Goal: Transaction & Acquisition: Purchase product/service

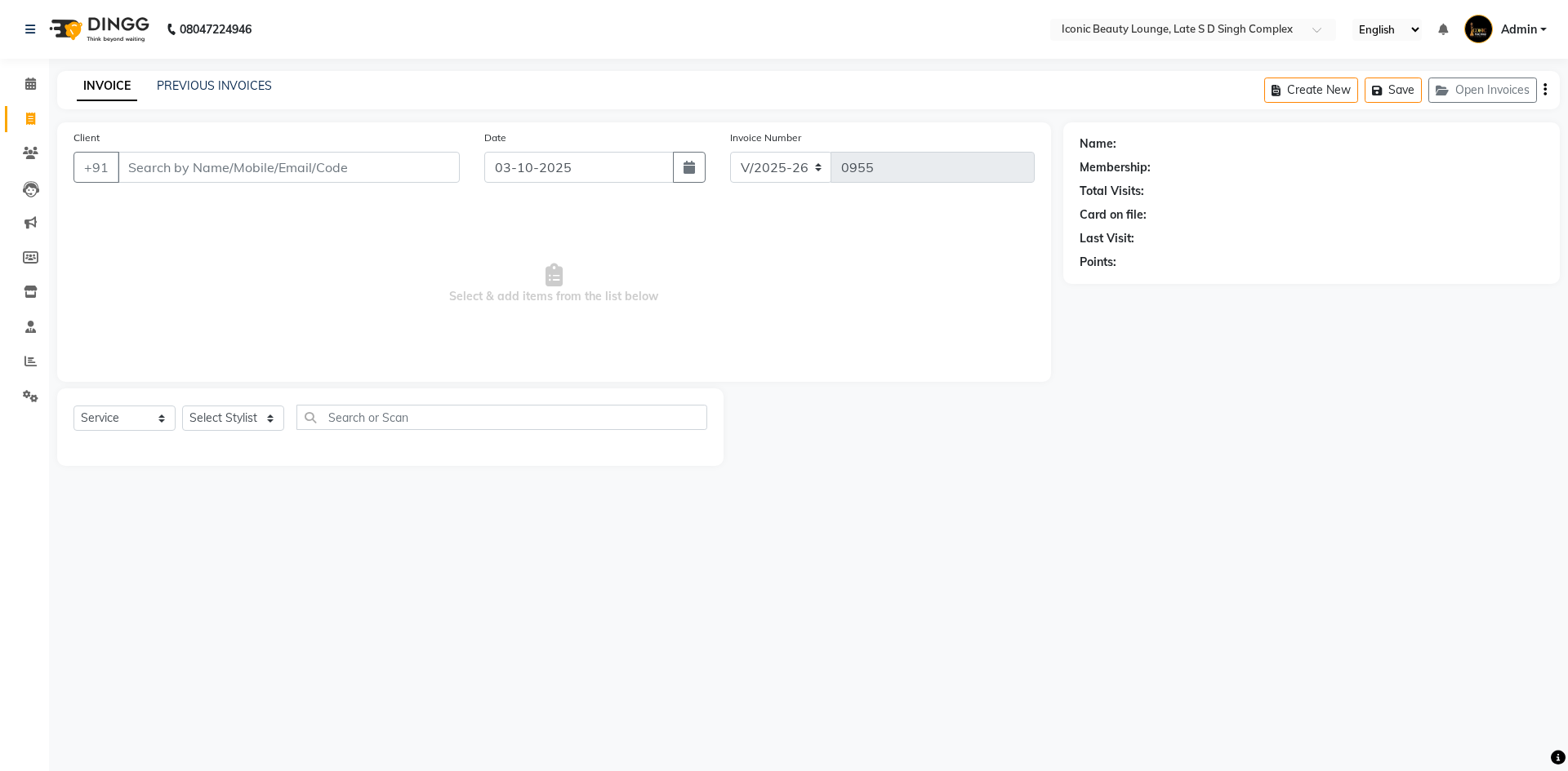
select select "6614"
select select "service"
drag, startPoint x: 0, startPoint y: 0, endPoint x: 251, endPoint y: 177, distance: 307.1
click at [251, 177] on input "Client" at bounding box center [288, 167] width 342 height 31
type input "i"
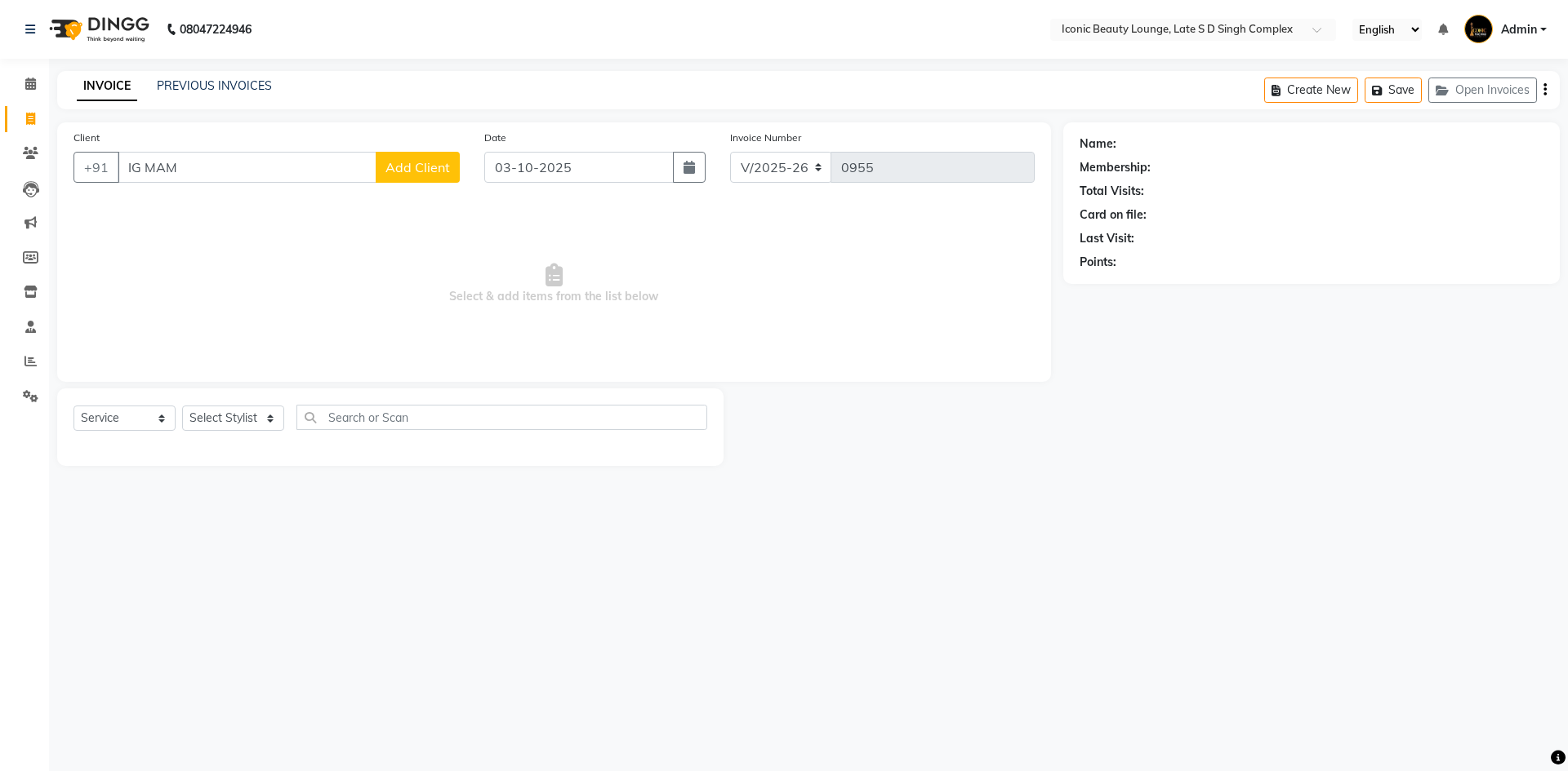
type input "IG MAM"
click at [428, 158] on button "Add Client" at bounding box center [417, 167] width 84 height 31
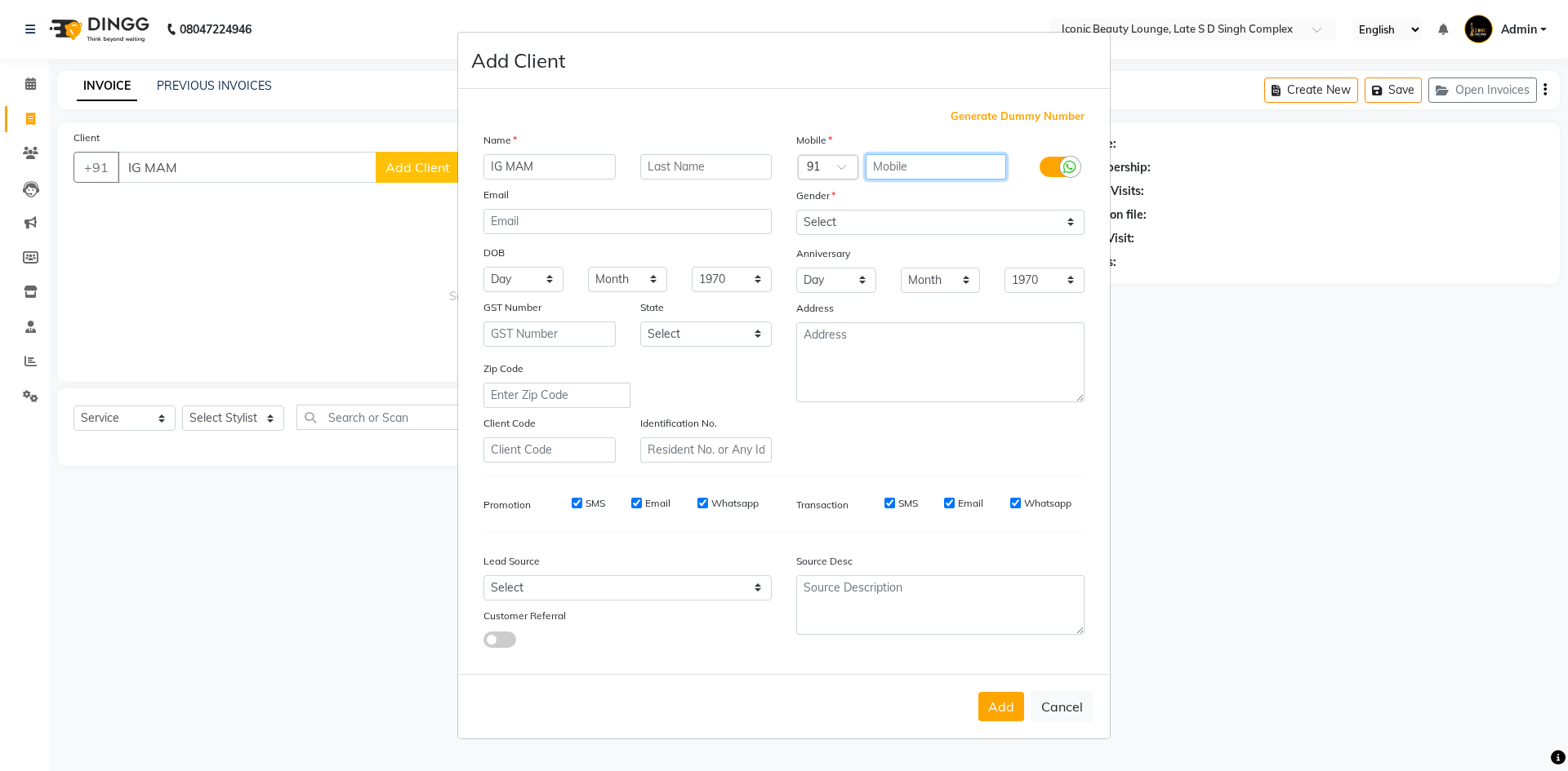
click at [940, 173] on input "text" at bounding box center [936, 167] width 141 height 25
type input "9918514545"
click at [943, 214] on select "Select [DEMOGRAPHIC_DATA] [DEMOGRAPHIC_DATA] Other Prefer Not To Say" at bounding box center [940, 222] width 288 height 25
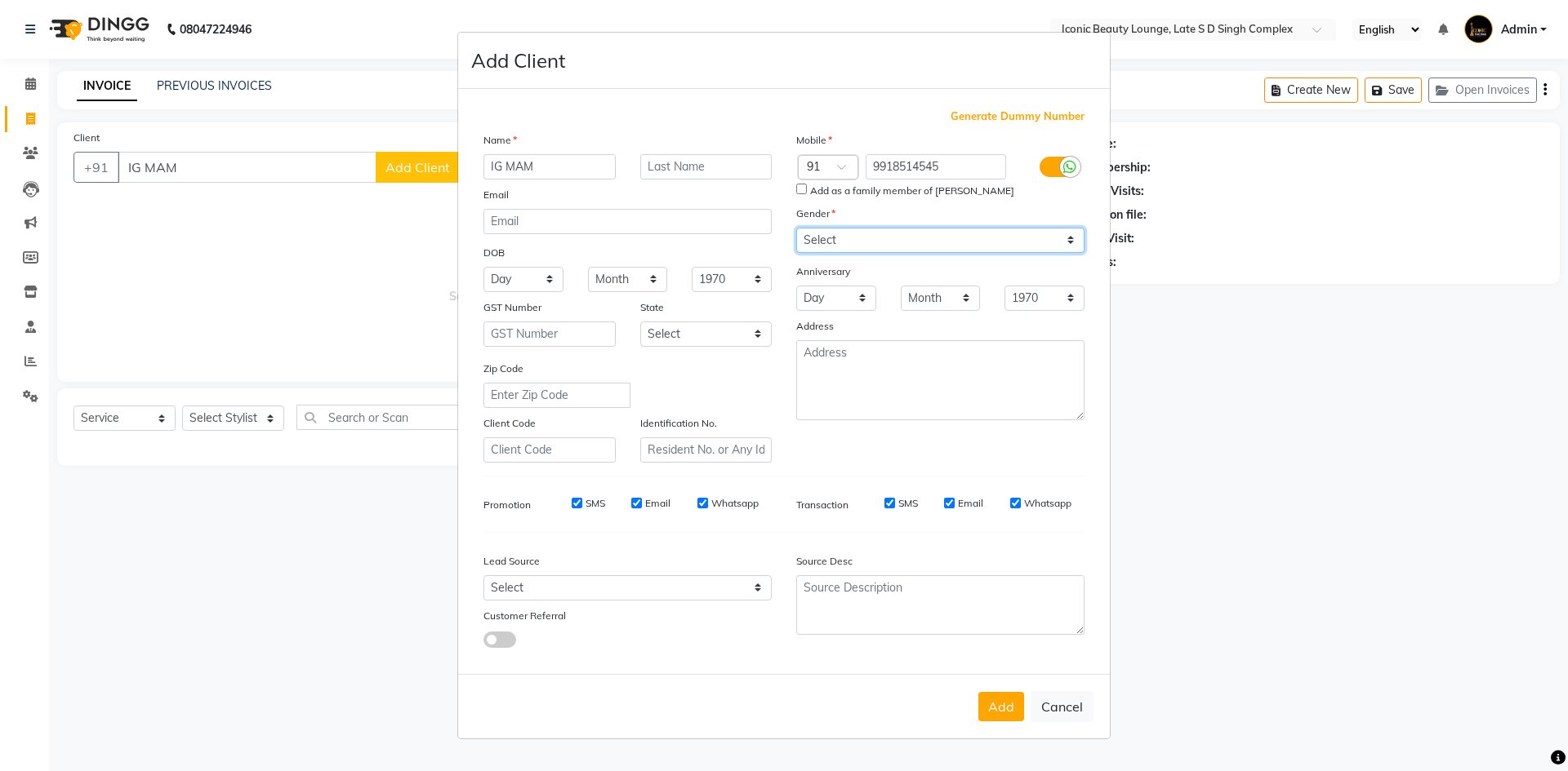
click at [796, 228] on select "Select [DEMOGRAPHIC_DATA] [DEMOGRAPHIC_DATA] Other Prefer Not To Say" at bounding box center [940, 240] width 288 height 25
click at [840, 233] on select "Select Male Female Other Prefer Not To Say" at bounding box center [940, 240] width 288 height 25
select select "female"
click at [796, 228] on select "Select Male Female Other Prefer Not To Say" at bounding box center [940, 240] width 288 height 25
click at [801, 188] on input "Add as a family member of aanchal mishra" at bounding box center [801, 189] width 11 height 11
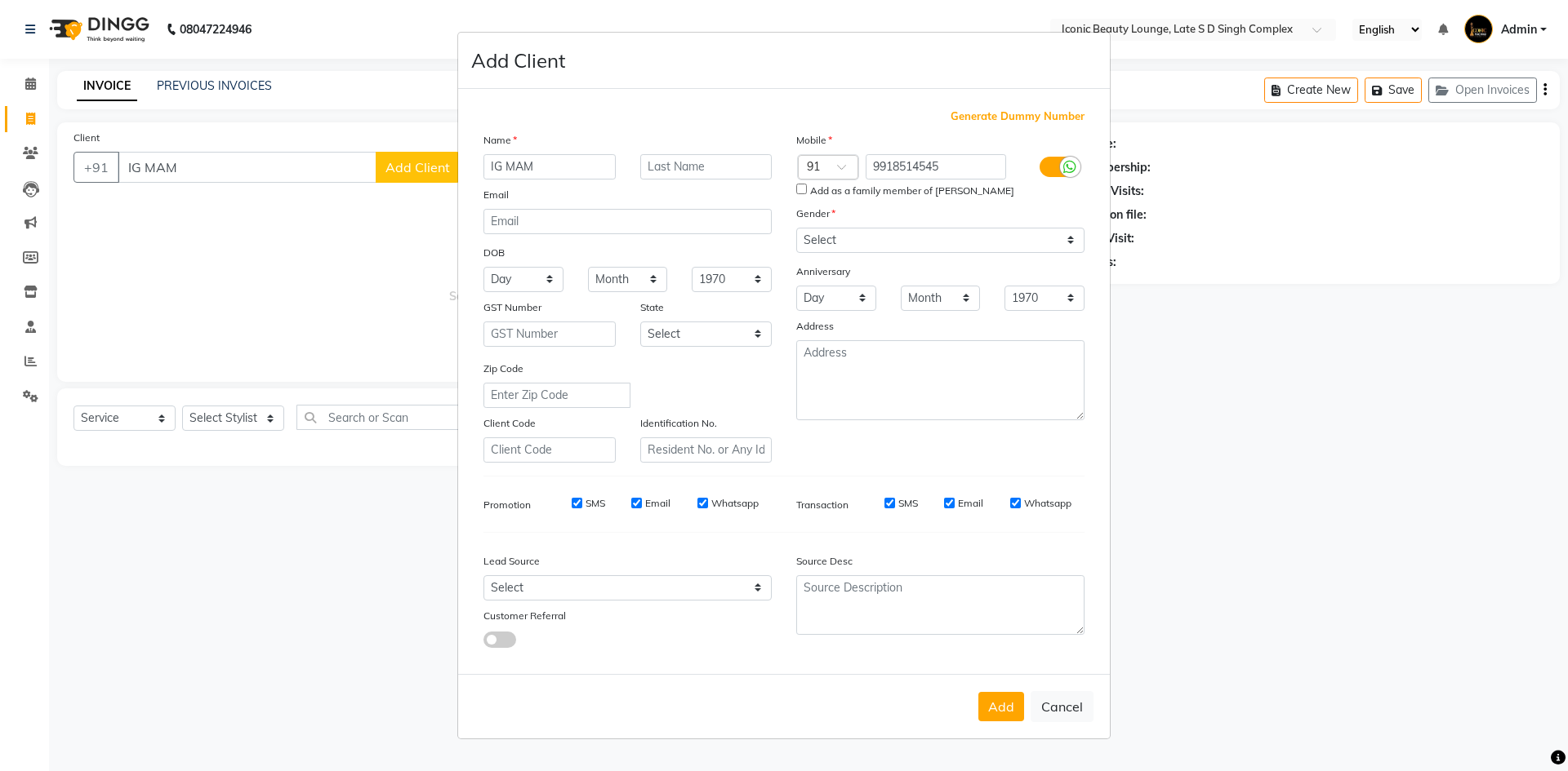
checkbox input "true"
drag, startPoint x: 740, startPoint y: 592, endPoint x: 742, endPoint y: 577, distance: 15.1
click at [739, 594] on select "Select Walk-in Referral Internet Friend Word of Mouth Advertisement Facebook Ju…" at bounding box center [628, 588] width 288 height 25
click at [484, 576] on select "Select Walk-in Referral Internet Friend Word of Mouth Advertisement Facebook Ju…" at bounding box center [628, 588] width 288 height 25
click at [754, 599] on select "Select Walk-in Referral Internet Friend Word of Mouth Advertisement Facebook Ju…" at bounding box center [628, 588] width 288 height 25
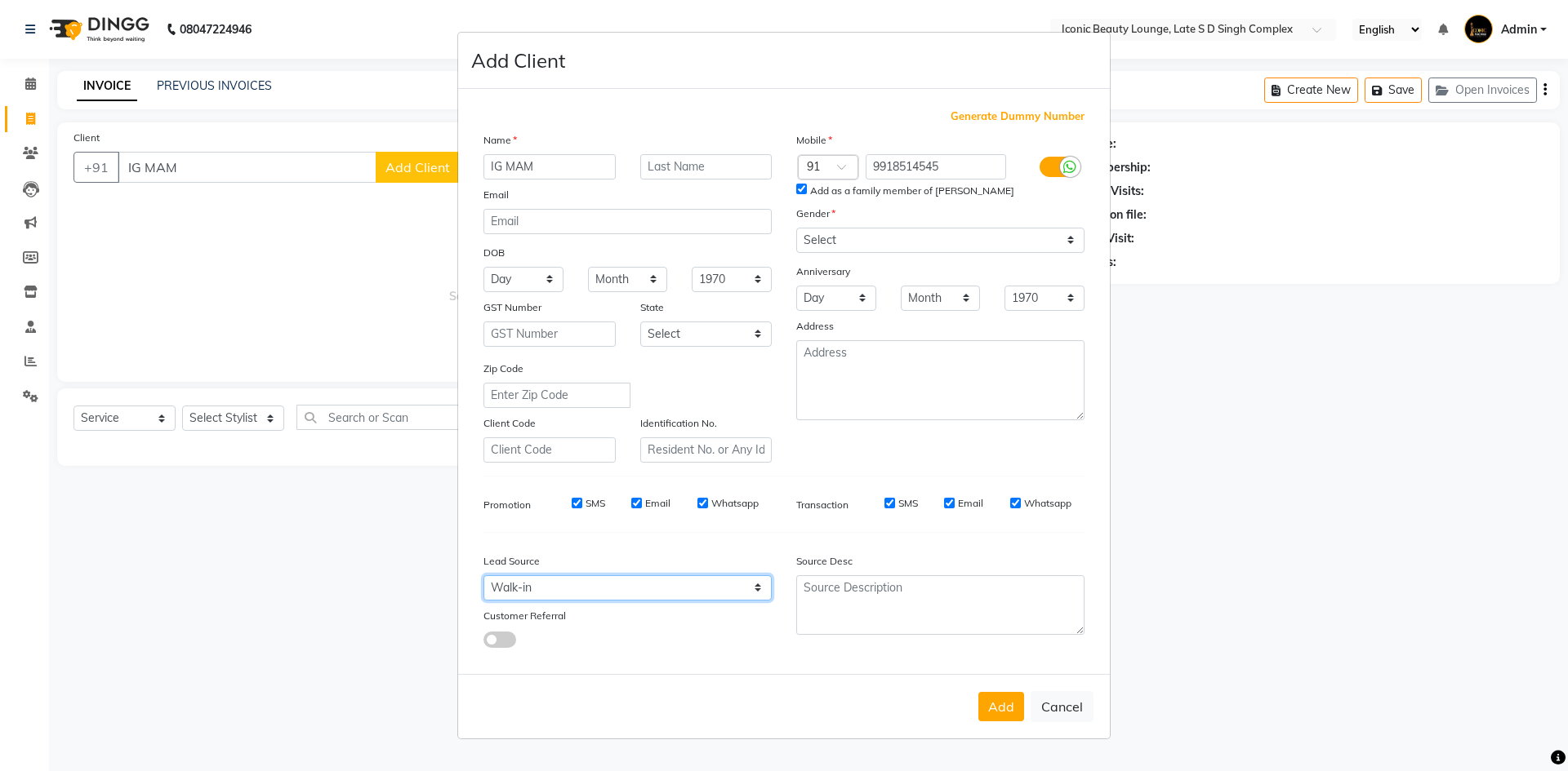
select select "46863"
click at [484, 576] on select "Select Walk-in Referral Internet Friend Word of Mouth Advertisement Facebook Ju…" at bounding box center [628, 588] width 288 height 25
click at [1013, 701] on button "Add" at bounding box center [1001, 707] width 46 height 30
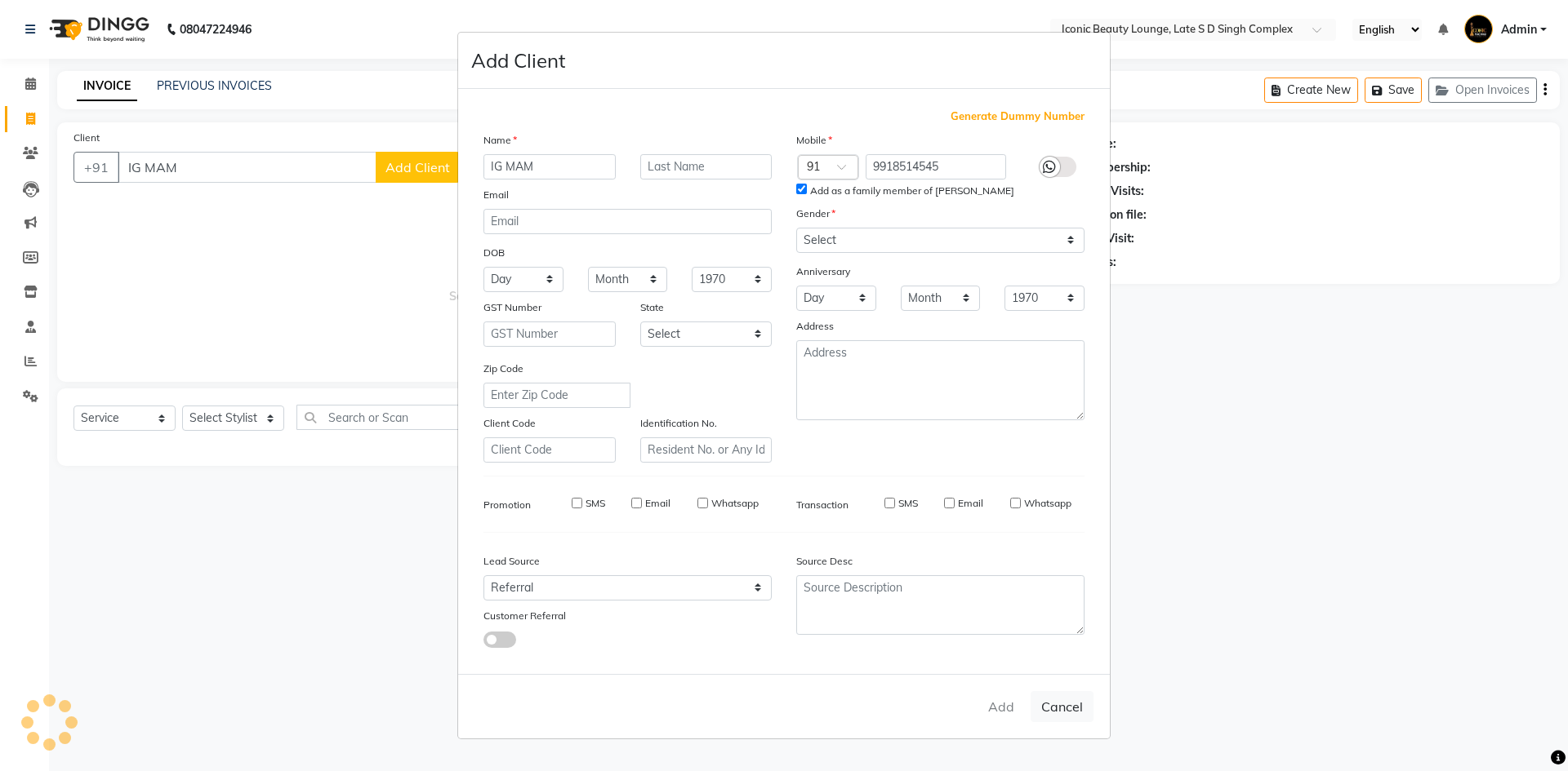
type input "9918514545"
select select
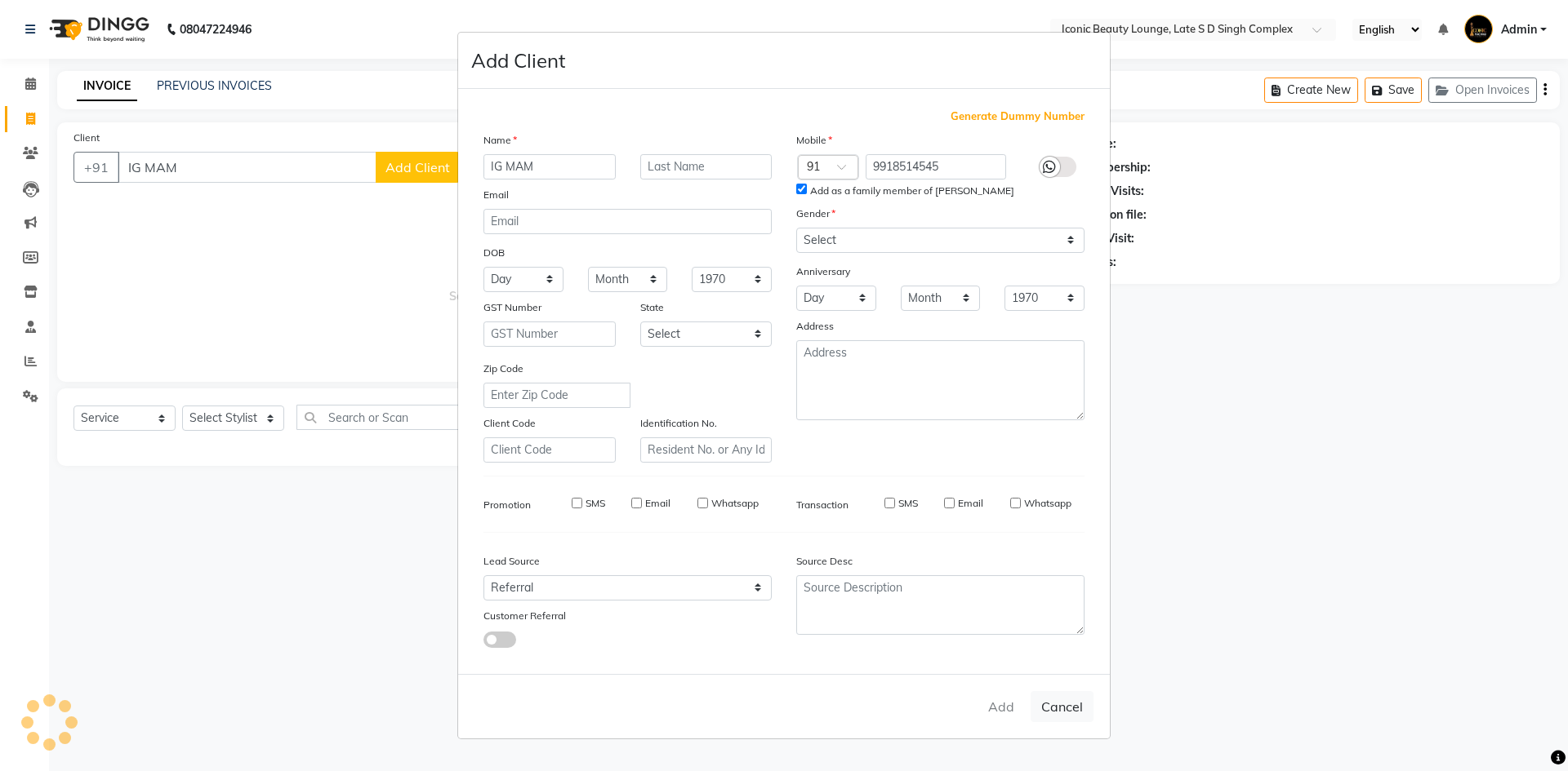
select select
checkbox input "false"
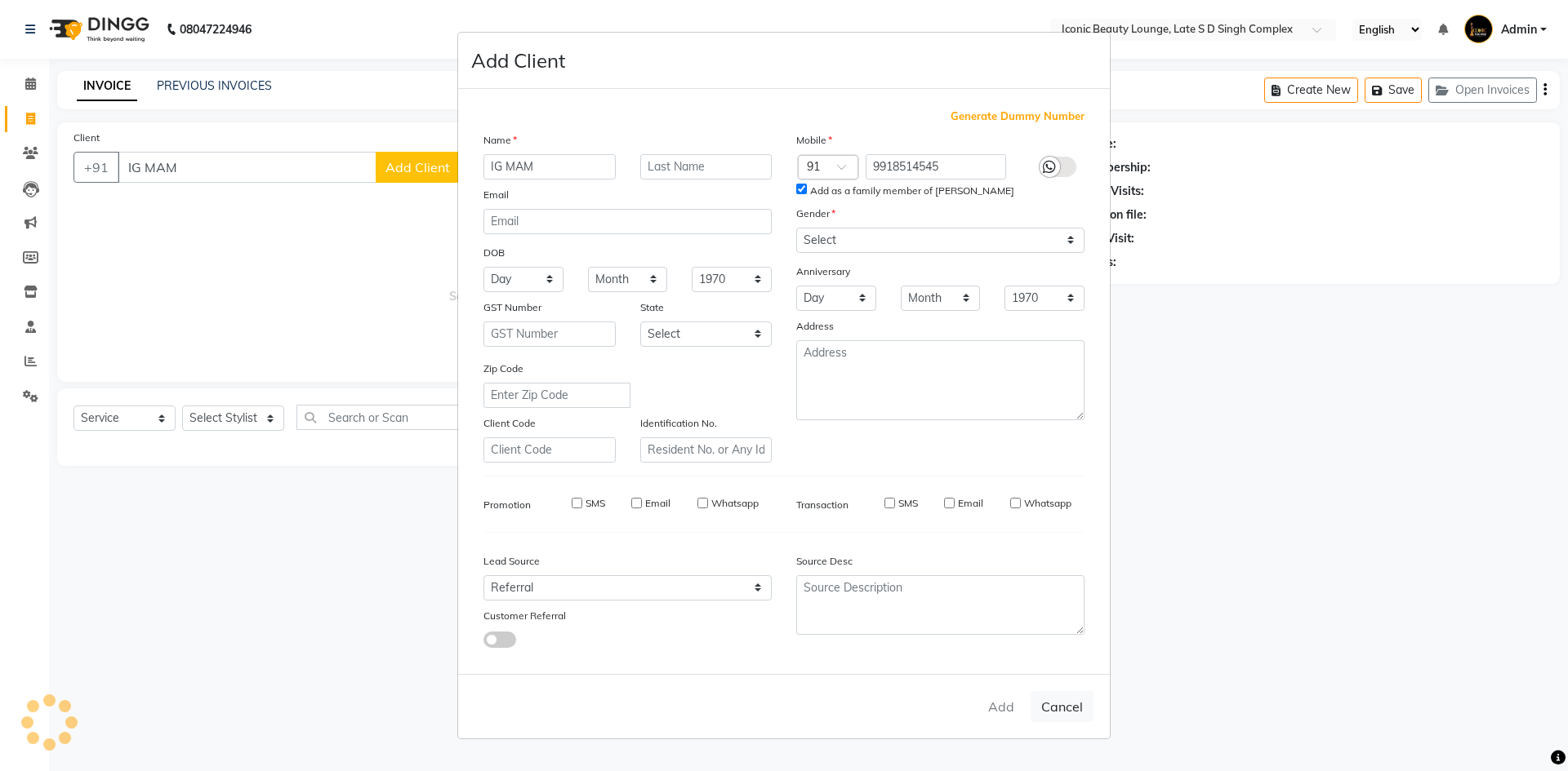
checkbox input "false"
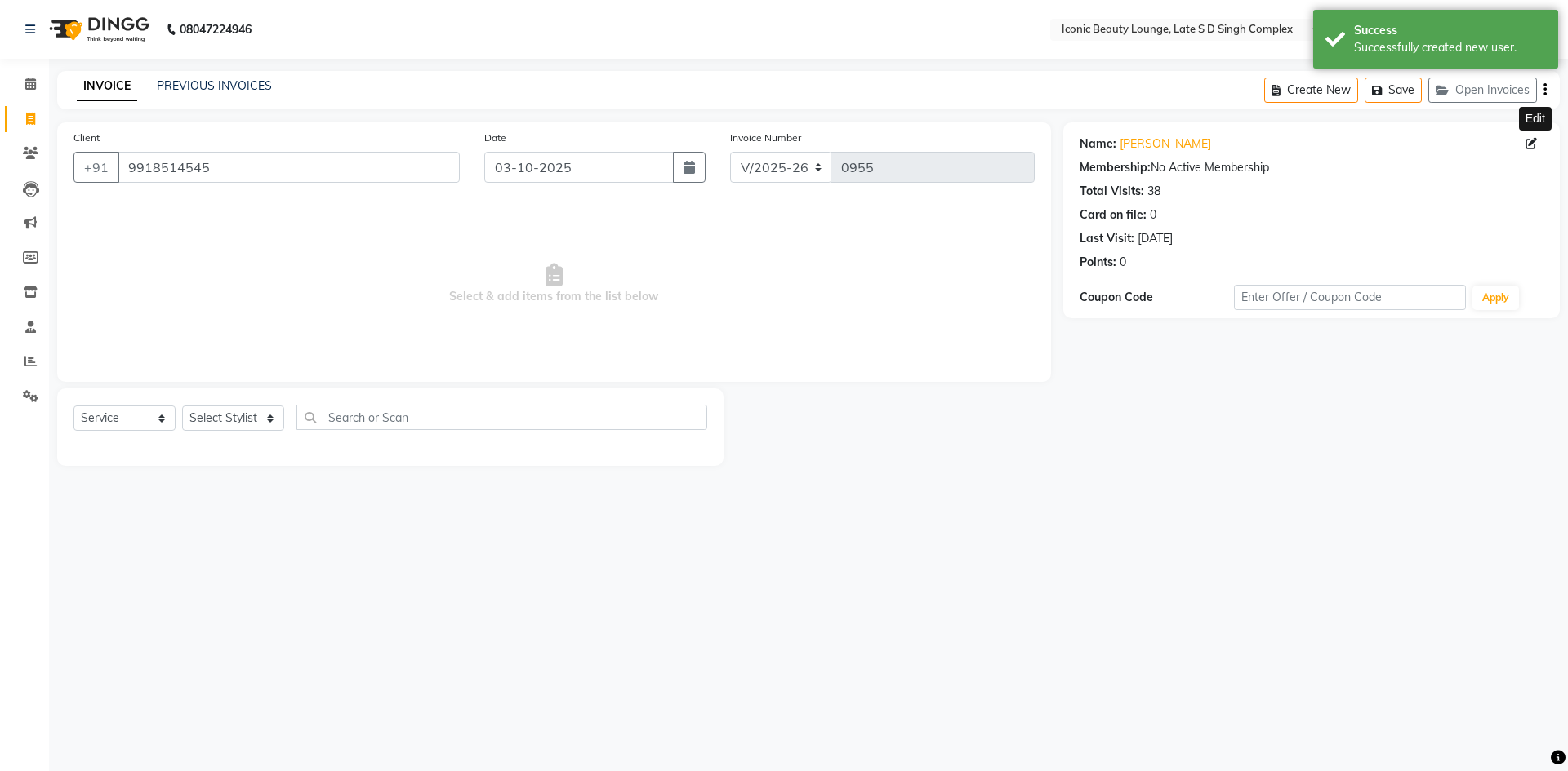
click at [1527, 146] on icon at bounding box center [1531, 144] width 12 height 12
select select "male"
select select "46871"
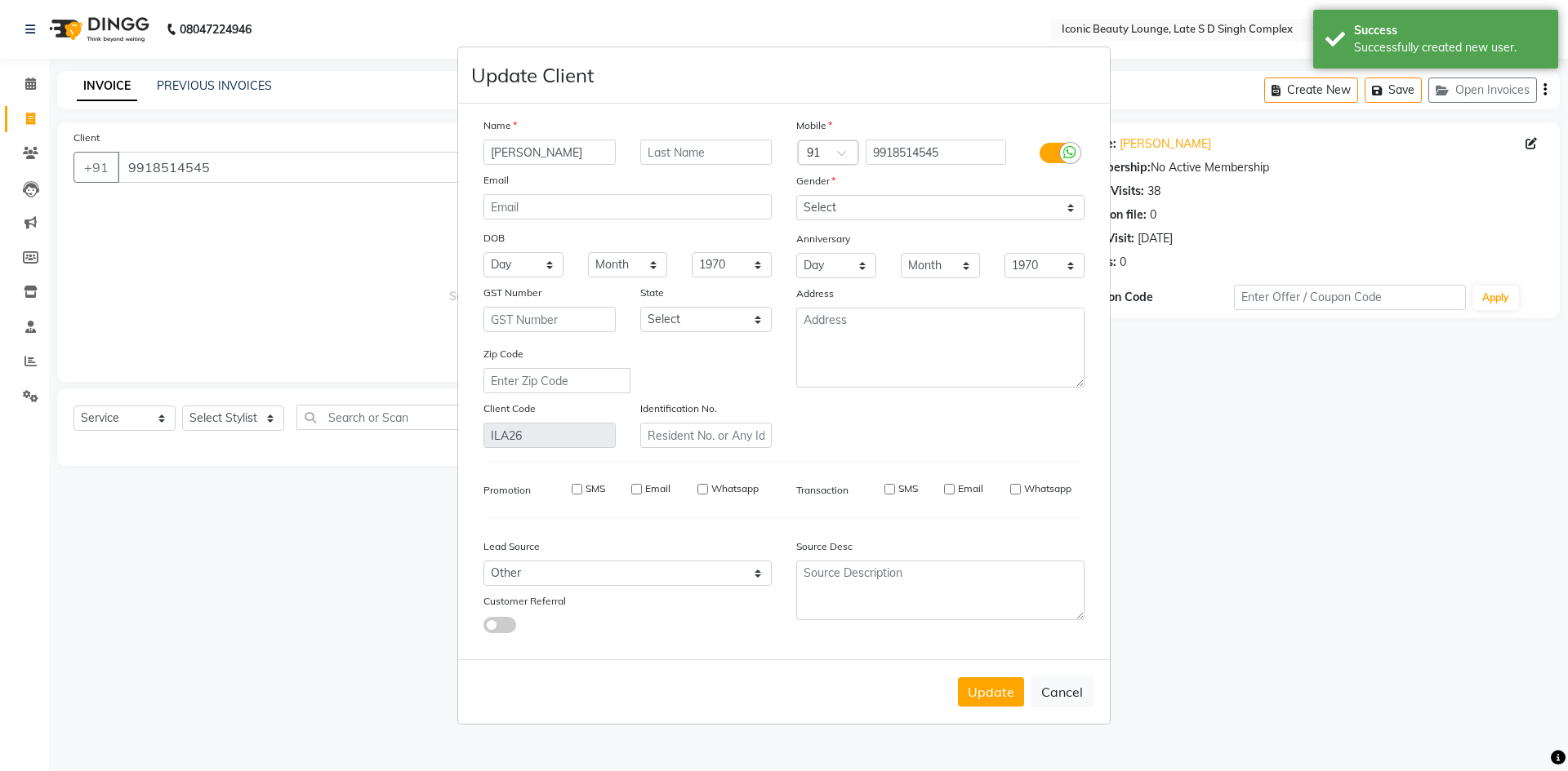
click at [605, 154] on input "aanchal mishra" at bounding box center [550, 152] width 132 height 25
type input "a"
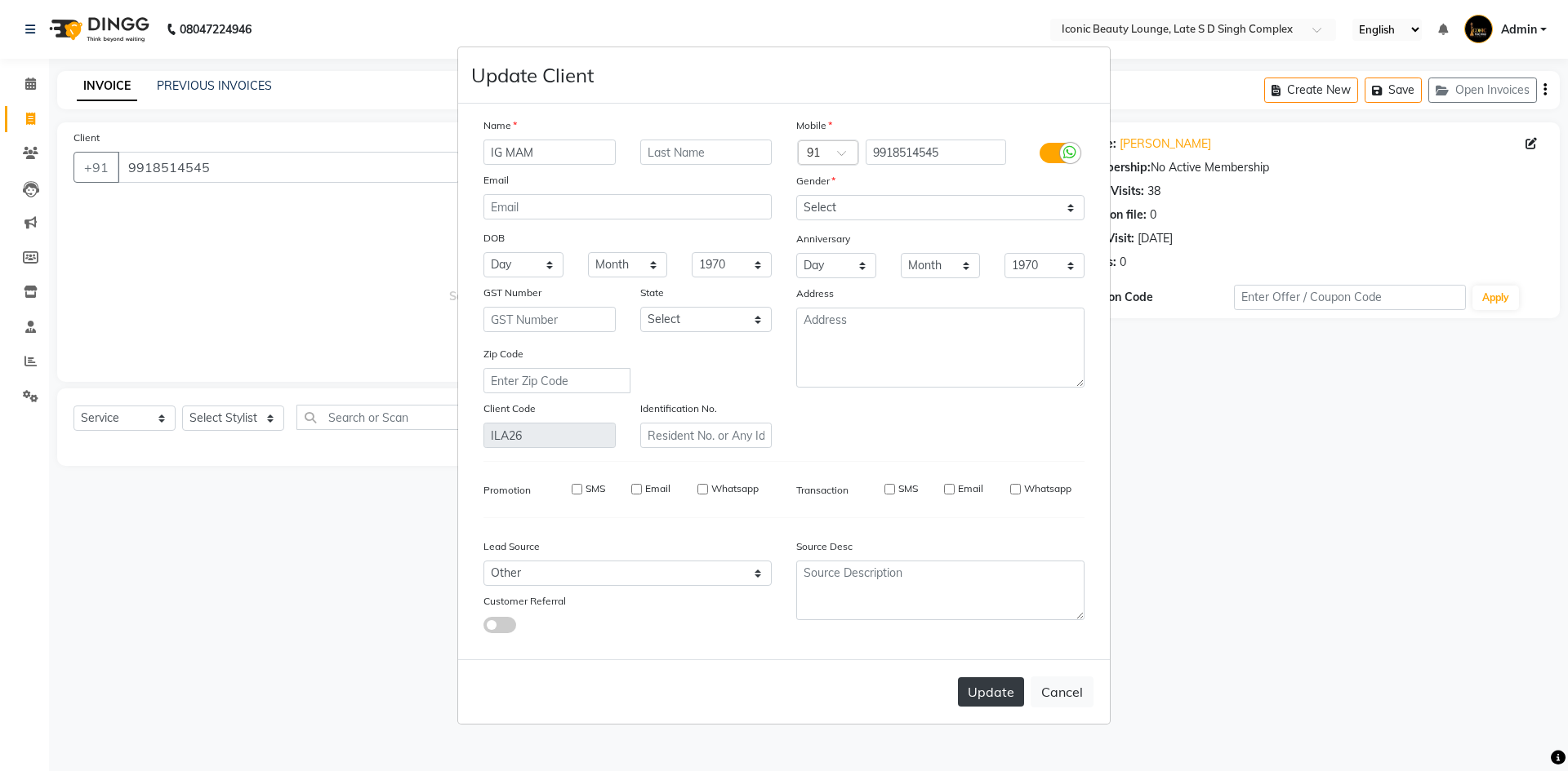
type input "IG MAM"
click at [985, 698] on button "Update" at bounding box center [990, 691] width 66 height 30
select select
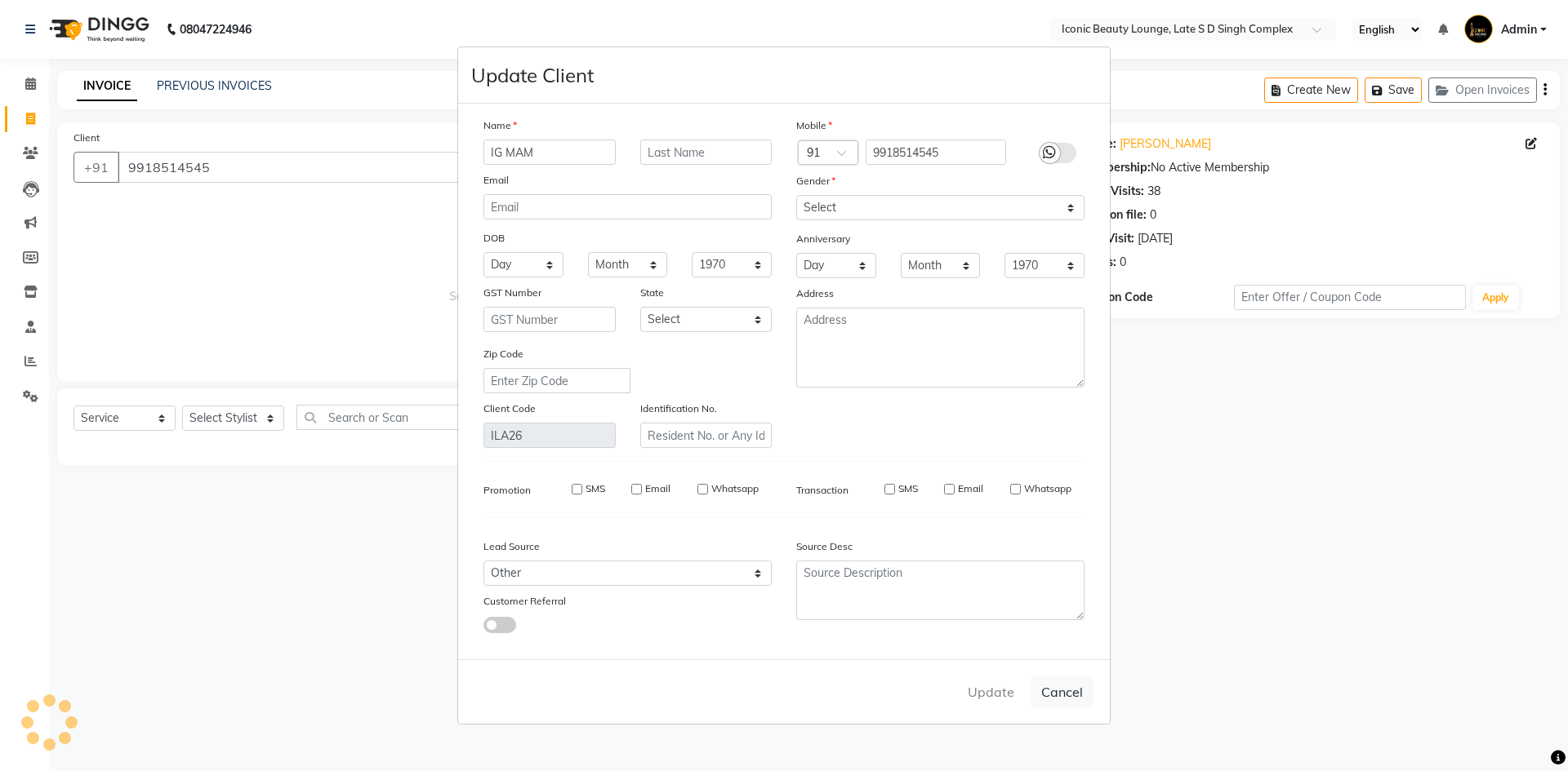
select select
checkbox input "false"
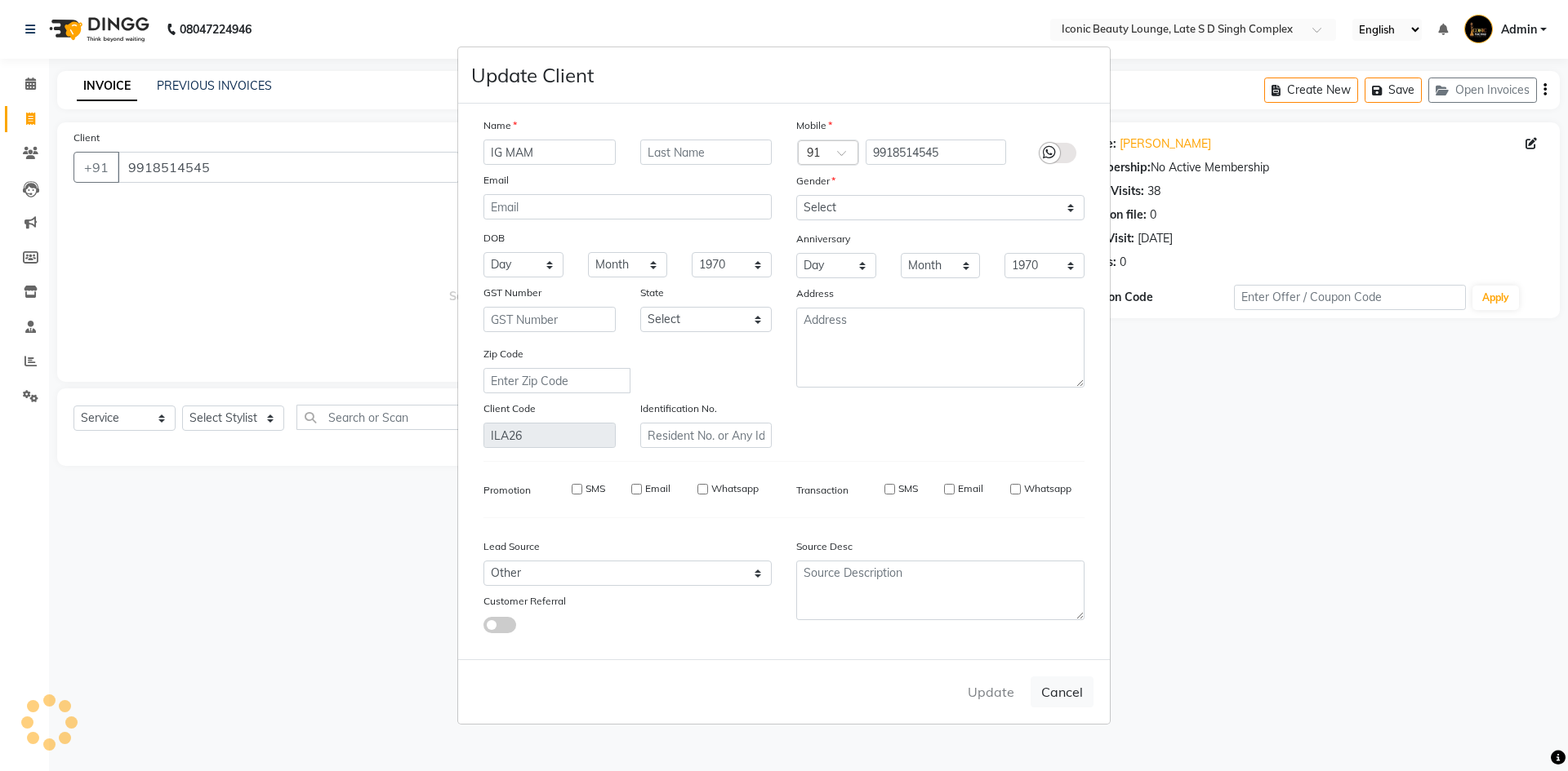
checkbox input "false"
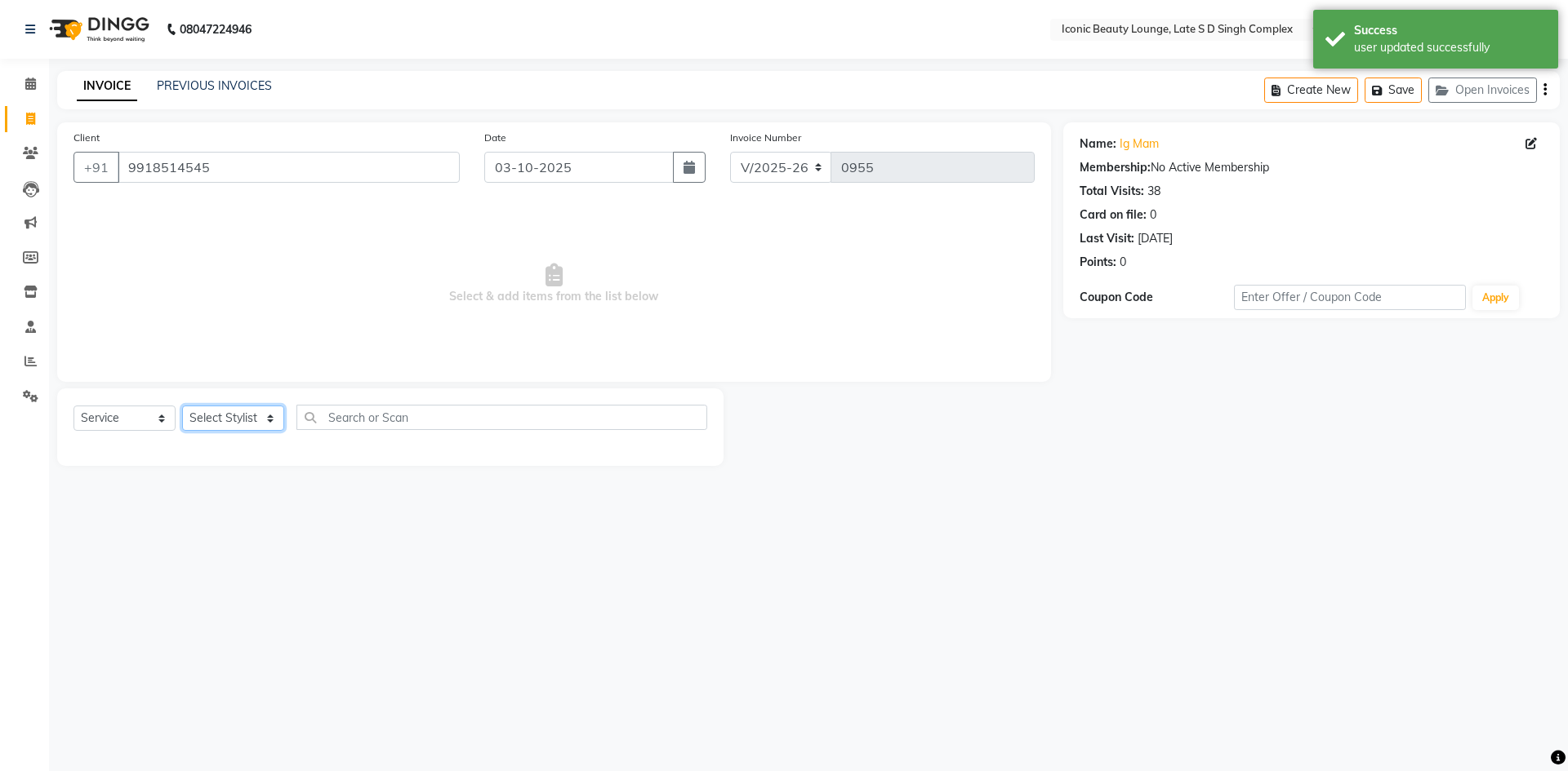
click at [257, 414] on select "Select Stylist Aashu Fatima Neelam neha Priyanka Singh Sakib Tanu Jaiswal" at bounding box center [232, 418] width 102 height 25
select select "50974"
click at [182, 406] on select "Select Stylist Aashu Fatima Neelam neha Priyanka Singh Sakib Tanu Jaiswal" at bounding box center [232, 418] width 102 height 25
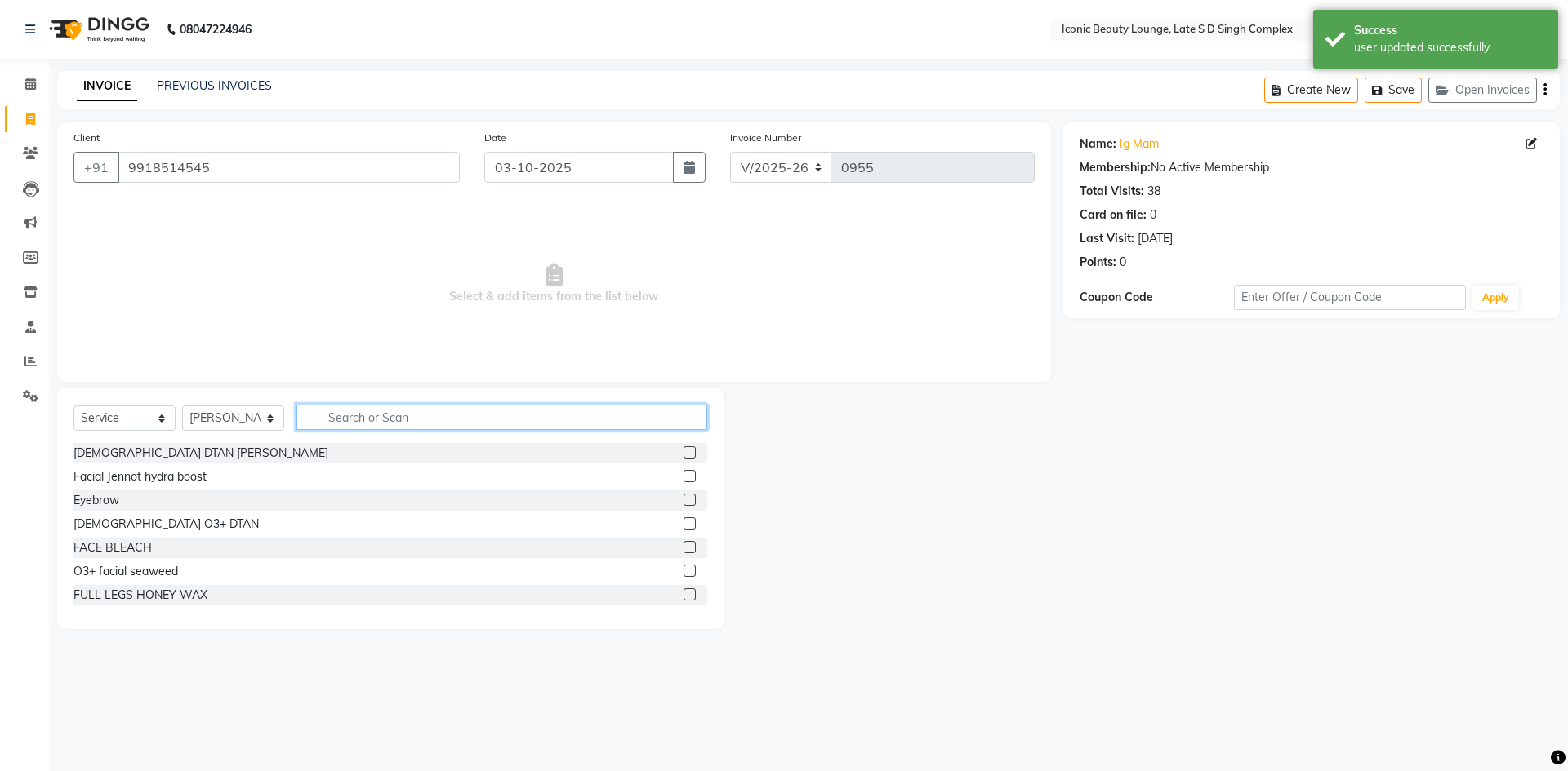
click at [534, 405] on input "text" at bounding box center [502, 418] width 411 height 25
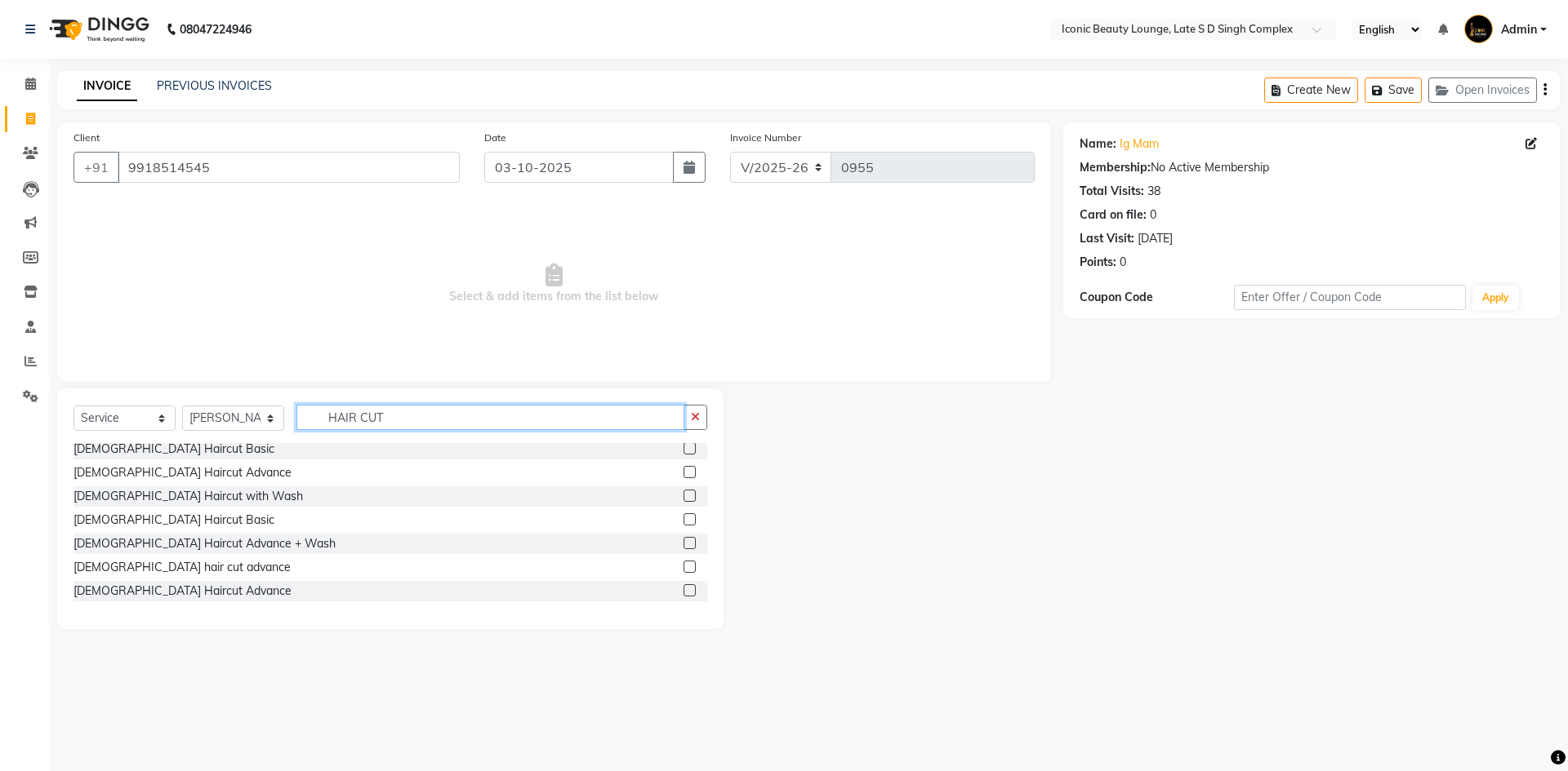
scroll to position [245, 0]
type input "HAIR CUT"
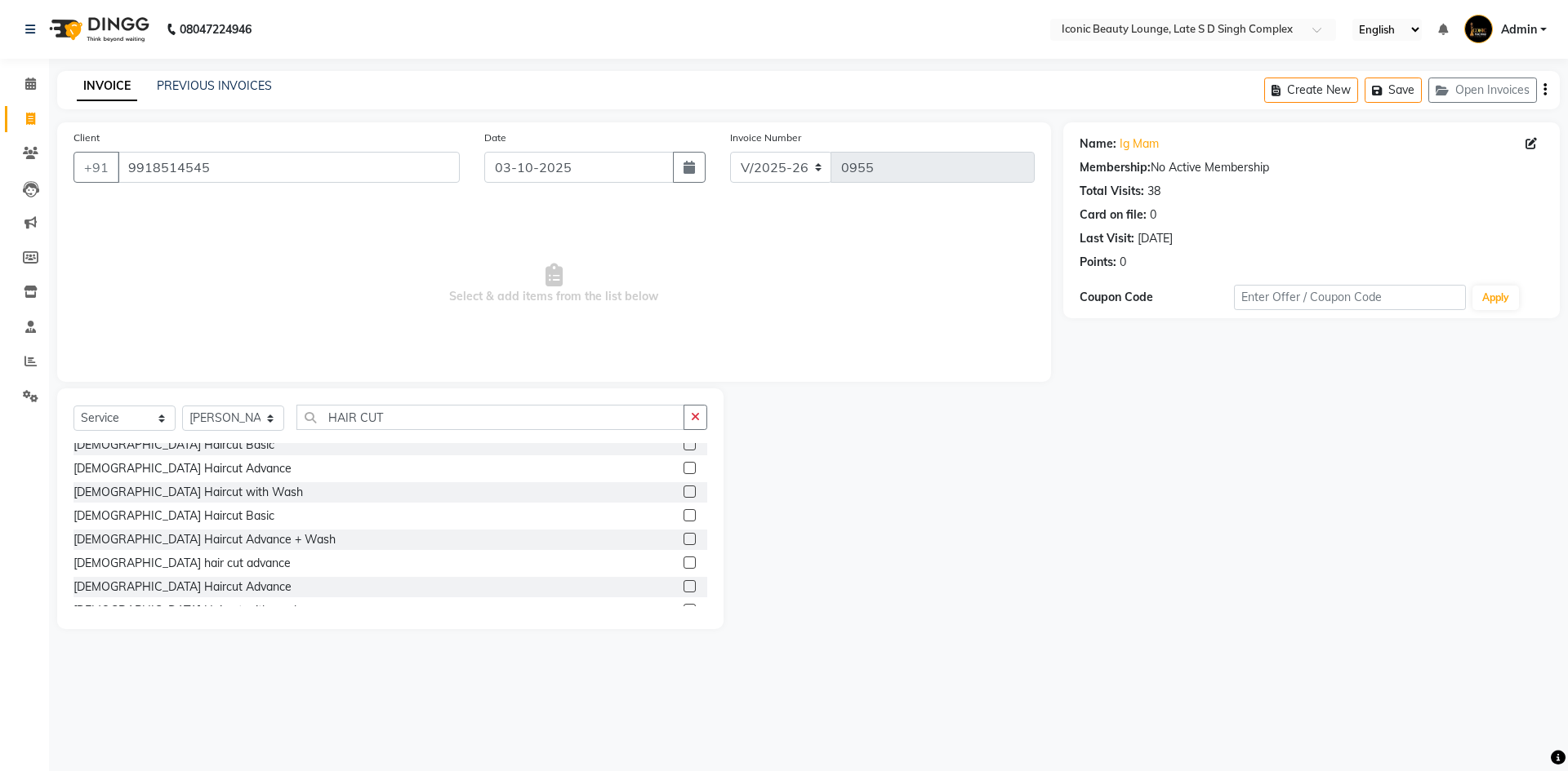
click at [684, 465] on label at bounding box center [690, 468] width 13 height 13
click at [684, 465] on input "checkbox" at bounding box center [689, 469] width 11 height 11
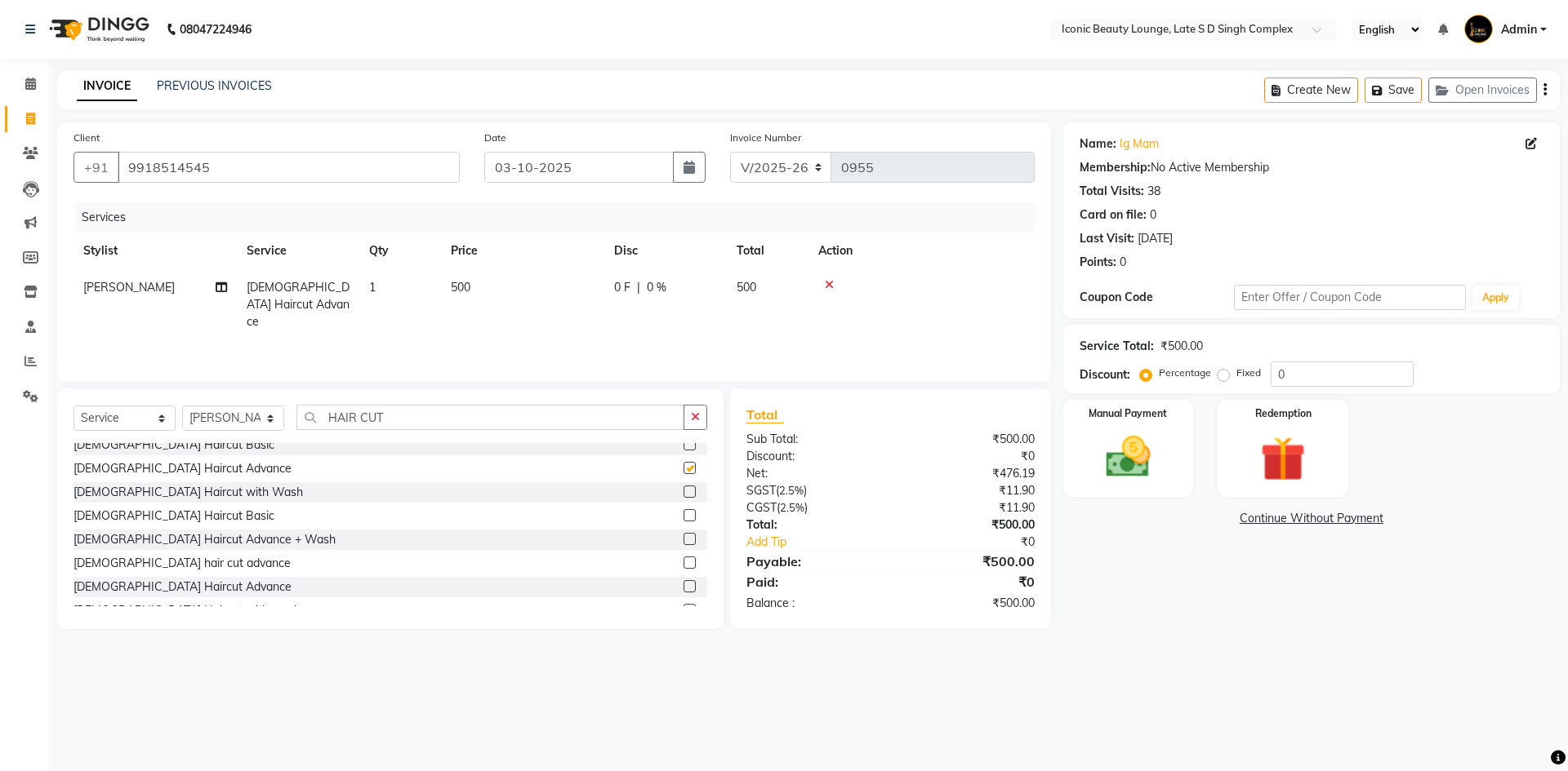
checkbox input "false"
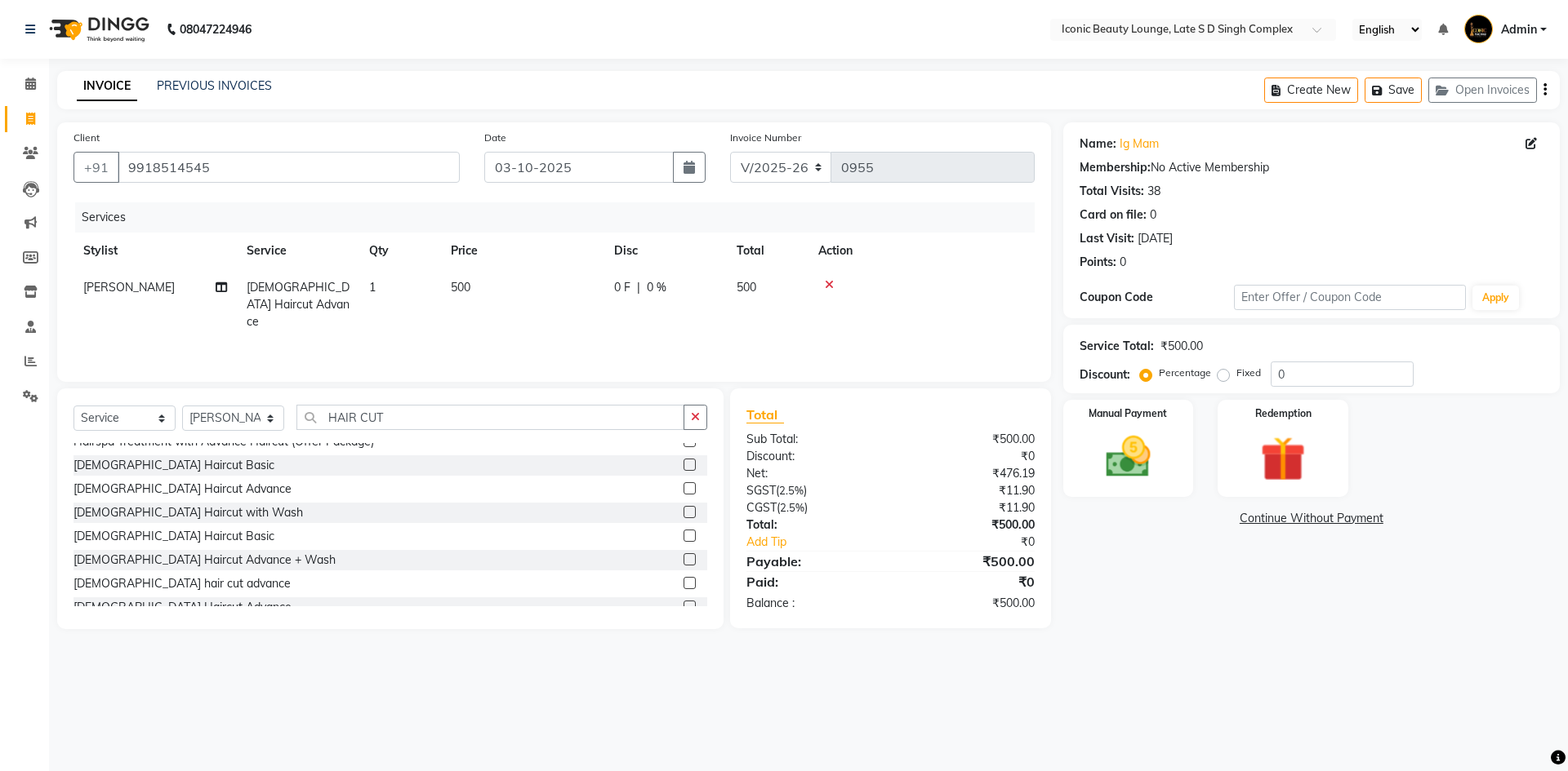
scroll to position [263, 0]
click at [601, 416] on input "HAIR CUT" at bounding box center [490, 418] width 388 height 25
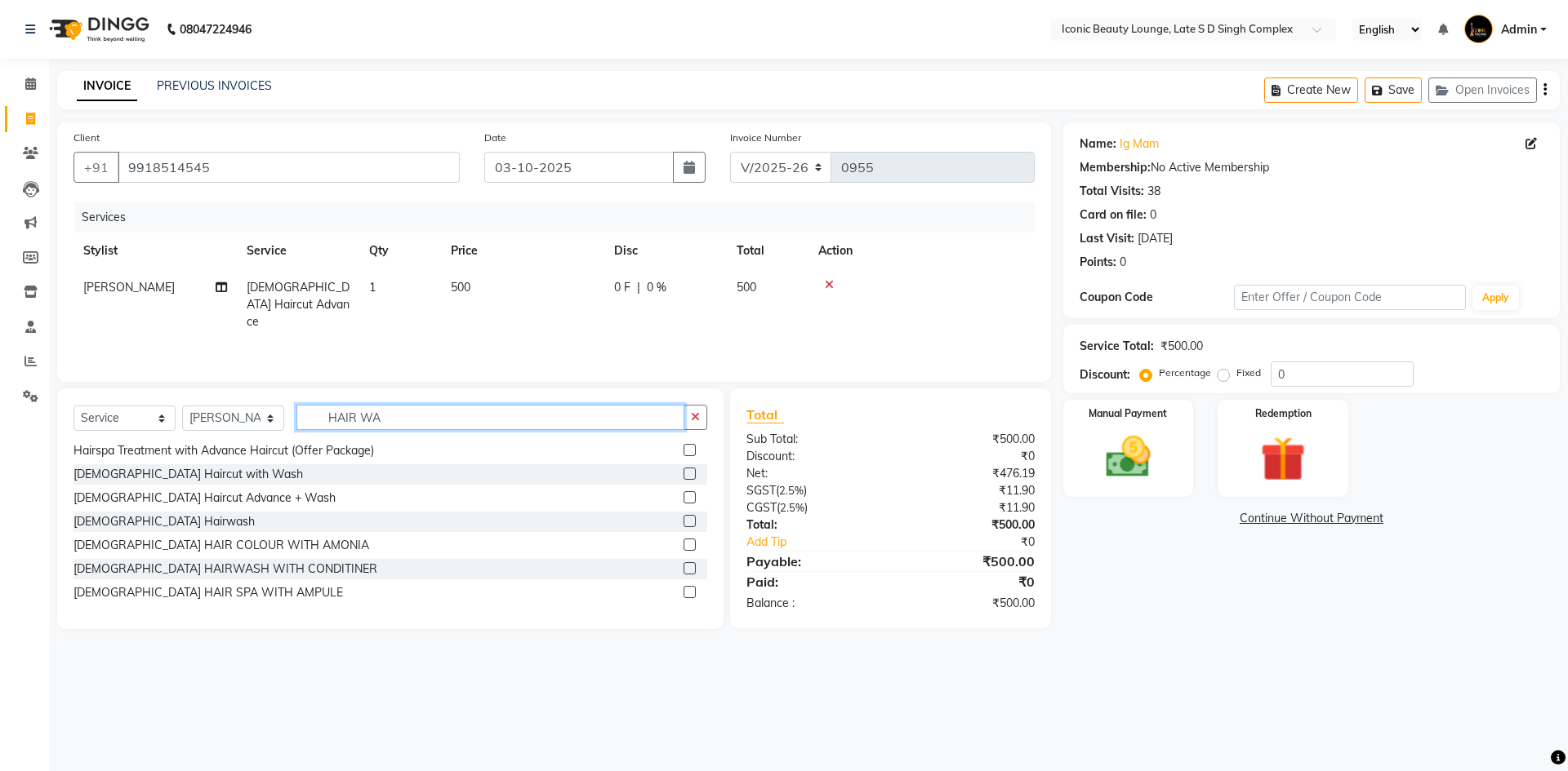
scroll to position [0, 0]
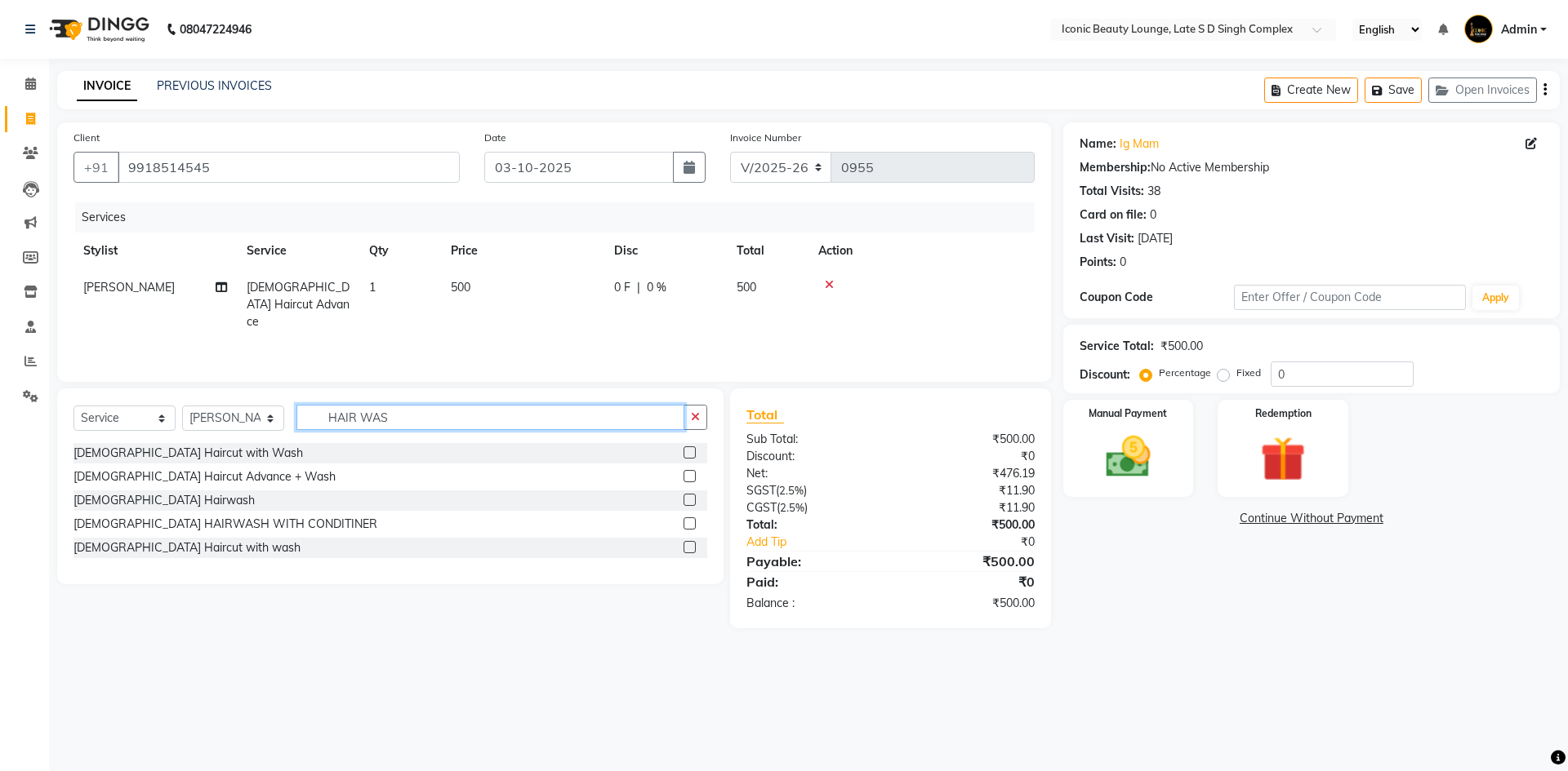
type input "HAIR WAS"
click at [691, 521] on label at bounding box center [690, 523] width 13 height 13
click at [691, 521] on input "checkbox" at bounding box center [689, 524] width 11 height 11
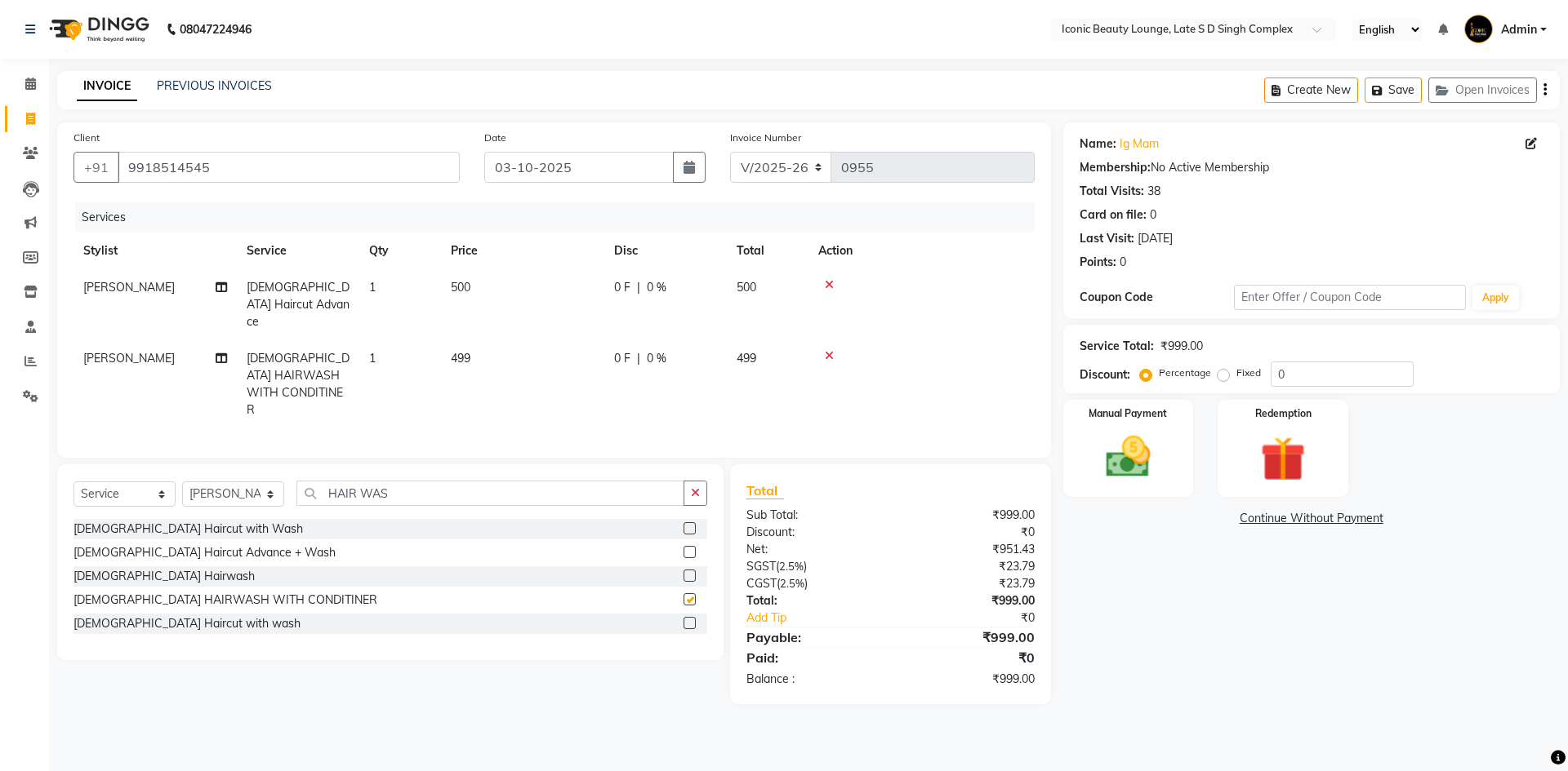
checkbox input "false"
click at [516, 343] on td "499" at bounding box center [523, 385] width 164 height 89
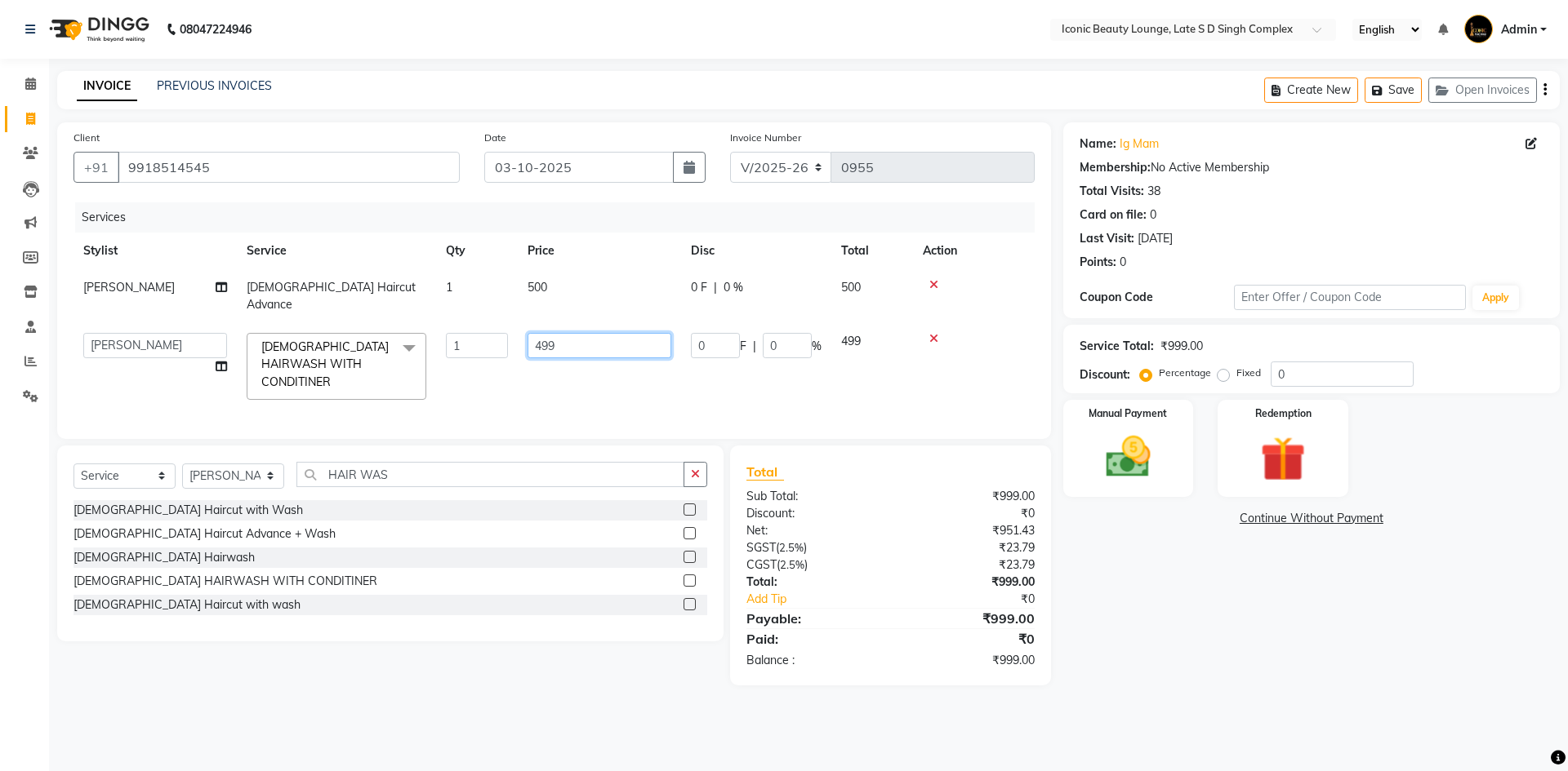
click at [599, 333] on input "499" at bounding box center [599, 345] width 144 height 25
type input "4"
type input "500"
click at [265, 441] on div "Client +91 9918514545 Date 03-10-2025 Invoice Number V/2025 V/2025-26 0955 Serv…" at bounding box center [554, 403] width 1018 height 563
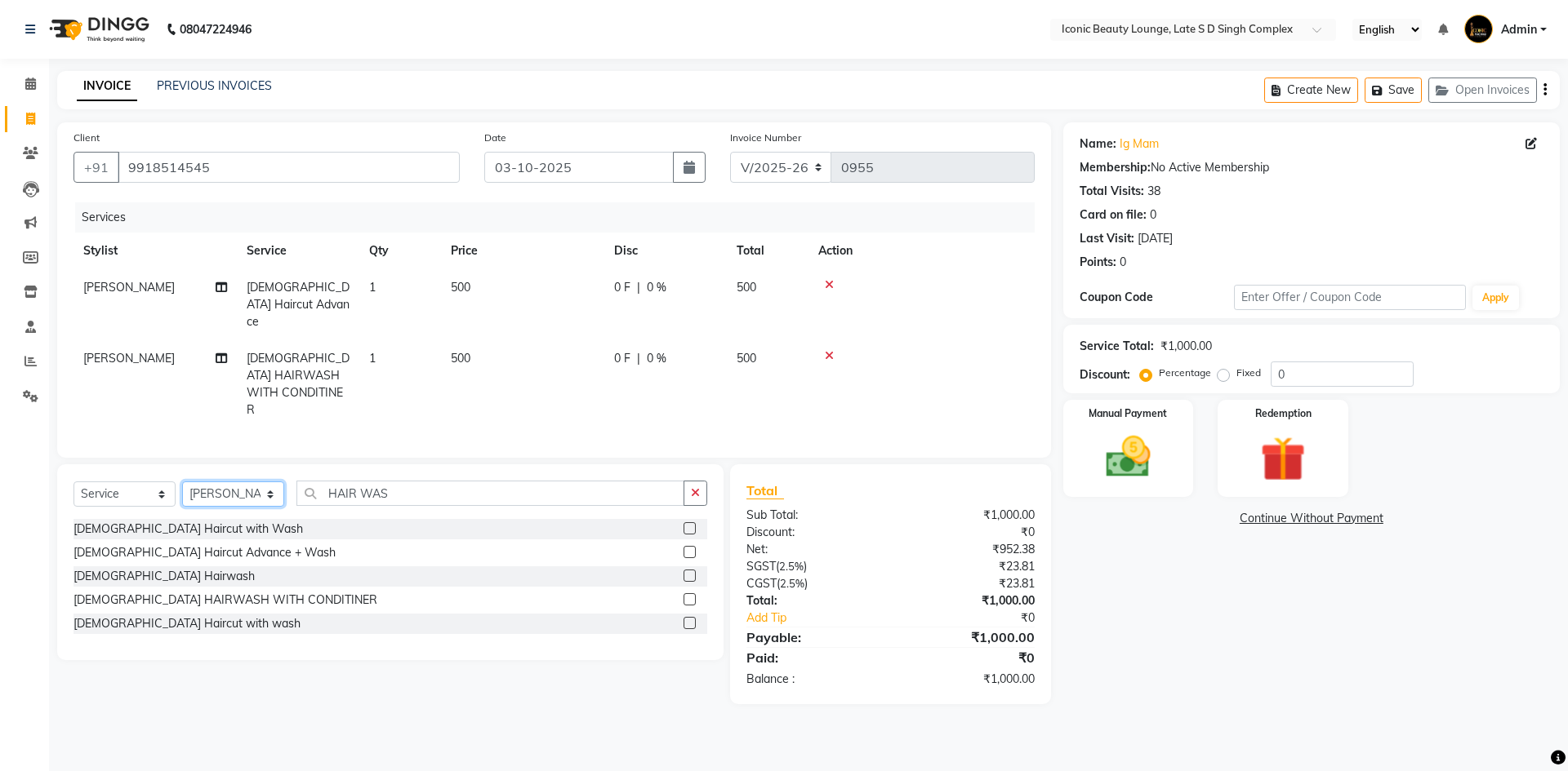
select select "57165"
click at [182, 482] on select "Select Stylist Aashu Fatima Neelam neha Priyanka Singh Sakib Tanu Jaiswal" at bounding box center [232, 494] width 102 height 25
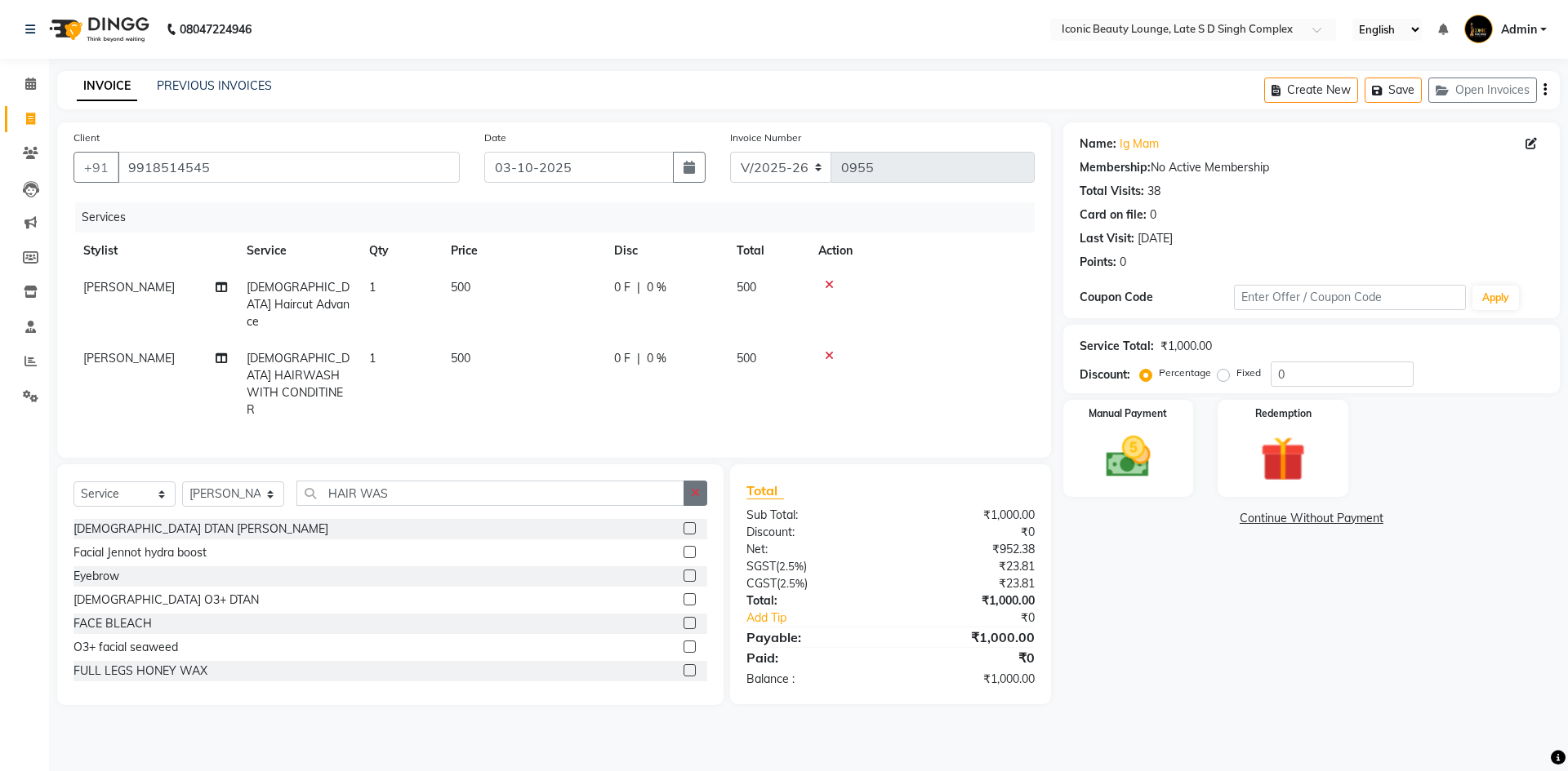
click at [696, 487] on icon "button" at bounding box center [695, 493] width 9 height 12
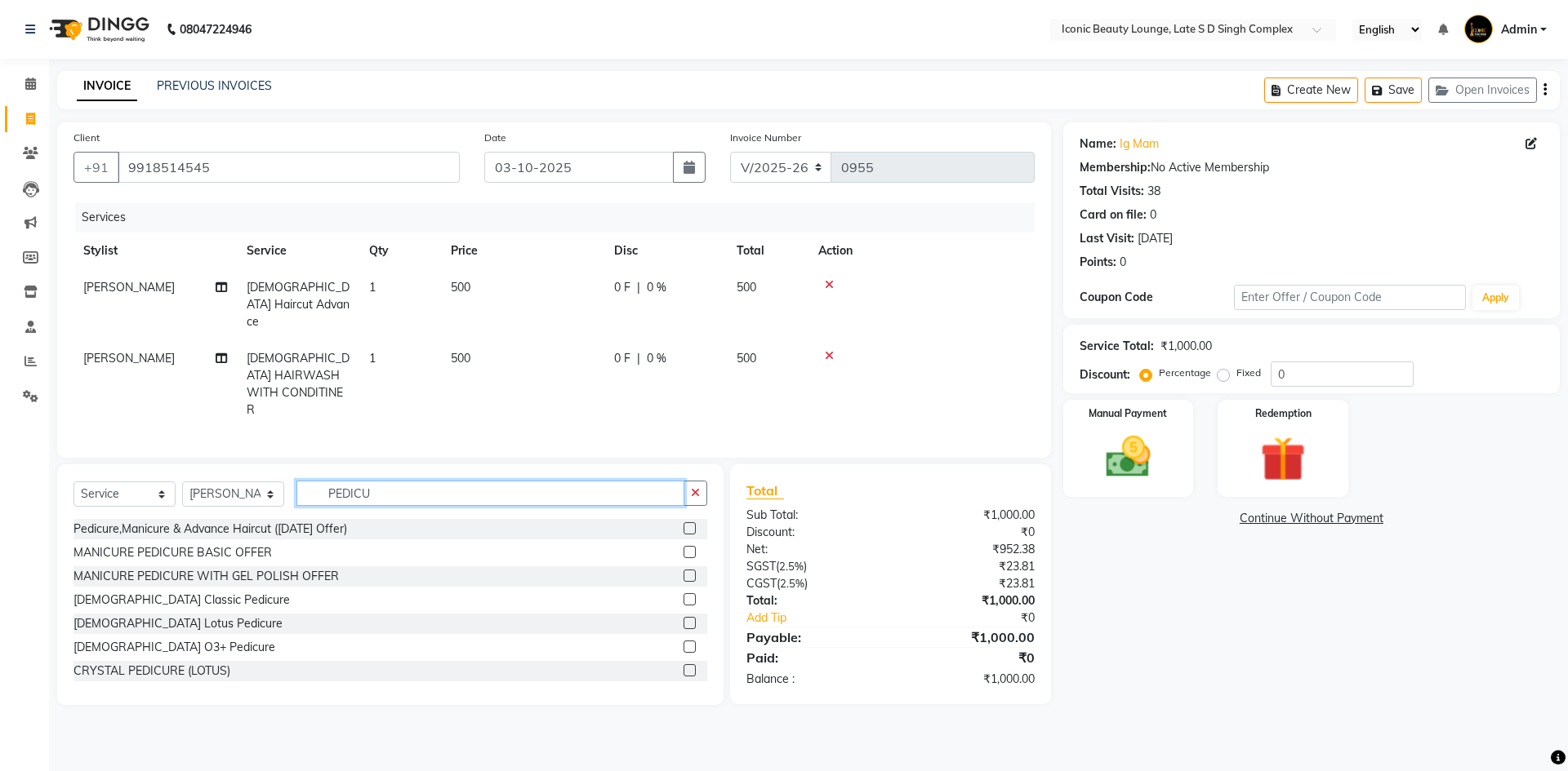
scroll to position [3, 0]
type input "PEDICU"
click at [684, 615] on label at bounding box center [690, 621] width 13 height 13
click at [684, 616] on input "checkbox" at bounding box center [689, 622] width 11 height 11
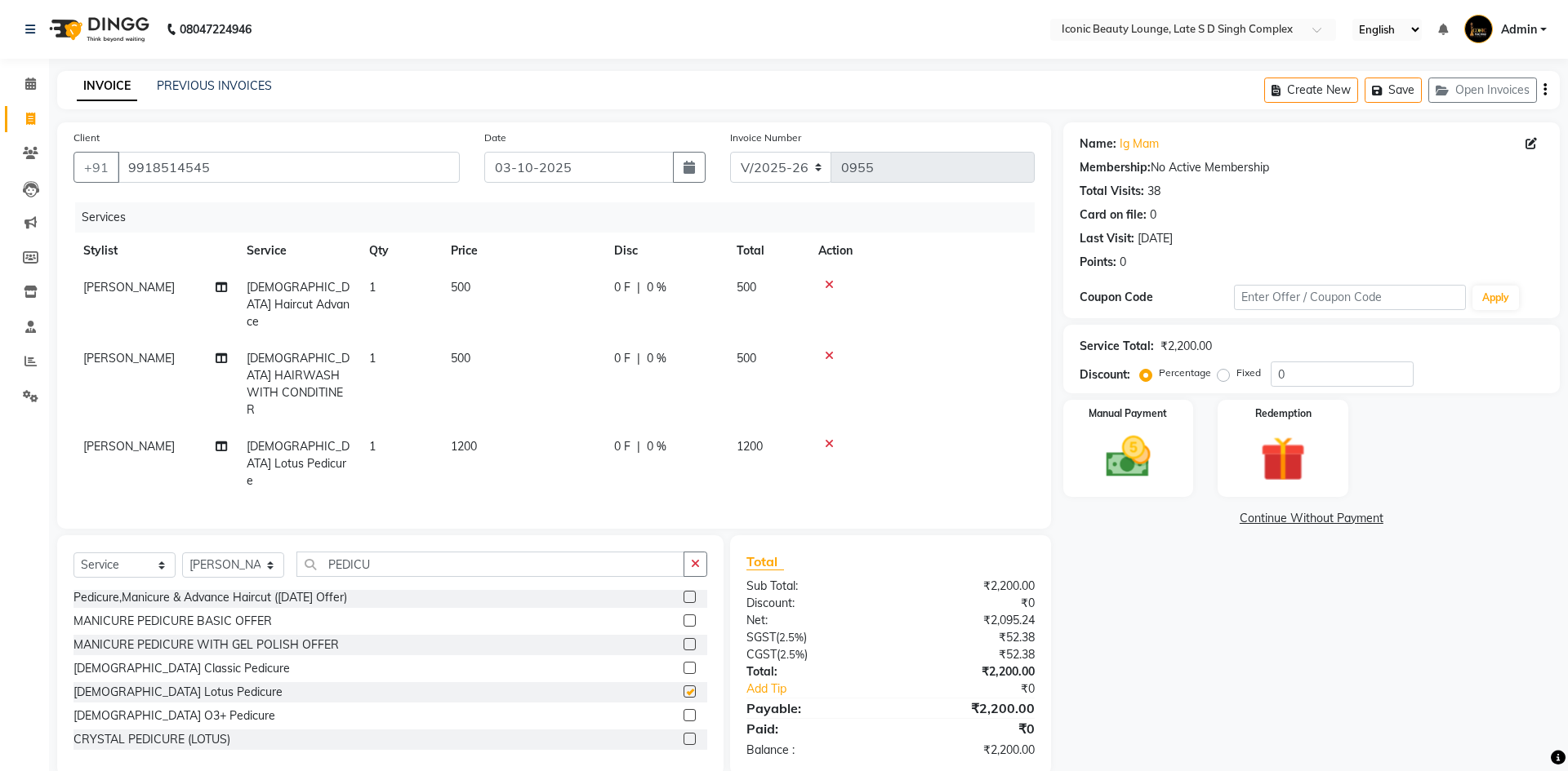
checkbox input "false"
click at [507, 428] on td "1200" at bounding box center [523, 464] width 164 height 71
select select "57165"
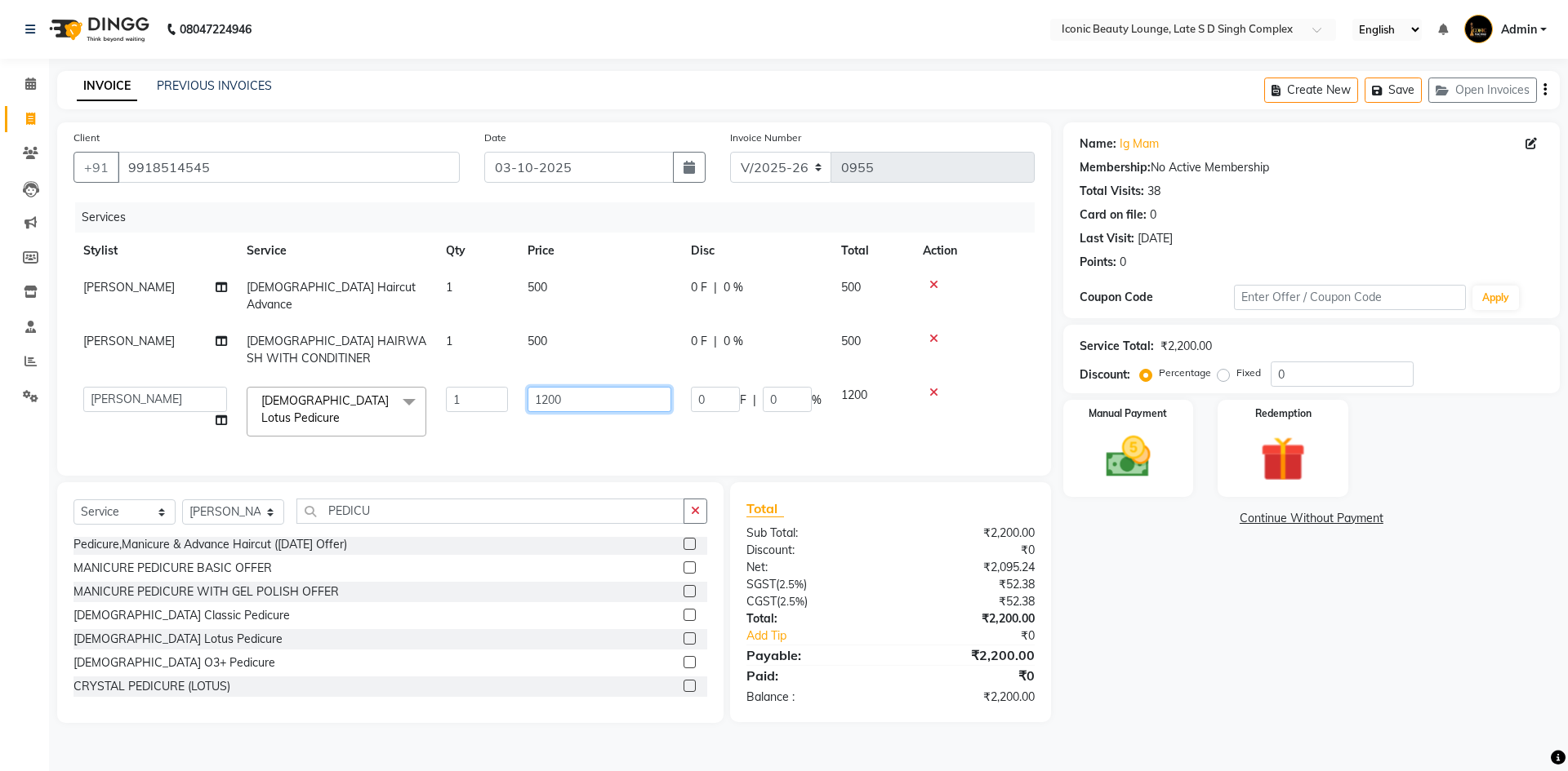
click at [632, 387] on input "1200" at bounding box center [599, 400] width 144 height 25
type input "1"
type input "800"
click at [694, 486] on div "Client +91 9918514545 Date 03-10-2025 Invoice Number V/2025 V/2025-26 0955 Serv…" at bounding box center [554, 422] width 1018 height 601
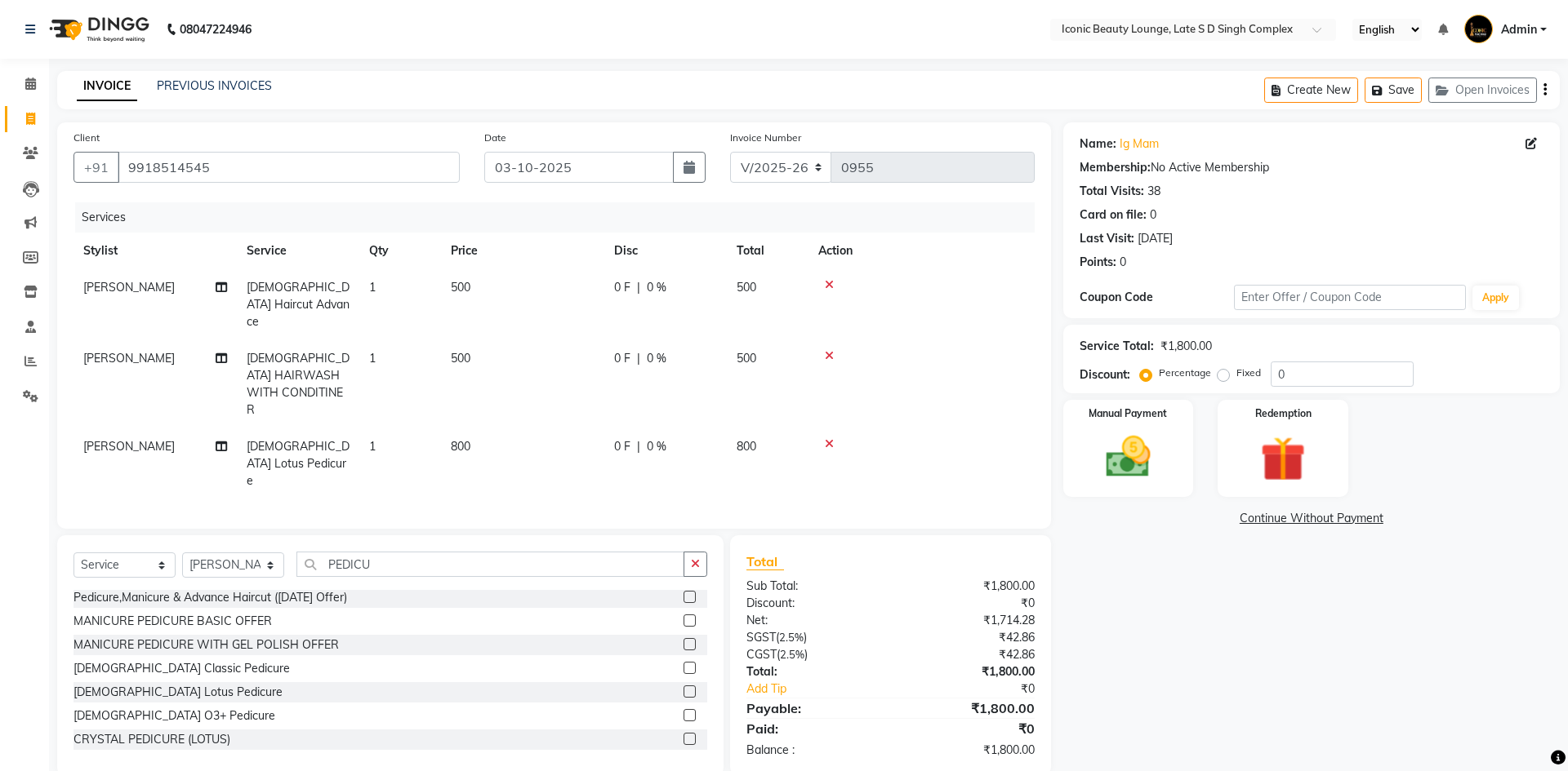
click at [690, 535] on div "Select Service Product Membership Package Voucher Prepaid Gift Card Select Styl…" at bounding box center [390, 655] width 666 height 240
click at [689, 551] on button "button" at bounding box center [695, 564] width 24 height 25
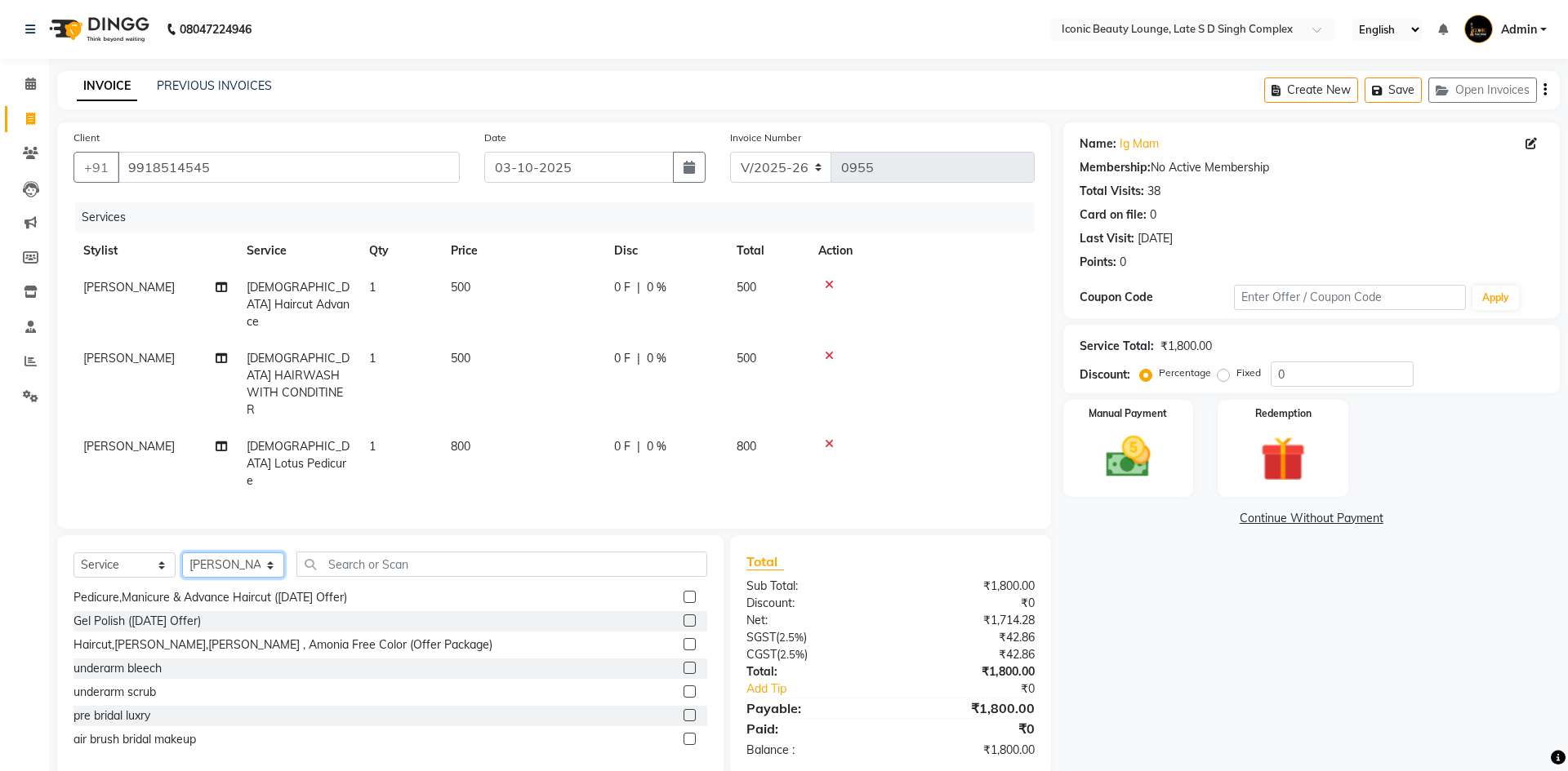
click at [222, 552] on select "Select Stylist Aashu Fatima Neelam neha Priyanka Singh Sakib Tanu Jaiswal" at bounding box center [232, 565] width 102 height 25
select select "50976"
click at [182, 552] on select "Select Stylist Aashu Fatima Neelam neha Priyanka Singh Sakib Tanu Jaiswal" at bounding box center [232, 565] width 102 height 25
click at [356, 551] on input "text" at bounding box center [502, 564] width 411 height 25
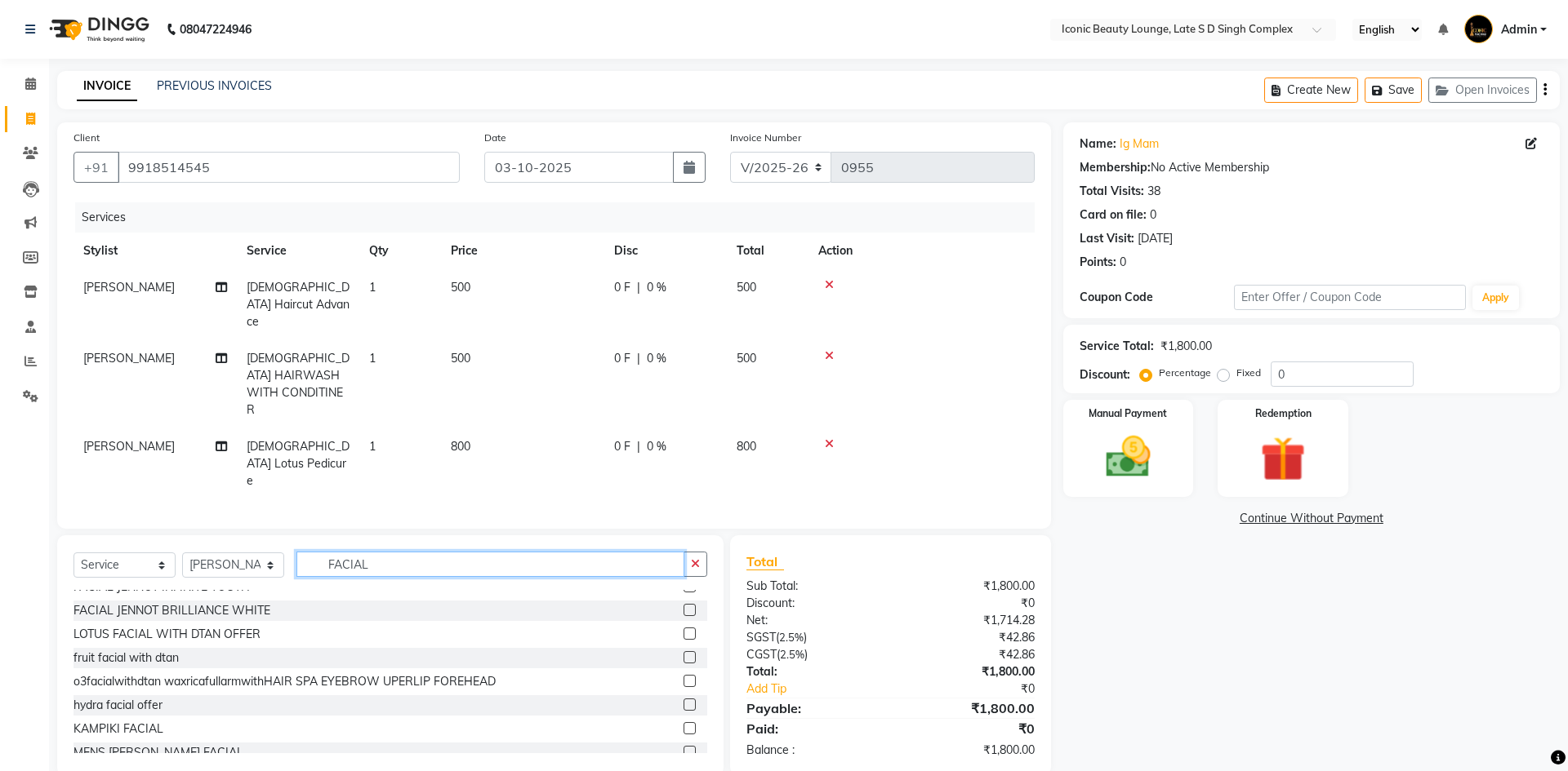
scroll to position [165, 0]
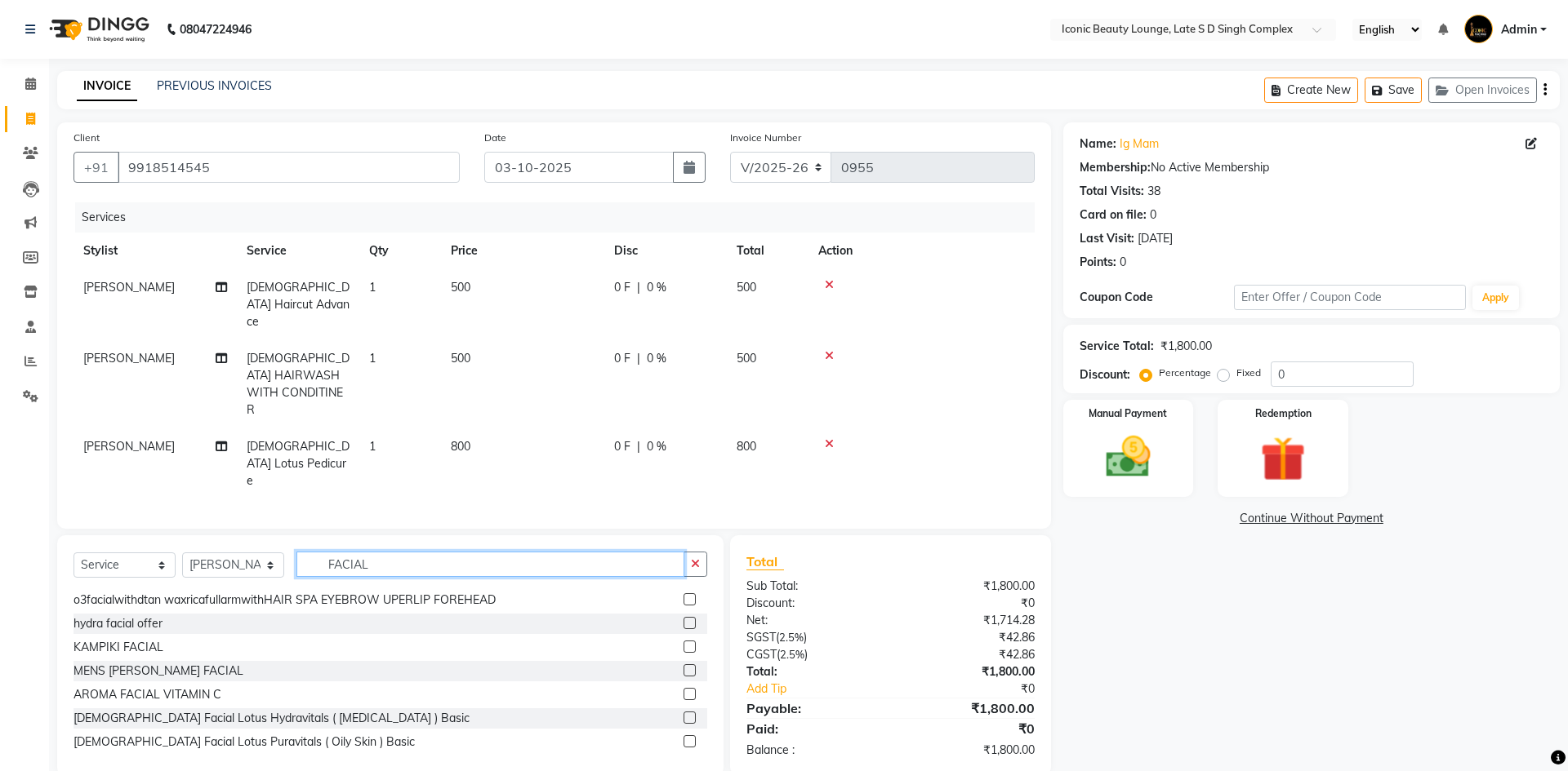
type input "FACIAL"
click at [668, 283] on div "0 F | 0 %" at bounding box center [666, 287] width 103 height 17
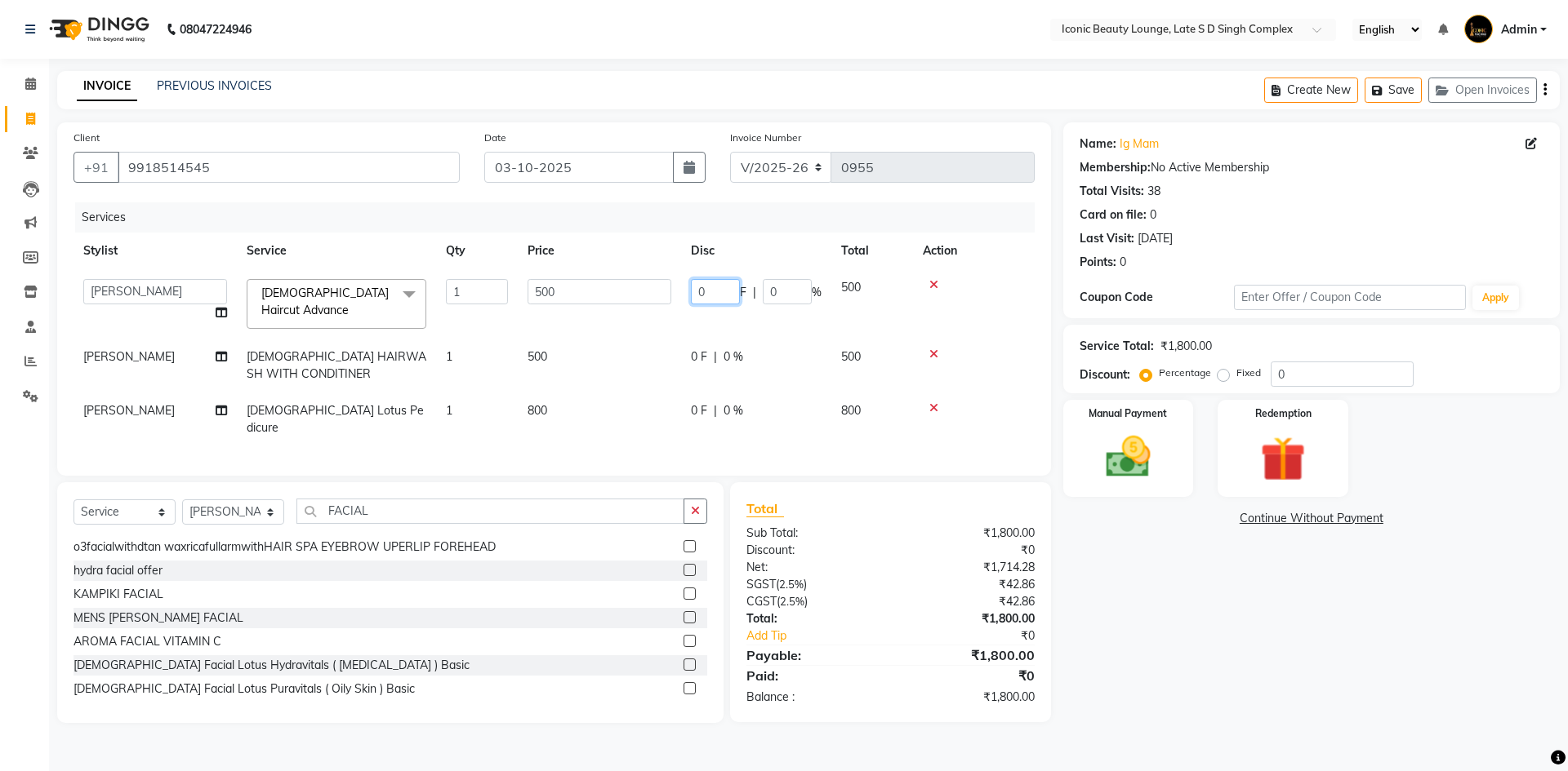
click at [718, 285] on input "0" at bounding box center [715, 292] width 49 height 25
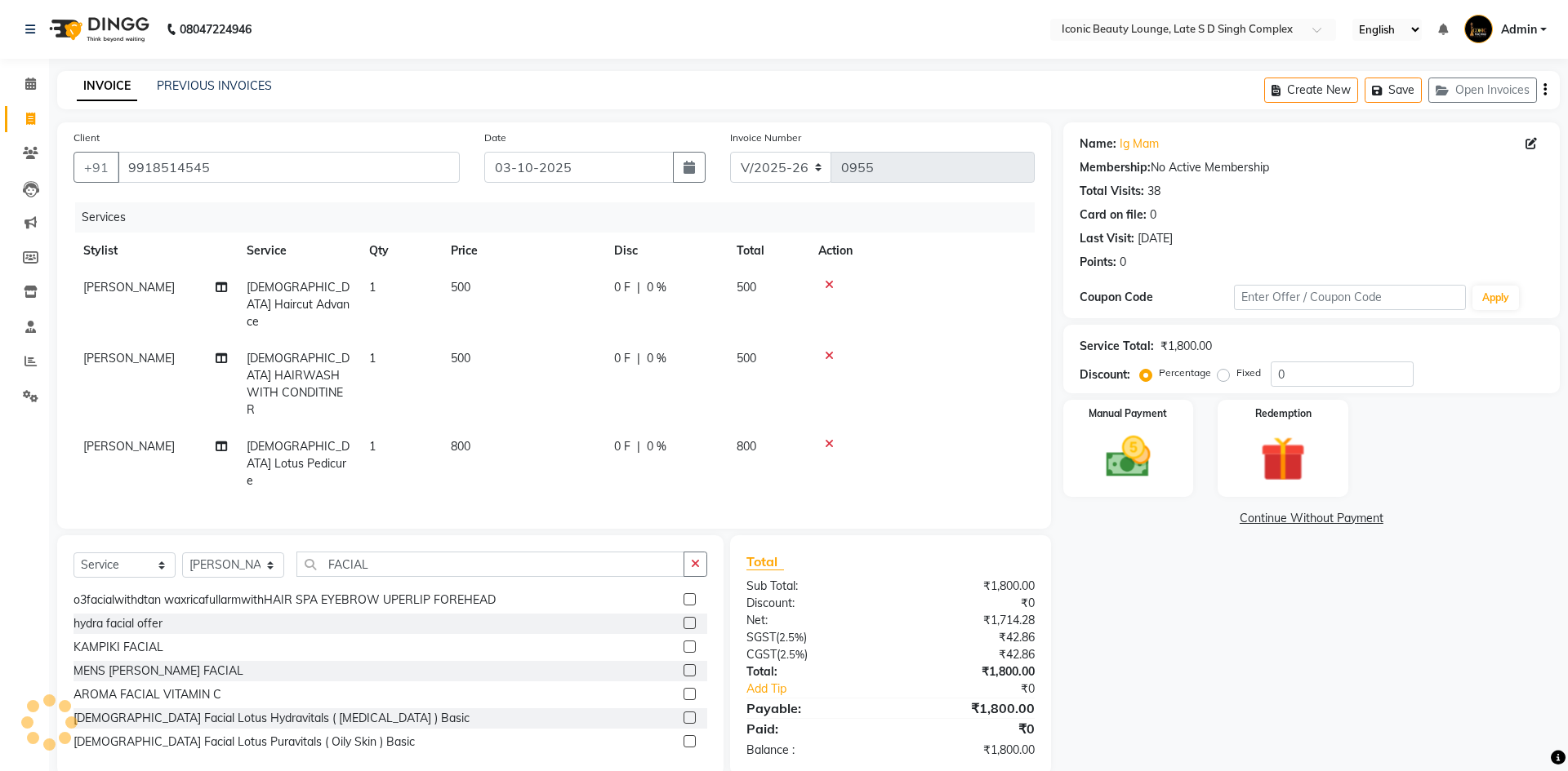
click at [791, 290] on td "500" at bounding box center [768, 305] width 81 height 71
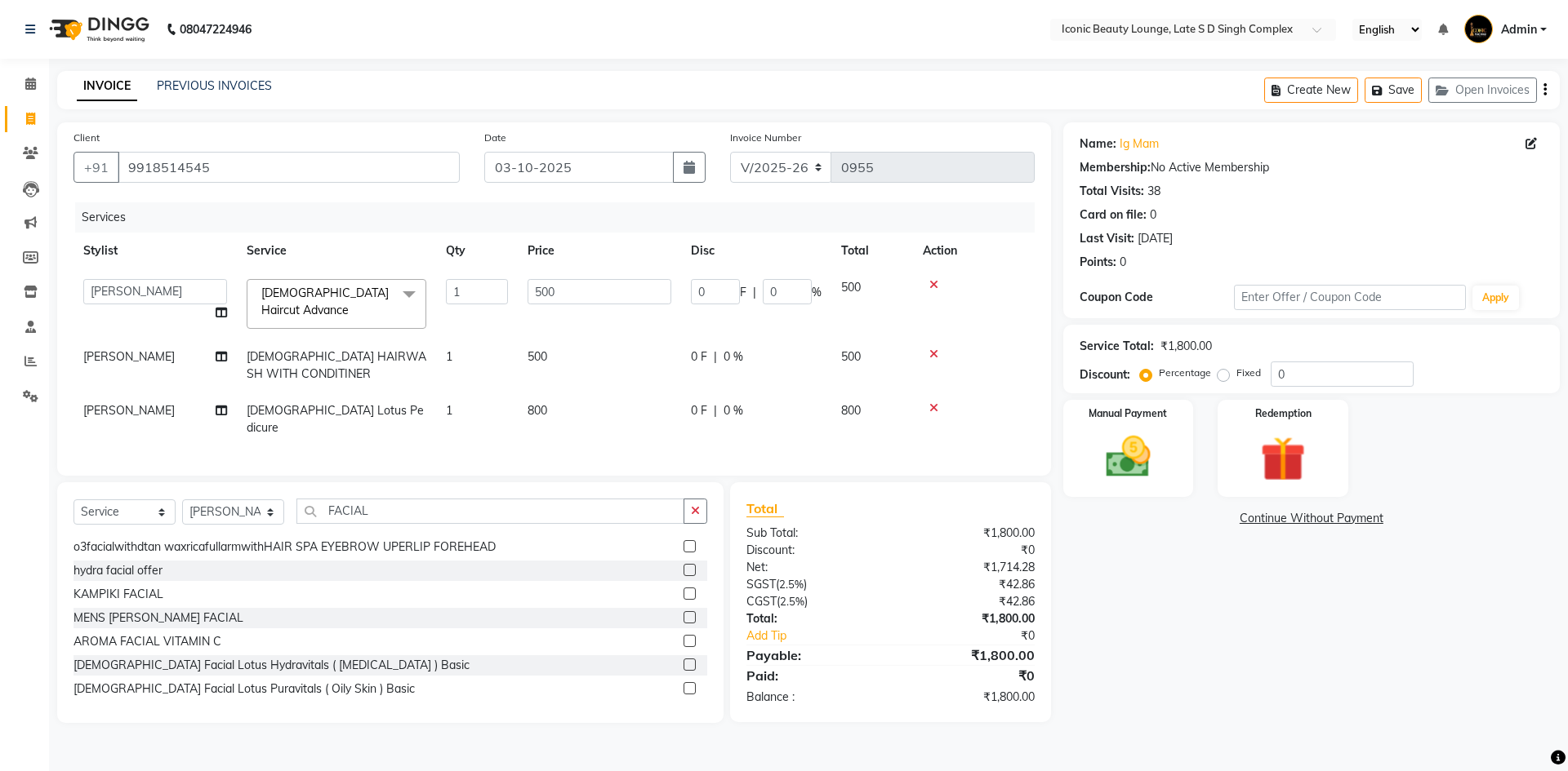
click at [791, 290] on input "0" at bounding box center [787, 292] width 49 height 25
type input "50"
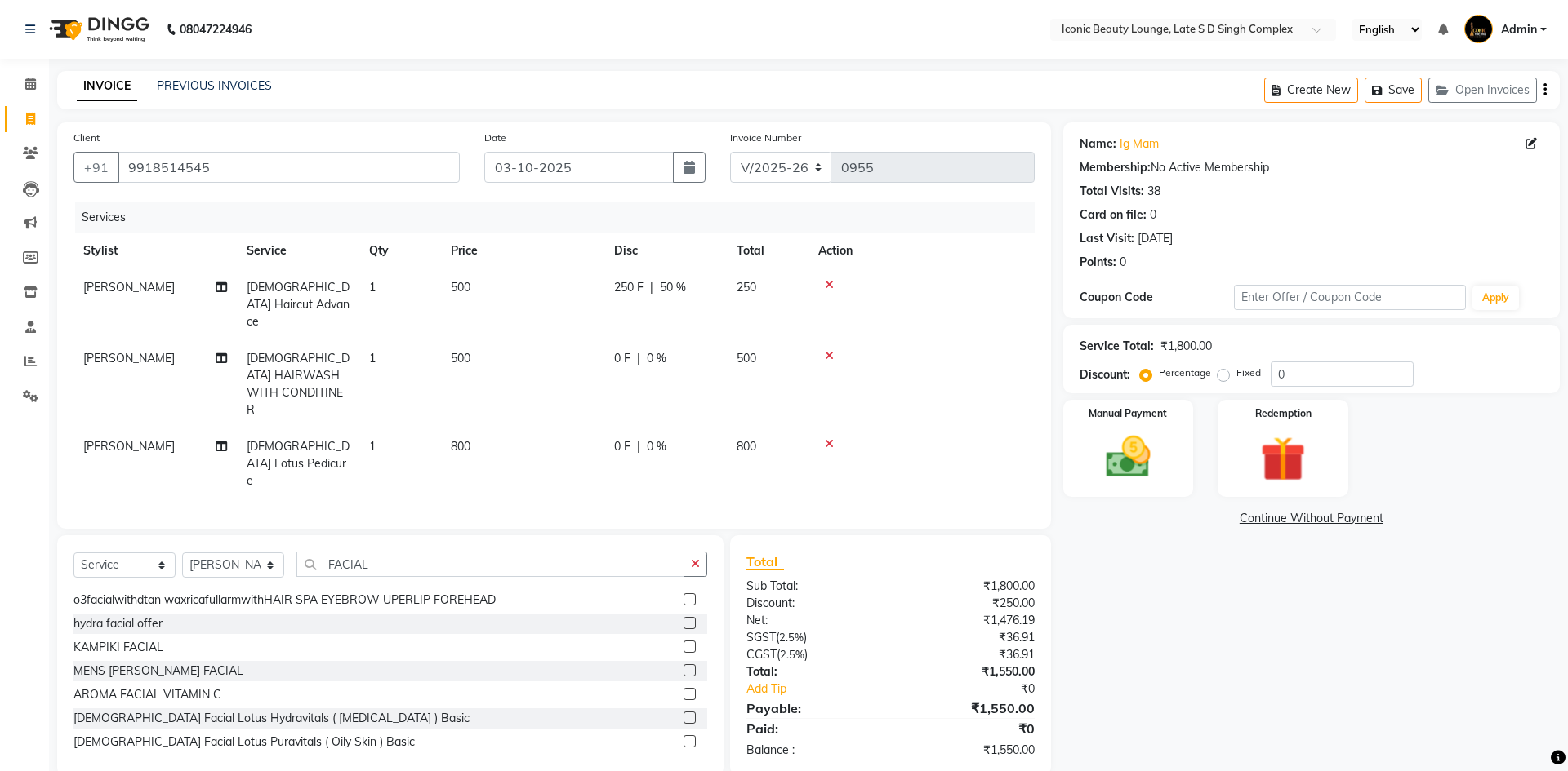
click at [748, 355] on tr "Aashu FEMALE HAIRWASH WITH CONDITINER 1 500 0 F | 0 % 500" at bounding box center [553, 385] width 961 height 89
click at [730, 341] on td "500" at bounding box center [768, 385] width 81 height 89
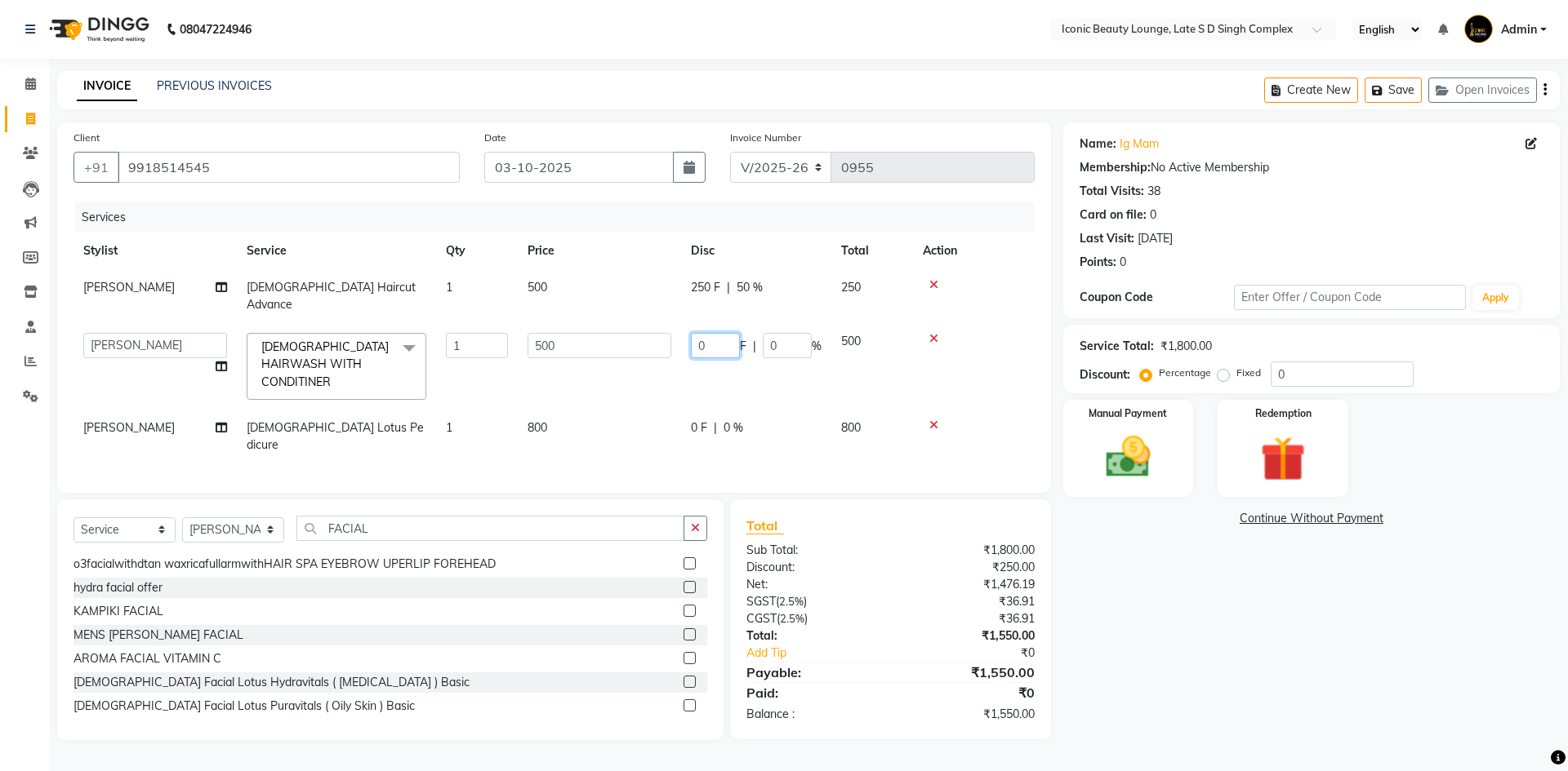
drag, startPoint x: 732, startPoint y: 338, endPoint x: 758, endPoint y: 332, distance: 26.7
click at [758, 333] on div "0 F | 0 %" at bounding box center [756, 345] width 130 height 25
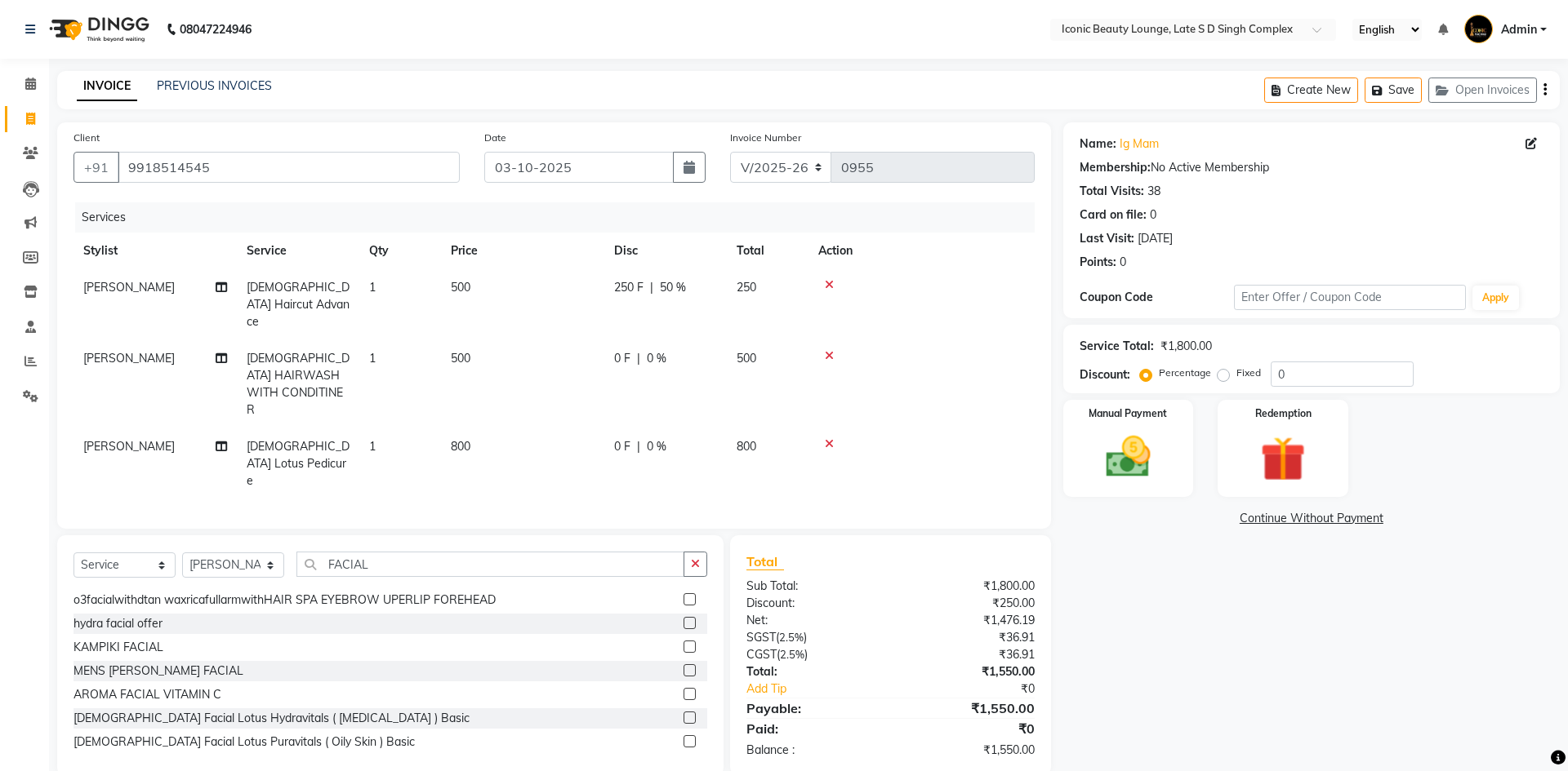
click at [783, 323] on td "250" at bounding box center [768, 305] width 81 height 71
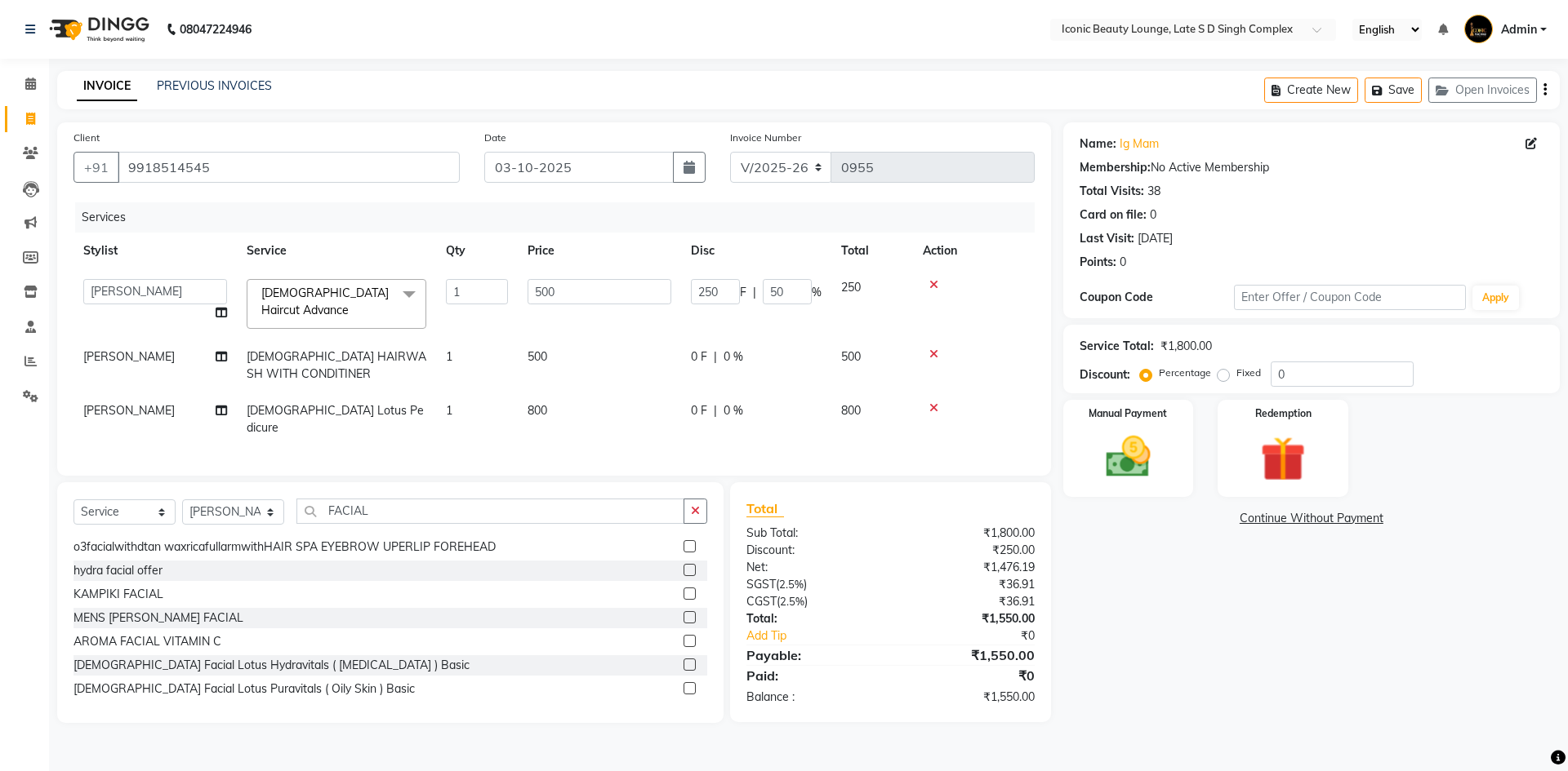
click at [783, 323] on td "250 F | 50 %" at bounding box center [756, 304] width 150 height 70
click at [784, 339] on td "0 F | 0 %" at bounding box center [756, 366] width 150 height 54
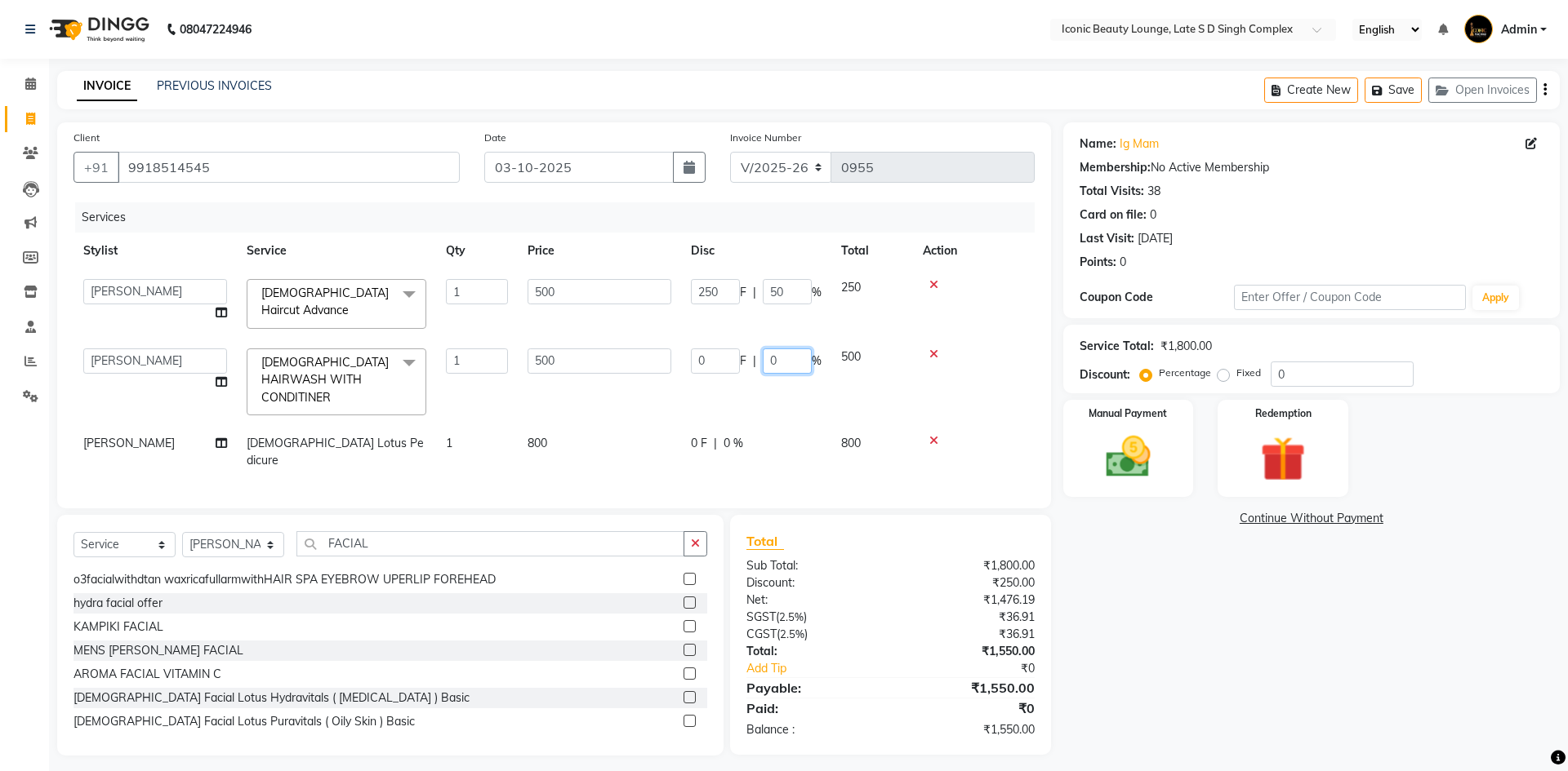
drag, startPoint x: 784, startPoint y: 338, endPoint x: 787, endPoint y: 347, distance: 9.5
click at [787, 347] on td "0 F | 0 %" at bounding box center [756, 382] width 150 height 87
type input "50"
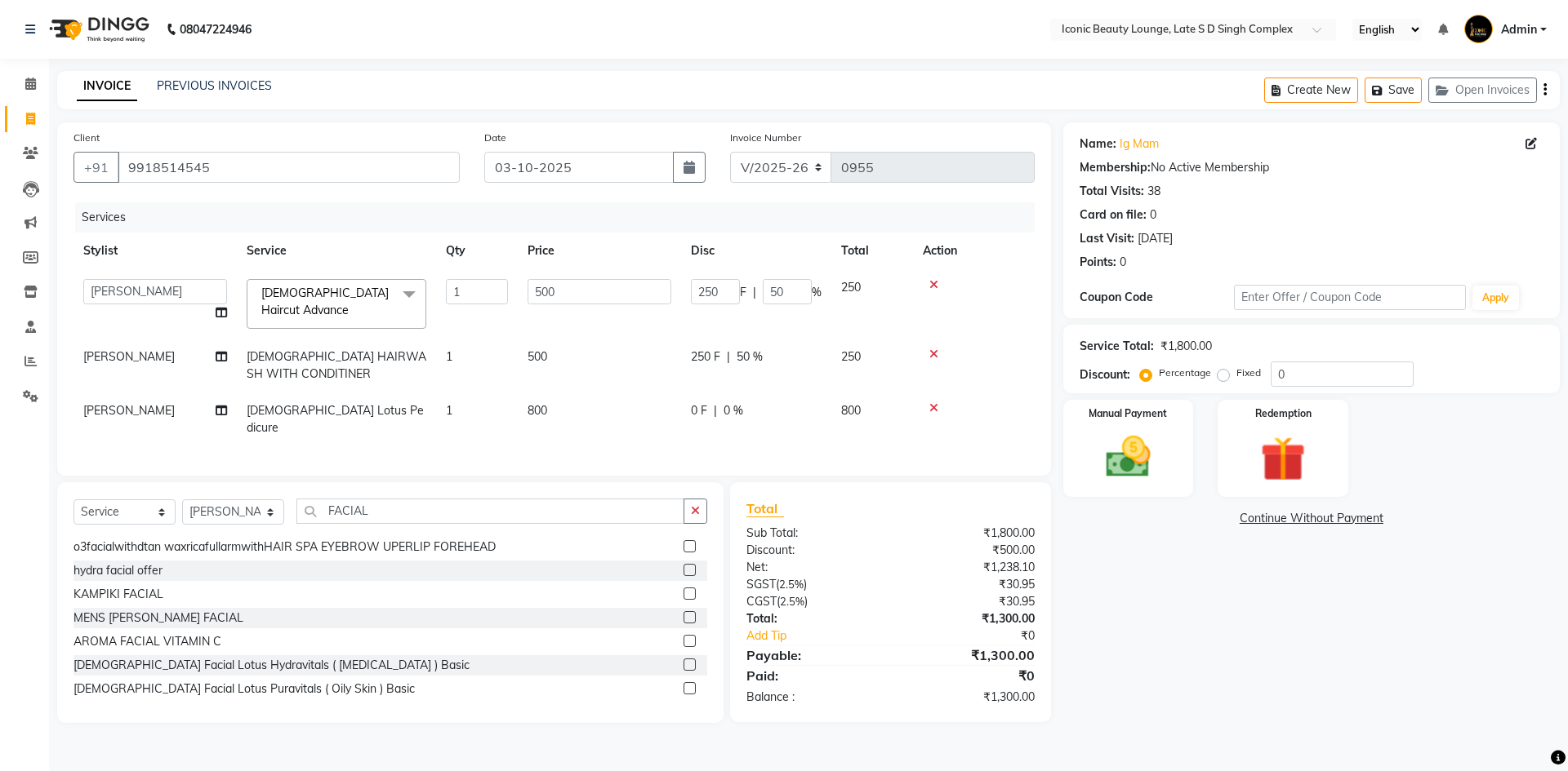
click at [771, 421] on td "0 F | 0 %" at bounding box center [756, 419] width 150 height 54
select select "57165"
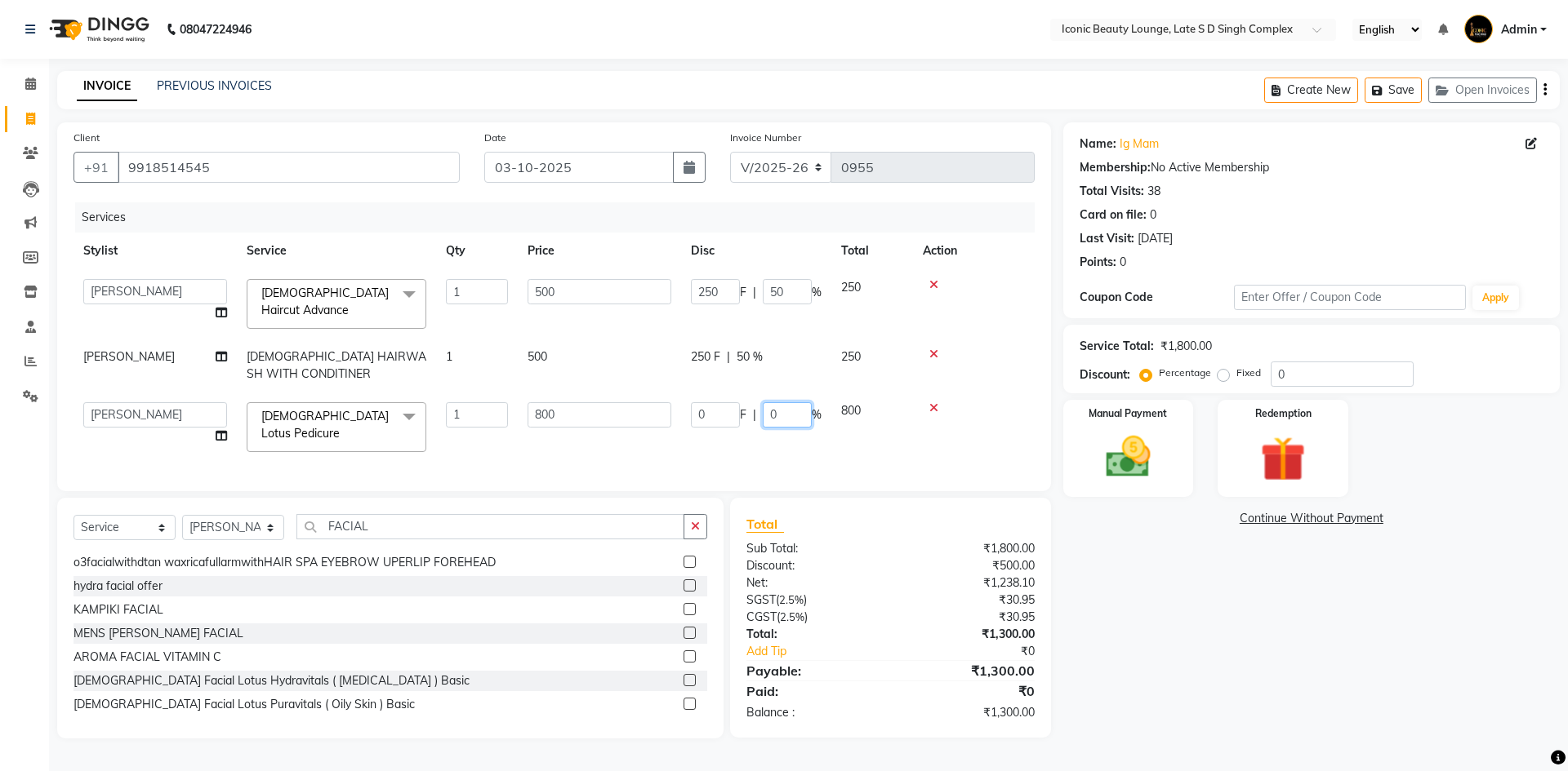
click at [796, 410] on input "0" at bounding box center [787, 415] width 49 height 25
type input "50"
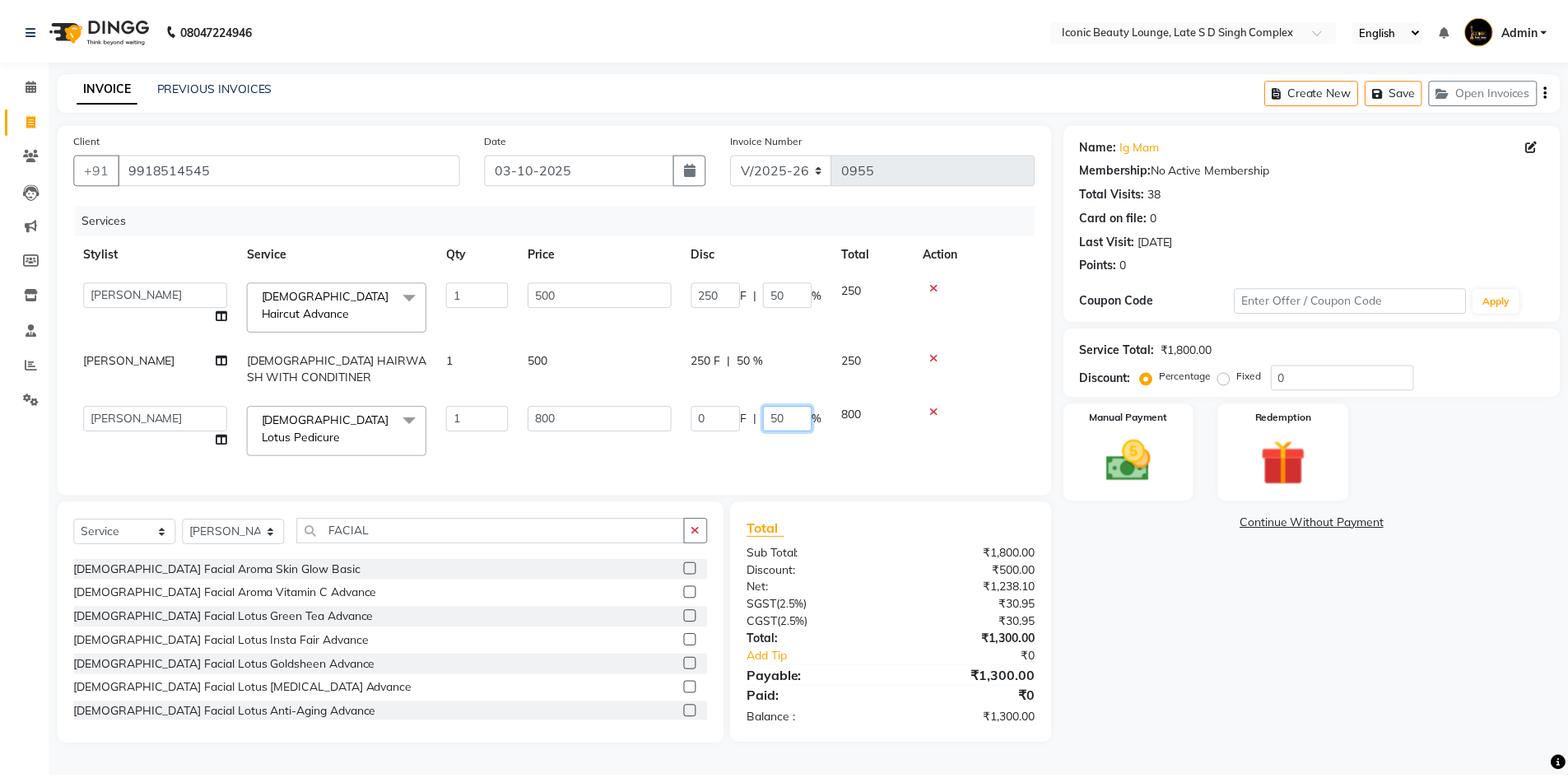
scroll to position [414, 0]
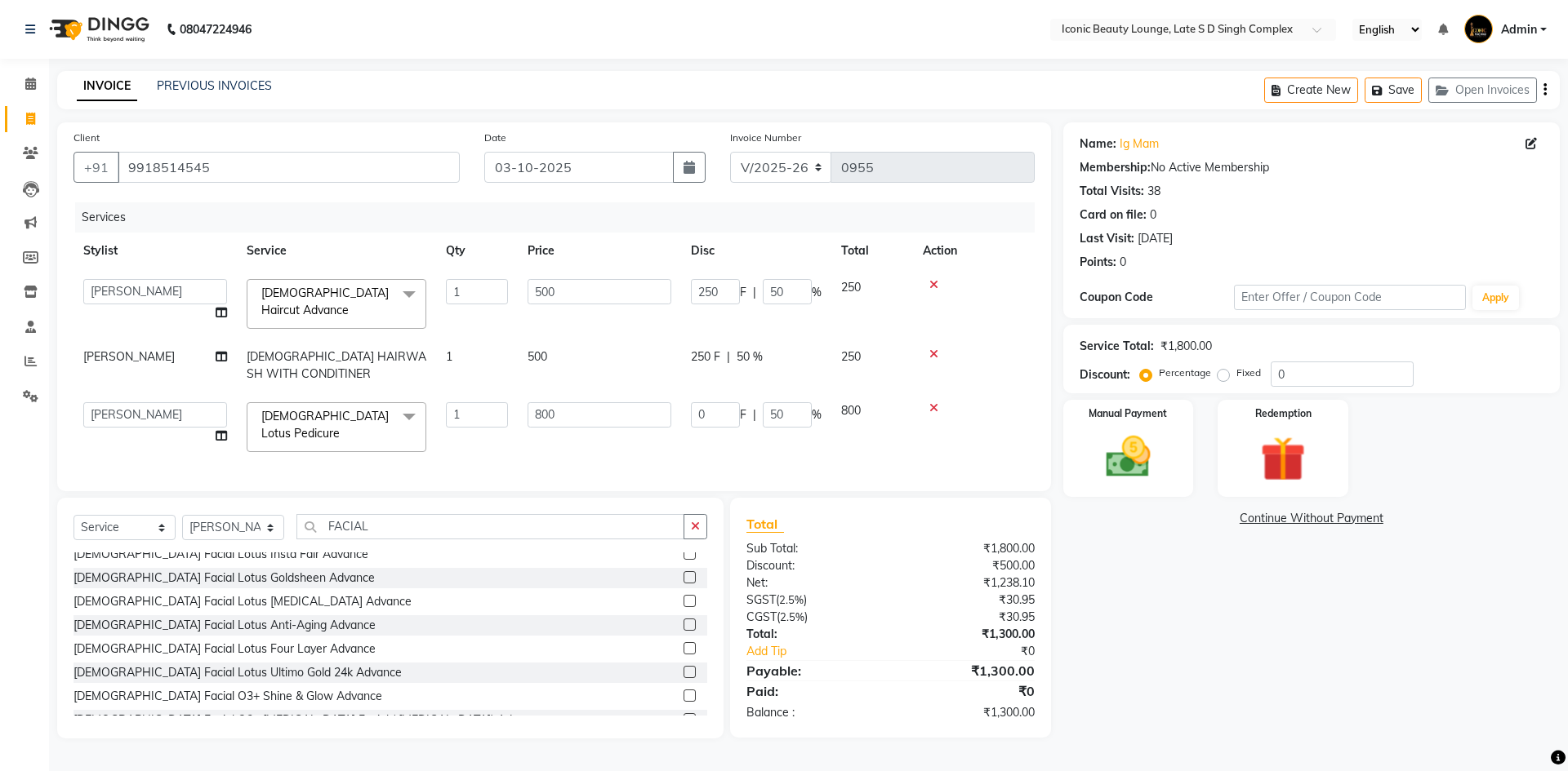
click at [675, 607] on div "Facial Jennot hydra boost O3+ facial seaweed FACIAL JENNOT SHINE CONTROL FACIAL…" at bounding box center [390, 634] width 634 height 164
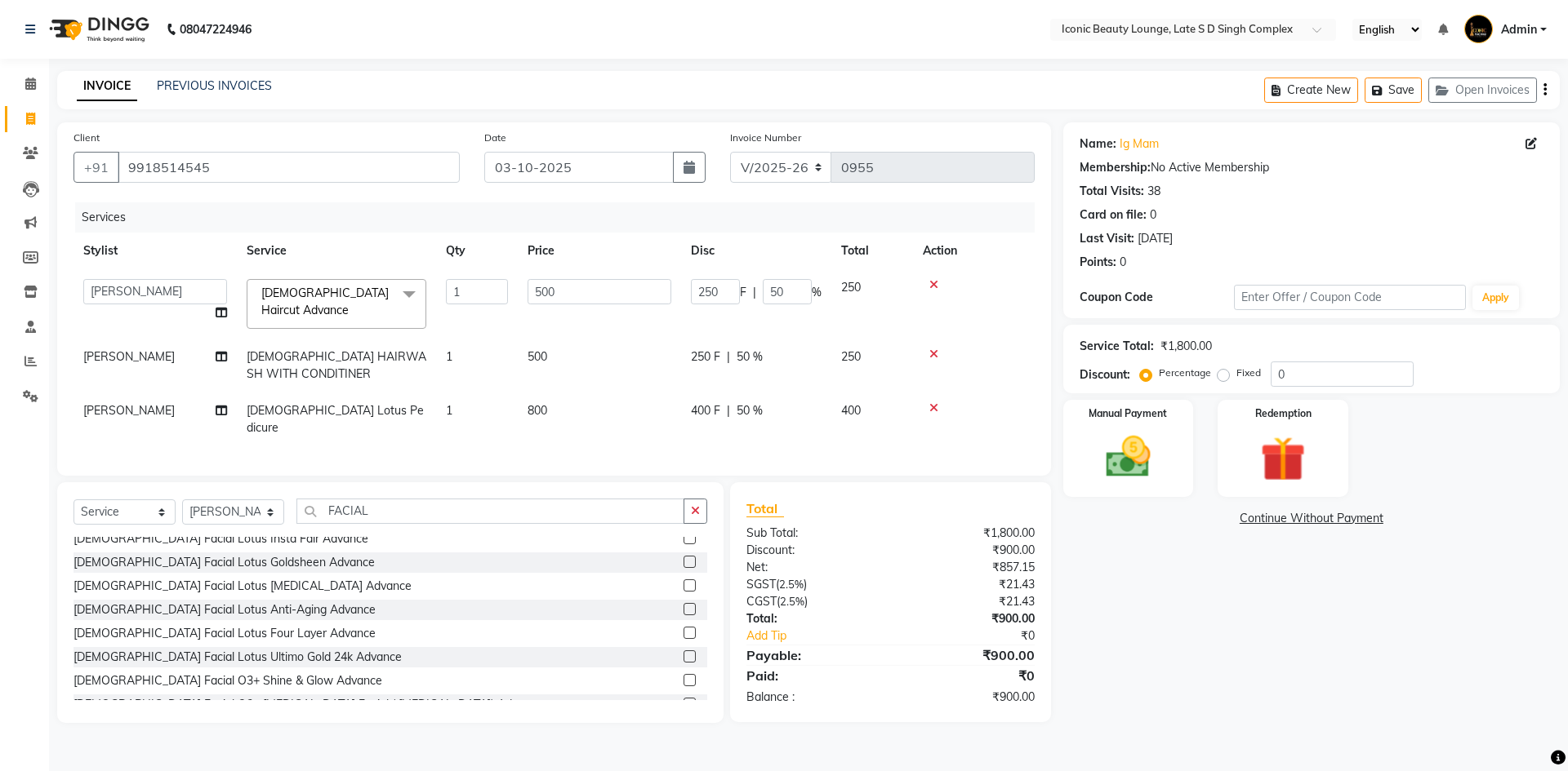
click at [684, 583] on label at bounding box center [690, 586] width 13 height 13
click at [684, 583] on input "checkbox" at bounding box center [689, 587] width 11 height 11
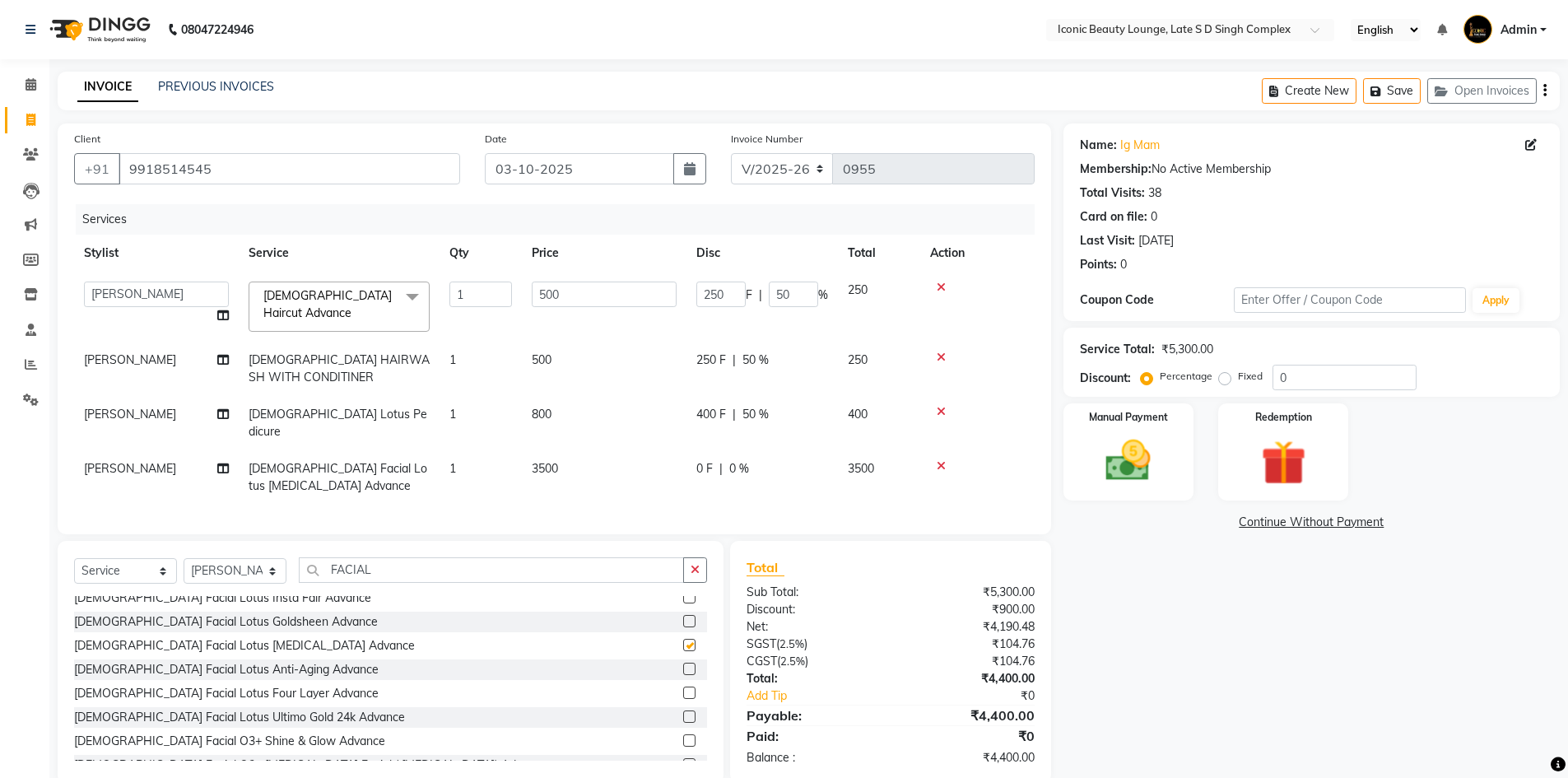
checkbox input "false"
click at [692, 564] on icon "button" at bounding box center [696, 569] width 9 height 12
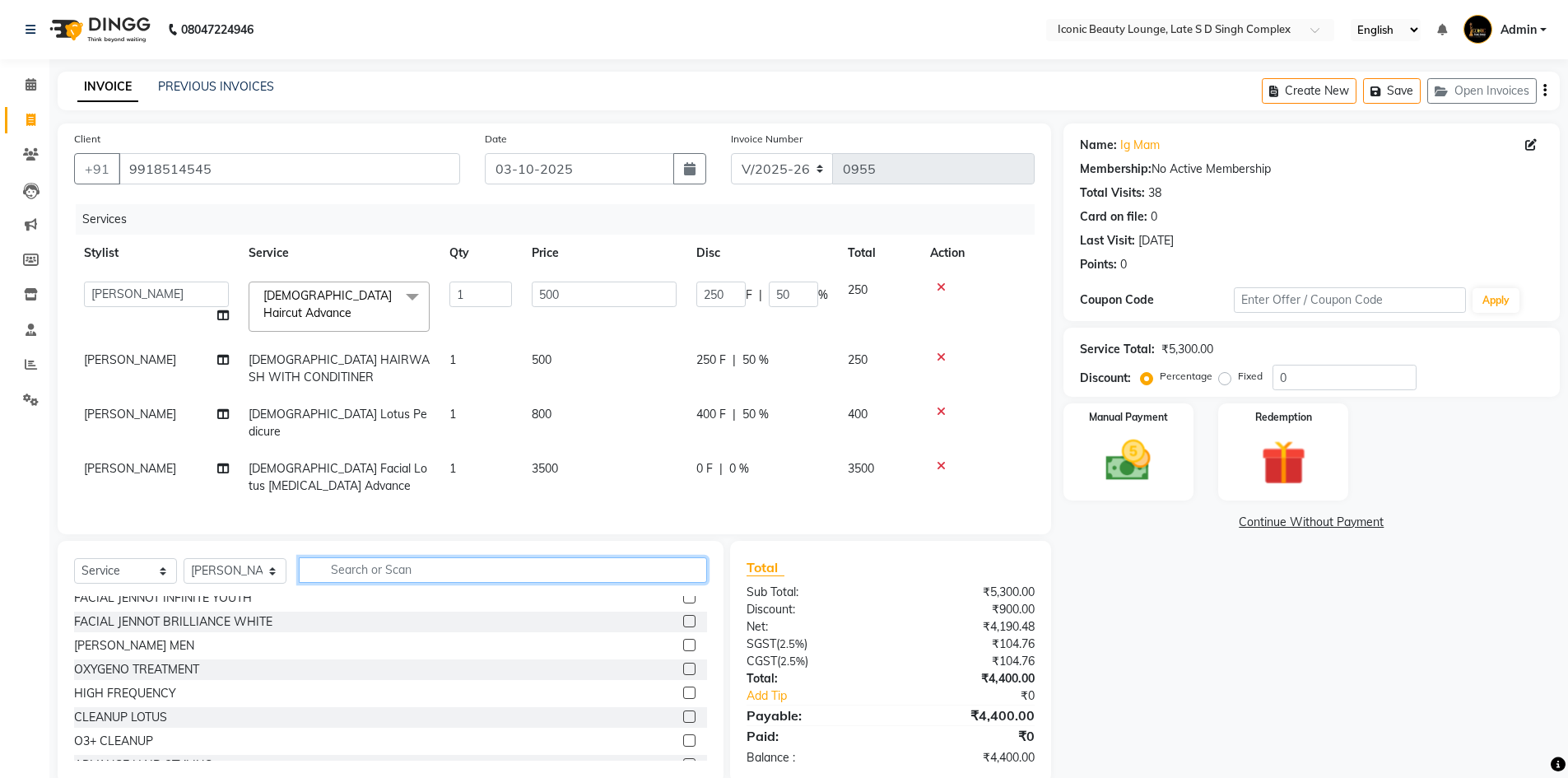
click at [692, 560] on input "text" at bounding box center [503, 570] width 408 height 26
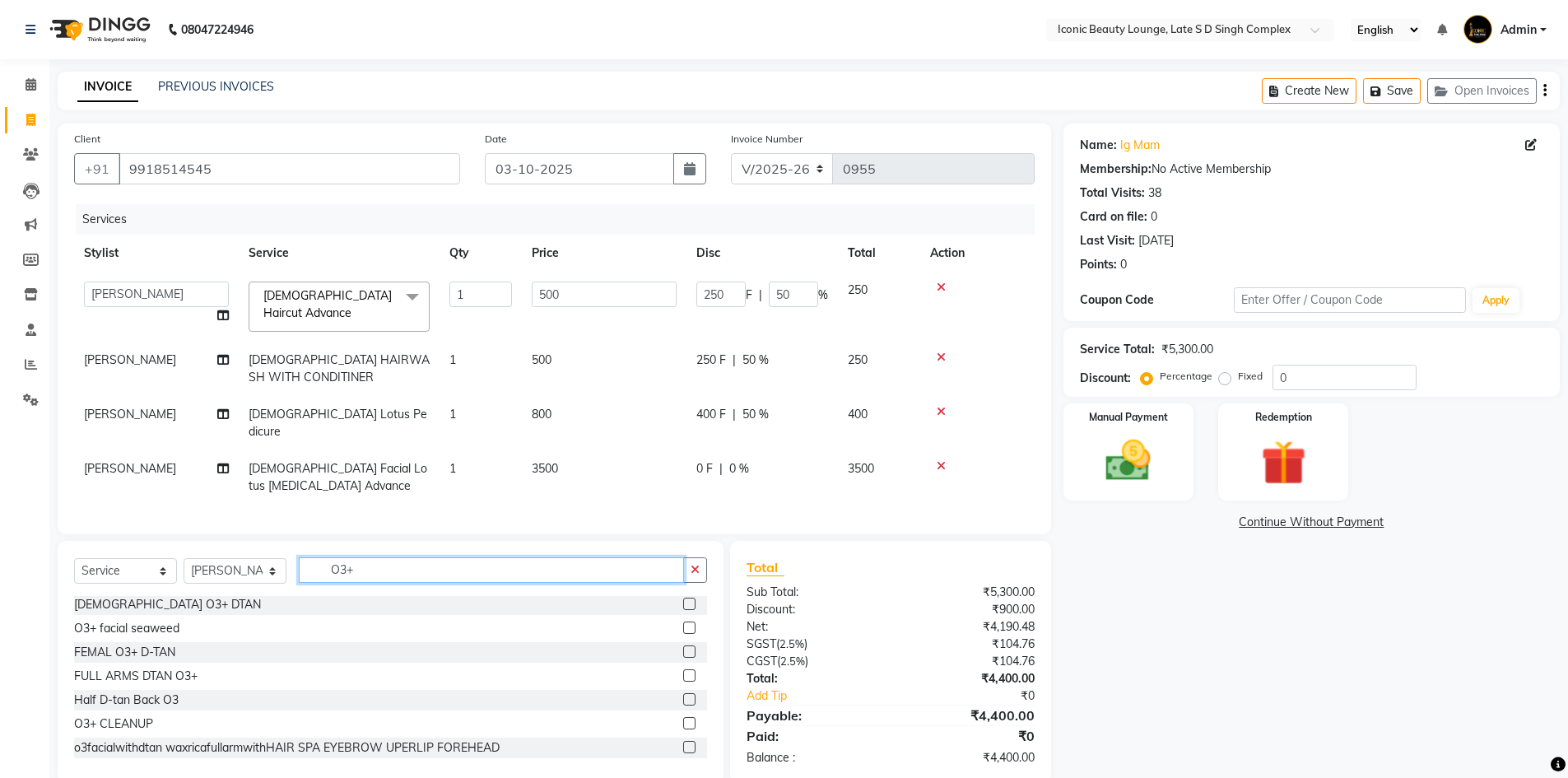
scroll to position [0, 0]
type input "O3+"
click at [683, 648] on label at bounding box center [689, 654] width 13 height 13
click at [683, 648] on input "checkbox" at bounding box center [688, 654] width 11 height 11
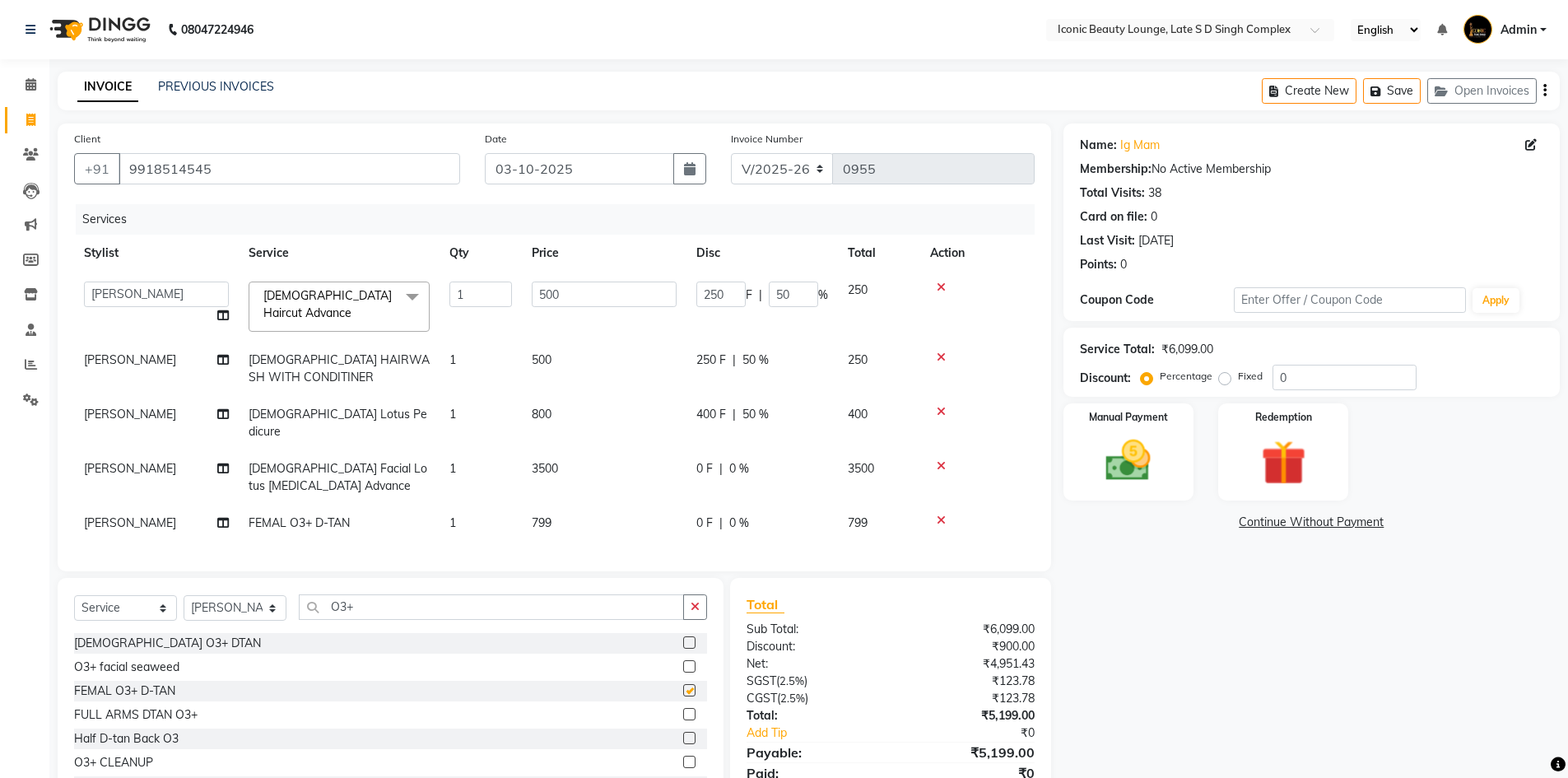
checkbox input "false"
click at [607, 507] on td "799" at bounding box center [603, 523] width 165 height 37
select select "50976"
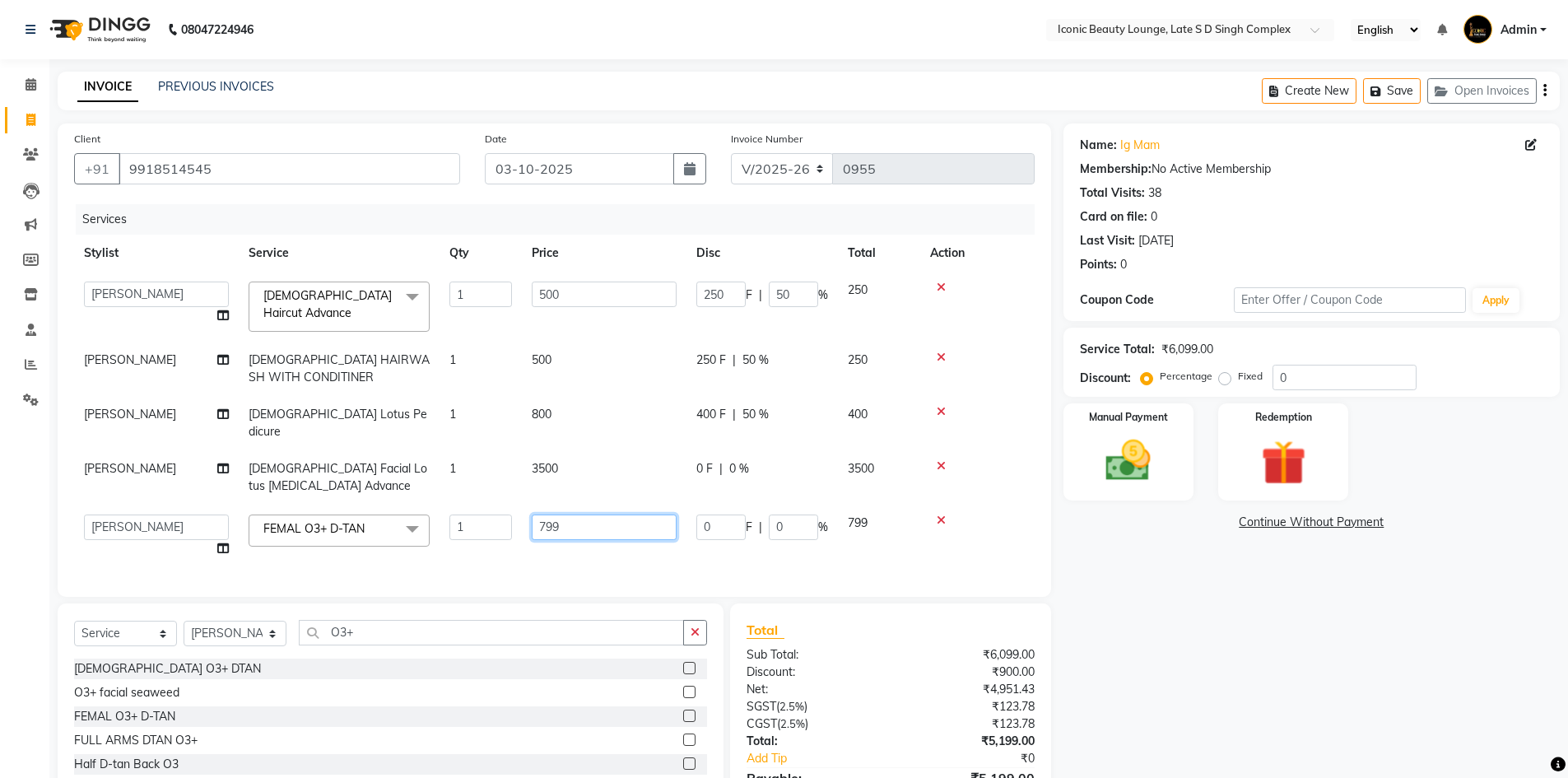
click at [614, 514] on input "799" at bounding box center [603, 527] width 145 height 26
type input "7"
type input "800"
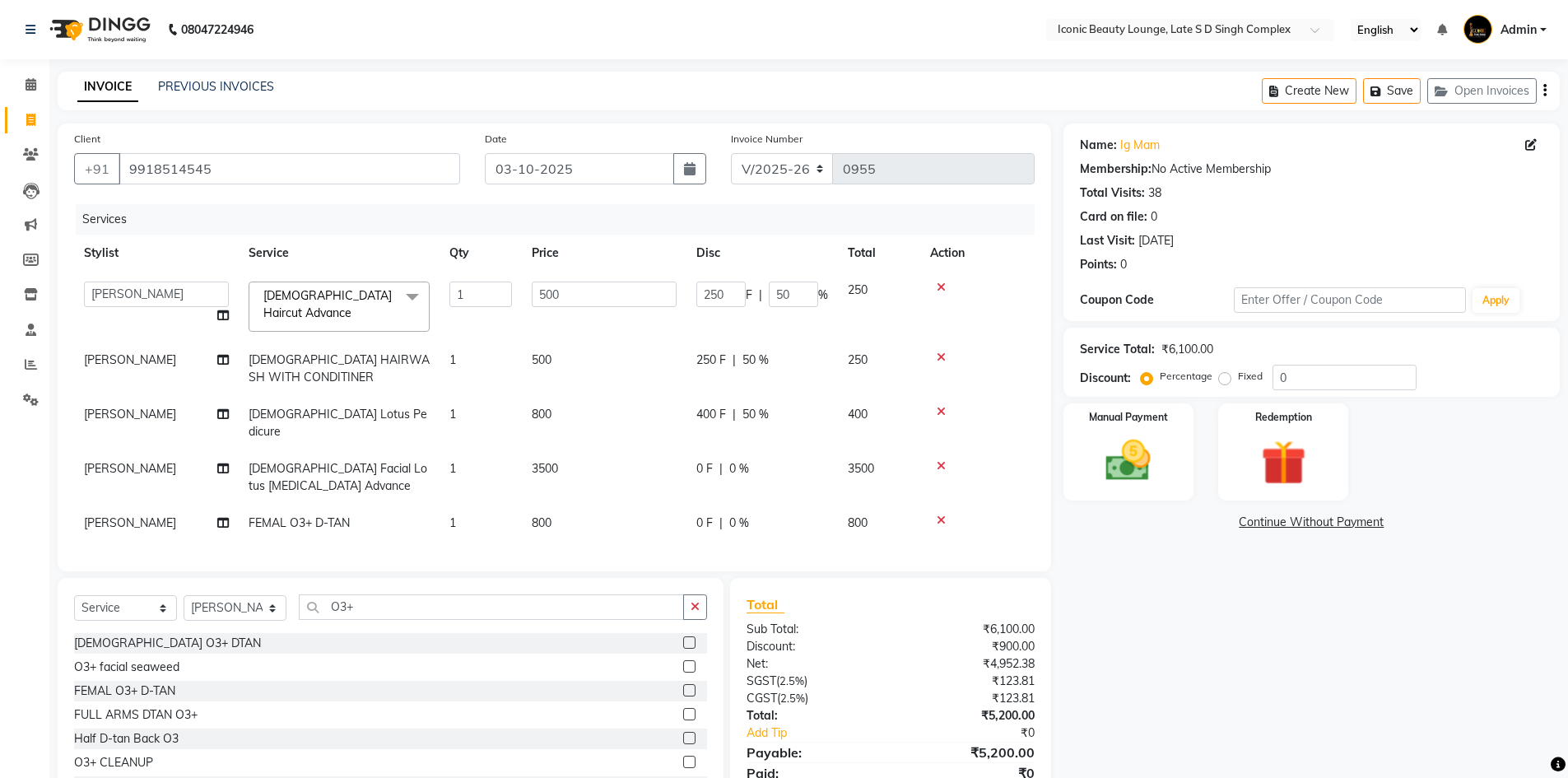
click at [735, 461] on span "0 %" at bounding box center [739, 469] width 20 height 17
select select "50976"
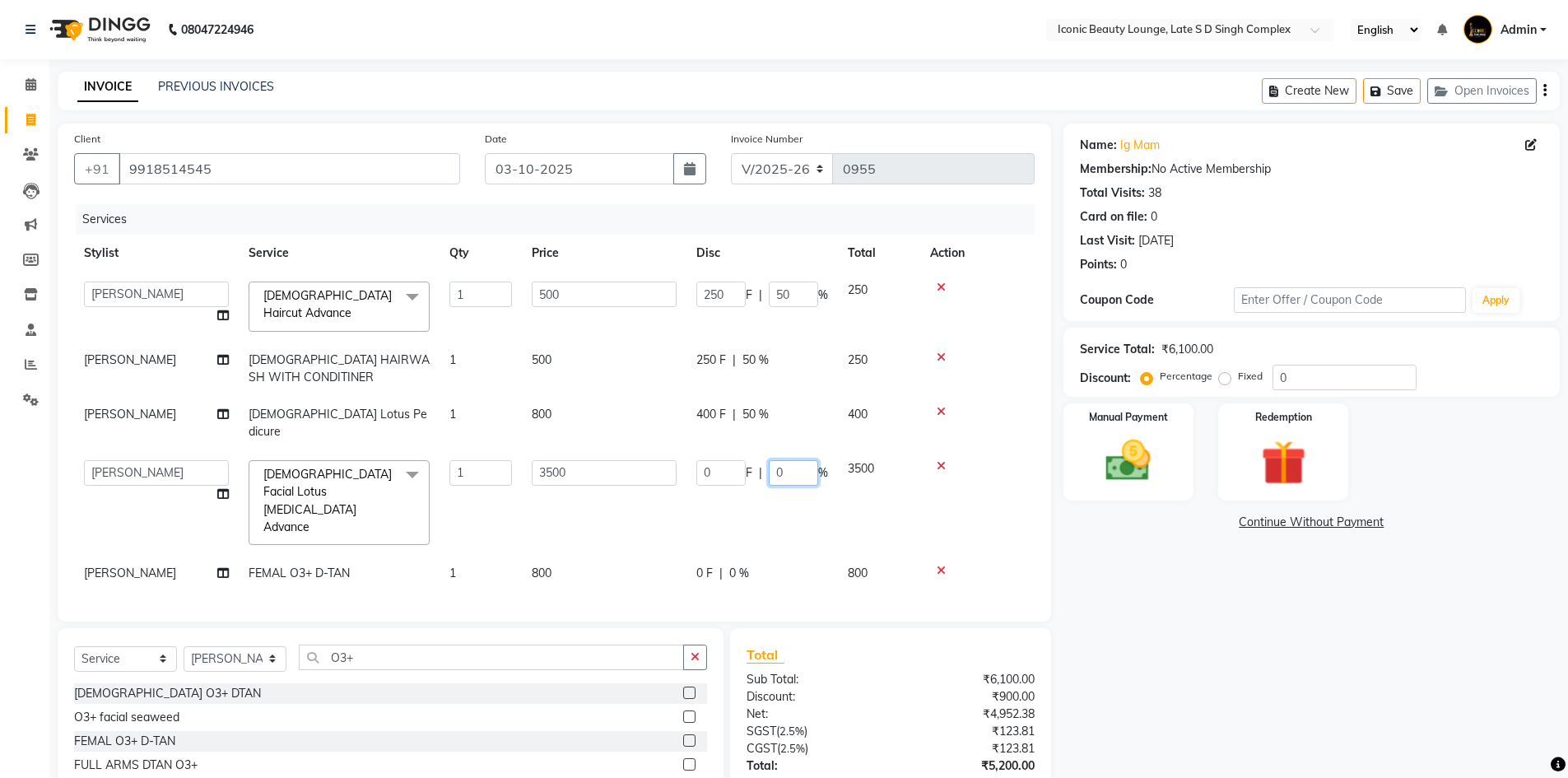
click at [788, 461] on input "0" at bounding box center [793, 473] width 49 height 26
type input "50"
click at [743, 535] on div "Services Stylist Service Qty Price Disc Total Action Aashu Fatima Neelam neha P…" at bounding box center [554, 405] width 961 height 401
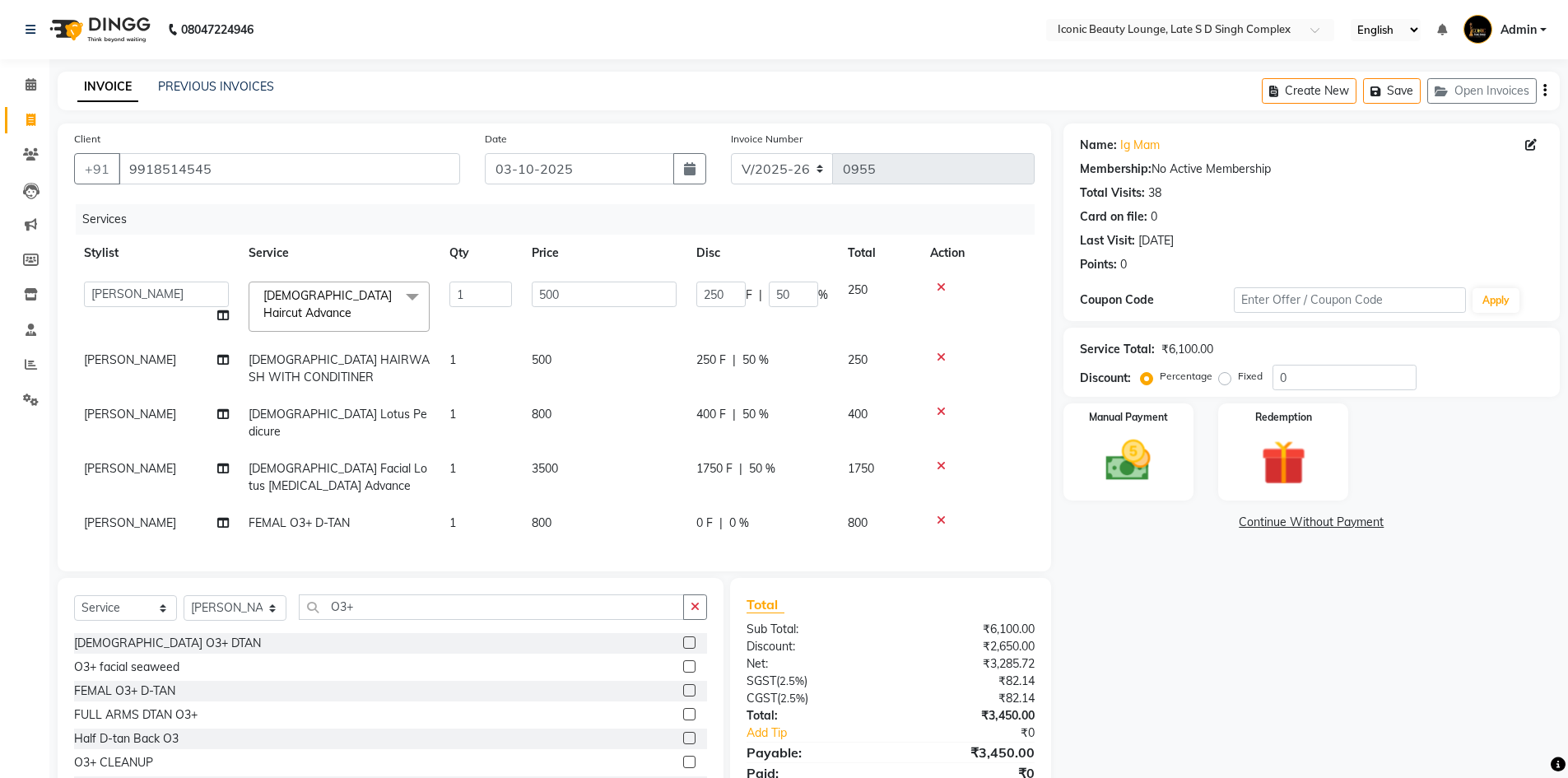
click at [776, 514] on div "0 F | 0 %" at bounding box center [762, 523] width 131 height 17
select select "50976"
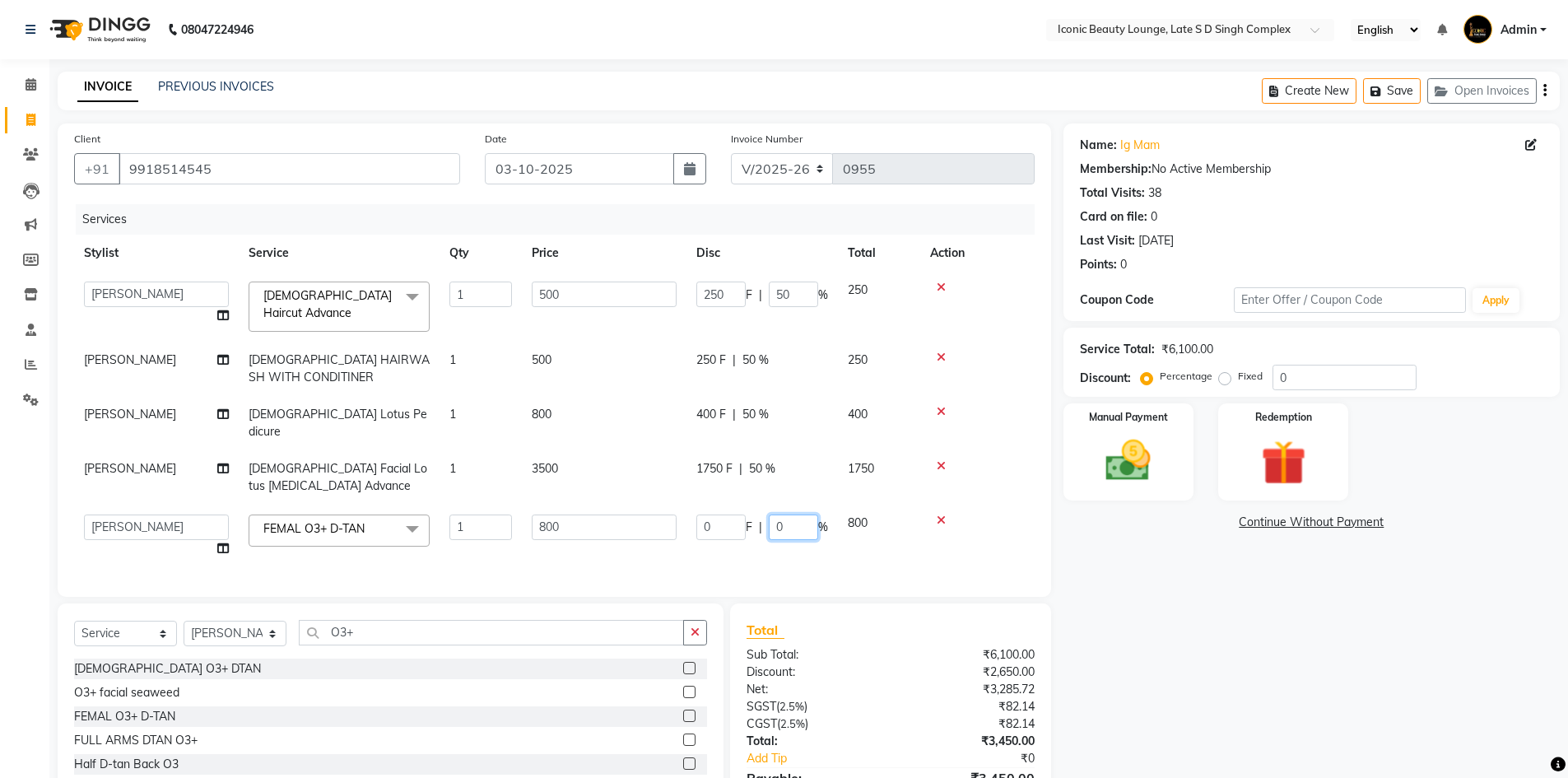
click at [776, 514] on input "0" at bounding box center [793, 527] width 49 height 26
type input "50"
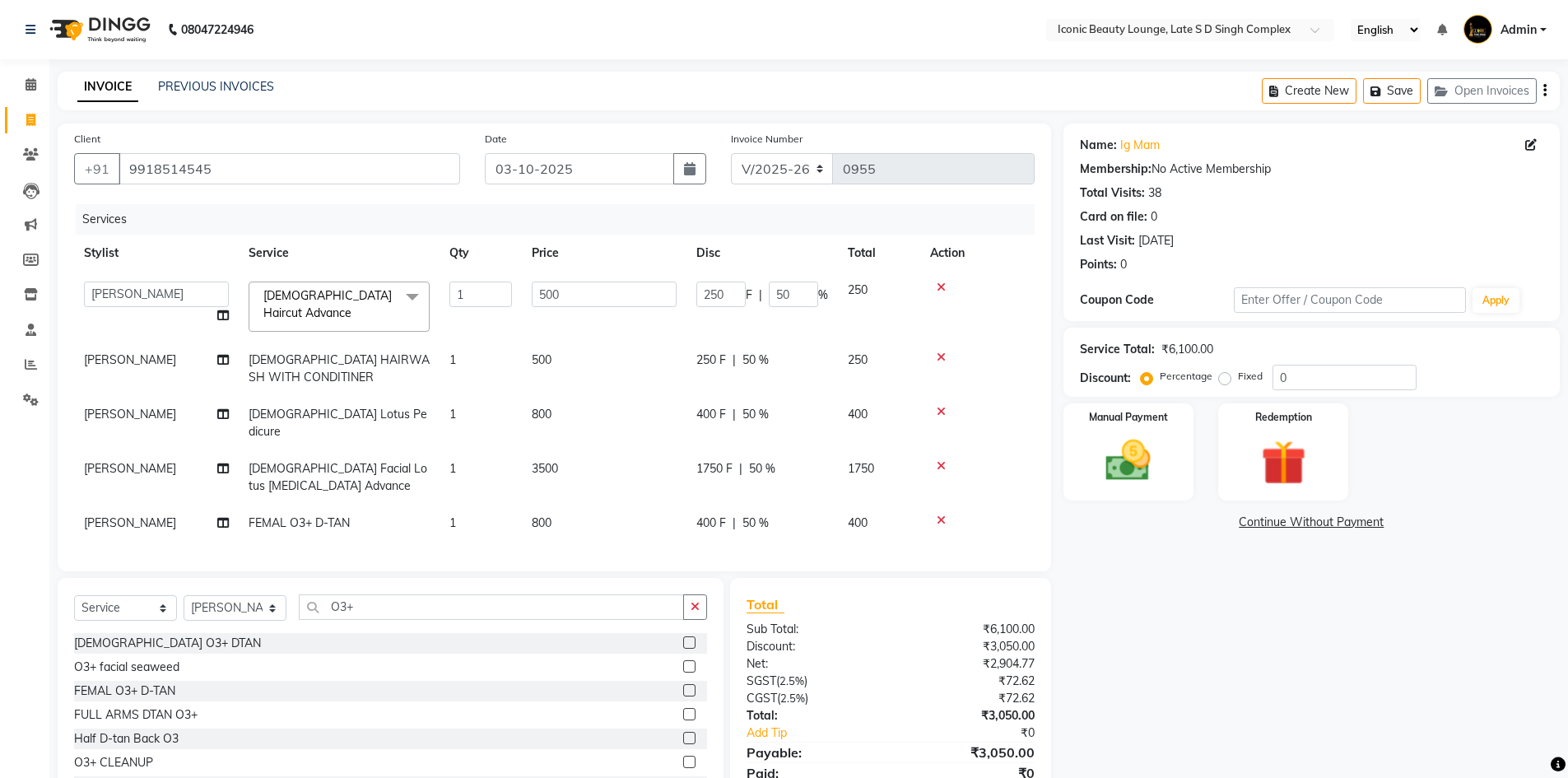
click at [883, 650] on div "Total Sub Total: ₹6,100.00 Discount: ₹3,050.00 Net: ₹2,904.77 SGST ( 2.5% ) ₹72…" at bounding box center [890, 699] width 287 height 209
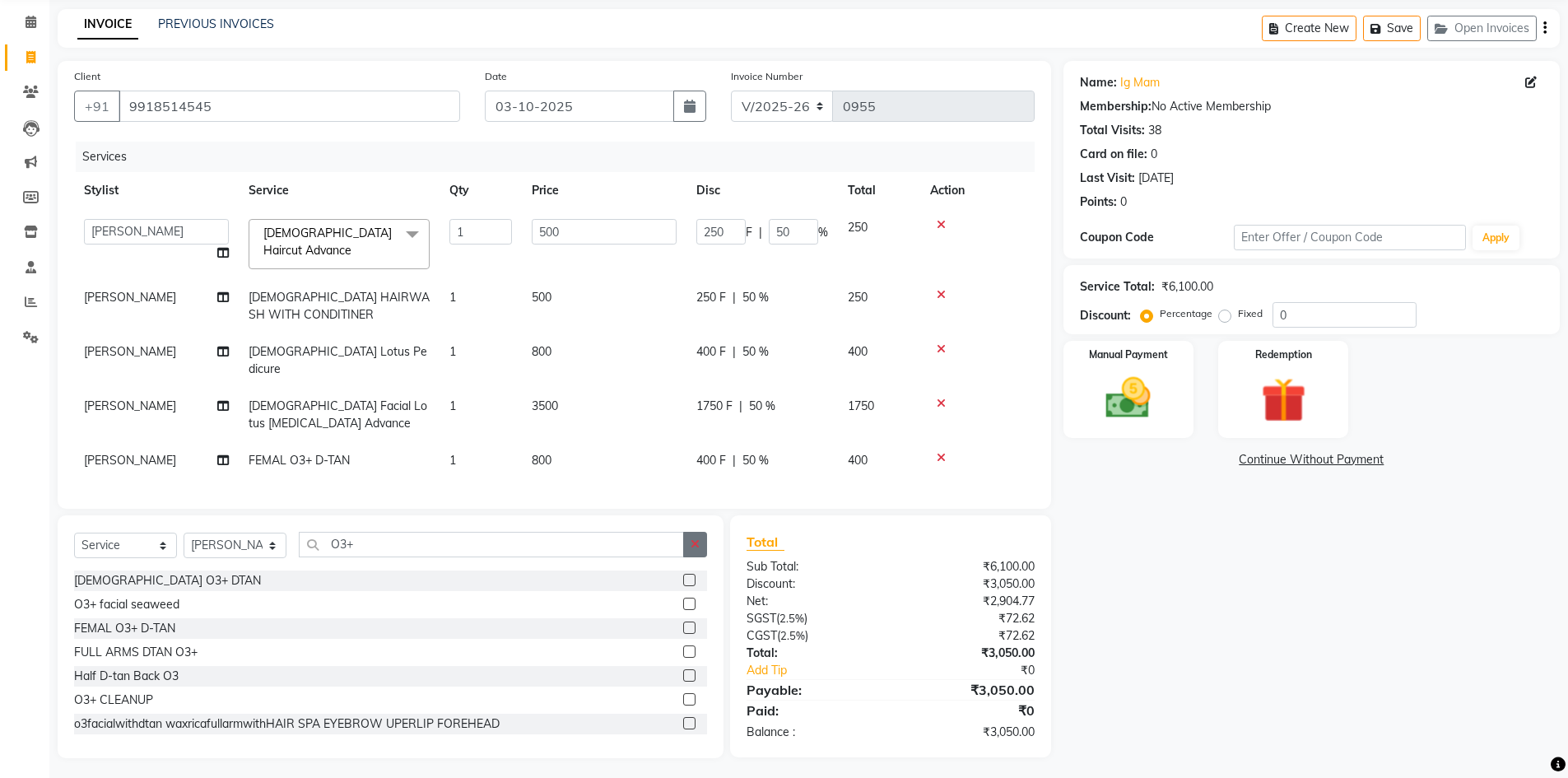
click at [691, 538] on icon "button" at bounding box center [696, 544] width 9 height 12
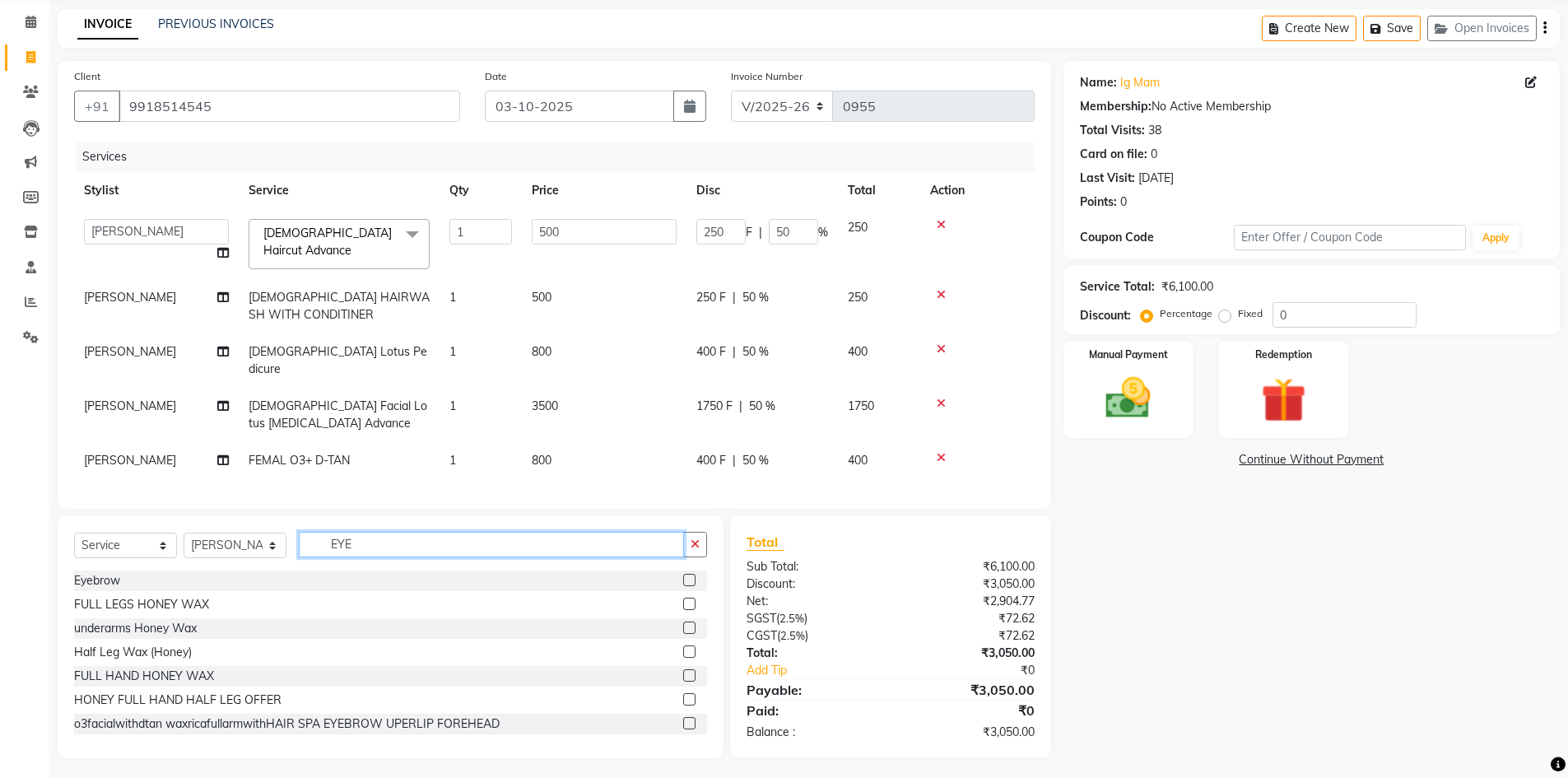
scroll to position [62, 0]
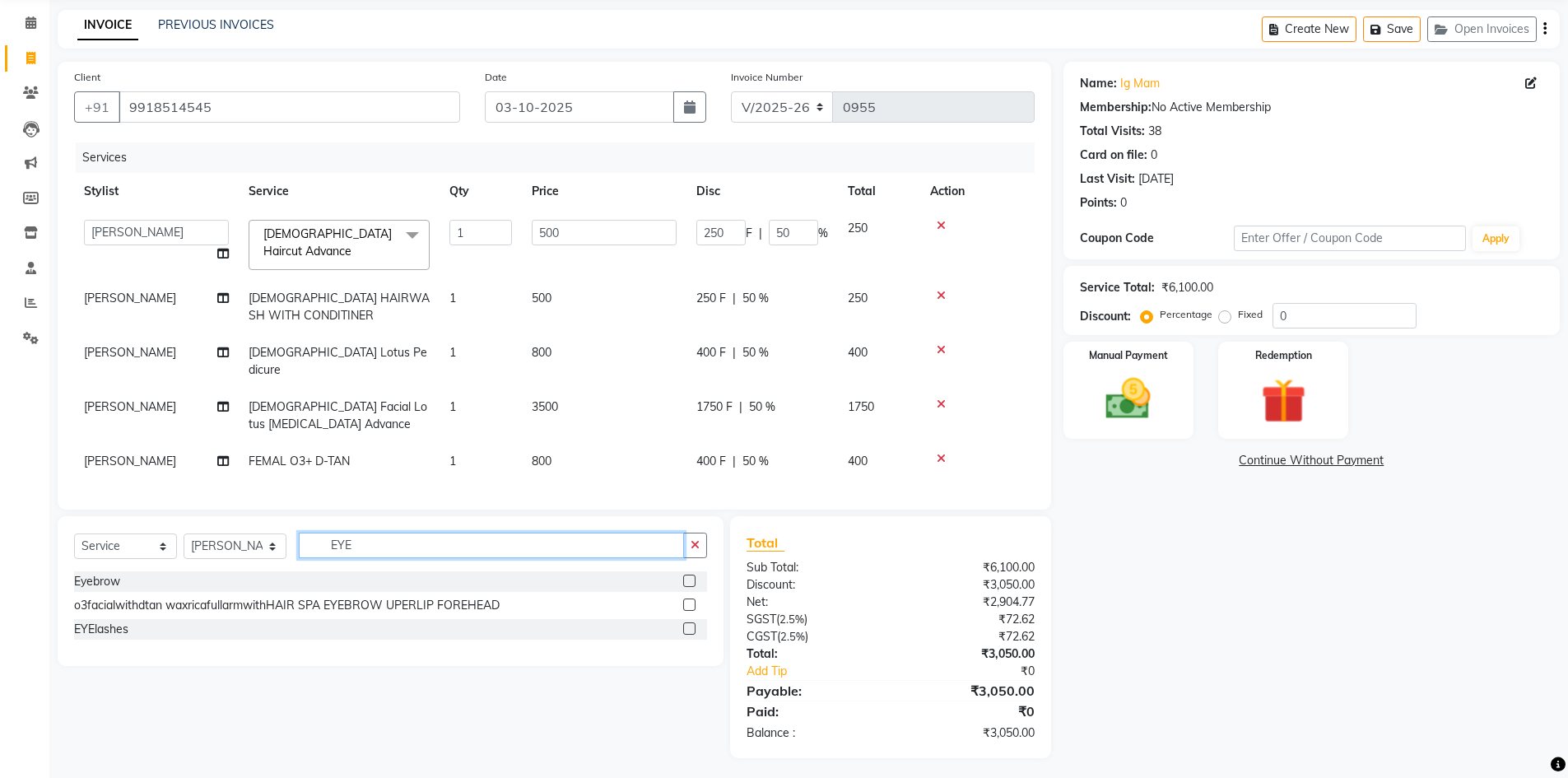
type input "EYE"
click at [693, 575] on label at bounding box center [689, 581] width 13 height 13
click at [693, 576] on input "checkbox" at bounding box center [688, 582] width 11 height 11
checkbox input "true"
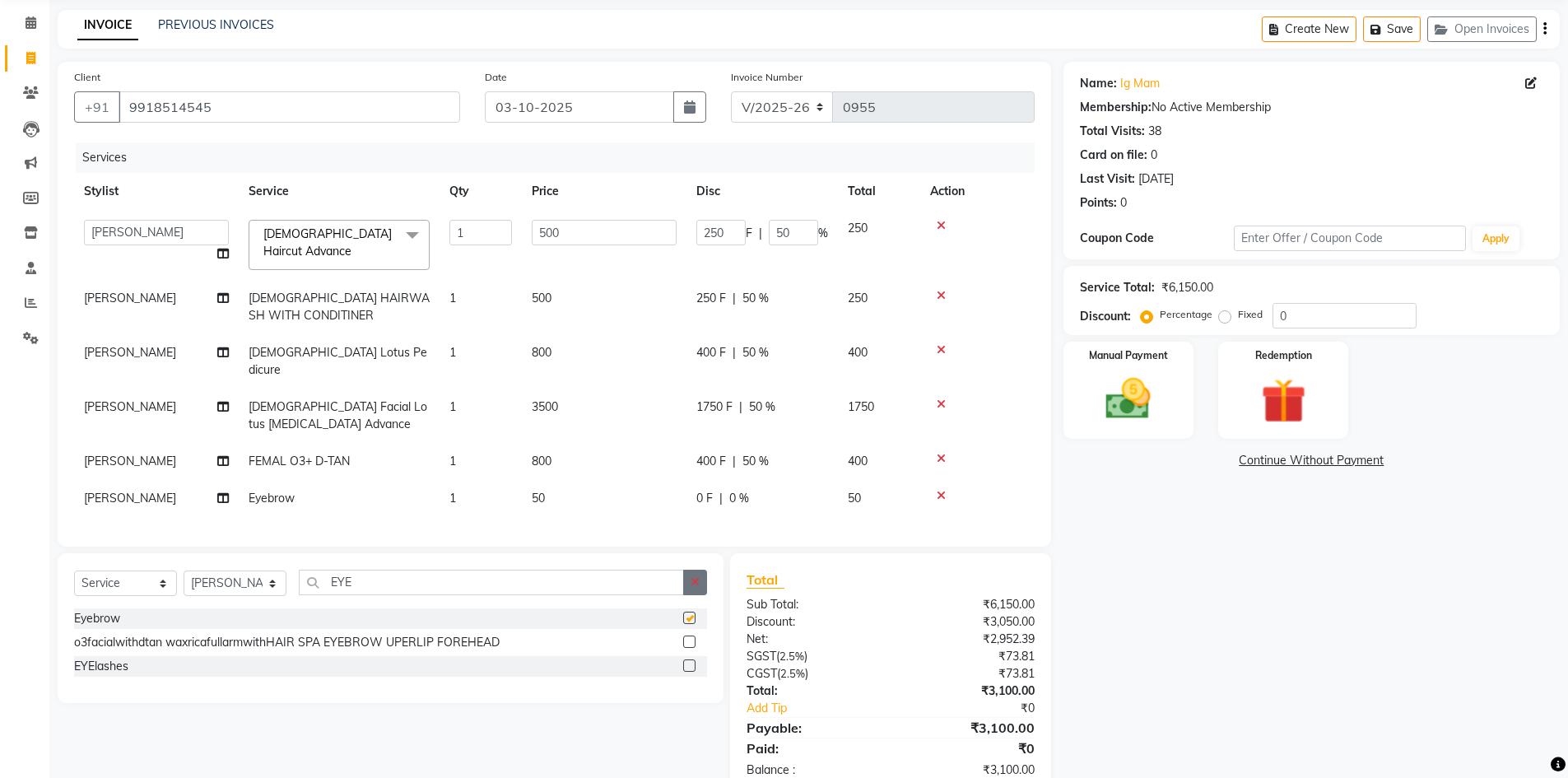
click at [695, 570] on button "button" at bounding box center [695, 583] width 24 height 26
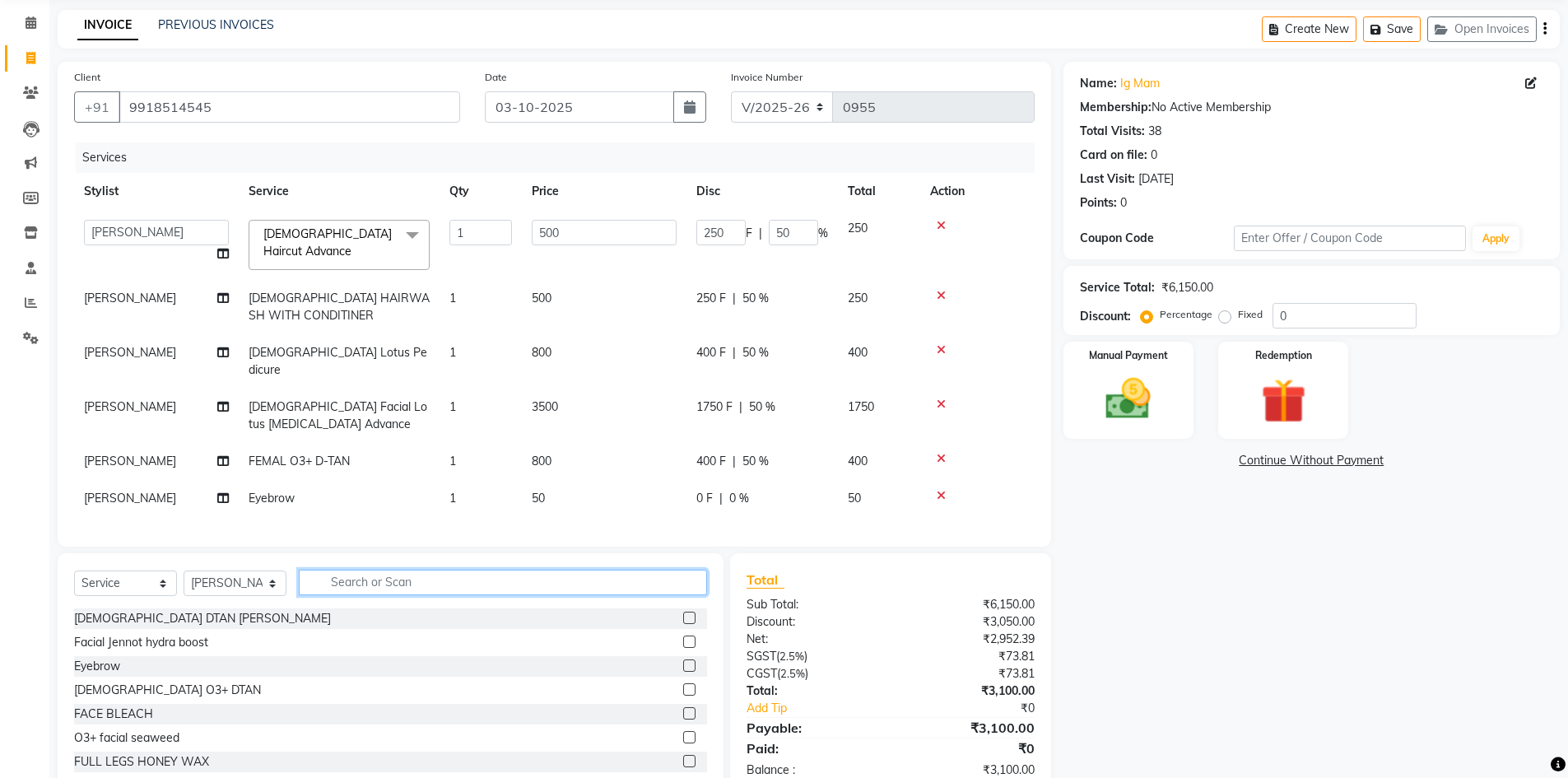
checkbox input "false"
type input "Y"
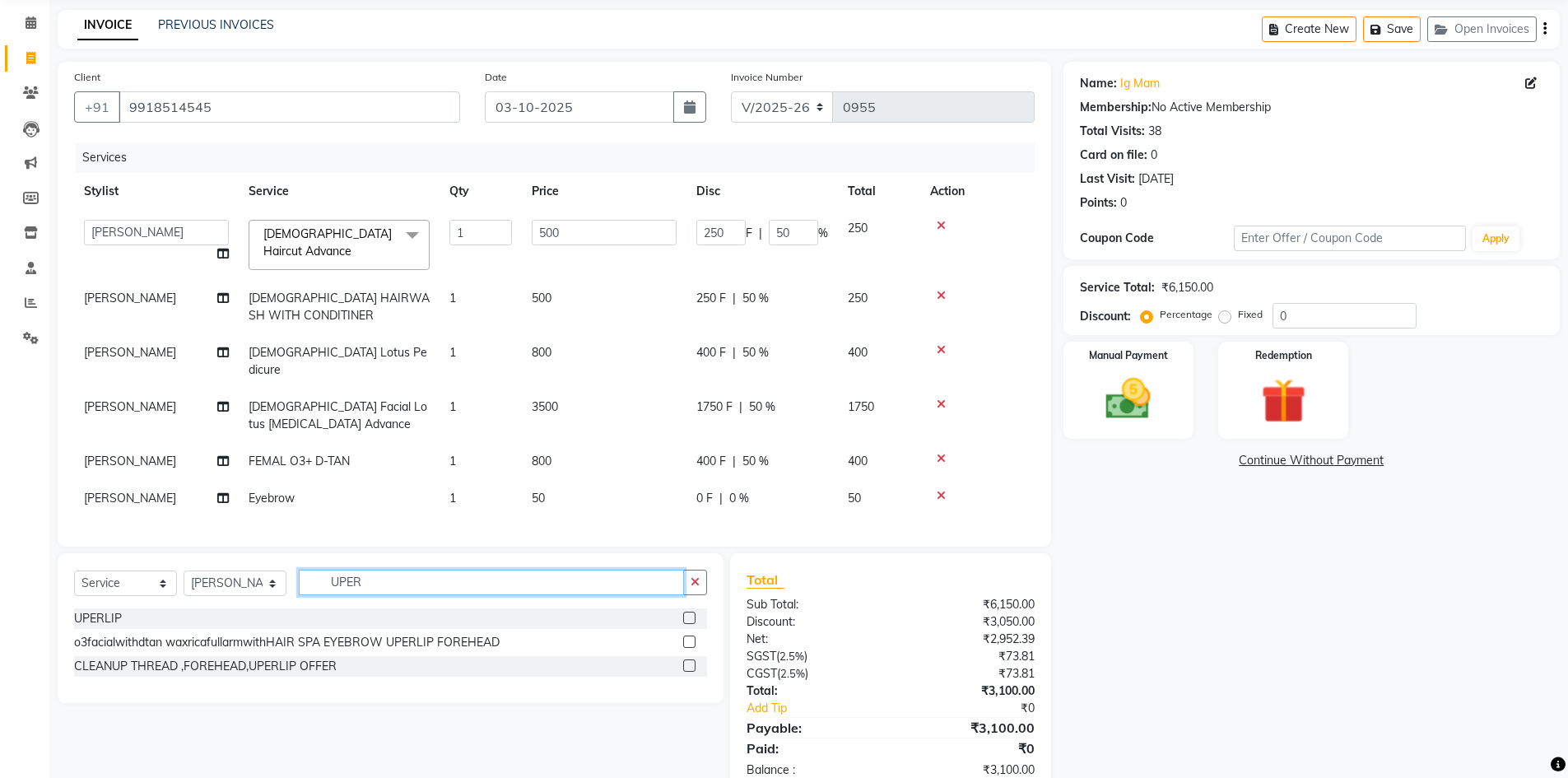
type input "UPER"
click at [692, 612] on label at bounding box center [689, 618] width 13 height 13
click at [692, 614] on input "checkbox" at bounding box center [688, 619] width 11 height 11
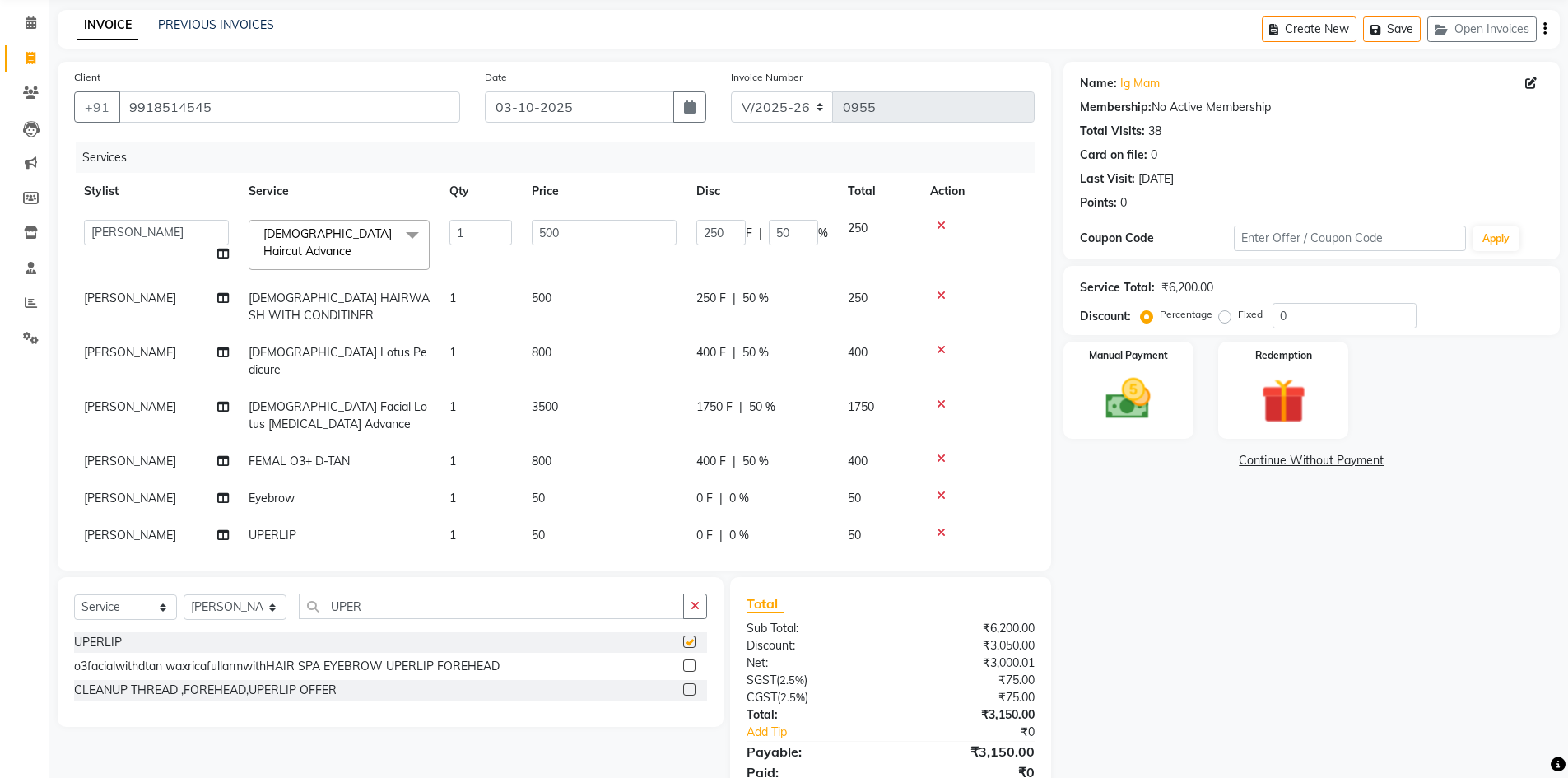
checkbox input "false"
click at [744, 517] on td "0 F | 0 %" at bounding box center [762, 535] width 151 height 37
select select "50976"
click at [775, 490] on div "0 F | 0 %" at bounding box center [762, 498] width 131 height 17
select select "50976"
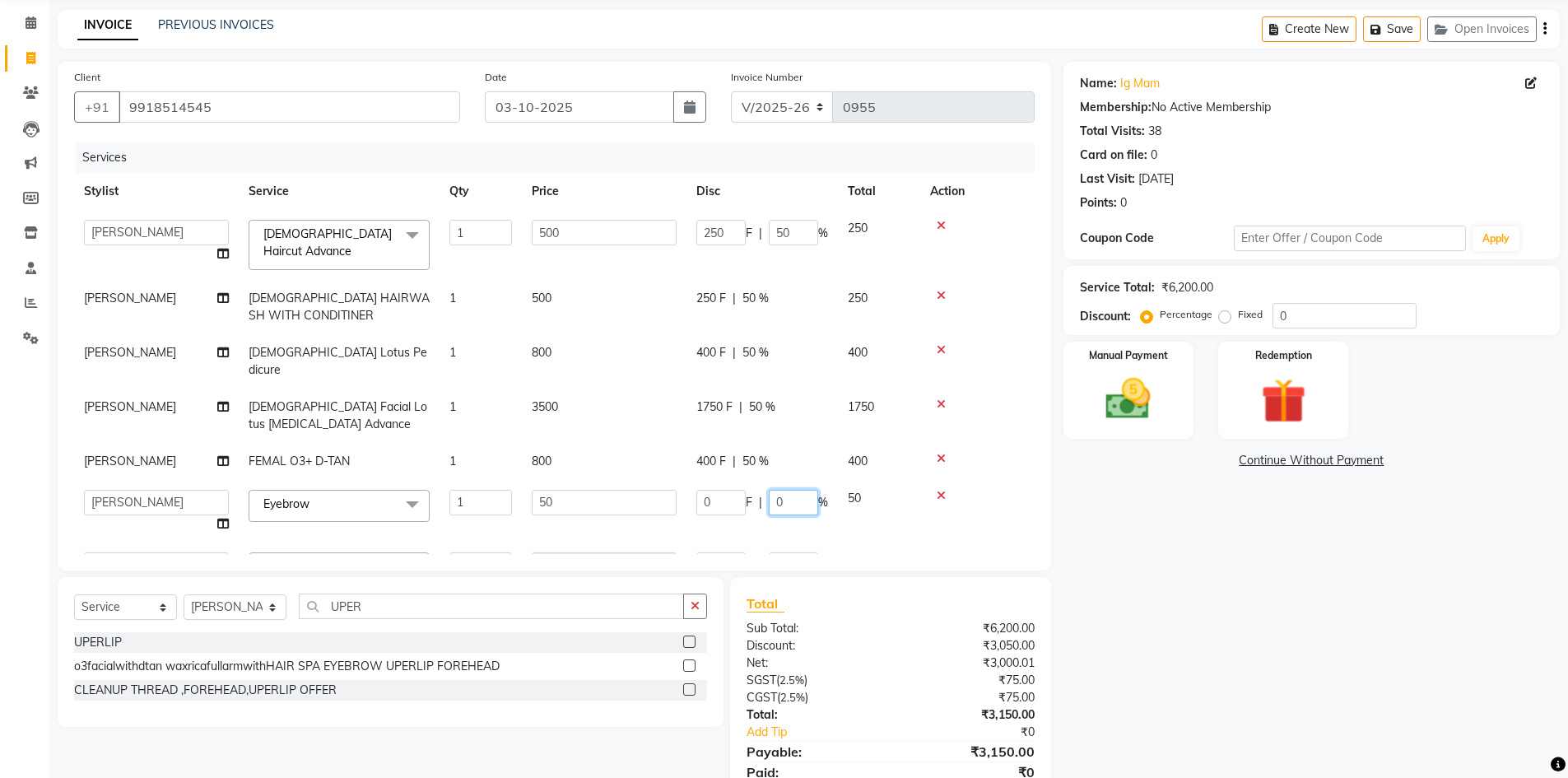
click at [775, 490] on input "0" at bounding box center [793, 503] width 49 height 26
type input "50"
click at [782, 503] on tbody "Aashu Fatima Neelam neha Priyanka Singh Sakib Tanu Jaiswal FEMALE Haircut Advan…" at bounding box center [554, 407] width 961 height 395
click at [829, 526] on td "0 F | 0 %" at bounding box center [762, 548] width 151 height 63
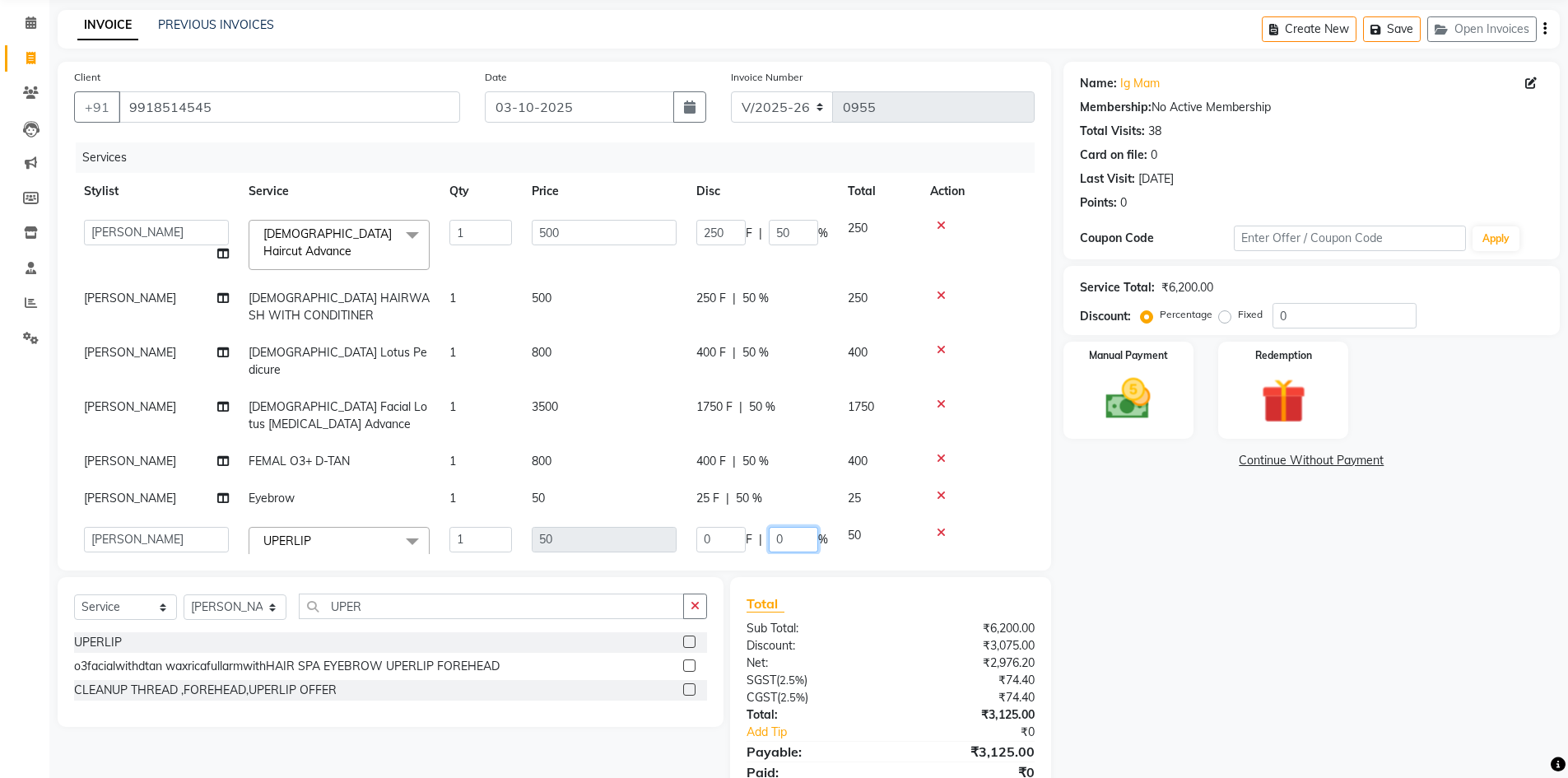
click at [782, 528] on input "0" at bounding box center [793, 540] width 49 height 26
type input "50"
click at [862, 585] on div "Total Sub Total: ₹6,200.00 Discount: ₹3,100.00 Net: ₹2,952.39 SGST ( 2.5% ) ₹73…" at bounding box center [890, 698] width 320 height 242
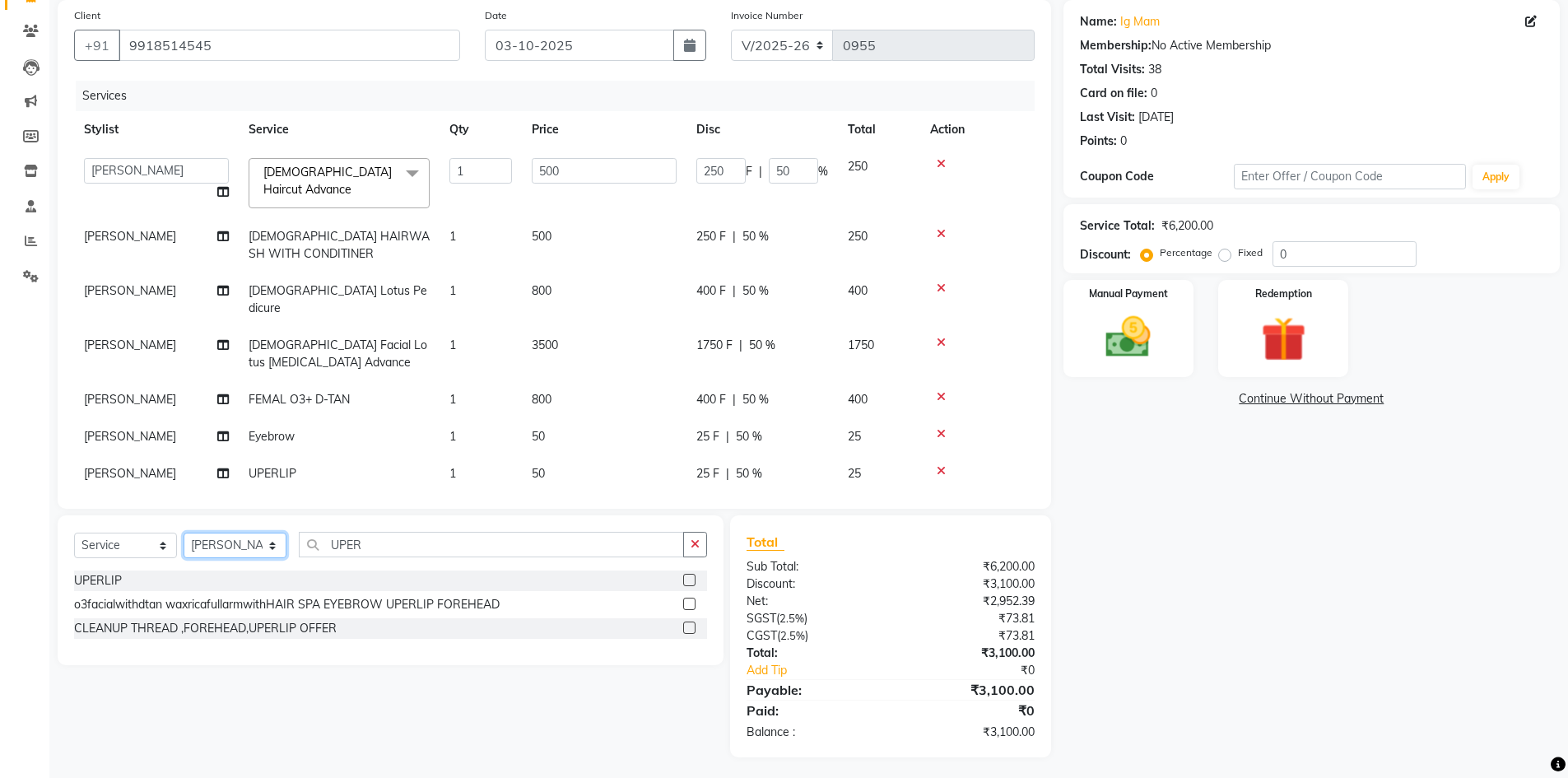
click at [236, 545] on select "Select Stylist Aashu Fatima Neelam neha Priyanka Singh Sakib Tanu Jaiswal" at bounding box center [234, 545] width 103 height 26
select select "57165"
click at [183, 533] on select "Select Stylist Aashu Fatima Neelam neha Priyanka Singh Sakib Tanu Jaiswal" at bounding box center [234, 545] width 103 height 26
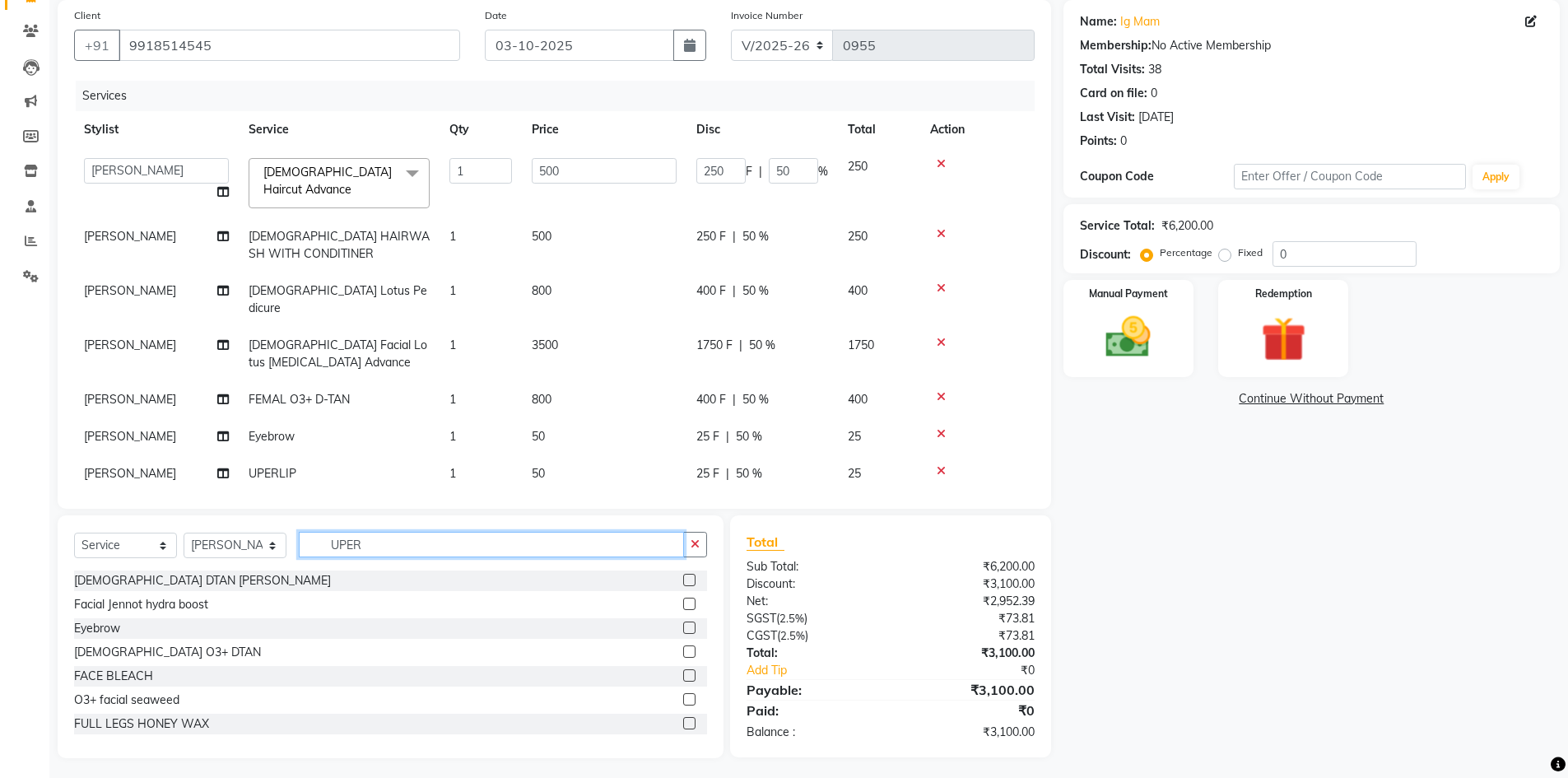
click at [528, 533] on input "UPER" at bounding box center [491, 545] width 386 height 26
type input "U"
type input "PEDI"
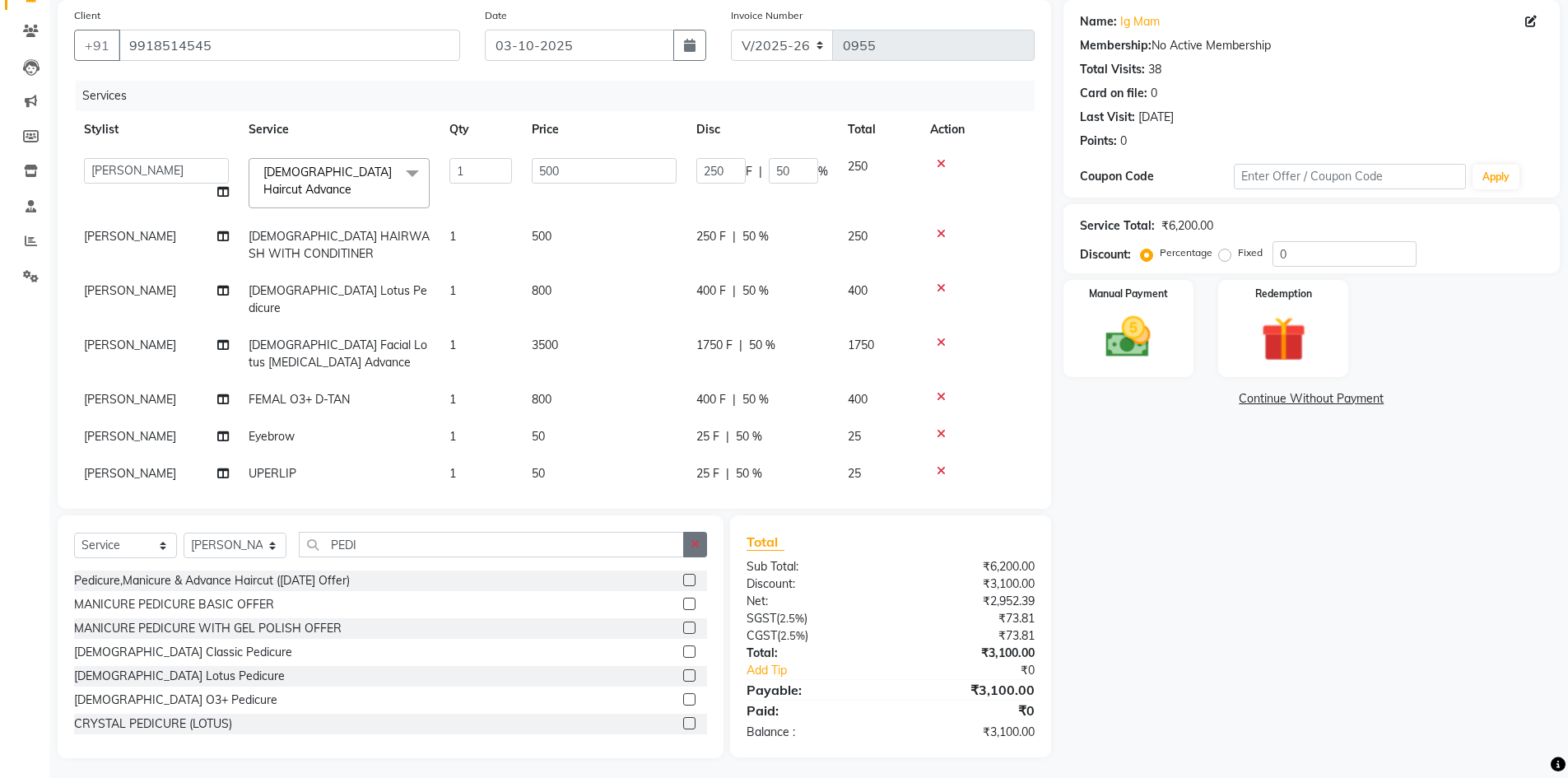
click at [686, 543] on button "button" at bounding box center [695, 545] width 24 height 26
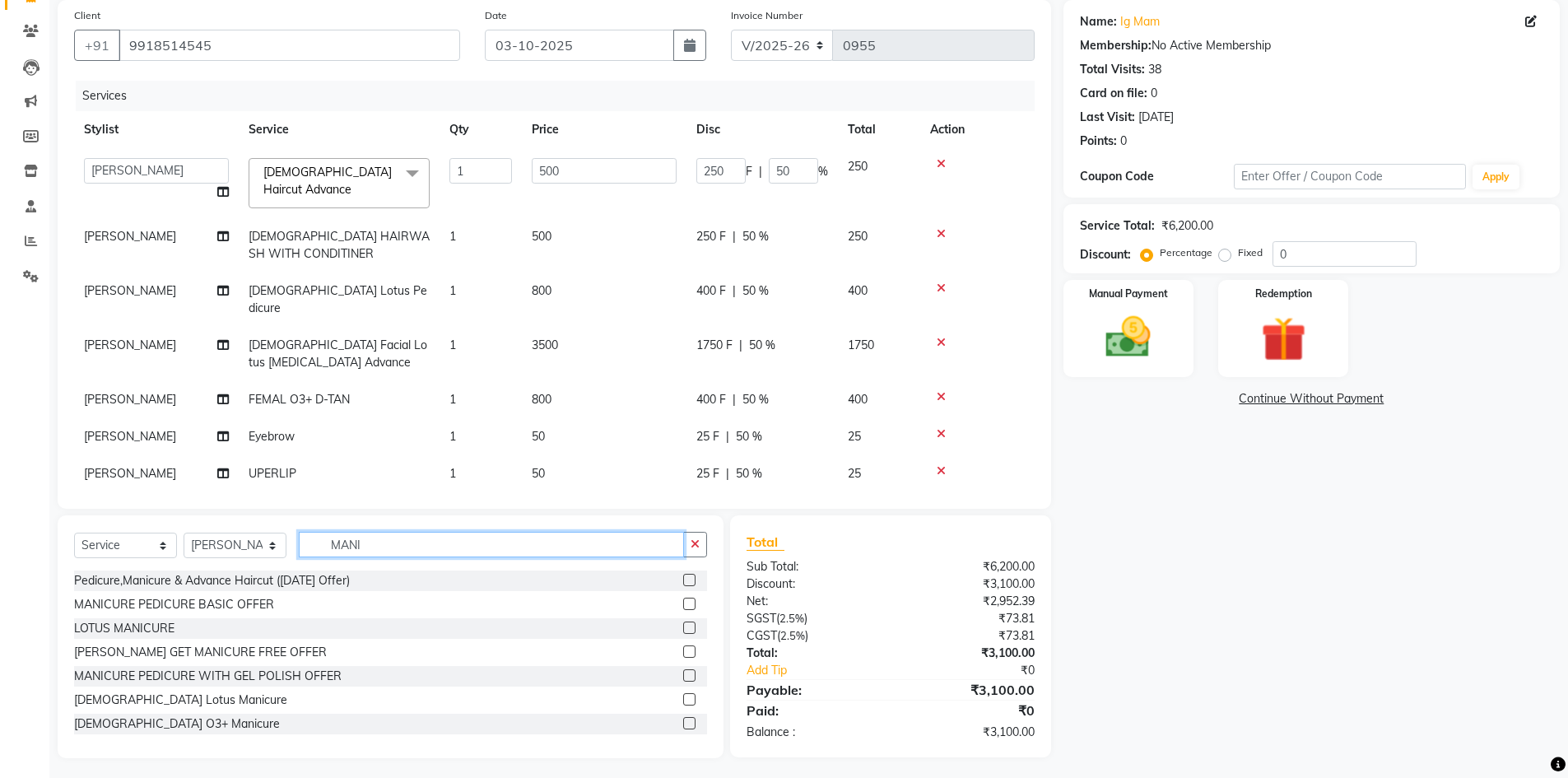
type input "MANI"
click at [683, 624] on label at bounding box center [689, 628] width 13 height 13
click at [683, 624] on input "checkbox" at bounding box center [688, 628] width 11 height 11
checkbox input "false"
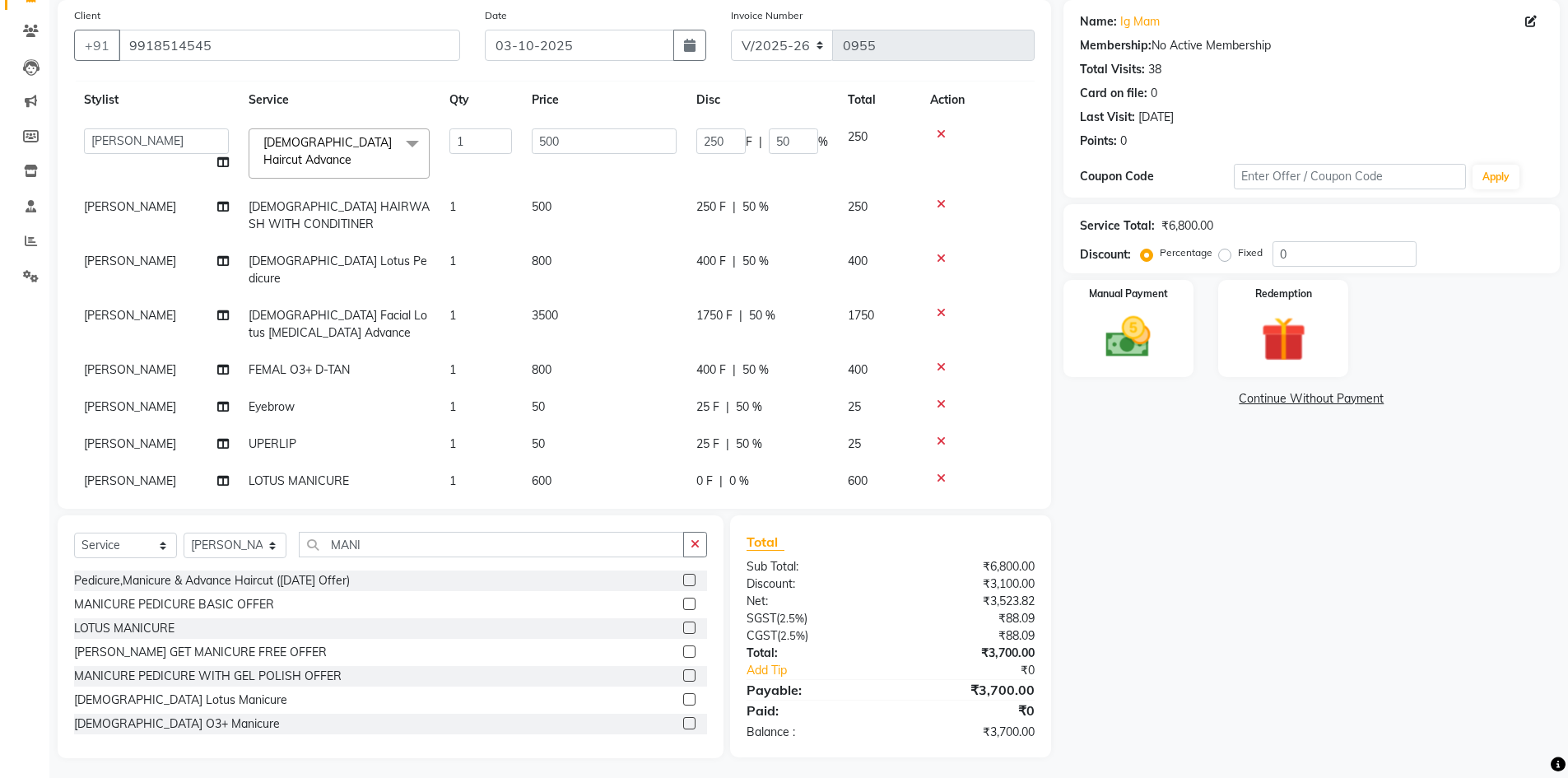
scroll to position [46, 0]
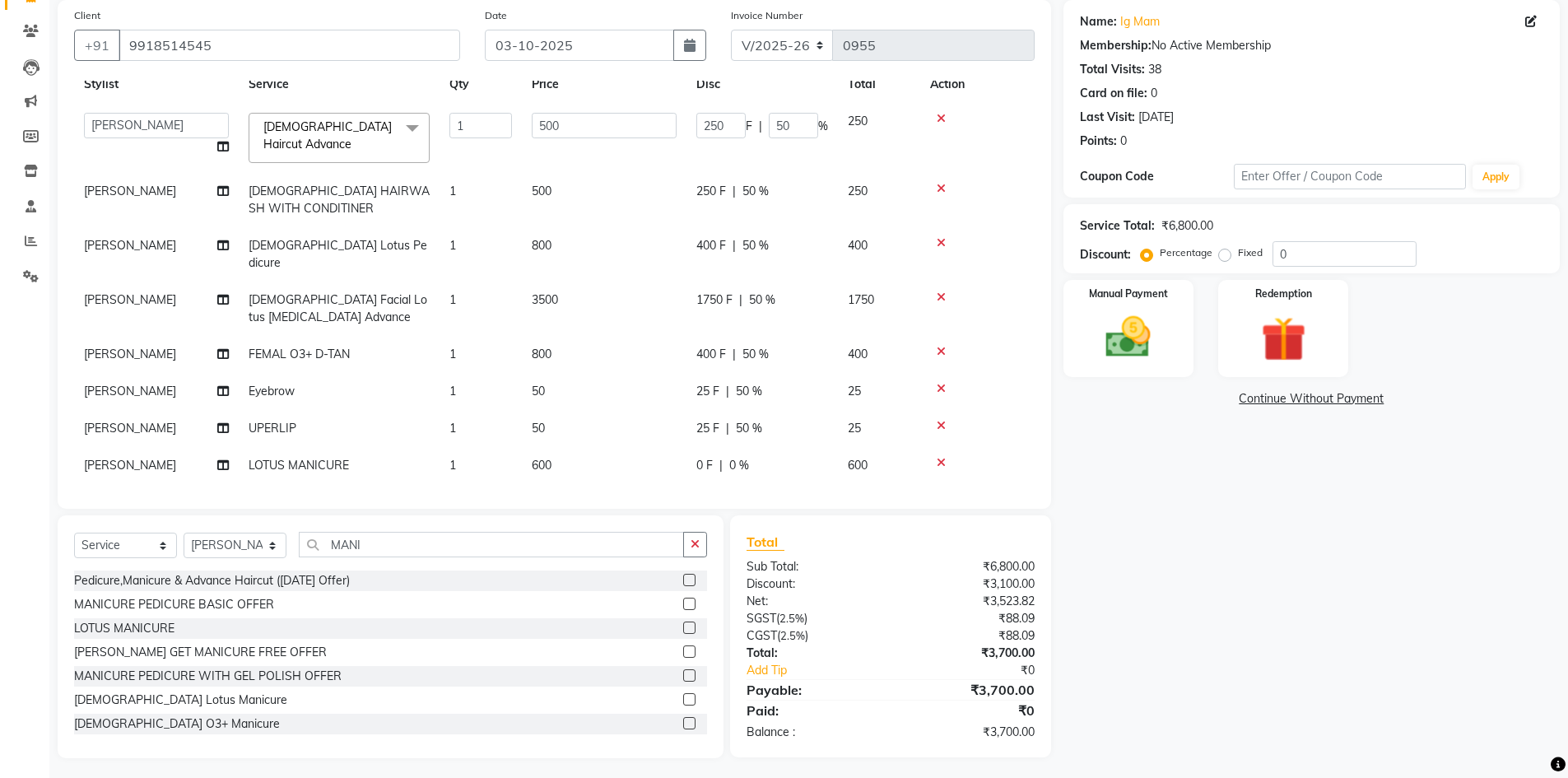
click at [714, 457] on div "0 F | 0 %" at bounding box center [762, 465] width 131 height 17
select select "57165"
click at [731, 457] on input "0" at bounding box center [721, 470] width 49 height 26
click at [787, 459] on td "0 F | 0 %" at bounding box center [762, 465] width 151 height 37
select select "57165"
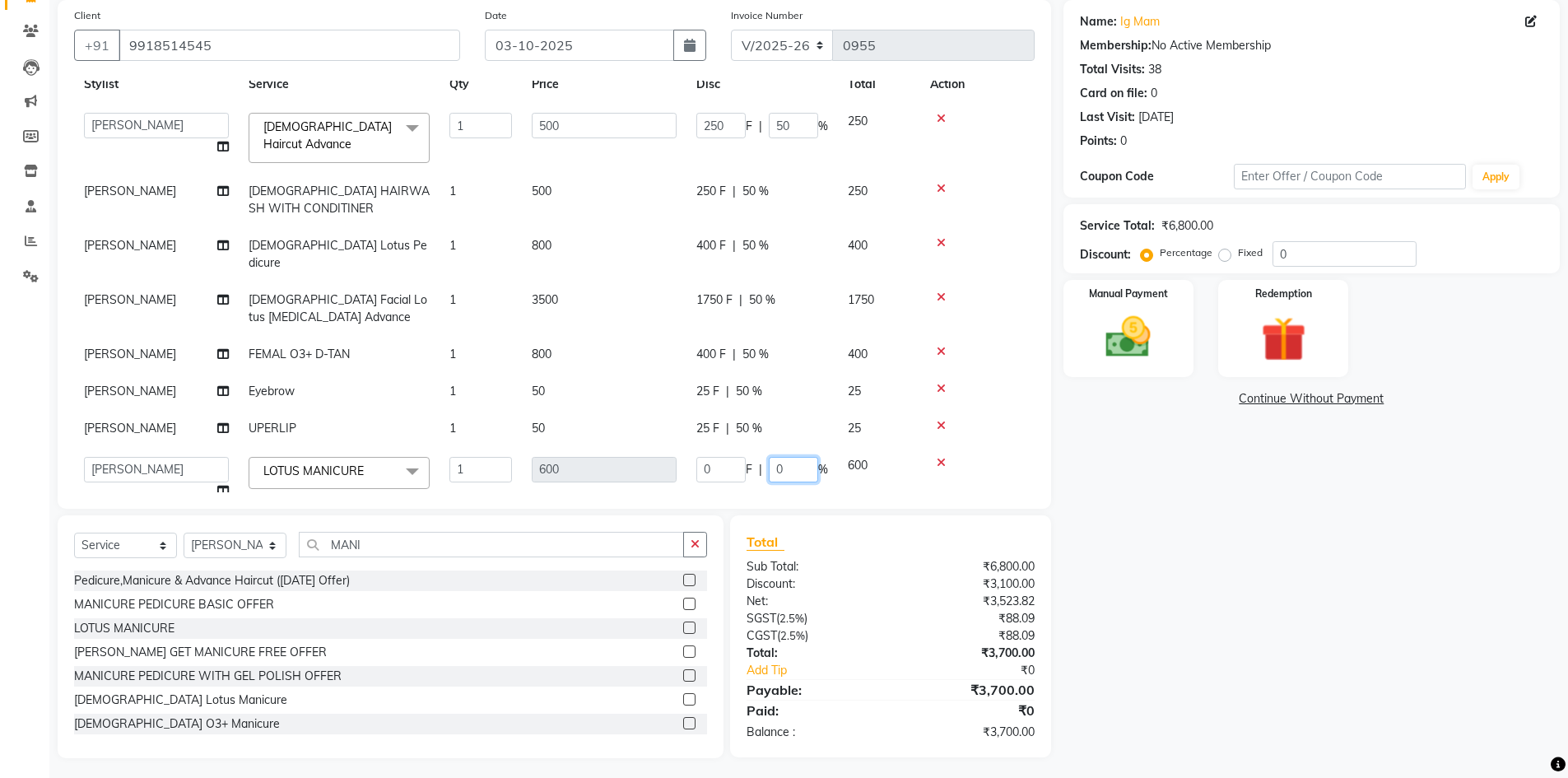
click at [794, 457] on input "0" at bounding box center [793, 470] width 49 height 26
type input "50"
click at [842, 539] on div "Total" at bounding box center [890, 542] width 287 height 20
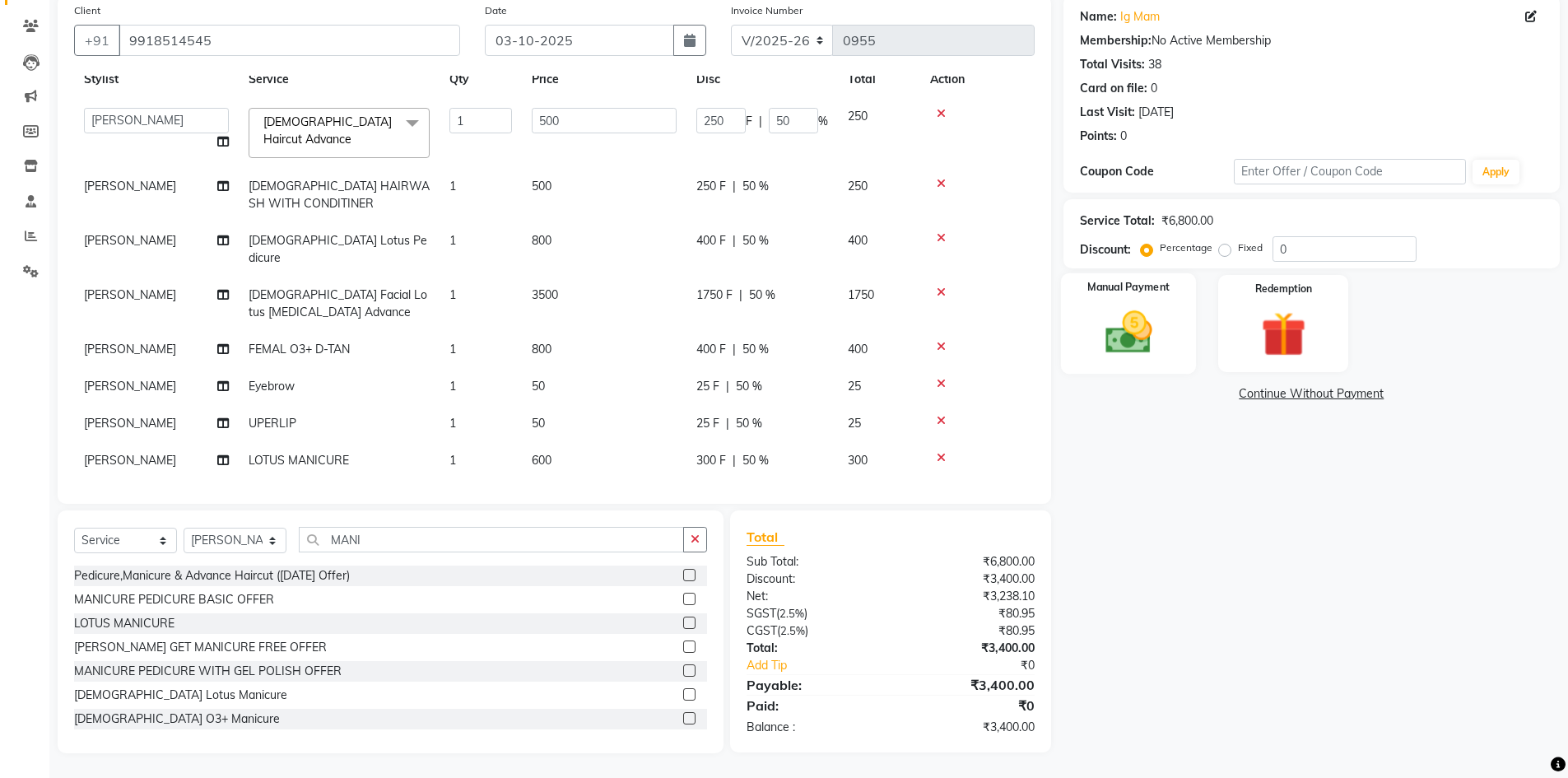
click at [1133, 347] on img at bounding box center [1128, 332] width 76 height 54
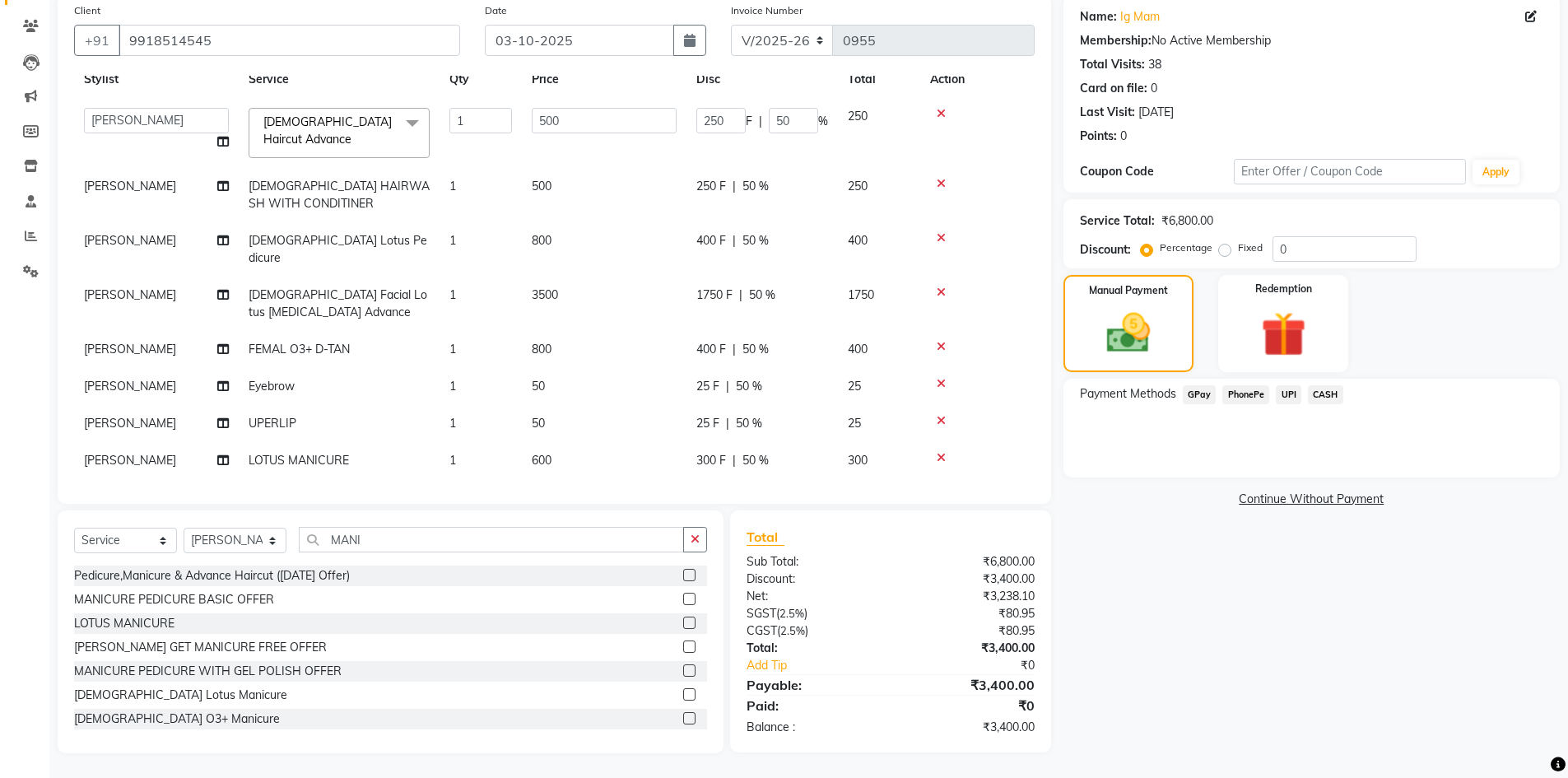
click at [1325, 392] on span "CASH" at bounding box center [1326, 395] width 36 height 19
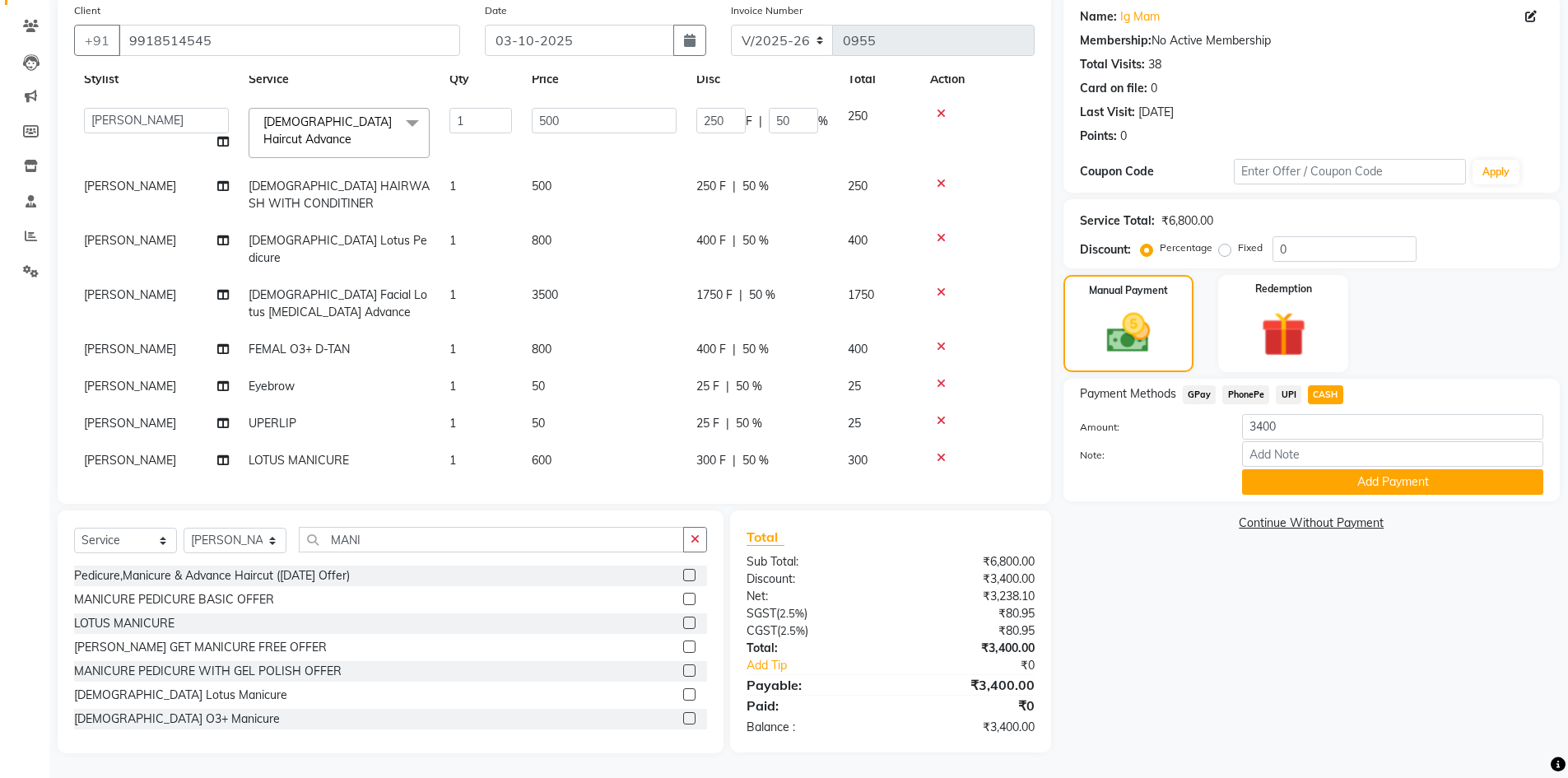
click at [1290, 394] on span "UPI" at bounding box center [1288, 395] width 26 height 19
click at [1418, 479] on button "Add Payment" at bounding box center [1392, 482] width 301 height 26
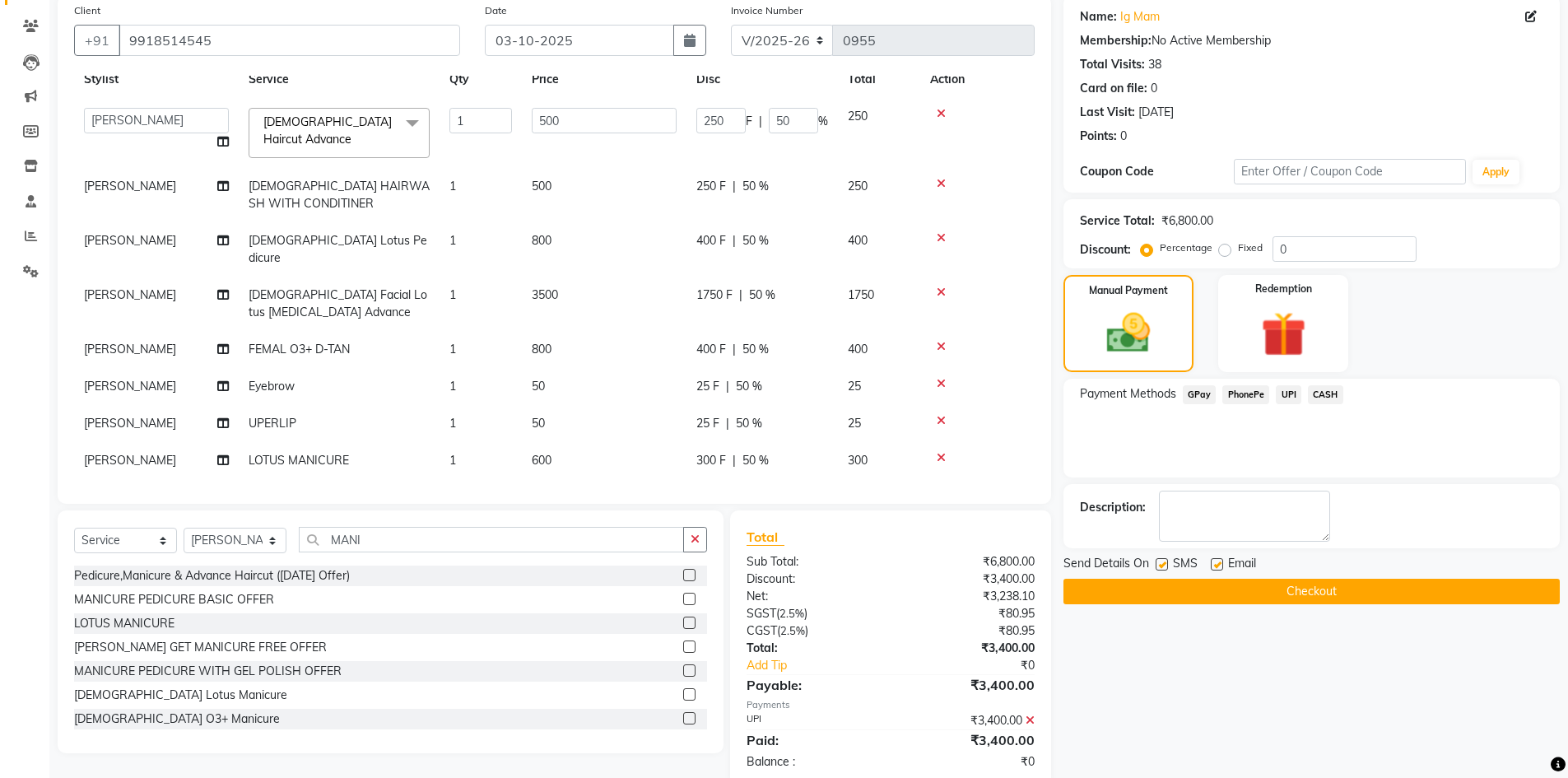
click at [1346, 574] on div "Send Details On SMS Email" at bounding box center [1312, 565] width 496 height 21
click at [1346, 581] on button "Checkout" at bounding box center [1312, 592] width 496 height 26
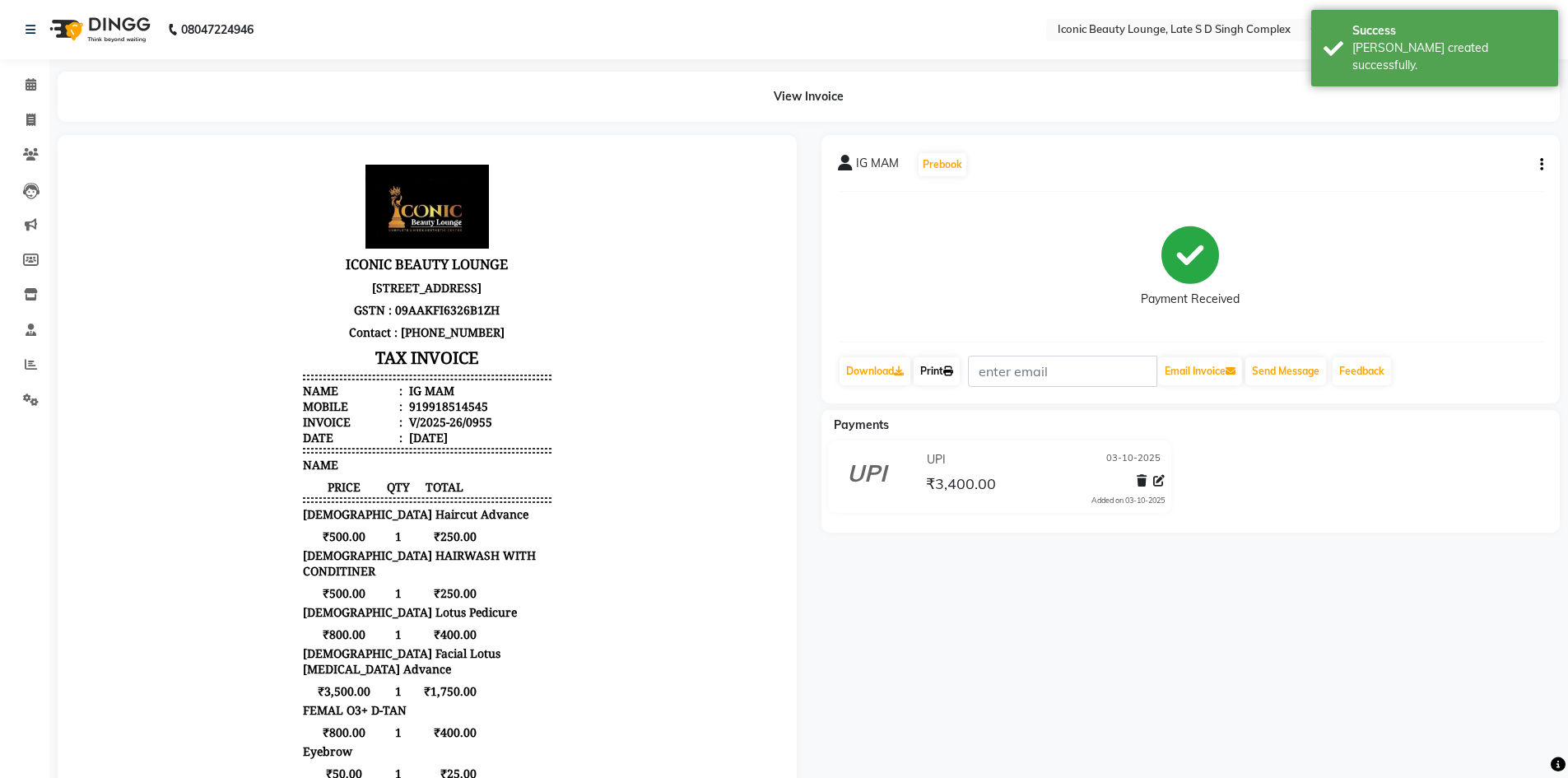
click at [938, 368] on link "Print" at bounding box center [936, 371] width 46 height 28
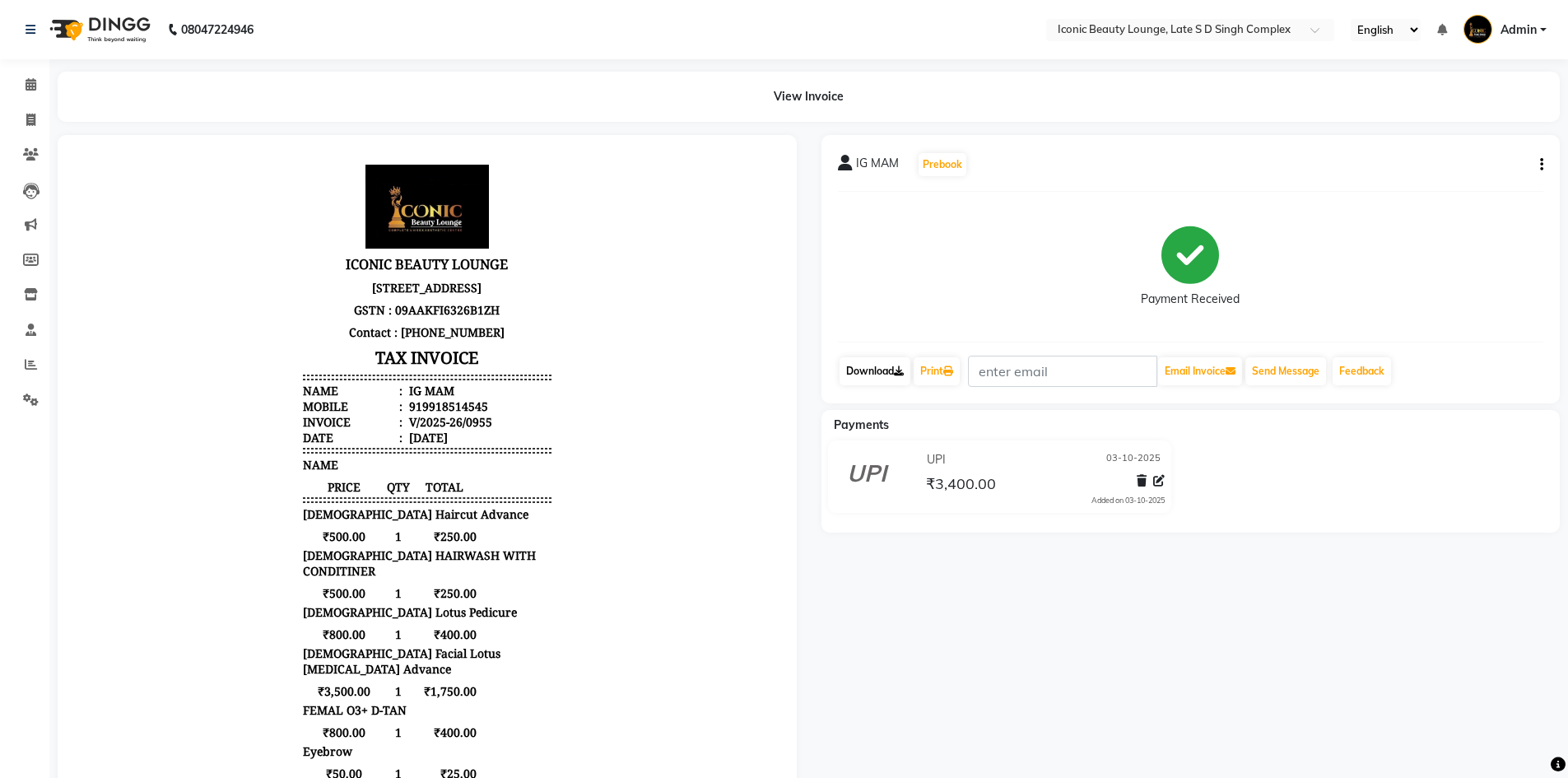
drag, startPoint x: 894, startPoint y: 373, endPoint x: 900, endPoint y: 386, distance: 14.3
click at [894, 373] on link "Download" at bounding box center [875, 371] width 71 height 28
click at [943, 368] on link "Print" at bounding box center [936, 371] width 46 height 28
drag, startPoint x: 22, startPoint y: 128, endPoint x: 49, endPoint y: 131, distance: 27.2
click at [22, 128] on span at bounding box center [31, 120] width 29 height 19
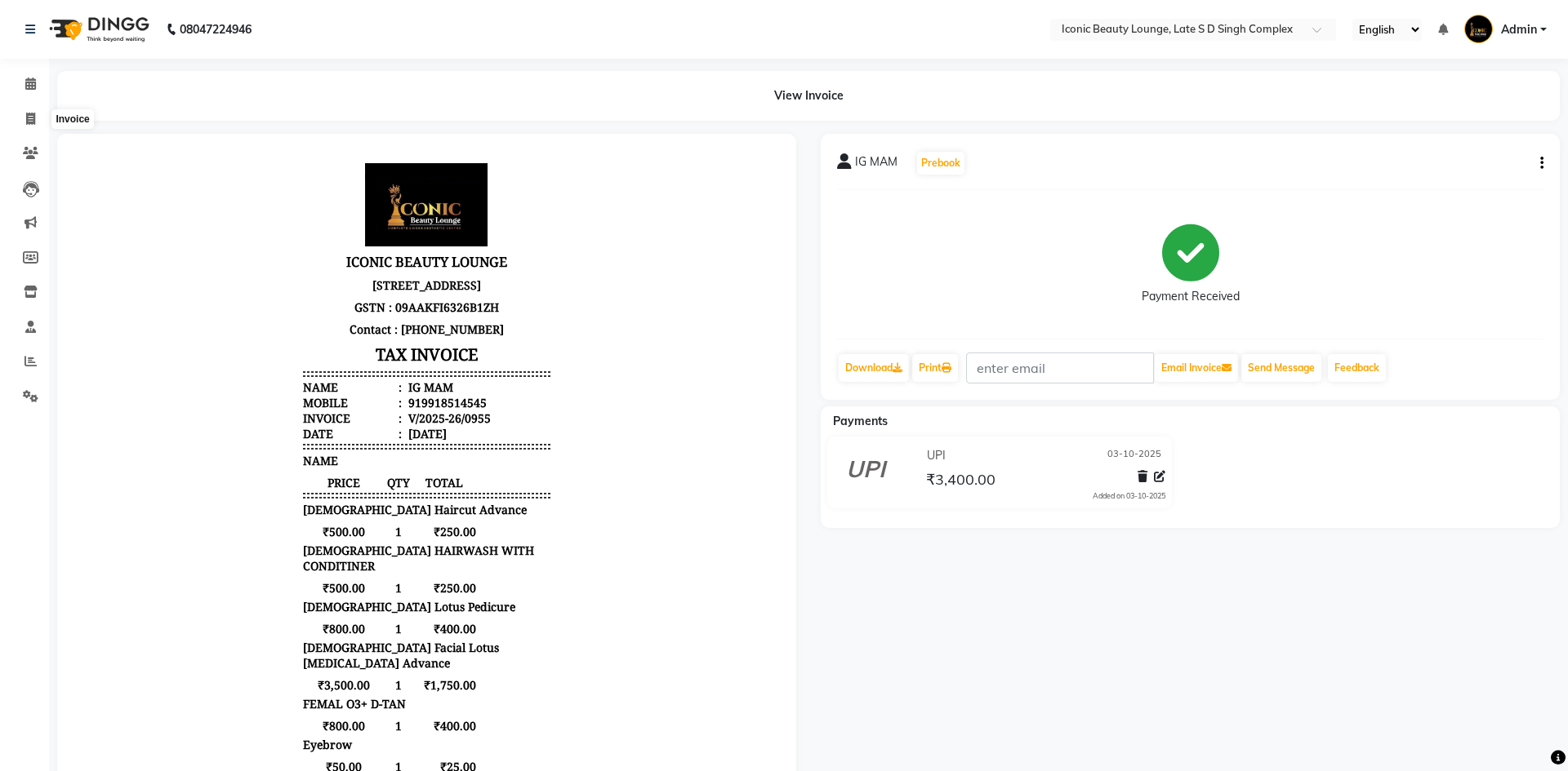
select select "6614"
select select "service"
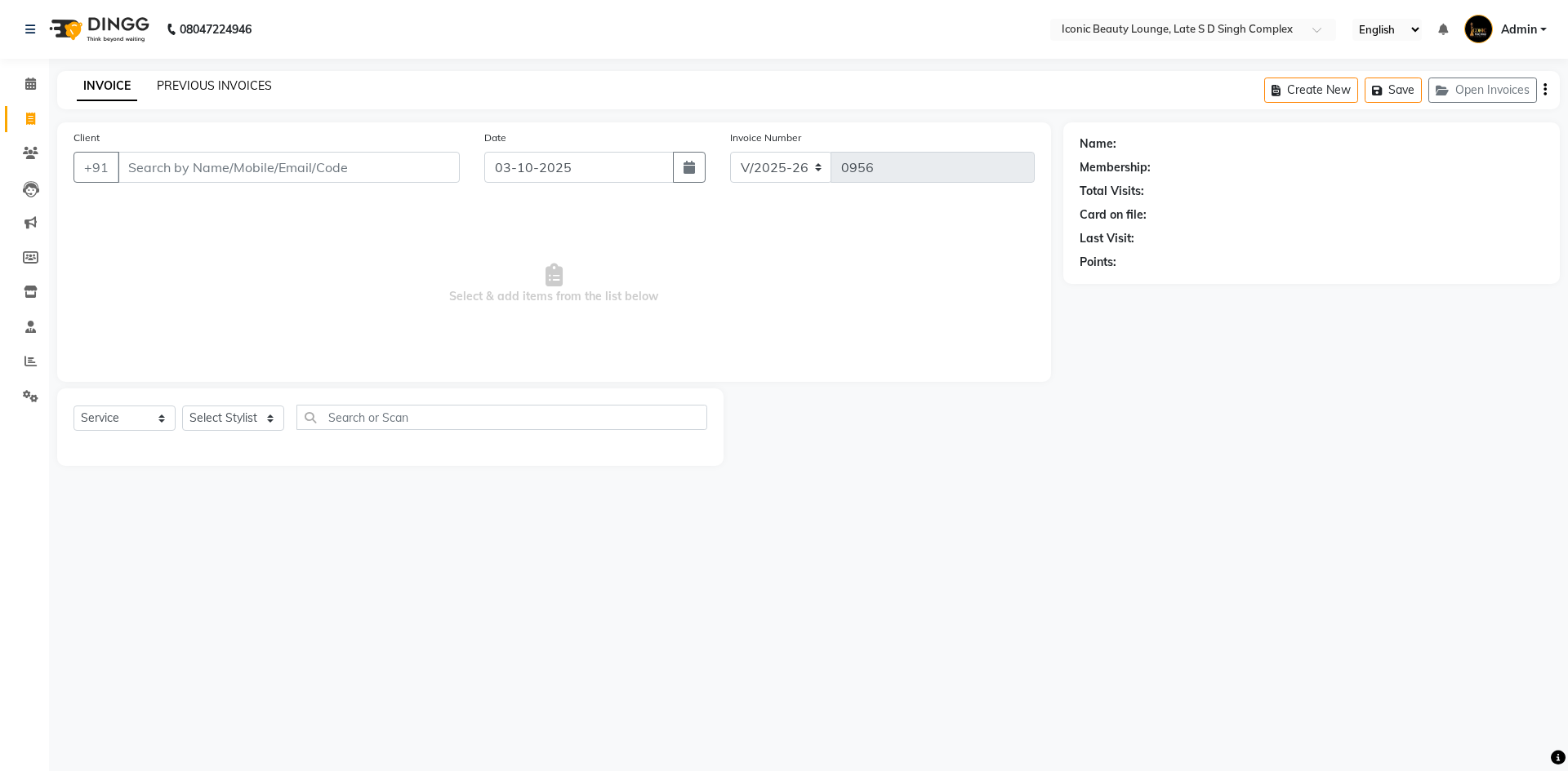
click at [214, 89] on link "PREVIOUS INVOICES" at bounding box center [213, 86] width 115 height 14
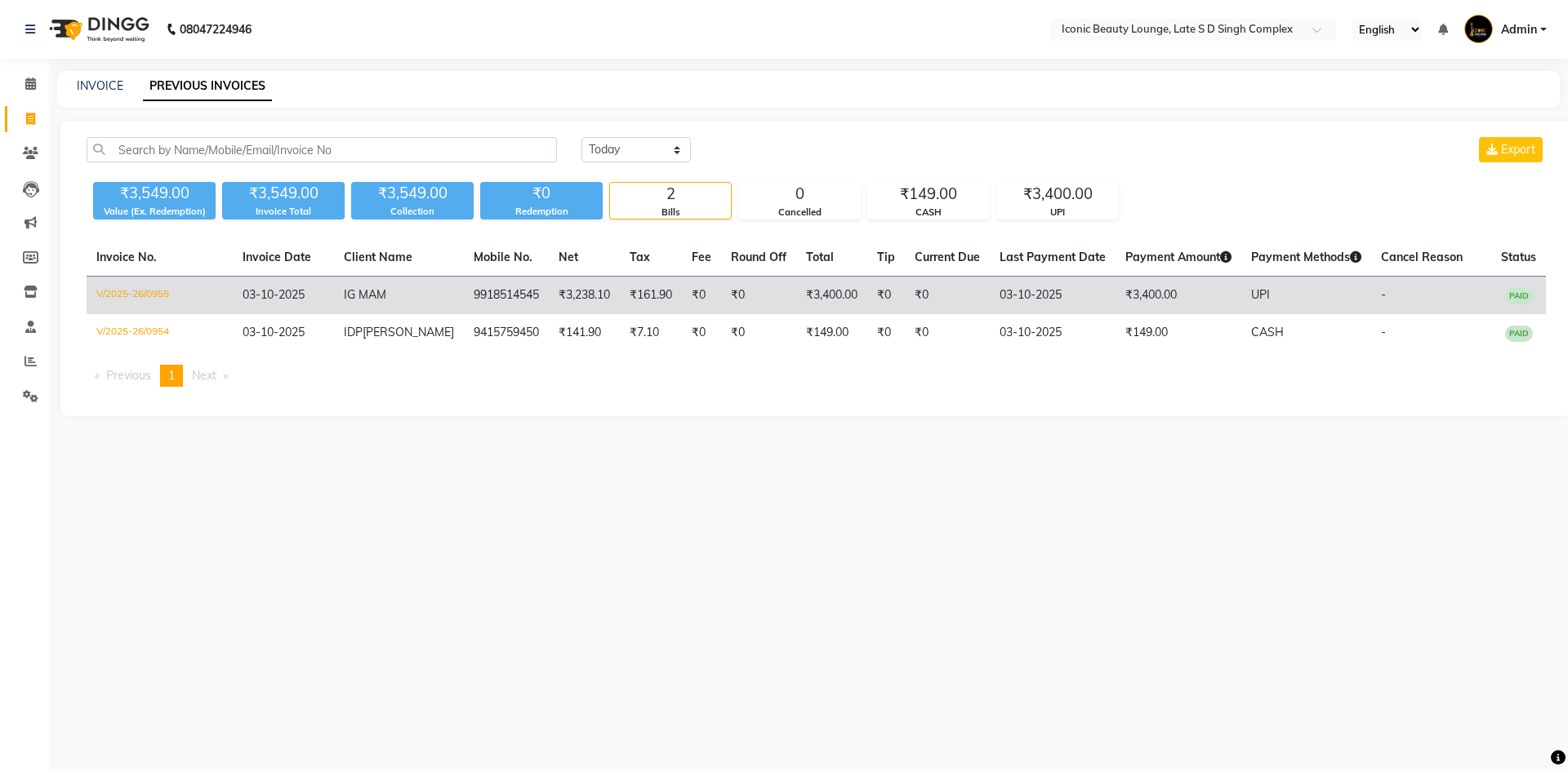
click at [1138, 291] on td "₹3,400.00" at bounding box center [1177, 296] width 126 height 38
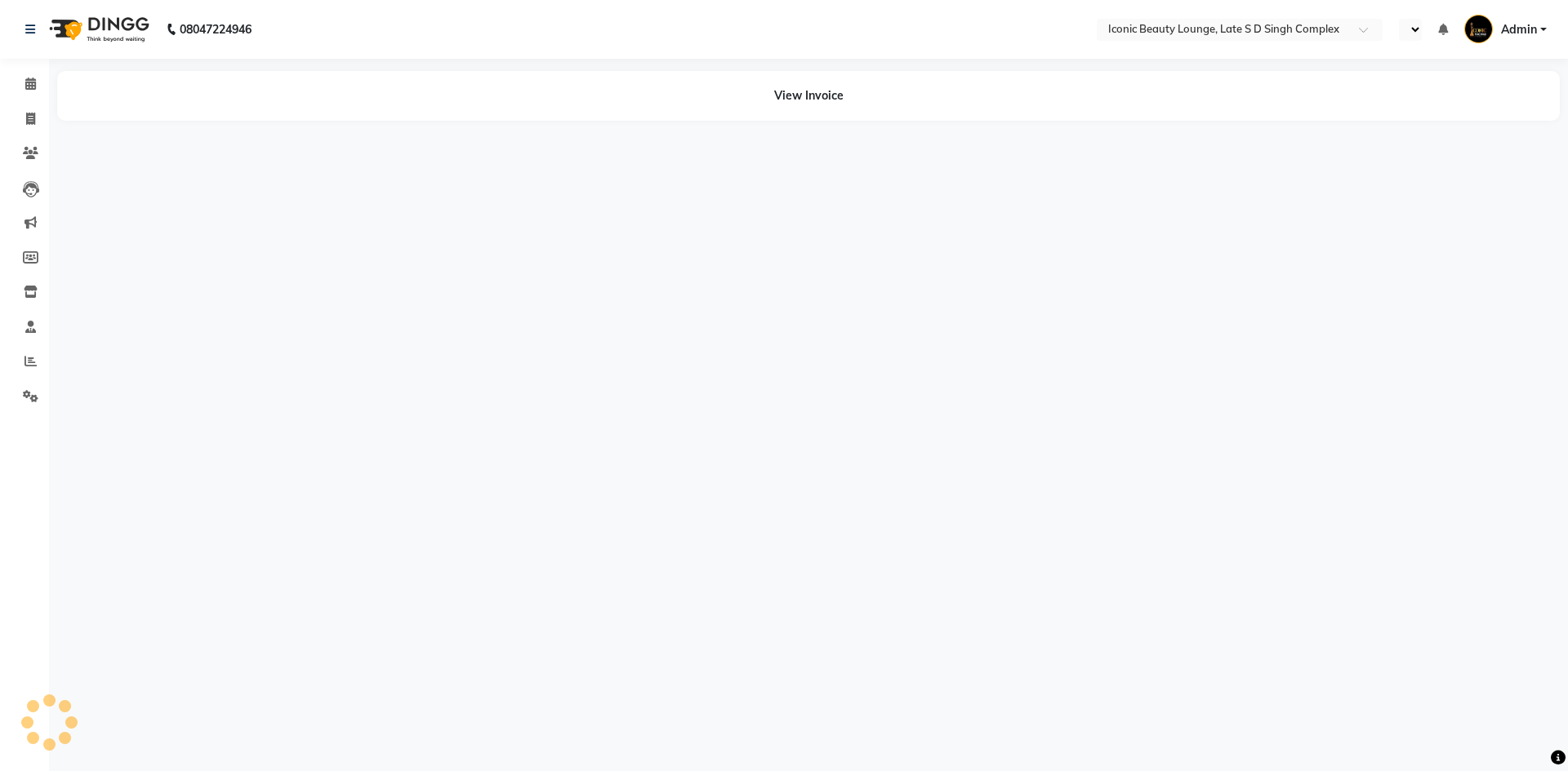
select select "en"
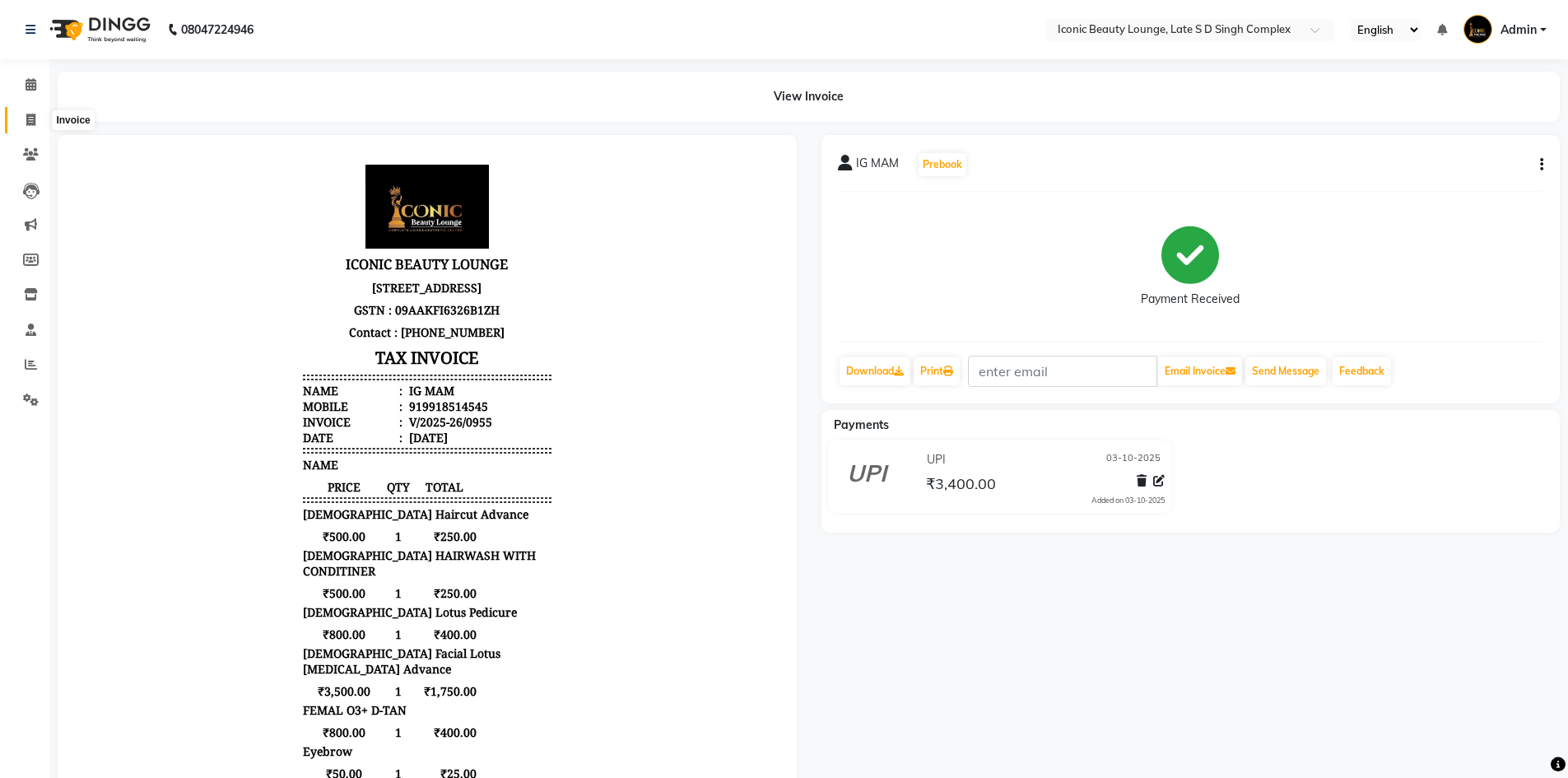
click at [32, 123] on icon at bounding box center [31, 120] width 9 height 13
select select "service"
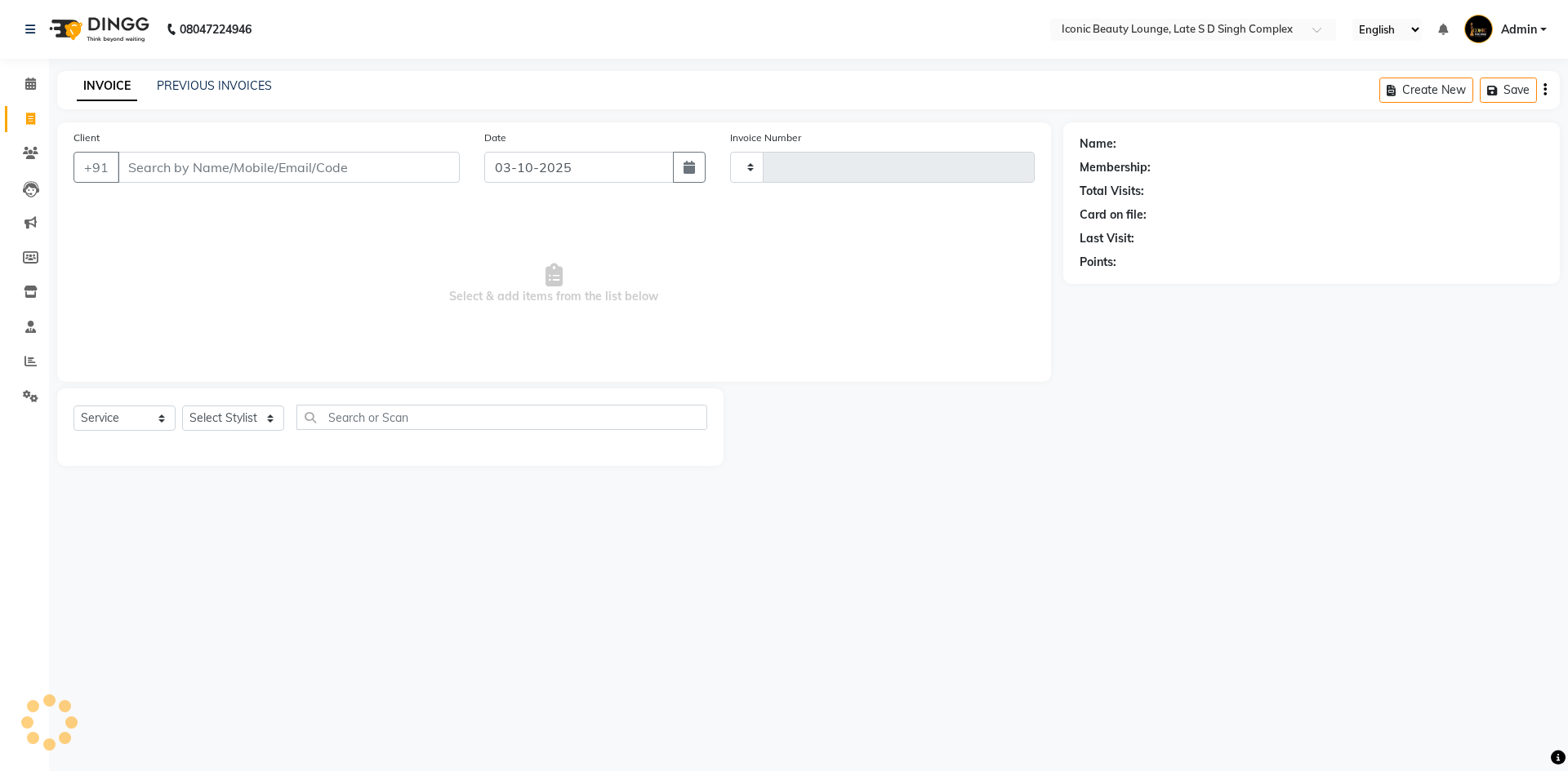
type input "0956"
select select "6614"
click at [189, 182] on input "Client" at bounding box center [288, 167] width 342 height 31
drag, startPoint x: 212, startPoint y: 174, endPoint x: 204, endPoint y: 166, distance: 11.3
click at [204, 166] on input "Client" at bounding box center [288, 167] width 342 height 31
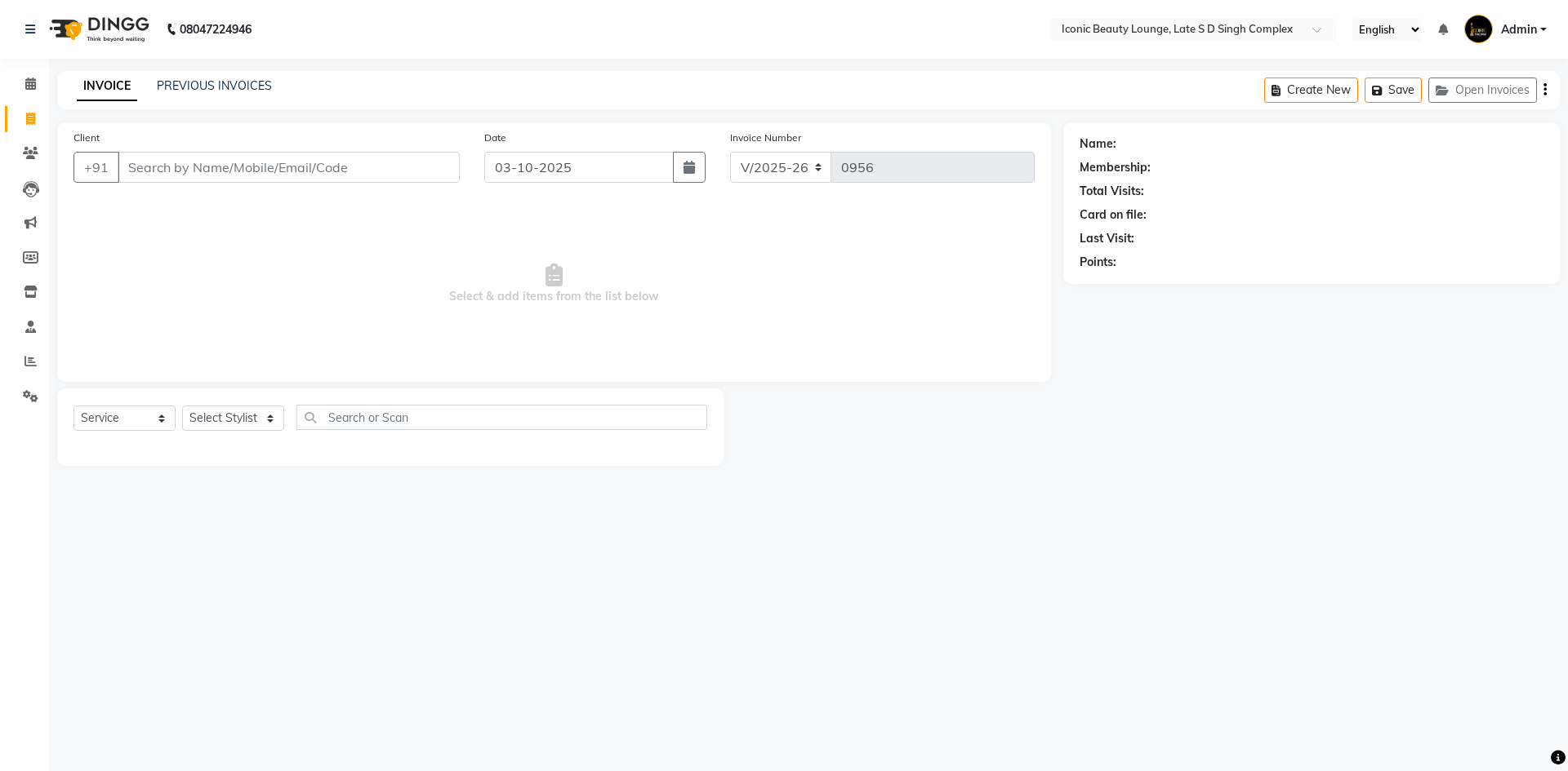
click at [204, 166] on input "Client" at bounding box center [288, 167] width 342 height 31
type input "[PERSON_NAME]"
click at [392, 173] on span "Add Client" at bounding box center [417, 167] width 64 height 16
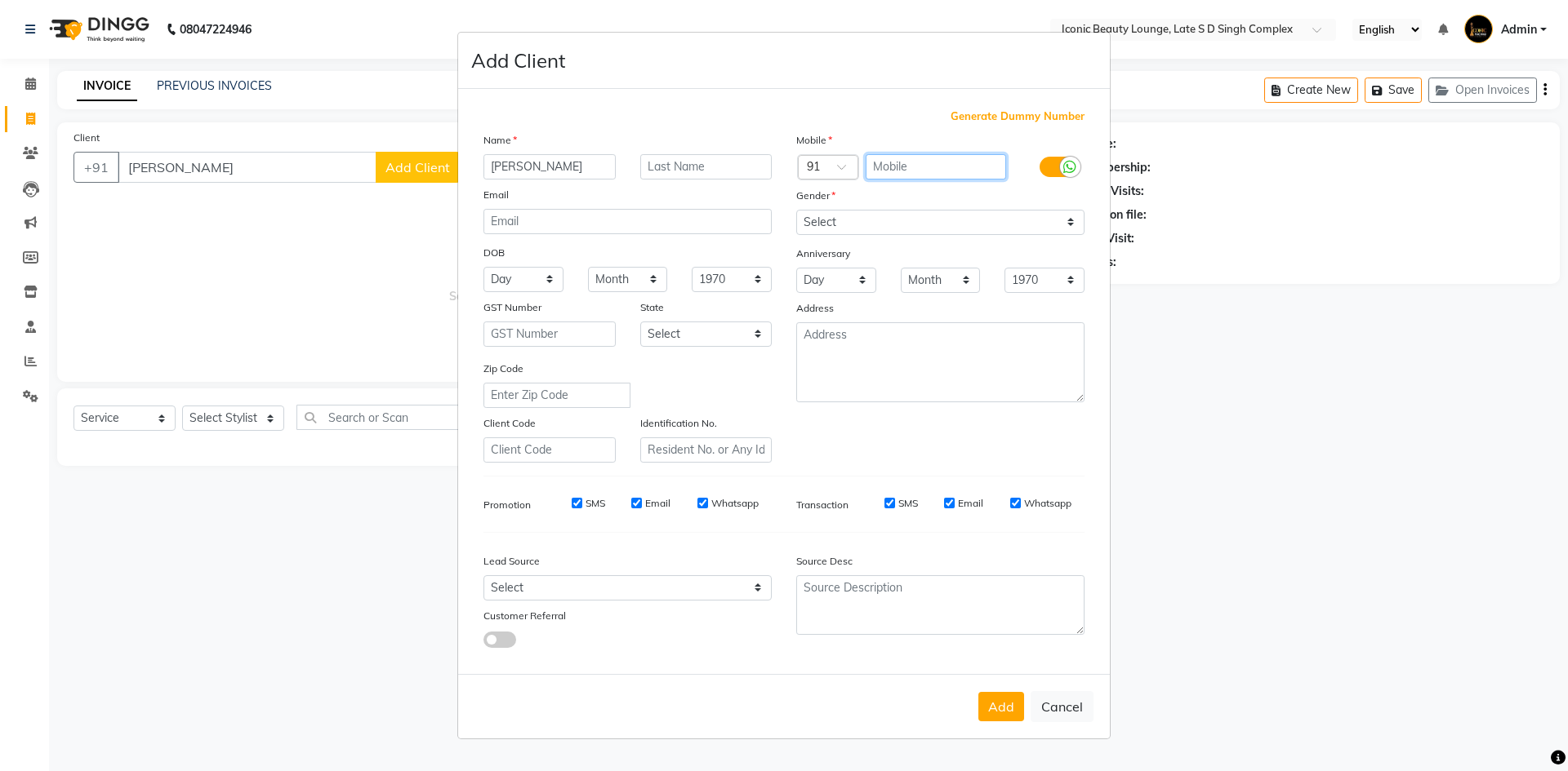
click at [929, 167] on input "text" at bounding box center [936, 167] width 141 height 25
type input "7105912970"
click at [929, 224] on select "Select Male Female Other Prefer Not To Say" at bounding box center [940, 222] width 288 height 25
click at [796, 210] on select "Select Male Female Other Prefer Not To Say" at bounding box center [940, 222] width 288 height 25
click at [880, 211] on select "Select Male Female Other Prefer Not To Say" at bounding box center [940, 222] width 288 height 25
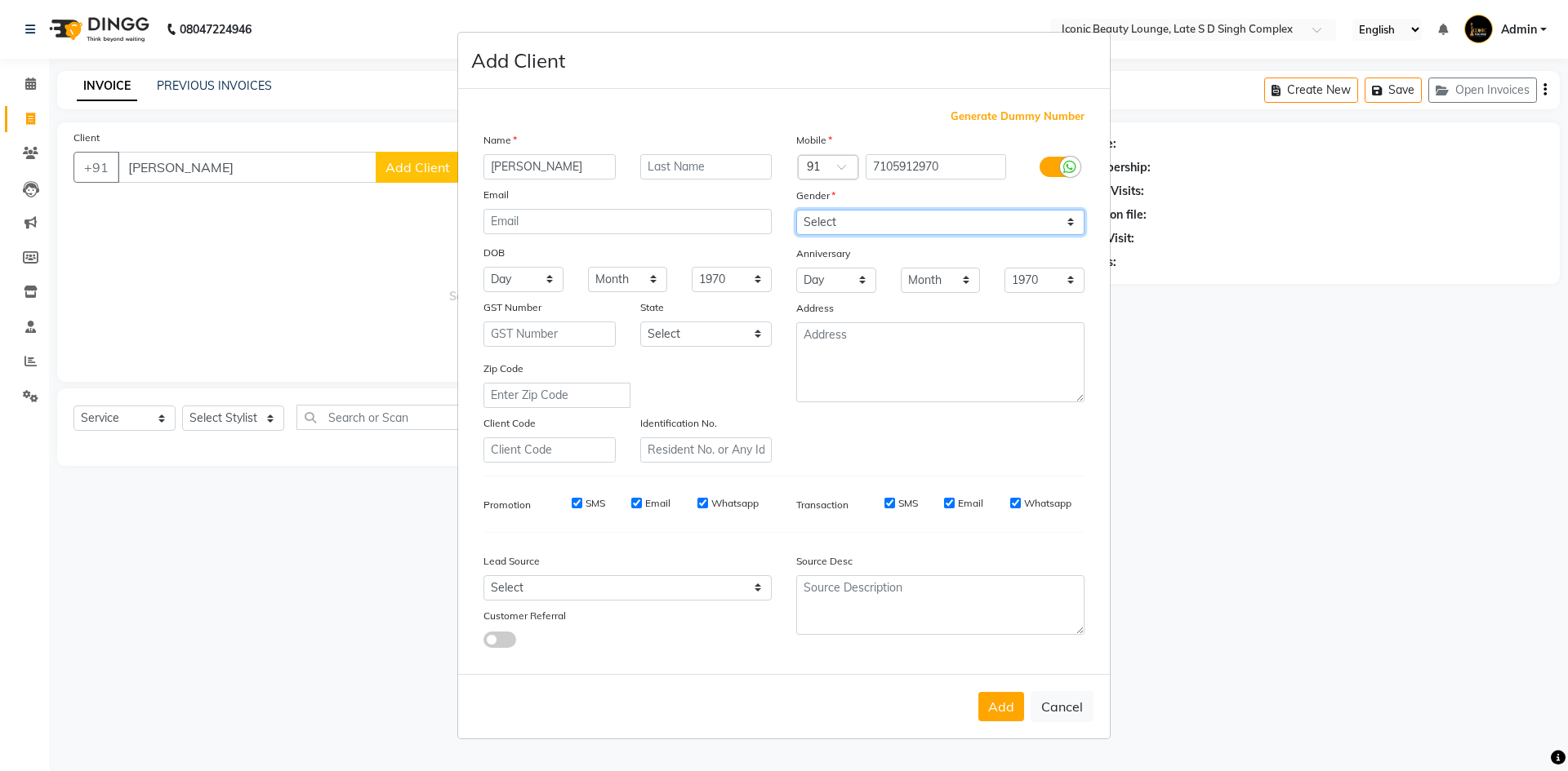
select select "male"
click at [796, 210] on select "Select Male Female Other Prefer Not To Say" at bounding box center [940, 222] width 288 height 25
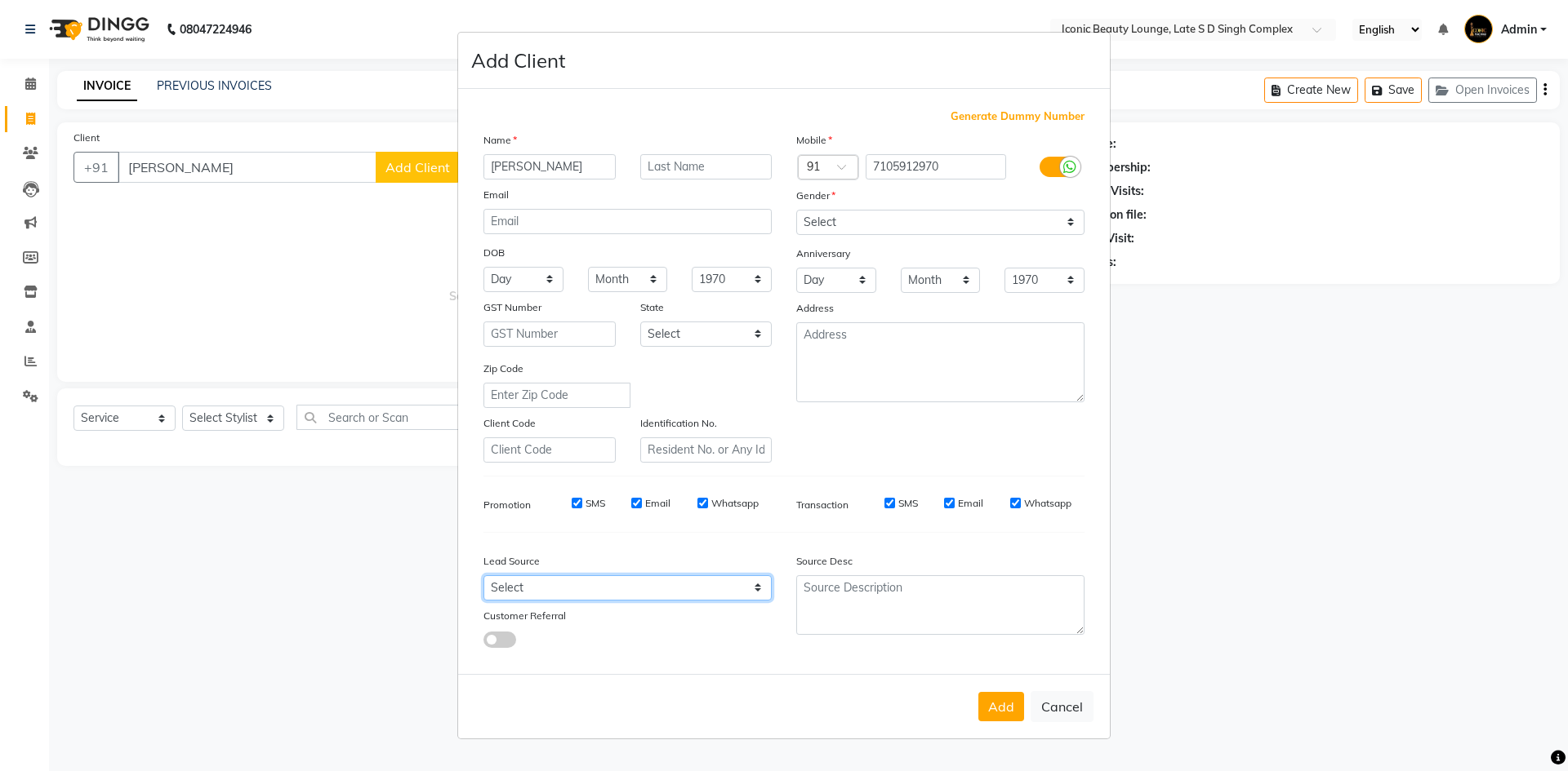
drag, startPoint x: 688, startPoint y: 594, endPoint x: 685, endPoint y: 578, distance: 16.3
click at [688, 593] on select "Select Walk-in Referral Internet Friend Word of Mouth Advertisement Facebook Ju…" at bounding box center [628, 588] width 288 height 25
click at [484, 576] on select "Select Walk-in Referral Internet Friend Word of Mouth Advertisement Facebook Ju…" at bounding box center [628, 588] width 288 height 25
drag, startPoint x: 655, startPoint y: 592, endPoint x: 664, endPoint y: 576, distance: 18.4
click at [664, 585] on select "Select Walk-in Referral Internet Friend Word of Mouth Advertisement Facebook Ju…" at bounding box center [628, 588] width 288 height 25
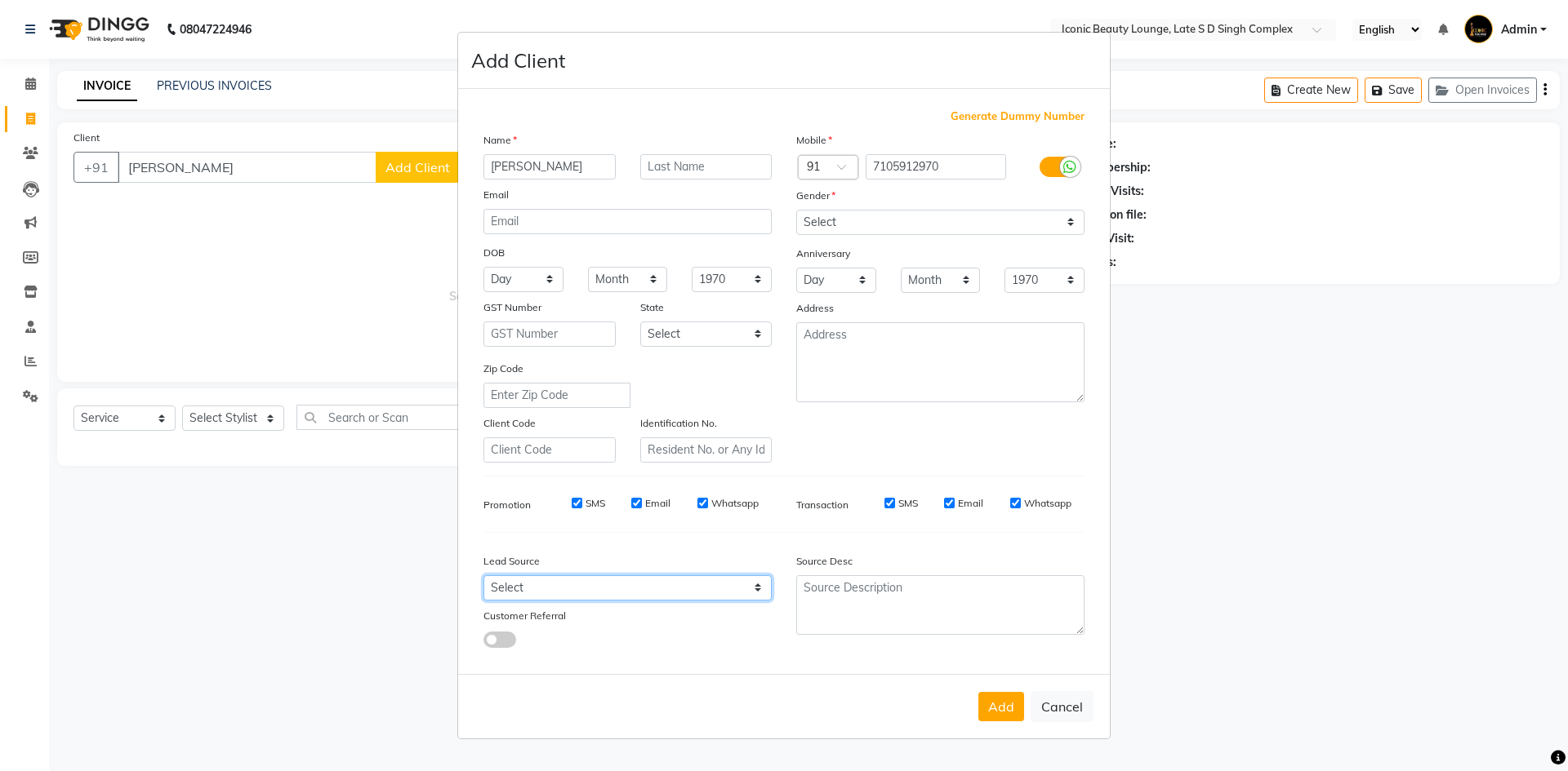
select select "46863"
click at [484, 576] on select "Select Walk-in Referral Internet Friend Word of Mouth Advertisement Facebook Ju…" at bounding box center [628, 588] width 288 height 25
click at [997, 710] on button "Add" at bounding box center [1001, 707] width 46 height 30
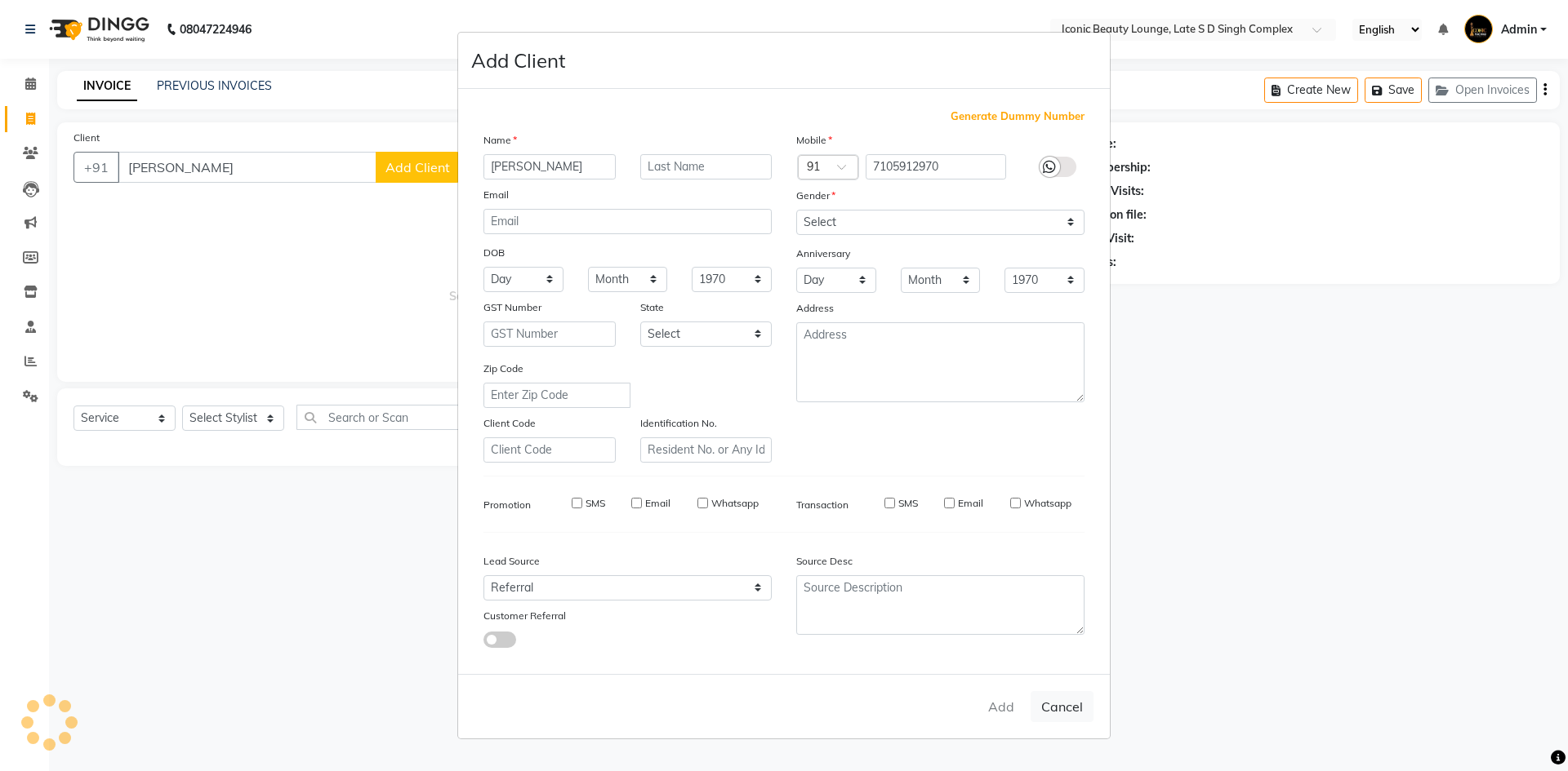
type input "7105912970"
select select
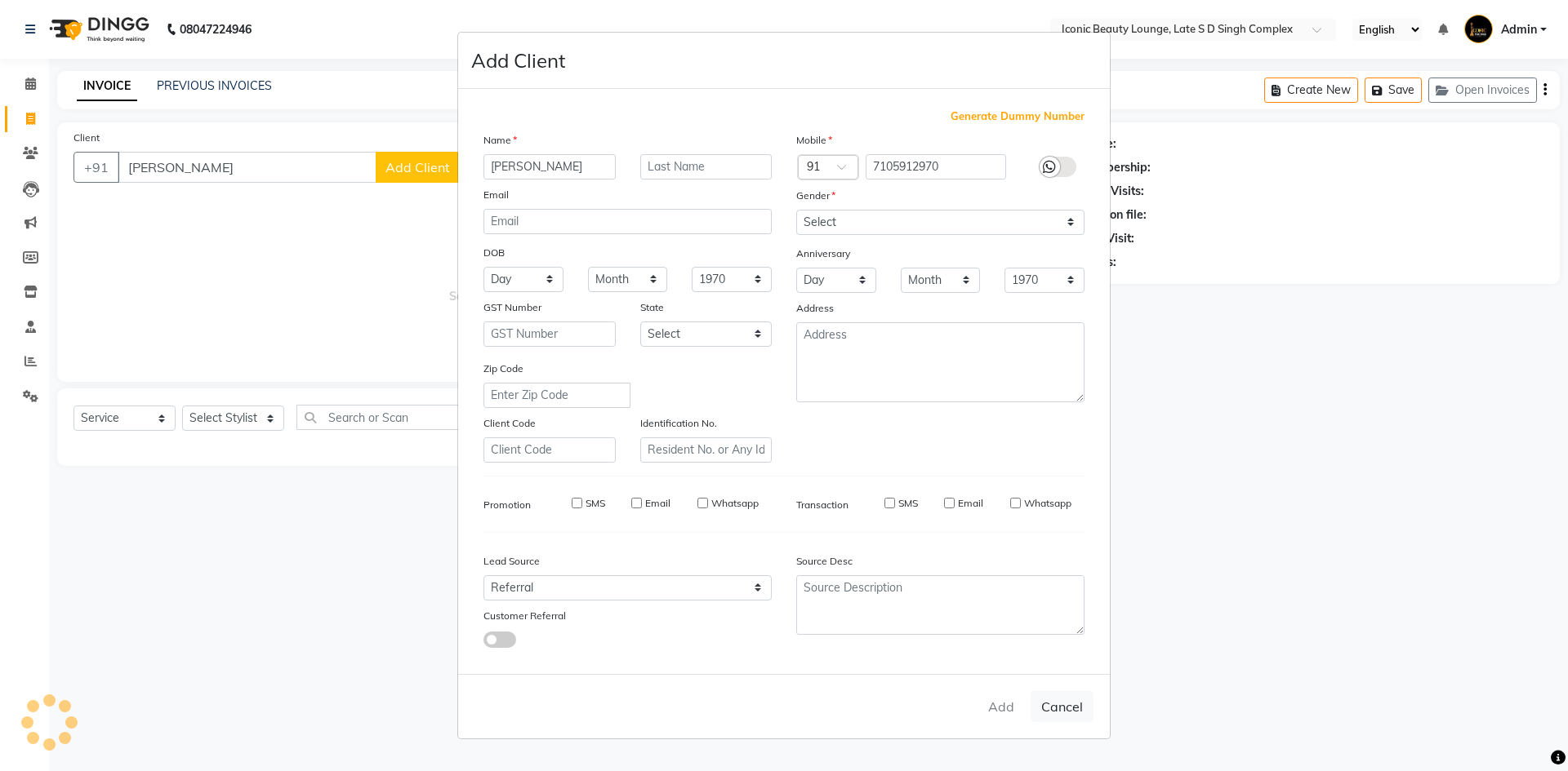
select select
checkbox input "false"
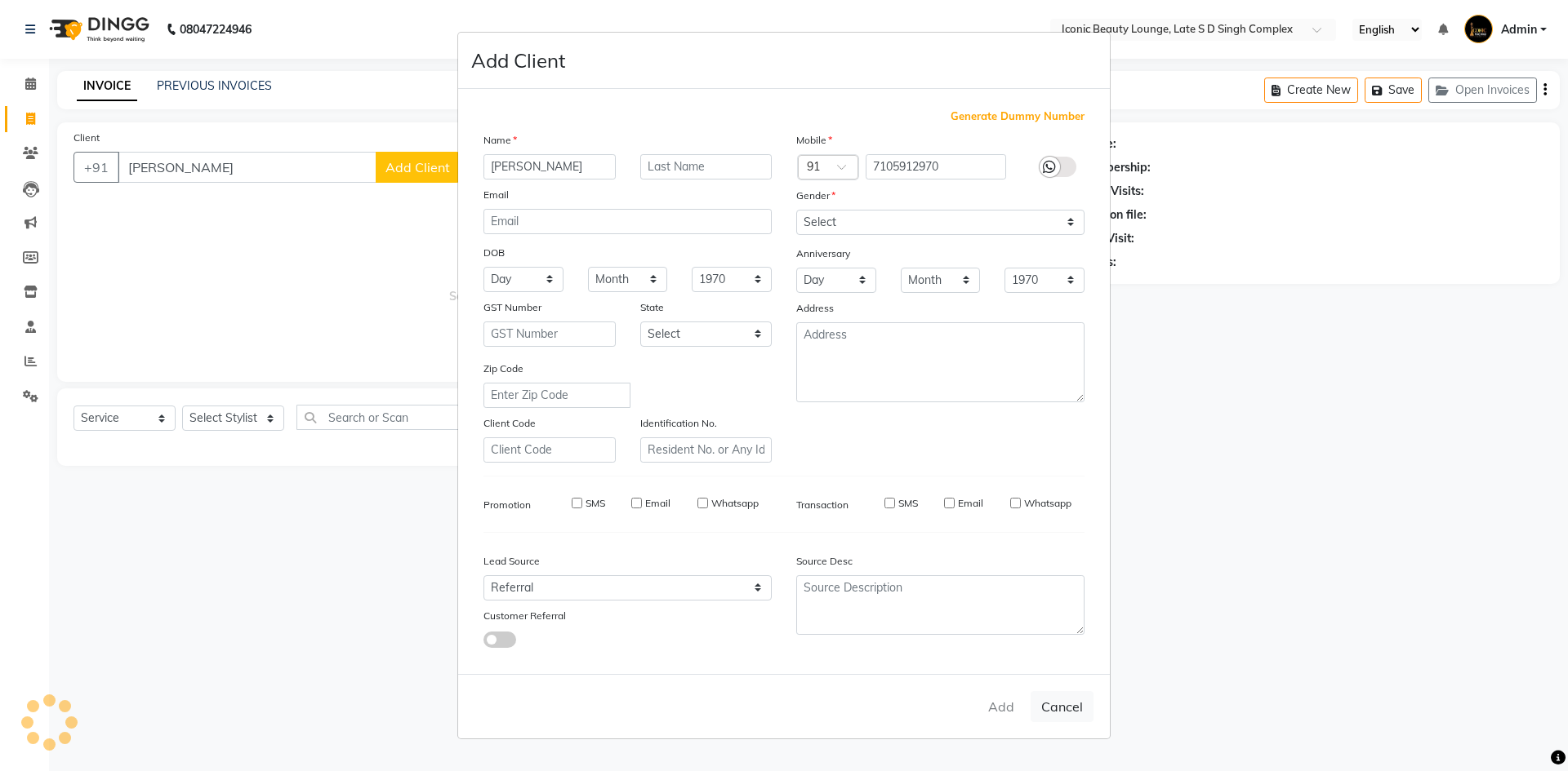
checkbox input "false"
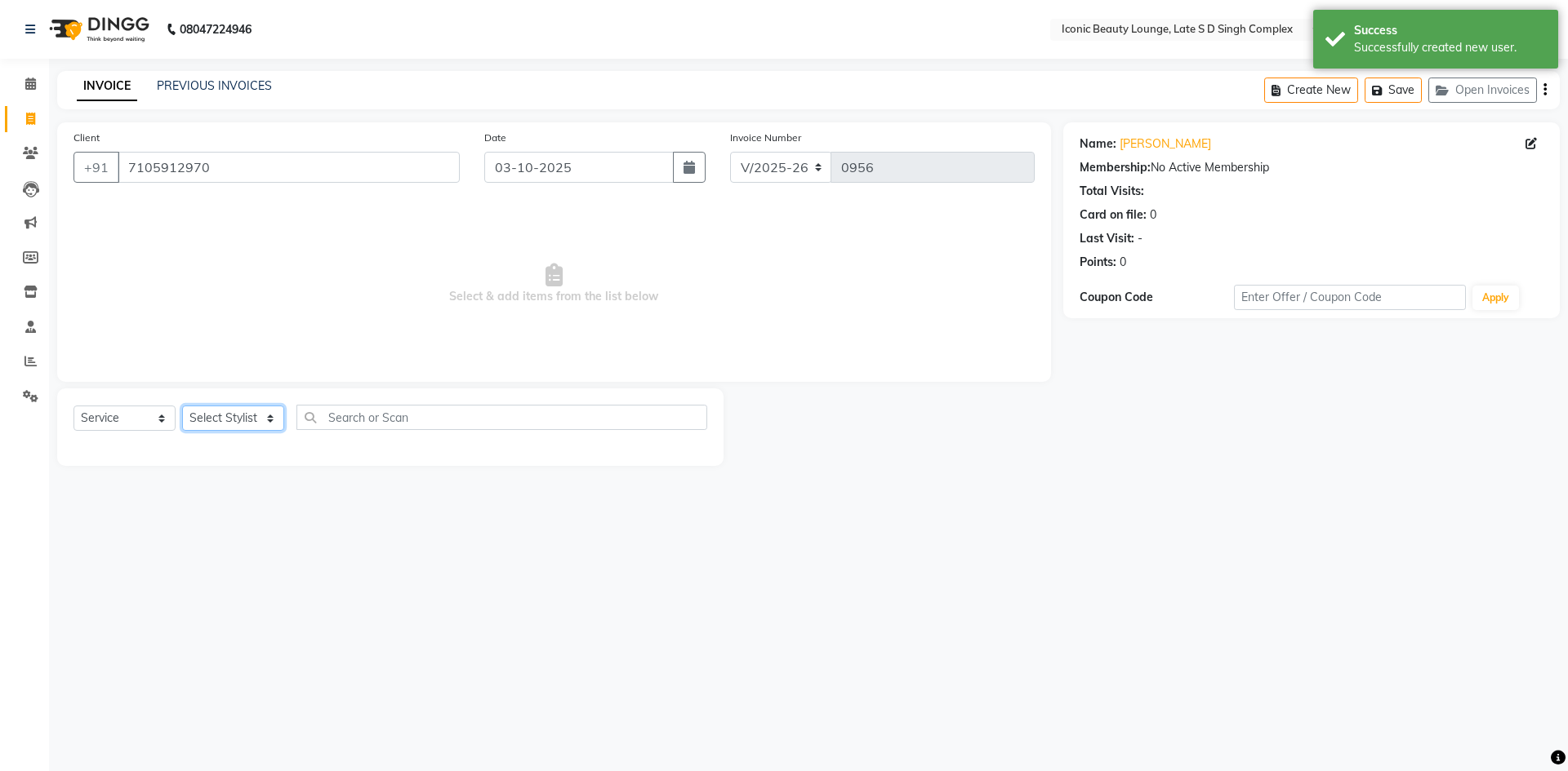
click at [252, 416] on select "Select Stylist Aashu Fatima Neelam neha Priyanka Singh Sakib Tanu Jaiswal" at bounding box center [232, 418] width 102 height 25
drag, startPoint x: 235, startPoint y: 394, endPoint x: 232, endPoint y: 409, distance: 15.3
click at [234, 397] on div "Select Service Product Membership Package Voucher Prepaid Gift Card Select Styl…" at bounding box center [390, 428] width 666 height 78
click at [232, 409] on select "Select Stylist Aashu Fatima Neelam neha Priyanka Singh Sakib Tanu Jaiswal" at bounding box center [232, 418] width 102 height 25
click at [182, 406] on select "Select Stylist Aashu Fatima Neelam neha Priyanka Singh Sakib Tanu Jaiswal" at bounding box center [232, 418] width 102 height 25
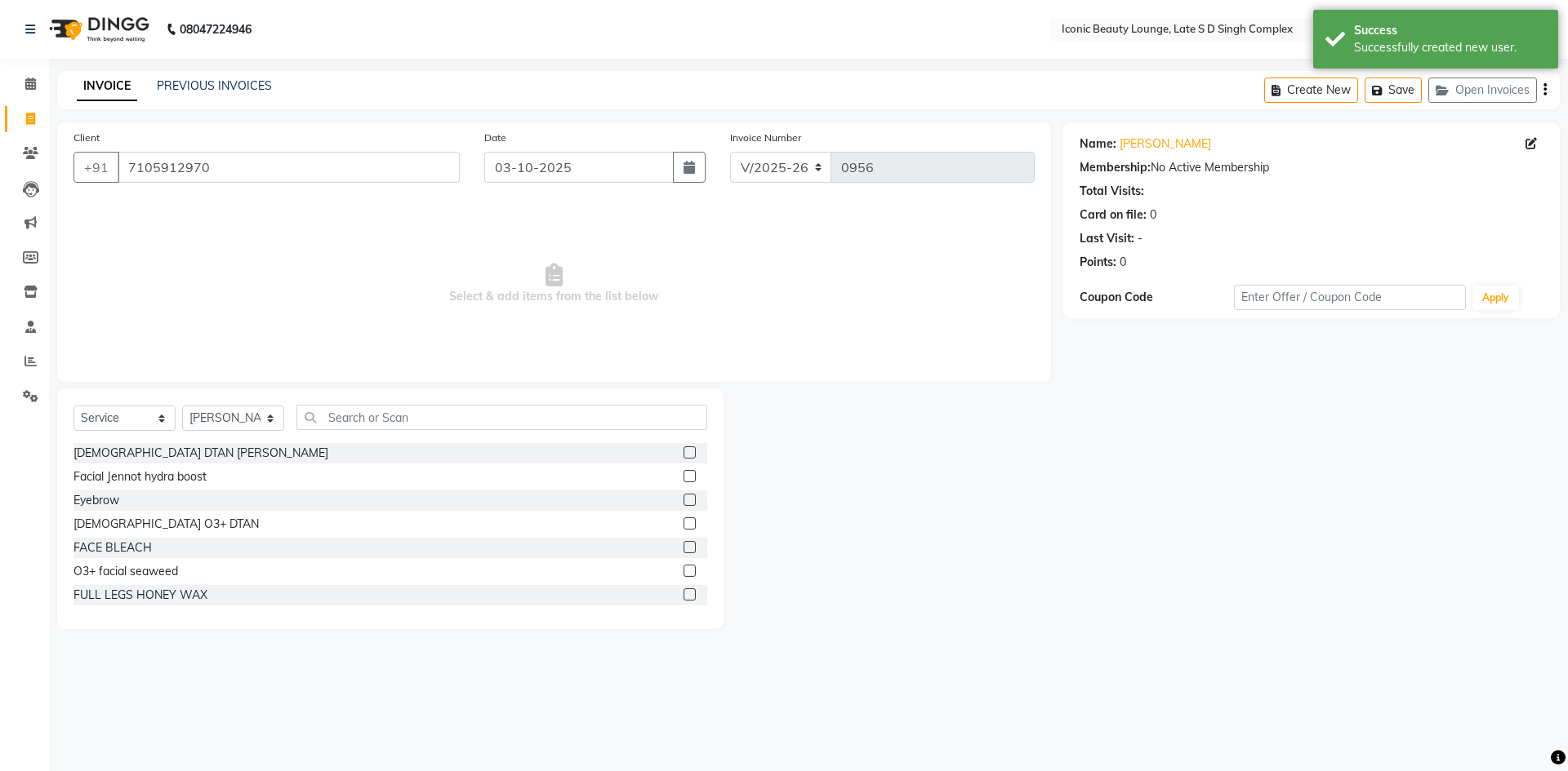
click at [248, 578] on div "O3+ facial seaweed" at bounding box center [390, 571] width 634 height 21
click at [259, 420] on select "Select Stylist Aashu Fatima Neelam neha Priyanka Singh Sakib Tanu Jaiswal" at bounding box center [232, 418] width 102 height 25
select select "58605"
click at [182, 406] on select "Select Stylist Aashu Fatima Neelam neha Priyanka Singh Sakib Tanu Jaiswal" at bounding box center [232, 418] width 102 height 25
click at [409, 426] on input "text" at bounding box center [502, 418] width 411 height 25
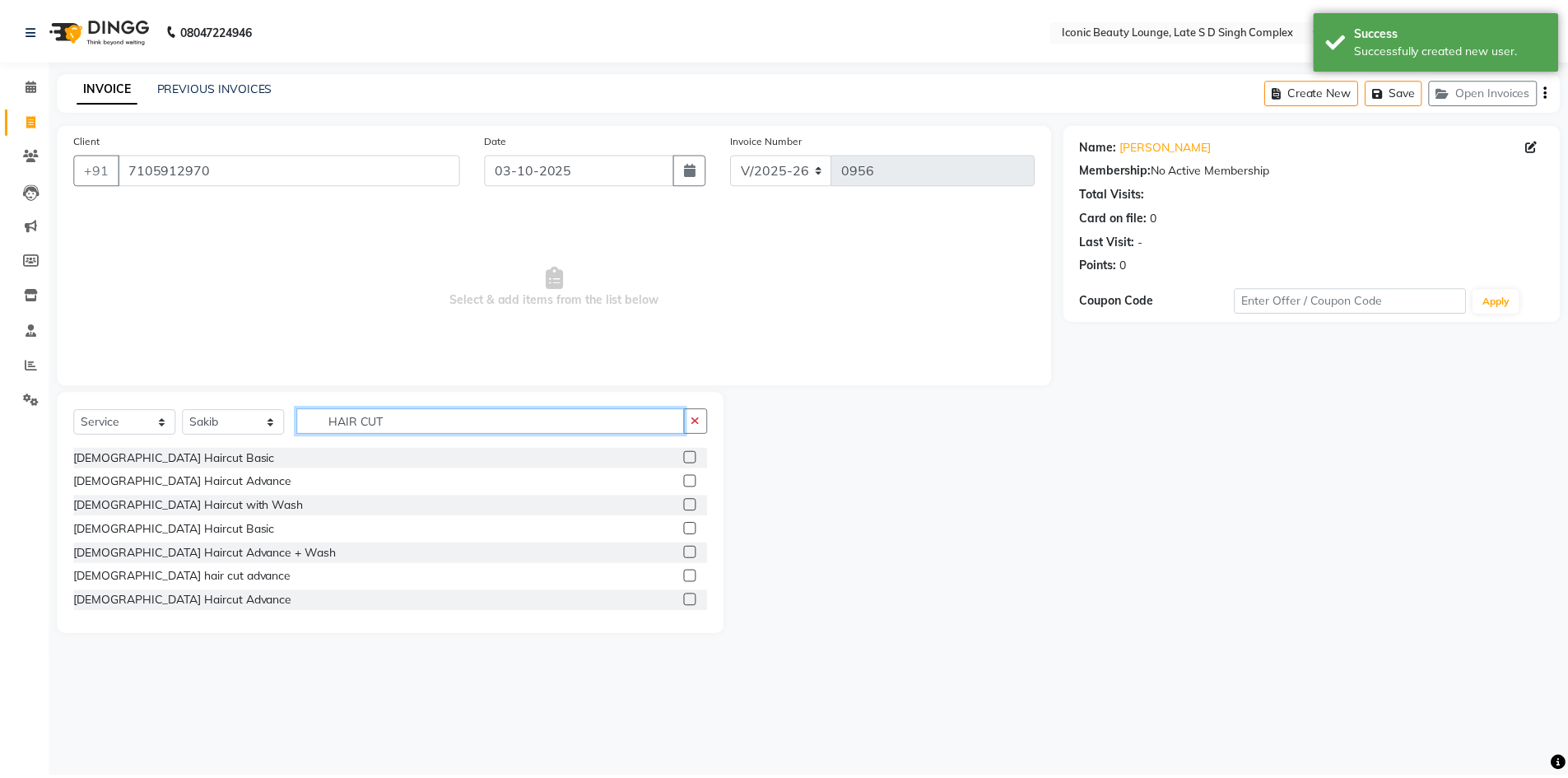
scroll to position [247, 0]
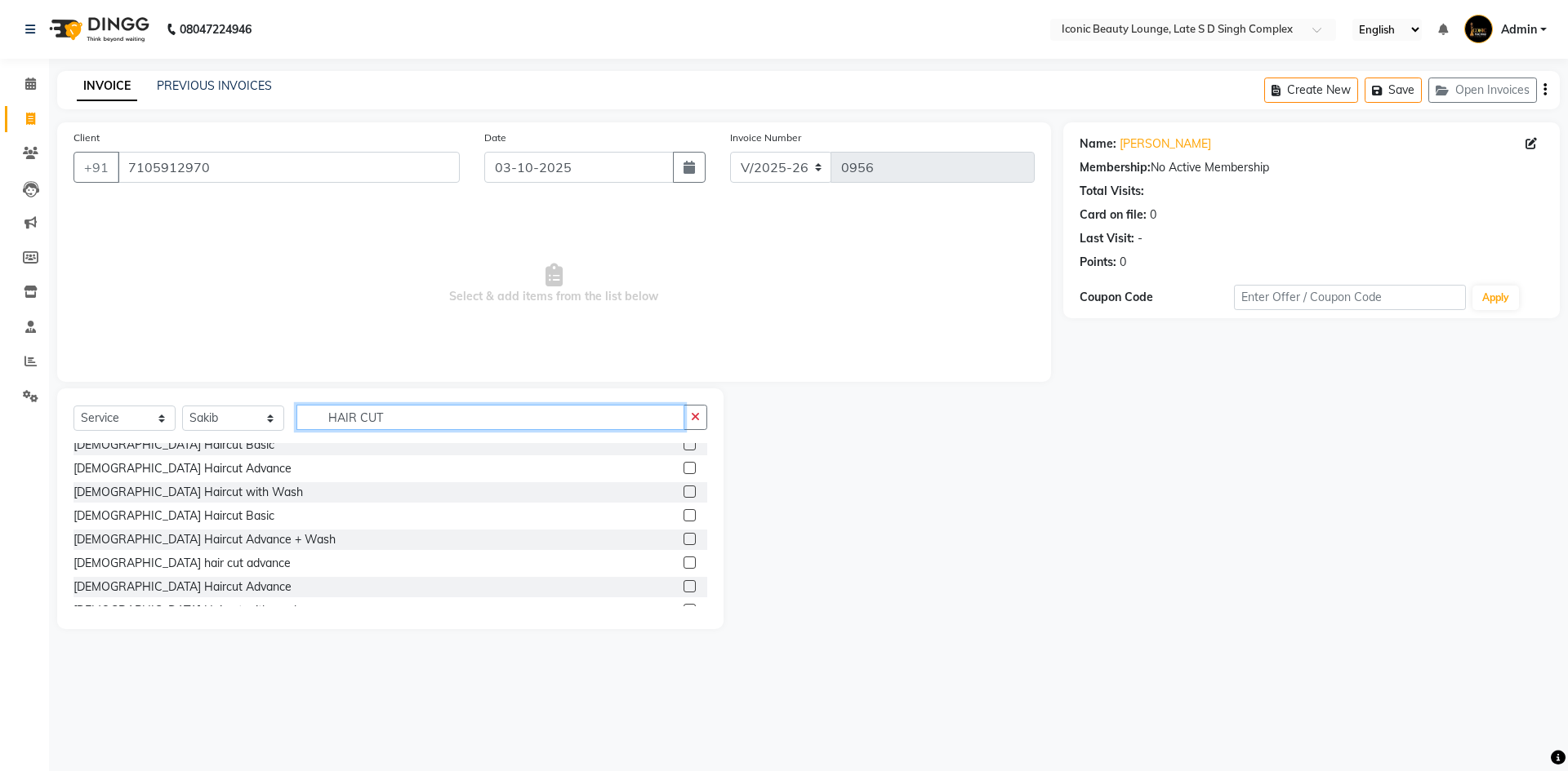
type input "HAIR CUT"
click at [684, 512] on label at bounding box center [690, 515] width 13 height 13
click at [684, 512] on input "checkbox" at bounding box center [689, 516] width 11 height 11
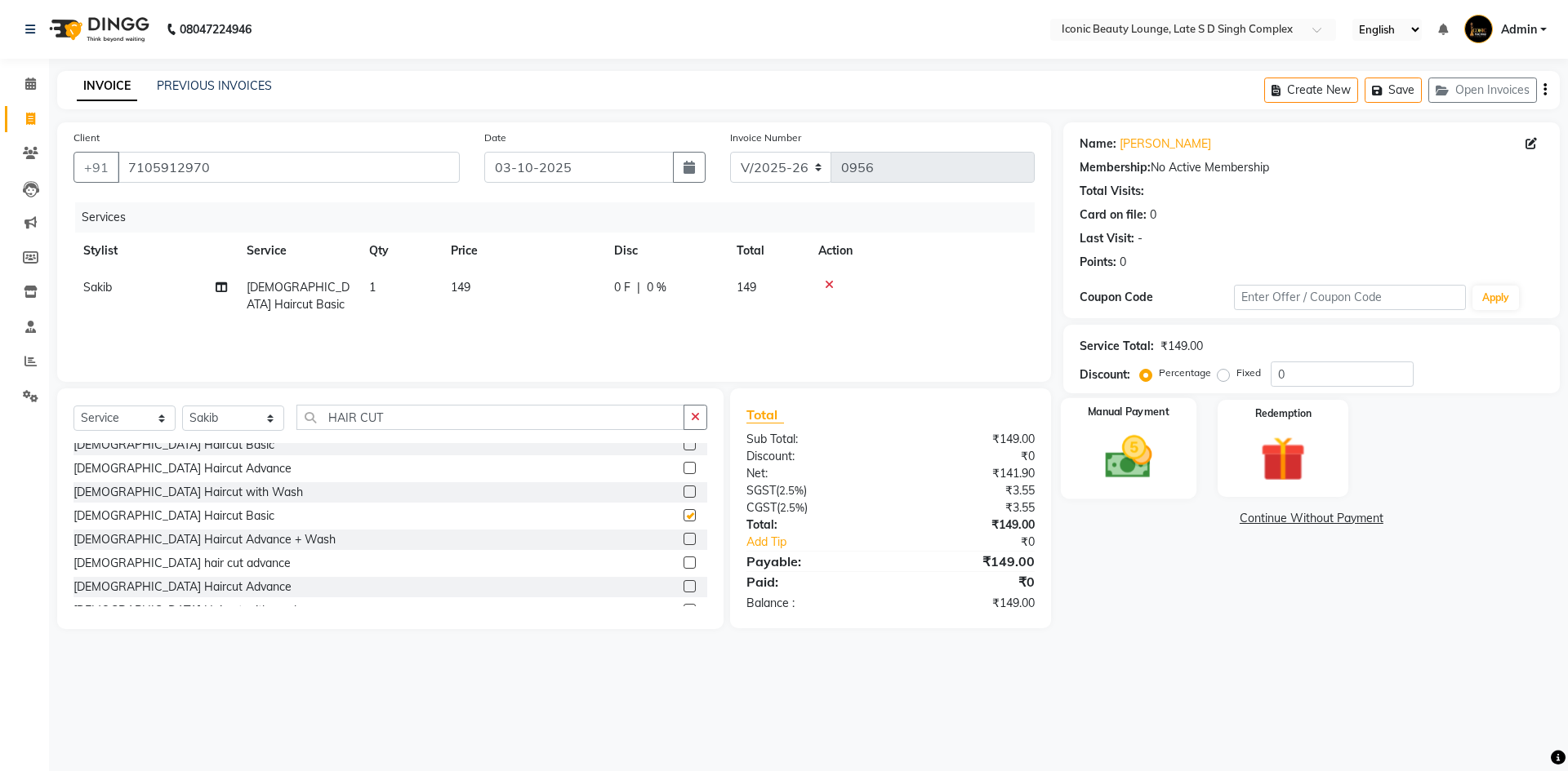
checkbox input "false"
click at [1156, 396] on div "Name: Aditya Shukla Membership: No Active Membership Total Visits: Card on file…" at bounding box center [1318, 375] width 508 height 507
click at [1236, 375] on label "Fixed" at bounding box center [1248, 372] width 24 height 14
click at [1221, 375] on input "Fixed" at bounding box center [1226, 372] width 12 height 12
radio input "true"
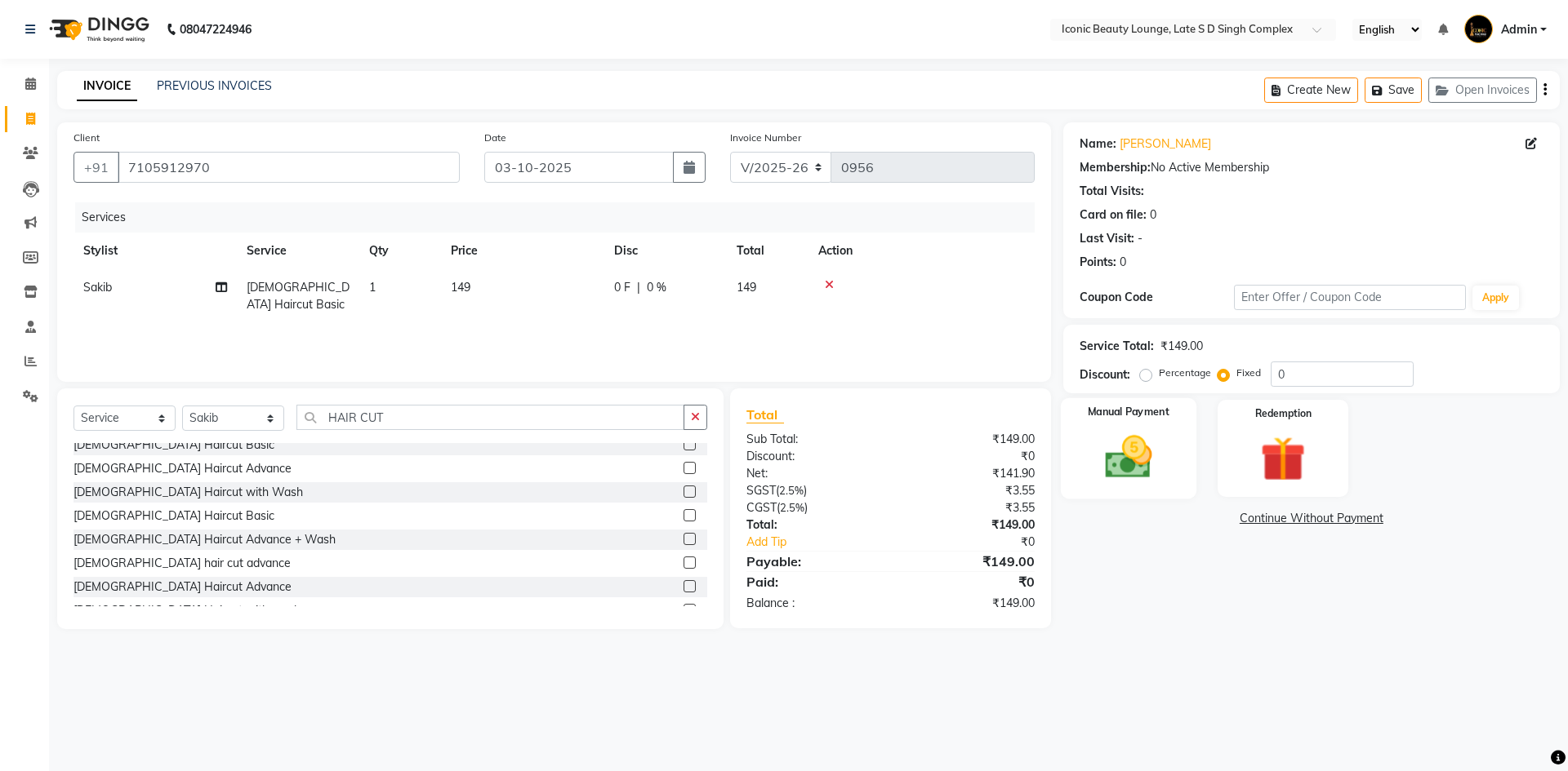
click at [1173, 432] on div "Manual Payment" at bounding box center [1128, 448] width 136 height 100
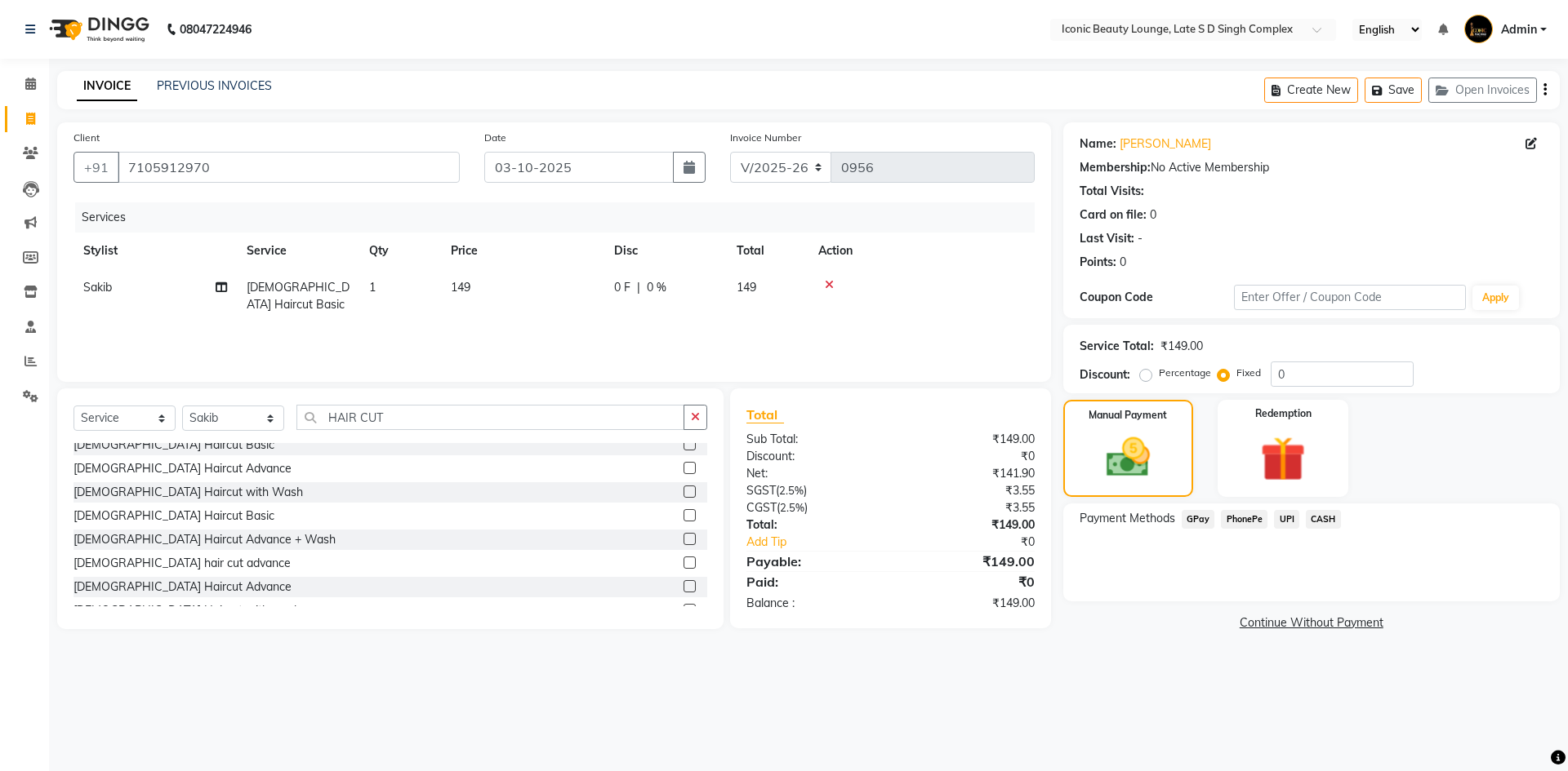
click at [1289, 523] on span "UPI" at bounding box center [1286, 519] width 25 height 19
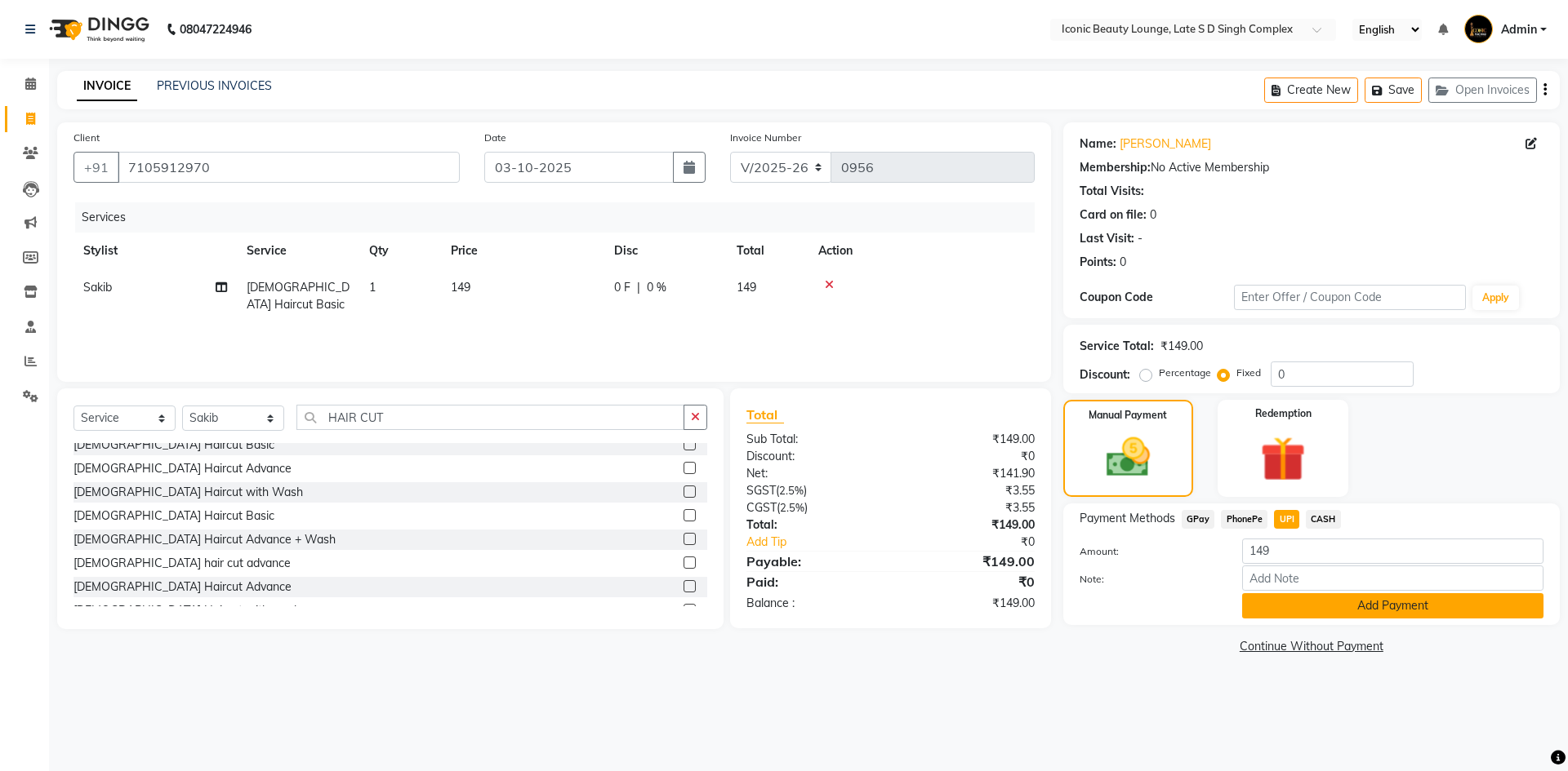
click at [1331, 598] on button "Add Payment" at bounding box center [1392, 606] width 301 height 25
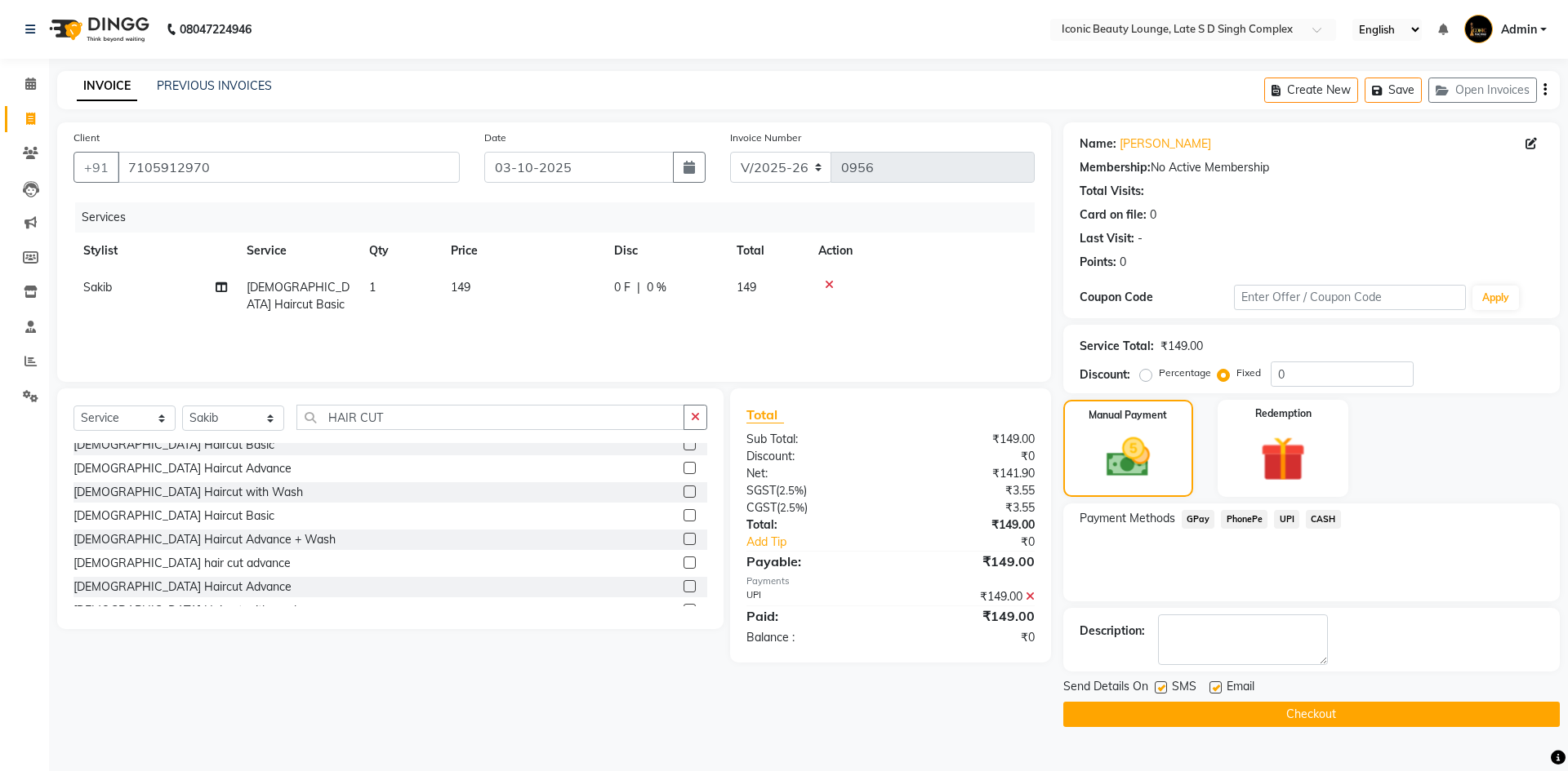
click at [1363, 704] on button "Checkout" at bounding box center [1311, 714] width 496 height 25
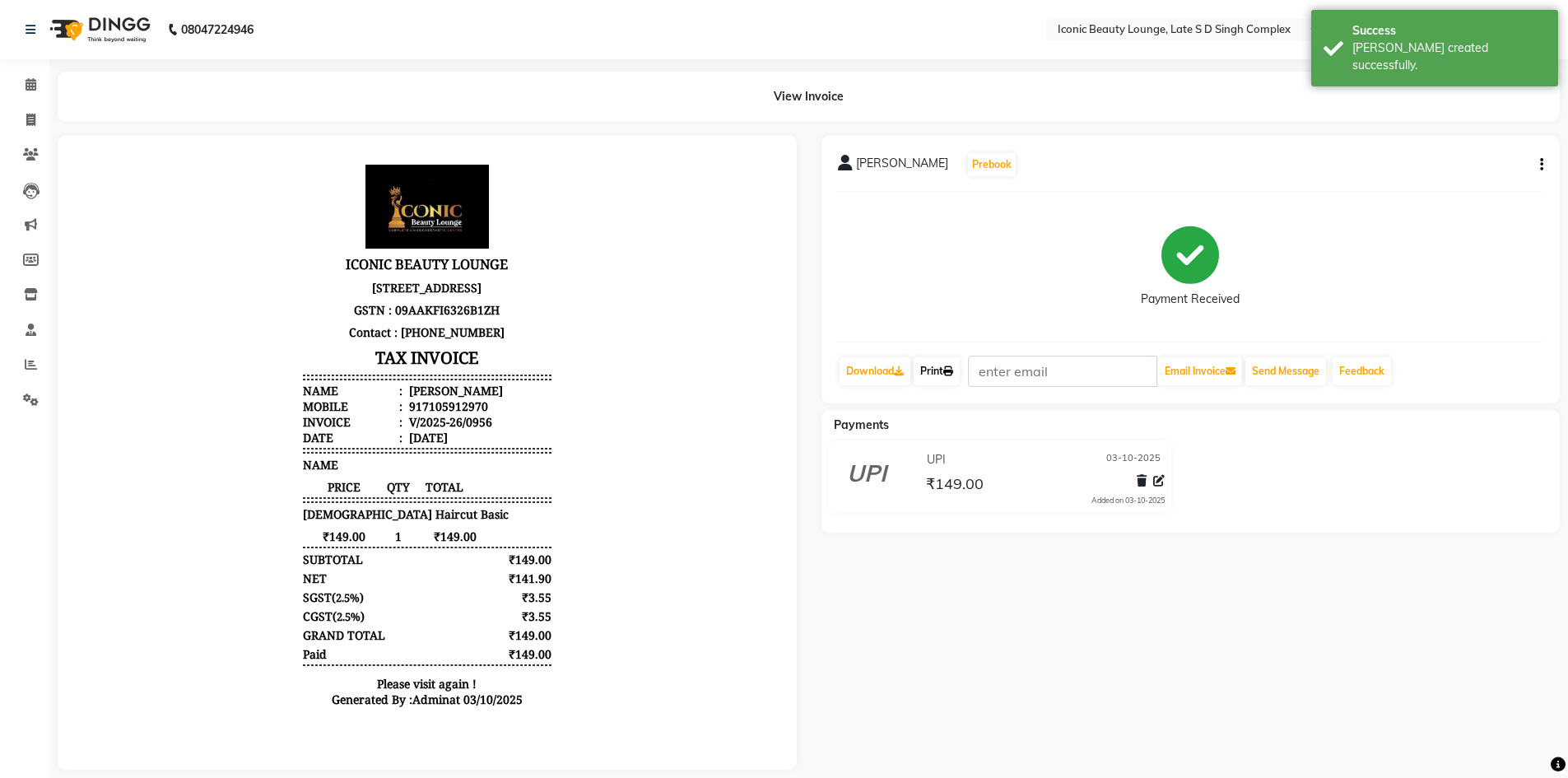
click at [936, 368] on link "Print" at bounding box center [936, 371] width 46 height 28
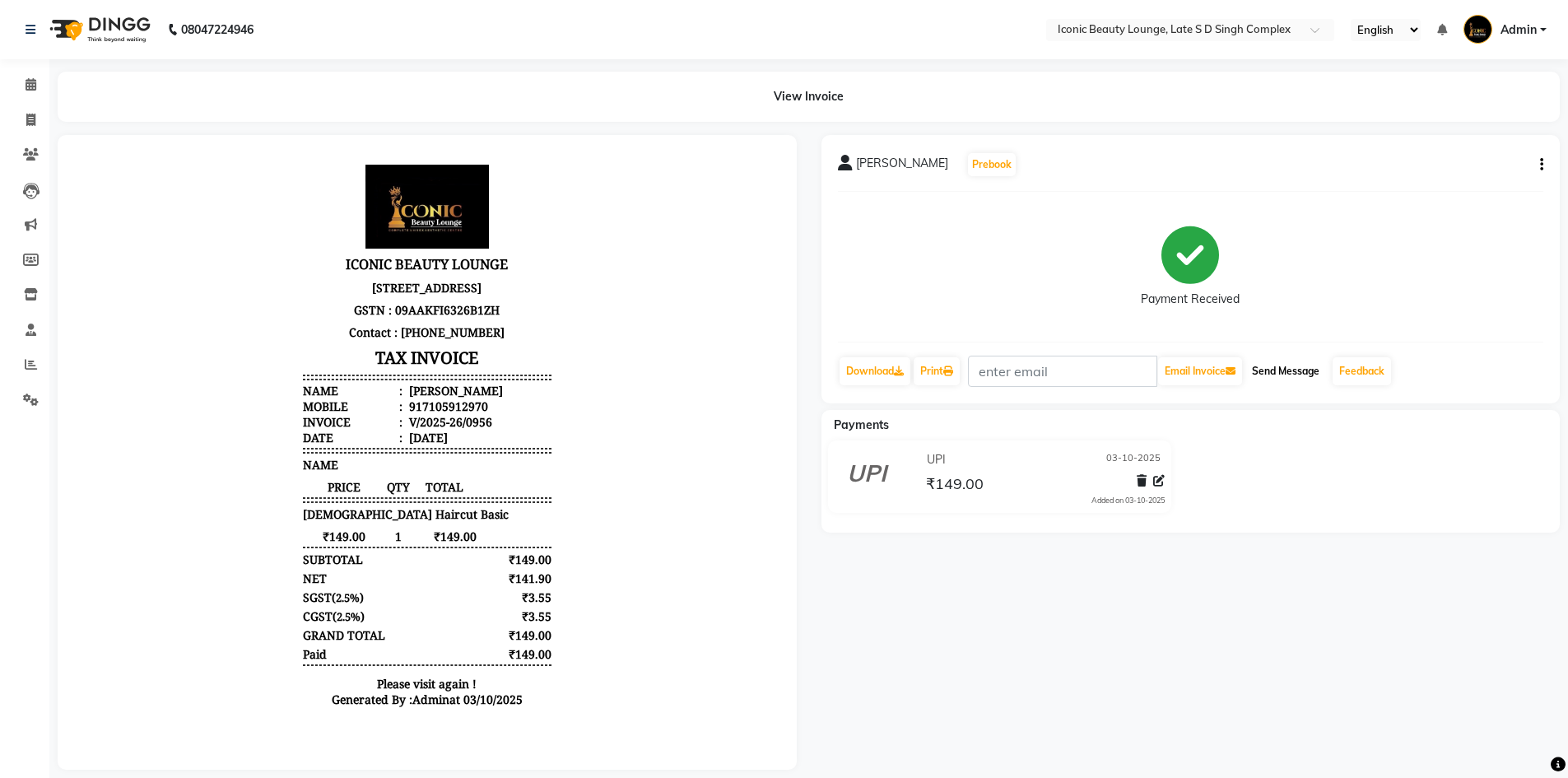
click at [1277, 372] on button "Send Message" at bounding box center [1285, 371] width 80 height 28
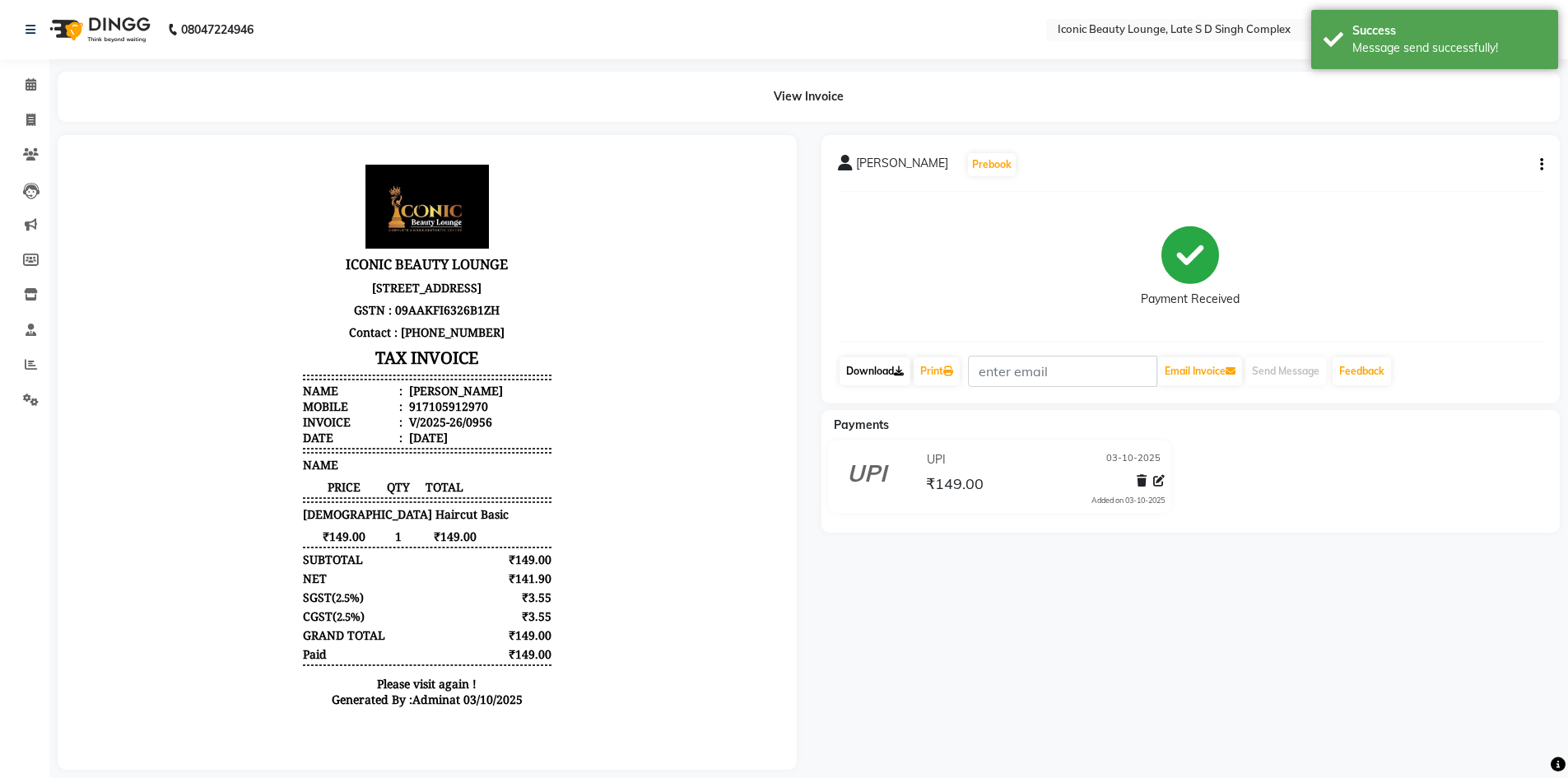
drag, startPoint x: 877, startPoint y: 372, endPoint x: 928, endPoint y: 393, distance: 55.2
click at [877, 372] on link "Download" at bounding box center [875, 371] width 71 height 28
click at [936, 376] on link "Print" at bounding box center [936, 371] width 46 height 28
click at [21, 123] on span at bounding box center [31, 120] width 29 height 19
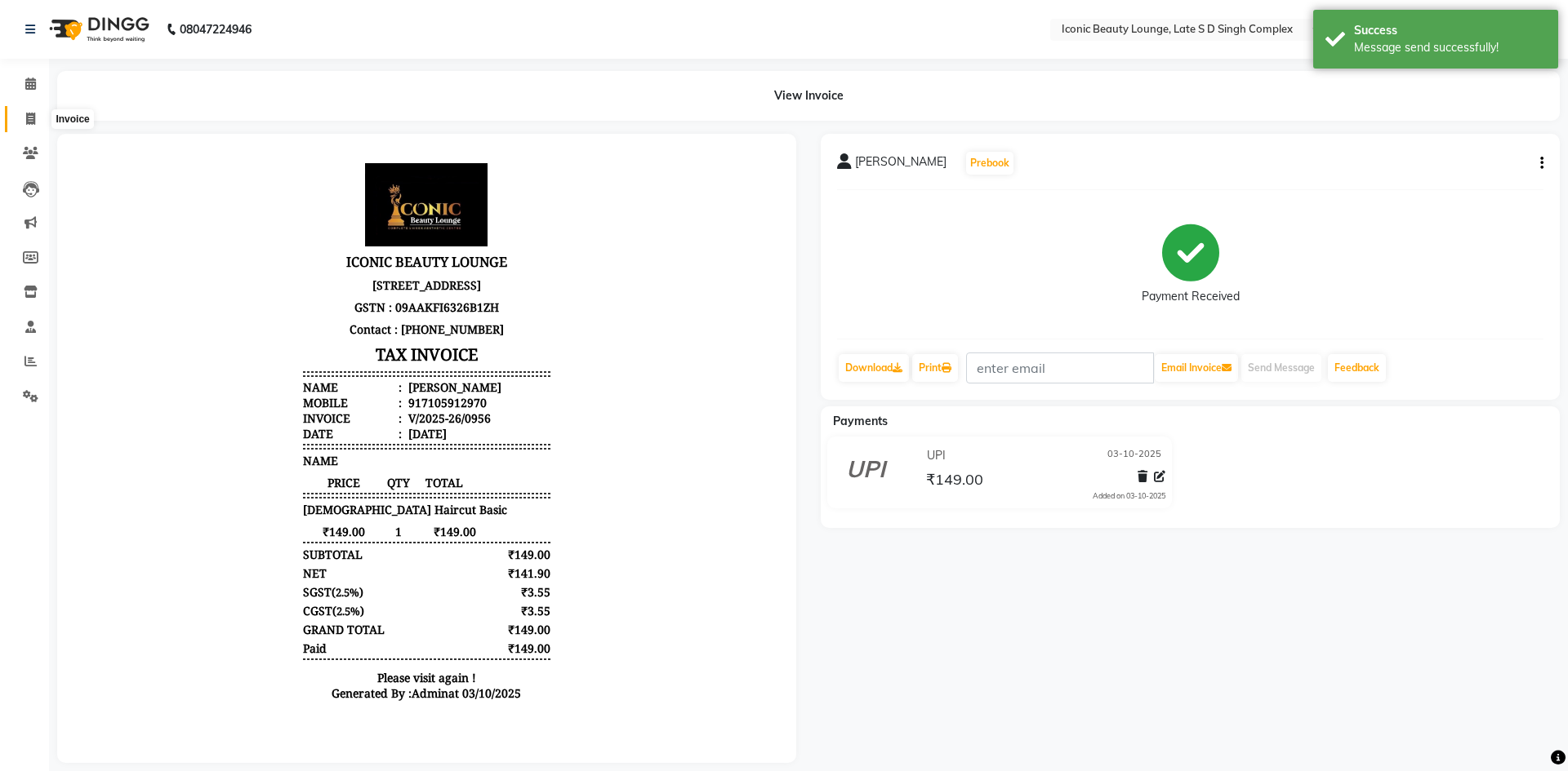
select select "6614"
select select "service"
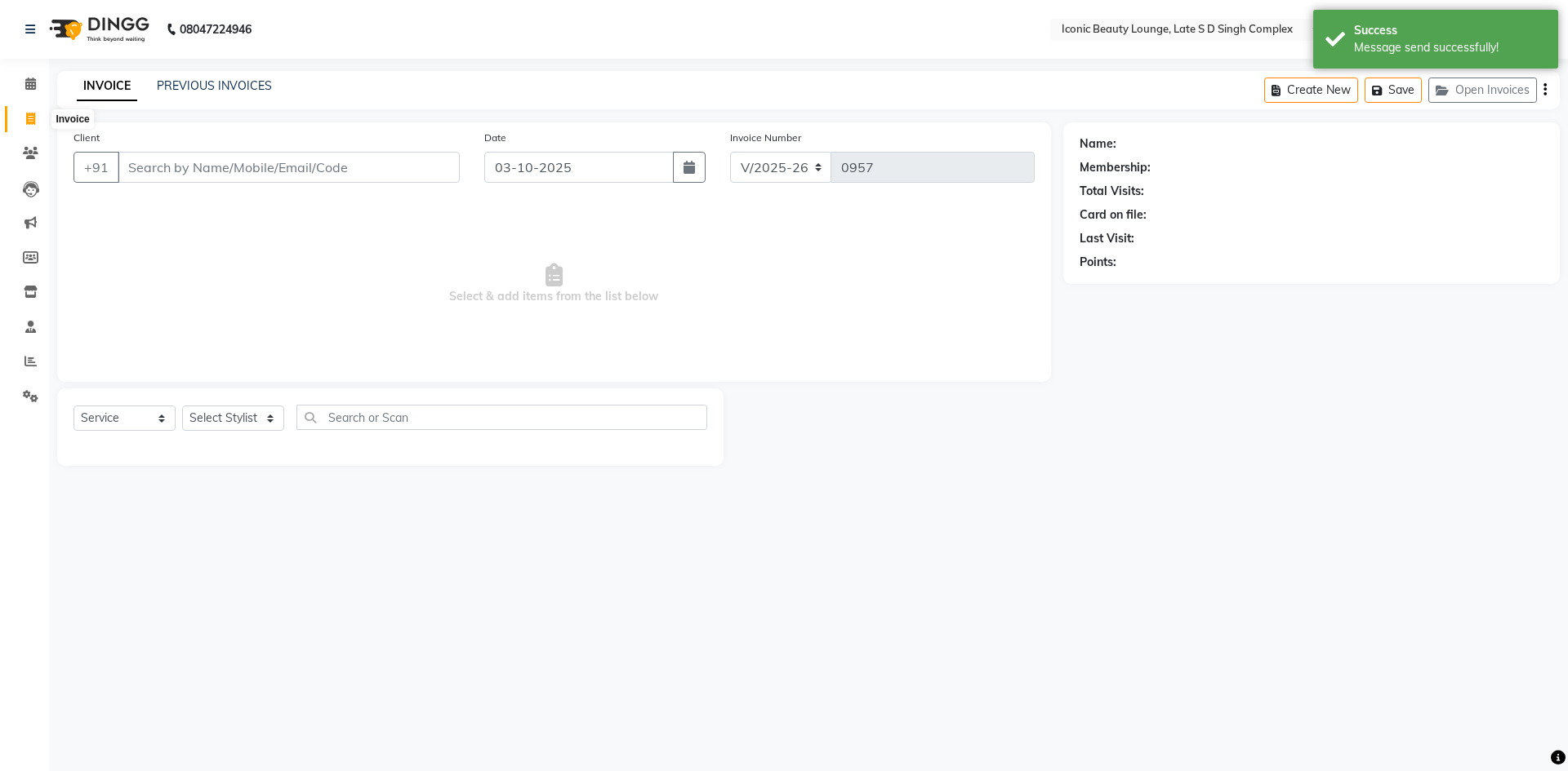
click at [31, 122] on icon at bounding box center [31, 119] width 9 height 13
select select "service"
type input "0957"
select select "6614"
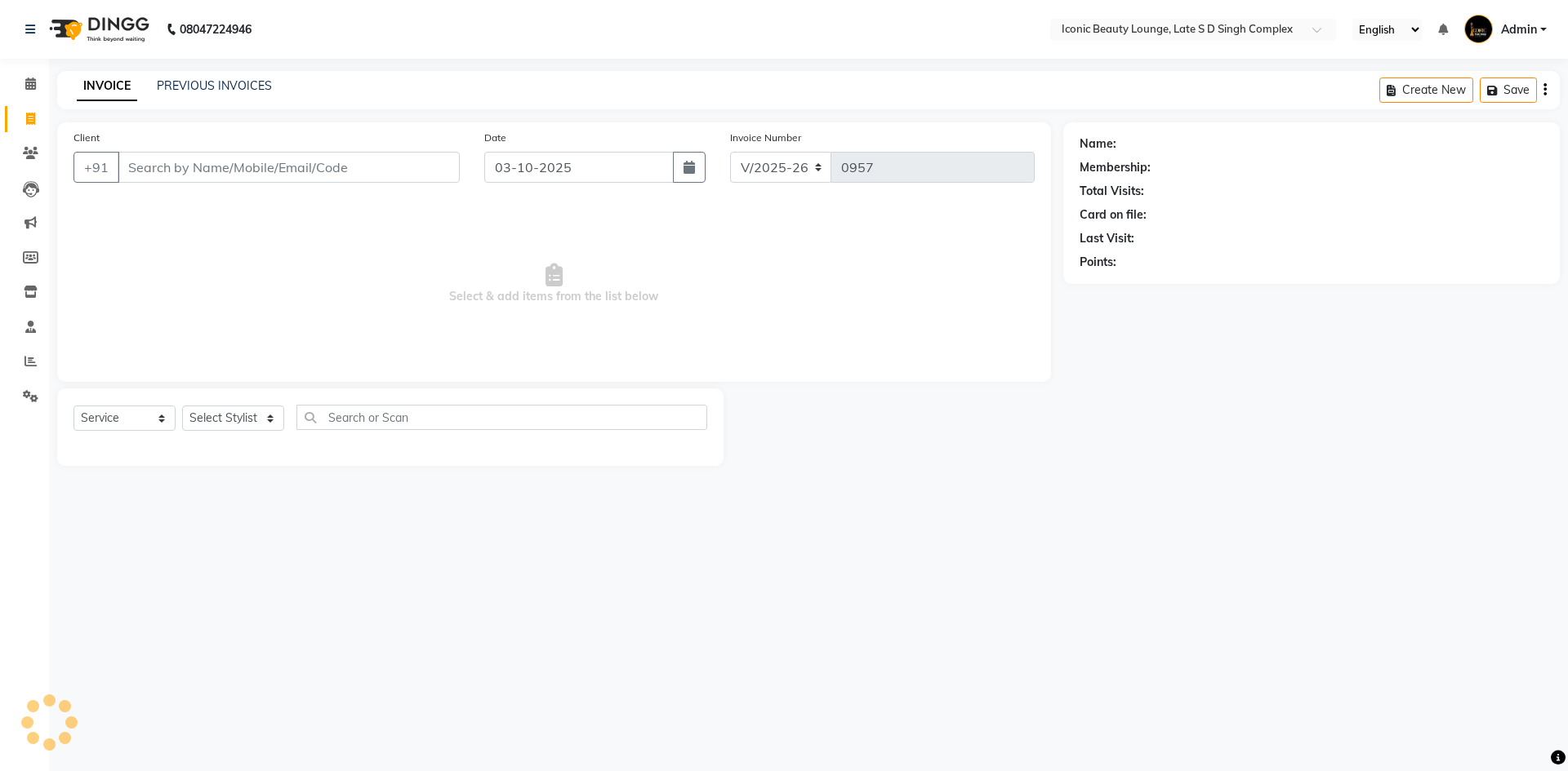
select select "6614"
select select "service"
click at [331, 170] on input "Client" at bounding box center [288, 167] width 342 height 31
click at [300, 169] on input "Client" at bounding box center [288, 167] width 342 height 31
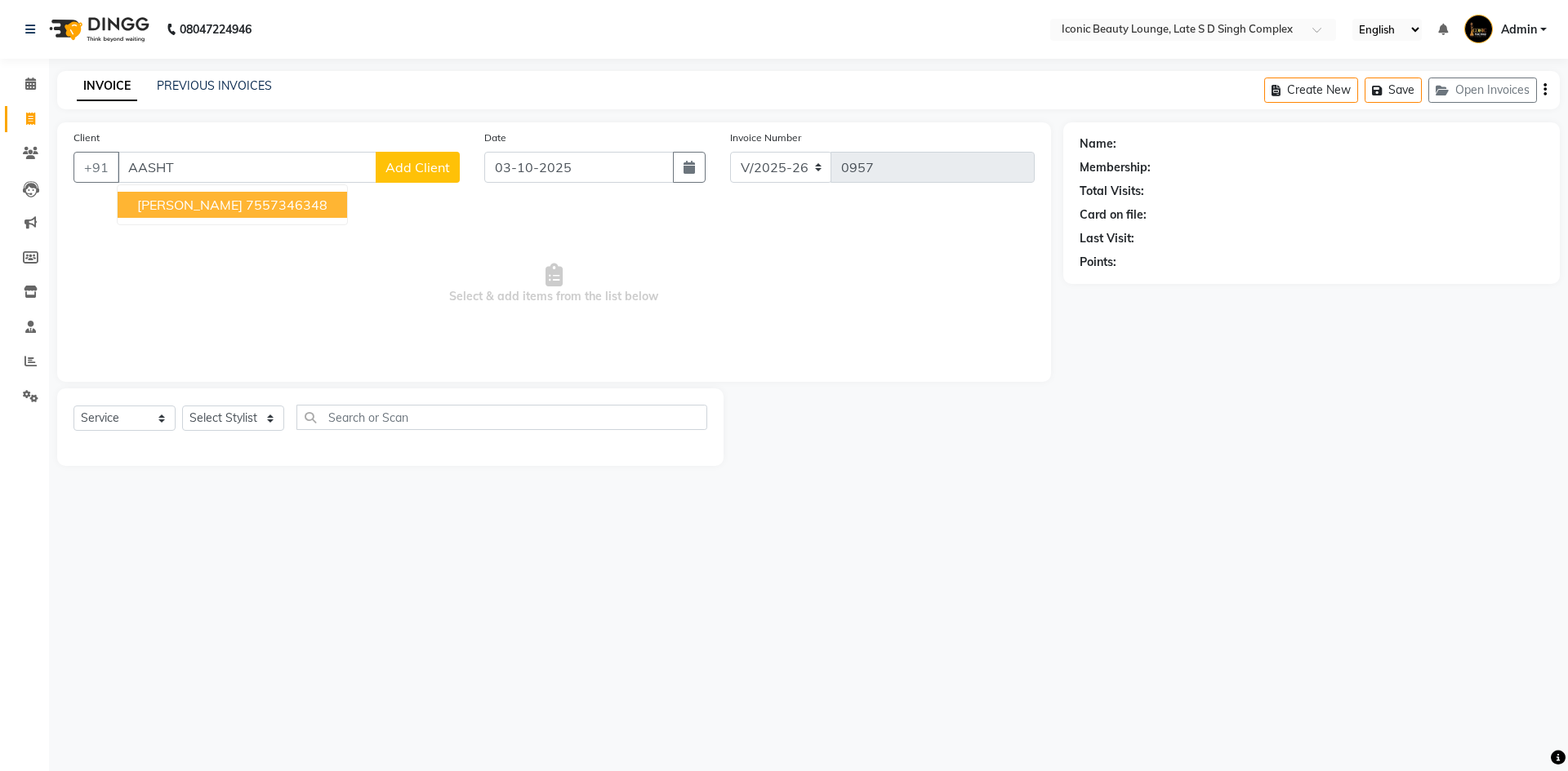
click at [246, 197] on ngb-highlight "7557346348" at bounding box center [287, 205] width 81 height 16
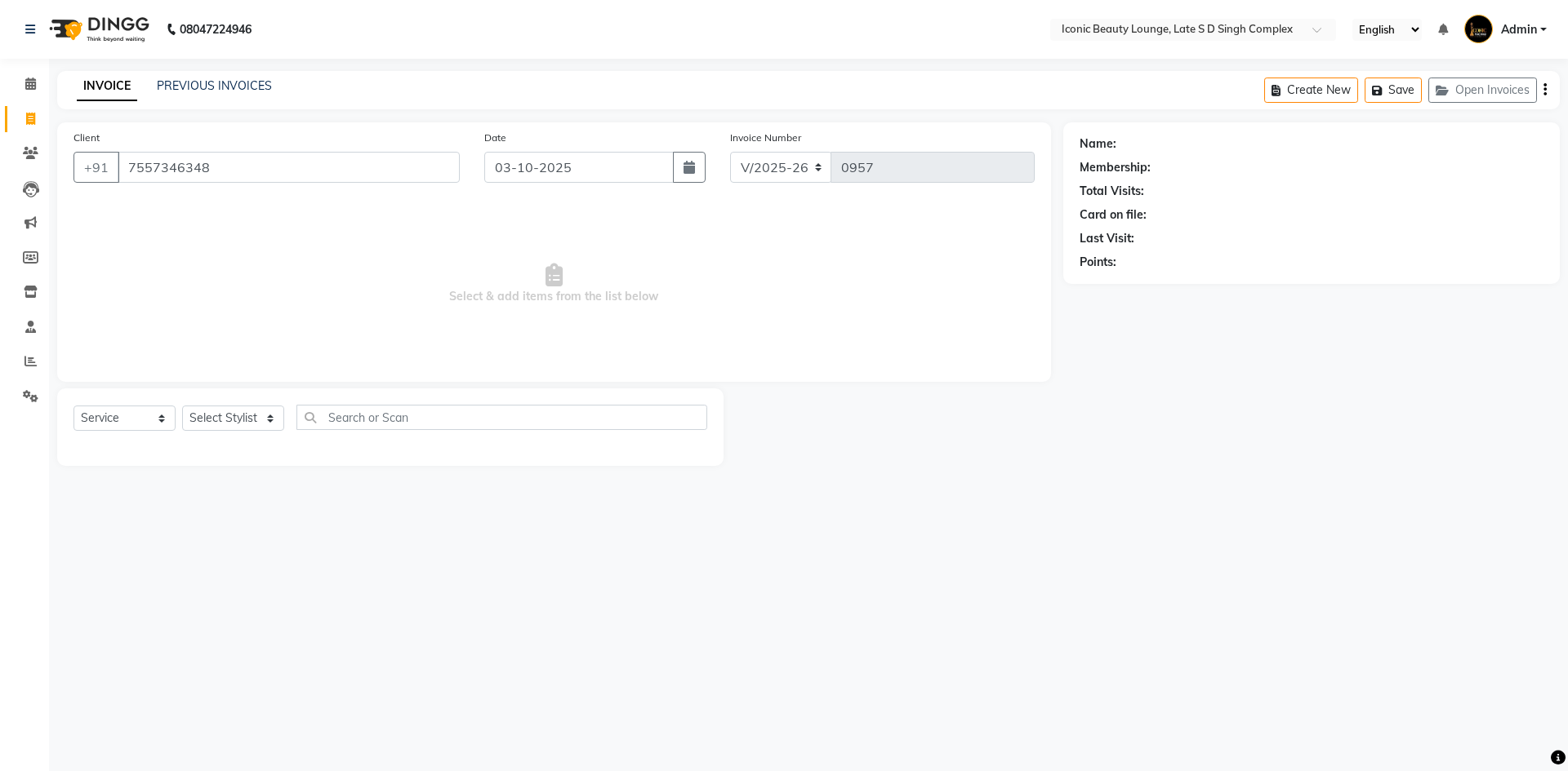
type input "7557346348"
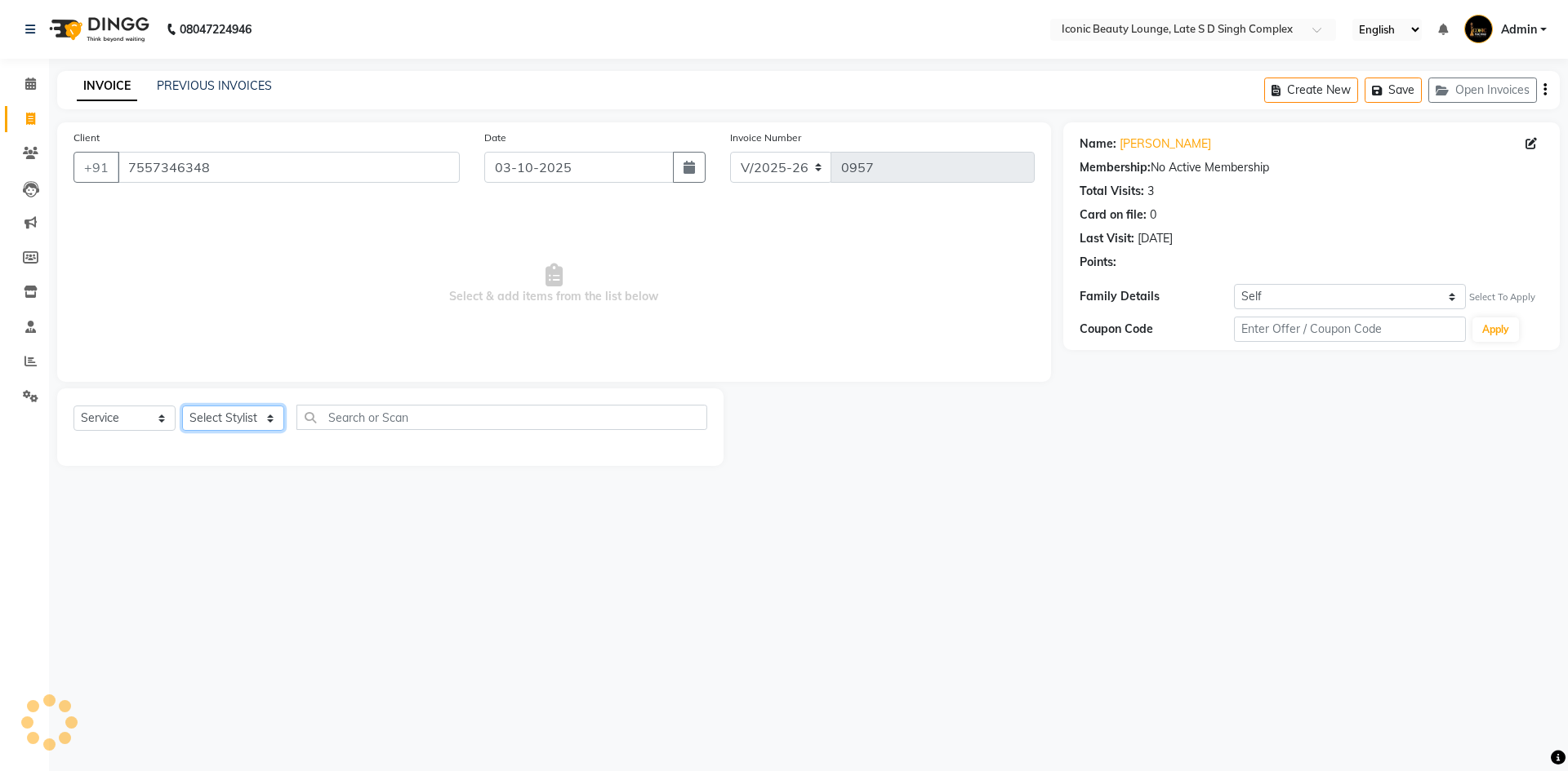
click at [225, 419] on select "Select Stylist [PERSON_NAME] [PERSON_NAME] [PERSON_NAME] [PERSON_NAME] [PERSON_…" at bounding box center [232, 418] width 102 height 25
click at [182, 406] on select "Select Stylist [PERSON_NAME] [PERSON_NAME] [PERSON_NAME] [PERSON_NAME] [PERSON_…" at bounding box center [232, 418] width 102 height 25
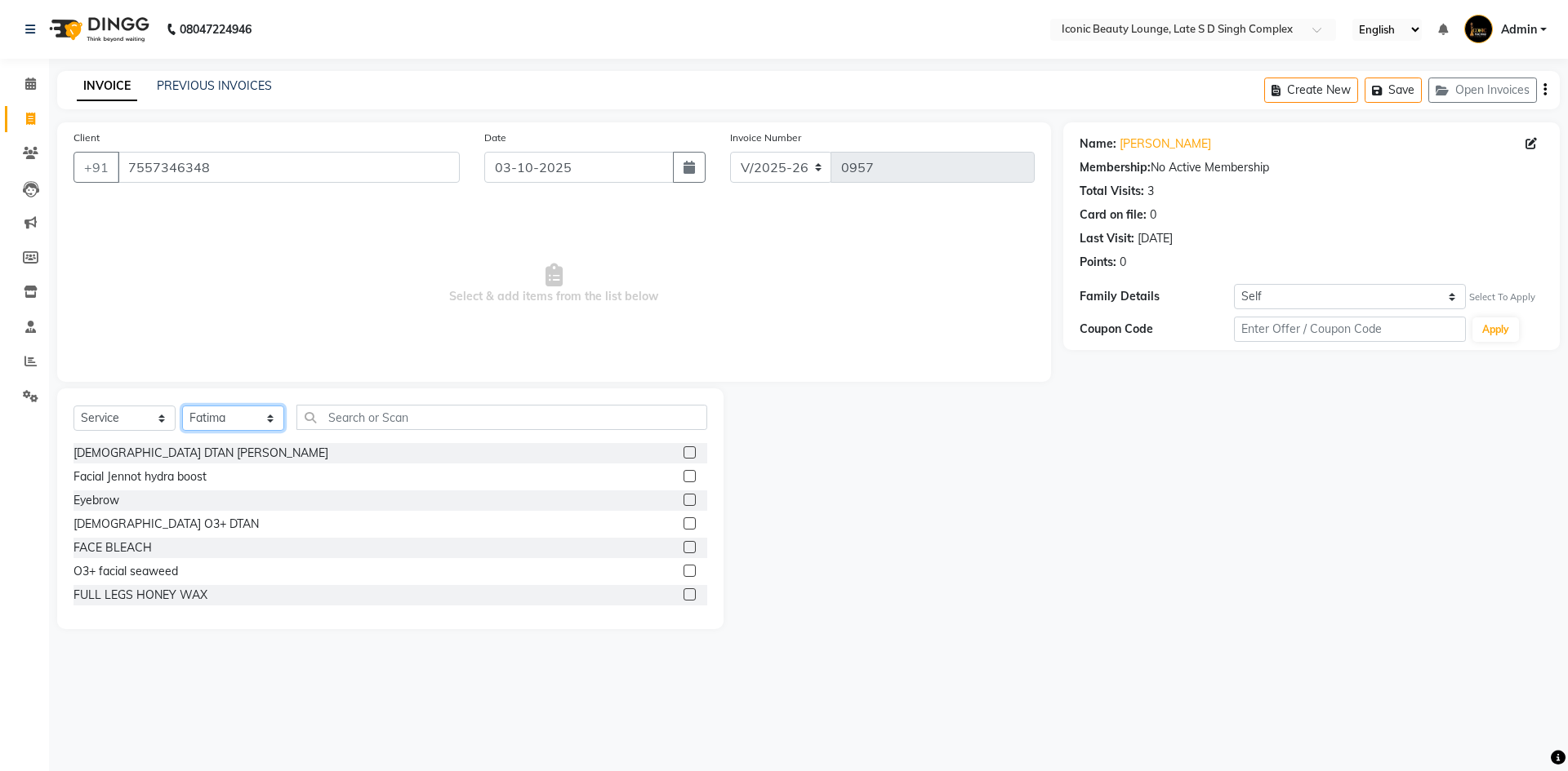
click at [245, 422] on select "Select Stylist [PERSON_NAME] [PERSON_NAME] [PERSON_NAME] [PERSON_NAME] [PERSON_…" at bounding box center [232, 418] width 102 height 25
click at [182, 406] on select "Select Stylist [PERSON_NAME] [PERSON_NAME] [PERSON_NAME] [PERSON_NAME] [PERSON_…" at bounding box center [232, 418] width 102 height 25
click at [427, 421] on input "text" at bounding box center [502, 418] width 411 height 25
click at [256, 430] on select "Select Stylist Aashu Fatima Neelam neha Priyanka Singh Sakib Tanu Jaiswal" at bounding box center [232, 418] width 102 height 25
select select "57161"
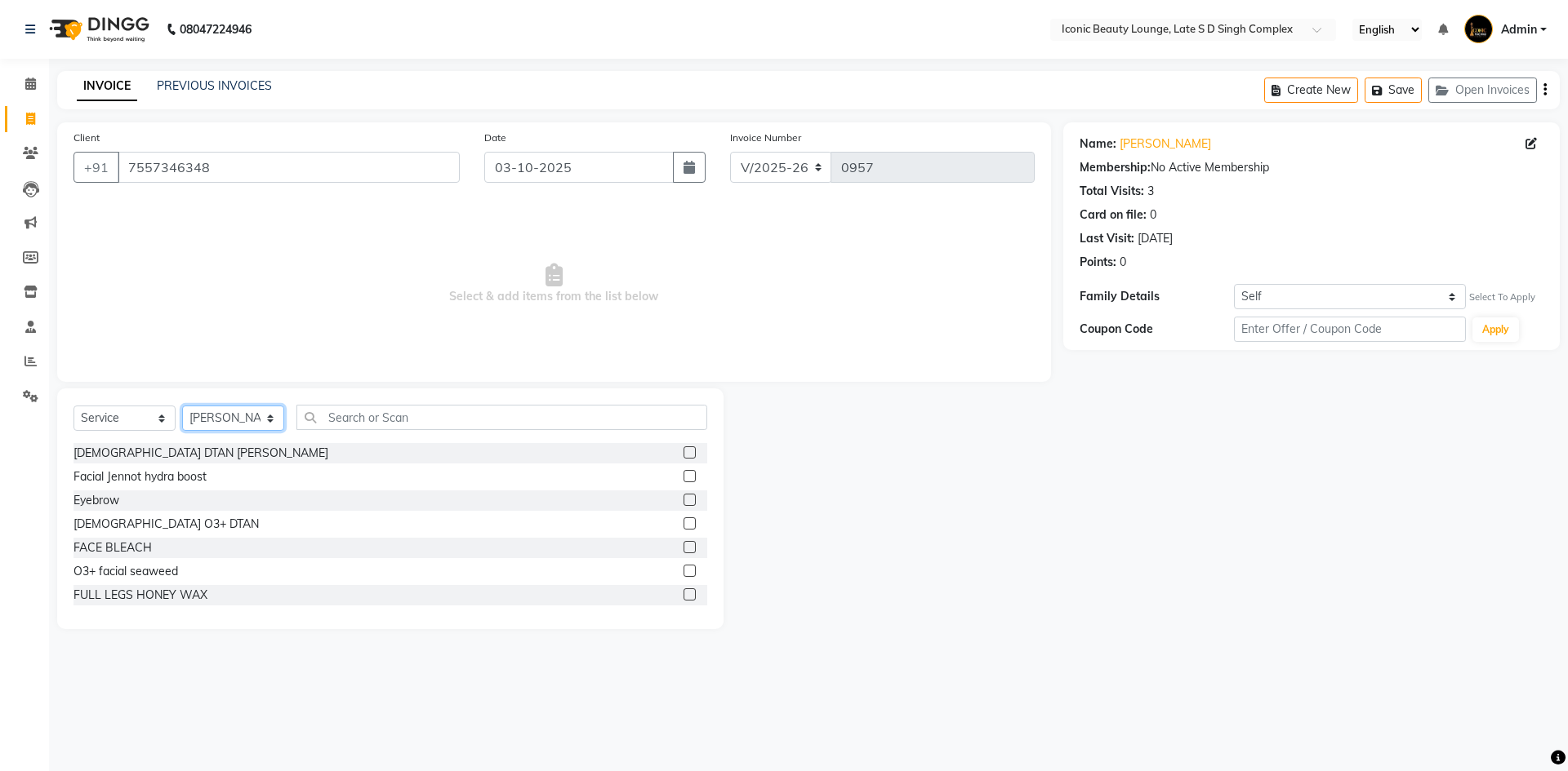
click at [182, 406] on select "Select Stylist Aashu Fatima Neelam neha Priyanka Singh Sakib Tanu Jaiswal" at bounding box center [232, 418] width 102 height 25
click at [355, 422] on input "text" at bounding box center [502, 418] width 411 height 25
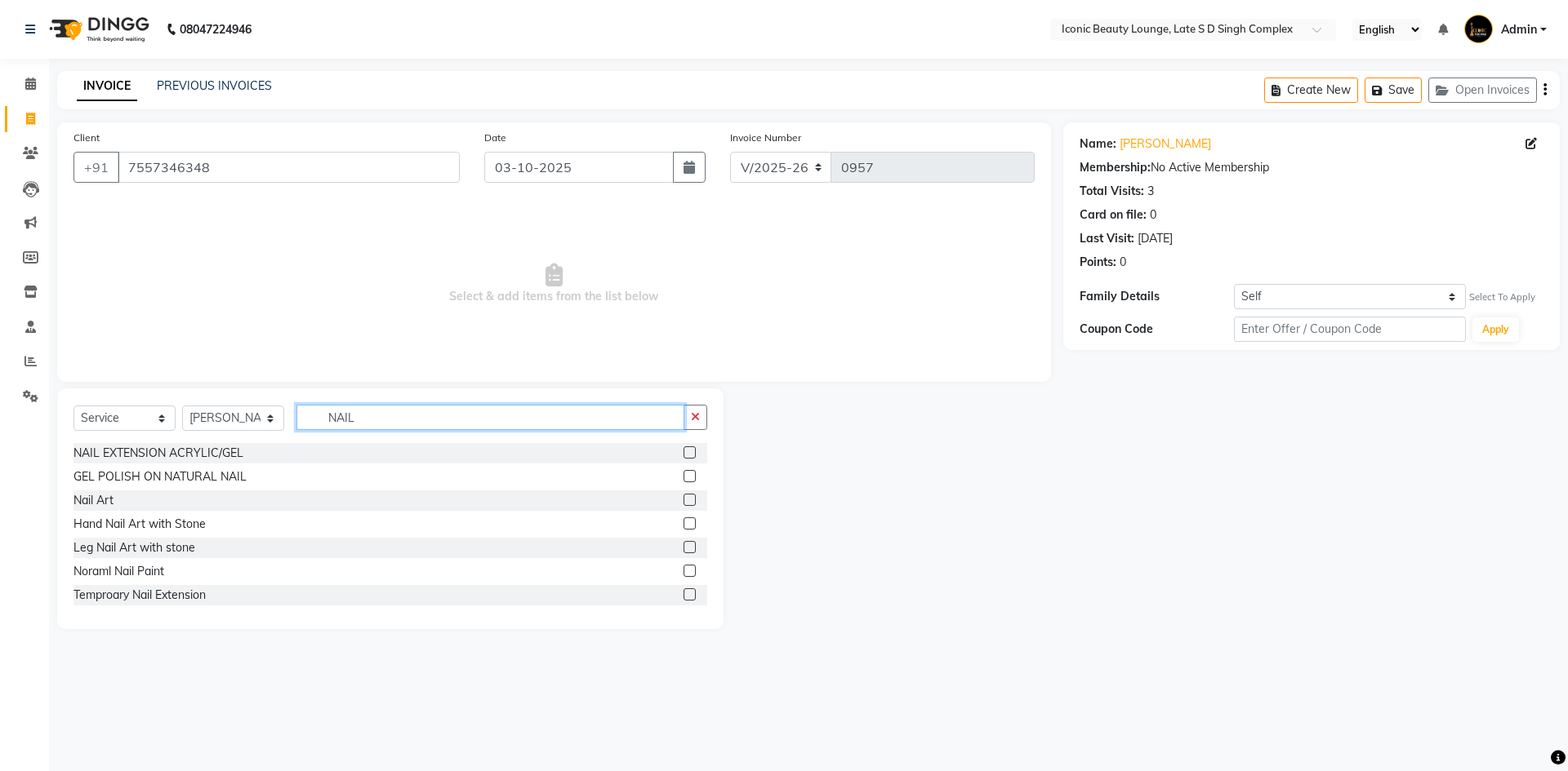
type input "NAIL"
click at [684, 454] on label at bounding box center [690, 453] width 13 height 13
click at [684, 454] on input "checkbox" at bounding box center [689, 454] width 11 height 11
click at [684, 454] on label at bounding box center [690, 453] width 13 height 13
click at [684, 454] on input "checkbox" at bounding box center [689, 454] width 11 height 11
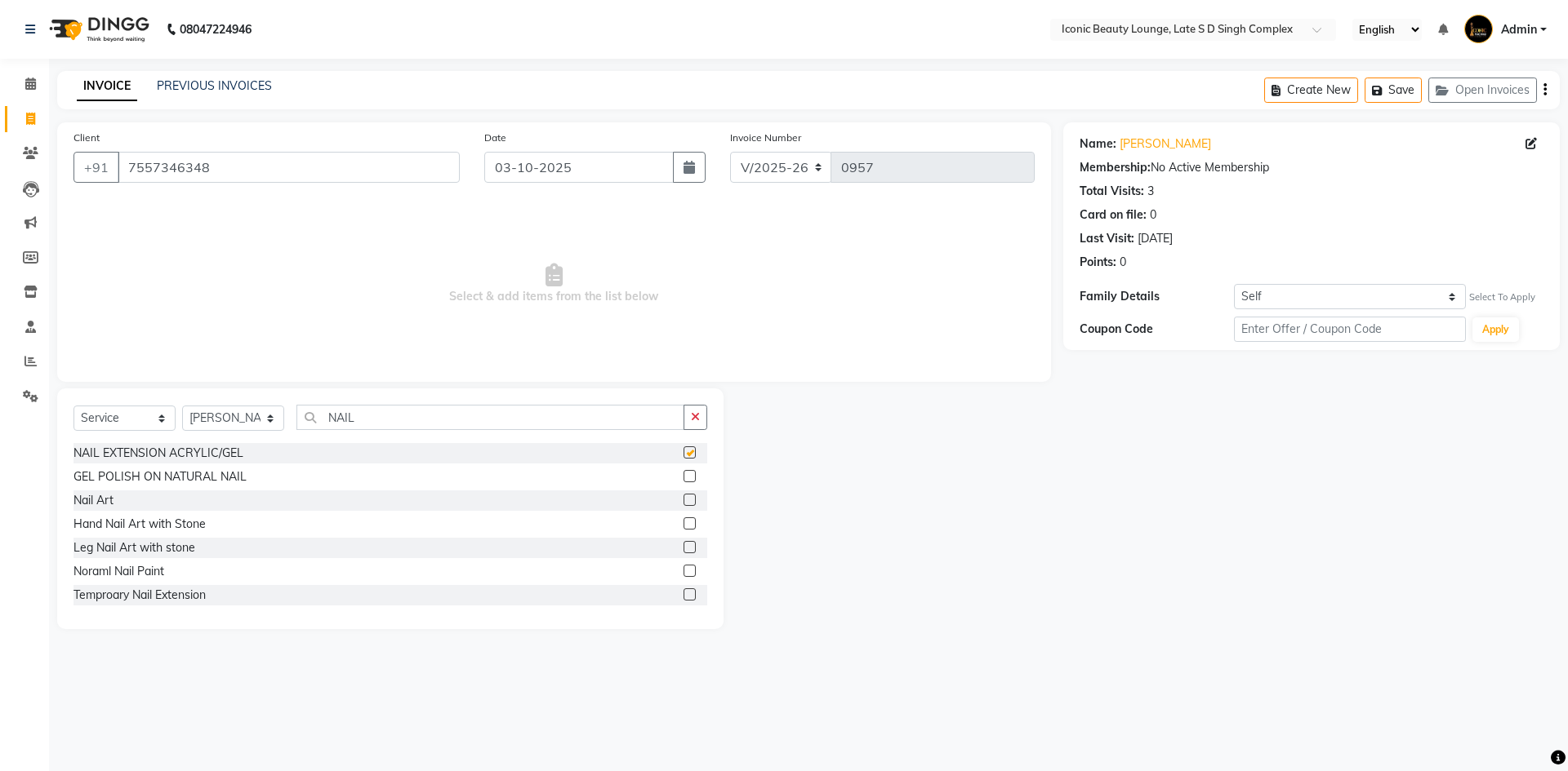
checkbox input "false"
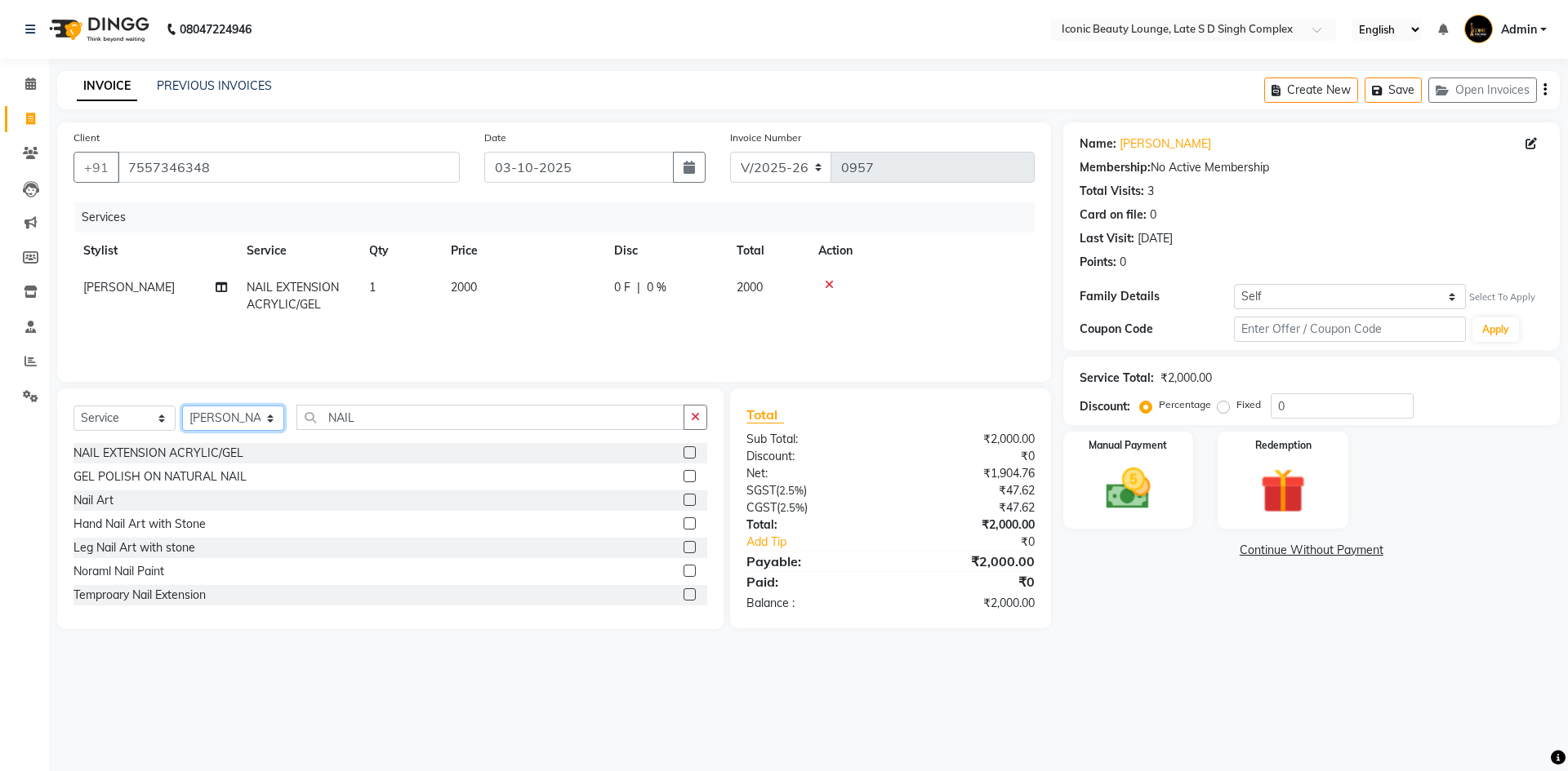
click at [226, 419] on select "Select Stylist Aashu Fatima Neelam neha Priyanka Singh Sakib Tanu Jaiswal" at bounding box center [232, 418] width 102 height 25
select select "50975"
click at [182, 406] on select "Select Stylist Aashu Fatima Neelam neha Priyanka Singh Sakib Tanu Jaiswal" at bounding box center [232, 418] width 102 height 25
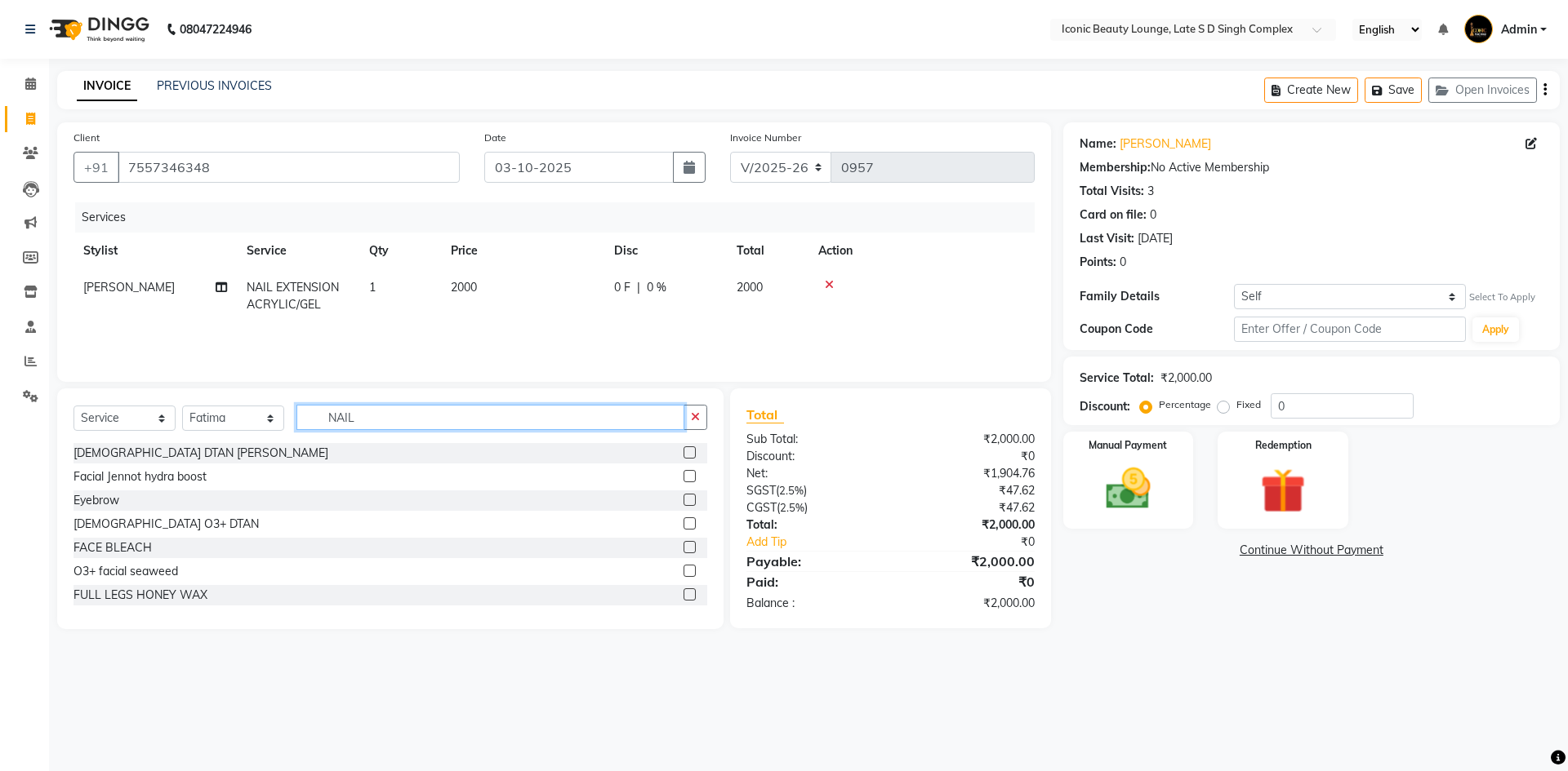
click at [646, 423] on input "NAIL" at bounding box center [490, 418] width 388 height 25
type input "NAIL"
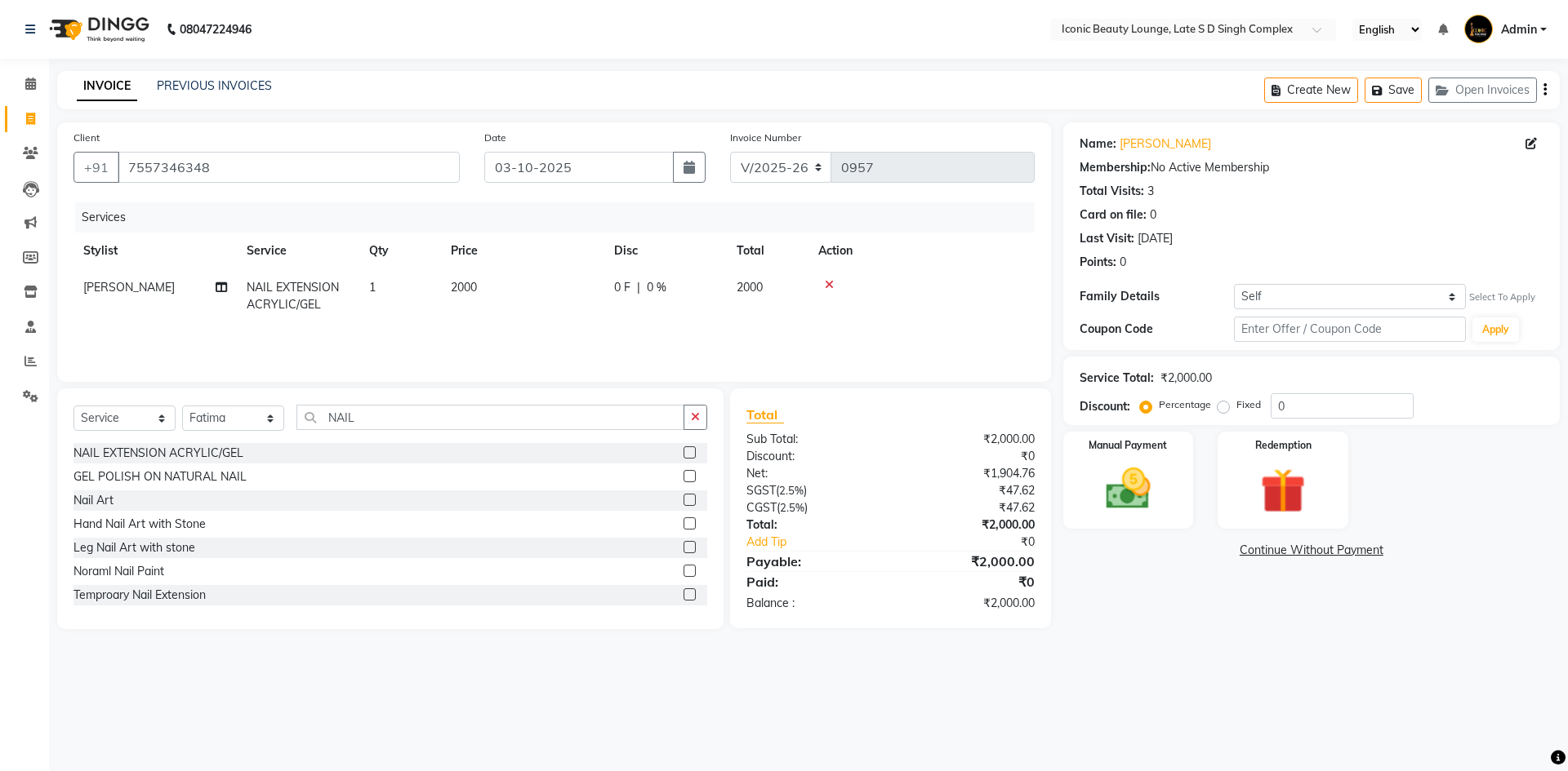
click at [684, 452] on label at bounding box center [690, 453] width 13 height 13
click at [684, 452] on input "checkbox" at bounding box center [689, 454] width 11 height 11
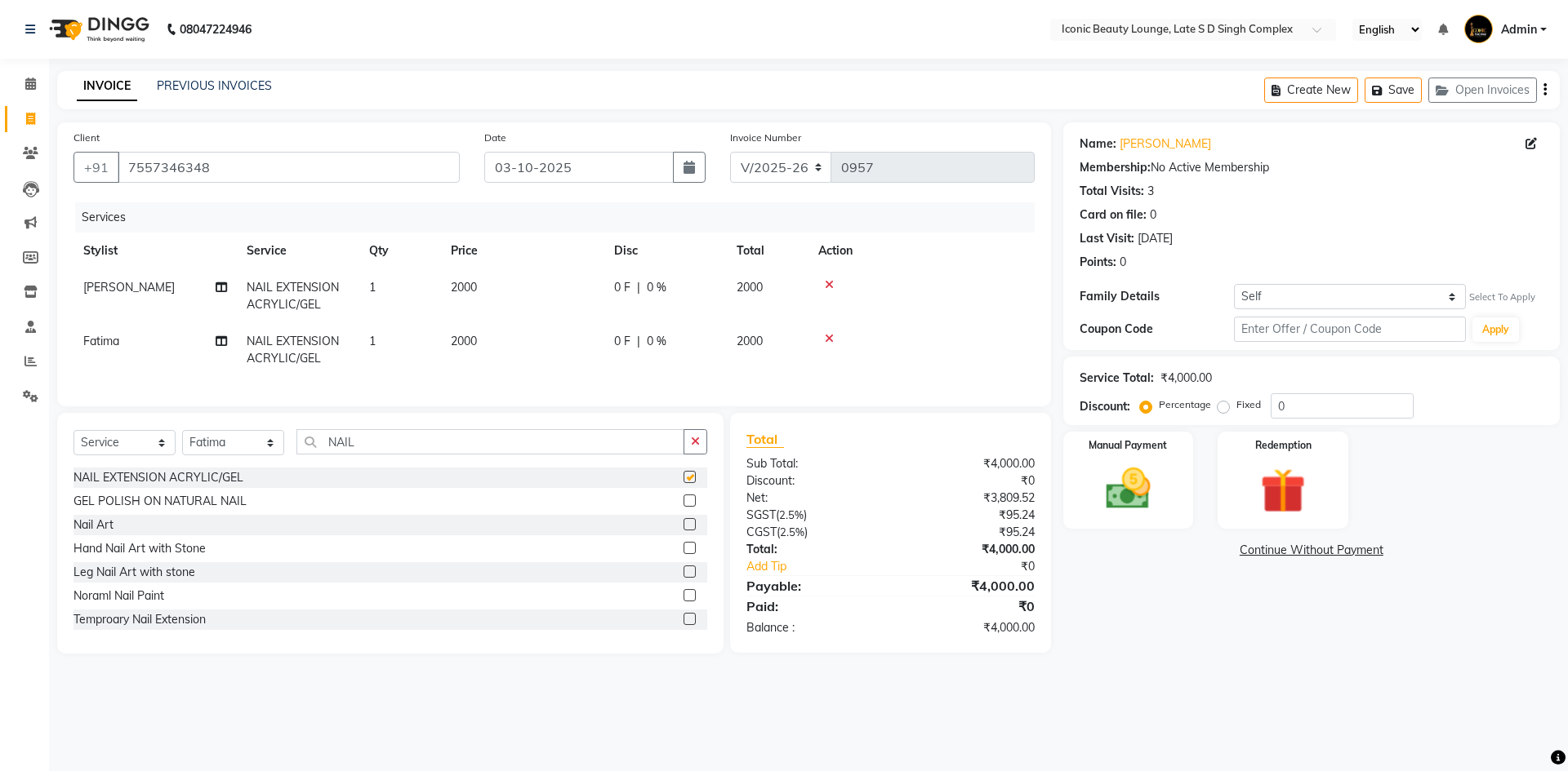
checkbox input "false"
click at [651, 315] on td "0 F | 0 %" at bounding box center [665, 296] width 122 height 54
select select "57161"
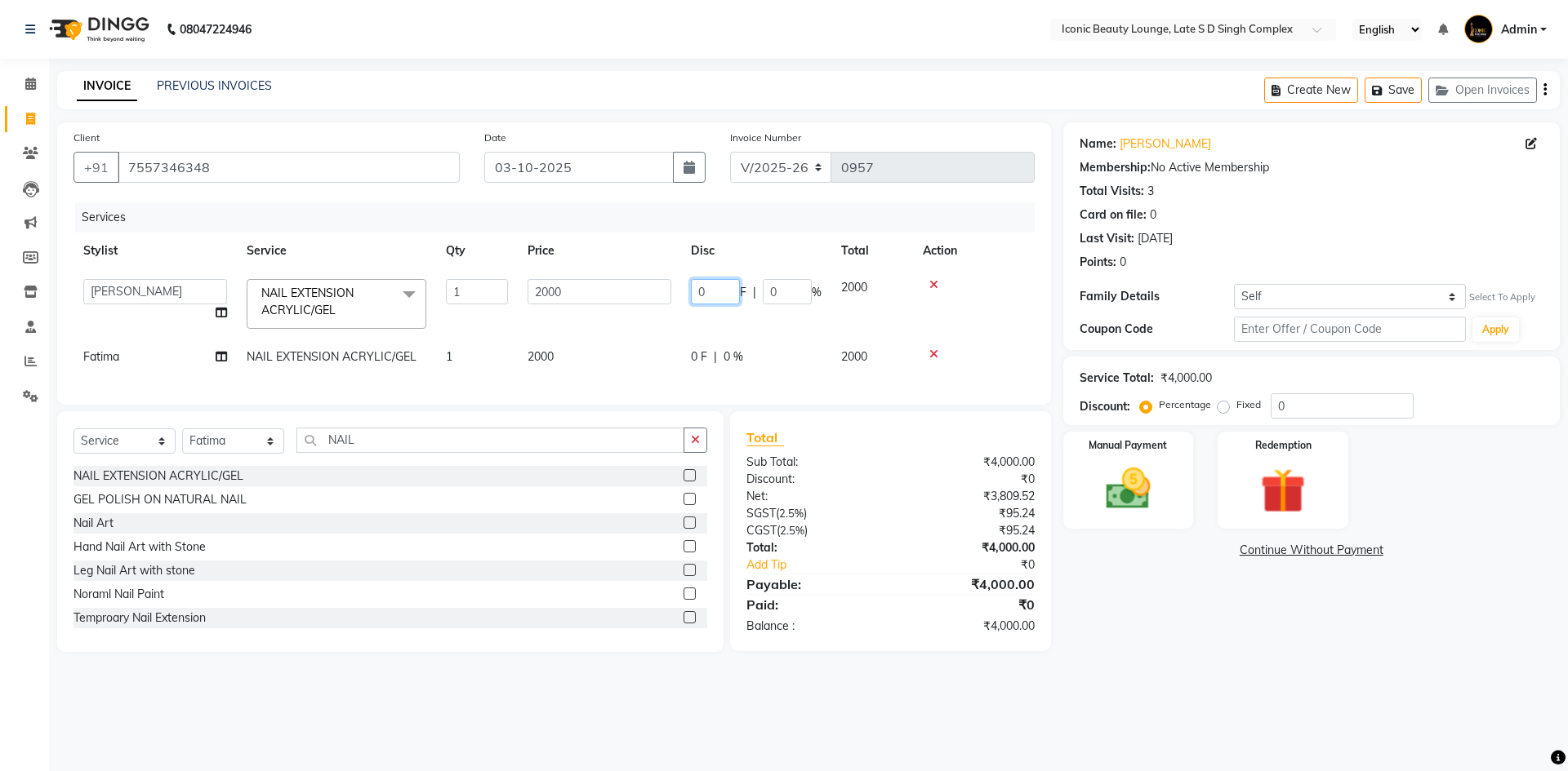
click at [714, 288] on input "0" at bounding box center [715, 292] width 49 height 25
type input "1000"
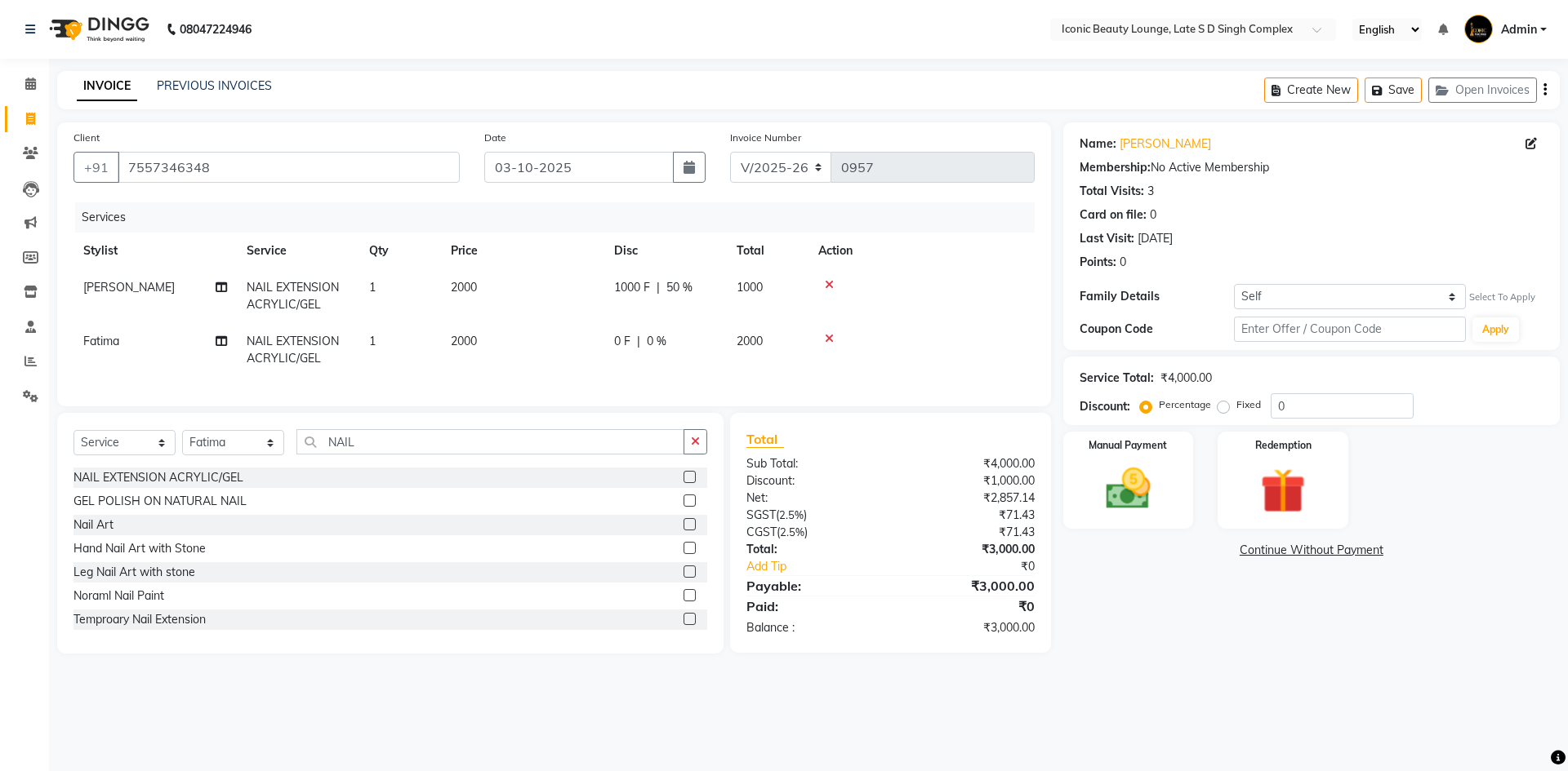
click at [710, 353] on td "0 F | 0 %" at bounding box center [665, 351] width 122 height 54
select select "50975"
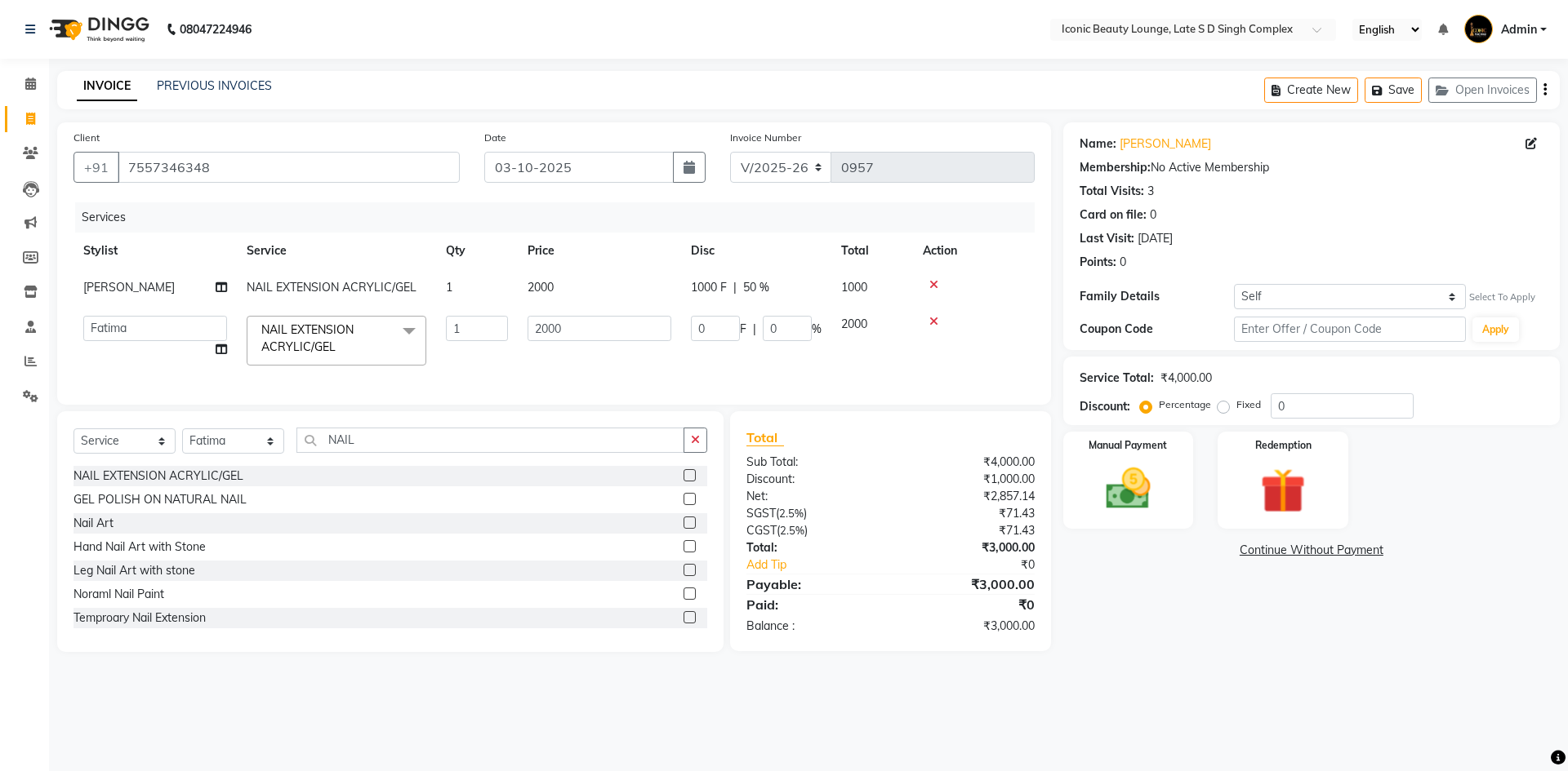
click at [710, 353] on td "0 F | 0 %" at bounding box center [756, 341] width 150 height 70
click at [721, 324] on input "0" at bounding box center [715, 328] width 49 height 25
type input "1000"
click at [697, 439] on div "Select Service Product Membership Package Voucher Prepaid Gift Card Select Styl…" at bounding box center [390, 531] width 666 height 240
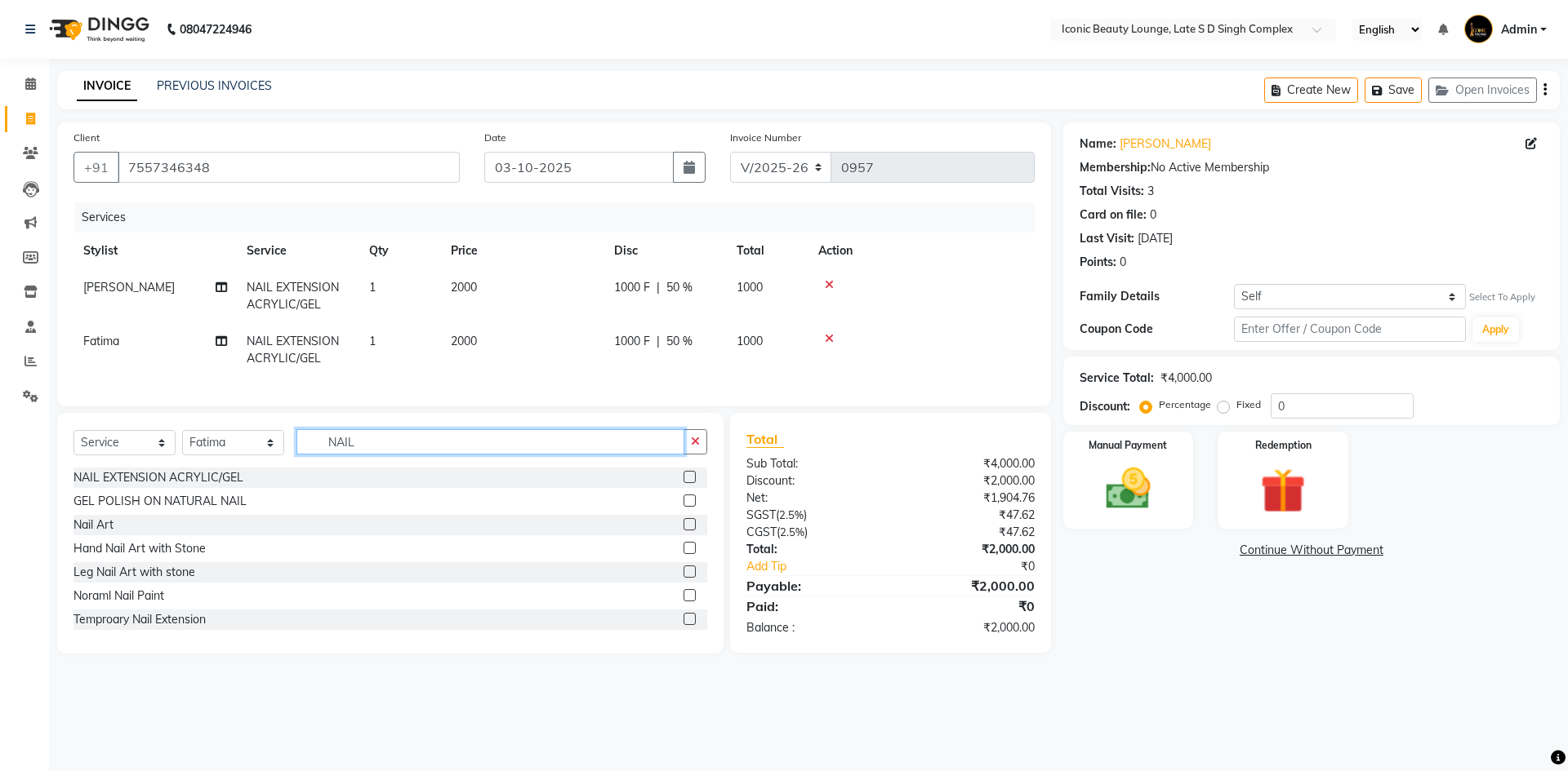
click at [412, 455] on input "NAIL" at bounding box center [490, 442] width 388 height 25
drag, startPoint x: 412, startPoint y: 461, endPoint x: 259, endPoint y: 462, distance: 153.0
click at [259, 462] on div "Select Service Product Membership Package Voucher Prepaid Gift Card Select Styl…" at bounding box center [390, 448] width 634 height 38
click at [263, 456] on select "Select Stylist Aashu Fatima Neelam neha Priyanka Singh Sakib Tanu Jaiswal" at bounding box center [232, 443] width 102 height 25
select select "57161"
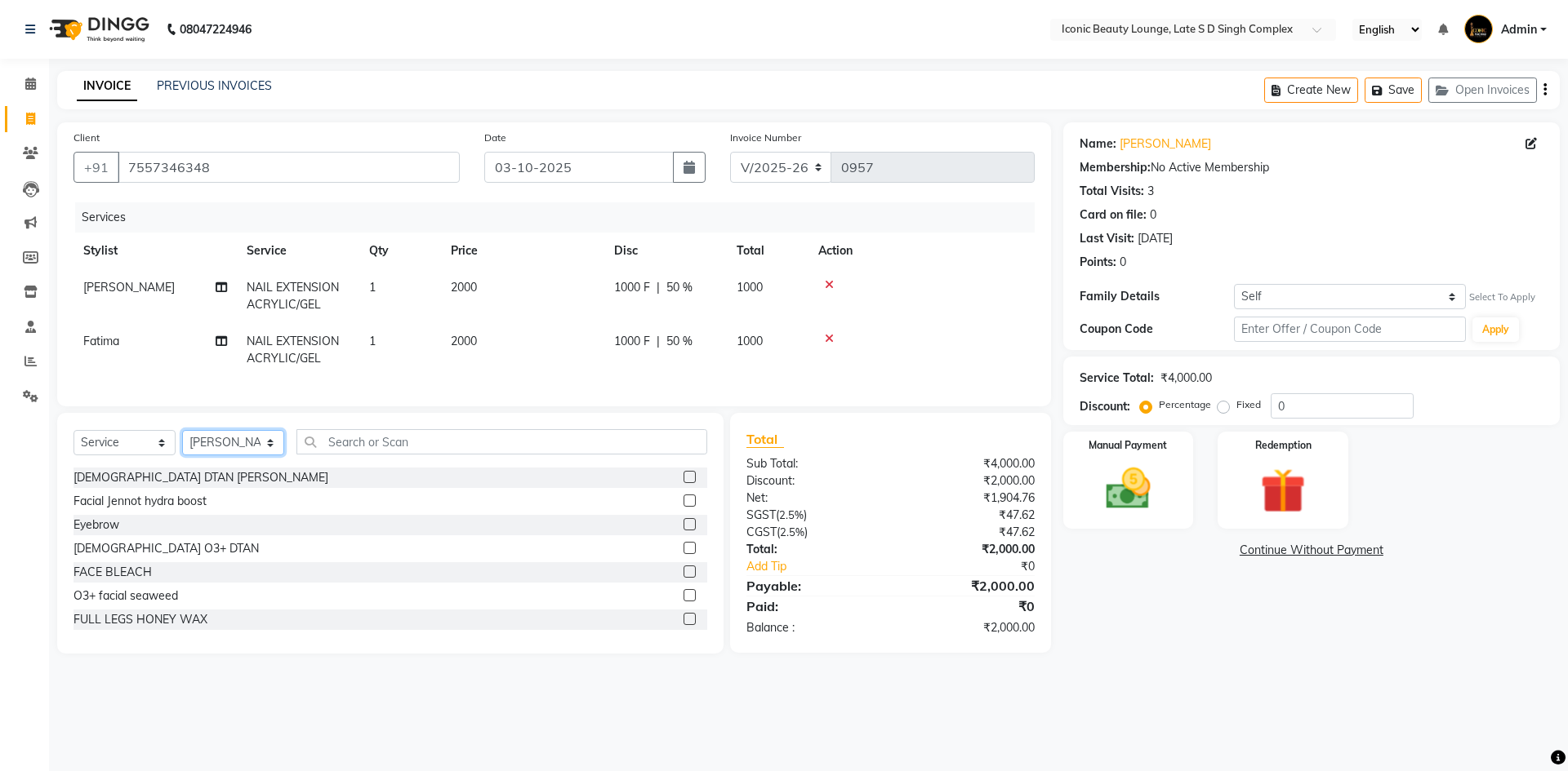
click at [182, 442] on select "Select Stylist Aashu Fatima Neelam neha Priyanka Singh Sakib Tanu Jaiswal" at bounding box center [232, 443] width 102 height 25
click at [380, 435] on div "Select Service Product Membership Package Voucher Prepaid Gift Card Select Styl…" at bounding box center [390, 533] width 666 height 240
drag, startPoint x: 380, startPoint y: 439, endPoint x: 383, endPoint y: 448, distance: 9.5
click at [383, 444] on div "Select Service Product Membership Package Voucher Prepaid Gift Card Select Styl…" at bounding box center [390, 533] width 666 height 240
click at [383, 448] on input "text" at bounding box center [502, 442] width 411 height 25
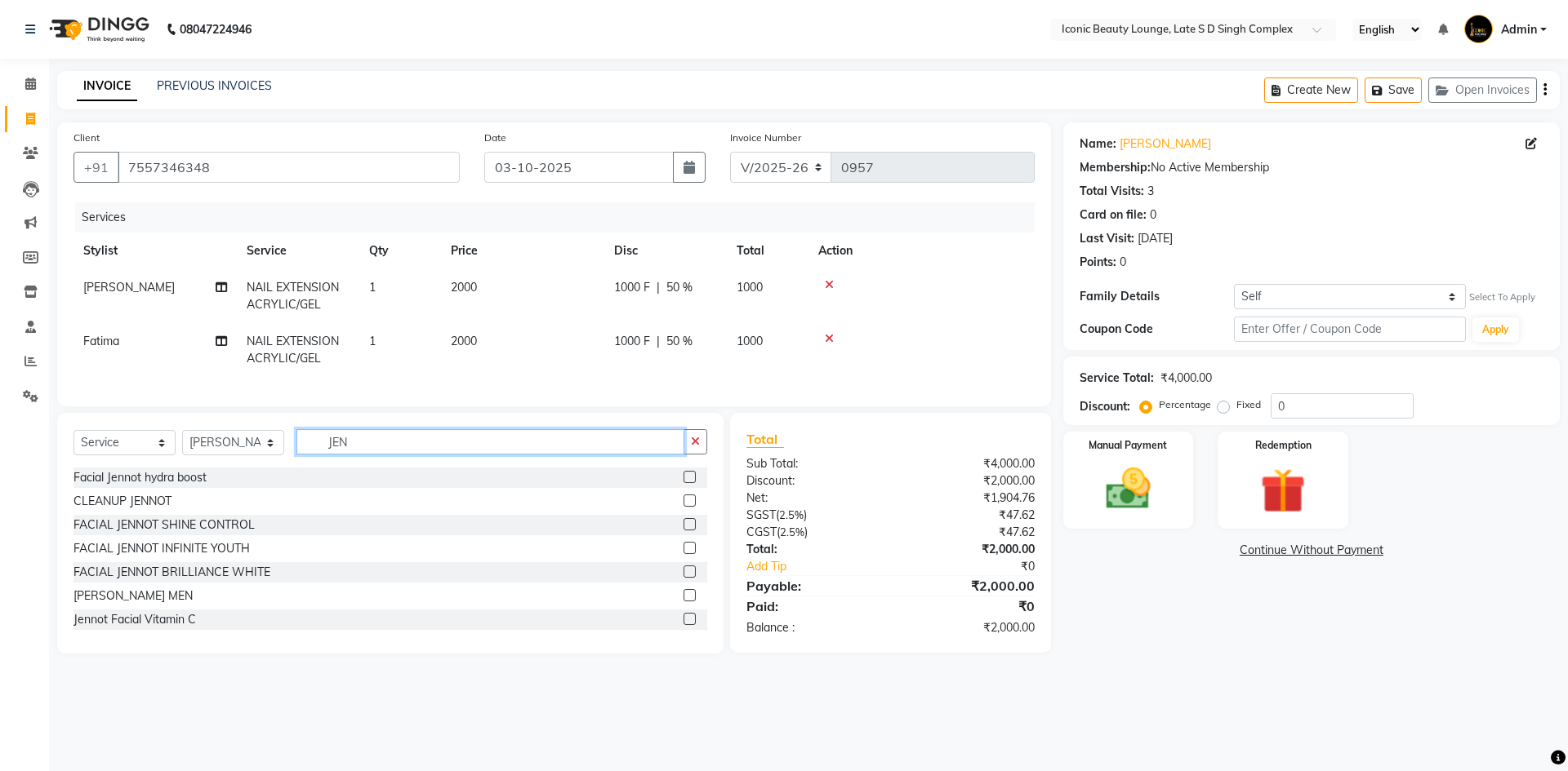
type input "JEN"
click at [684, 554] on label at bounding box center [690, 549] width 13 height 13
click at [684, 554] on input "checkbox" at bounding box center [689, 549] width 11 height 11
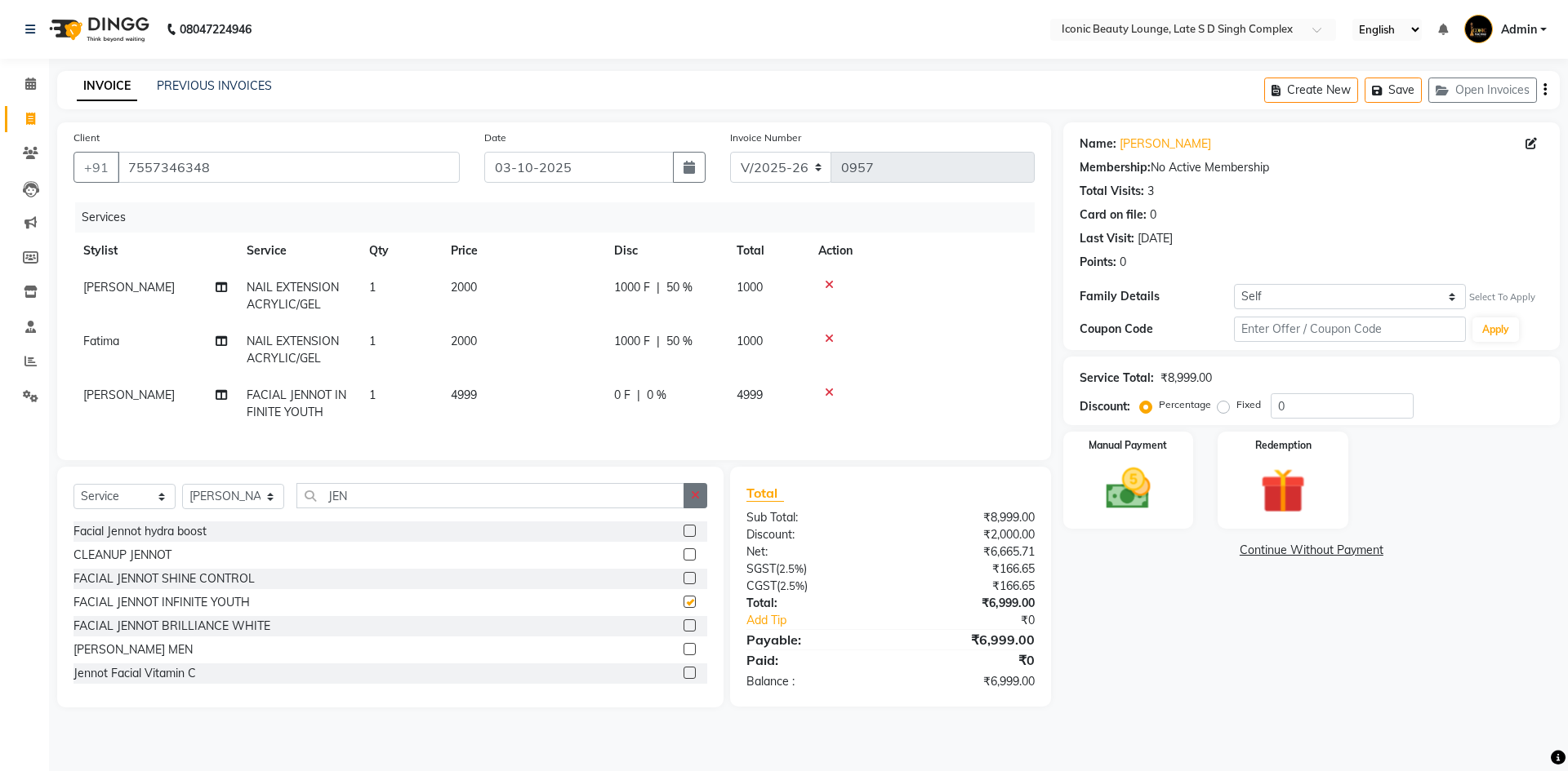
checkbox input "false"
click at [689, 508] on button "button" at bounding box center [695, 496] width 24 height 25
click at [535, 370] on td "2000" at bounding box center [523, 351] width 164 height 54
select select "50975"
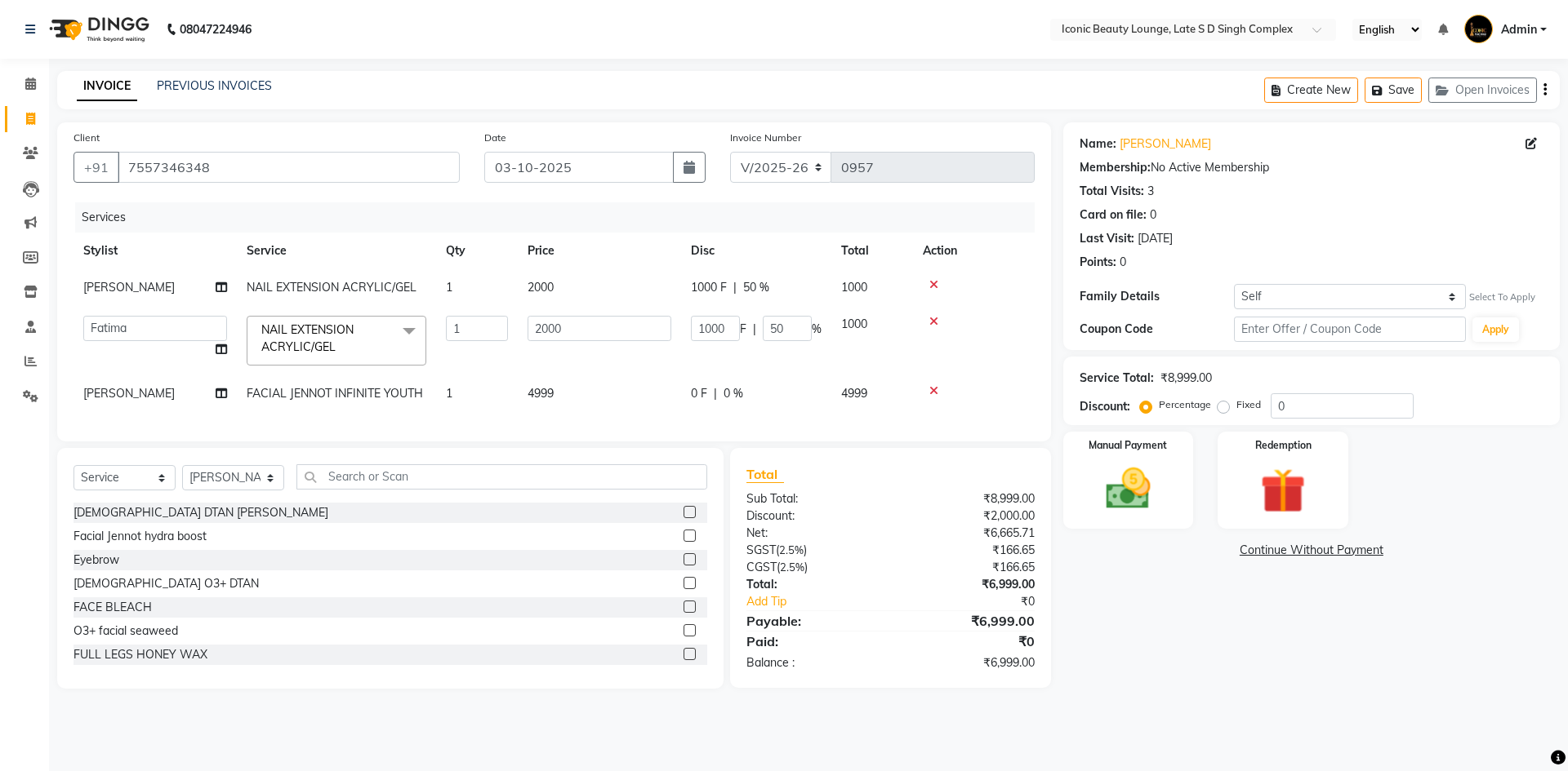
click at [543, 396] on span "4999" at bounding box center [540, 393] width 26 height 14
select select "57161"
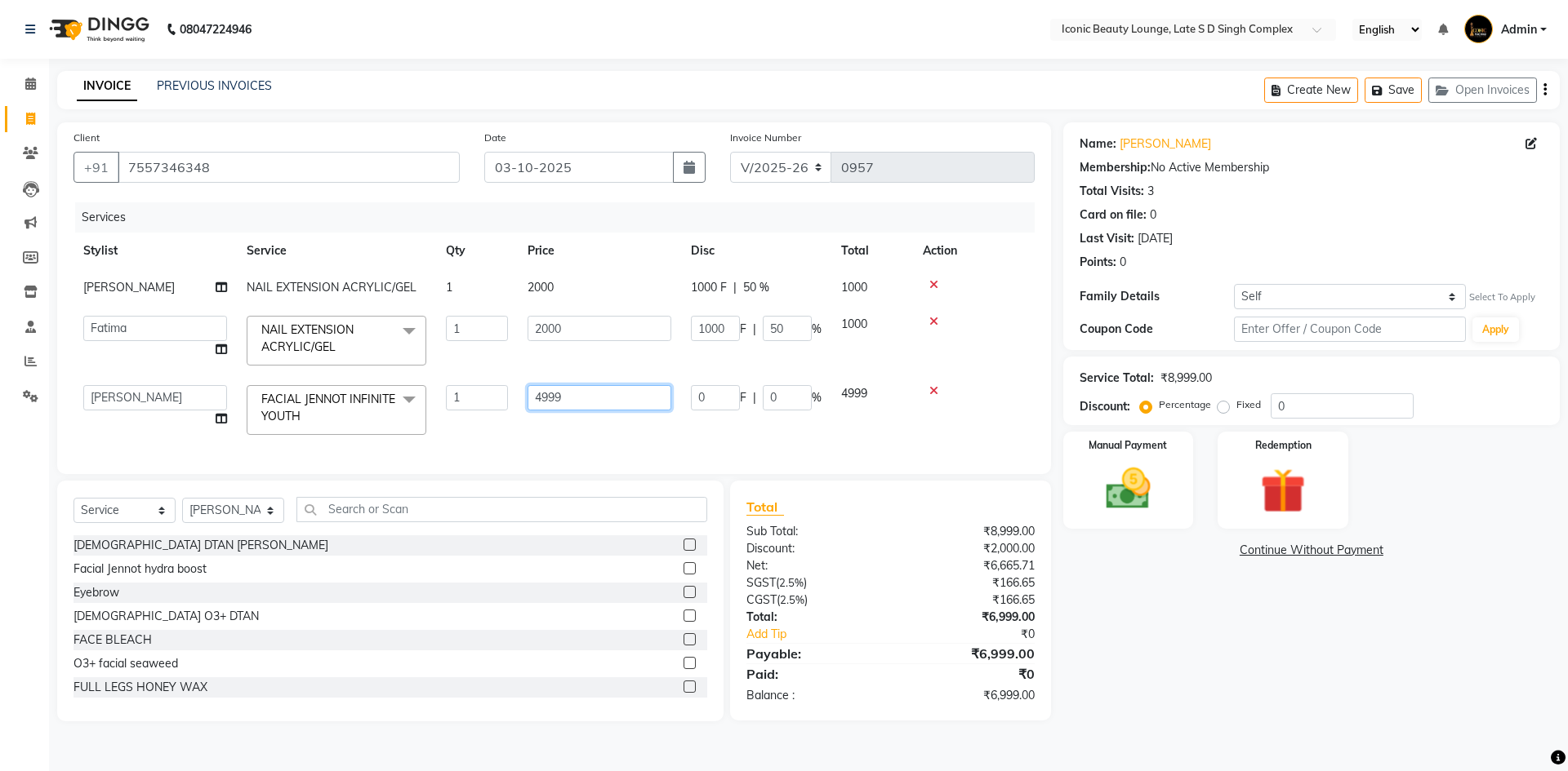
drag, startPoint x: 543, startPoint y: 396, endPoint x: 567, endPoint y: 397, distance: 24.0
click at [562, 394] on input "4999" at bounding box center [599, 398] width 144 height 25
click at [572, 399] on input "4999" at bounding box center [599, 398] width 144 height 25
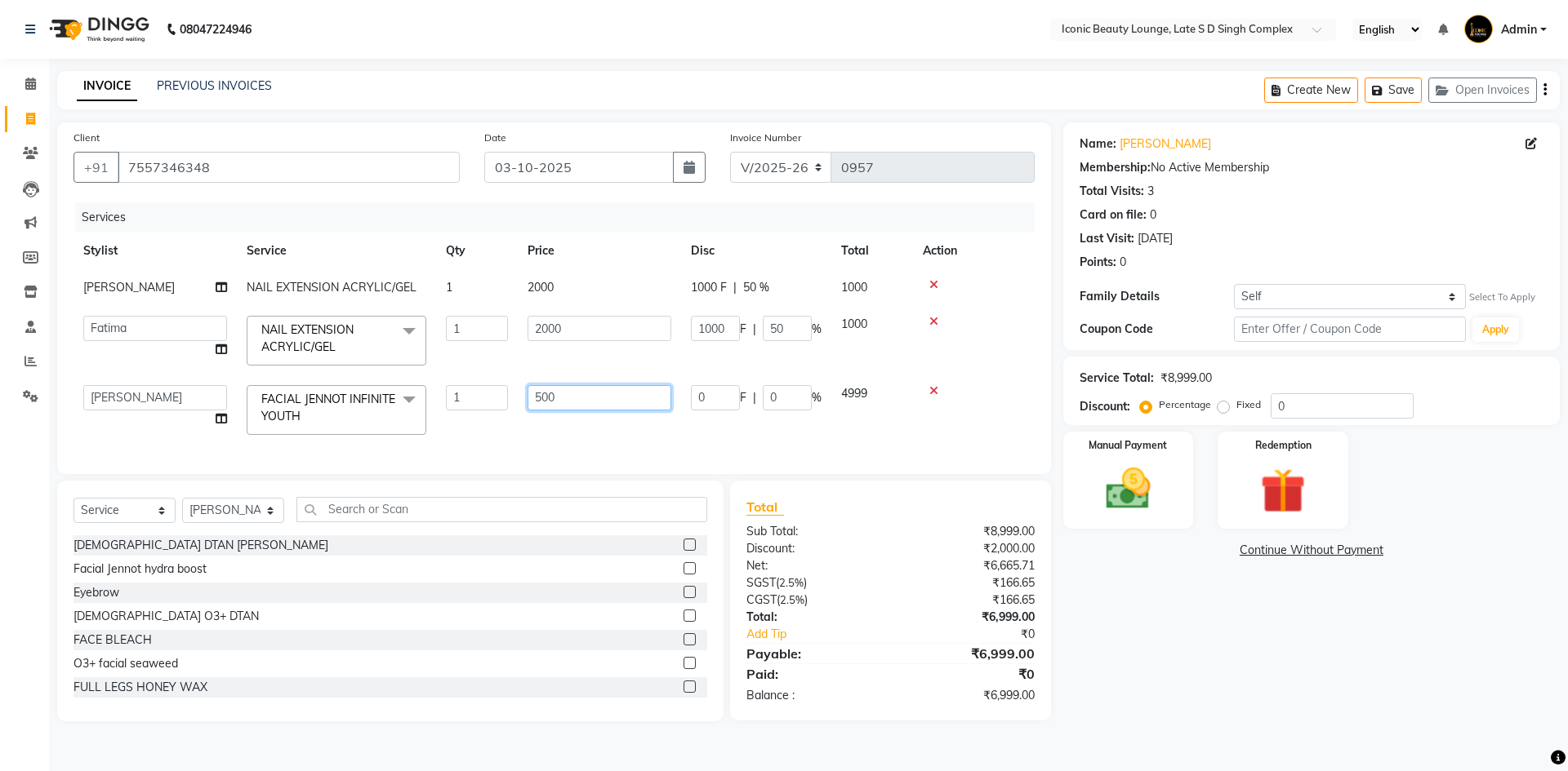
type input "5000"
click at [529, 527] on div "Select Service Product Membership Package Voucher Prepaid Gift Card Select Styl…" at bounding box center [390, 601] width 666 height 240
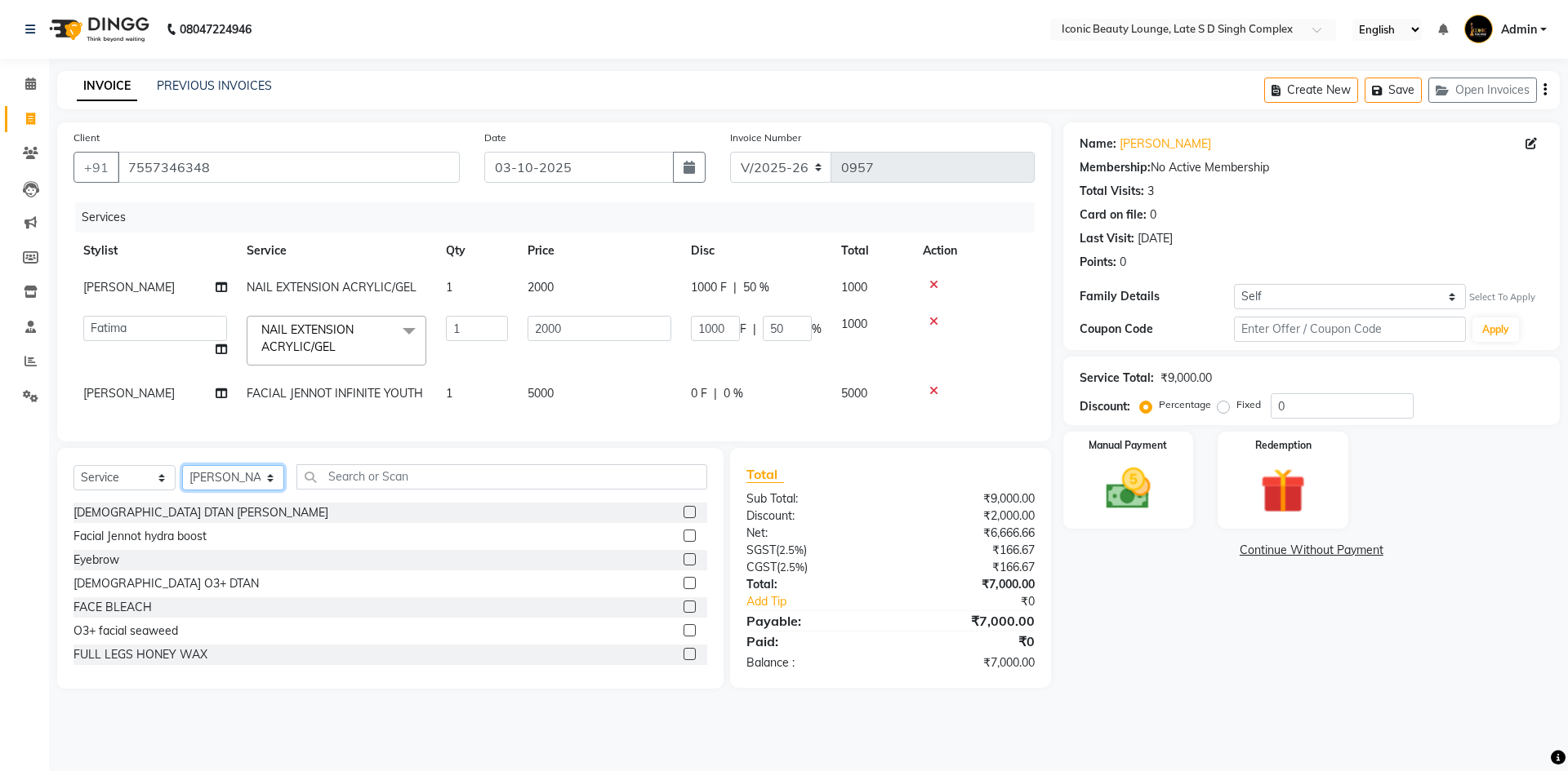
click at [251, 491] on select "Select Stylist Aashu Fatima Neelam neha Priyanka Singh Sakib Tanu Jaiswal" at bounding box center [232, 478] width 102 height 25
select select "50975"
click at [182, 477] on select "Select Stylist Aashu Fatima Neelam neha Priyanka Singh Sakib Tanu Jaiswal" at bounding box center [232, 478] width 102 height 25
click at [418, 490] on input "text" at bounding box center [502, 477] width 411 height 25
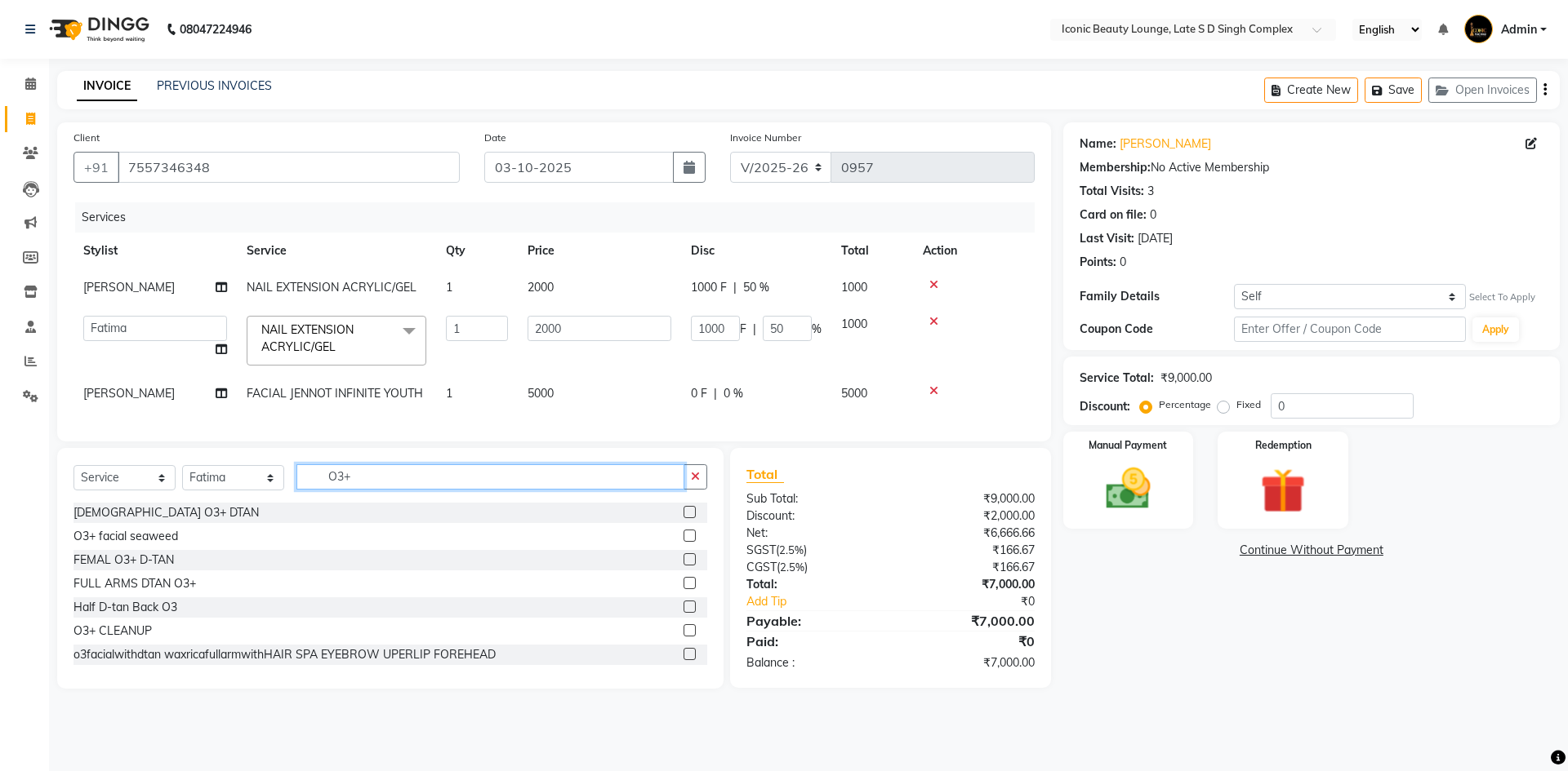
type input "O3+"
click at [684, 566] on label at bounding box center [690, 559] width 13 height 13
click at [684, 566] on input "checkbox" at bounding box center [689, 560] width 11 height 11
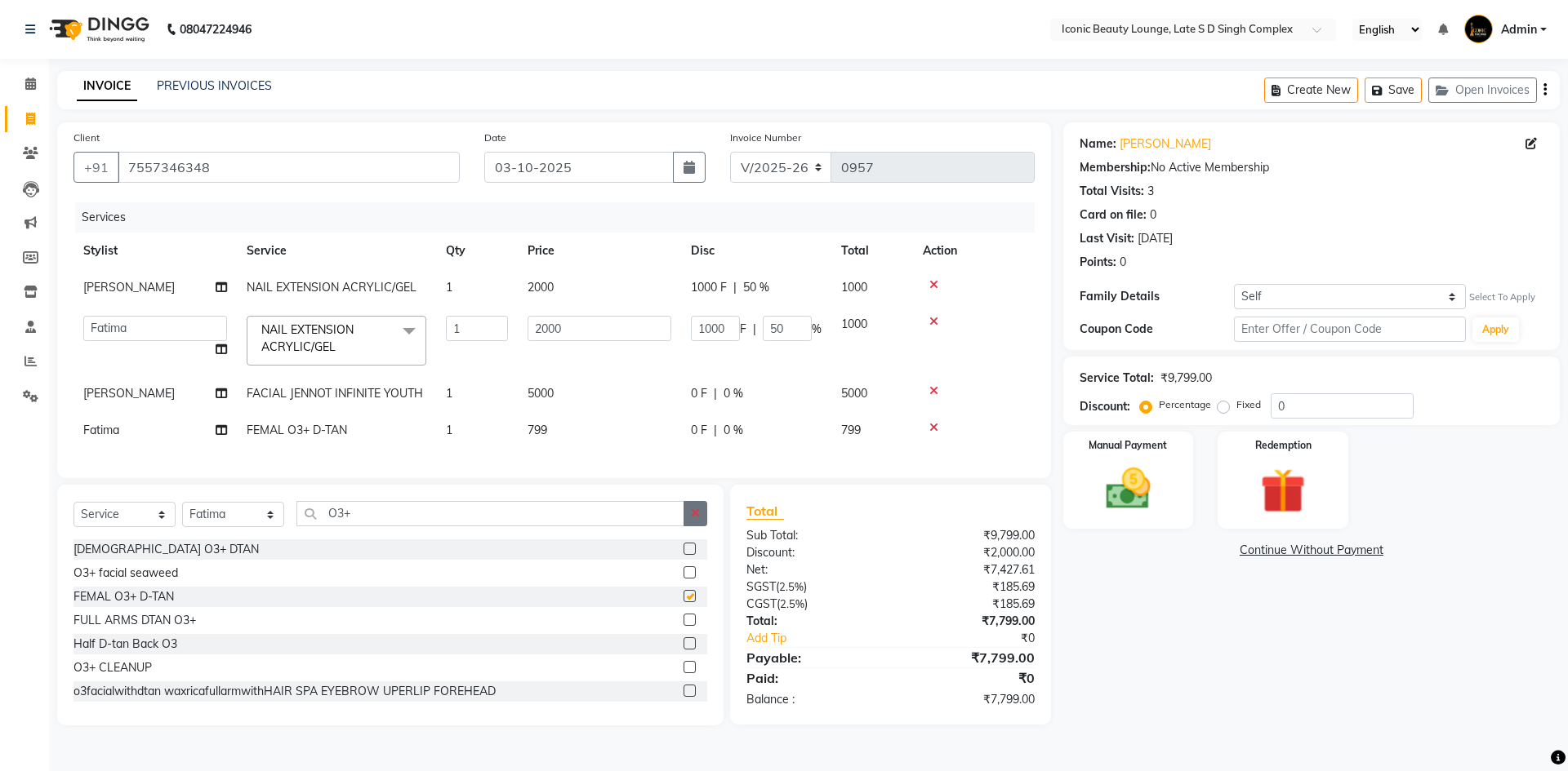
checkbox input "false"
click at [644, 424] on td "799" at bounding box center [599, 430] width 164 height 37
select select "50975"
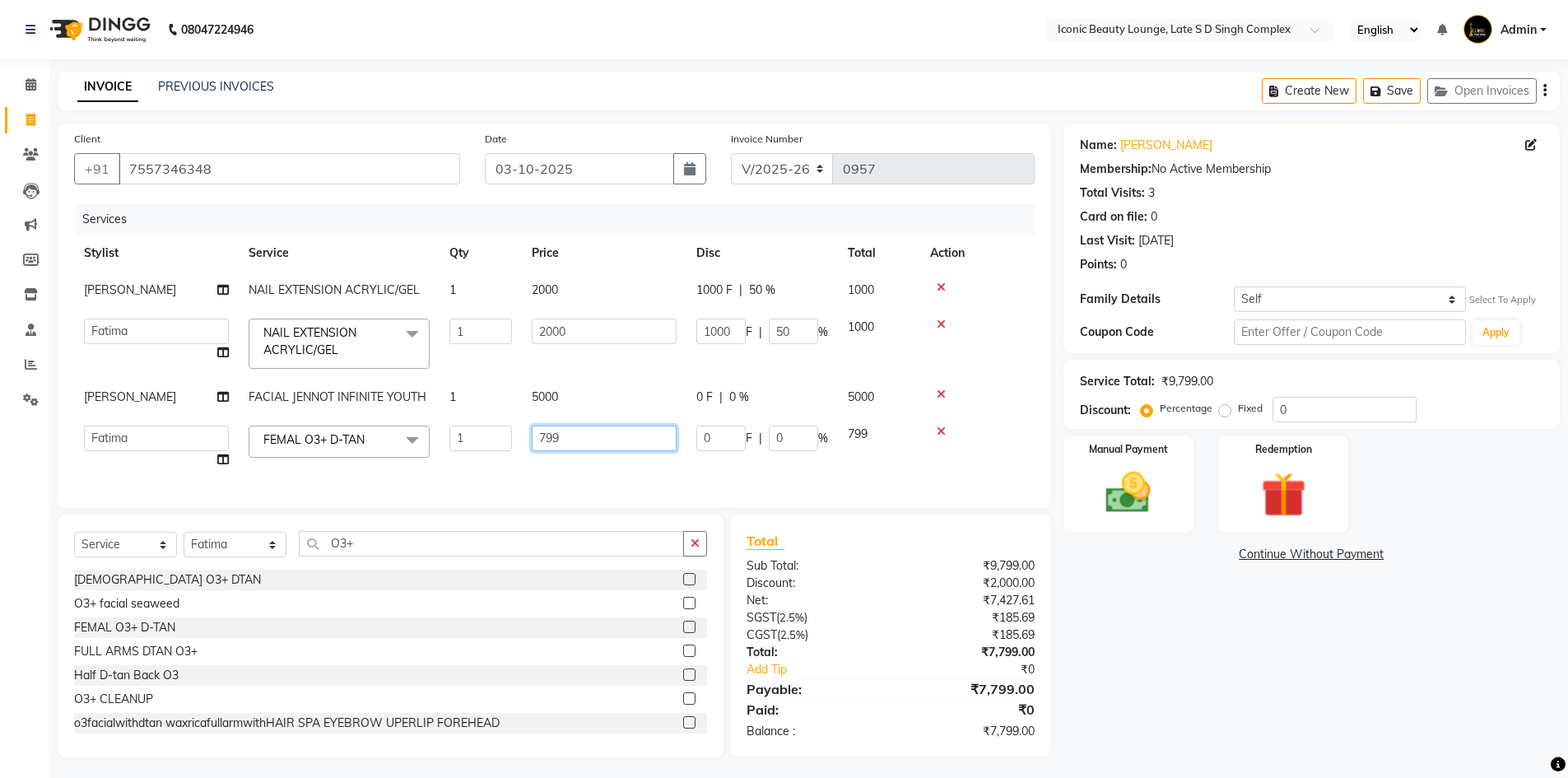
click at [649, 430] on input "799" at bounding box center [603, 439] width 145 height 26
click at [649, 430] on input "799" at bounding box center [603, 439] width 145 height 26
type input "7"
type input "800"
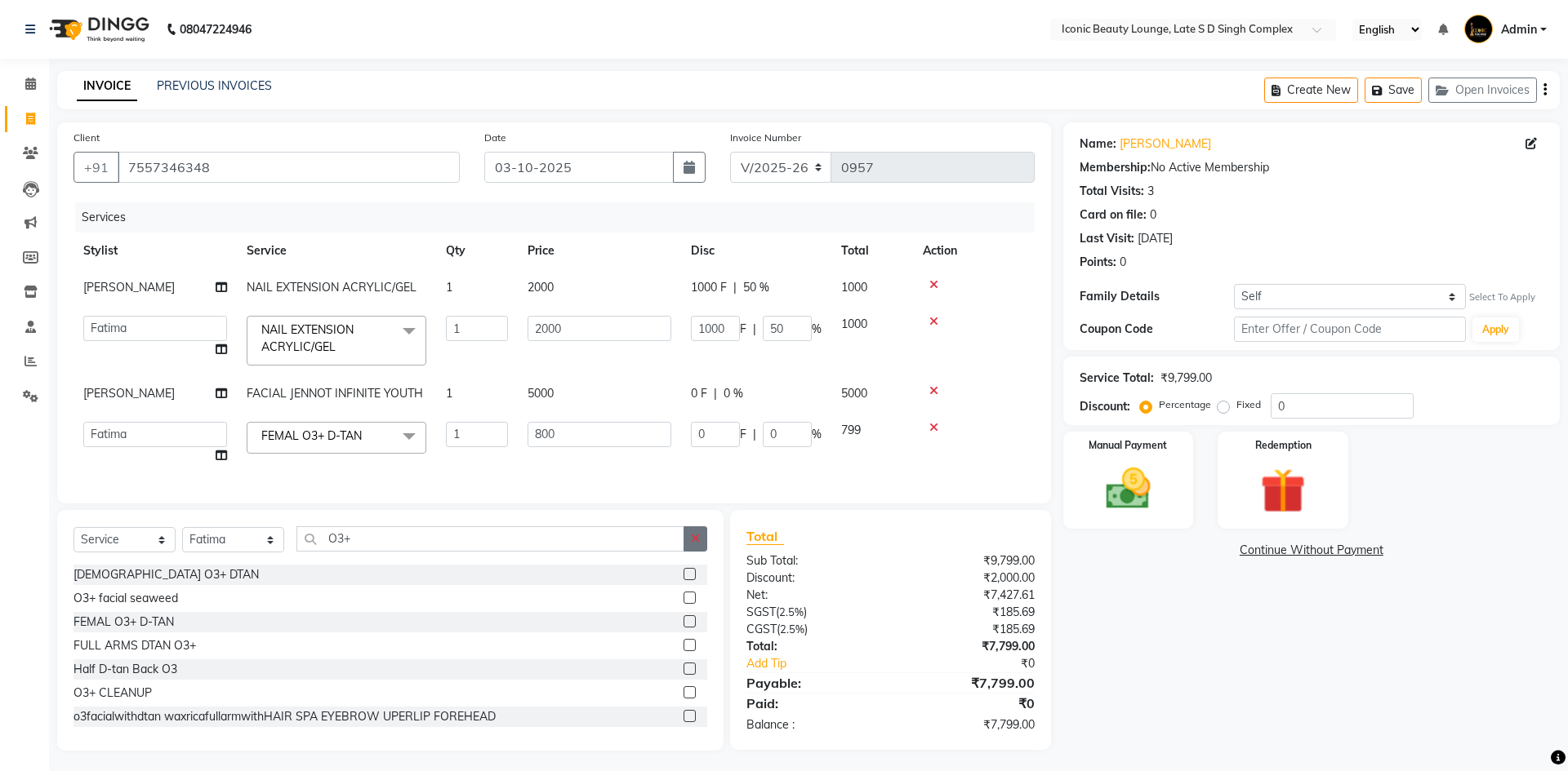
click at [687, 553] on div "Select Service Product Membership Package Voucher Prepaid Gift Card Select Styl…" at bounding box center [390, 630] width 666 height 240
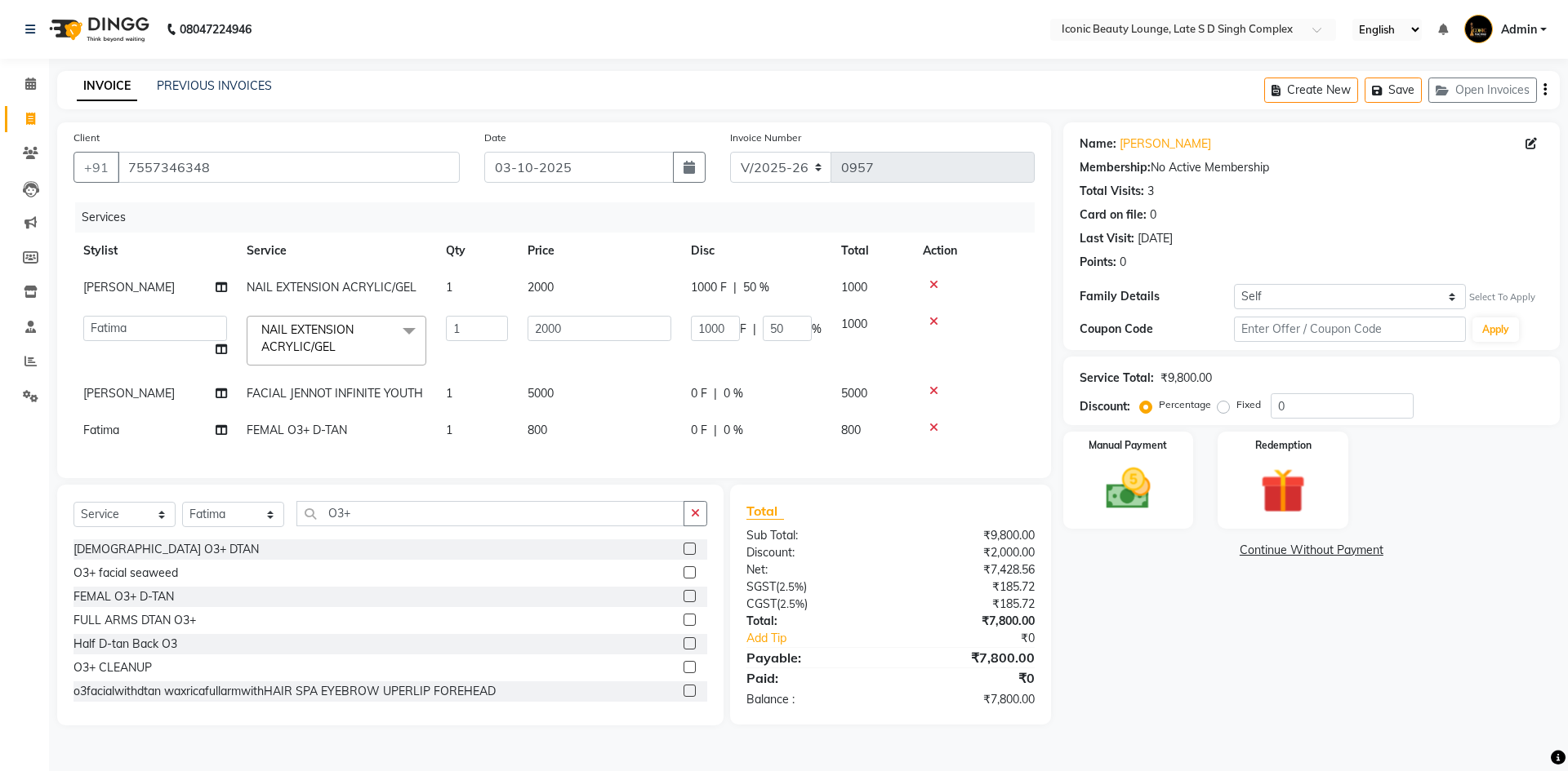
click at [700, 516] on button "button" at bounding box center [695, 513] width 24 height 25
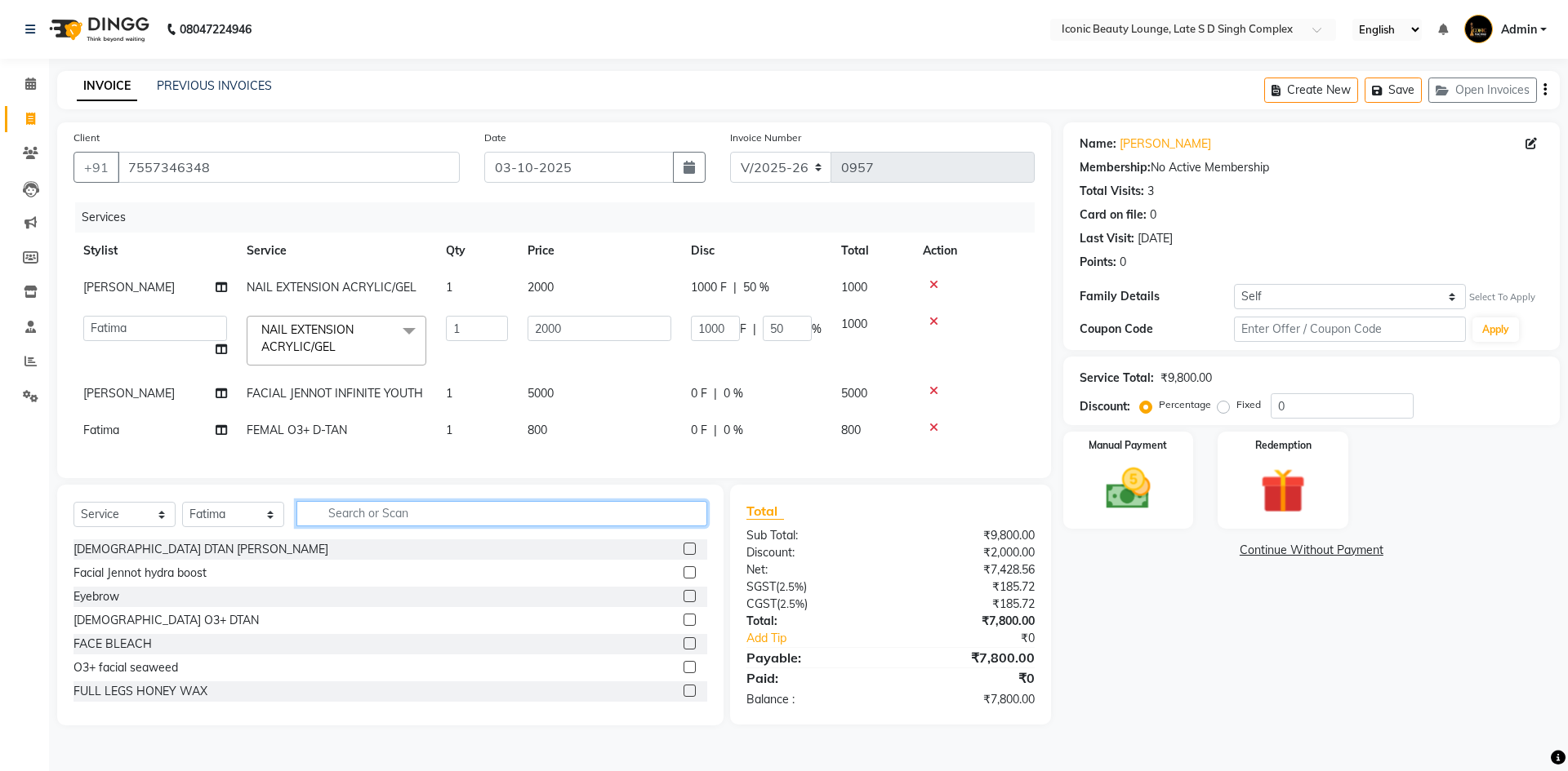
click at [687, 522] on input "text" at bounding box center [502, 513] width 411 height 25
type input "HAND"
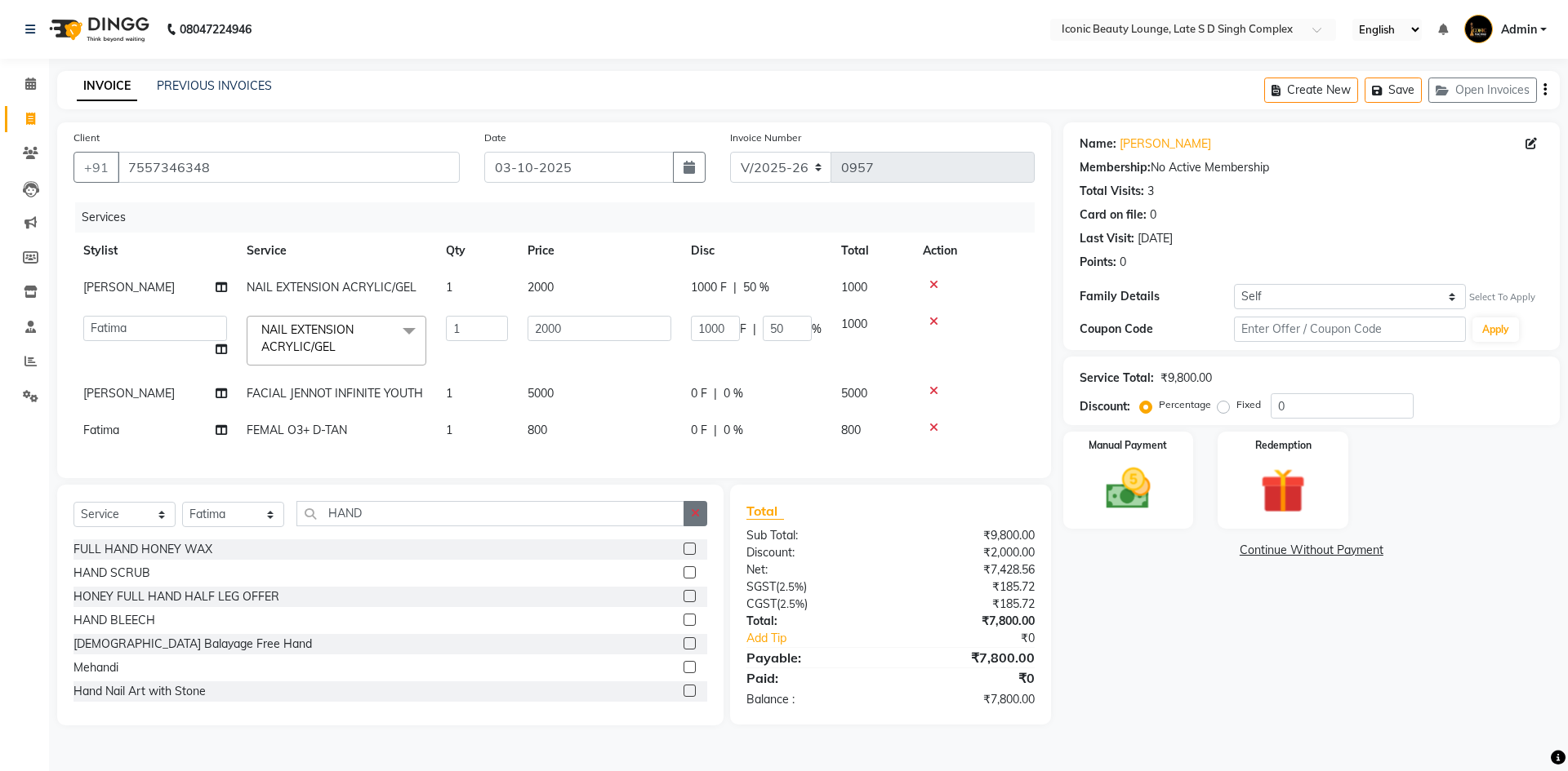
click at [694, 519] on icon "button" at bounding box center [695, 513] width 9 height 12
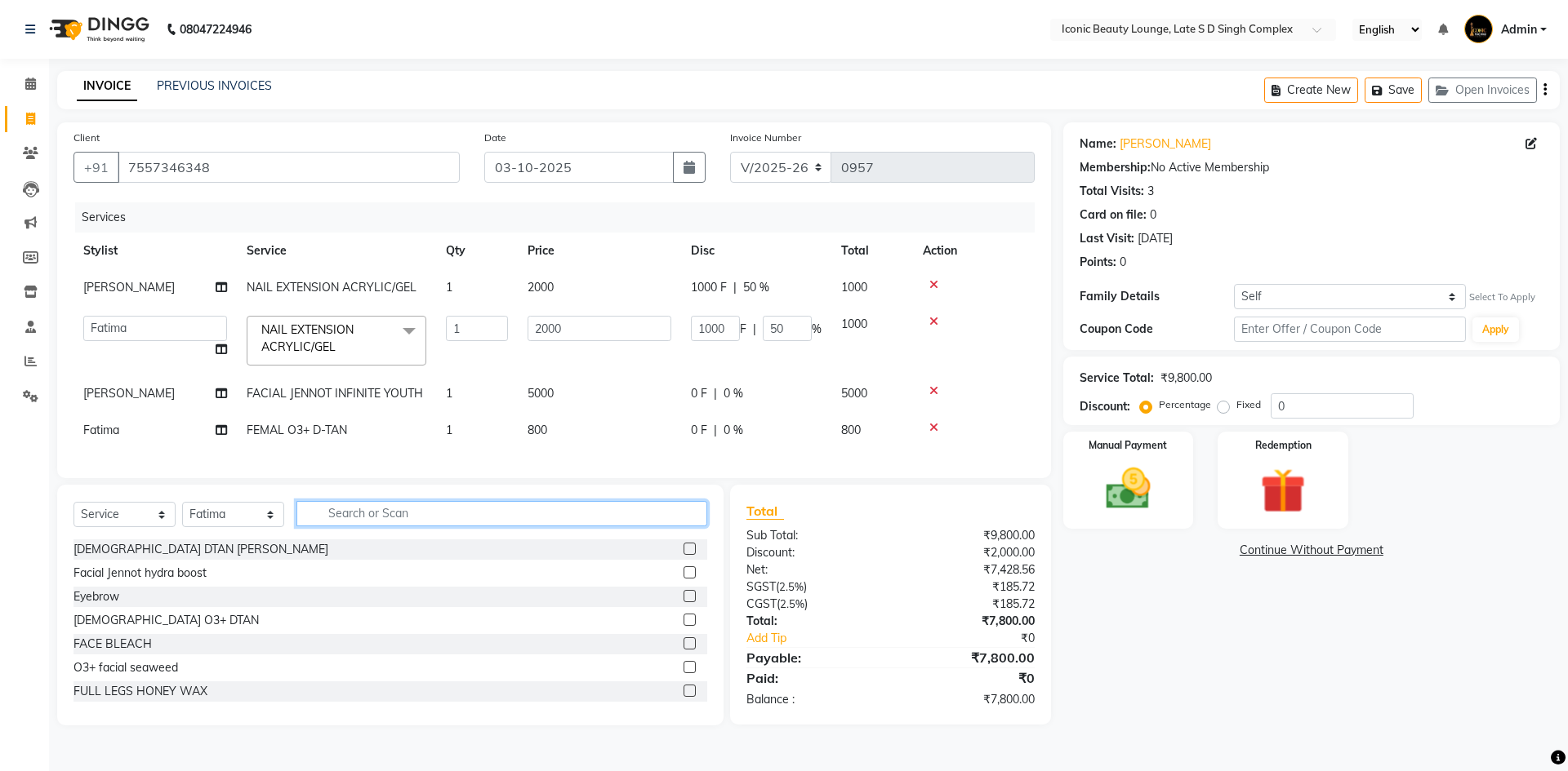
click at [675, 520] on input "text" at bounding box center [502, 513] width 411 height 25
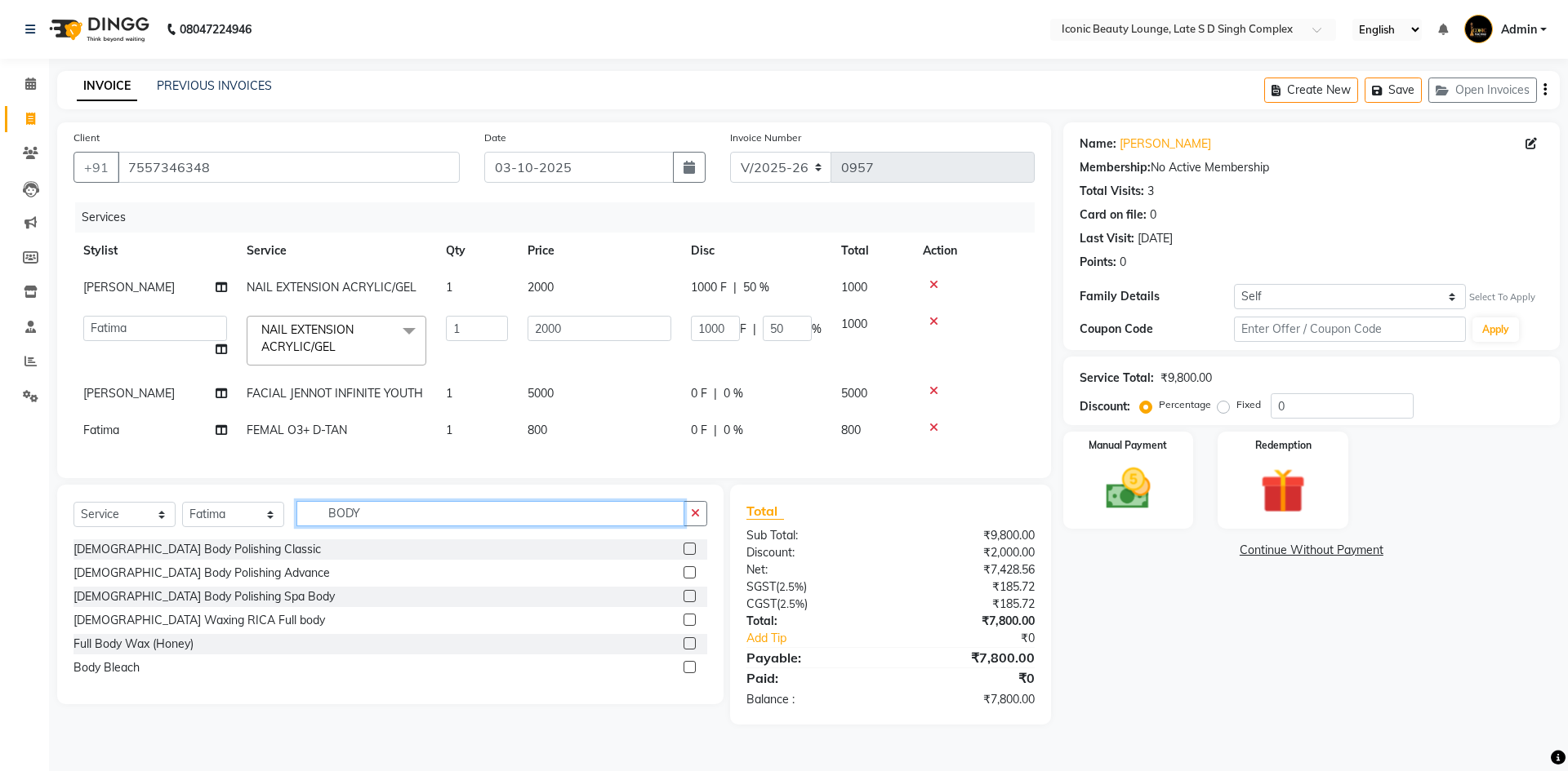
type input "BODY"
click at [693, 555] on label at bounding box center [690, 549] width 13 height 13
click at [693, 555] on input "checkbox" at bounding box center [689, 550] width 11 height 11
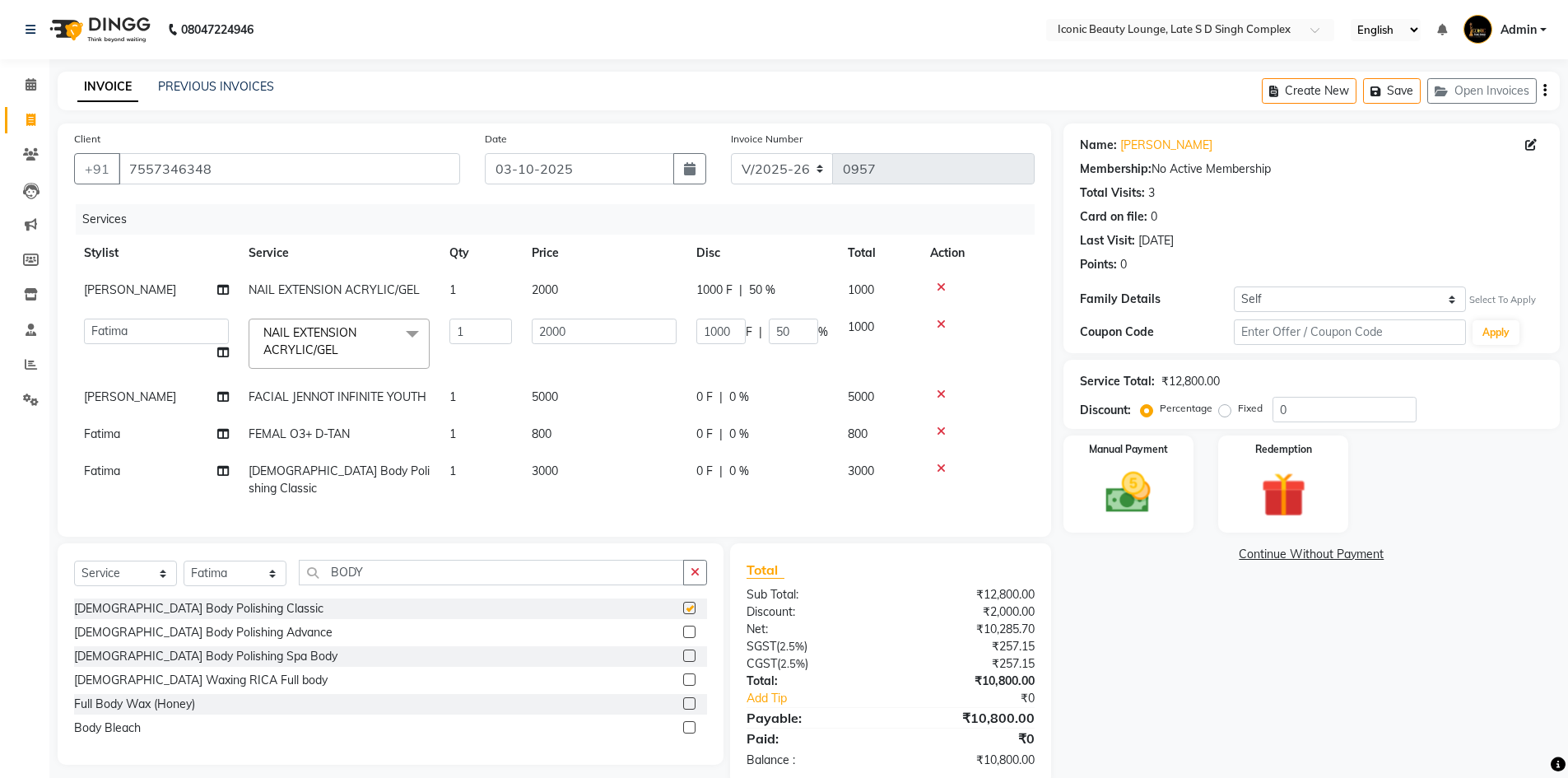
checkbox input "false"
click at [676, 471] on td "3000" at bounding box center [603, 481] width 165 height 55
select select "50975"
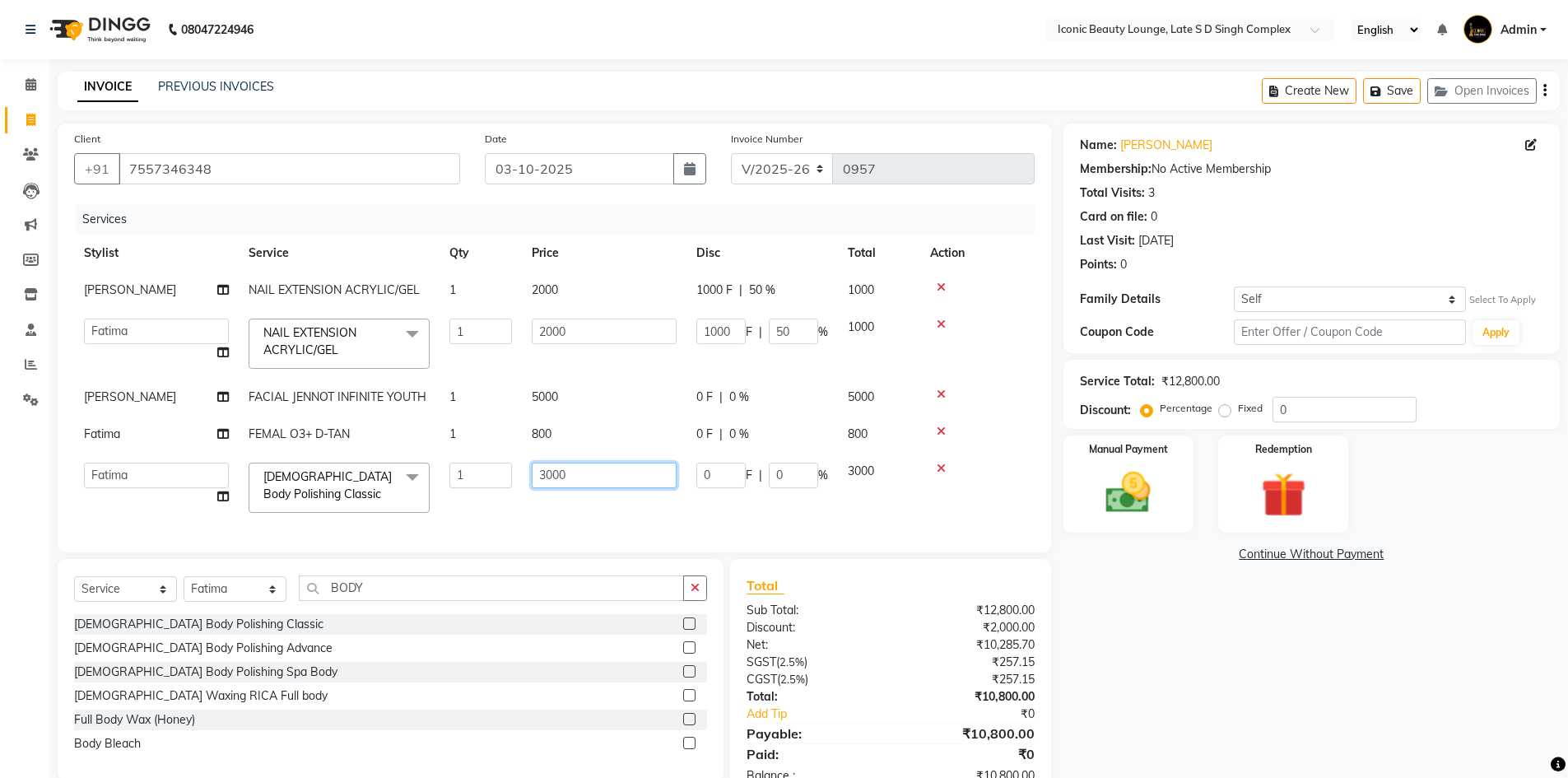
click at [676, 471] on input "3000" at bounding box center [603, 475] width 145 height 26
click at [541, 480] on input "3000" at bounding box center [603, 475] width 145 height 26
click at [549, 473] on input "3000" at bounding box center [603, 475] width 145 height 26
type input "2000"
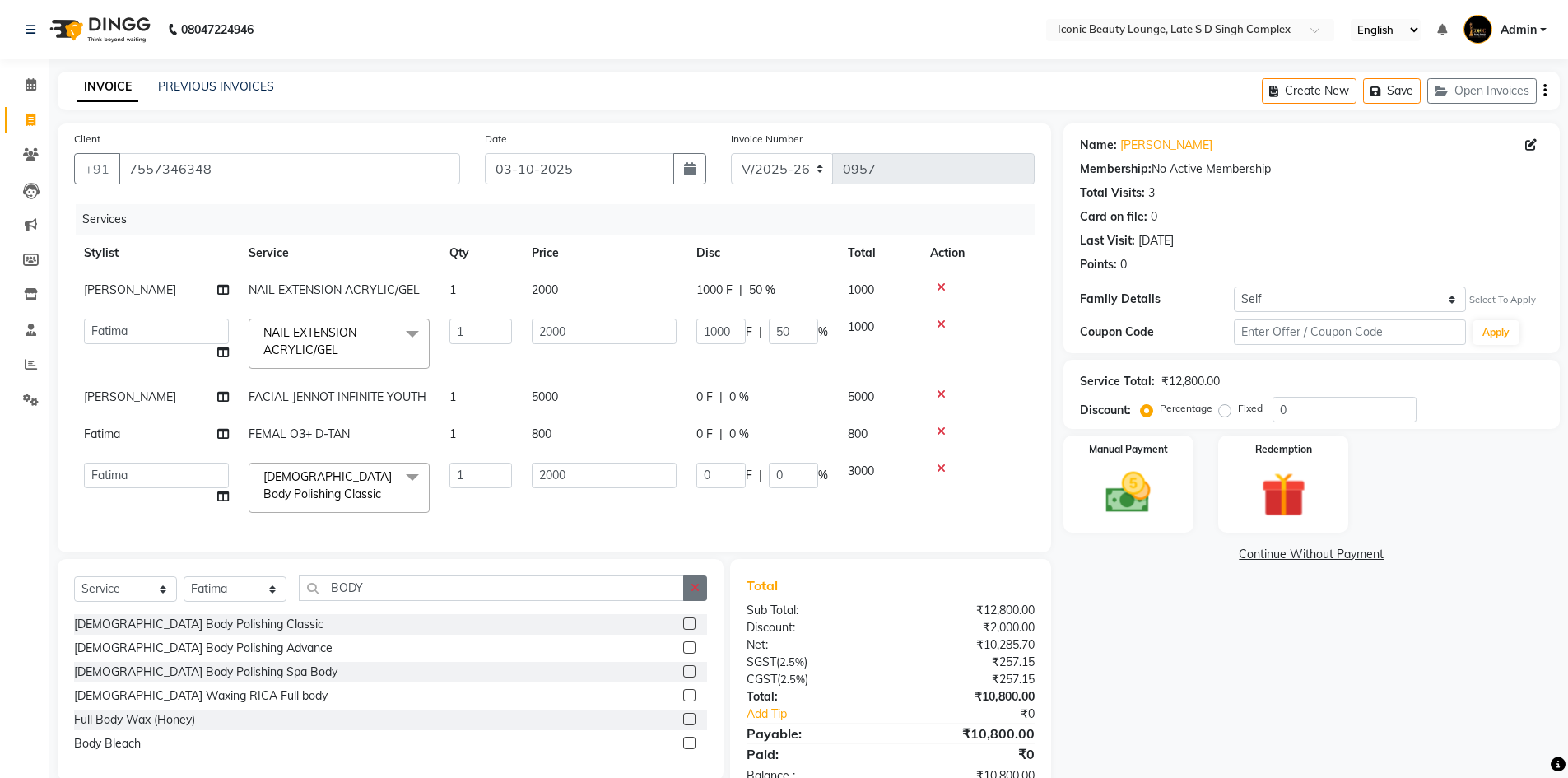
click at [691, 592] on div "Select Service Product Membership Package Voucher Prepaid Gift Card Select Styl…" at bounding box center [390, 595] width 633 height 38
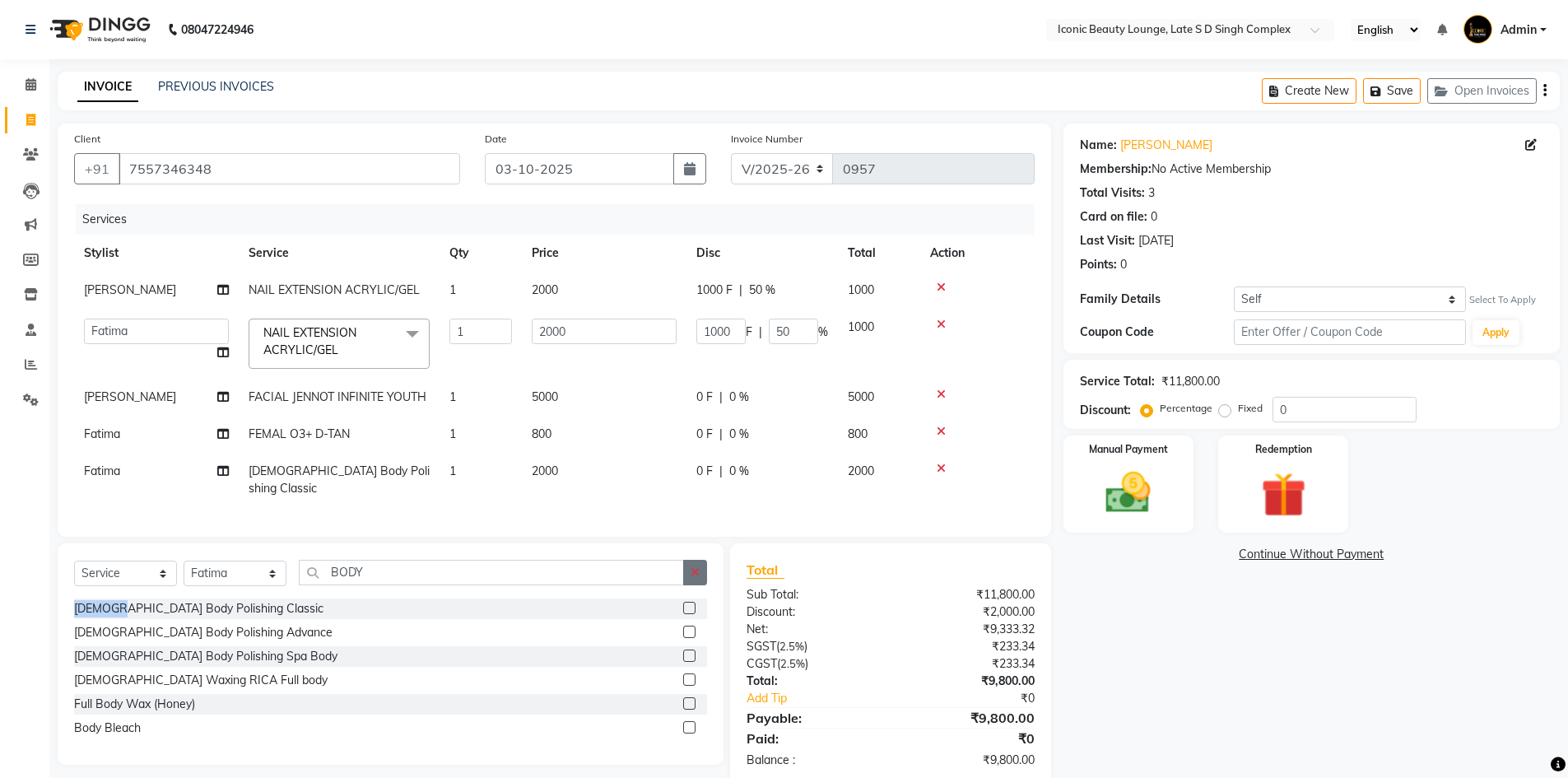
click at [695, 568] on icon "button" at bounding box center [696, 572] width 9 height 12
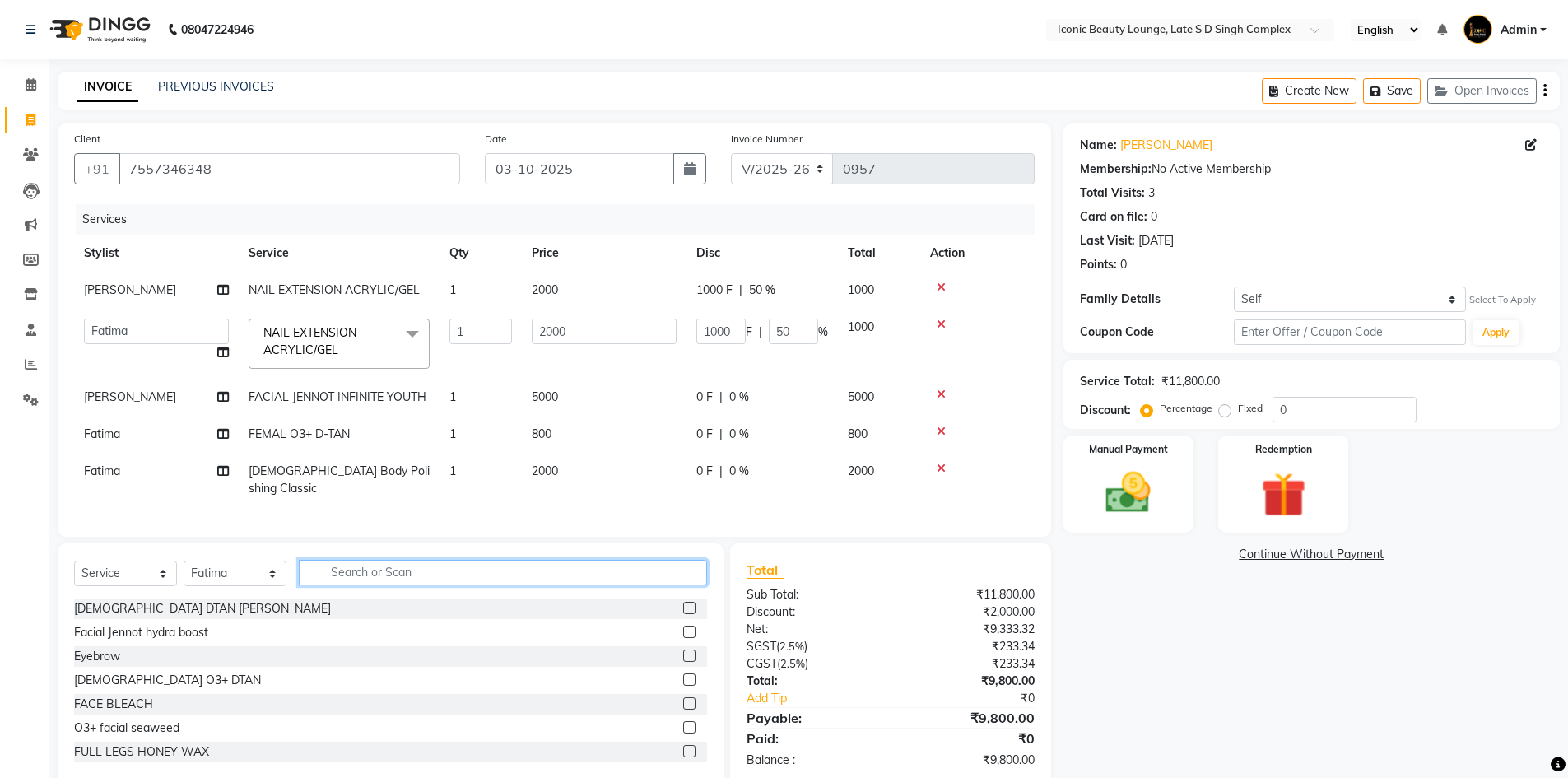
click at [606, 573] on input "text" at bounding box center [503, 573] width 408 height 26
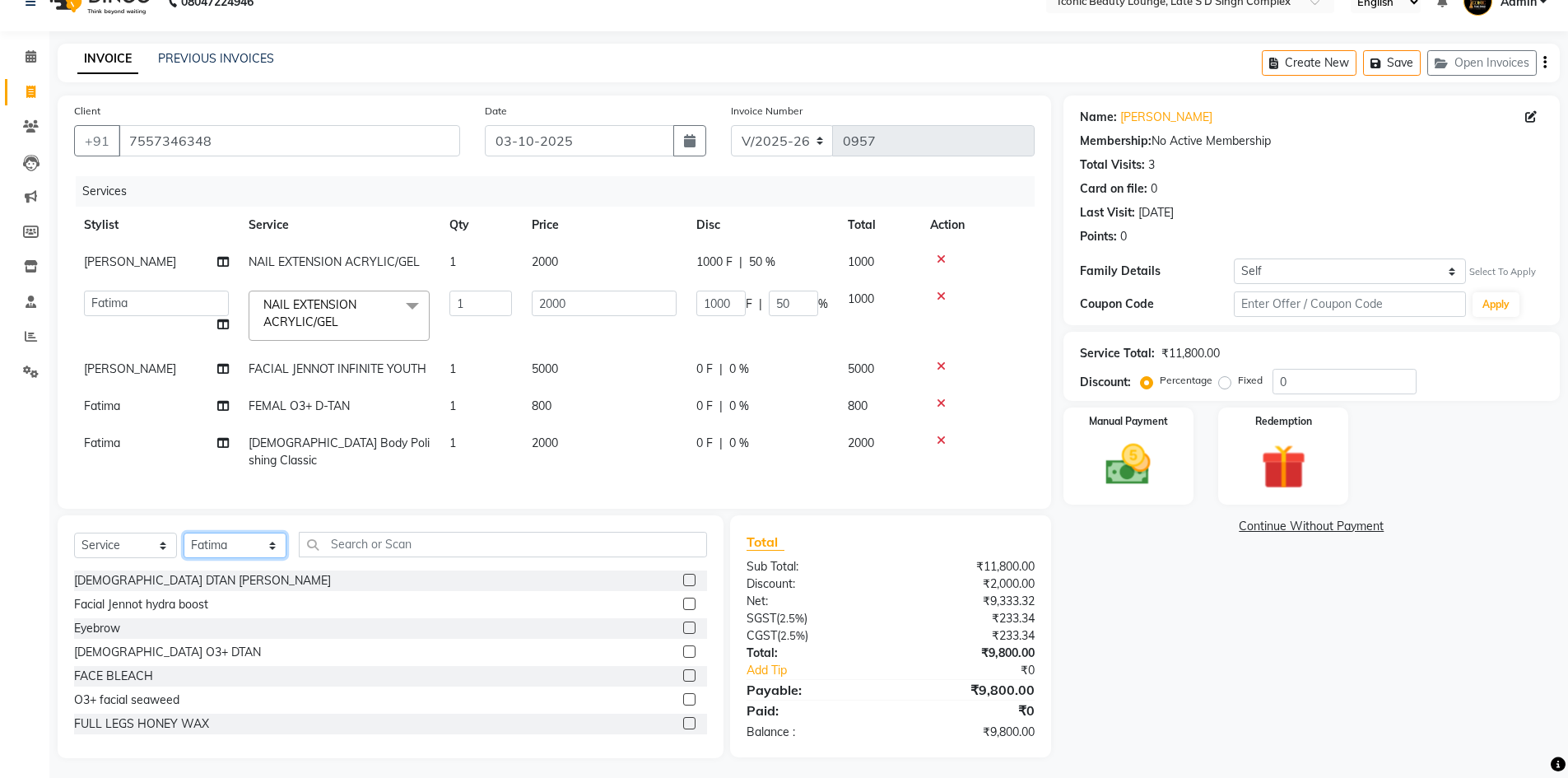
click at [236, 541] on select "Select Stylist Aashu Fatima Neelam neha Priyanka Singh Sakib Tanu Jaiswal" at bounding box center [234, 545] width 103 height 26
select select "50974"
click at [183, 533] on select "Select Stylist Aashu Fatima Neelam neha Priyanka Singh Sakib Tanu Jaiswal" at bounding box center [234, 545] width 103 height 26
click at [420, 547] on input "text" at bounding box center [503, 545] width 408 height 26
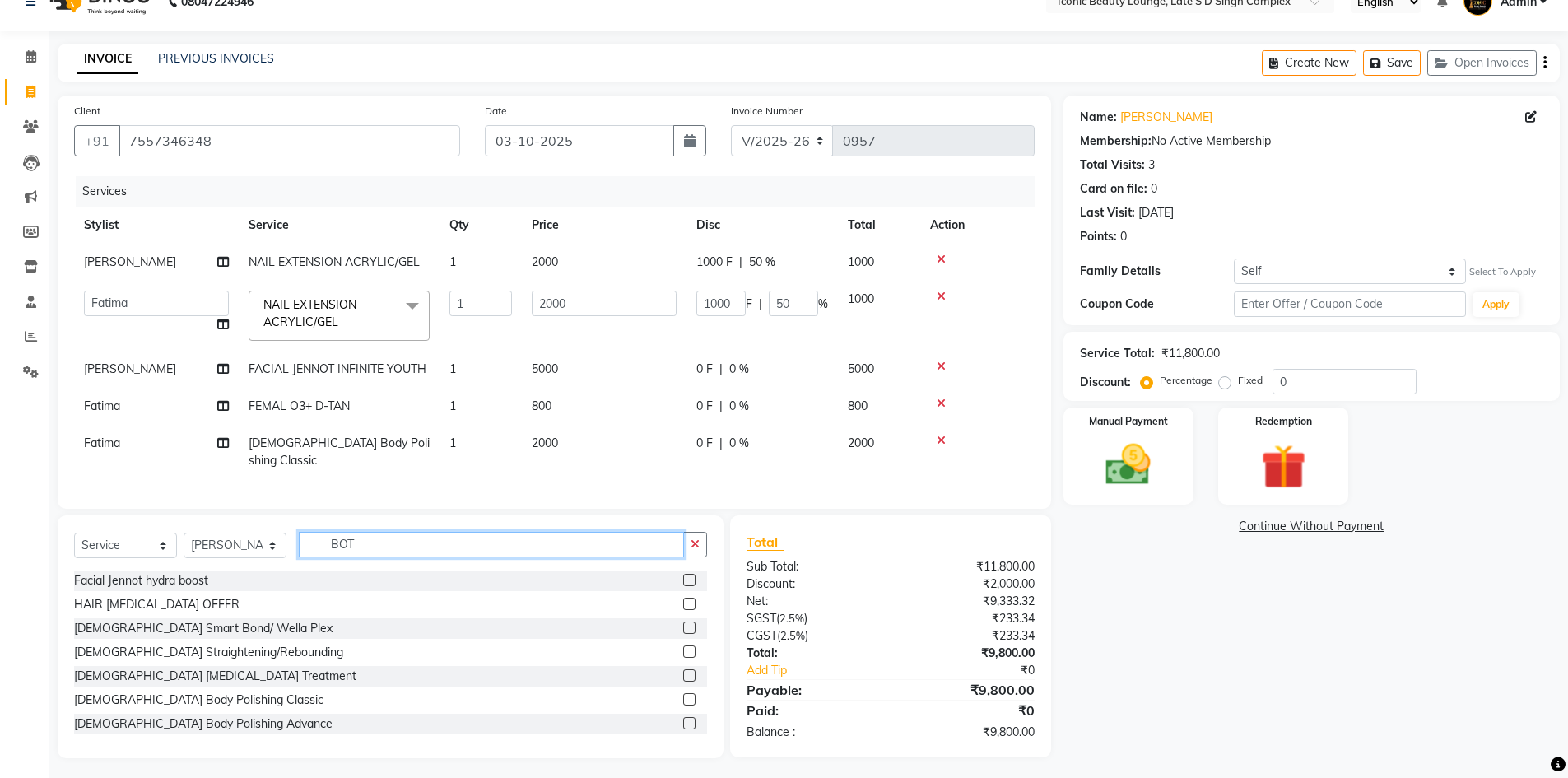
scroll to position [27, 0]
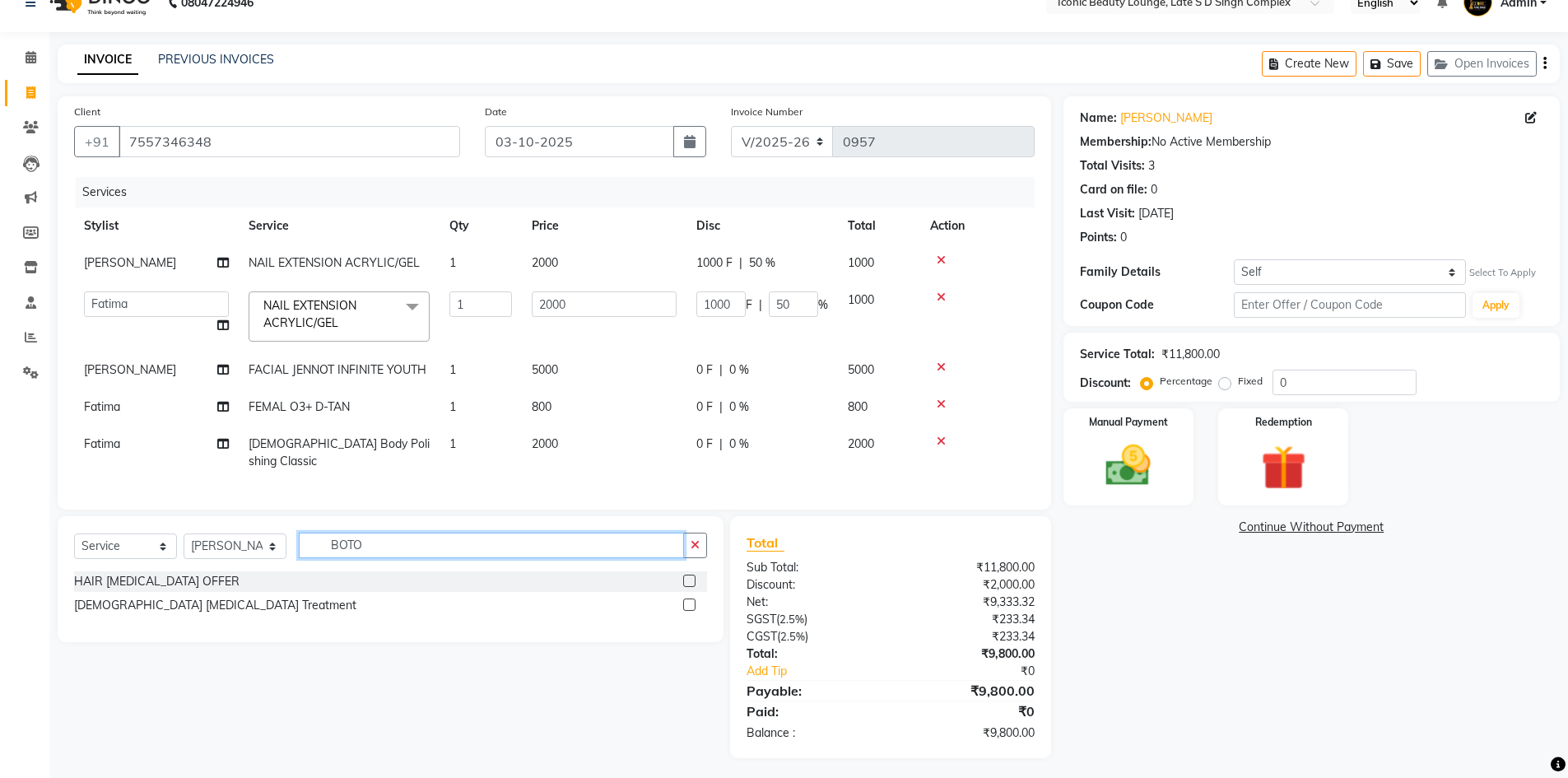
type input "BOTO"
click at [691, 601] on label at bounding box center [689, 605] width 13 height 13
click at [691, 601] on input "checkbox" at bounding box center [688, 606] width 11 height 11
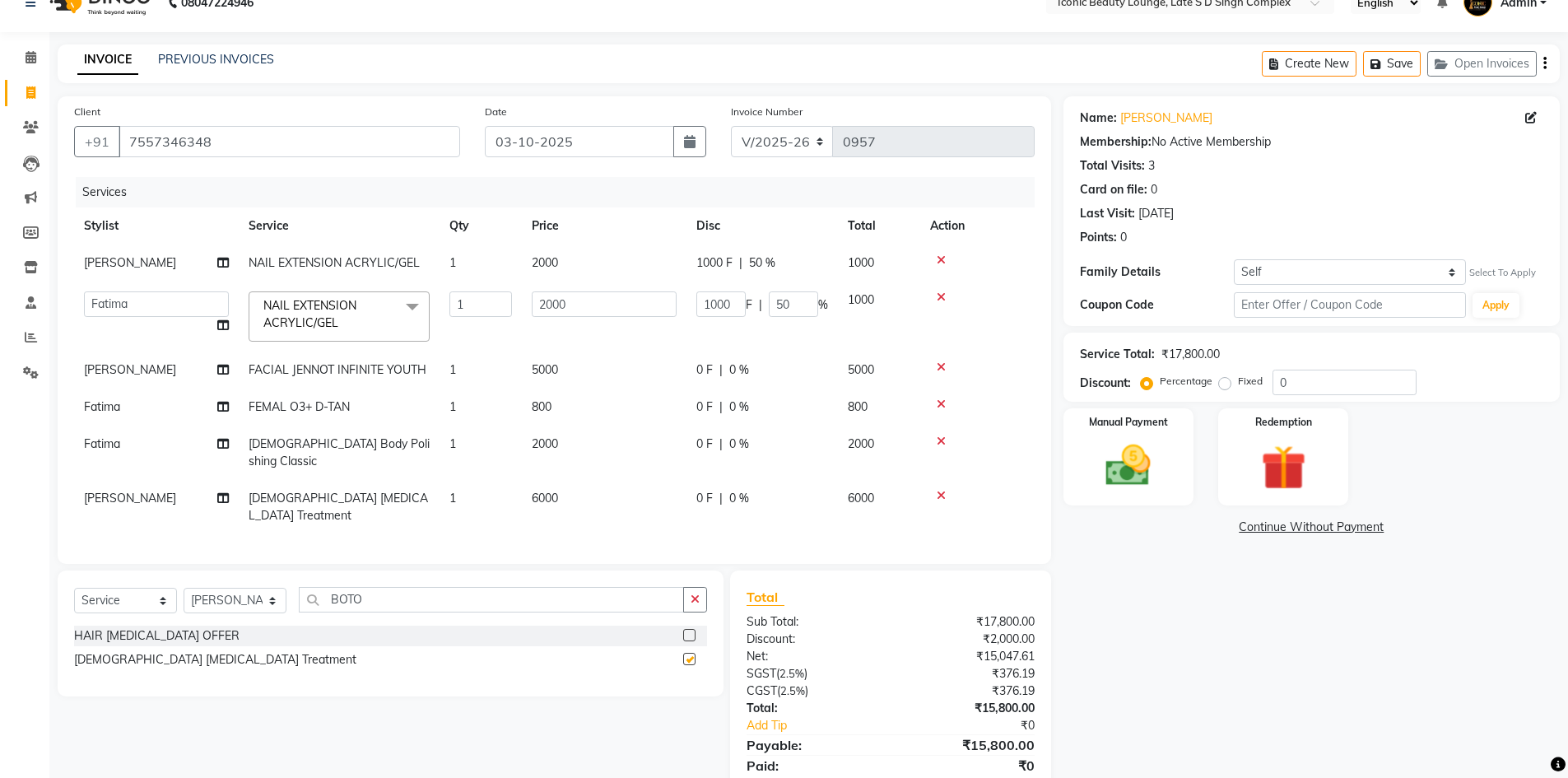
checkbox input "false"
click at [942, 490] on icon at bounding box center [941, 495] width 9 height 12
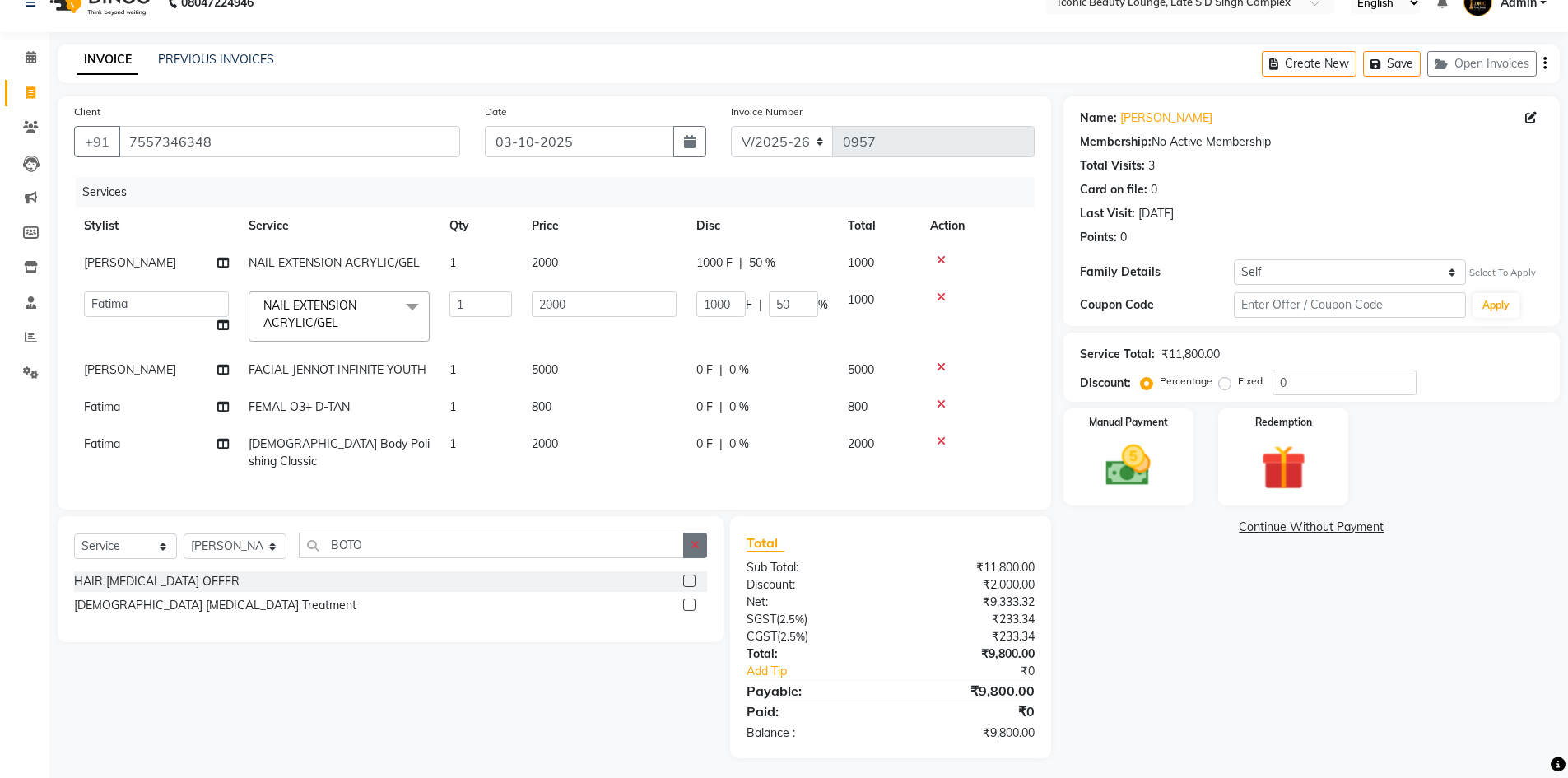
click at [685, 539] on button "button" at bounding box center [695, 545] width 24 height 26
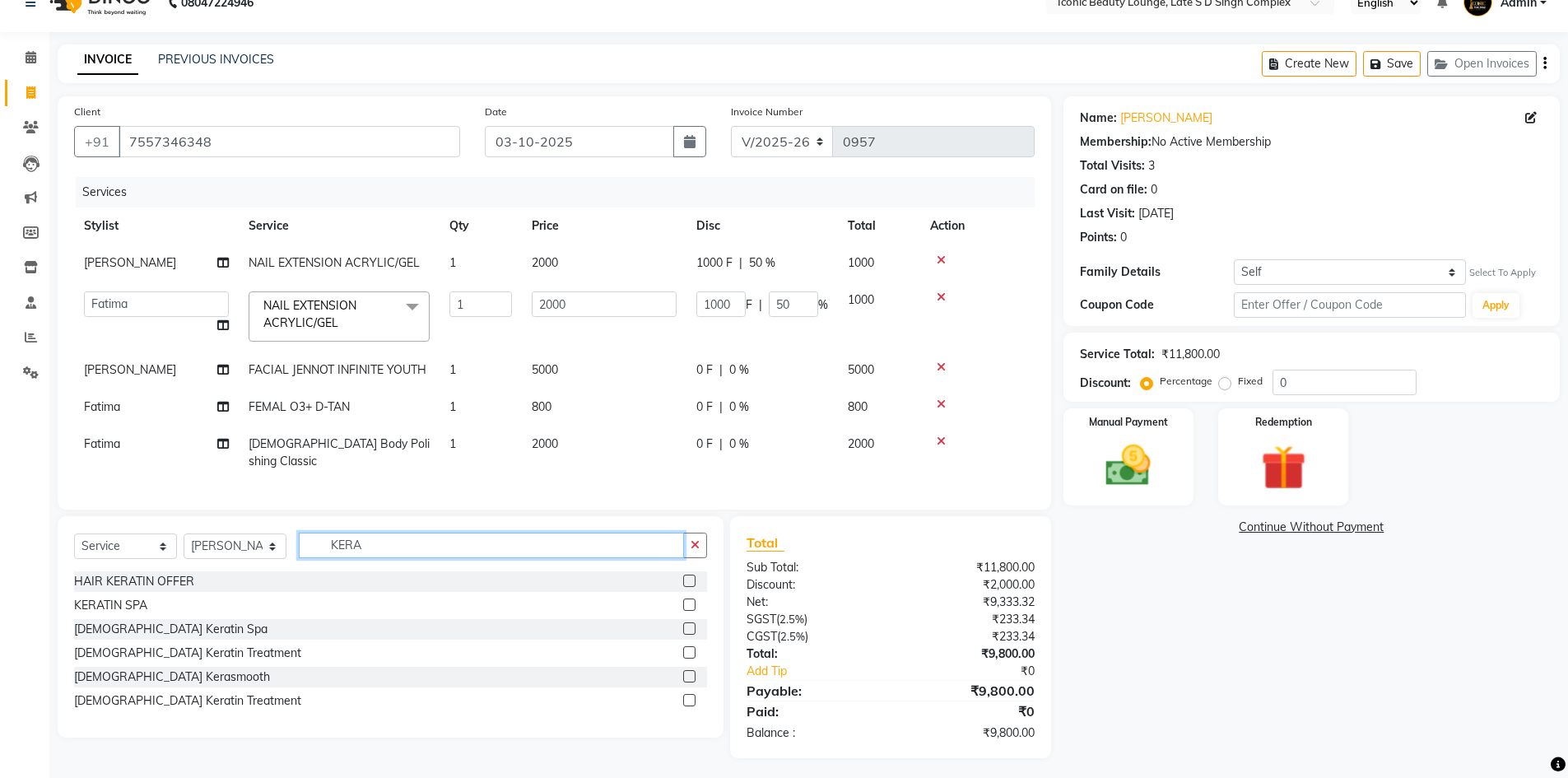
type input "KERA"
click at [688, 623] on label at bounding box center [689, 629] width 13 height 13
click at [688, 624] on input "checkbox" at bounding box center [688, 629] width 11 height 11
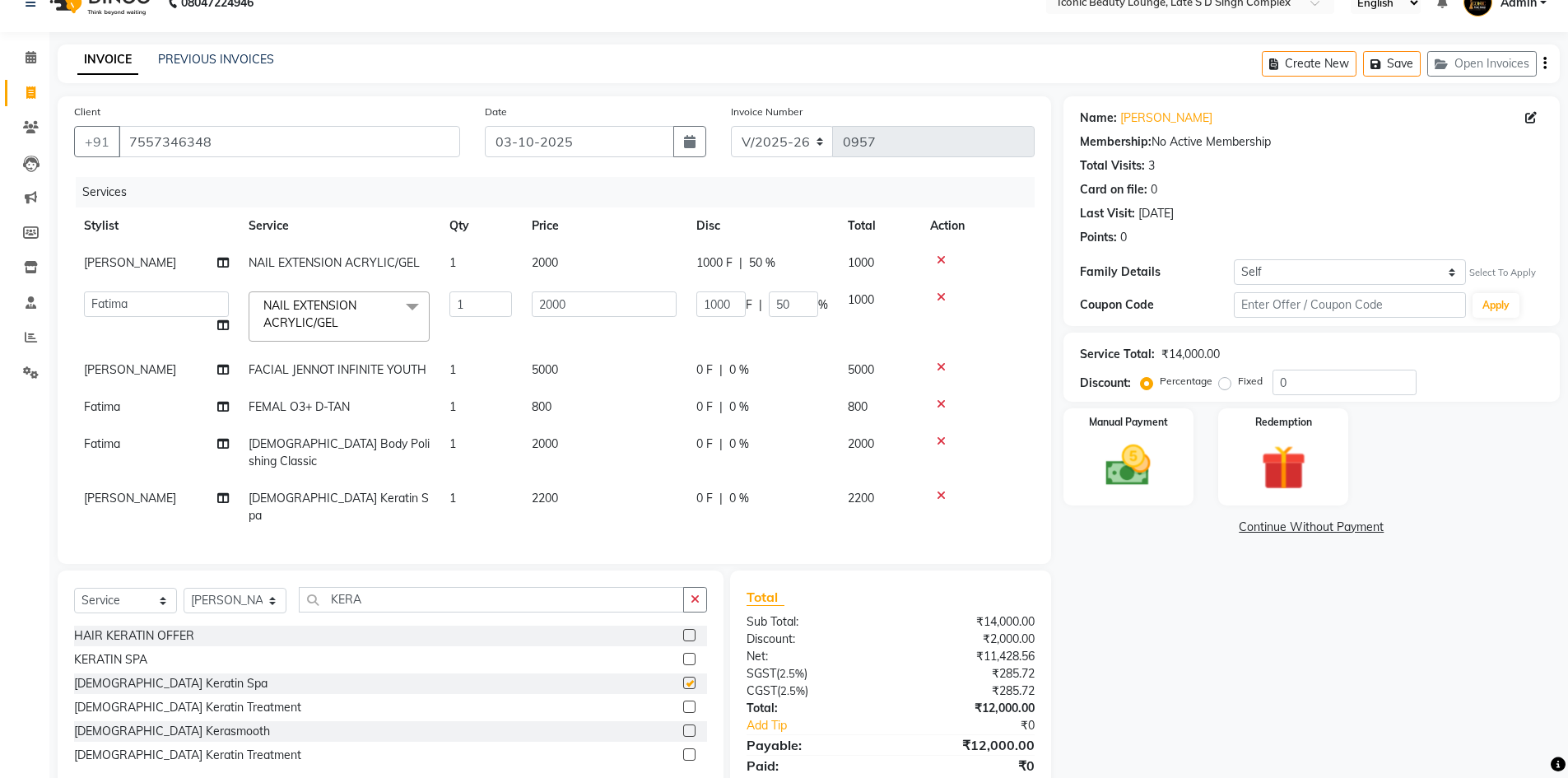
checkbox input "false"
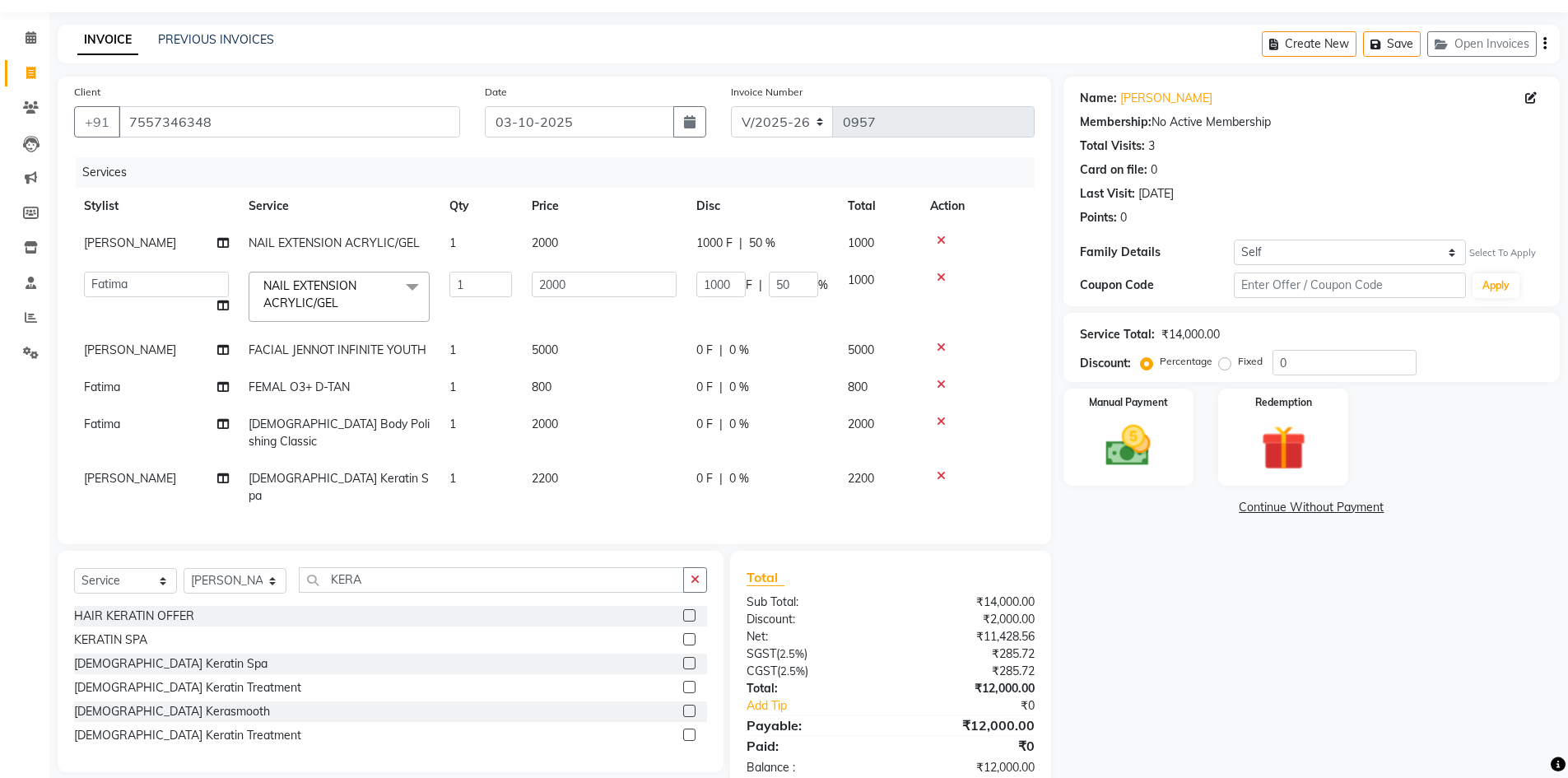
scroll to position [64, 0]
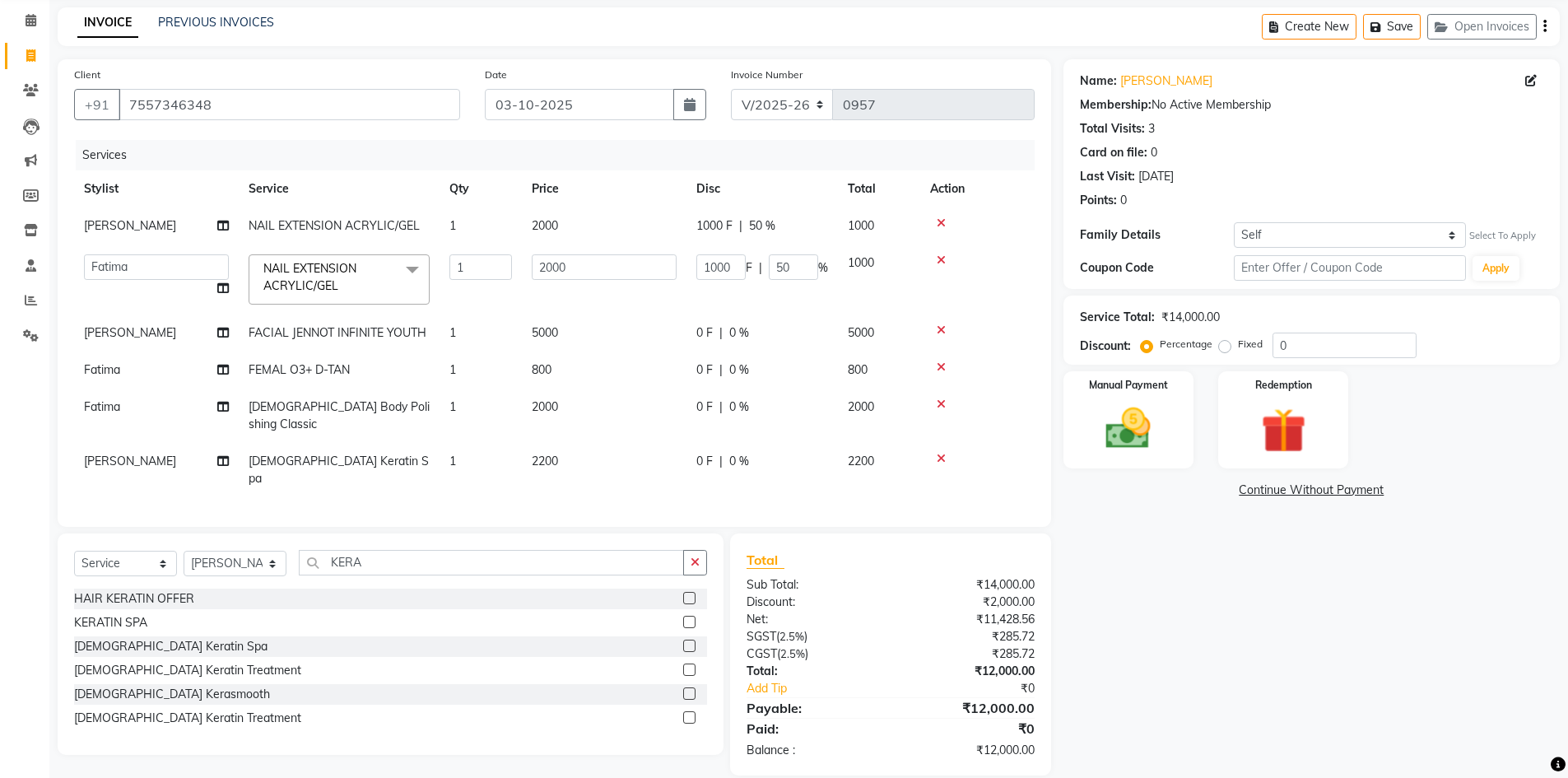
click at [862, 534] on div "Total Sub Total: ₹14,000.00 Discount: ₹2,000.00 Net: ₹11,428.56 SGST ( 2.5% ) ₹…" at bounding box center [890, 654] width 320 height 242
click at [764, 229] on span "50 %" at bounding box center [762, 225] width 26 height 17
select select "57161"
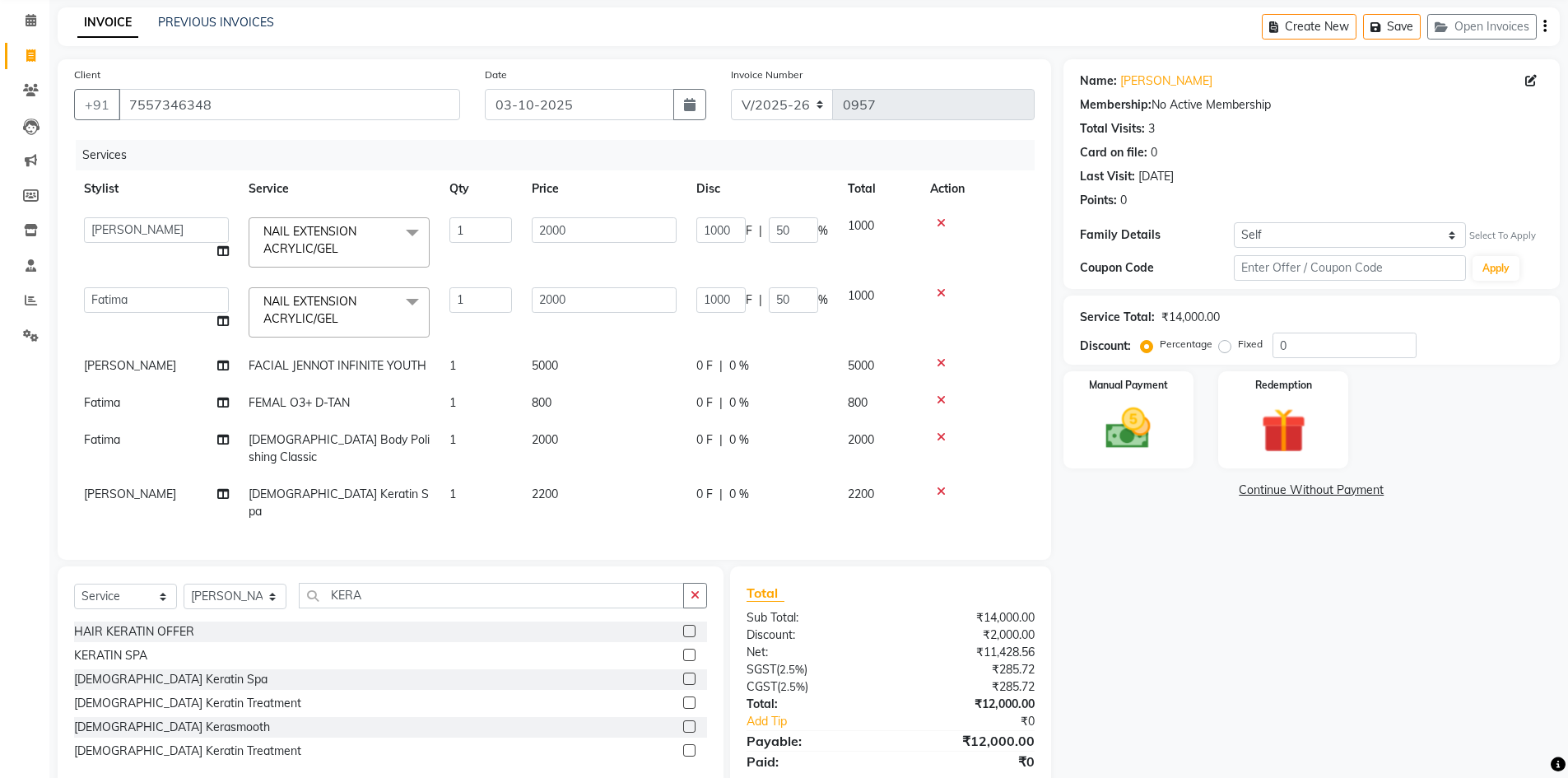
click at [757, 360] on div "0 F | 0 %" at bounding box center [762, 366] width 131 height 17
select select "57161"
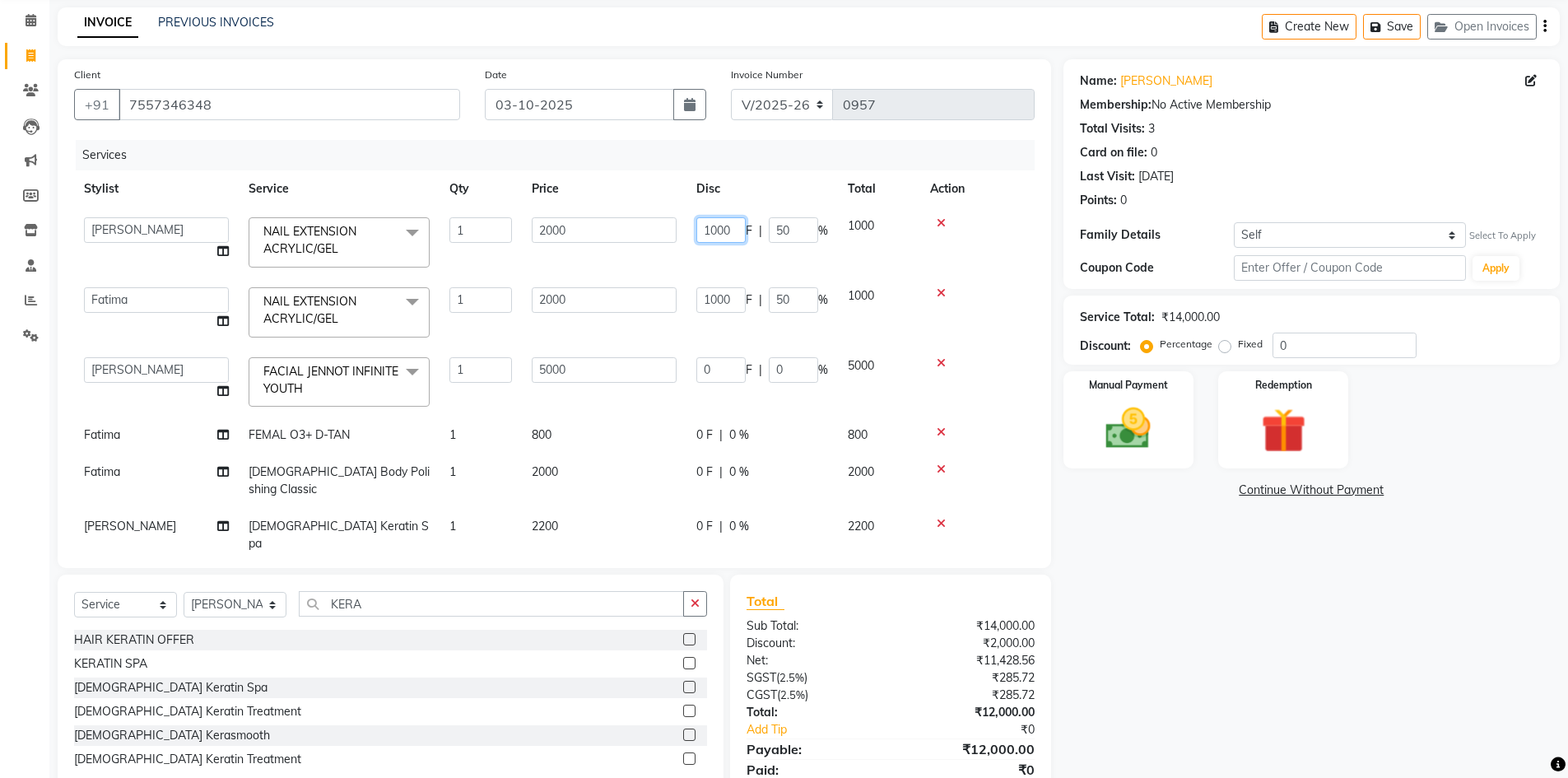
click at [741, 231] on input "1000" at bounding box center [721, 230] width 49 height 26
click at [717, 230] on input "1000" at bounding box center [721, 230] width 49 height 26
type input "1300"
click at [717, 300] on td "1000 F | 50 %" at bounding box center [762, 312] width 151 height 70
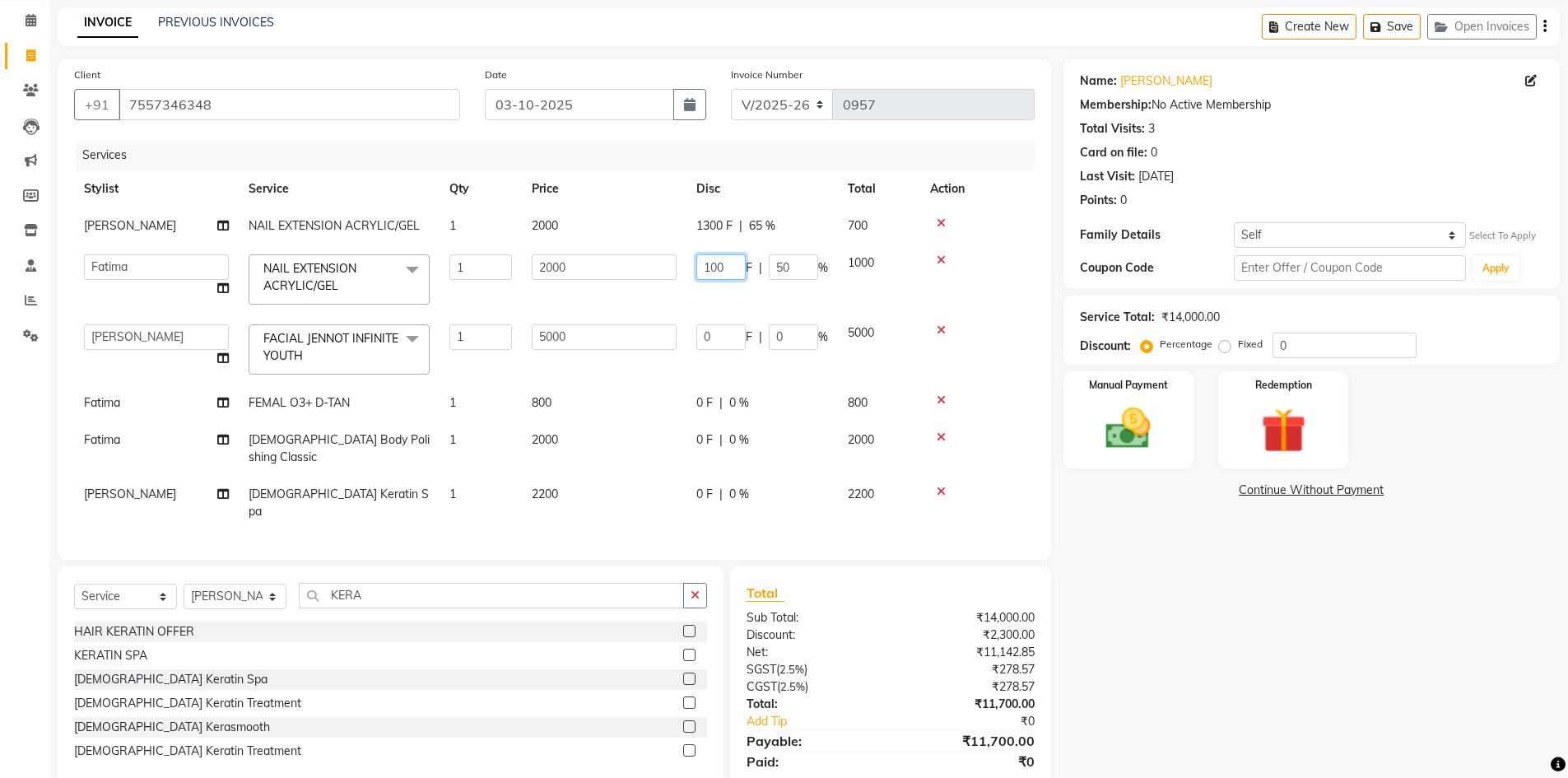
type input "1300"
click at [786, 328] on td "0 F | 0 %" at bounding box center [762, 349] width 151 height 70
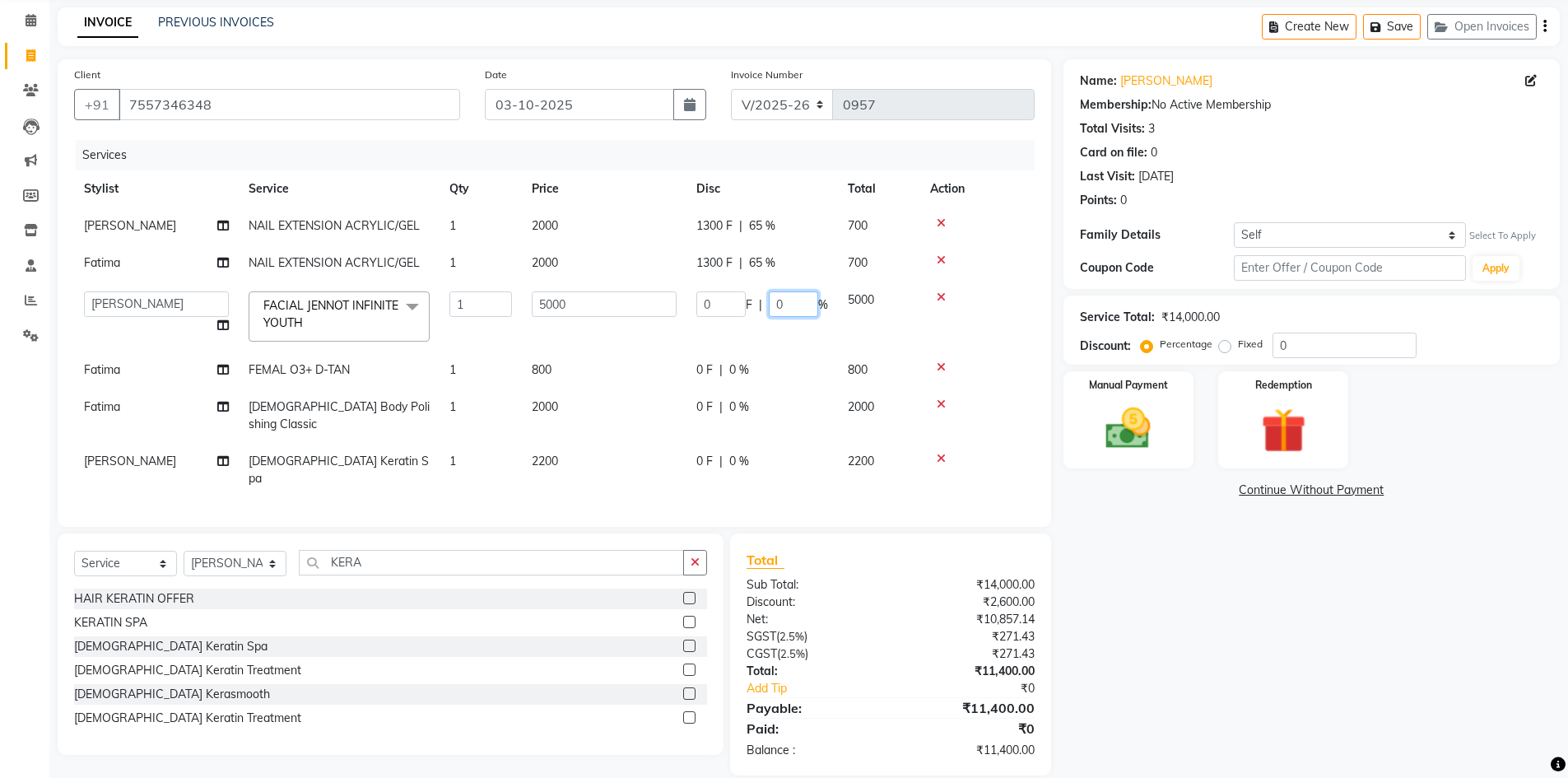
click at [796, 308] on input "0" at bounding box center [793, 305] width 49 height 26
type input "20"
drag, startPoint x: 769, startPoint y: 392, endPoint x: 769, endPoint y: 375, distance: 17.0
click at [769, 391] on tbody "Neelam NAIL EXTENSION ACRYLIC/GEL 1 2000 1300 F | 65 % 700 Fatima NAIL EXTENSIO…" at bounding box center [554, 353] width 961 height 290
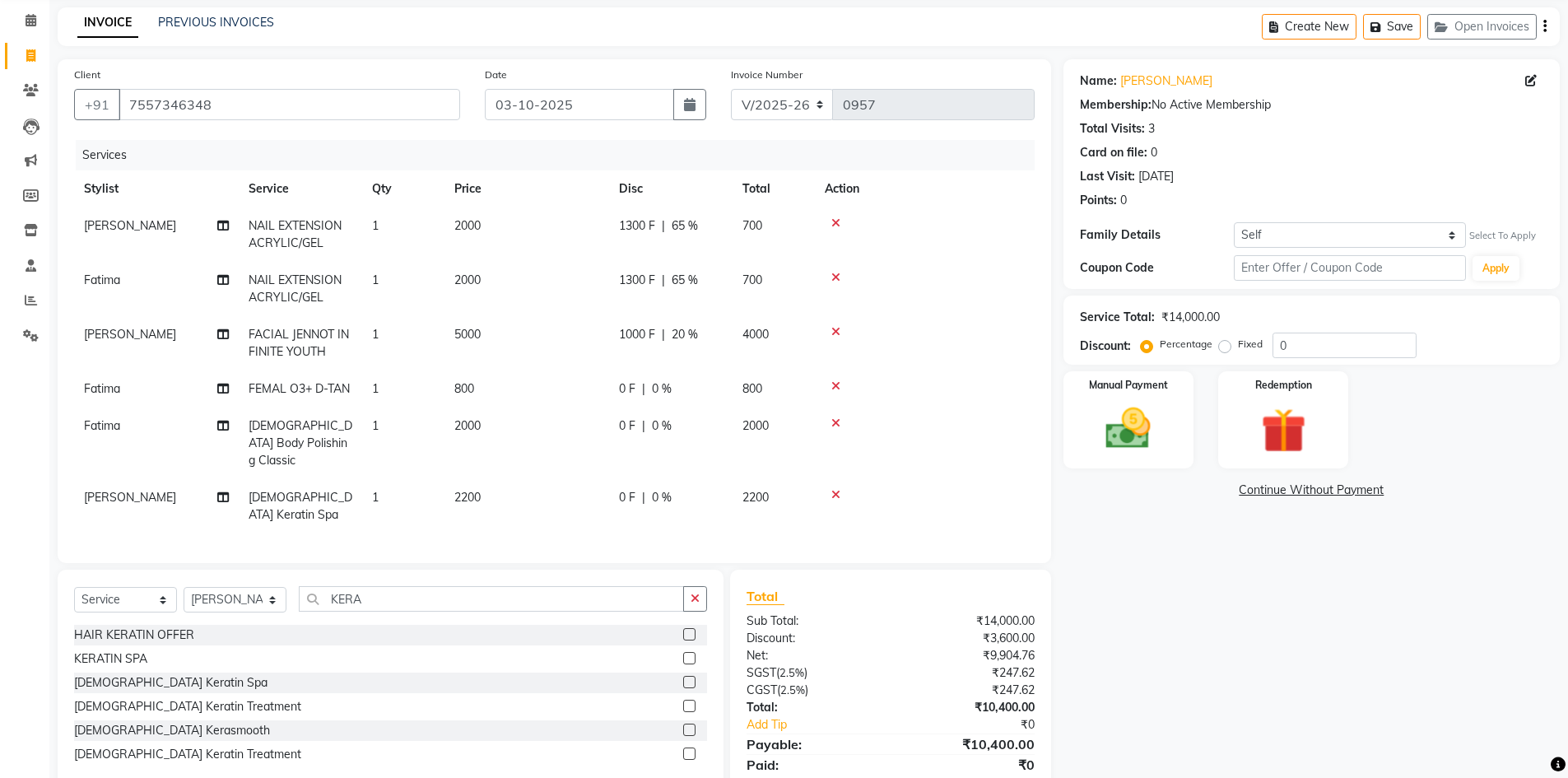
click at [743, 348] on td "4000" at bounding box center [774, 344] width 82 height 55
select select "57161"
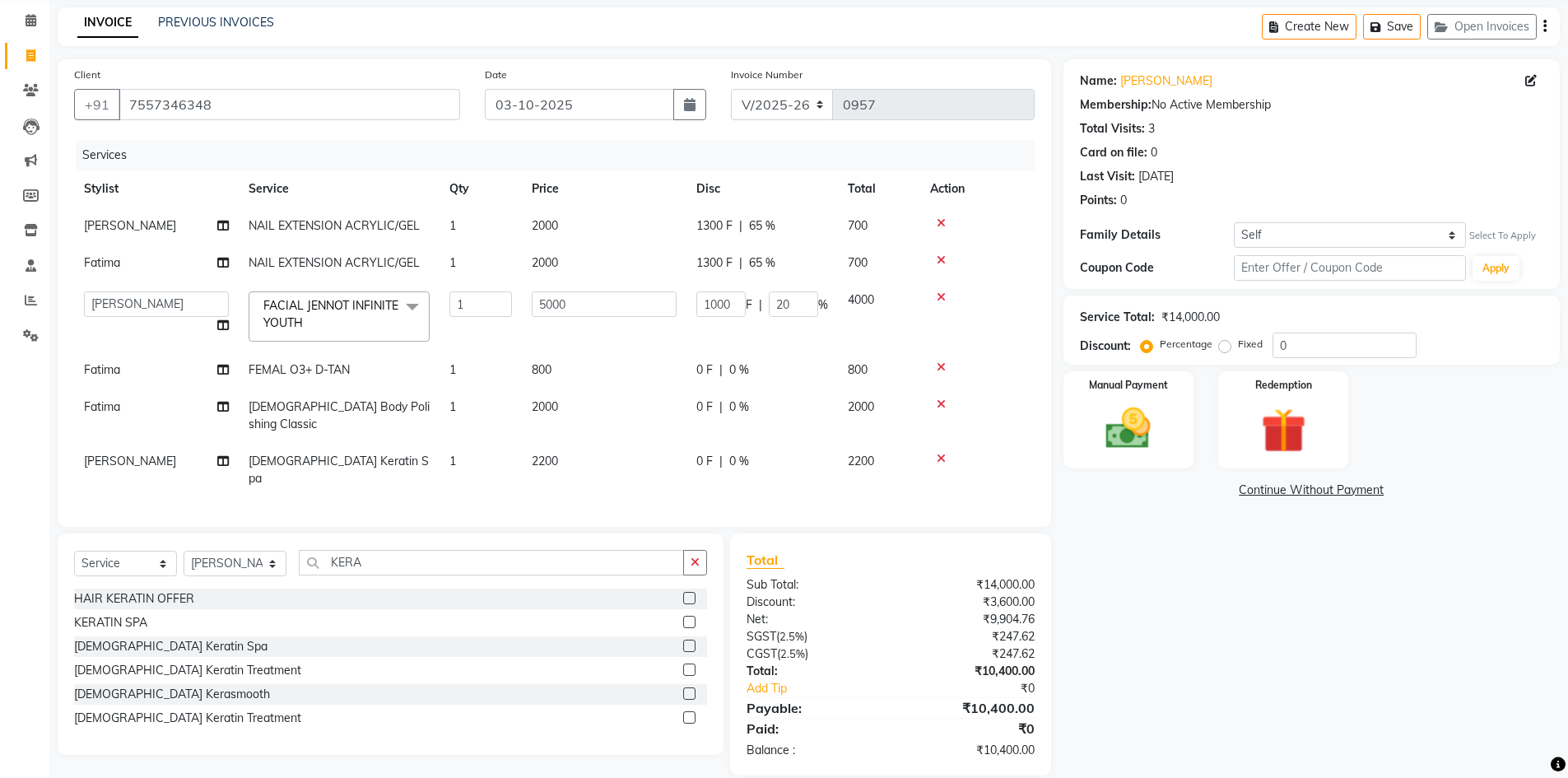
click at [758, 368] on div "0 F | 0 %" at bounding box center [762, 369] width 131 height 17
select select "50975"
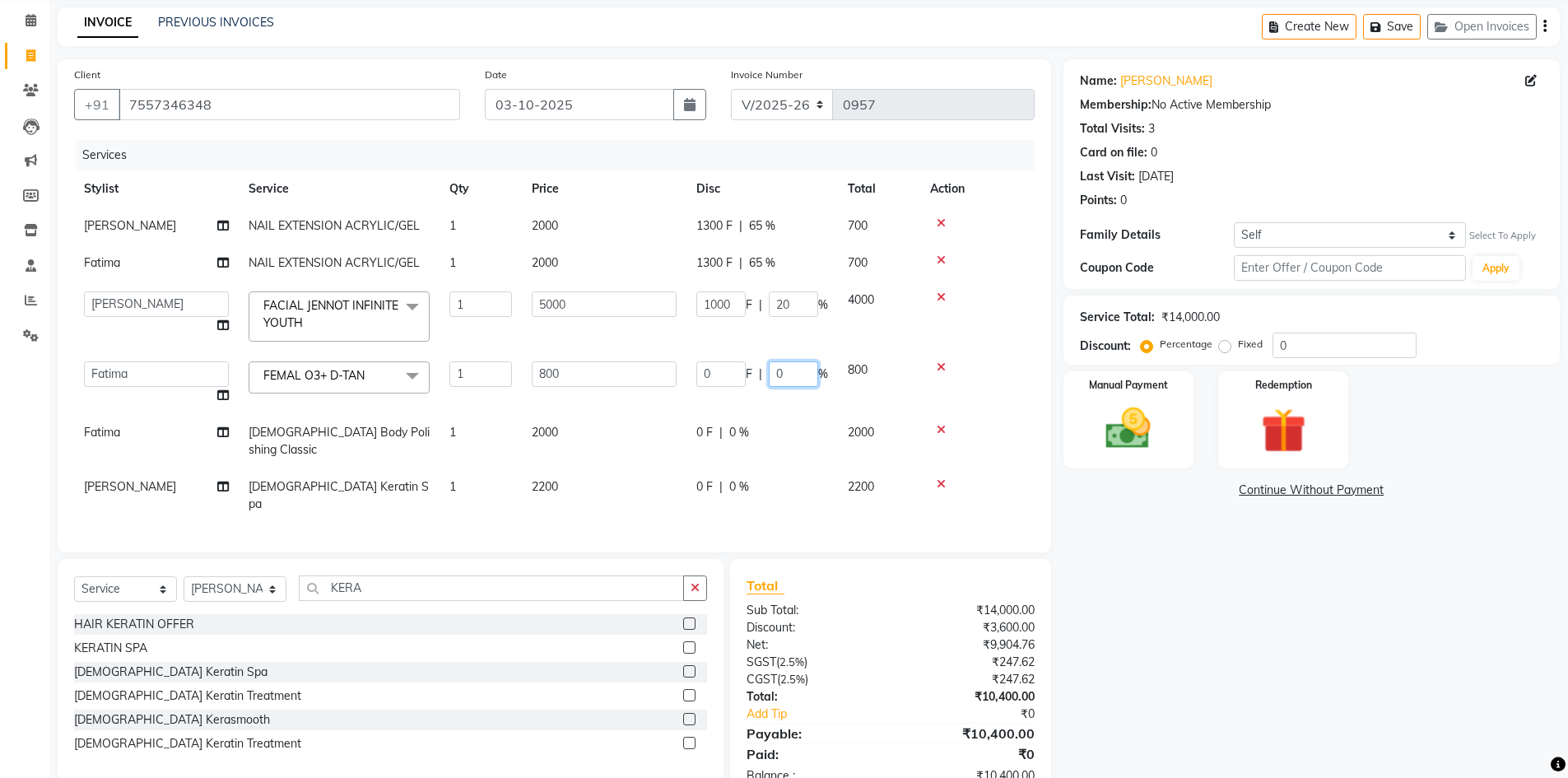
drag, startPoint x: 768, startPoint y: 367, endPoint x: 786, endPoint y: 373, distance: 19.0
click at [769, 367] on input "0" at bounding box center [793, 374] width 49 height 26
click at [799, 376] on input "0" at bounding box center [793, 374] width 49 height 26
type input "20"
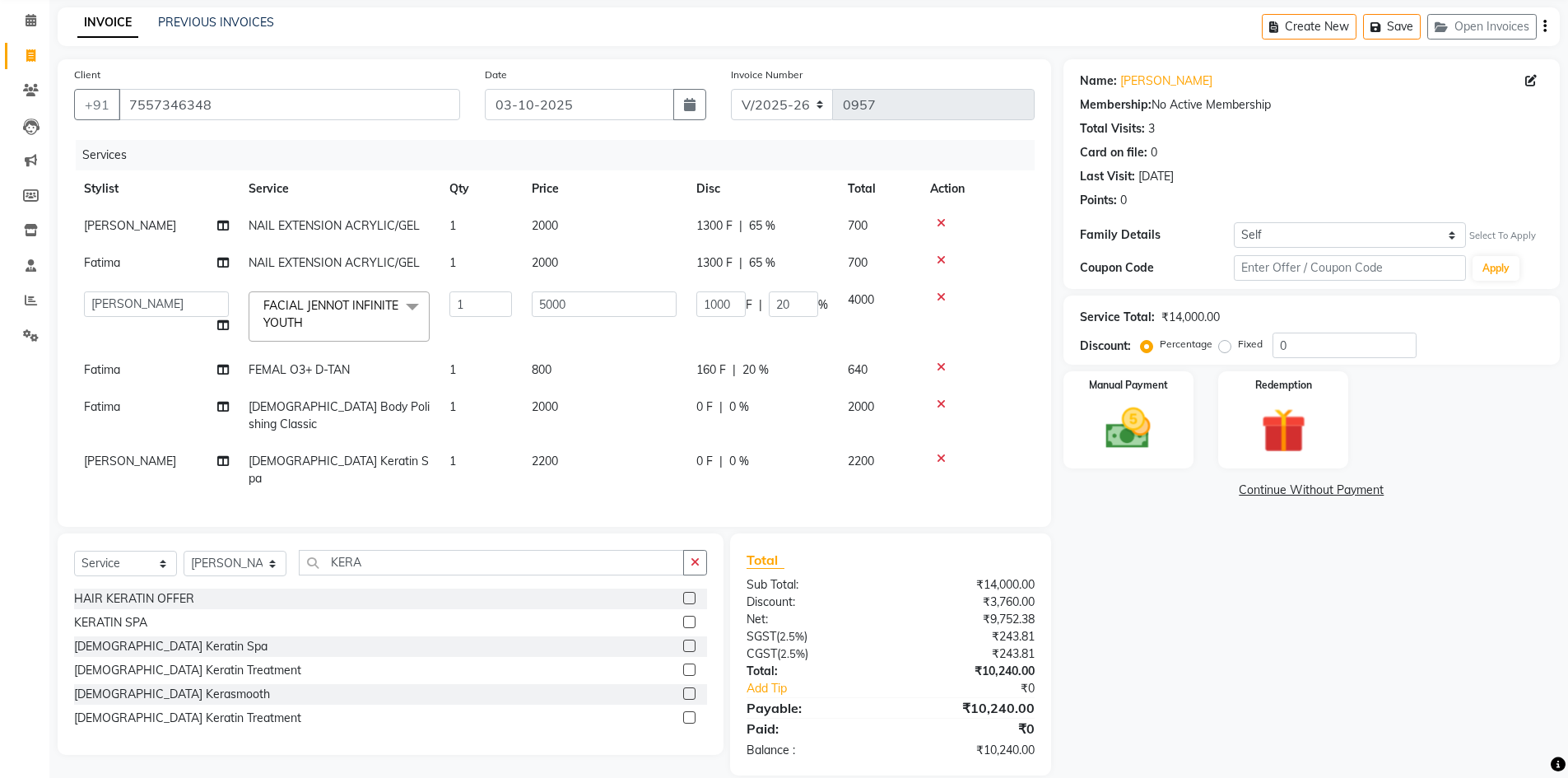
click at [789, 420] on td "0 F | 0 %" at bounding box center [762, 416] width 151 height 55
select select "50975"
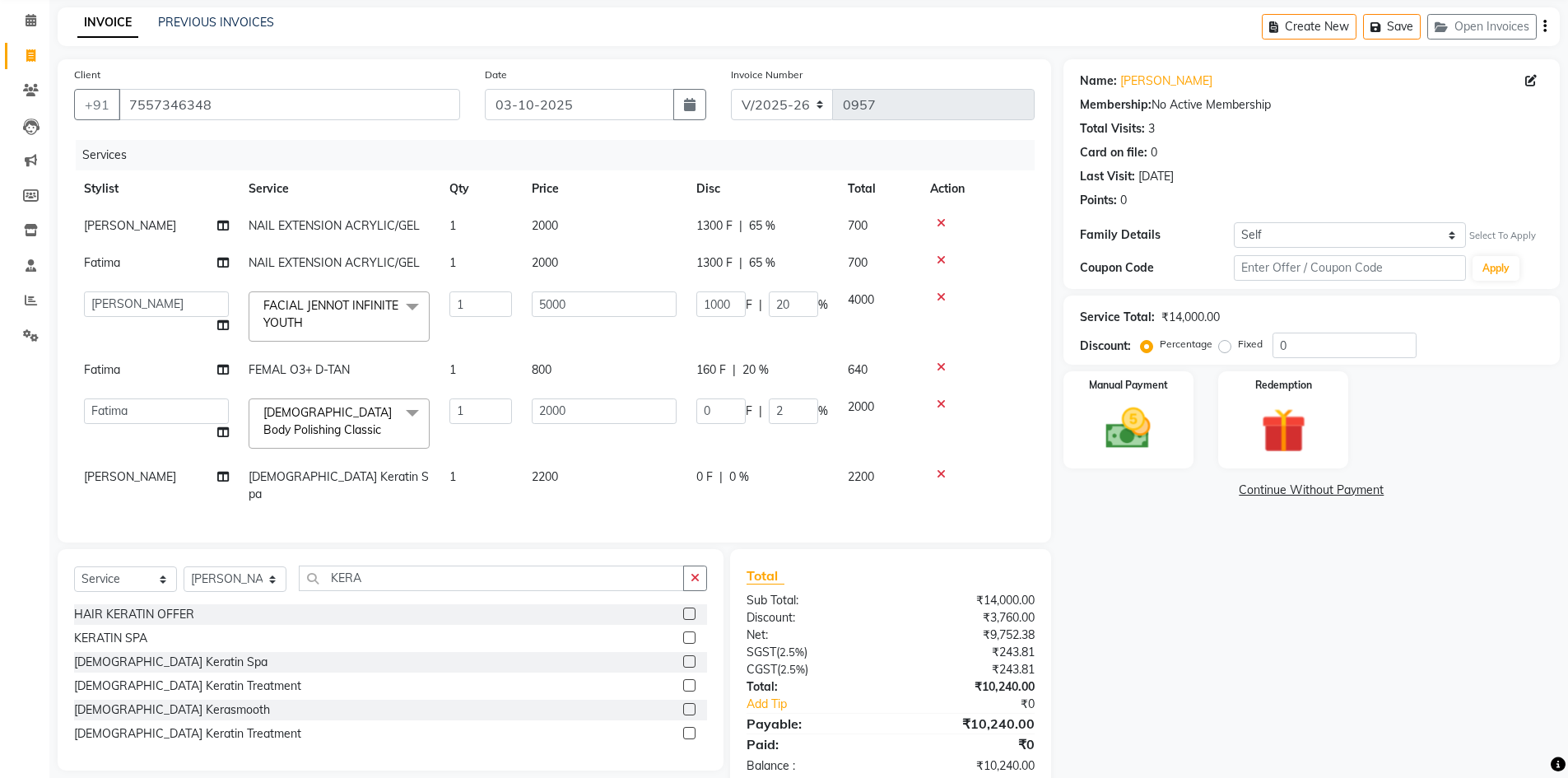
type input "20"
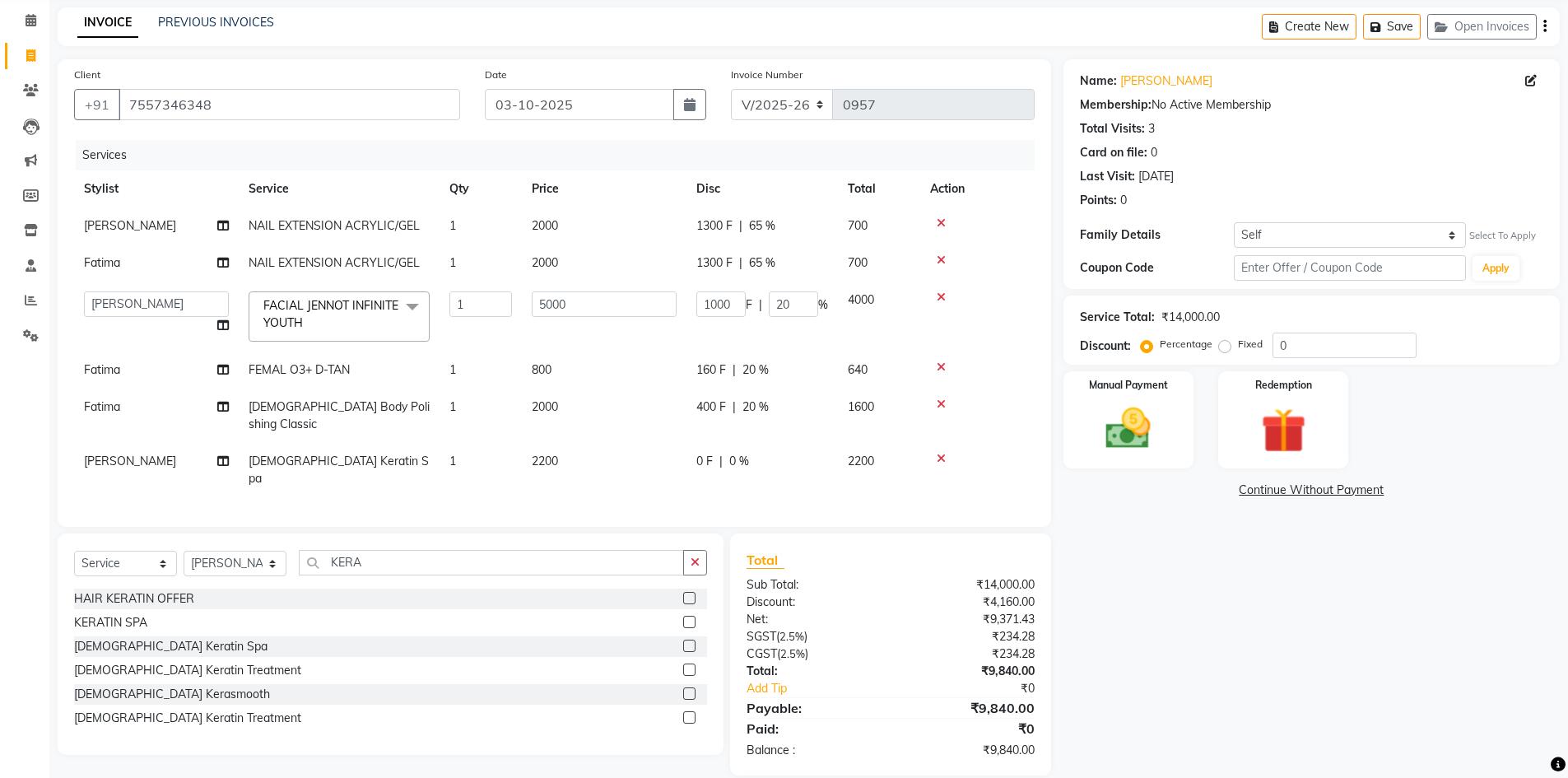
click at [789, 479] on div "Services Stylist Service Qty Price Disc Total Action Neelam NAIL EXTENSION ACRY…" at bounding box center [554, 325] width 961 height 370
click at [788, 462] on div "Services Stylist Service Qty Price Disc Total Action Neelam NAIL EXTENSION ACRY…" at bounding box center [554, 325] width 961 height 370
click at [789, 453] on div "0 F | 0 %" at bounding box center [762, 462] width 131 height 17
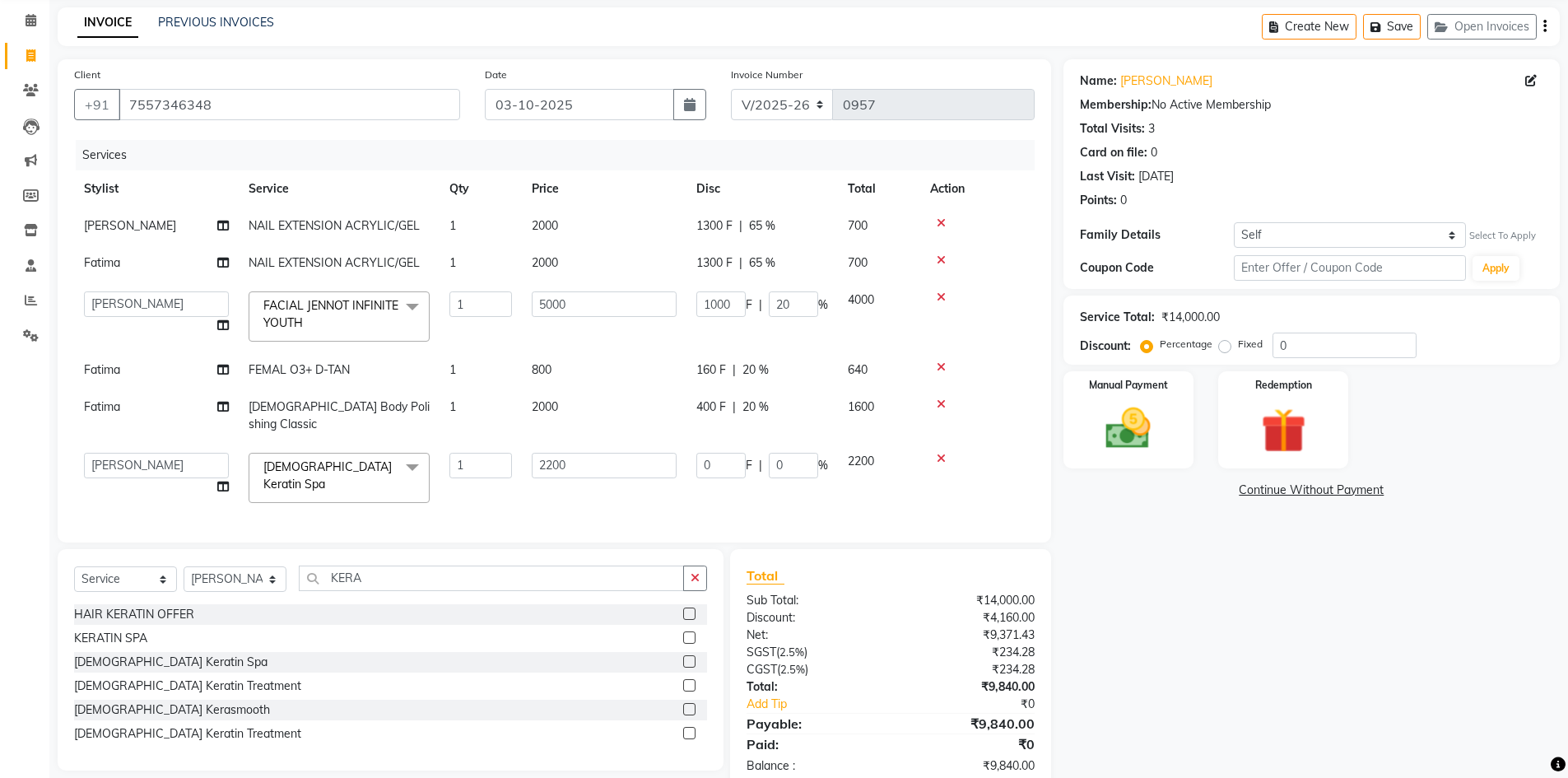
click at [789, 453] on input "0" at bounding box center [793, 466] width 49 height 26
type input "20"
click at [822, 524] on div "Client +91 7557346348 Date 03-10-2025 Invoice Number V/2025 V/2025-26 0957 Serv…" at bounding box center [554, 425] width 1018 height 732
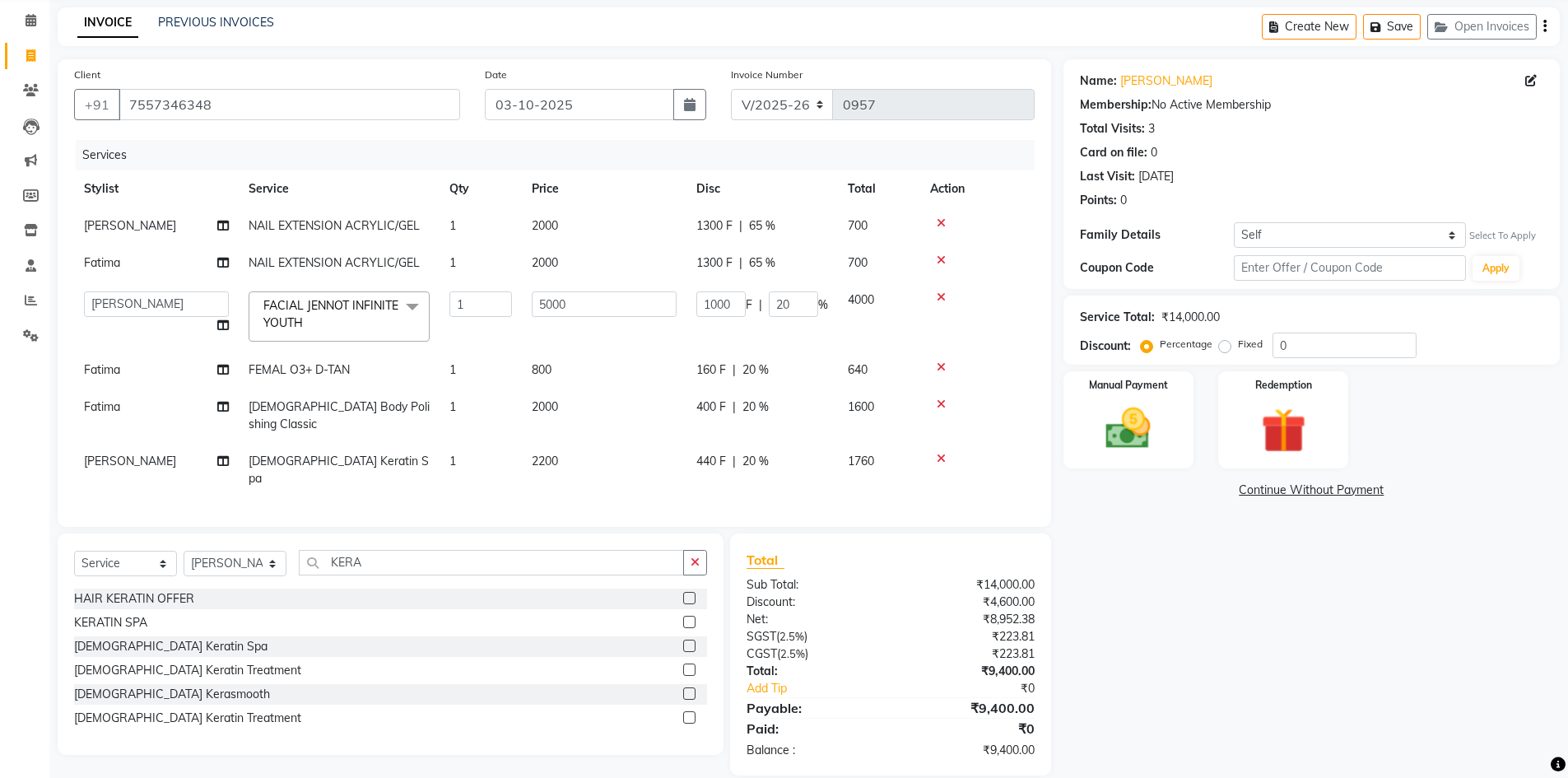
click at [707, 232] on span "1300 F" at bounding box center [715, 225] width 36 height 17
select select "57161"
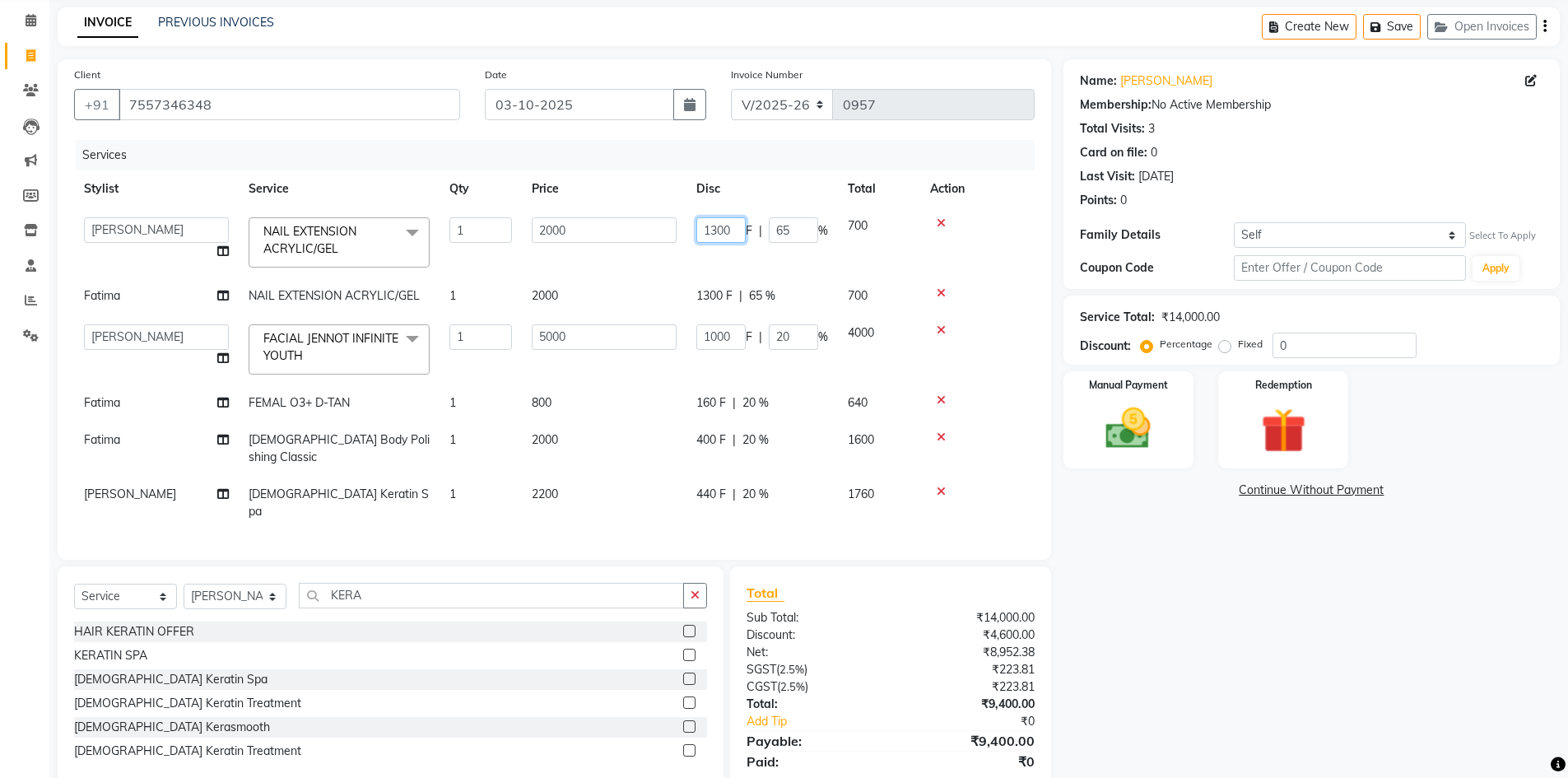
click at [717, 236] on input "1300" at bounding box center [721, 230] width 49 height 26
type input "1400"
click at [709, 295] on tbody "Aashu Fatima Neelam neha Priyanka Singh Sakib Tanu Jaiswal NAIL EXTENSION ACRYL…" at bounding box center [554, 369] width 961 height 323
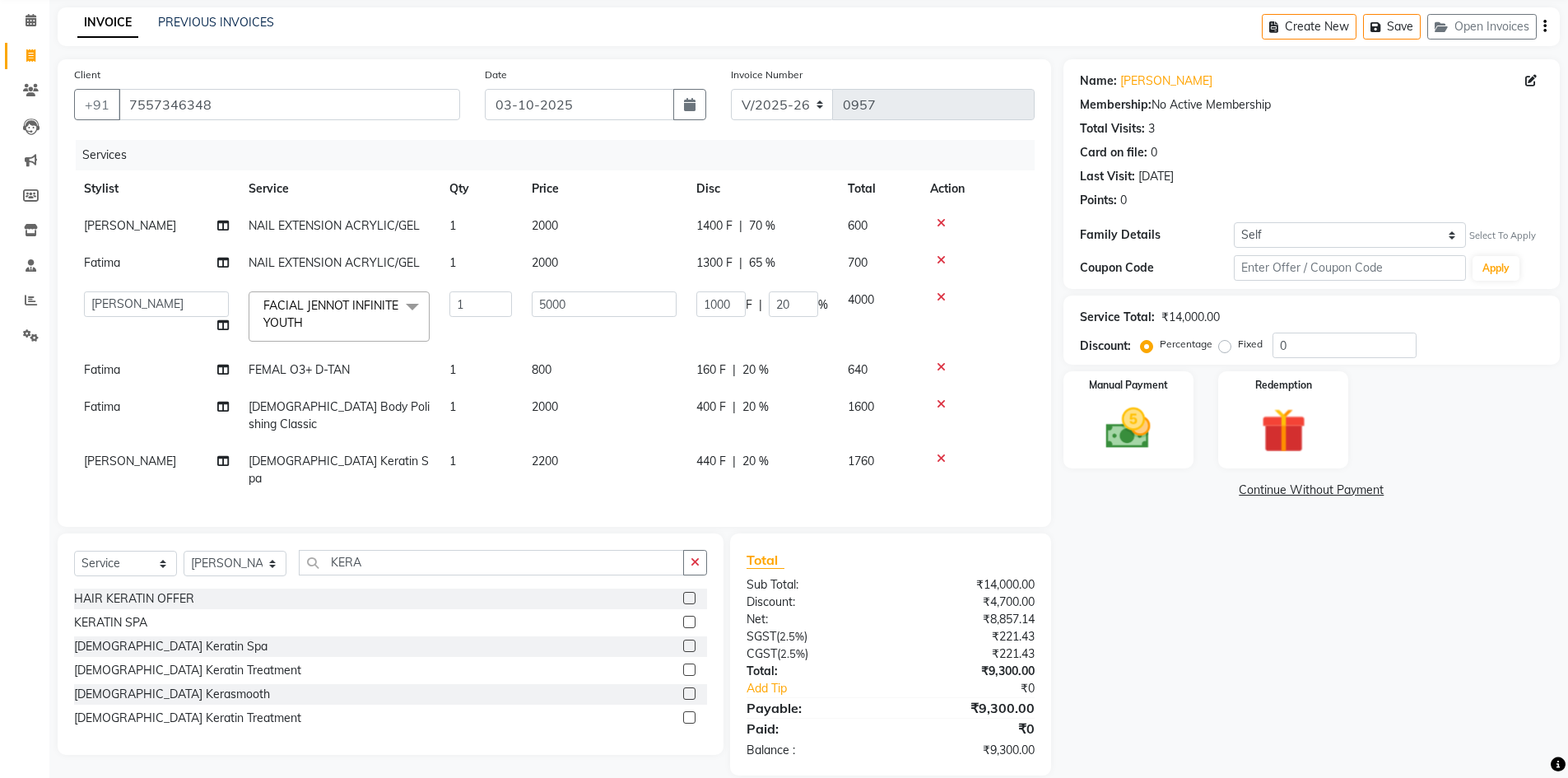
click at [709, 266] on span "1300 F" at bounding box center [715, 263] width 36 height 17
select select "50975"
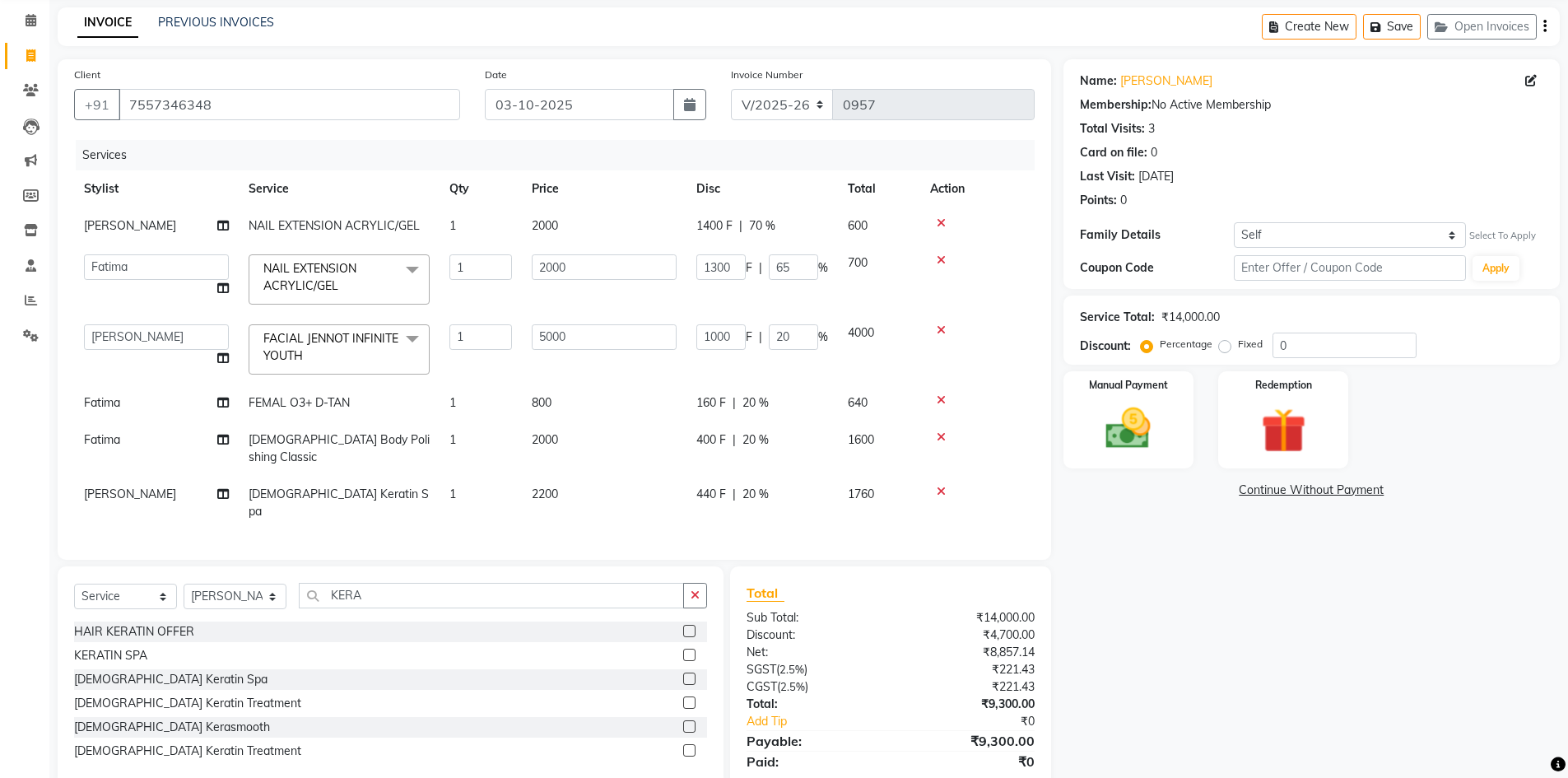
click at [709, 266] on input "1300" at bounding box center [721, 267] width 49 height 26
click at [717, 268] on input "1300" at bounding box center [721, 267] width 49 height 26
click at [717, 269] on input "1300" at bounding box center [721, 267] width 49 height 26
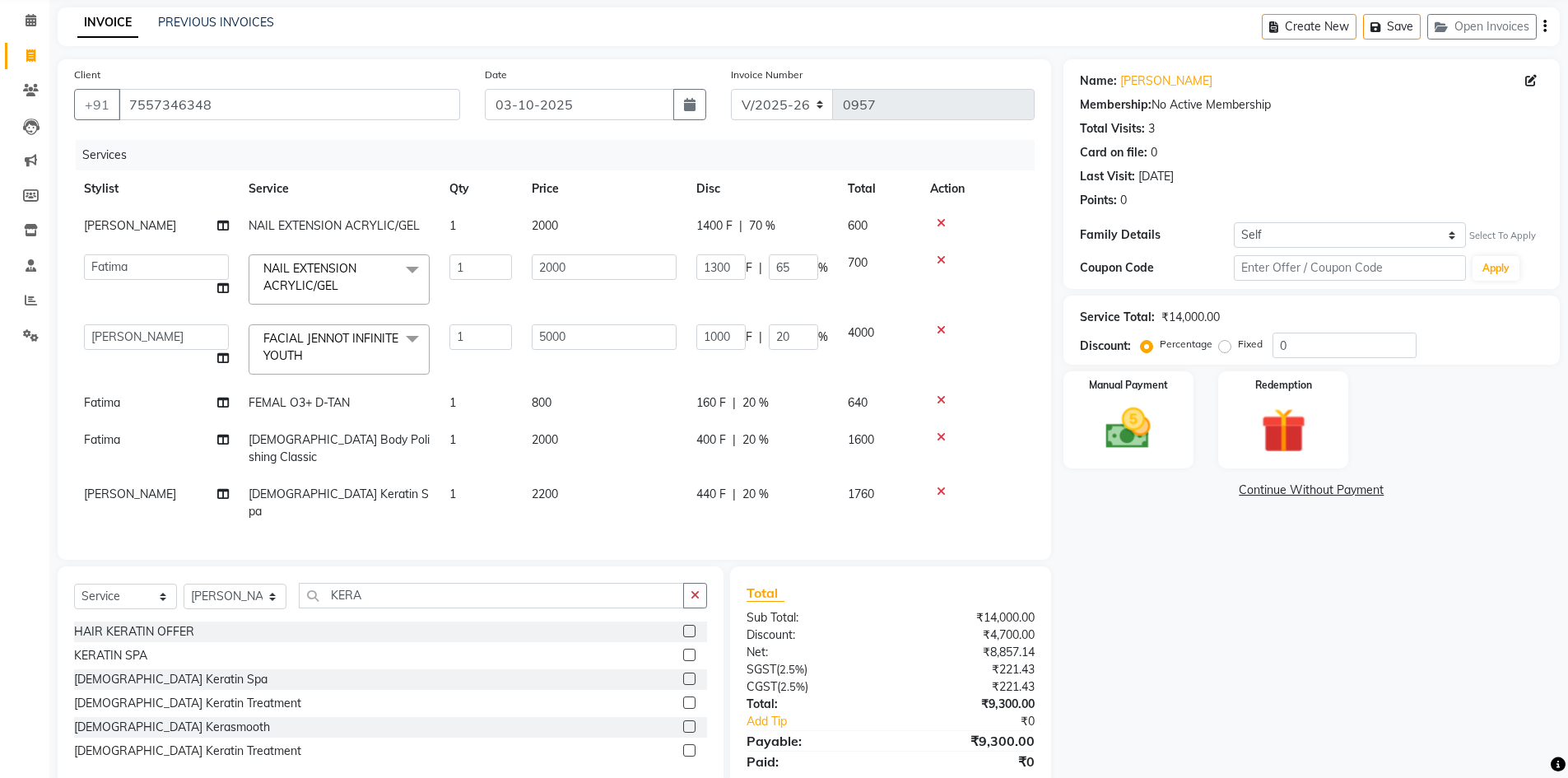
click at [717, 269] on input "1300" at bounding box center [721, 267] width 49 height 26
click at [719, 266] on input "1300" at bounding box center [721, 267] width 49 height 26
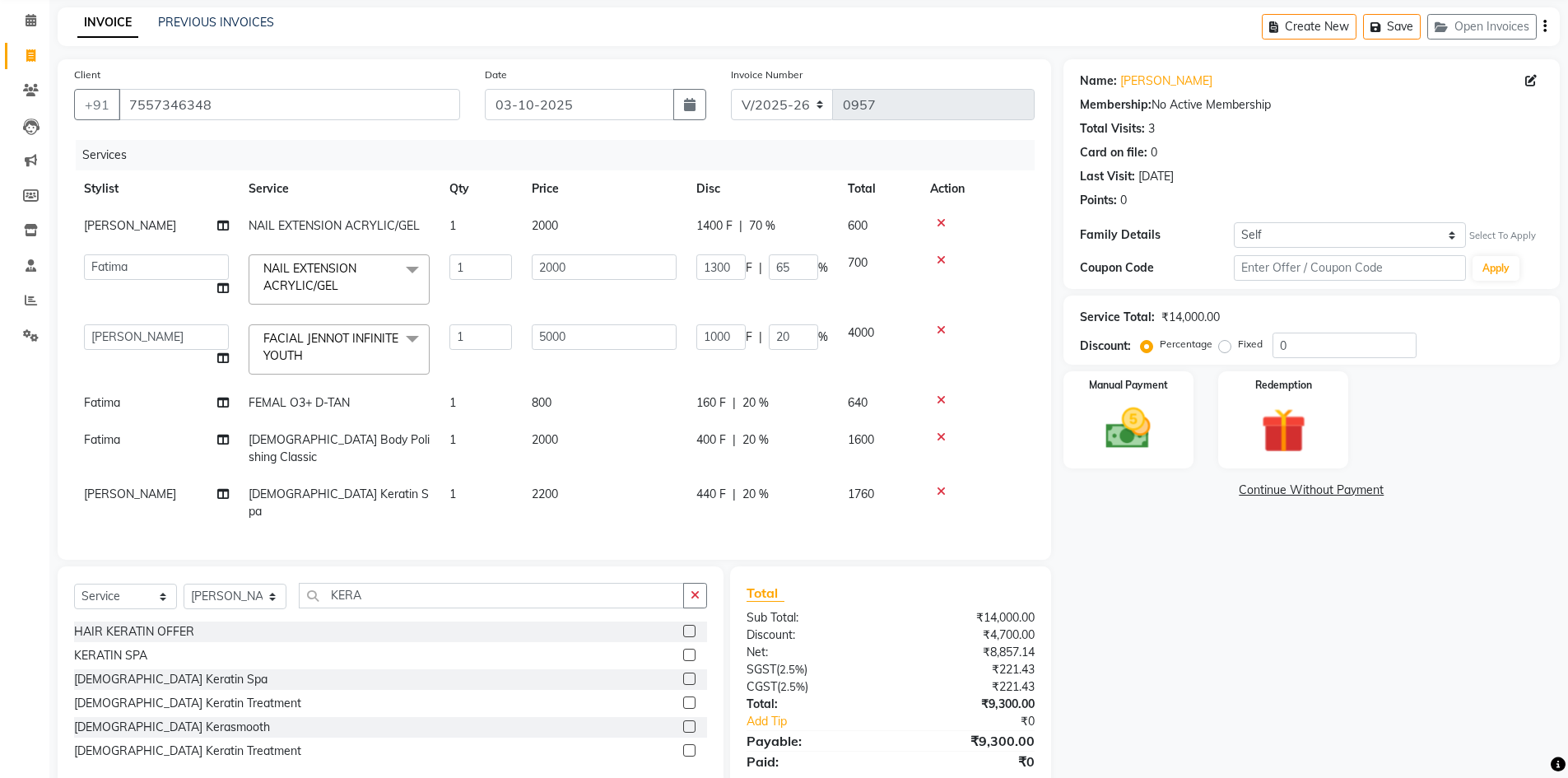
click at [719, 266] on input "1300" at bounding box center [721, 267] width 49 height 26
click at [719, 267] on input "1300" at bounding box center [721, 267] width 49 height 26
click at [718, 267] on input "1300" at bounding box center [721, 267] width 49 height 26
click at [717, 267] on input "1300" at bounding box center [721, 267] width 49 height 26
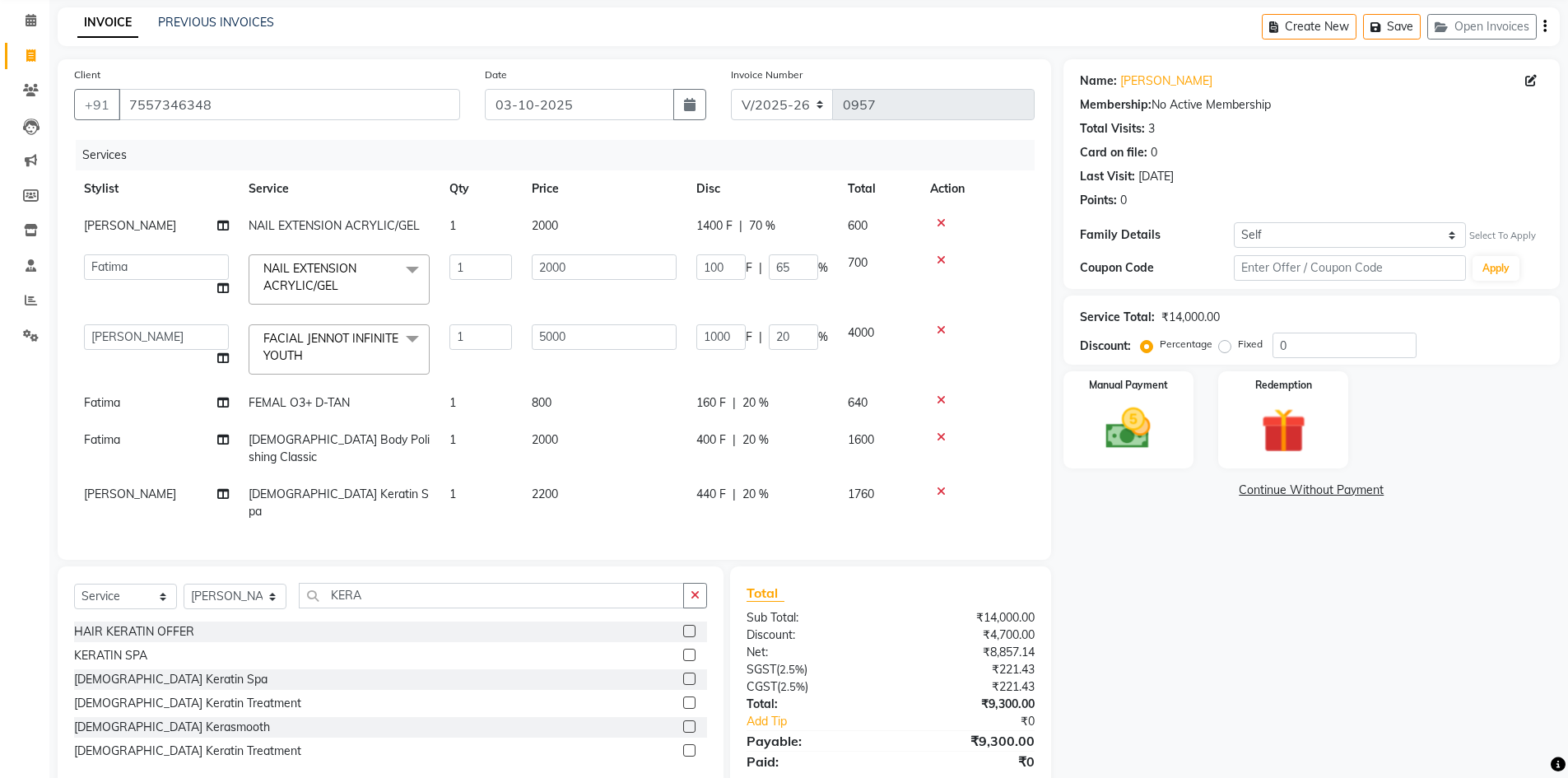
type input "1400"
click at [894, 583] on div "Total Sub Total: ₹14,000.00 Discount: ₹4,700.00 Net: ₹8,857.14 SGST ( 2.5% ) ₹2…" at bounding box center [890, 687] width 287 height 209
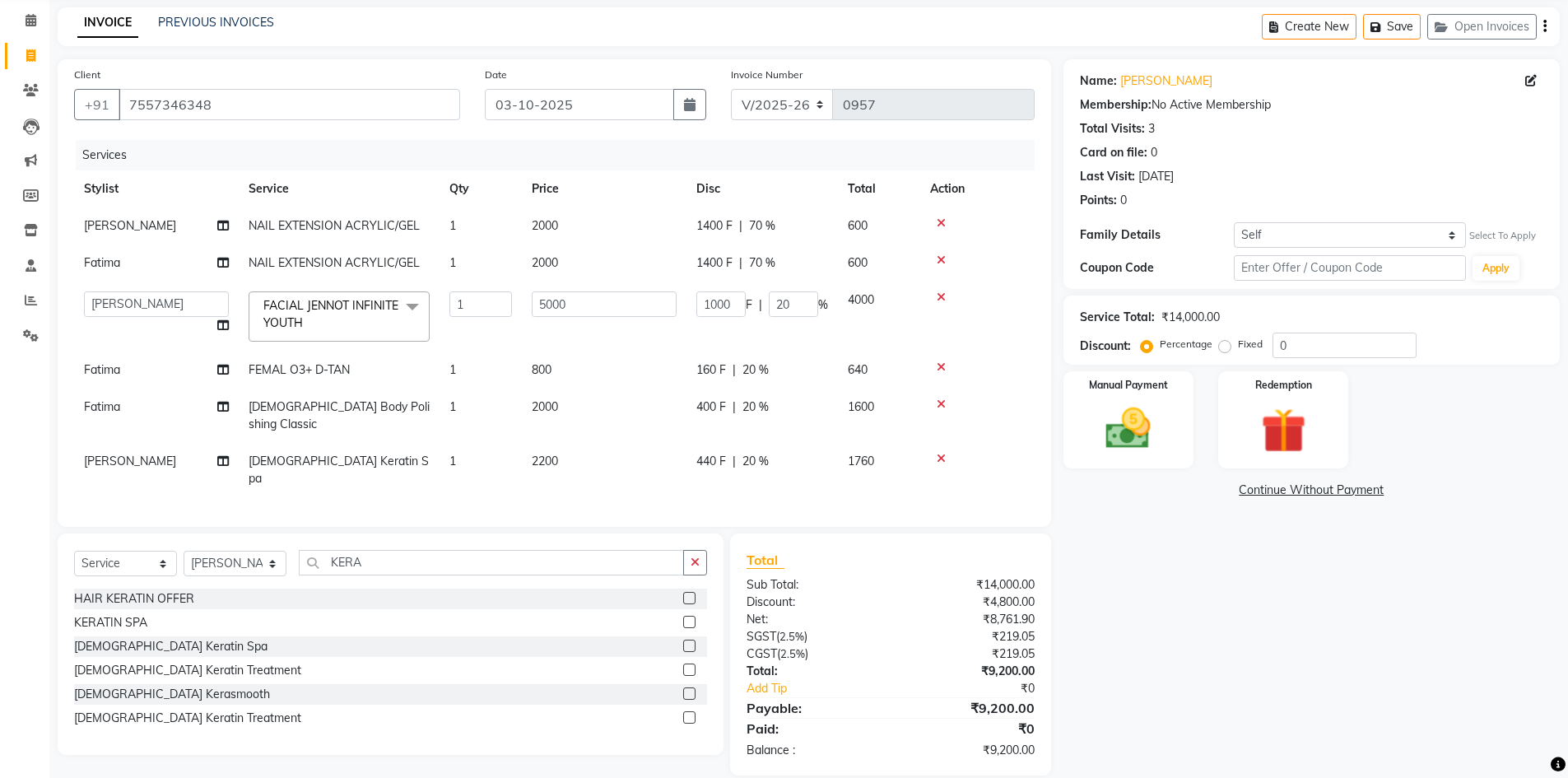
click at [725, 222] on span "1400 F" at bounding box center [715, 225] width 36 height 17
select select "57161"
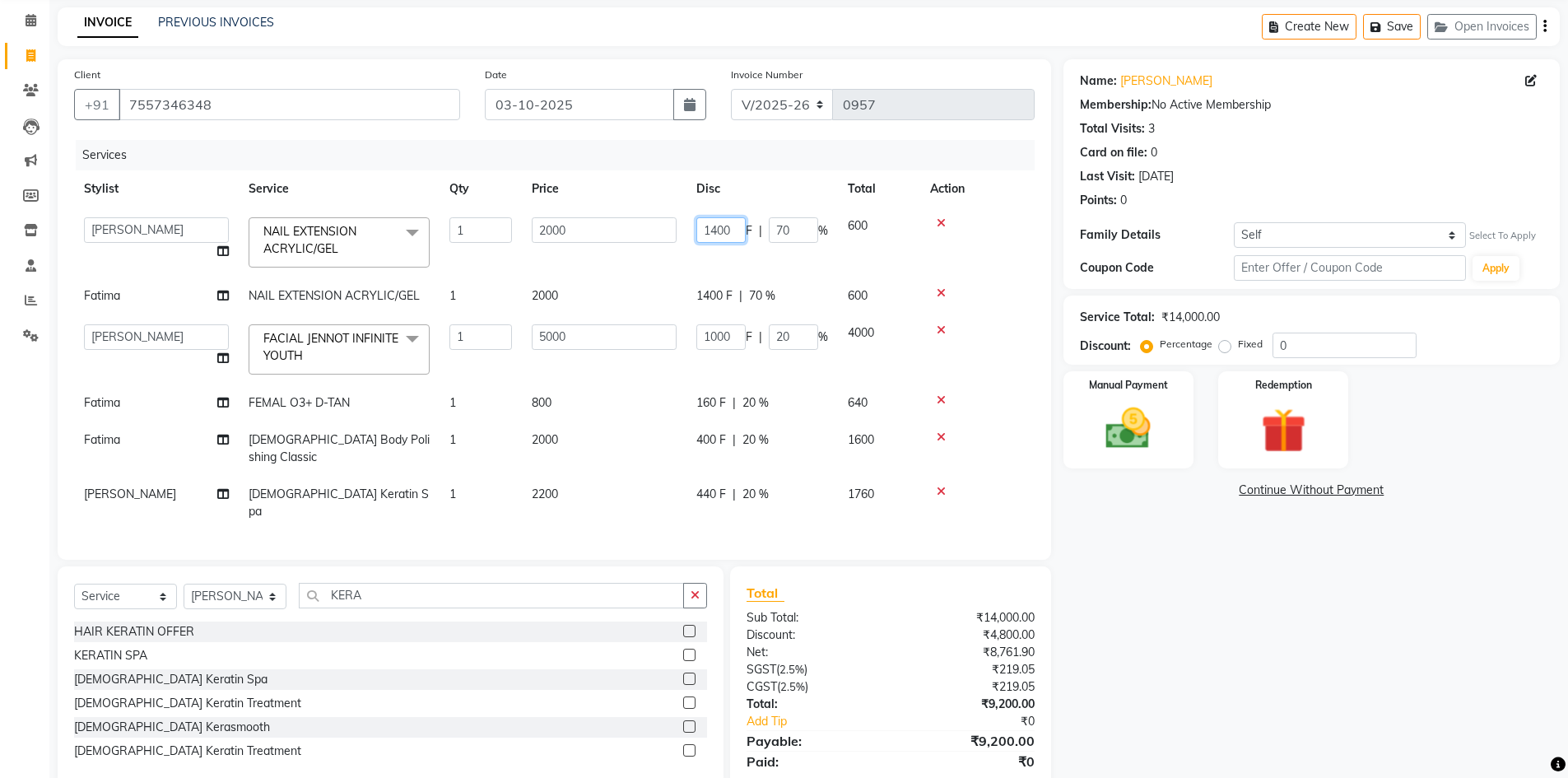
click at [720, 224] on input "1400" at bounding box center [721, 230] width 49 height 26
type input "1200"
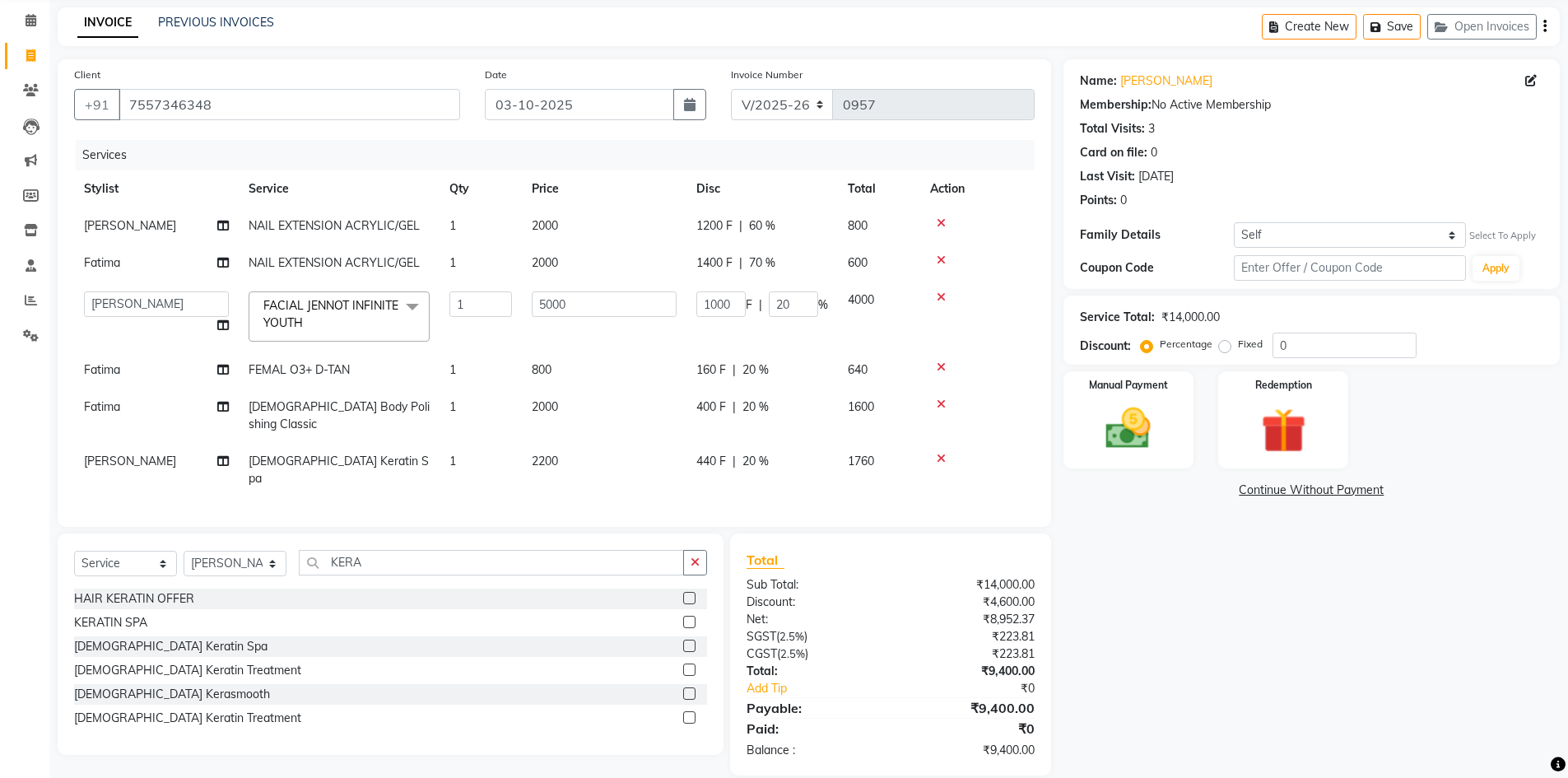
click at [711, 297] on tbody "Neelam NAIL EXTENSION ACRYLIC/GEL 1 2000 1200 F | 60 % 800 Fatima NAIL EXTENSIO…" at bounding box center [554, 353] width 961 height 290
click at [711, 297] on input "1000" at bounding box center [721, 305] width 49 height 26
click at [711, 258] on tbody "Neelam NAIL EXTENSION ACRYLIC/GEL 1 2000 1200 F | 60 % 800 Fatima NAIL EXTENSIO…" at bounding box center [554, 353] width 961 height 290
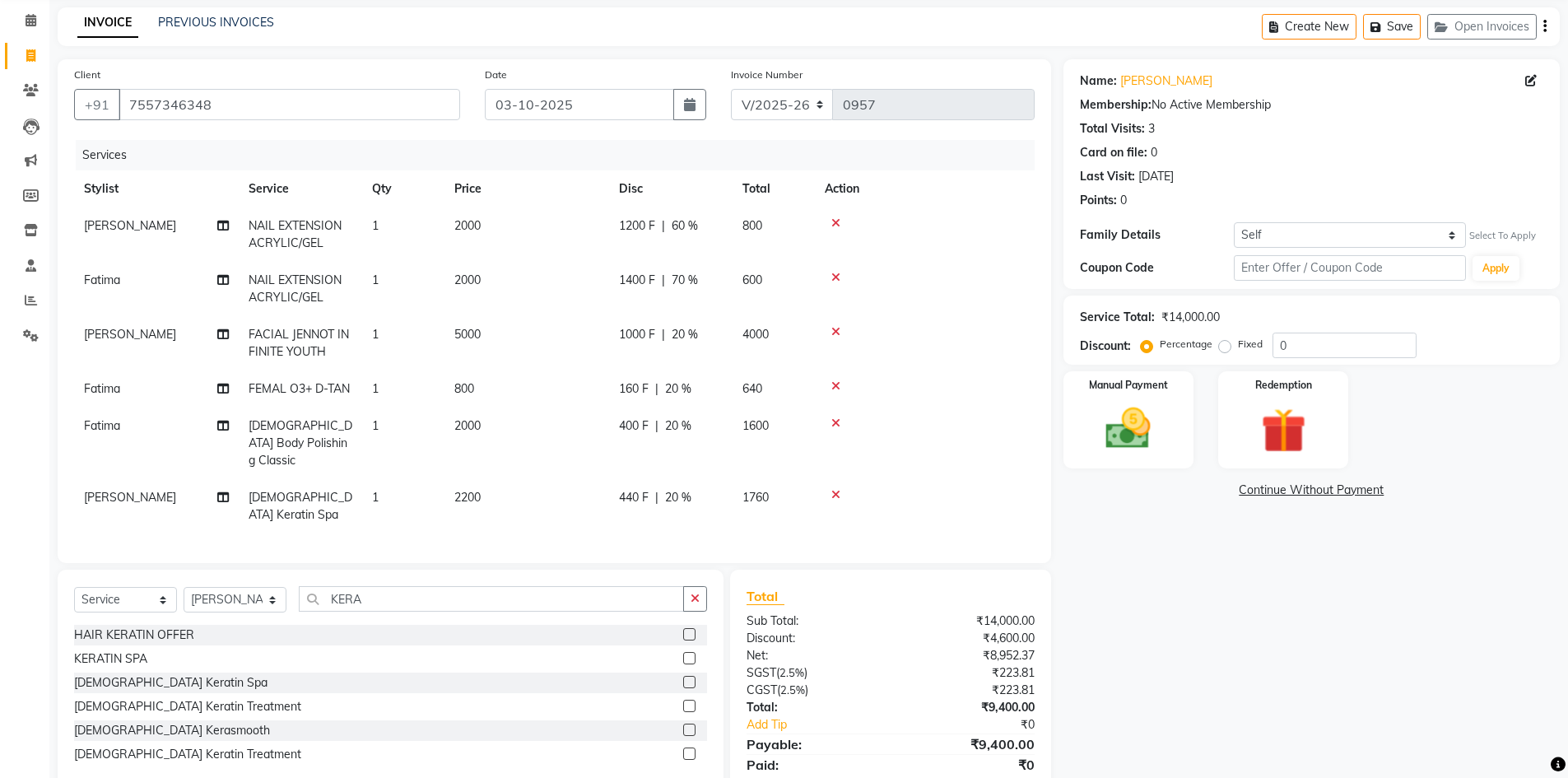
click at [711, 265] on td "1400 F | 70 %" at bounding box center [670, 289] width 123 height 55
select select "50975"
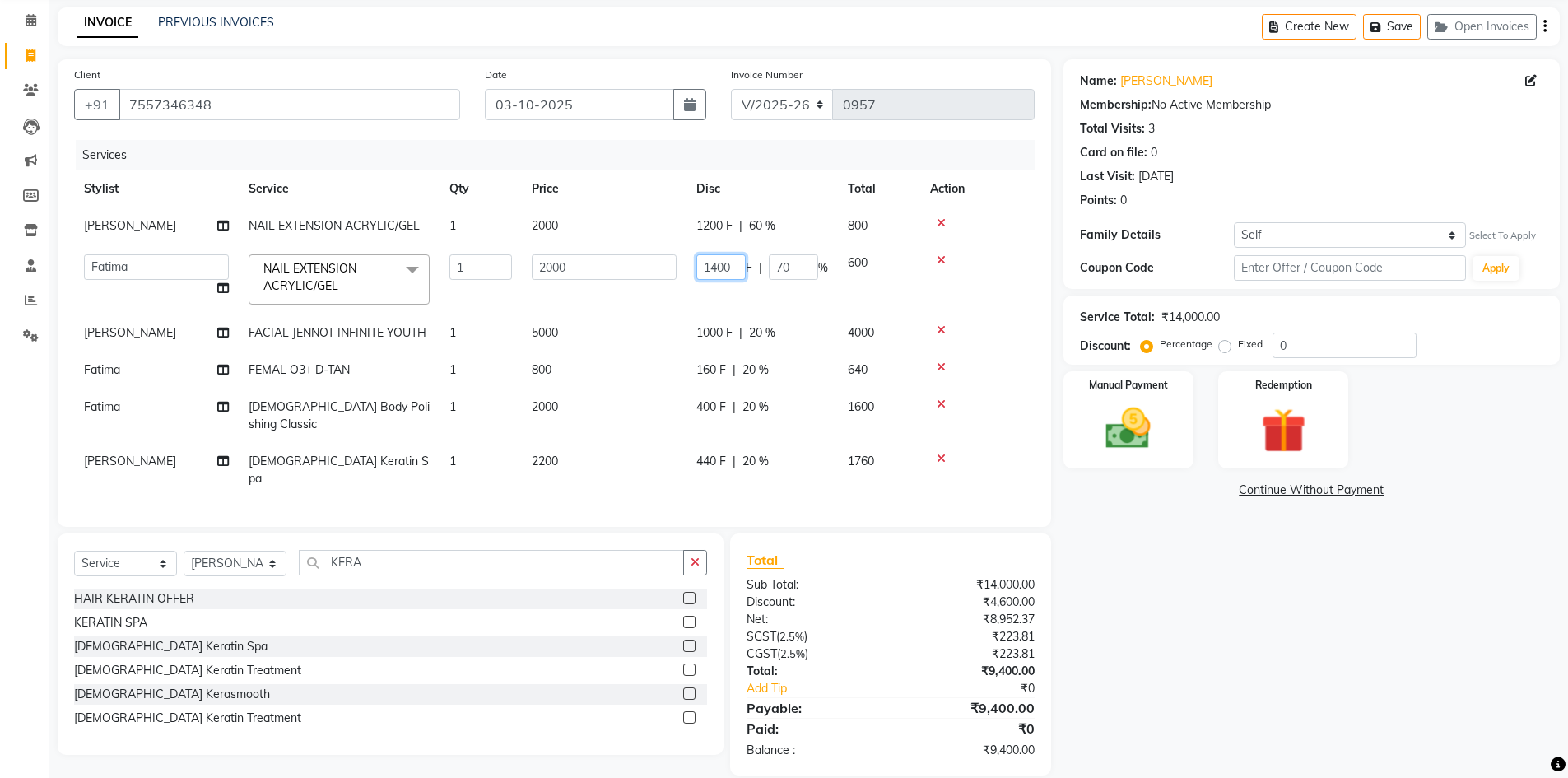
click at [711, 269] on input "1400" at bounding box center [721, 267] width 49 height 26
click at [714, 269] on input "1400" at bounding box center [721, 267] width 49 height 26
click at [717, 275] on input "400" at bounding box center [721, 267] width 49 height 26
click at [707, 271] on input "400" at bounding box center [721, 267] width 49 height 26
click at [709, 273] on input "400" at bounding box center [721, 267] width 49 height 26
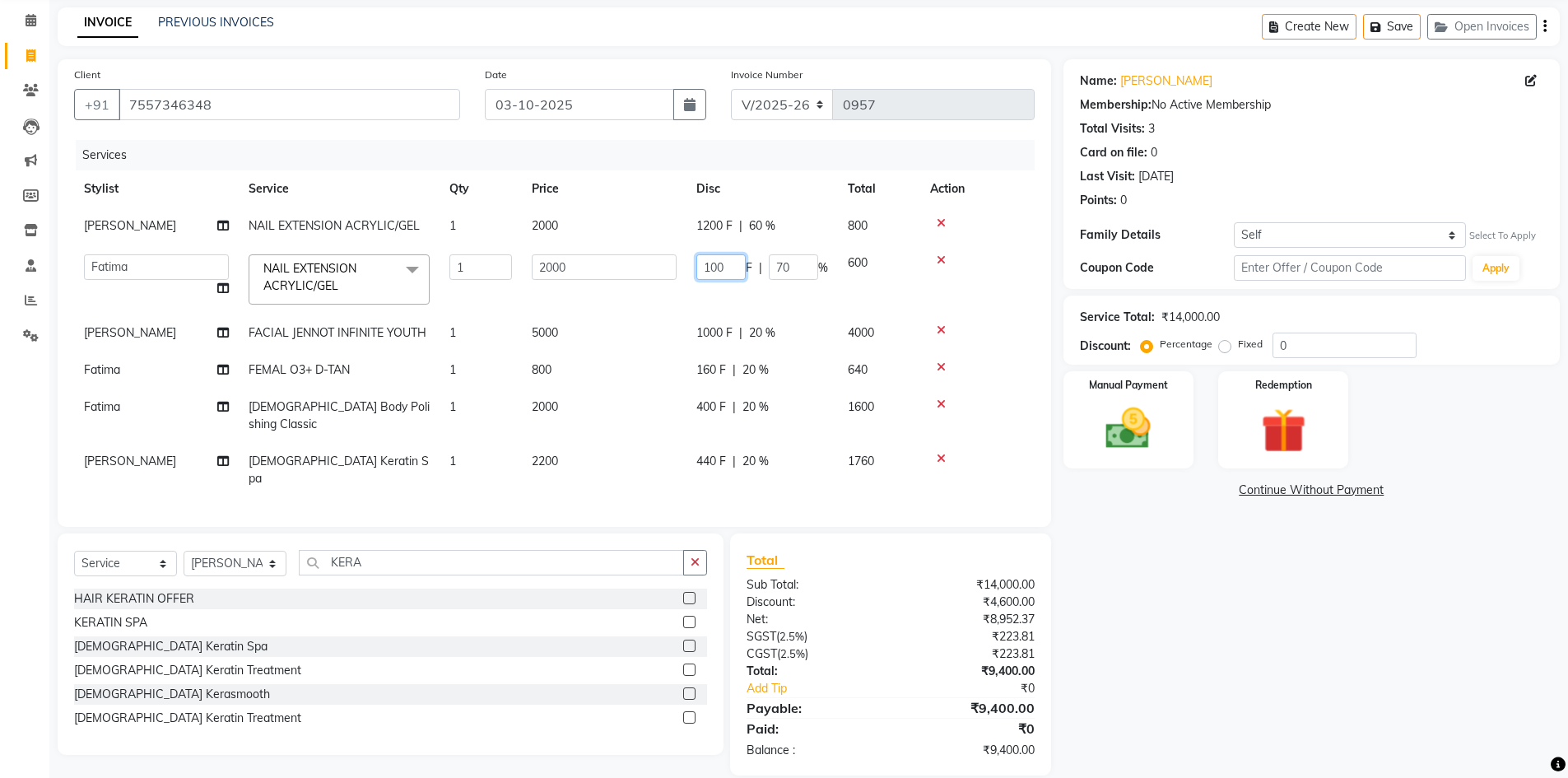
type input "1200"
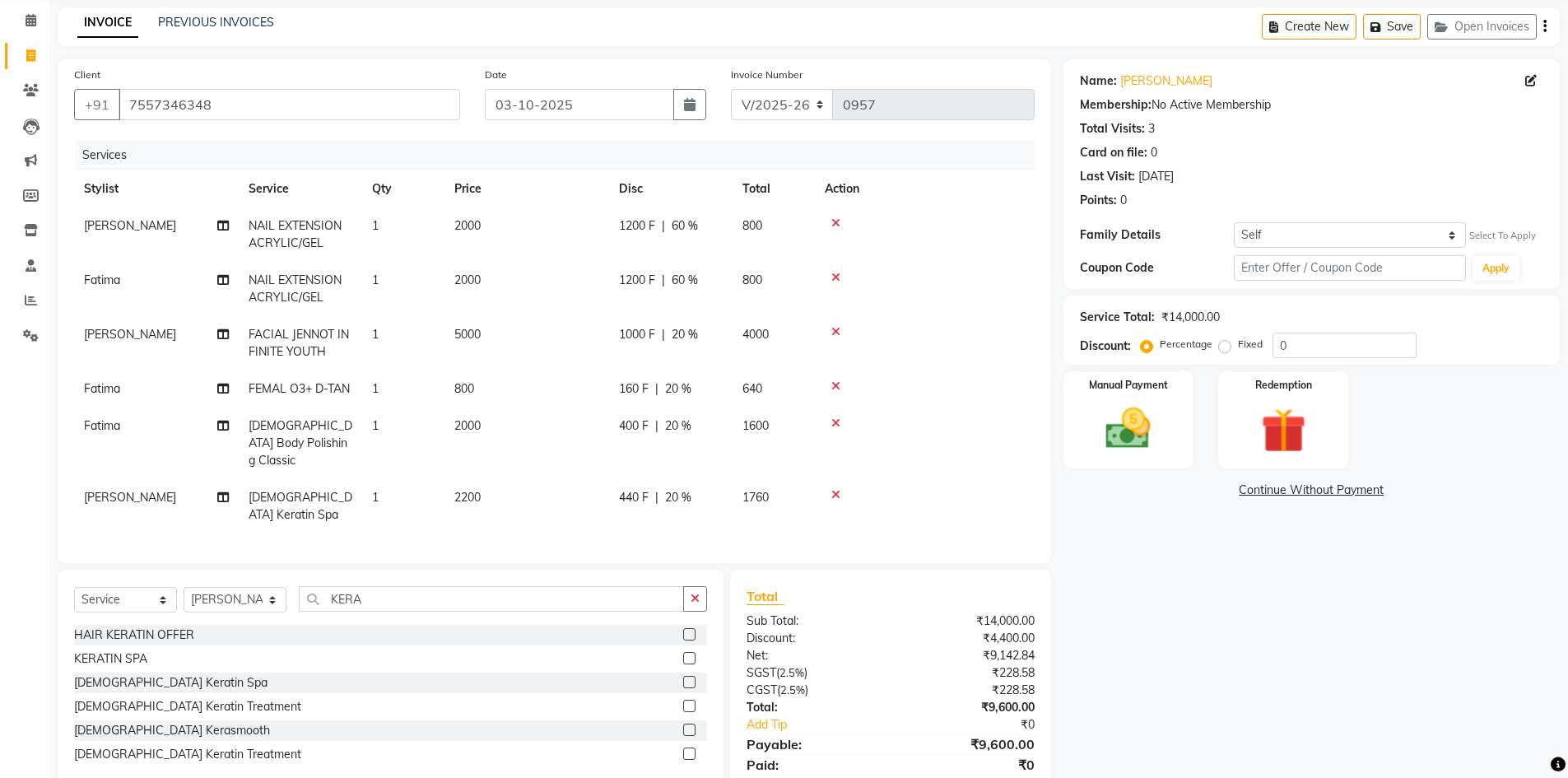
click at [861, 522] on div "Client +91 7557346348 Date 03-10-2025 Invoice Number V/2025 V/2025-26 0957 Serv…" at bounding box center [554, 435] width 1018 height 752
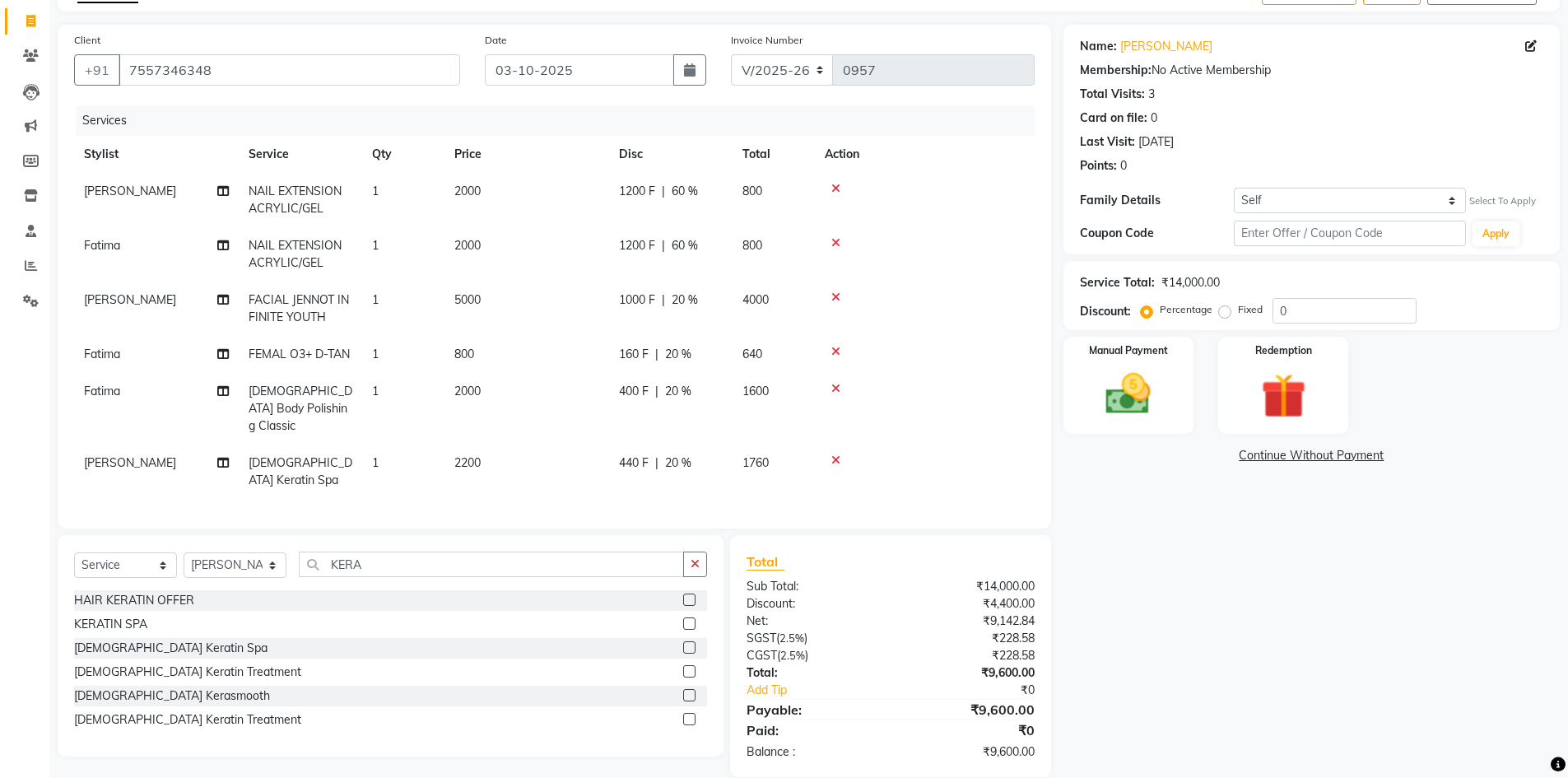
scroll to position [118, 0]
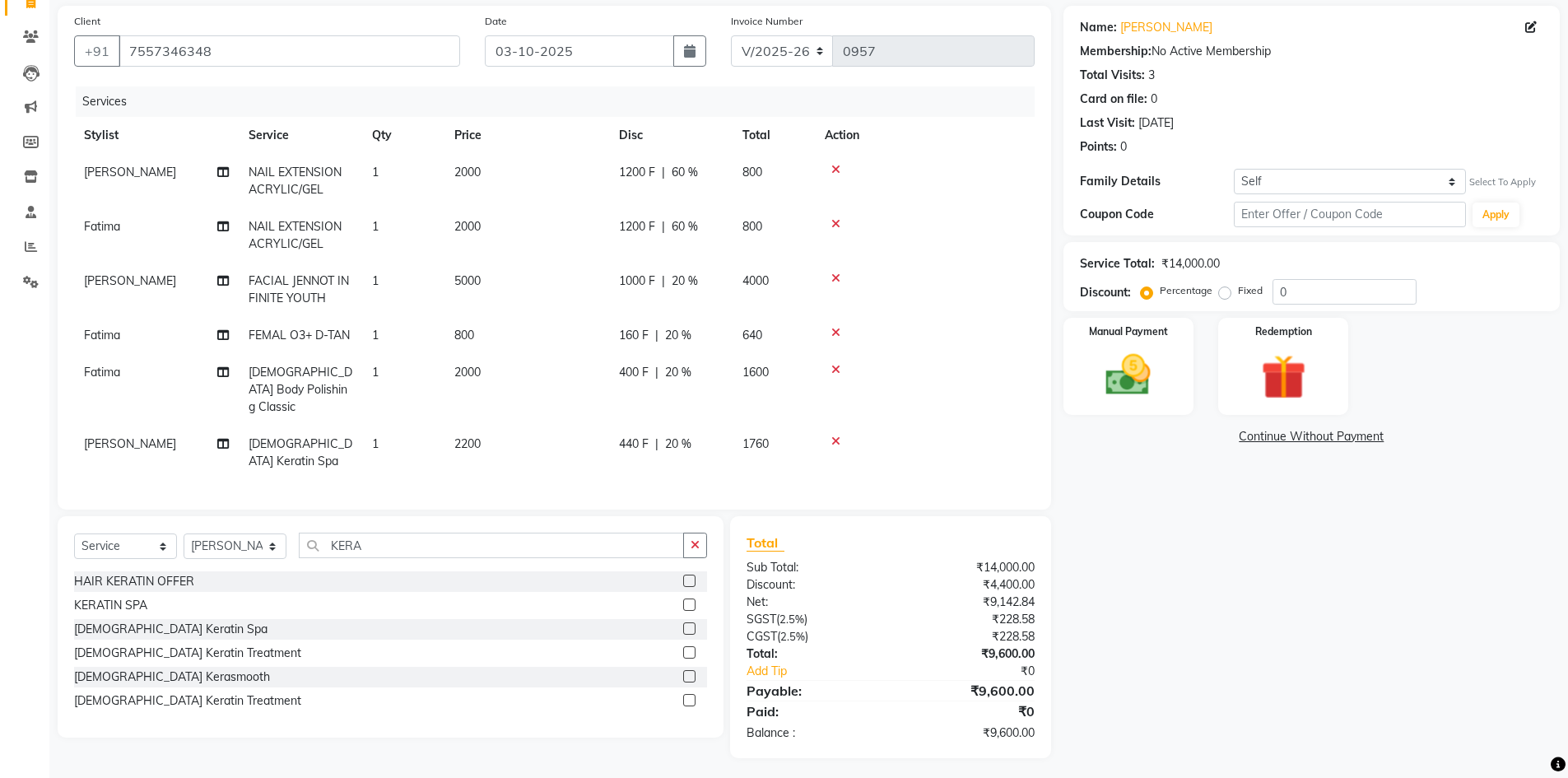
click at [836, 224] on icon at bounding box center [836, 223] width 9 height 12
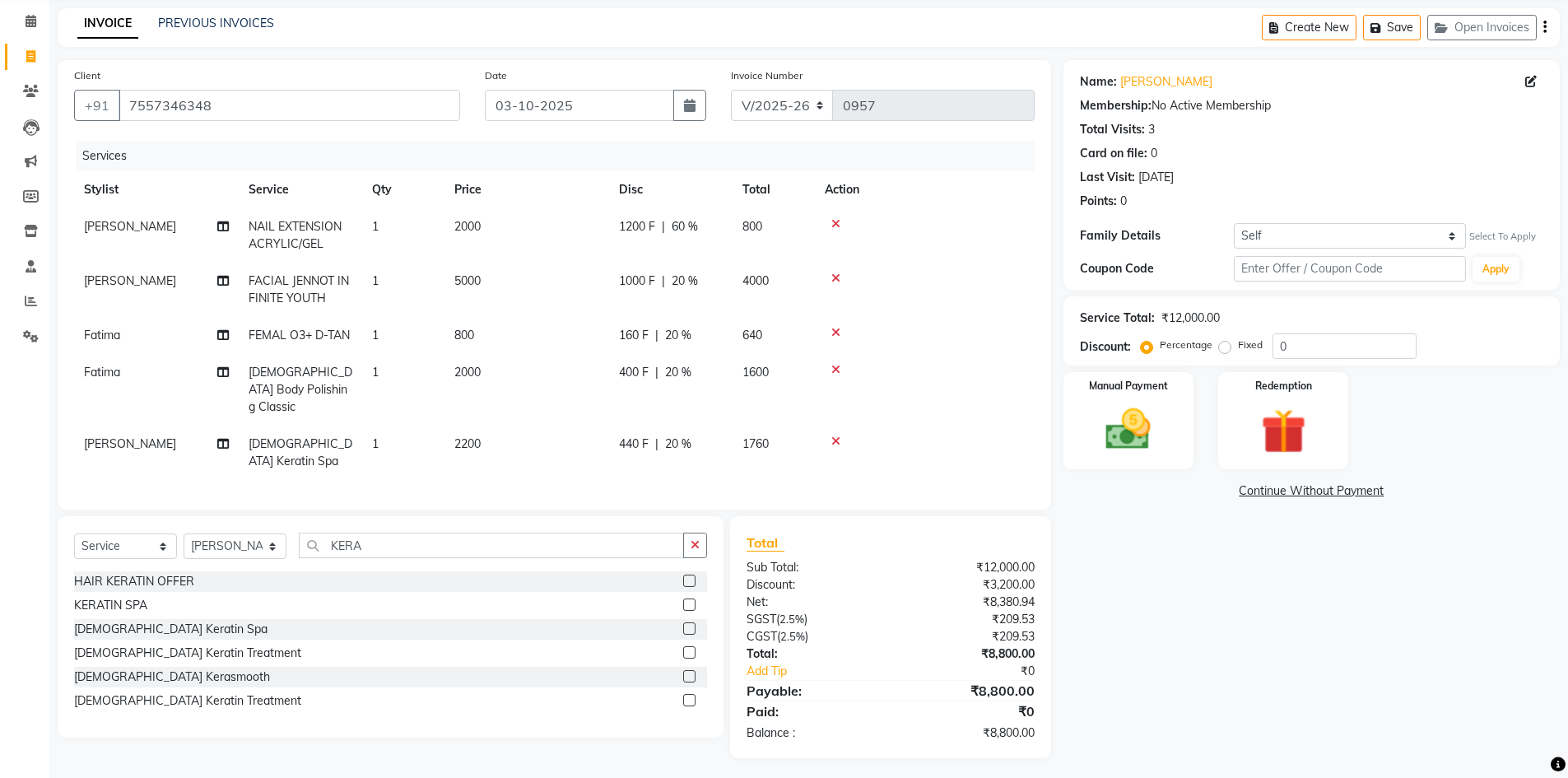
click at [738, 233] on td "800" at bounding box center [774, 235] width 82 height 55
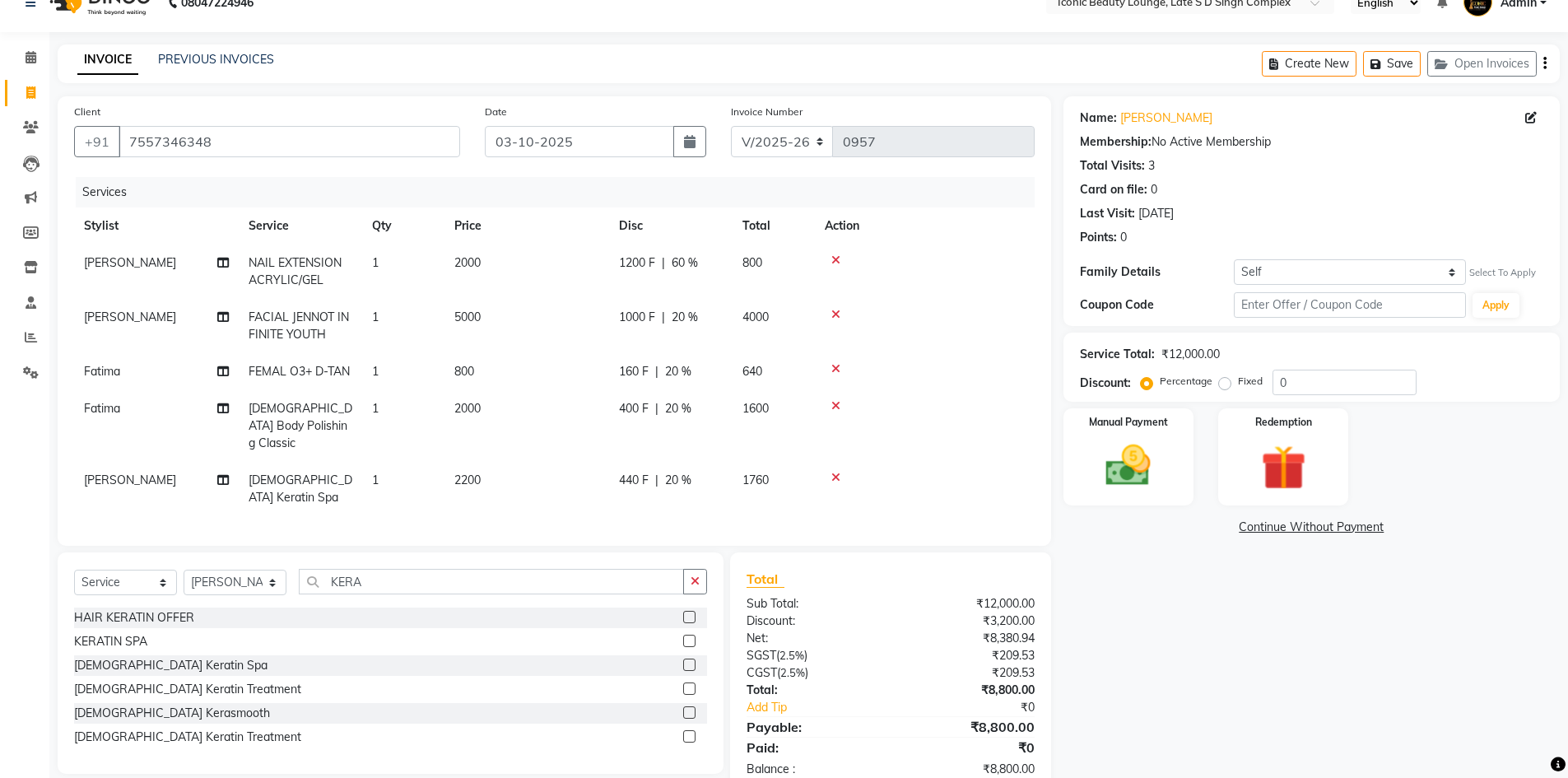
select select "57161"
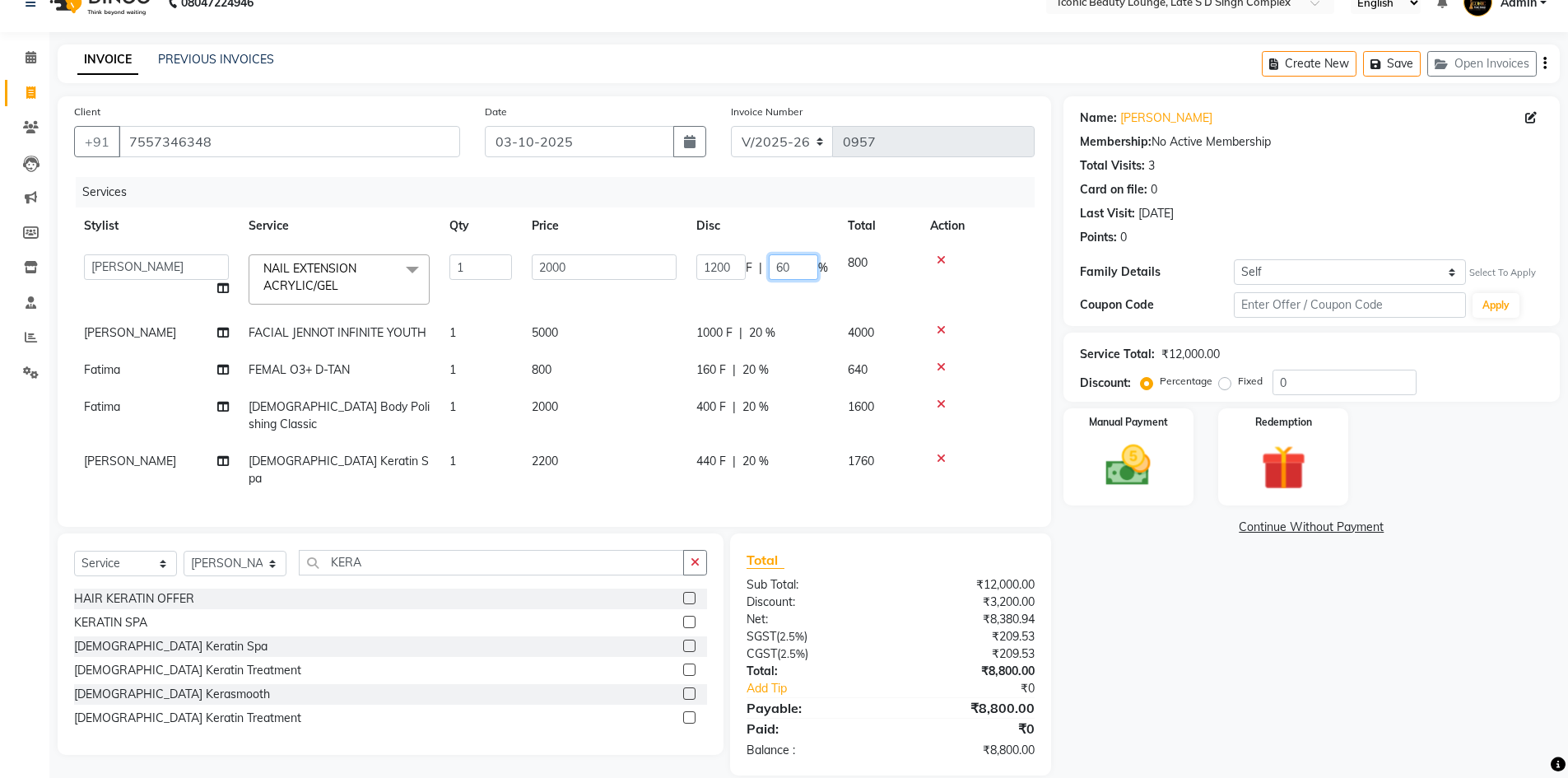
click at [801, 273] on input "60" at bounding box center [793, 267] width 49 height 26
type input "6"
type input "20"
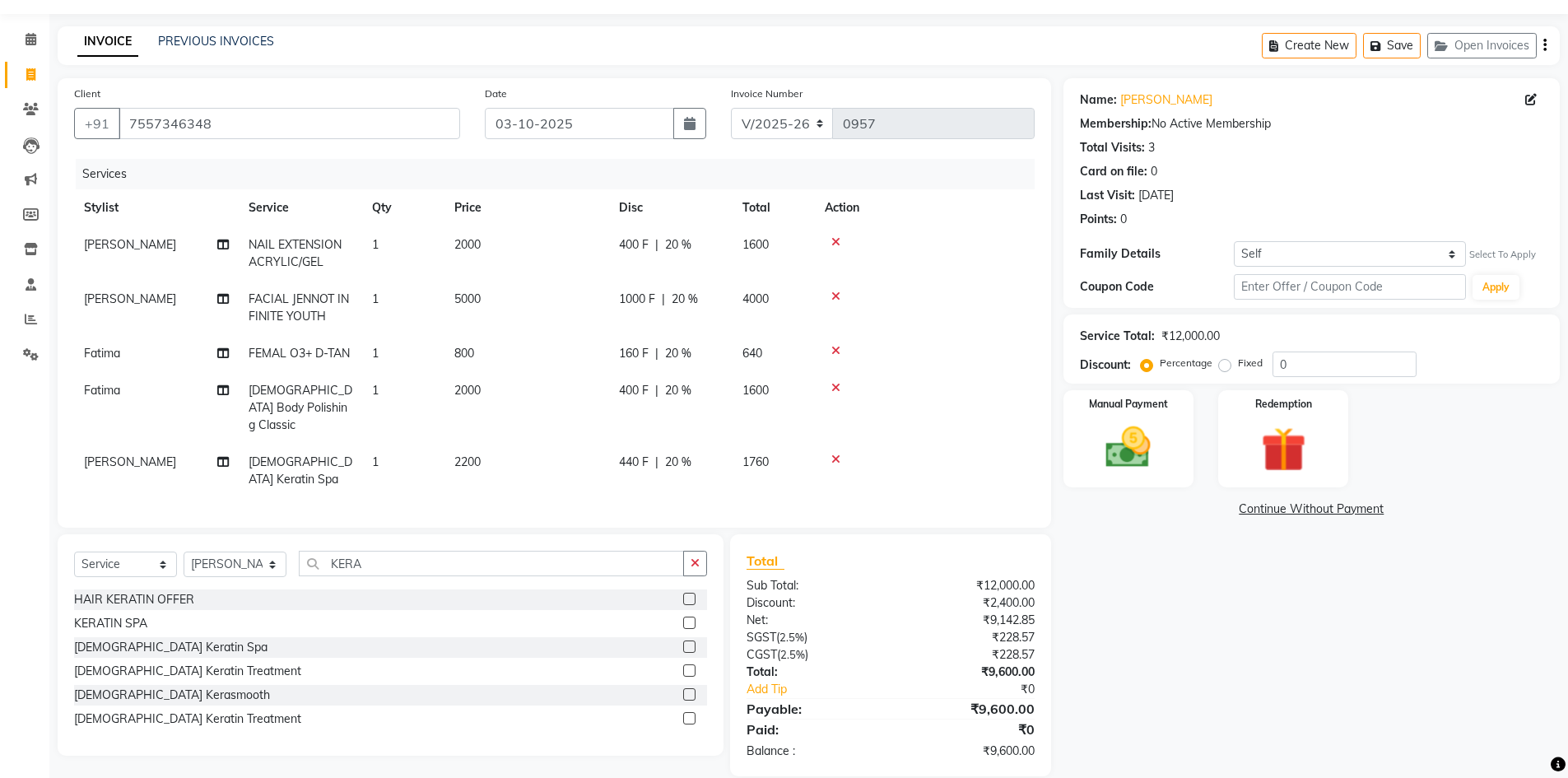
scroll to position [64, 0]
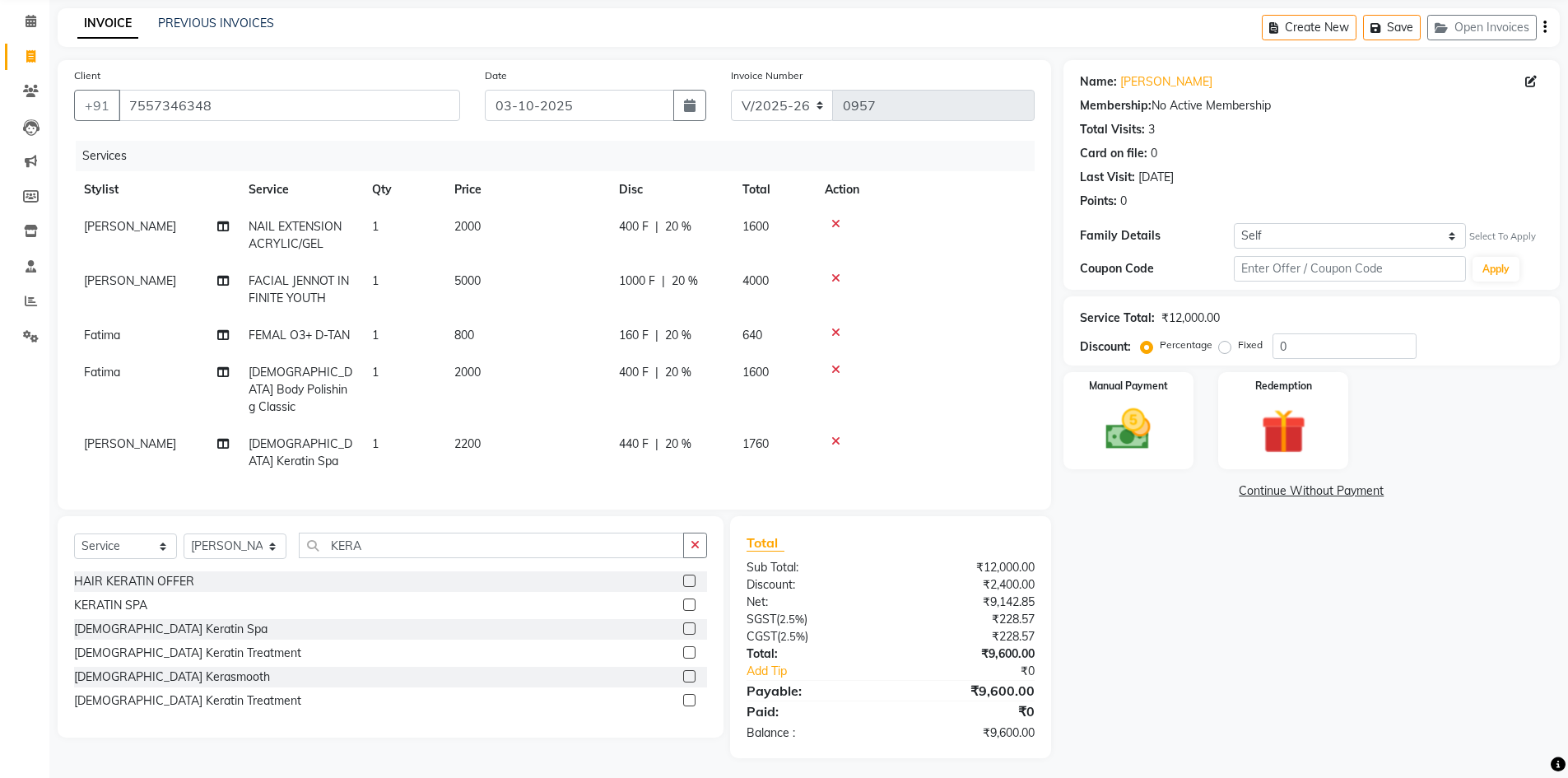
click at [682, 375] on span "20 %" at bounding box center [678, 372] width 26 height 17
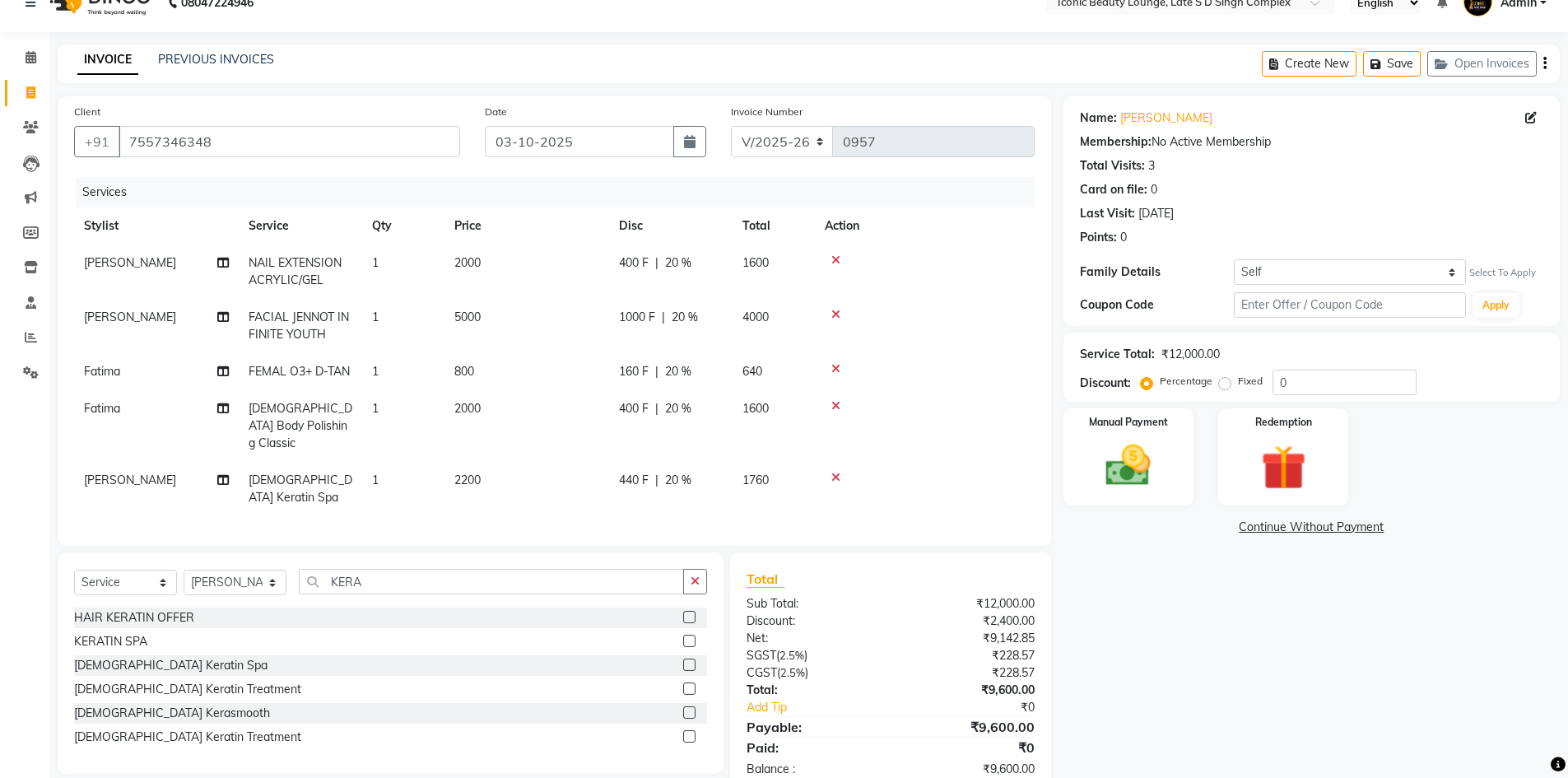
select select "50975"
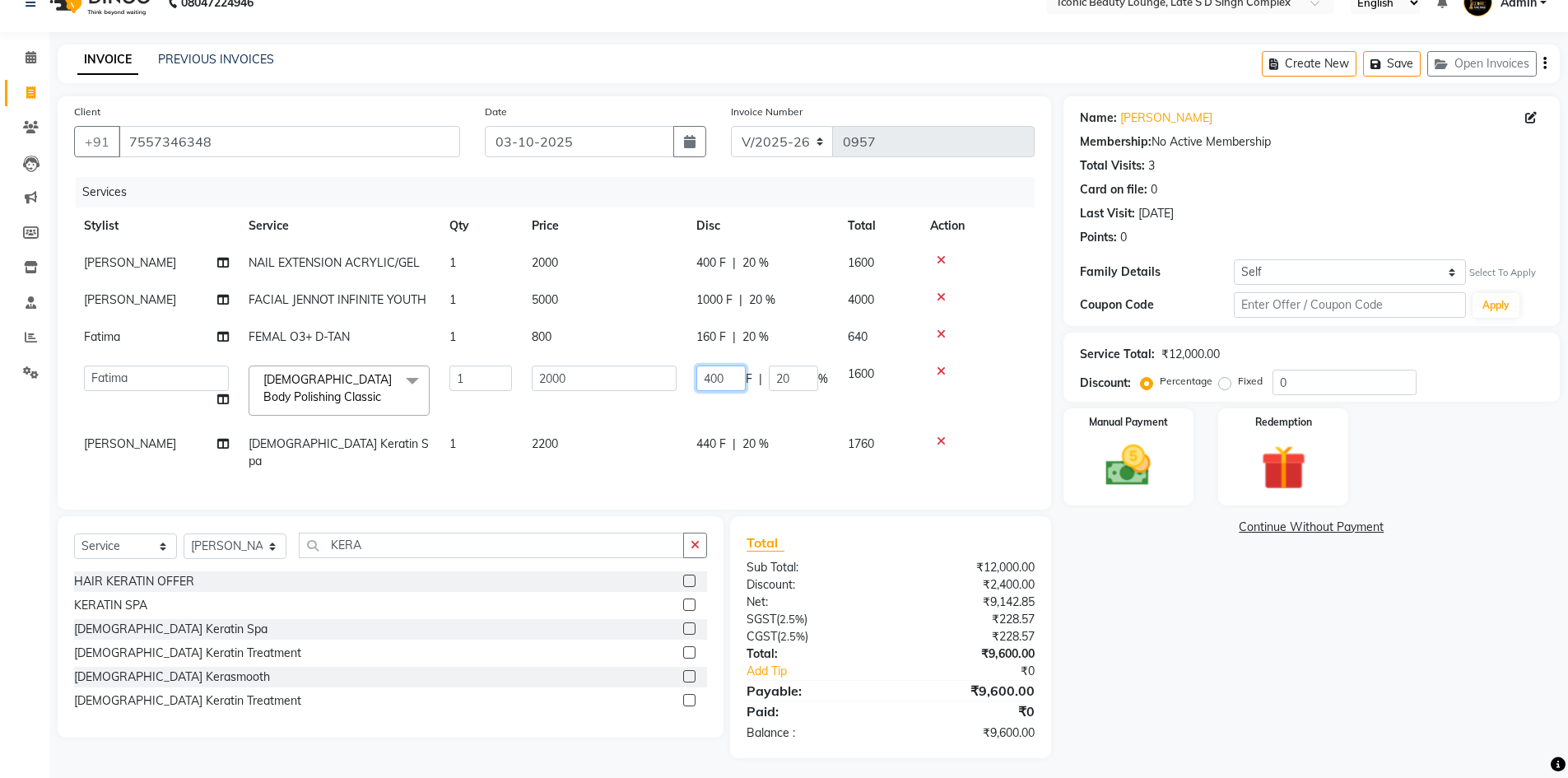
click at [730, 378] on input "400" at bounding box center [721, 379] width 49 height 26
type input "4"
type input "1000"
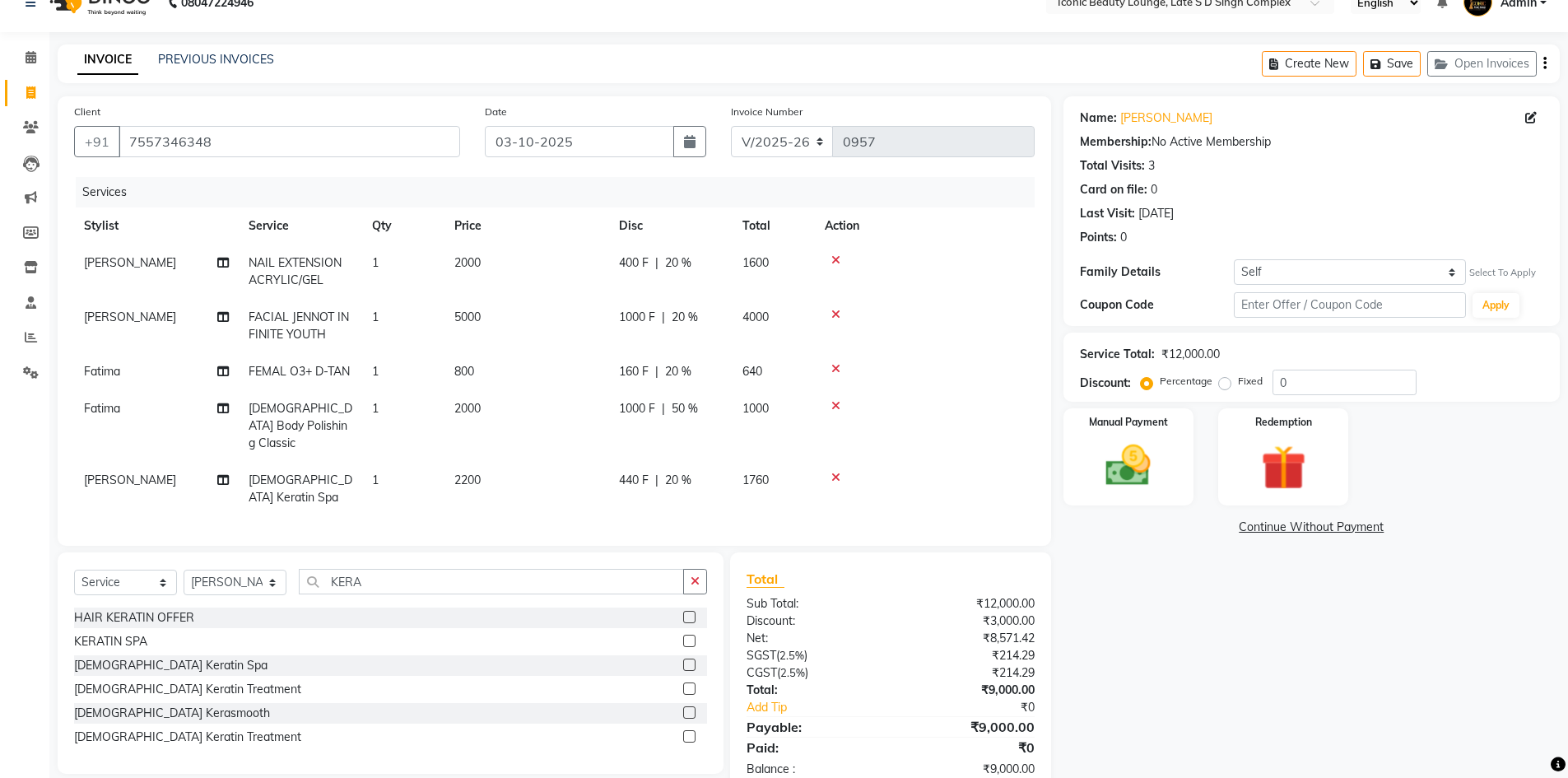
click at [706, 345] on tbody "Neelam NAIL EXTENSION ACRYLIC/GEL 1 2000 400 F | 20 % 1600 Neelam FACIAL JENNOT…" at bounding box center [554, 380] width 961 height 272
click at [707, 353] on td "160 F | 20 %" at bounding box center [670, 371] width 123 height 37
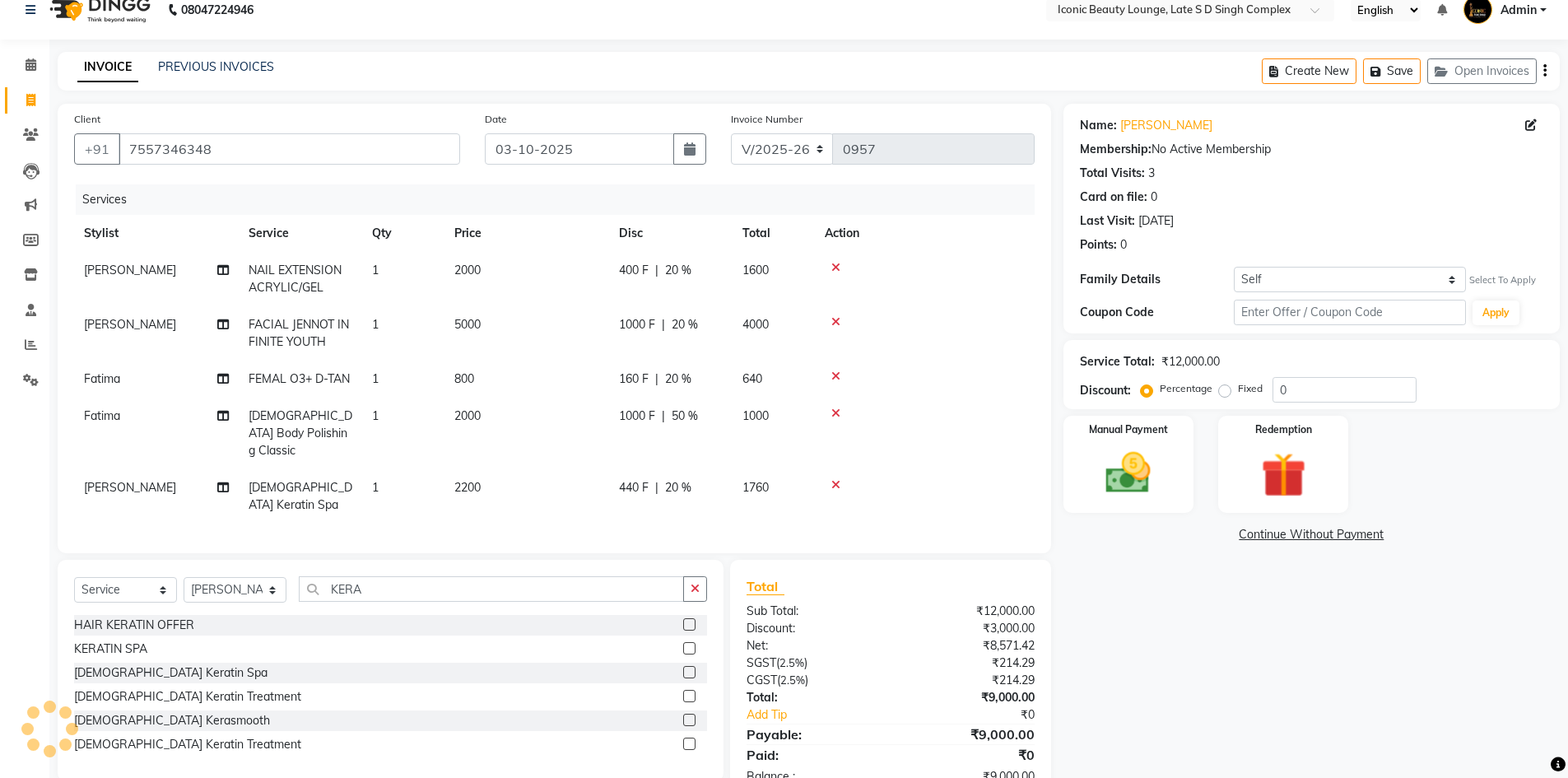
select select "50975"
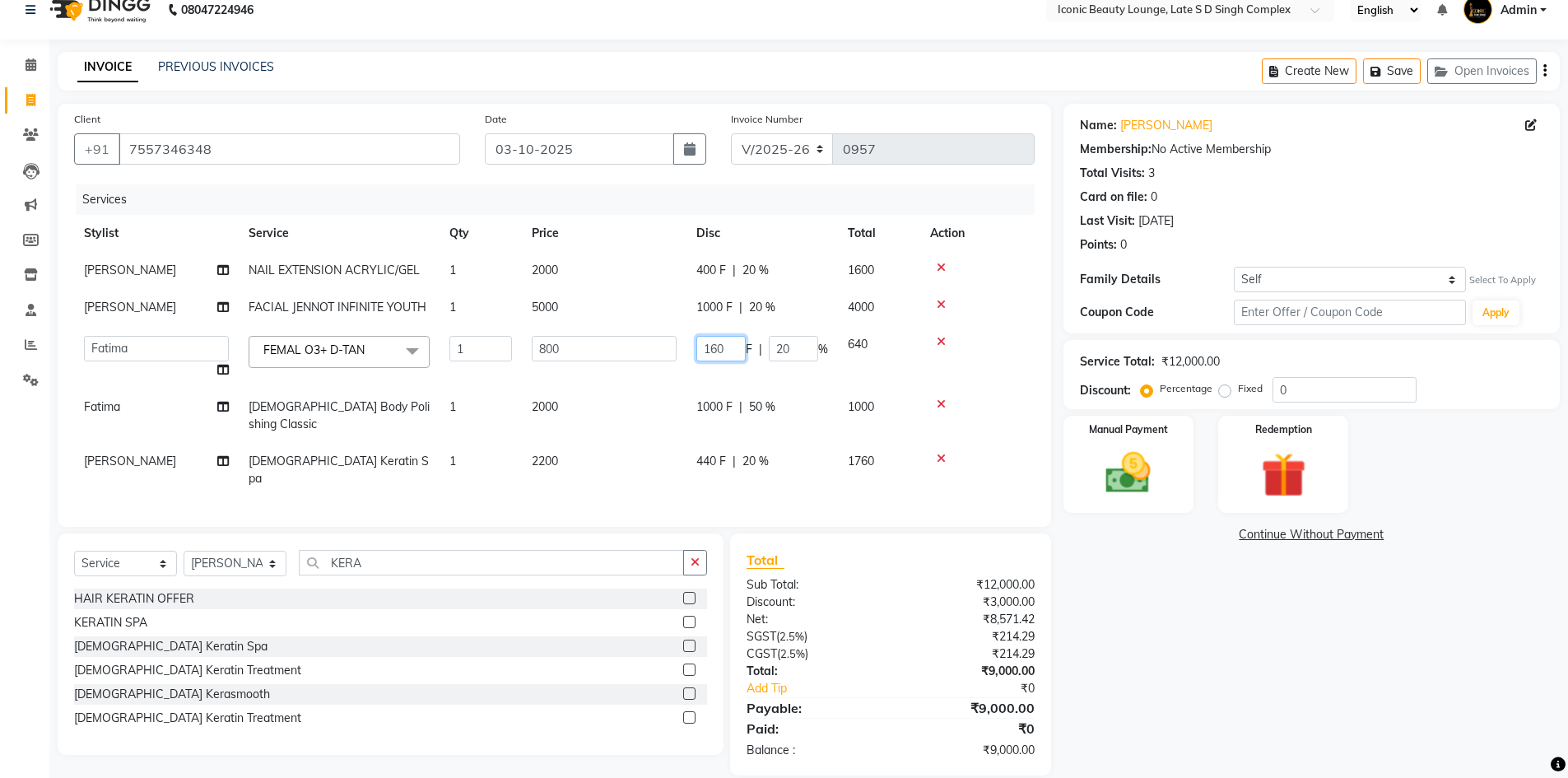
click at [727, 356] on input "160" at bounding box center [721, 348] width 49 height 26
type input "1"
type input "300"
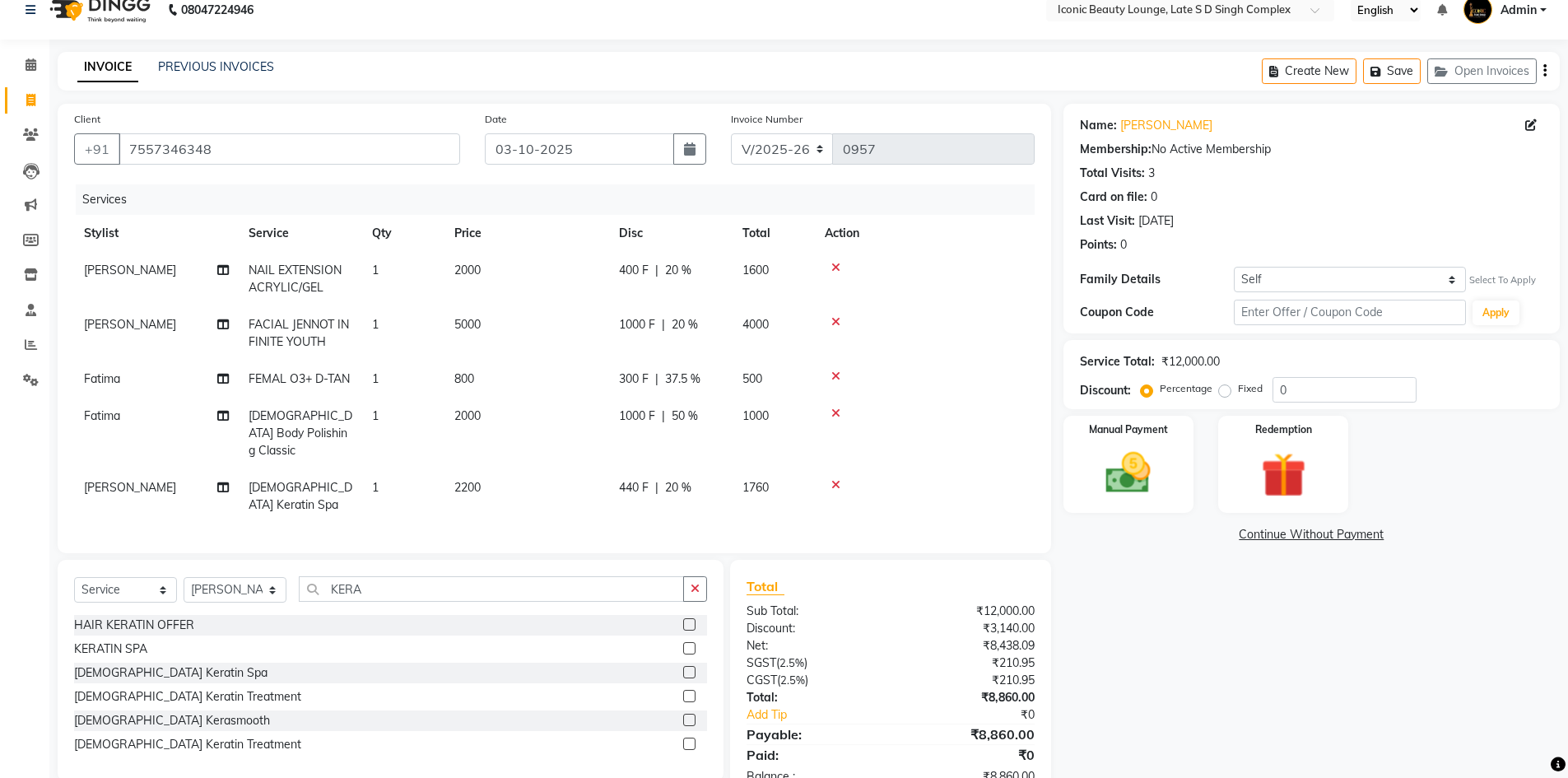
click at [863, 503] on div "Client +91 7557346348 Date 03-10-2025 Invoice Number V/2025 V/2025-26 0957 Serv…" at bounding box center [554, 328] width 994 height 450
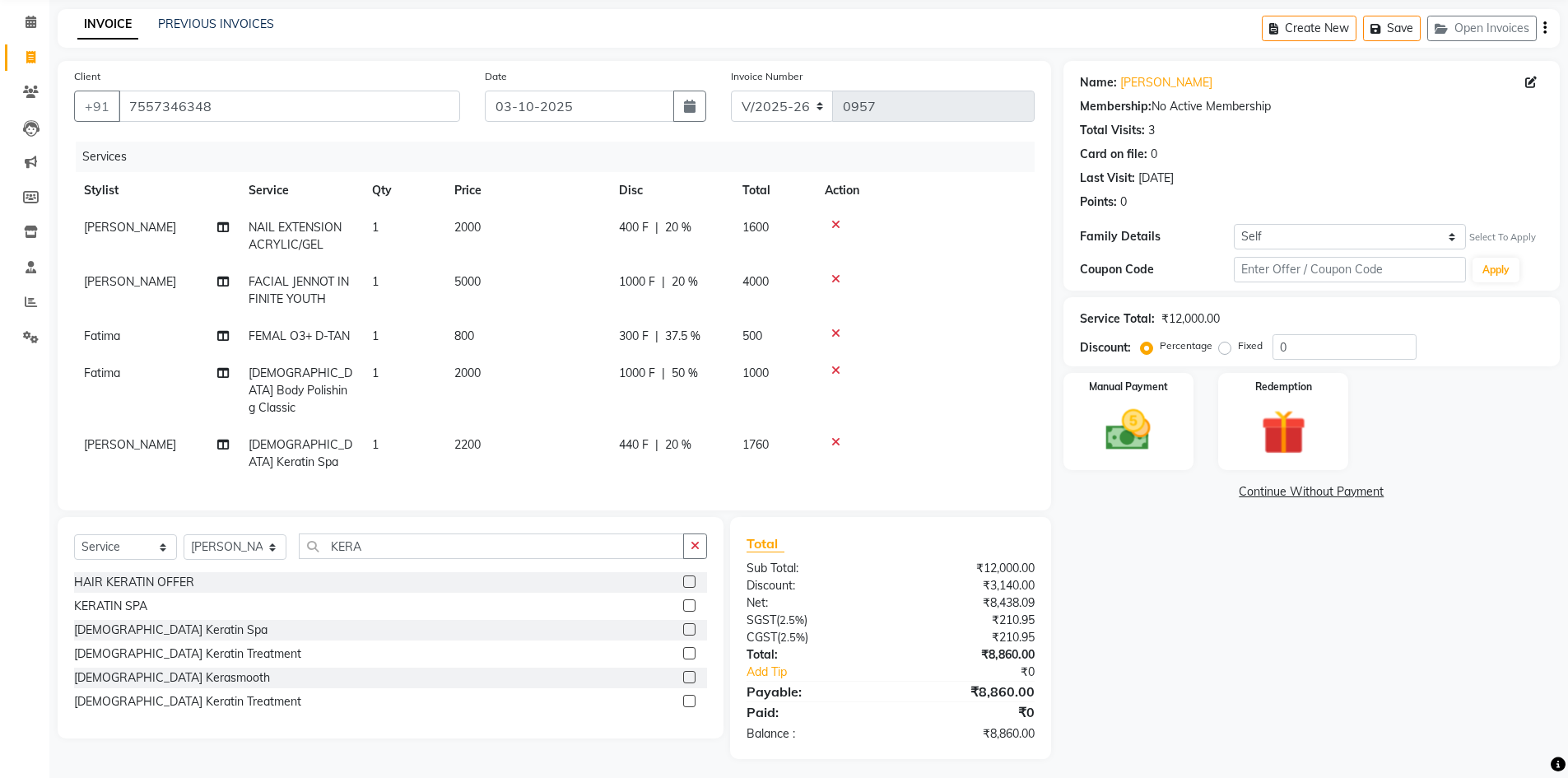
scroll to position [64, 0]
click at [648, 437] on td "440 F | 20 %" at bounding box center [670, 453] width 123 height 55
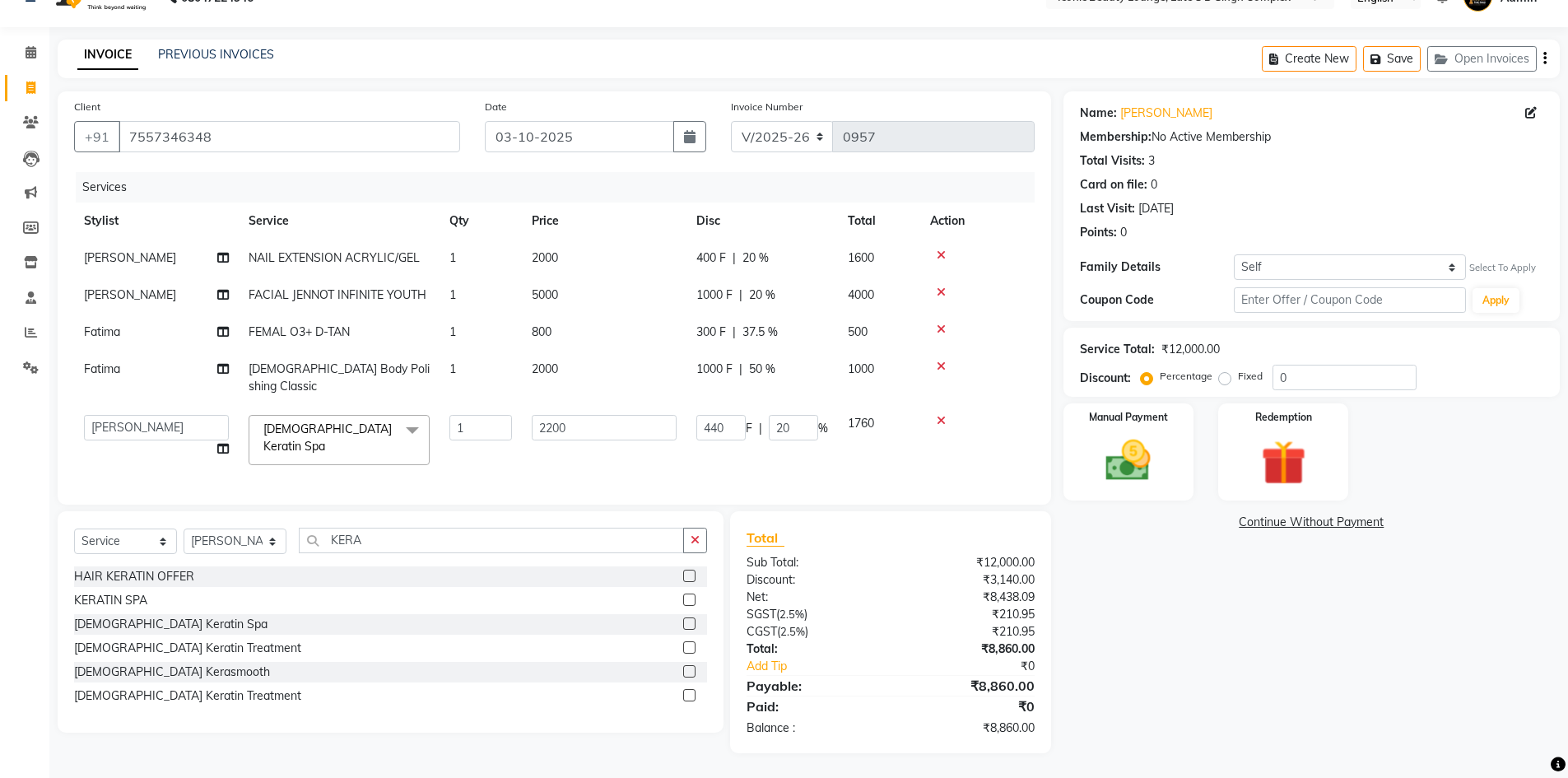
scroll to position [20, 0]
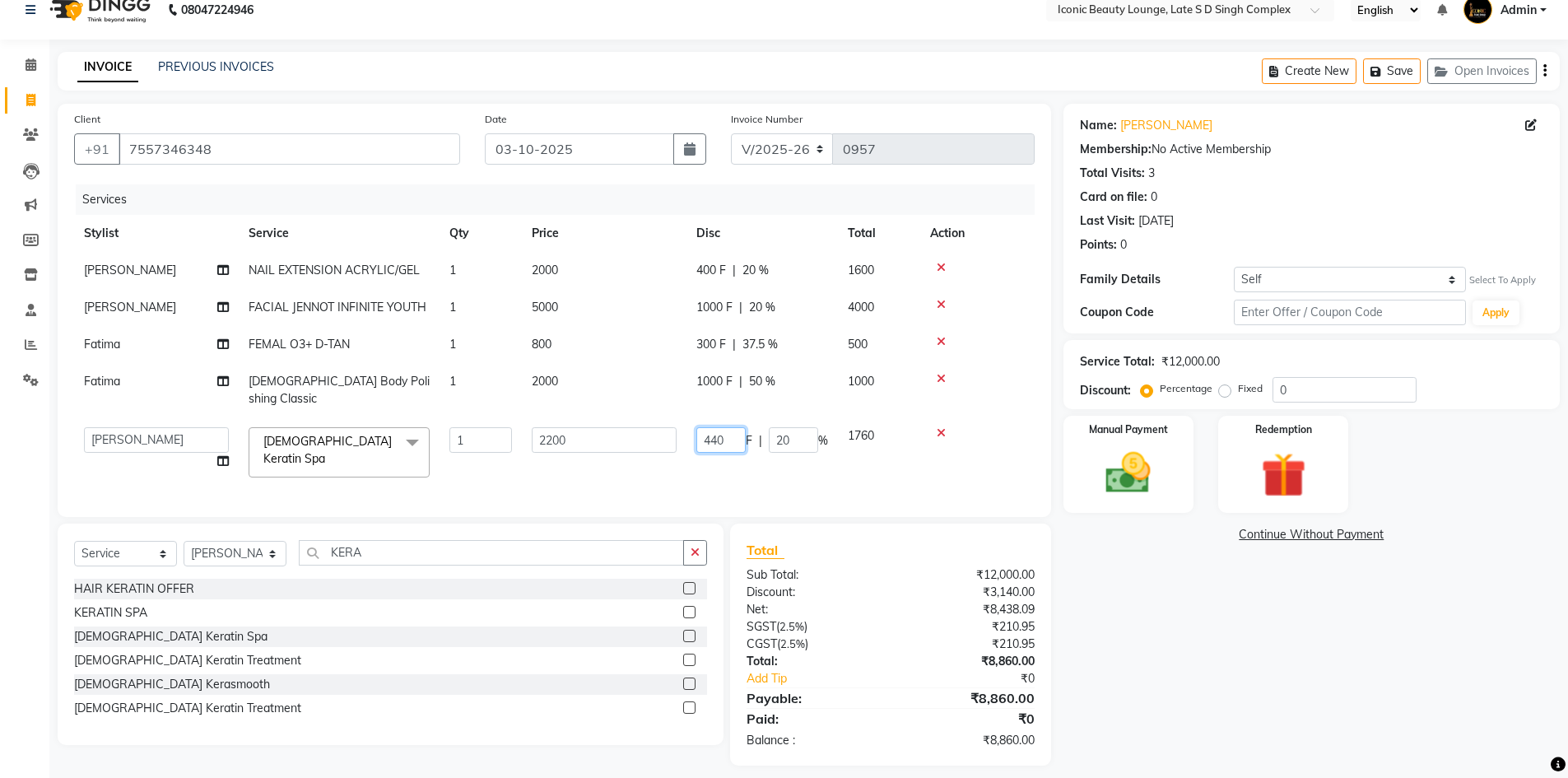
click at [735, 428] on input "440" at bounding box center [721, 441] width 49 height 26
type input "400"
click at [865, 465] on div "Services Stylist Service Qty Price Disc Total Action Neelam NAIL EXTENSION ACRY…" at bounding box center [554, 342] width 961 height 316
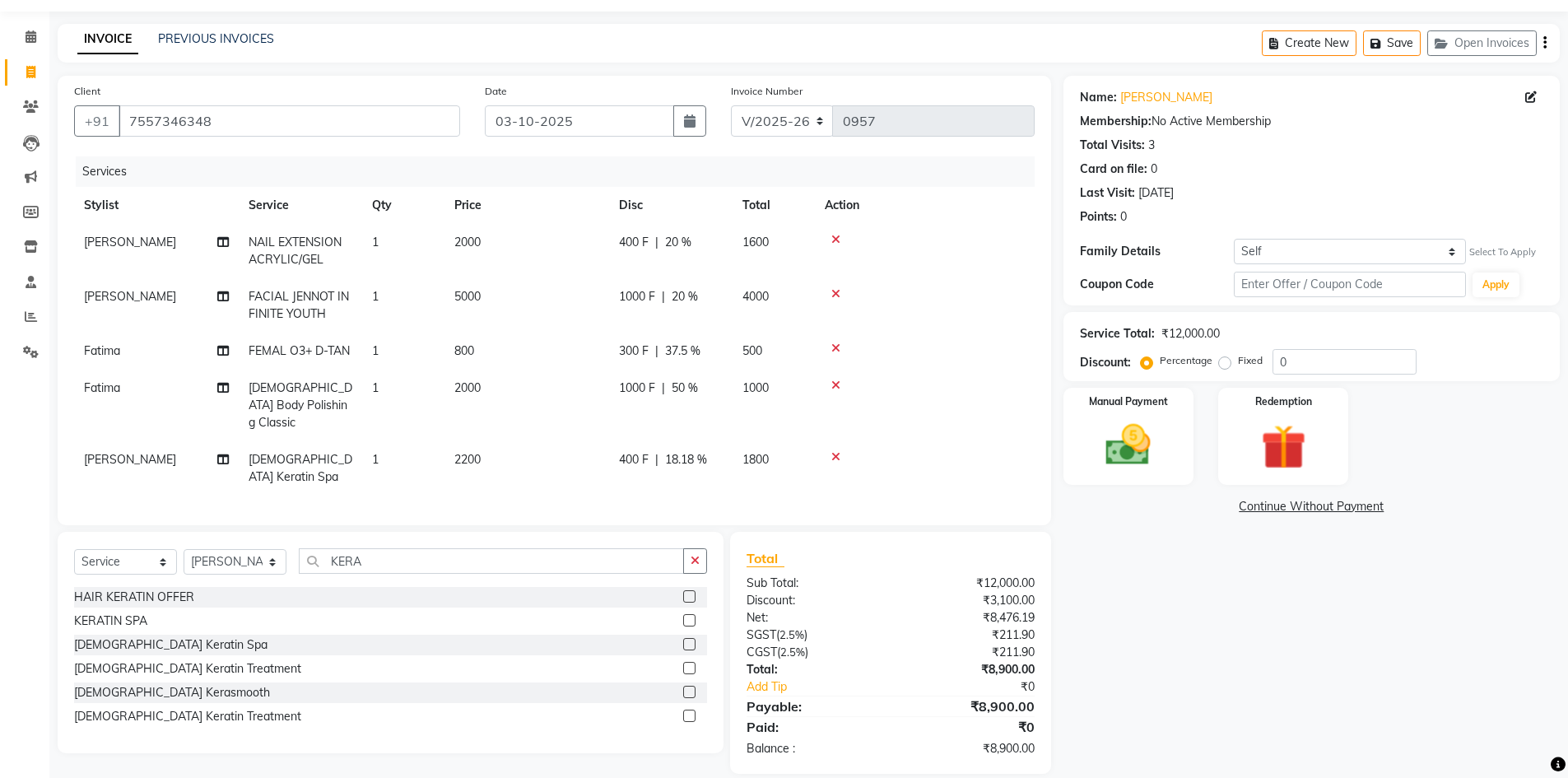
scroll to position [64, 0]
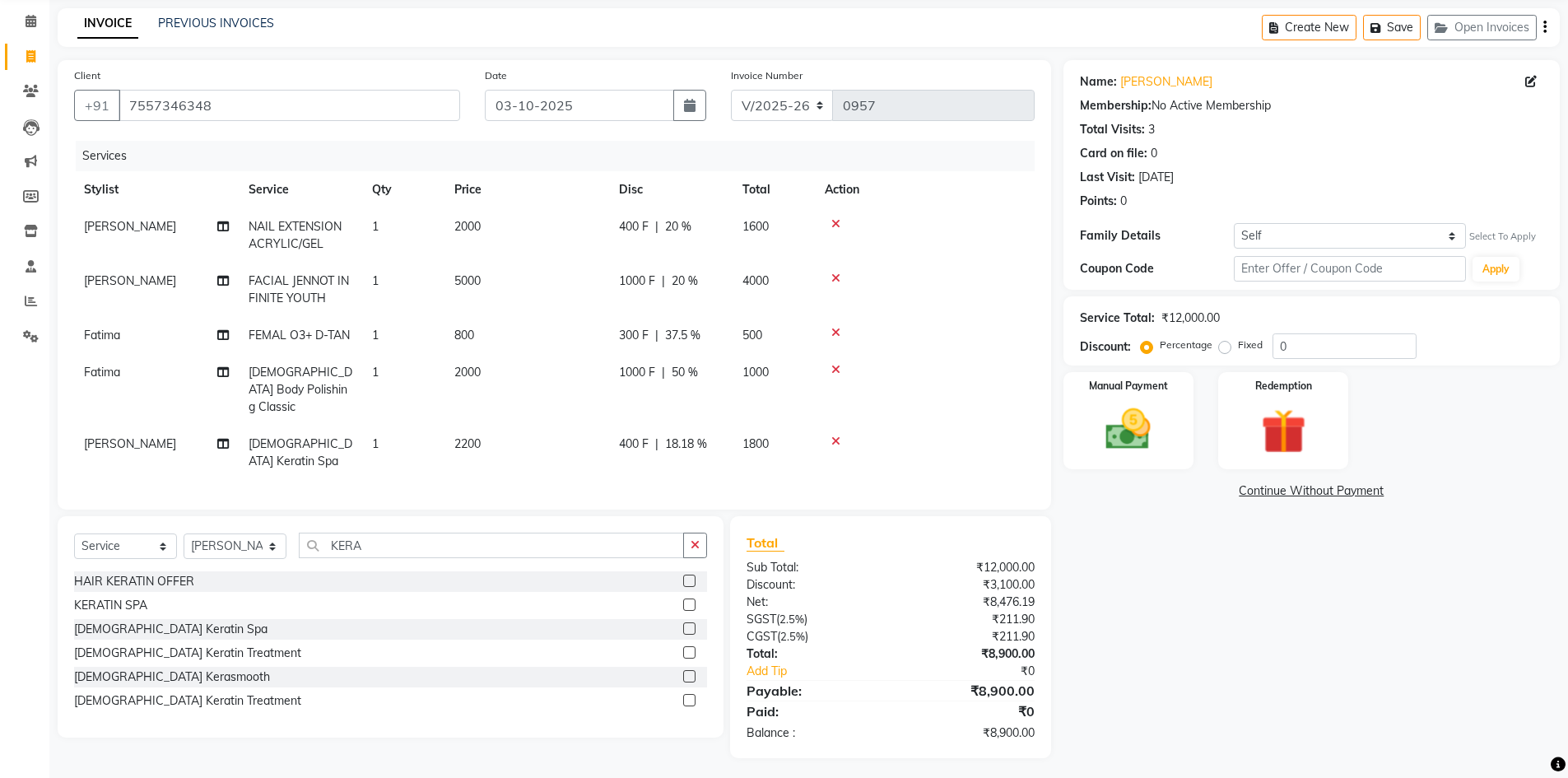
click at [655, 286] on span "1000 F" at bounding box center [637, 281] width 36 height 17
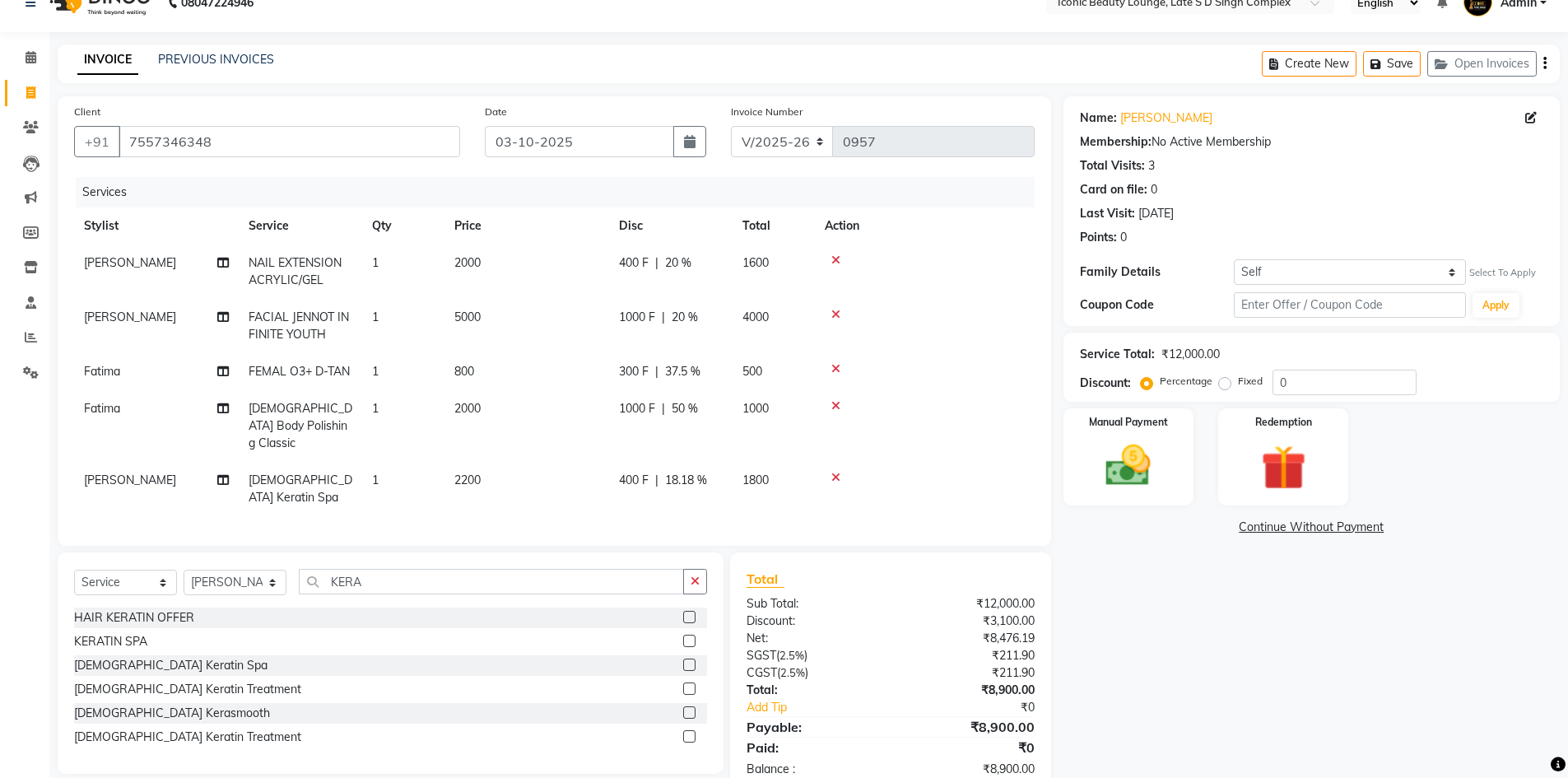
select select "57161"
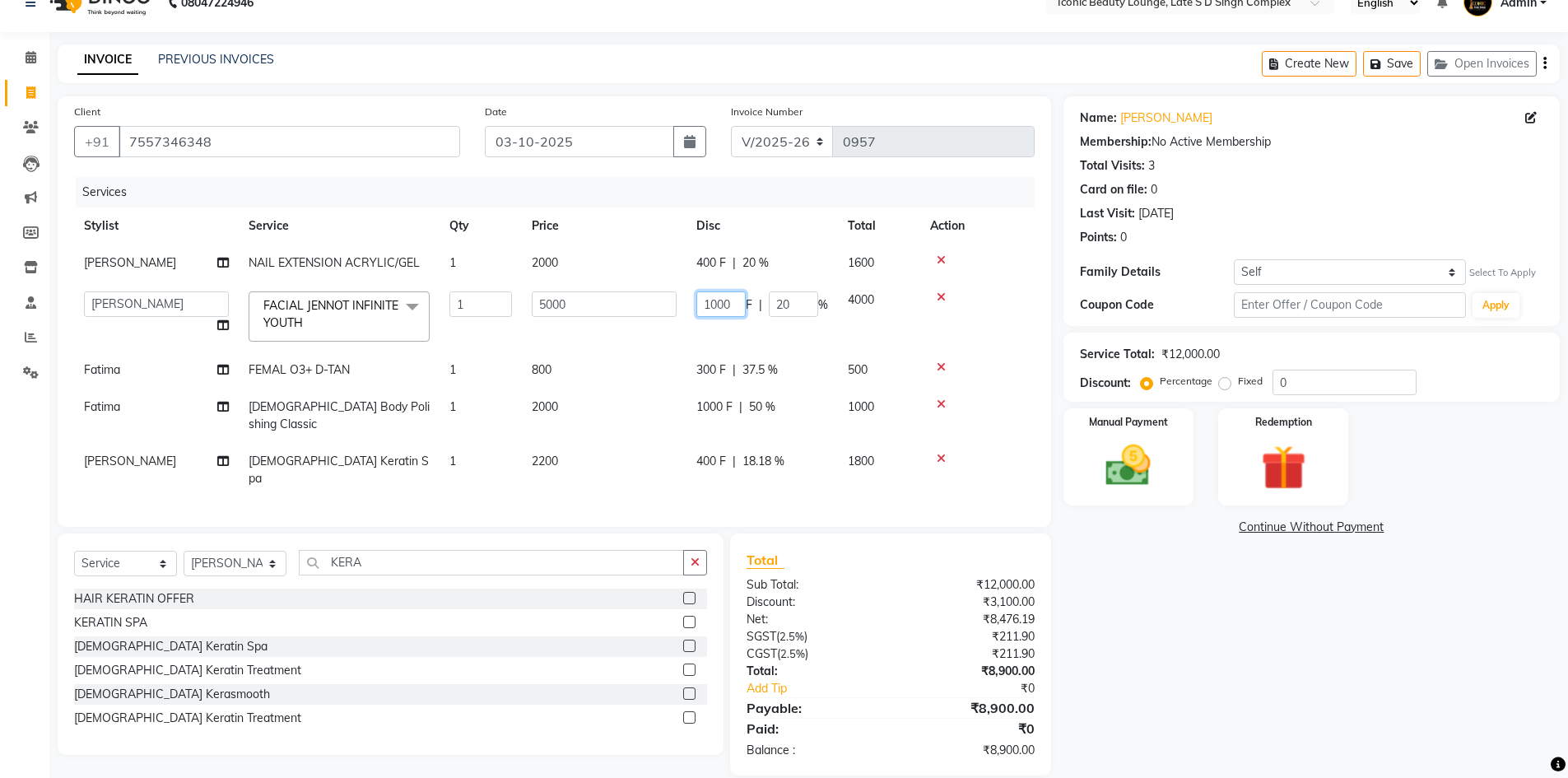
click at [721, 310] on input "1000" at bounding box center [721, 305] width 49 height 26
drag, startPoint x: 717, startPoint y: 303, endPoint x: 735, endPoint y: 415, distance: 113.4
click at [717, 316] on input "1000" at bounding box center [721, 305] width 49 height 26
type input "1900"
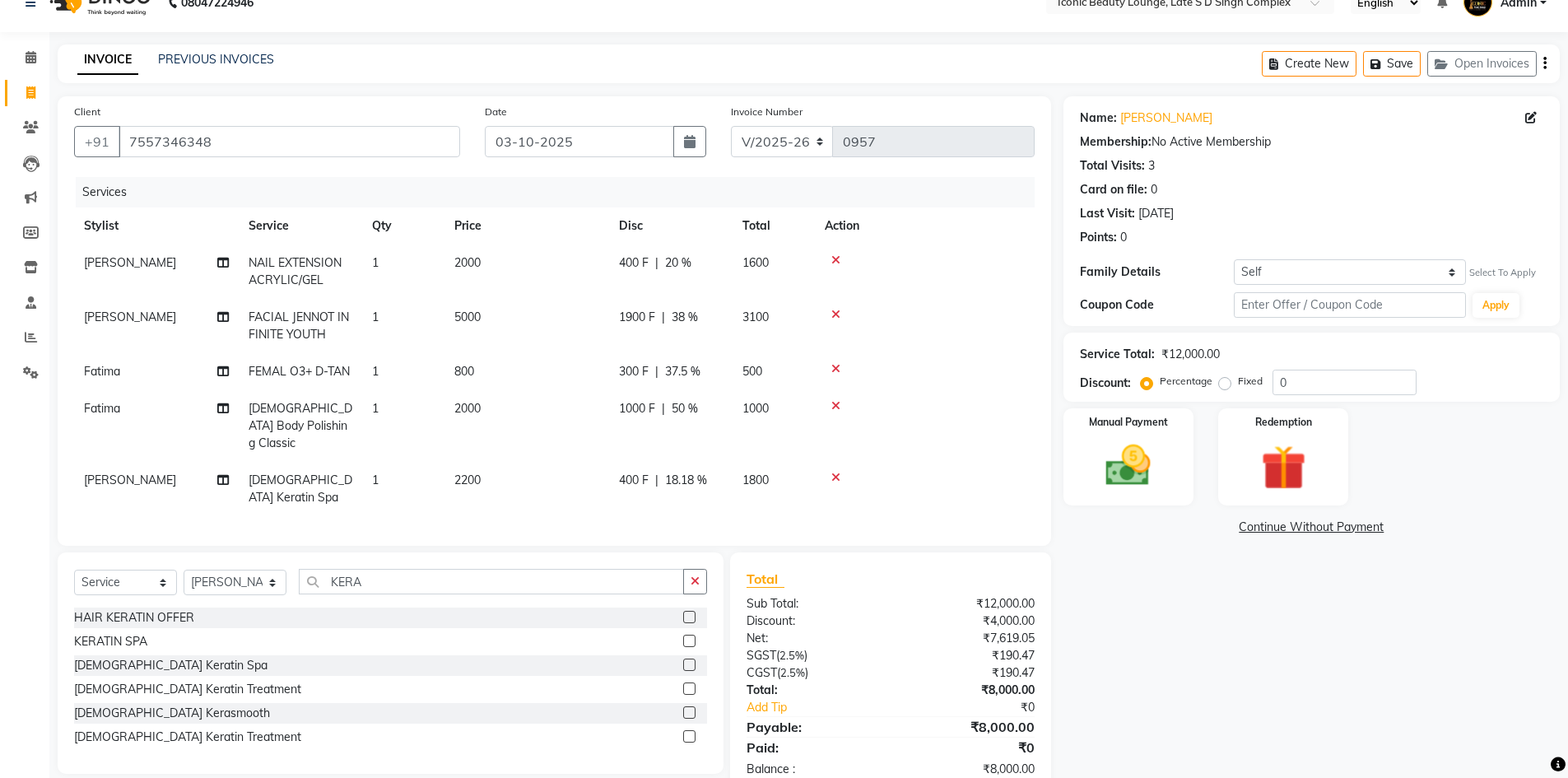
click at [866, 582] on div "Total Sub Total: ₹12,000.00 Discount: ₹4,000.00 Net: ₹7,619.05 SGST ( 2.5% ) ₹1…" at bounding box center [890, 673] width 287 height 209
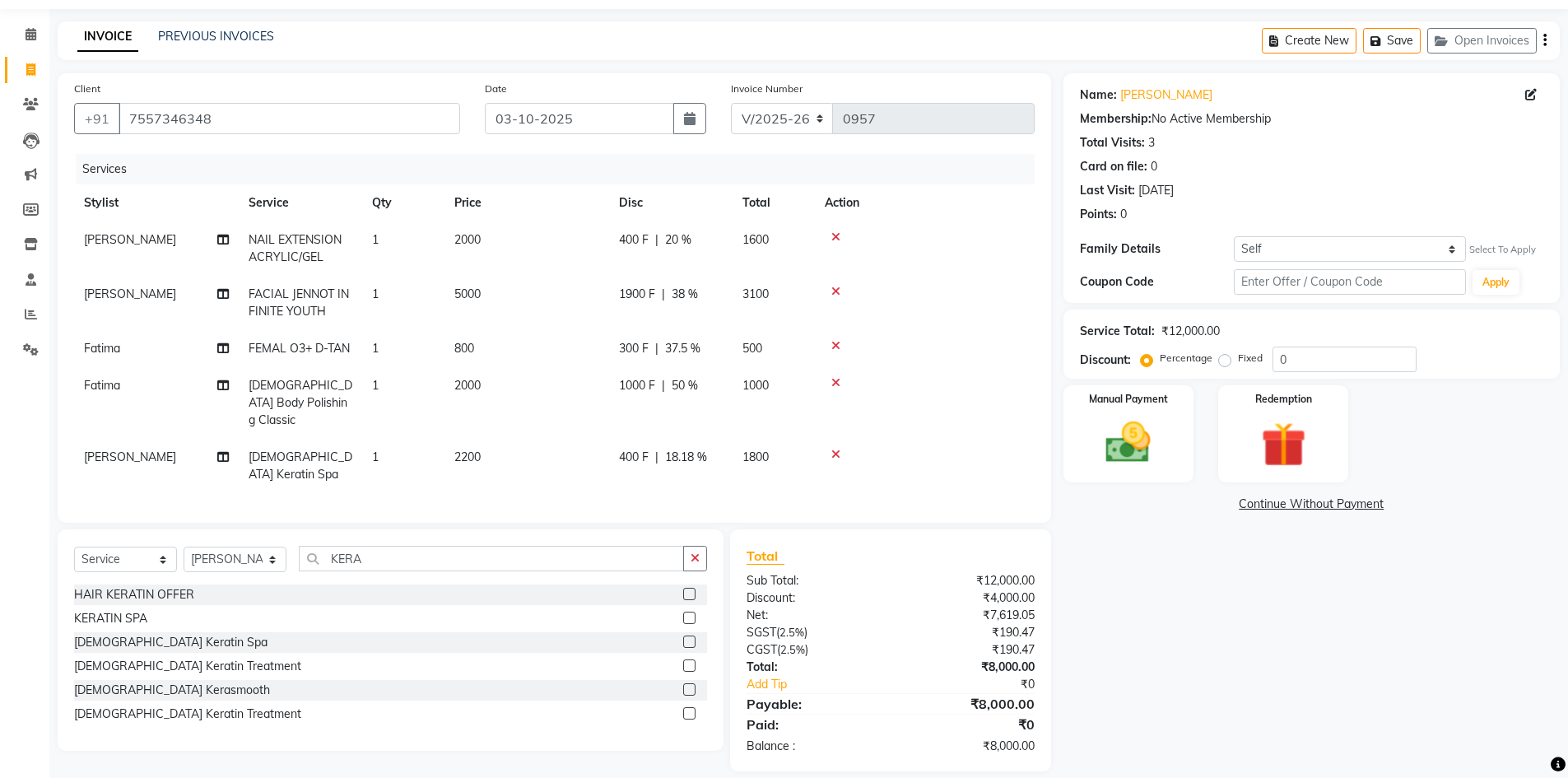
scroll to position [64, 0]
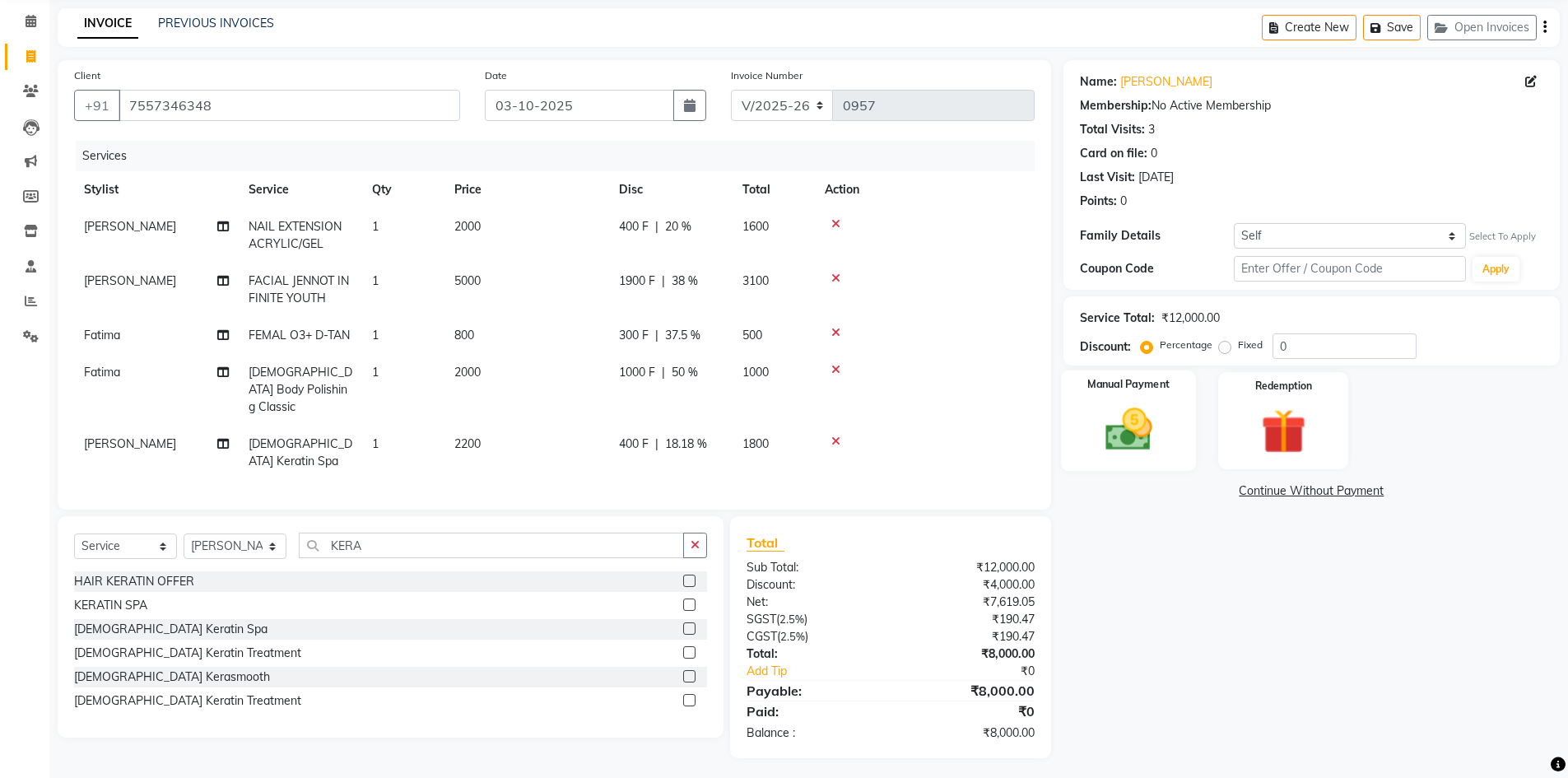
click at [1140, 427] on img at bounding box center [1128, 430] width 76 height 54
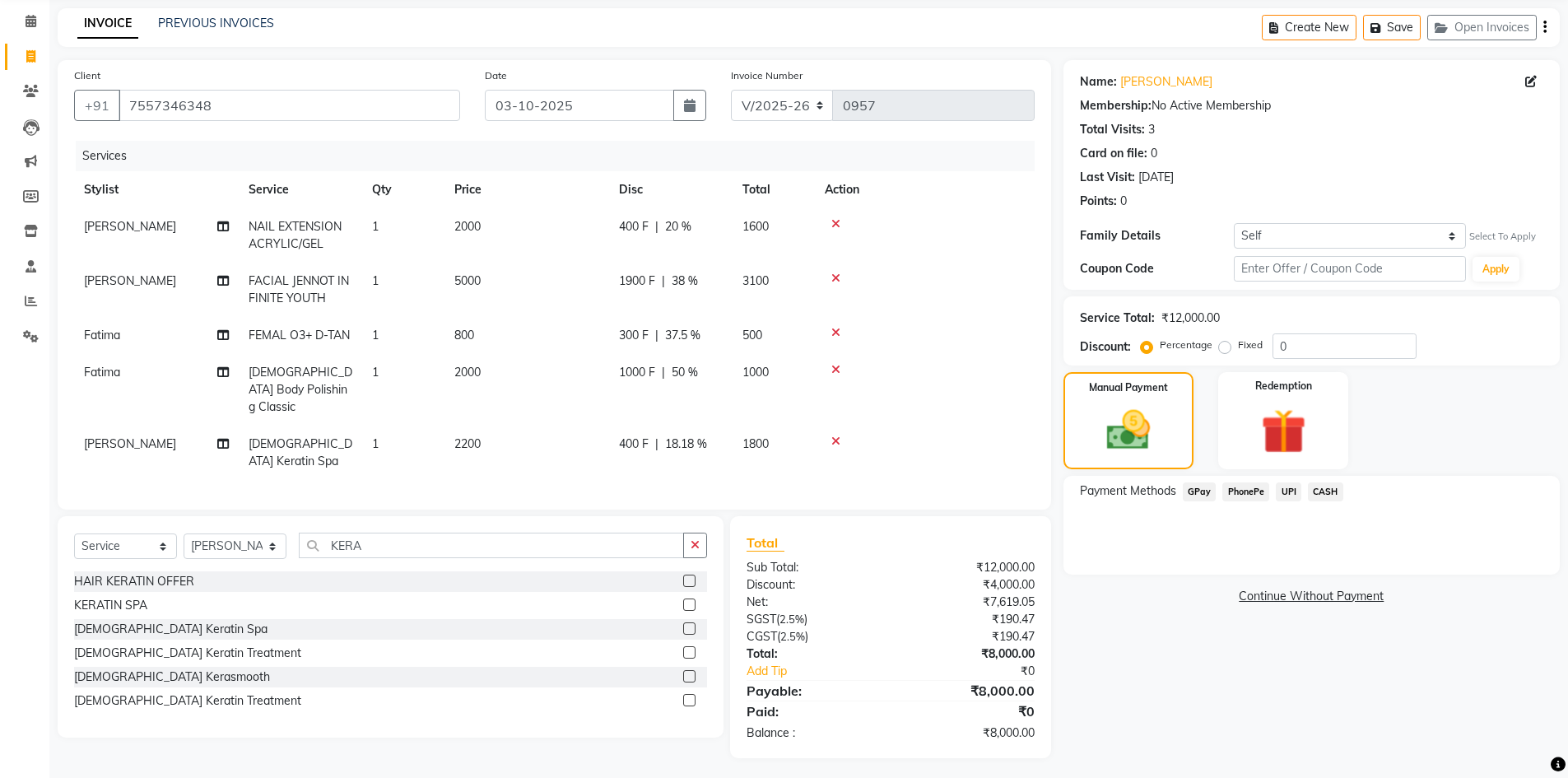
click at [1285, 488] on span "UPI" at bounding box center [1288, 492] width 26 height 19
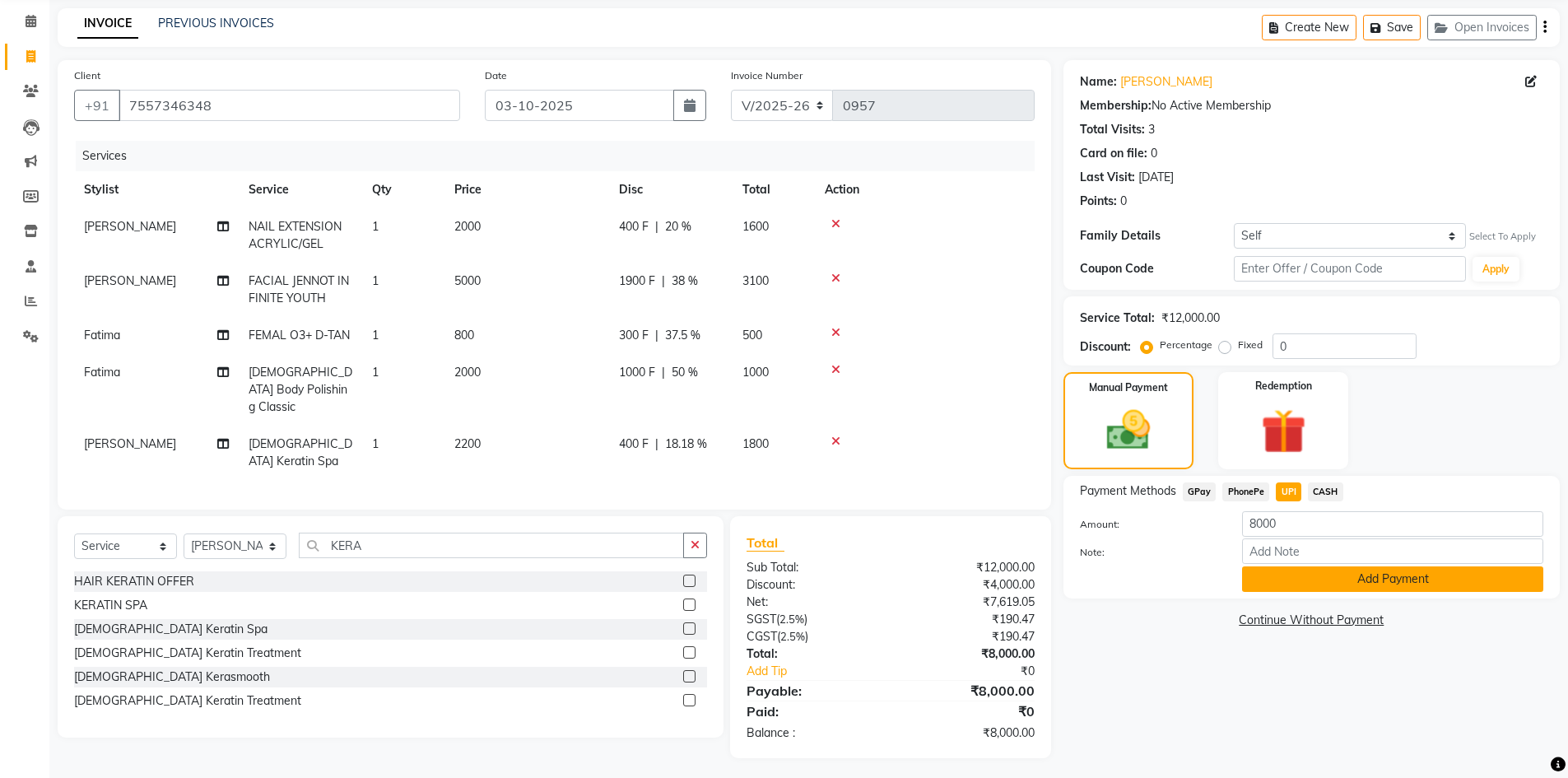
click at [1332, 585] on button "Add Payment" at bounding box center [1392, 579] width 301 height 26
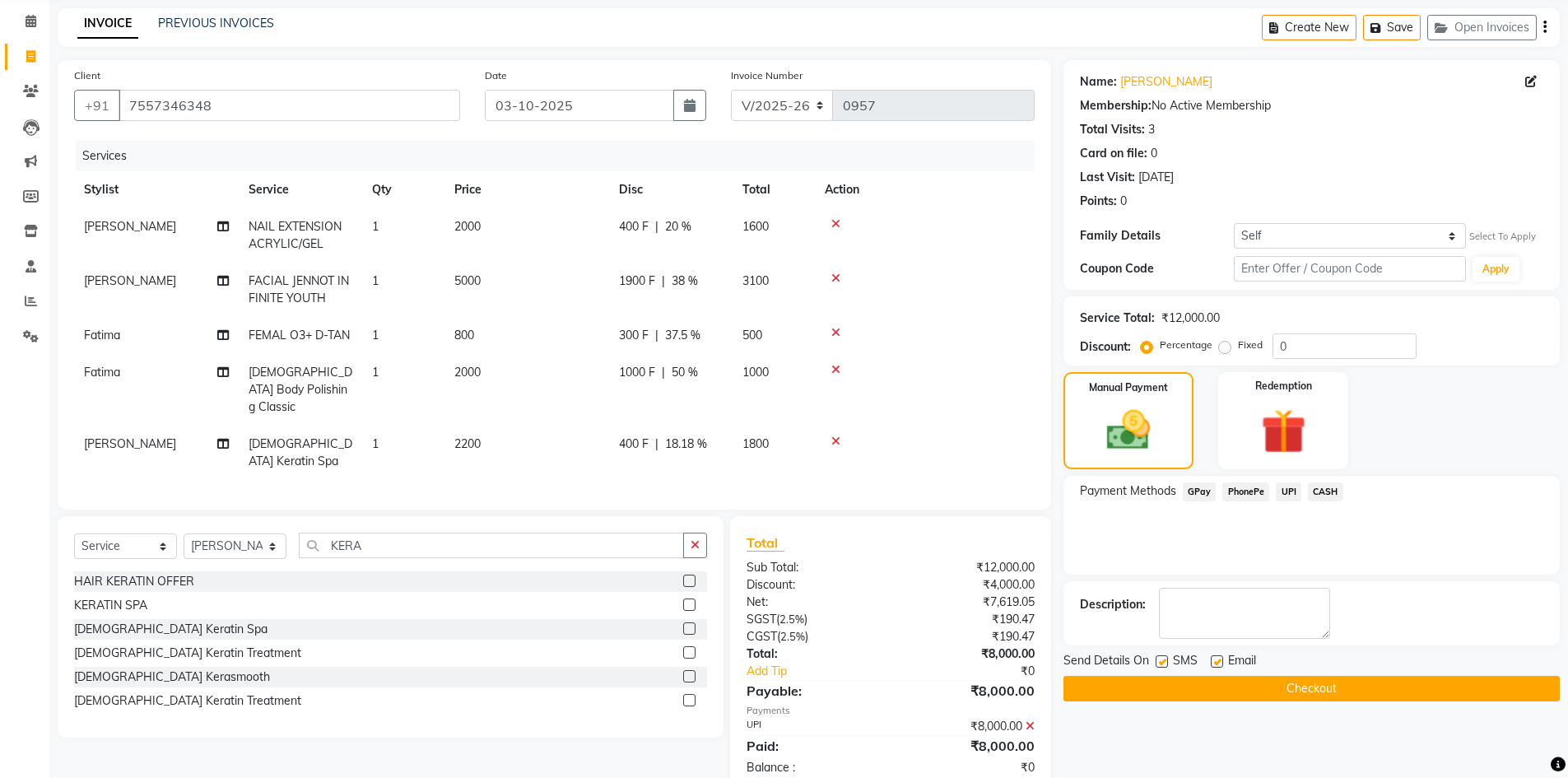
click at [1339, 689] on button "Checkout" at bounding box center [1312, 689] width 496 height 26
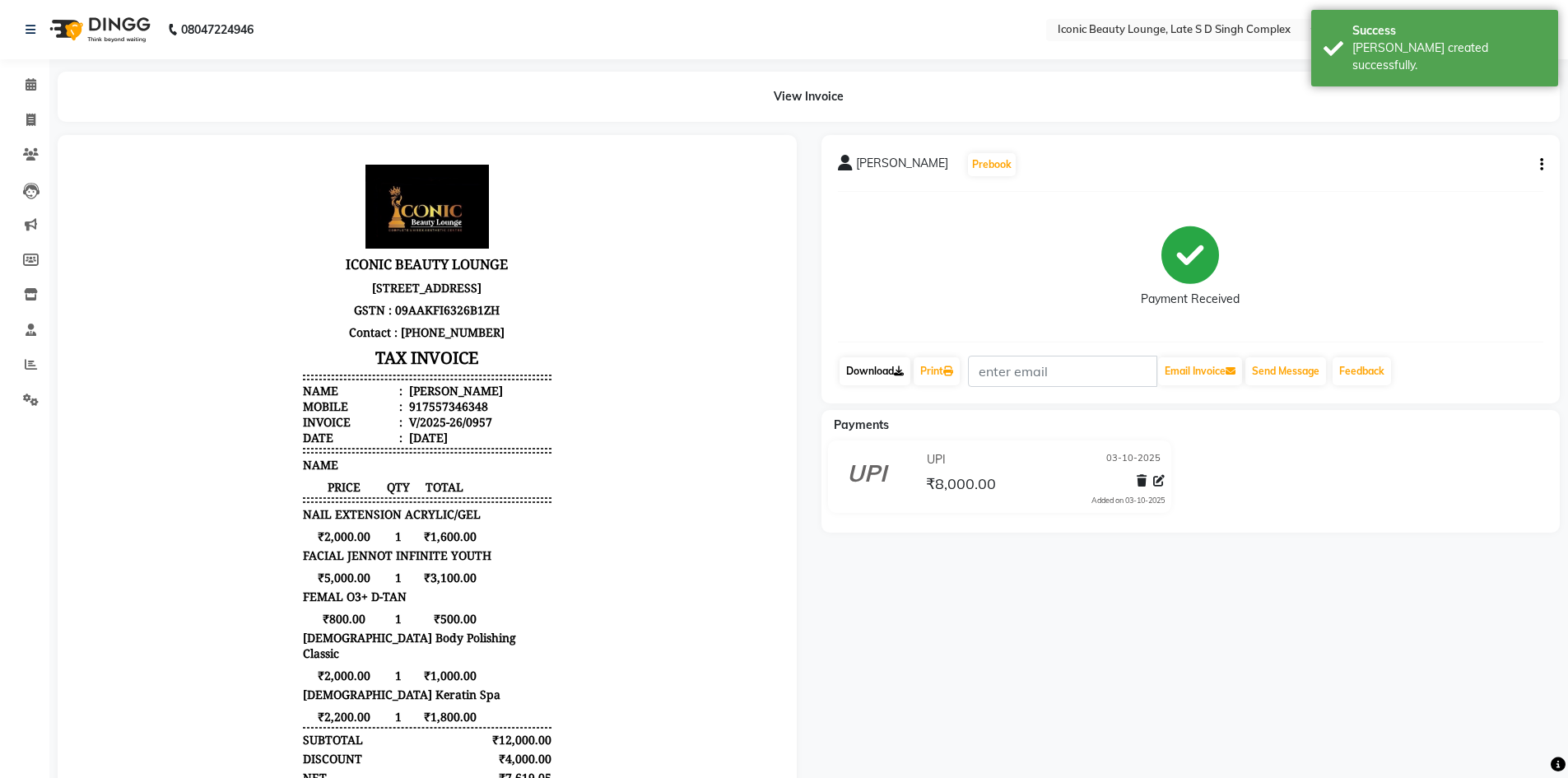
drag, startPoint x: 888, startPoint y: 375, endPoint x: 899, endPoint y: 378, distance: 11.4
click at [888, 375] on link "Download" at bounding box center [875, 371] width 71 height 28
click at [954, 371] on icon at bounding box center [948, 371] width 10 height 10
click at [1288, 373] on button "Send Message" at bounding box center [1285, 371] width 80 height 28
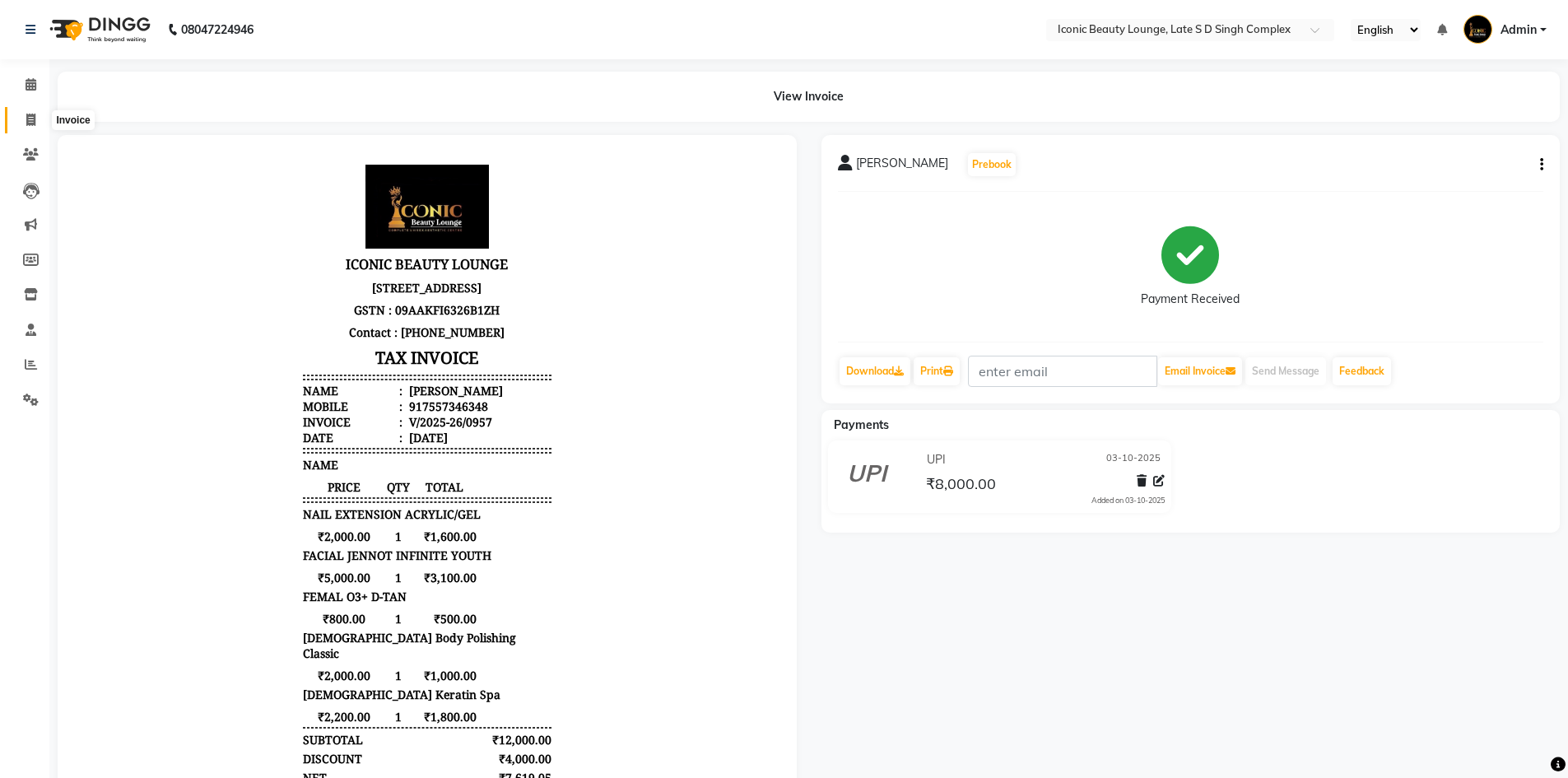
drag, startPoint x: 35, startPoint y: 115, endPoint x: 40, endPoint y: 129, distance: 14.9
click at [35, 115] on icon at bounding box center [31, 120] width 9 height 13
select select "service"
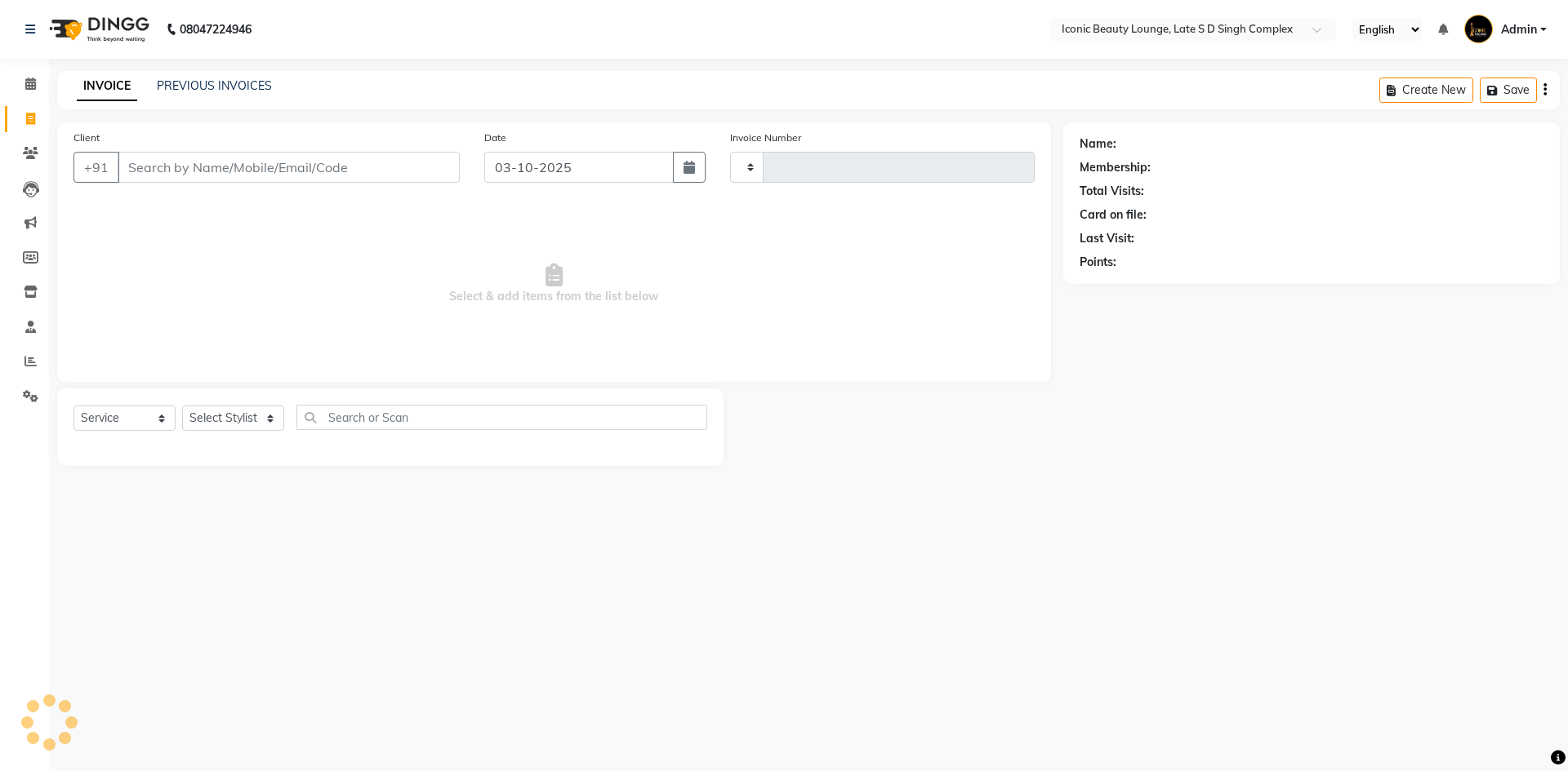
click at [241, 174] on input "Client" at bounding box center [288, 167] width 342 height 31
type input "0958"
select select "6614"
type input "L"
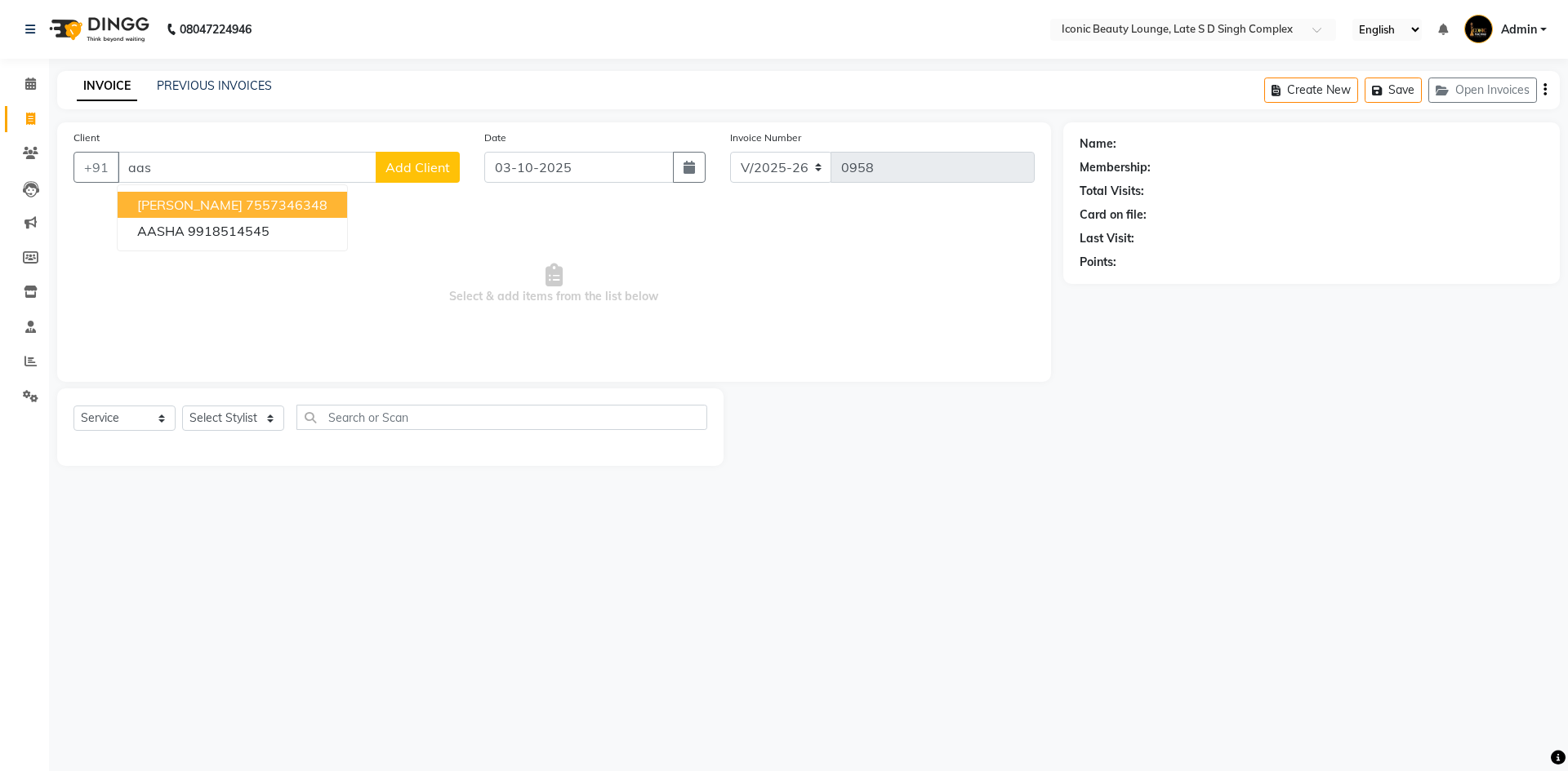
click at [246, 207] on ngb-highlight "7557346348" at bounding box center [287, 205] width 81 height 16
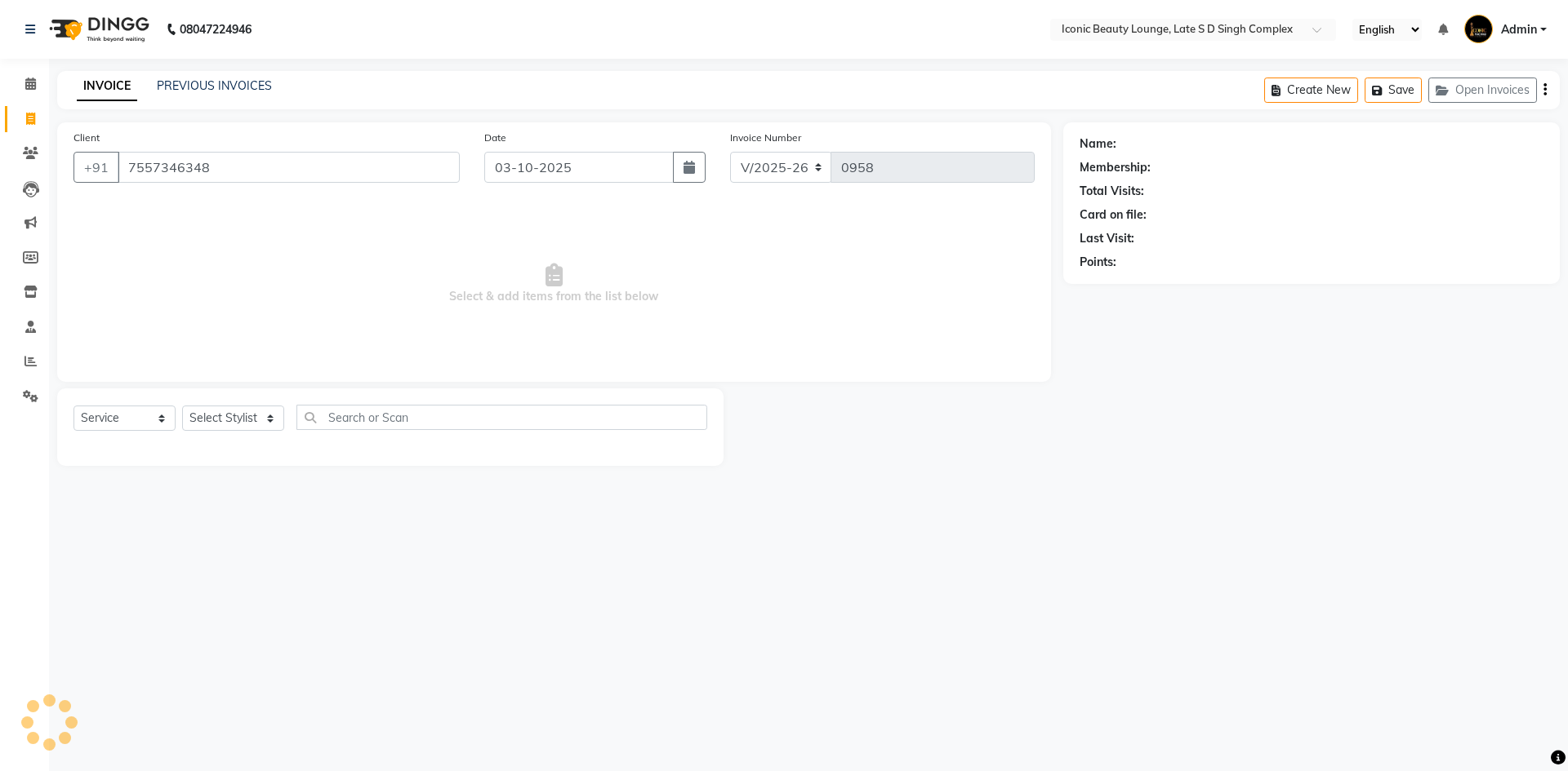
type input "7557346348"
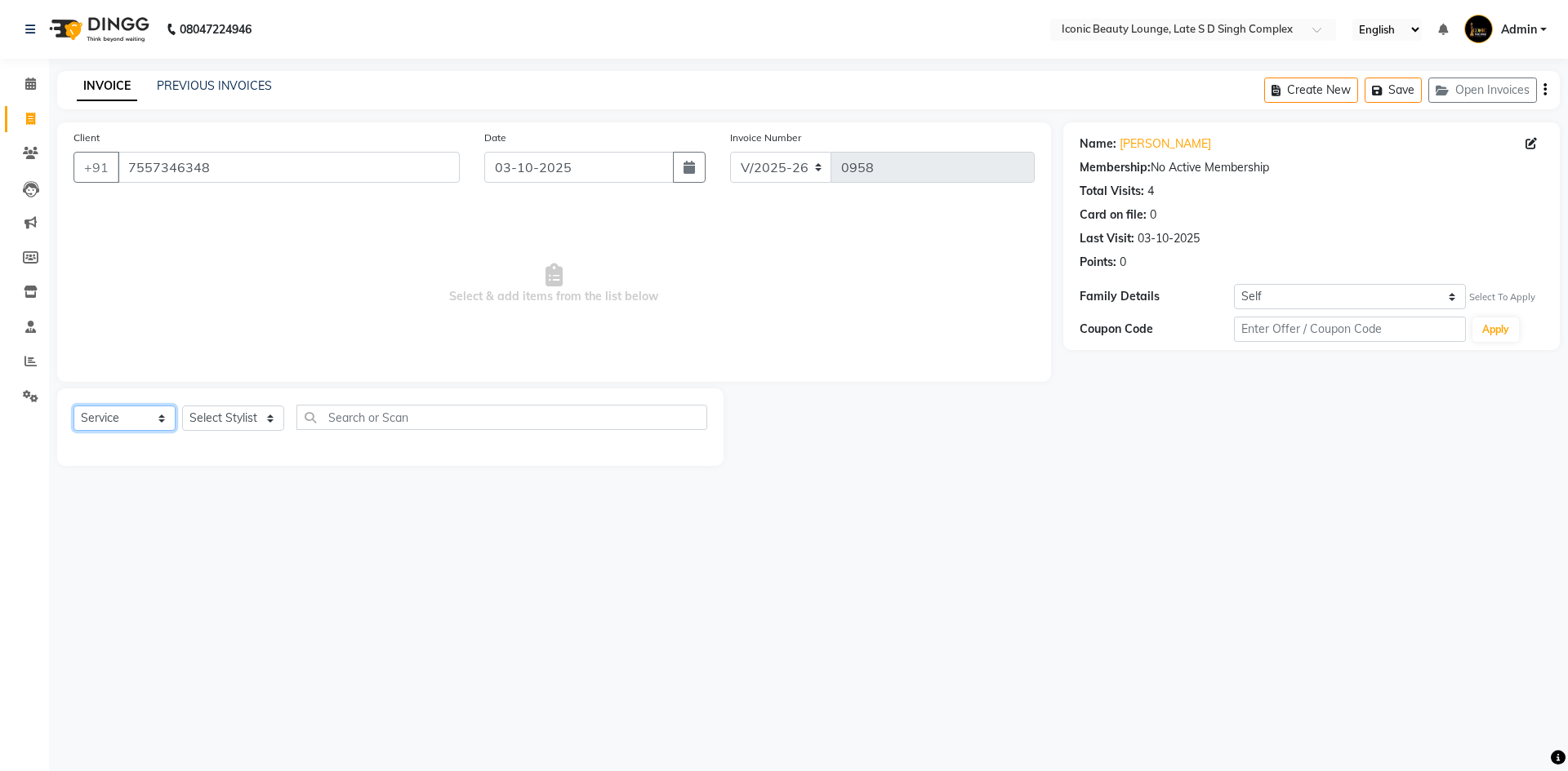
click at [105, 418] on select "Select Service Product Membership Package Voucher Prepaid Gift Card" at bounding box center [124, 418] width 102 height 25
select select "product"
click at [73, 406] on select "Select Service Product Membership Package Voucher Prepaid Gift Card" at bounding box center [124, 418] width 102 height 25
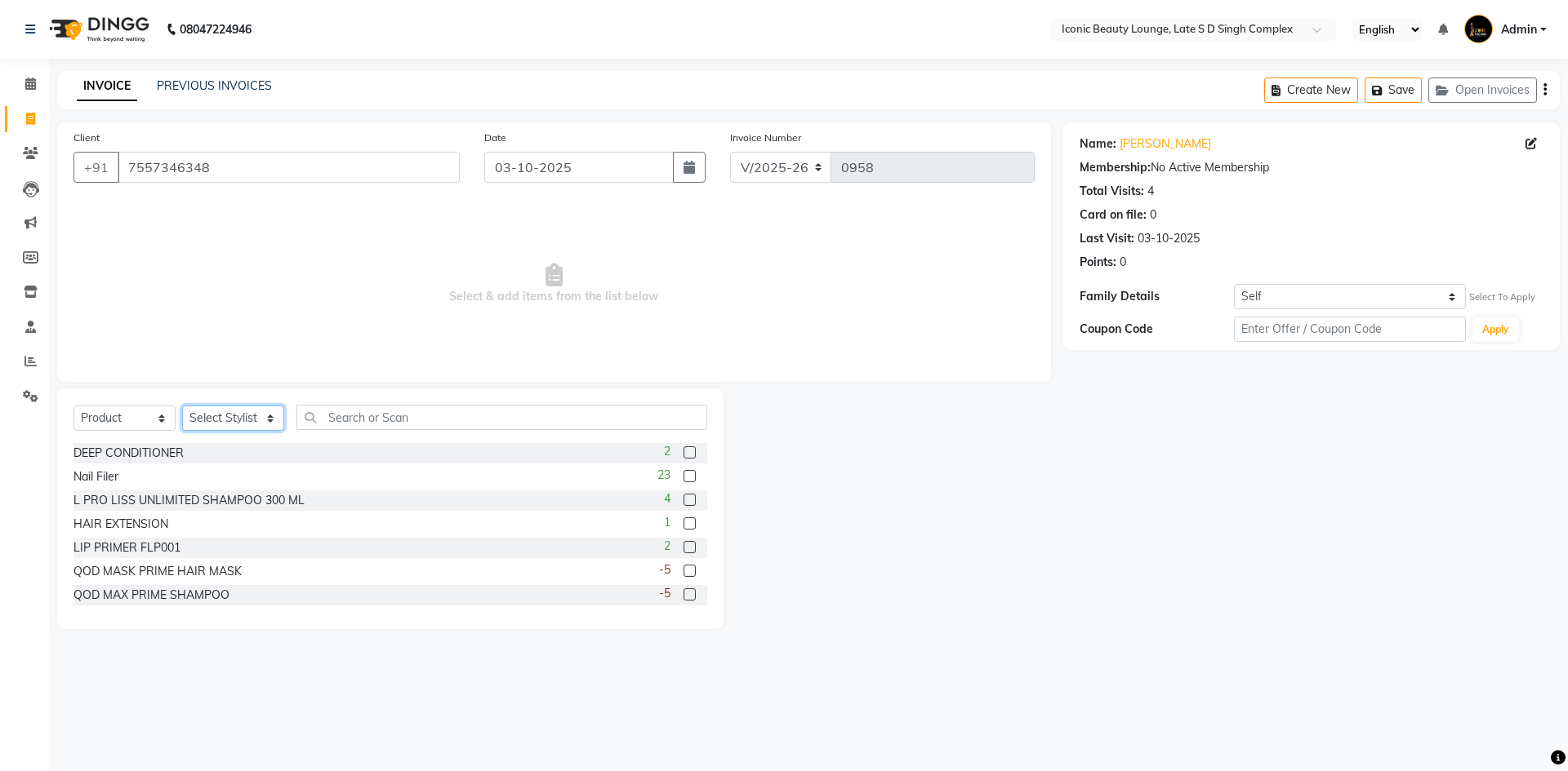
click at [223, 414] on select "Select Stylist Aashu Fatima Neelam neha Priyanka Singh Sakib Tanu Jaiswal" at bounding box center [232, 418] width 102 height 25
select select "50974"
click at [182, 406] on select "Select Stylist Aashu Fatima Neelam neha Priyanka Singh Sakib Tanu Jaiswal" at bounding box center [232, 418] width 102 height 25
click at [349, 410] on input "text" at bounding box center [502, 418] width 411 height 25
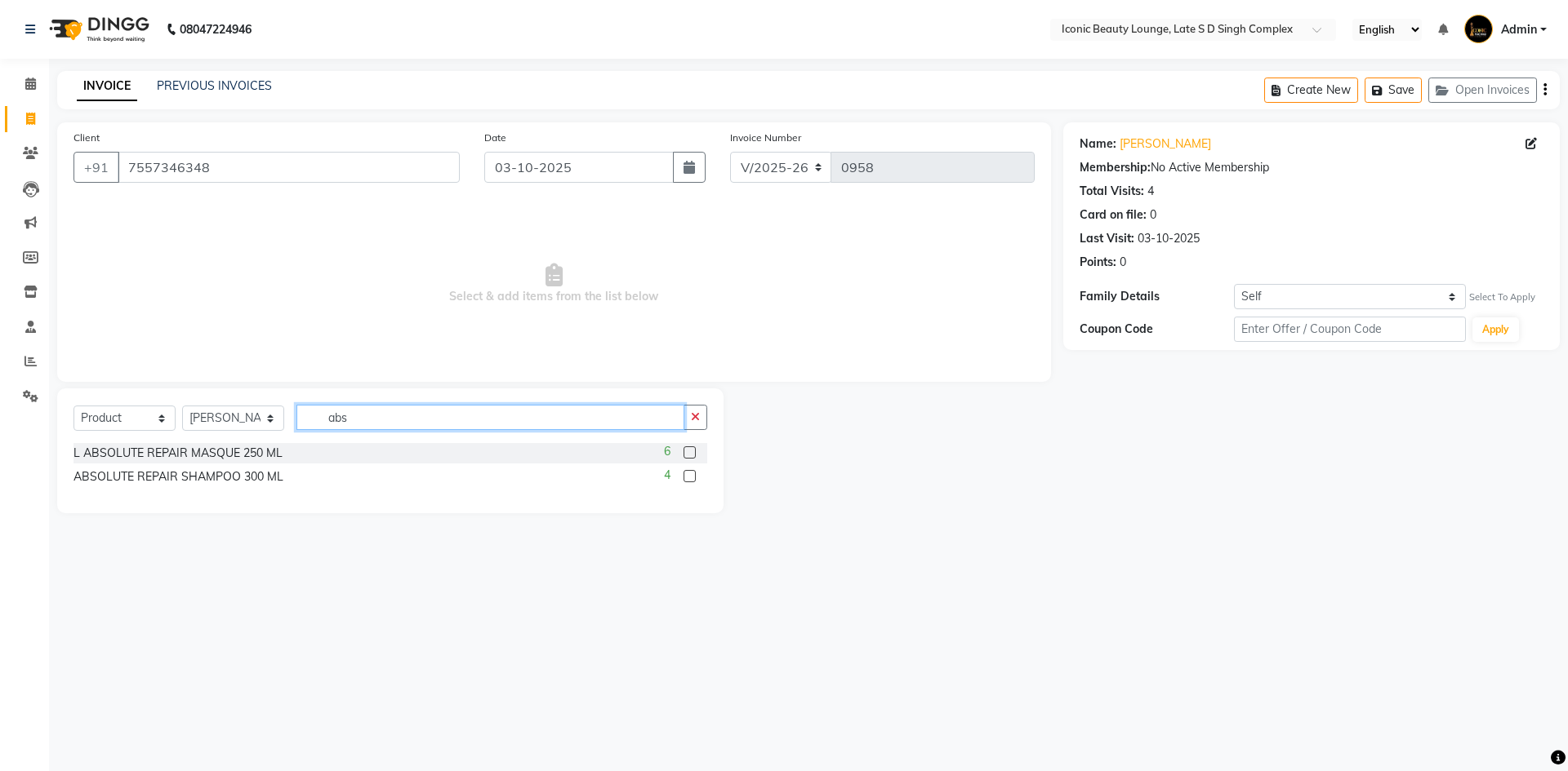
type input "abs"
click at [691, 453] on label at bounding box center [690, 453] width 13 height 13
click at [691, 453] on input "checkbox" at bounding box center [689, 454] width 11 height 11
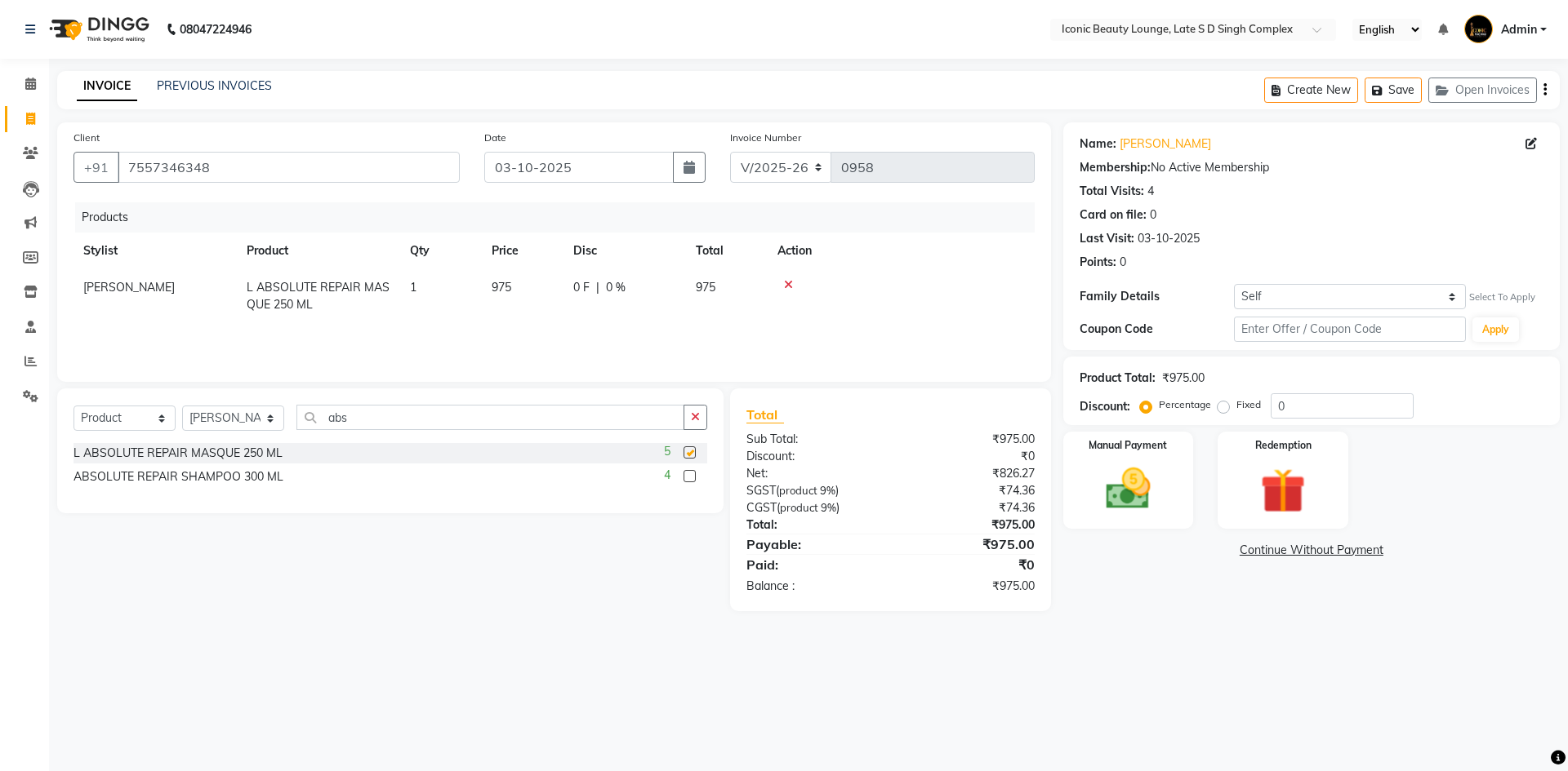
checkbox input "false"
click at [687, 475] on label at bounding box center [690, 476] width 13 height 13
click at [687, 475] on input "checkbox" at bounding box center [689, 477] width 11 height 11
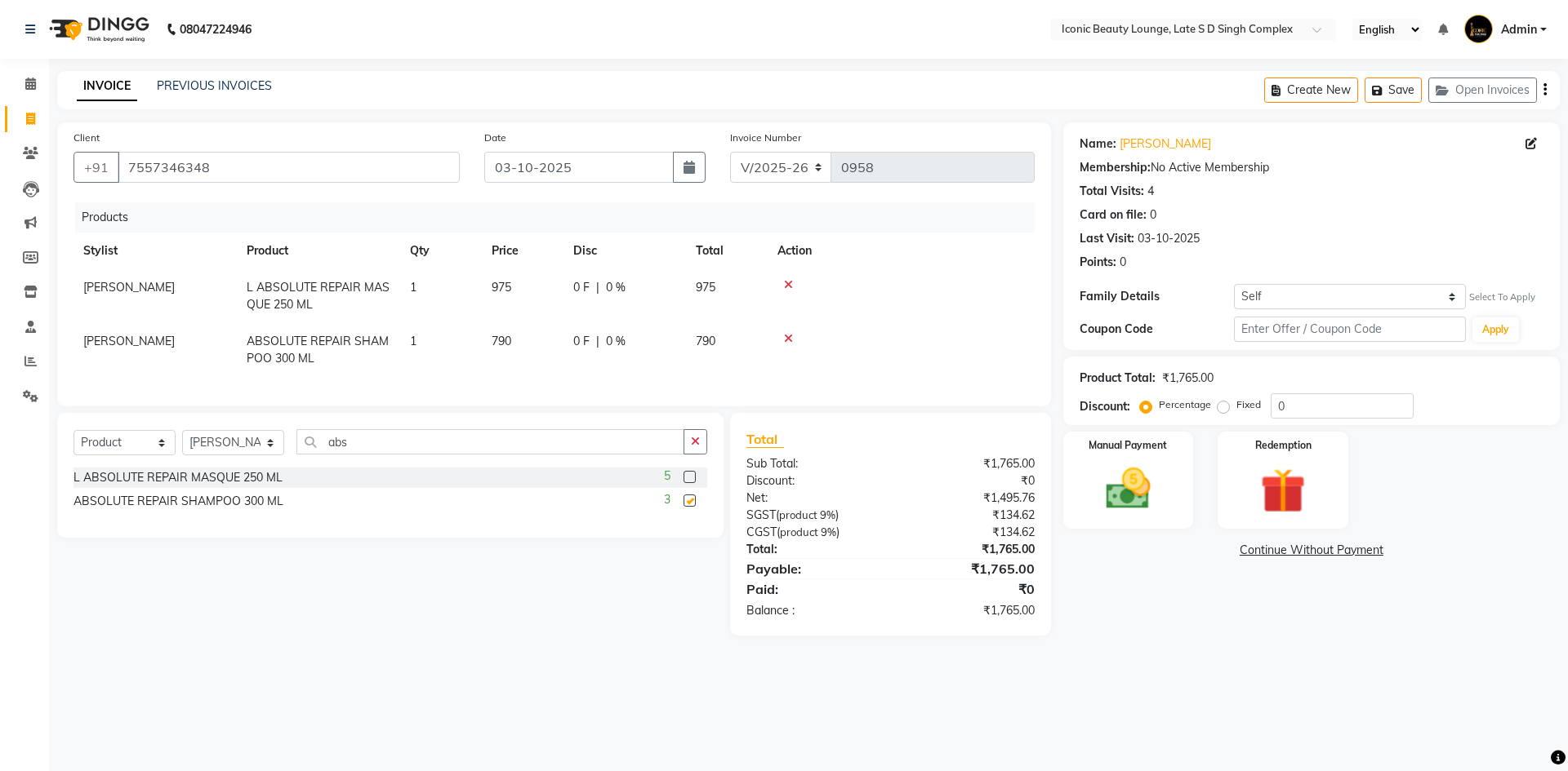
checkbox input "false"
click at [1122, 449] on label "Manual Payment" at bounding box center [1129, 444] width 81 height 15
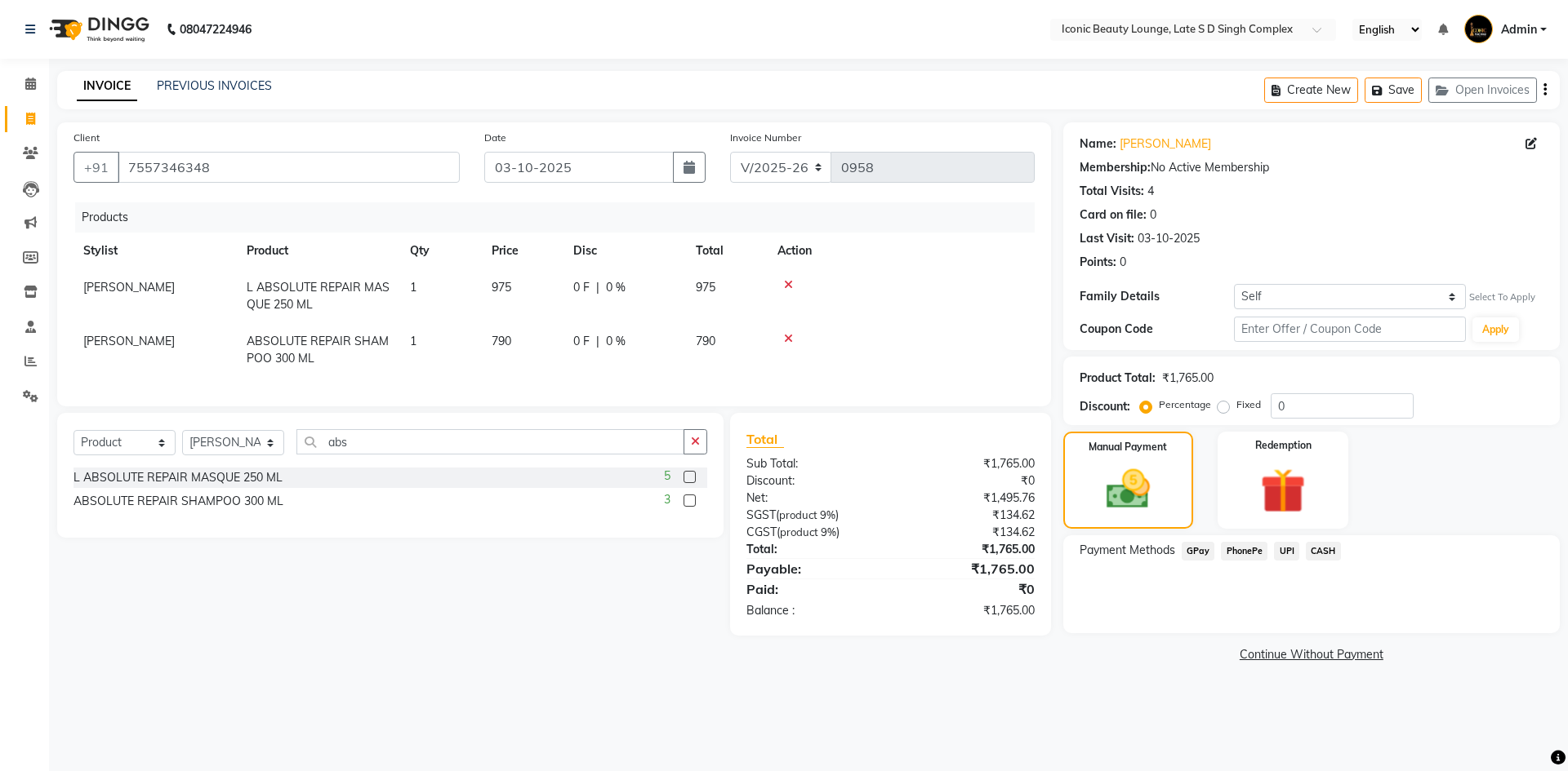
click at [1283, 548] on span "UPI" at bounding box center [1286, 551] width 25 height 19
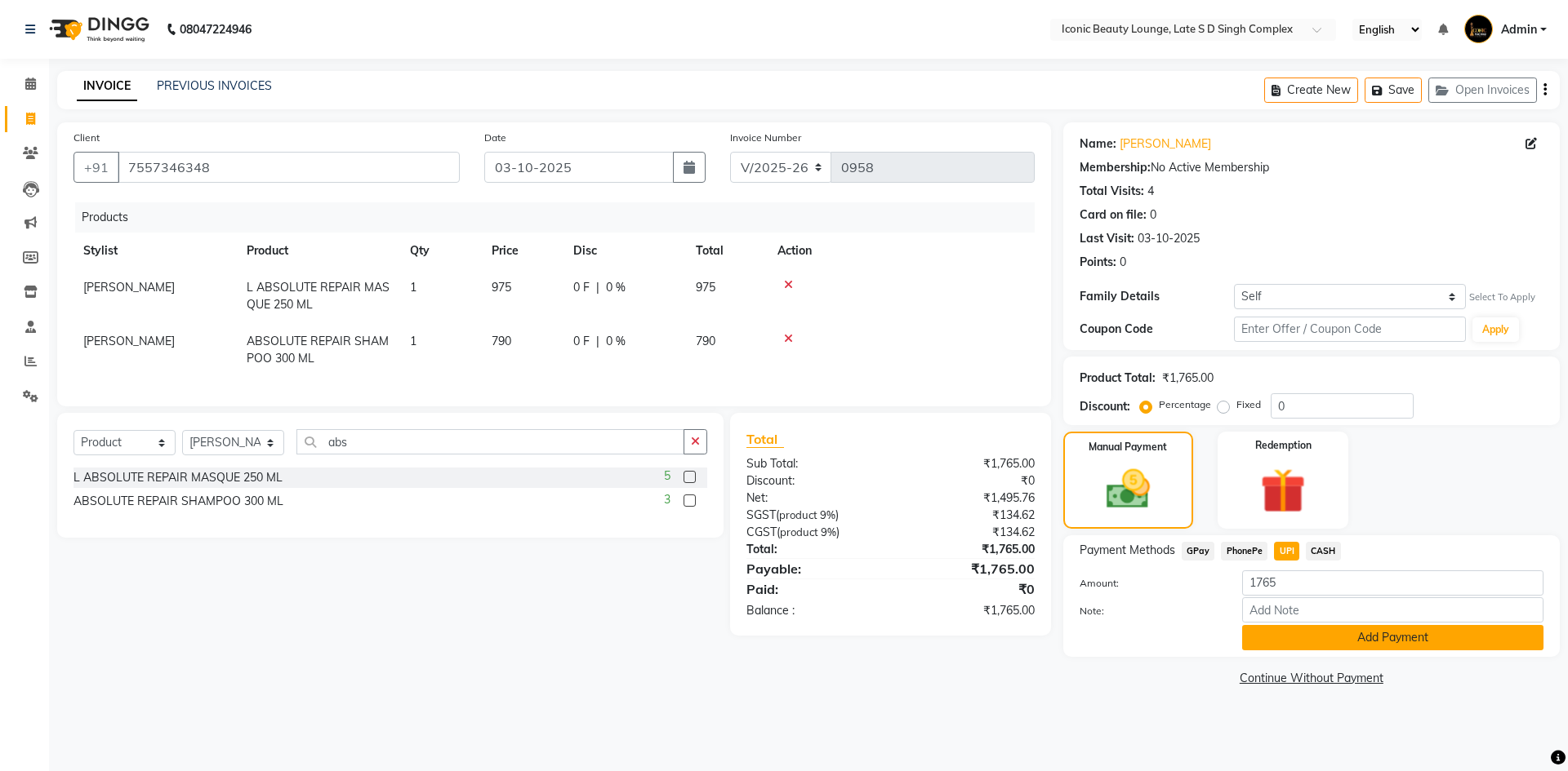
click at [1398, 635] on button "Add Payment" at bounding box center [1392, 638] width 301 height 25
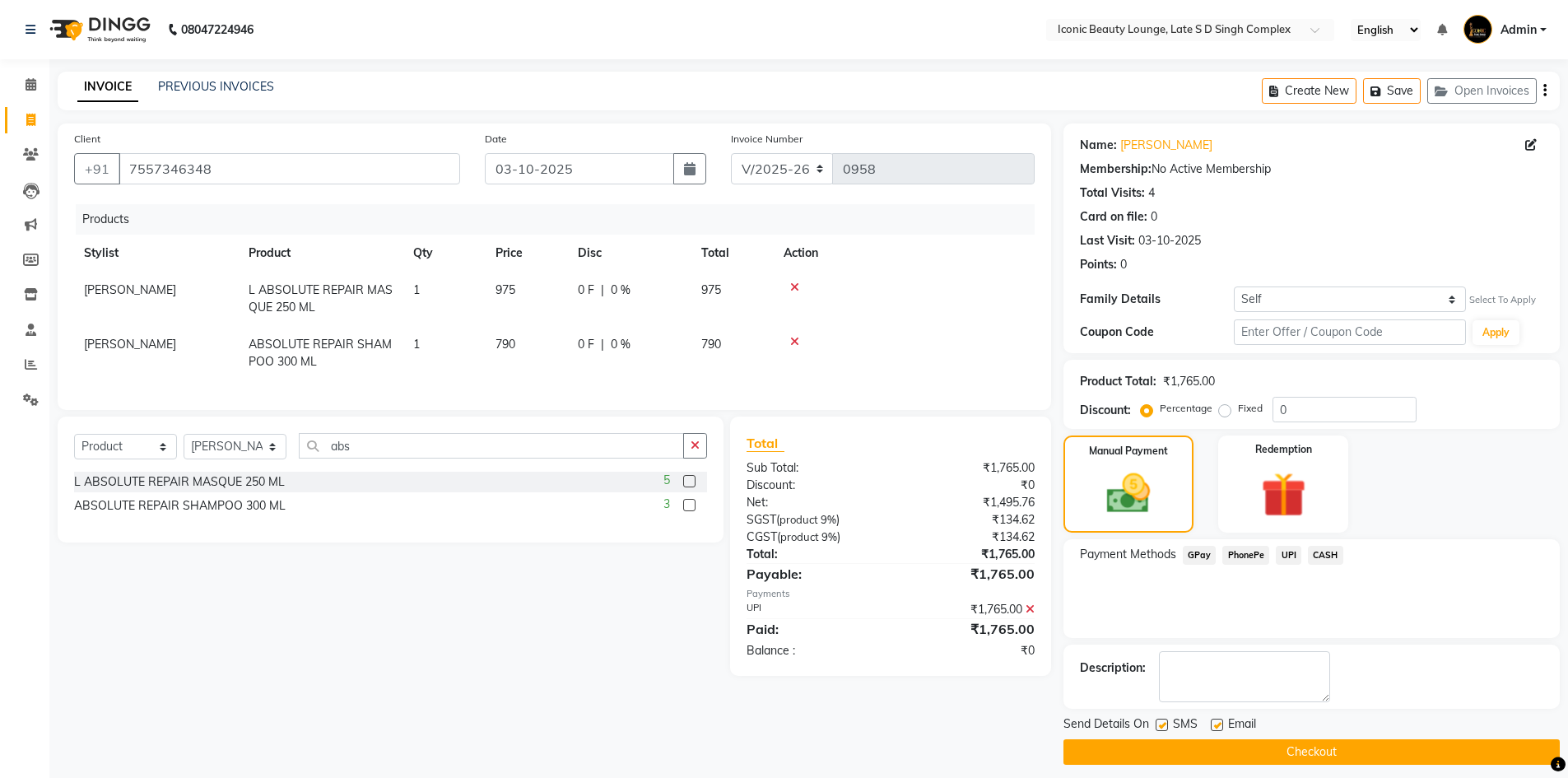
click at [1287, 555] on span "UPI" at bounding box center [1288, 555] width 26 height 19
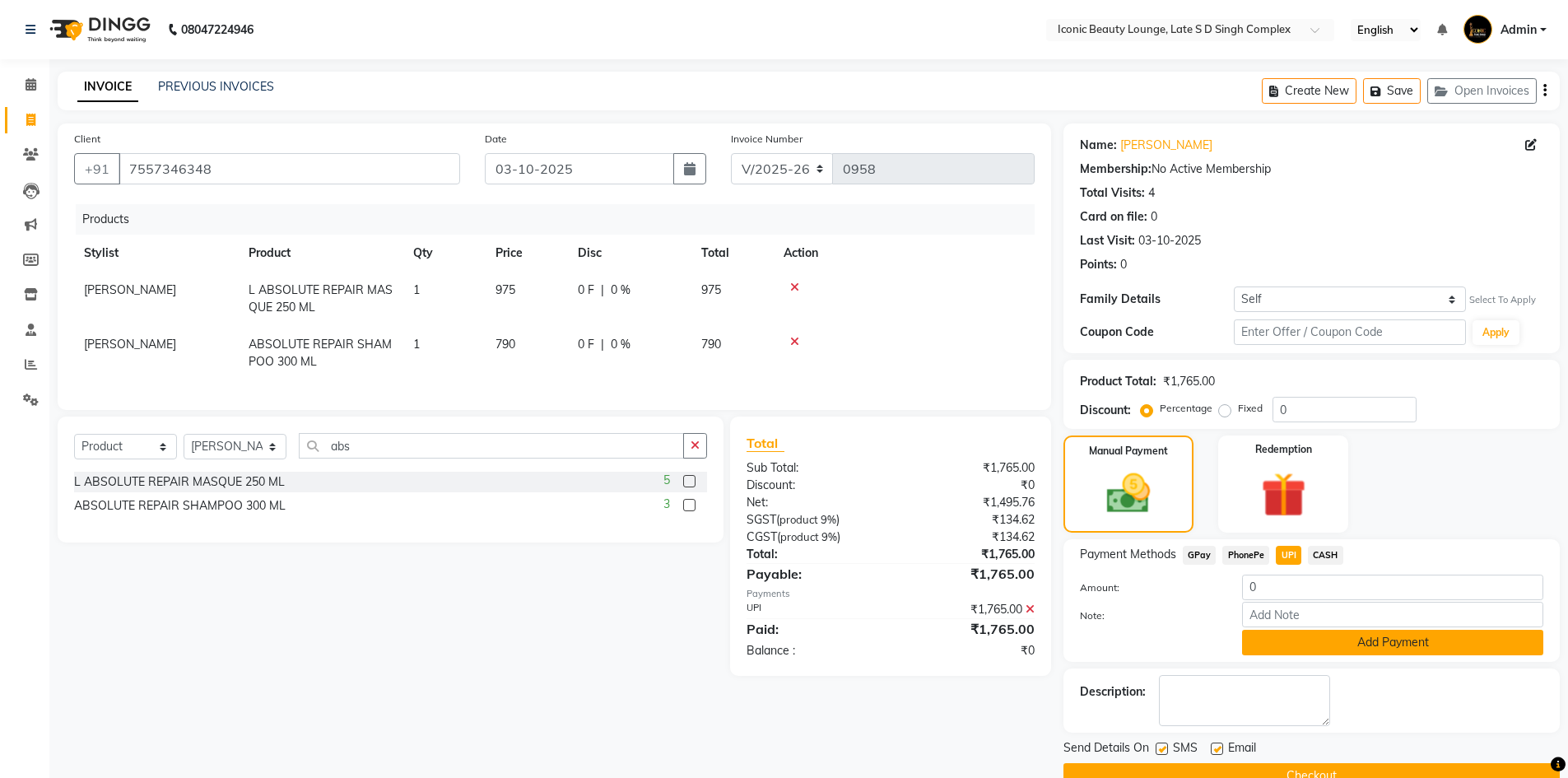
click at [1301, 639] on button "Add Payment" at bounding box center [1392, 643] width 301 height 26
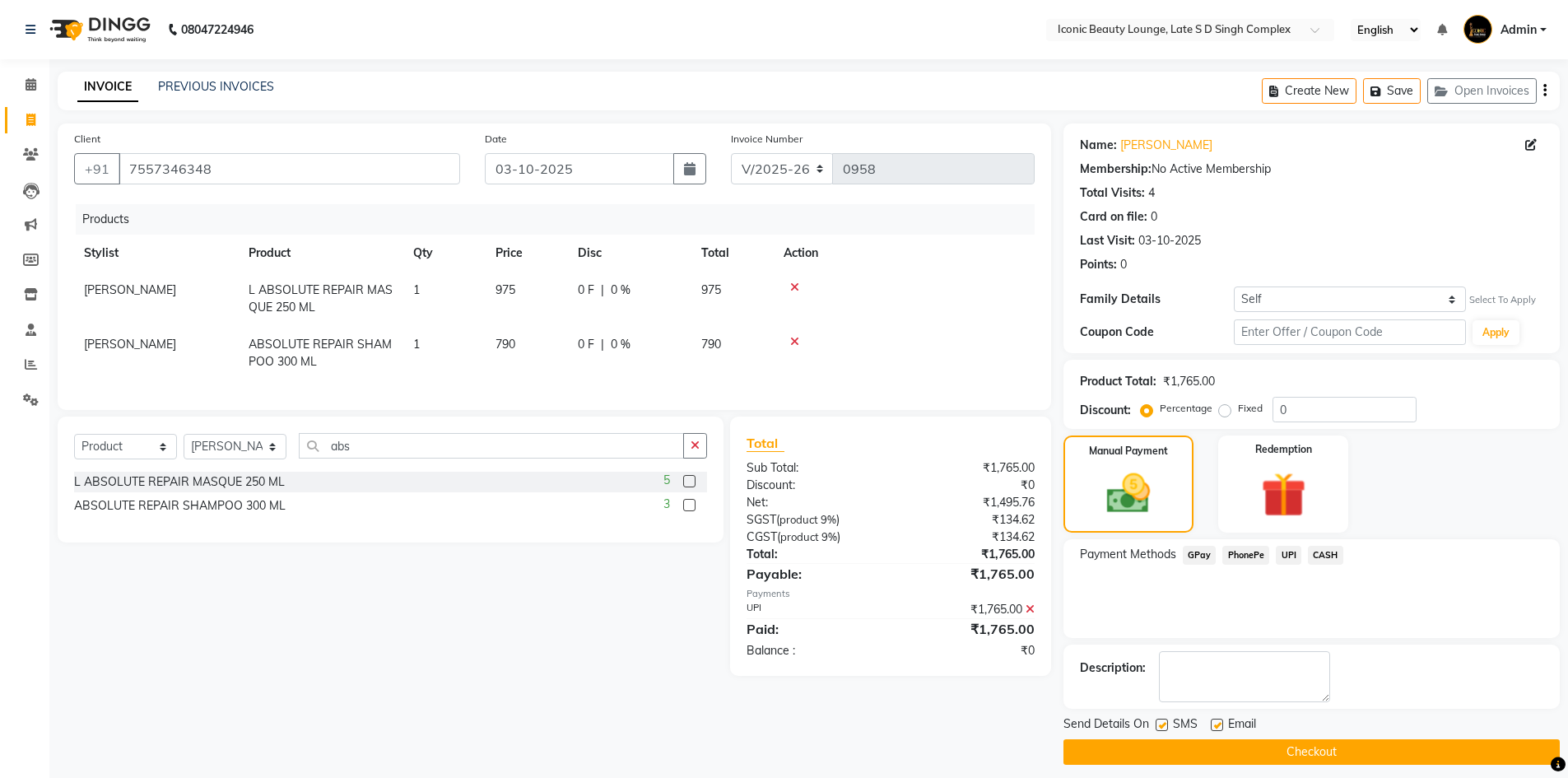
click at [1309, 753] on button "Checkout" at bounding box center [1312, 752] width 496 height 26
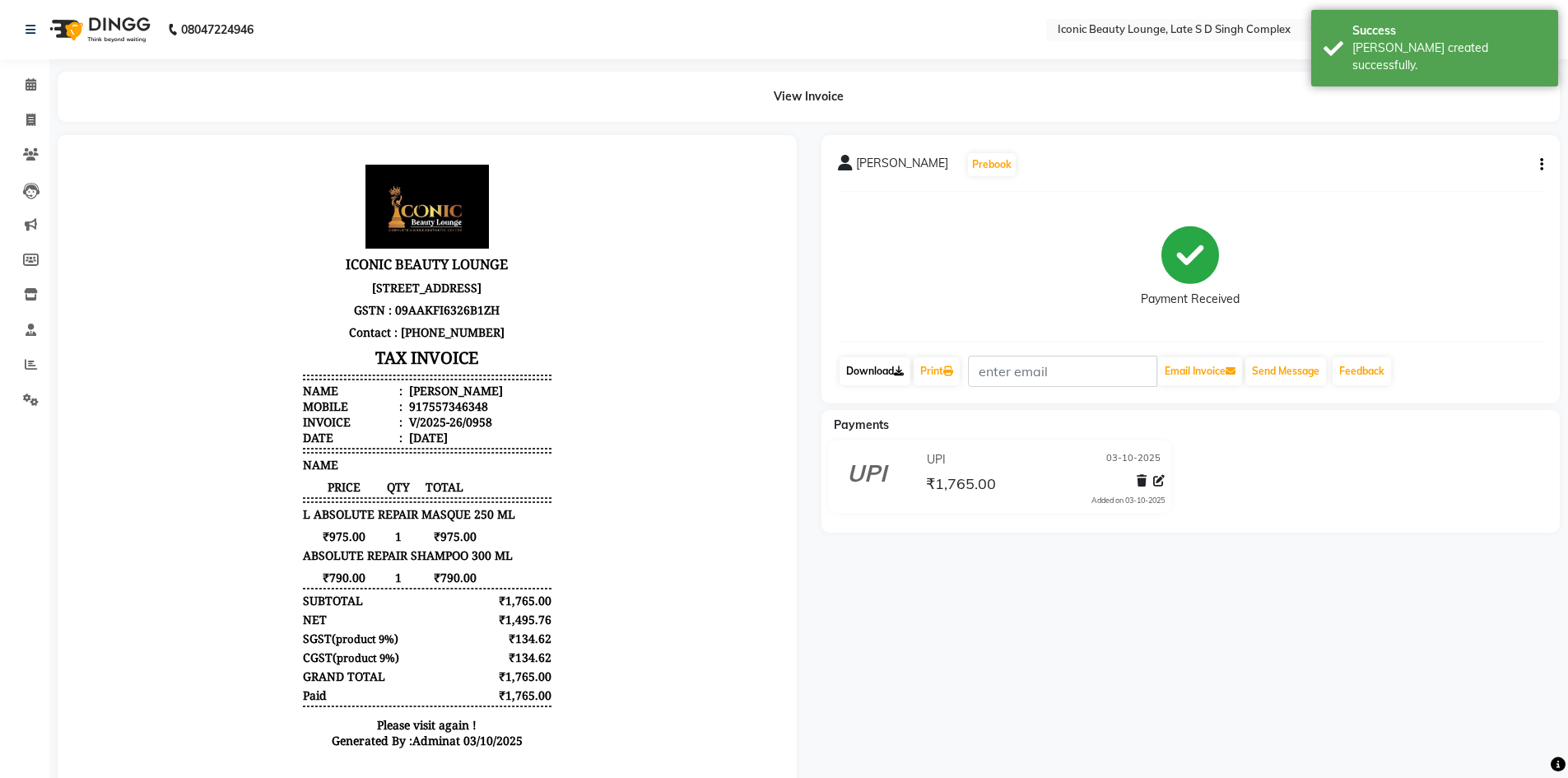
click at [894, 372] on link "Download" at bounding box center [875, 371] width 71 height 28
click at [893, 370] on link "Download" at bounding box center [875, 371] width 71 height 28
click at [946, 364] on link "Print" at bounding box center [936, 371] width 46 height 28
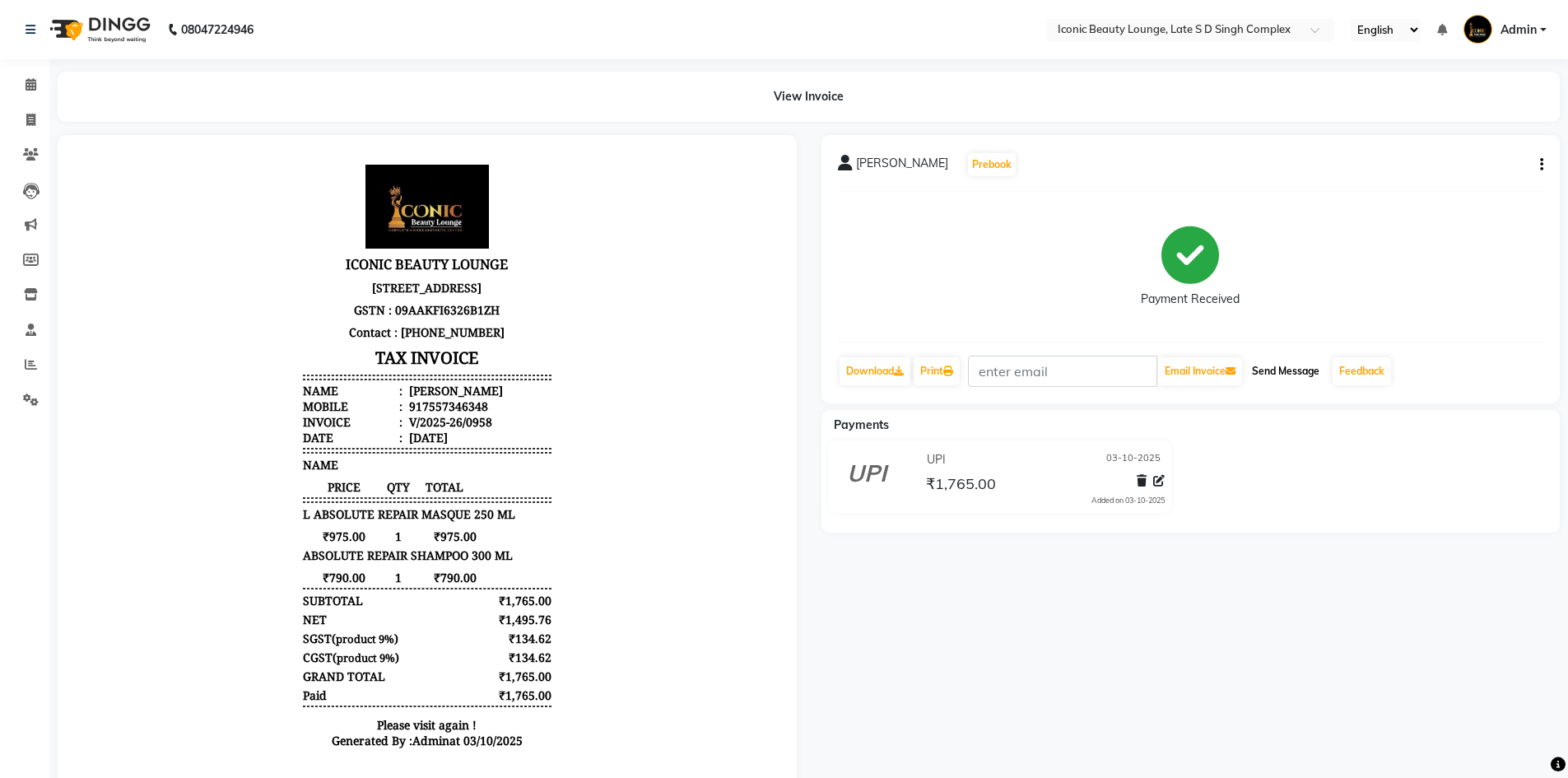
click at [1310, 364] on button "Send Message" at bounding box center [1285, 371] width 80 height 28
click at [26, 123] on icon at bounding box center [31, 120] width 9 height 13
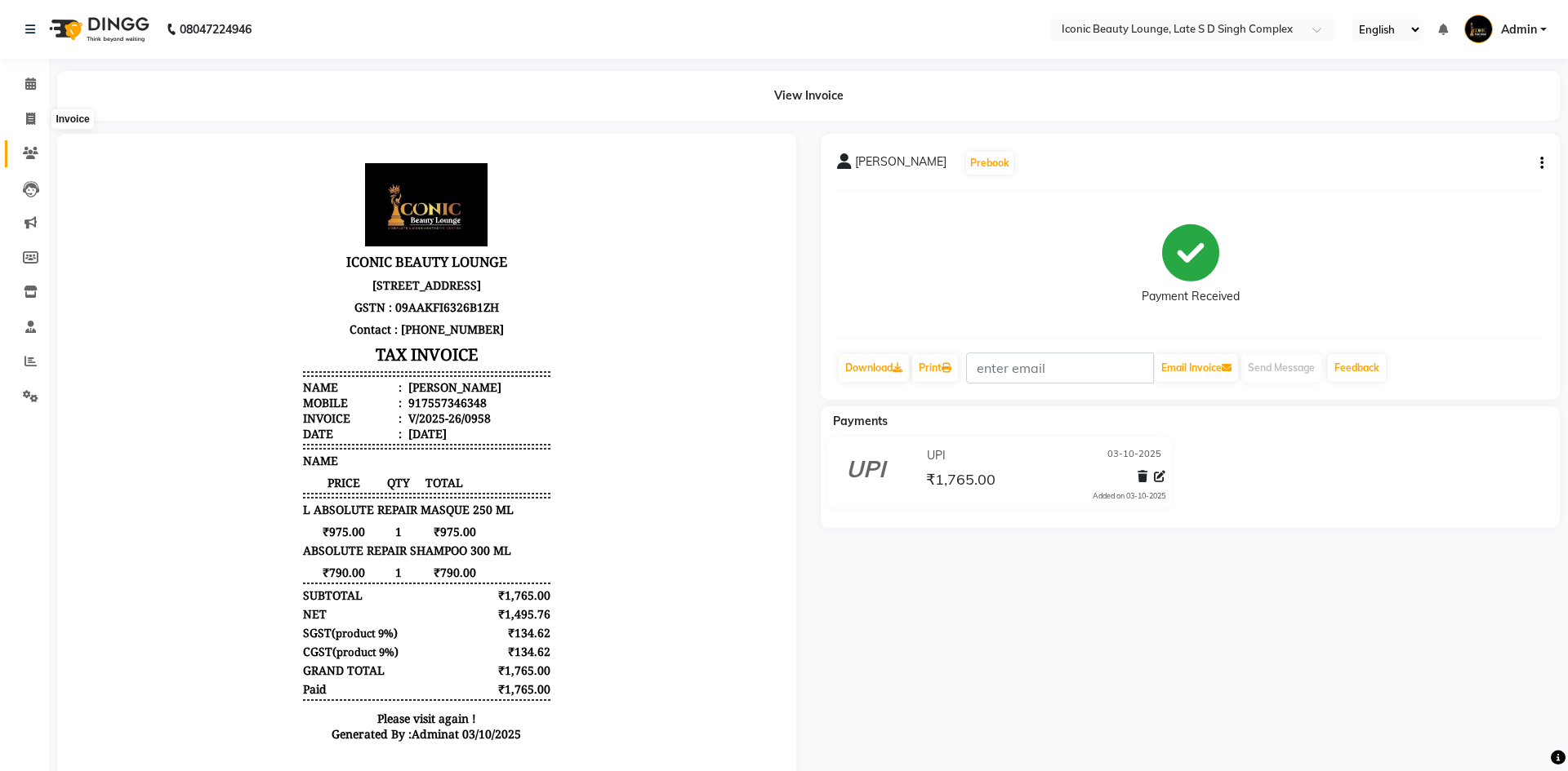
select select "service"
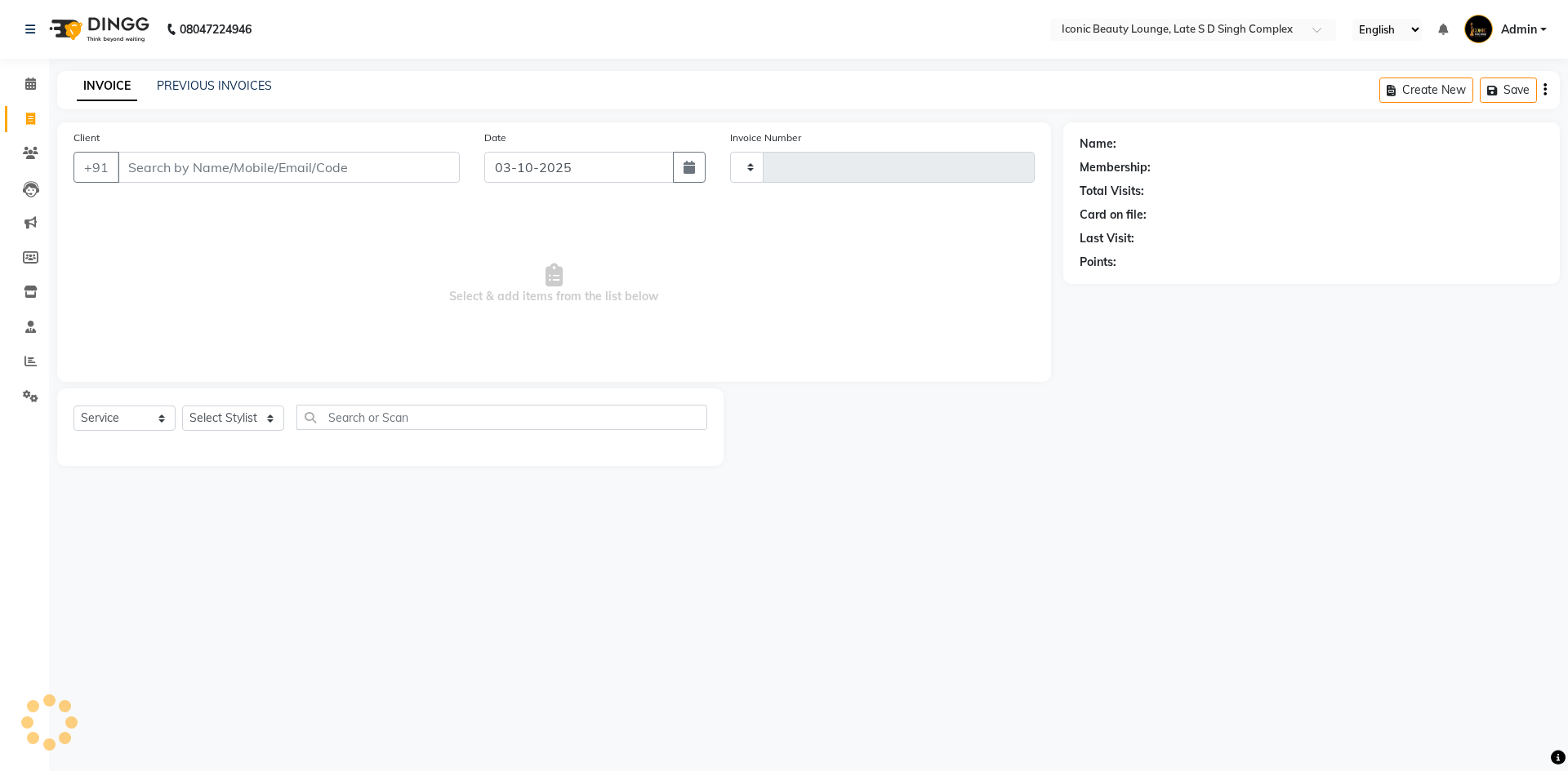
type input "0959"
select select "6614"
click at [170, 168] on input "Client" at bounding box center [288, 167] width 342 height 31
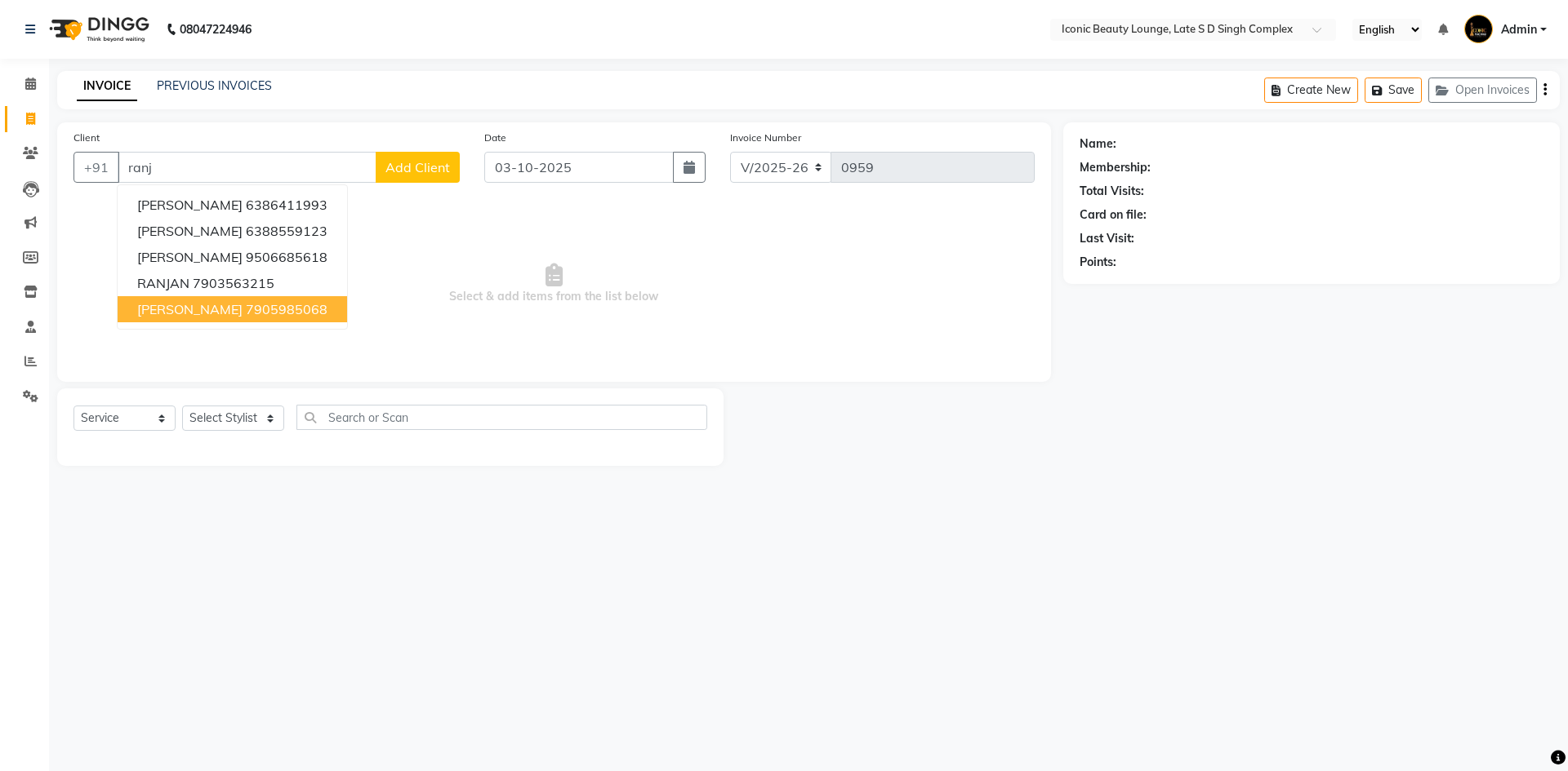
click at [198, 316] on span "[PERSON_NAME]" at bounding box center [190, 309] width 105 height 16
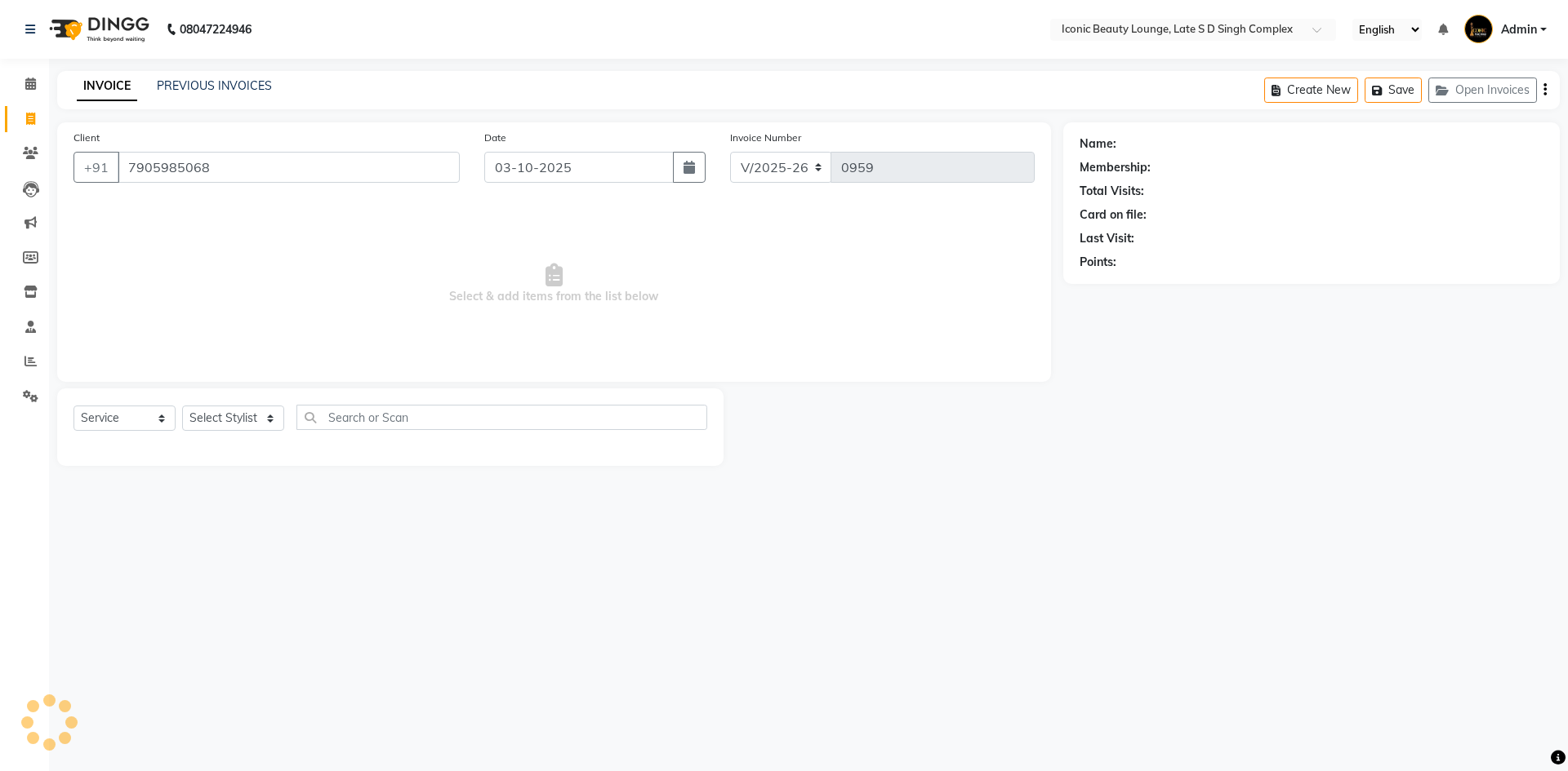
type input "7905985068"
click at [213, 420] on select "Select Stylist Aashu Fatima Neelam neha Priyanka Singh Sakib Tanu Jaiswal" at bounding box center [232, 418] width 102 height 25
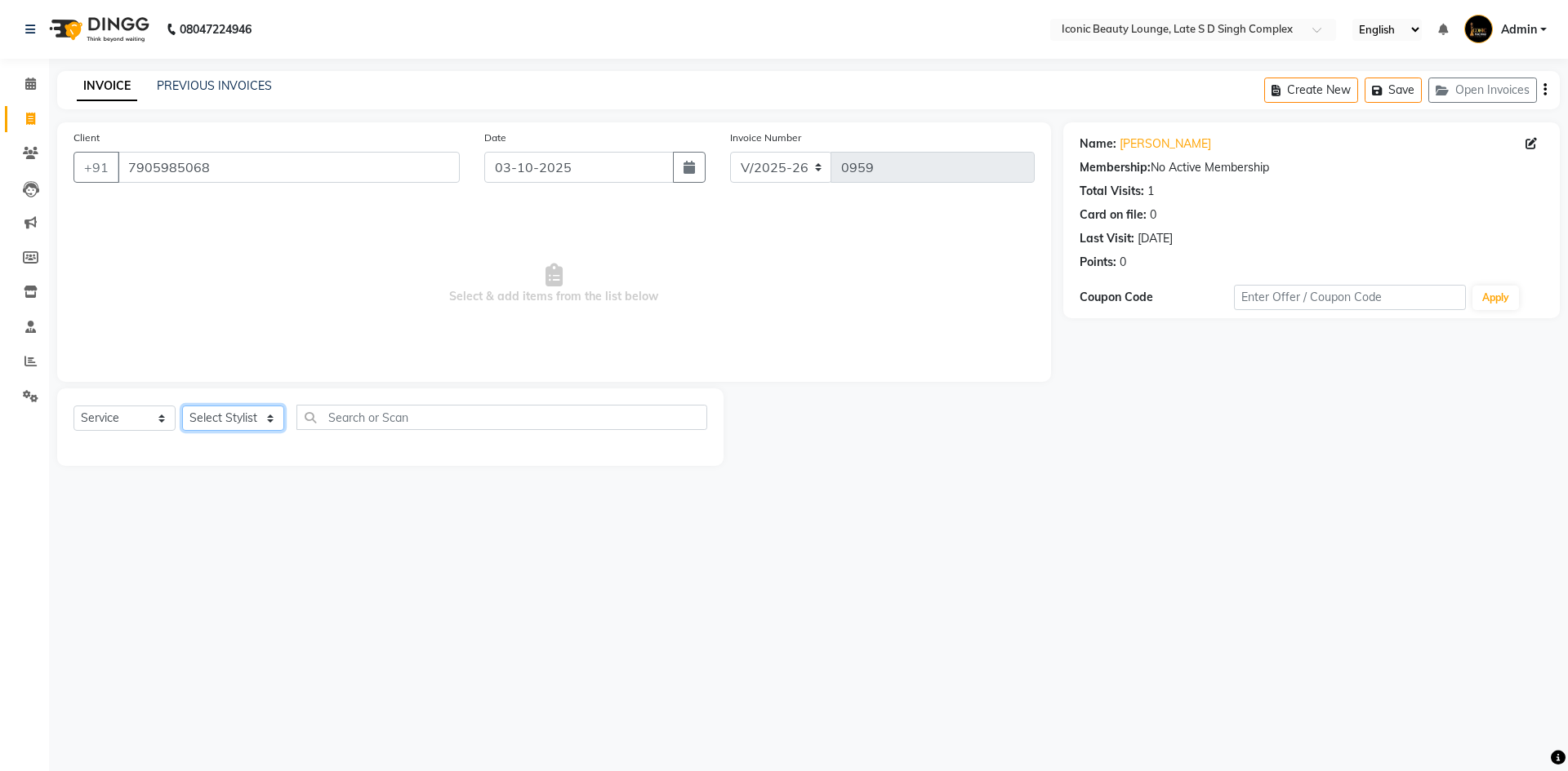
select select "50976"
click at [182, 406] on select "Select Stylist Aashu Fatima Neelam neha Priyanka Singh Sakib Tanu Jaiswal" at bounding box center [232, 418] width 102 height 25
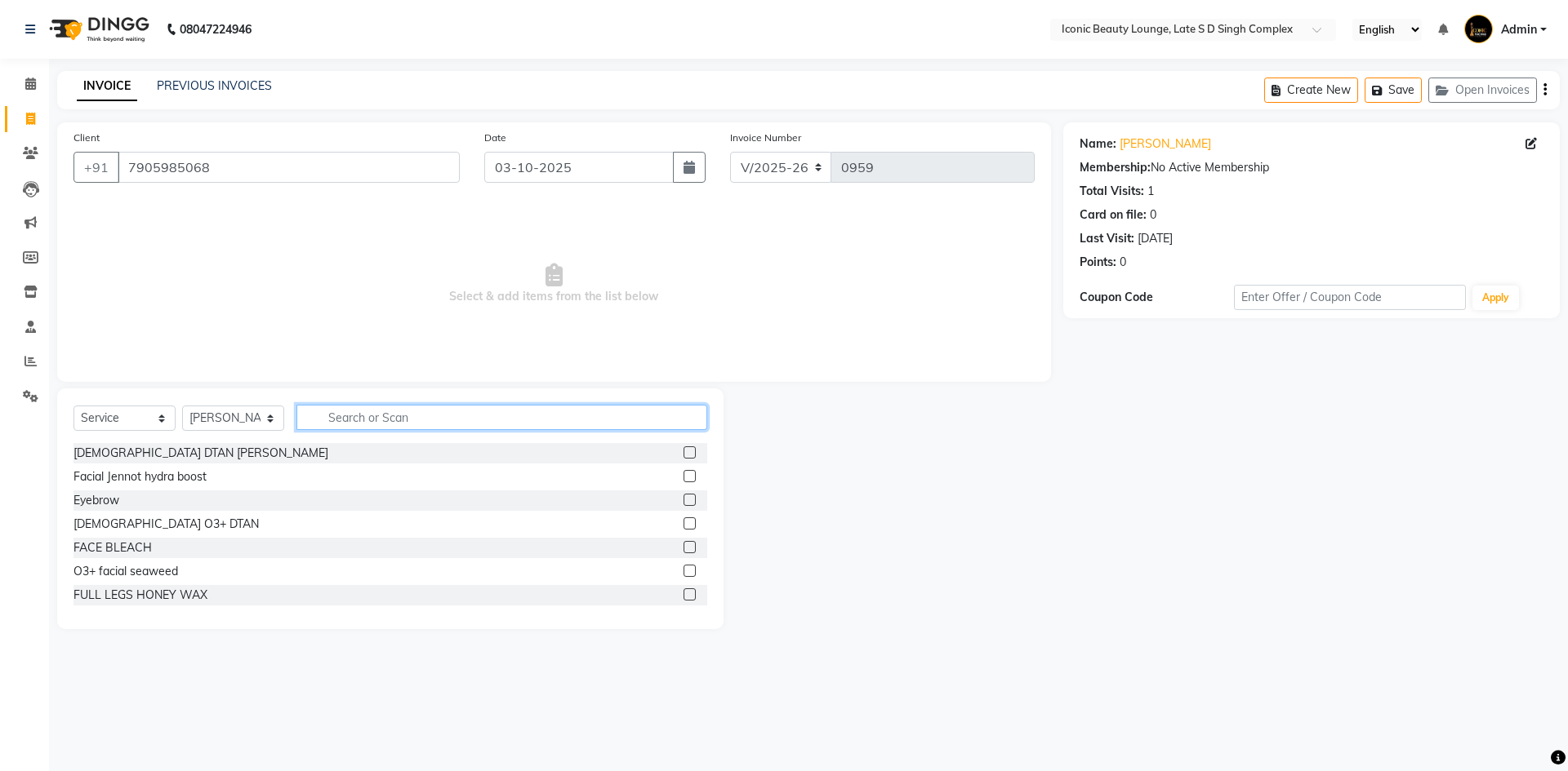
drag, startPoint x: 403, startPoint y: 408, endPoint x: 403, endPoint y: 419, distance: 11.0
click at [404, 409] on input "text" at bounding box center [502, 418] width 411 height 25
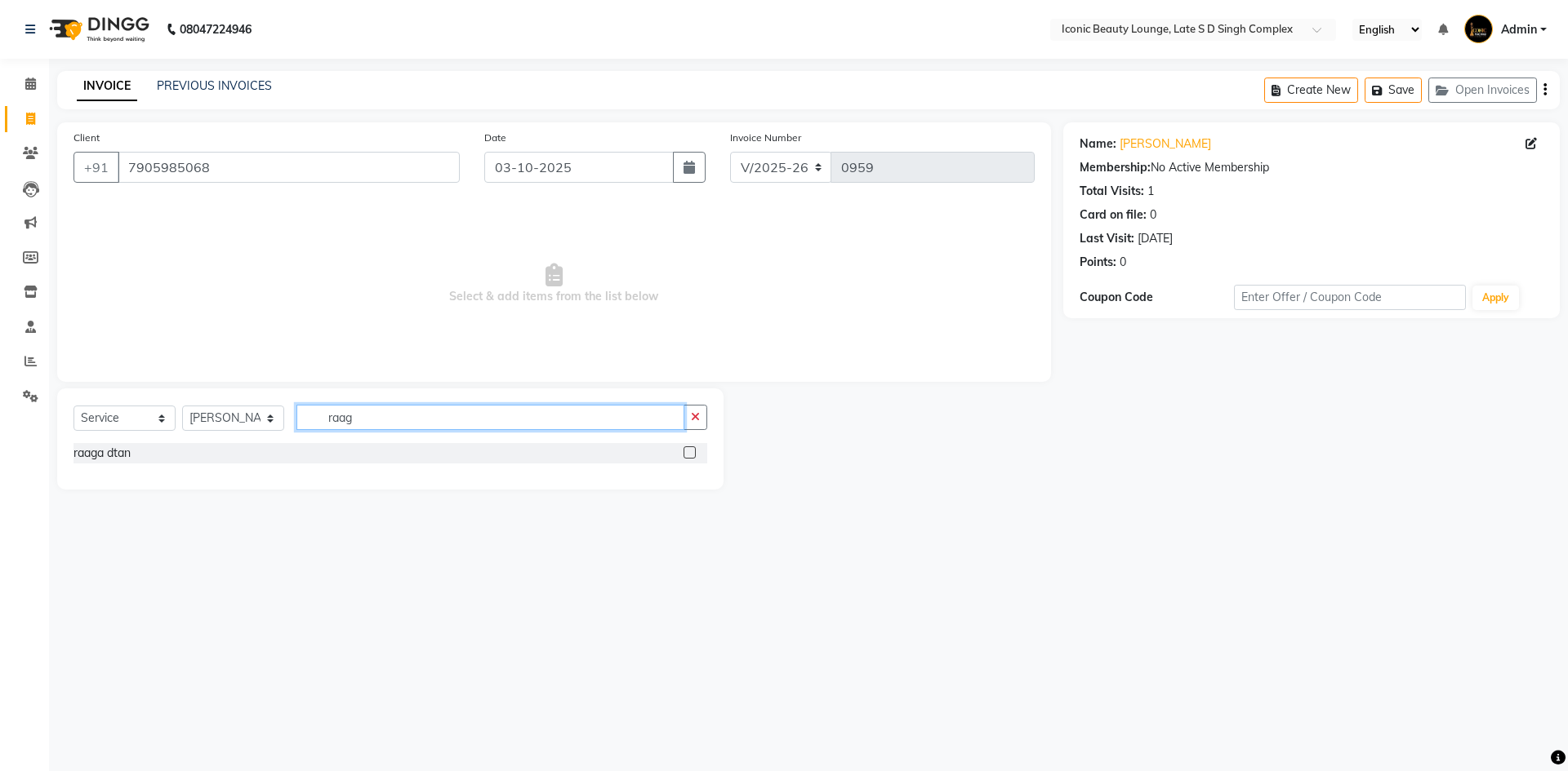
type input "raag"
click at [690, 456] on label at bounding box center [690, 453] width 13 height 13
click at [690, 456] on input "checkbox" at bounding box center [689, 454] width 11 height 11
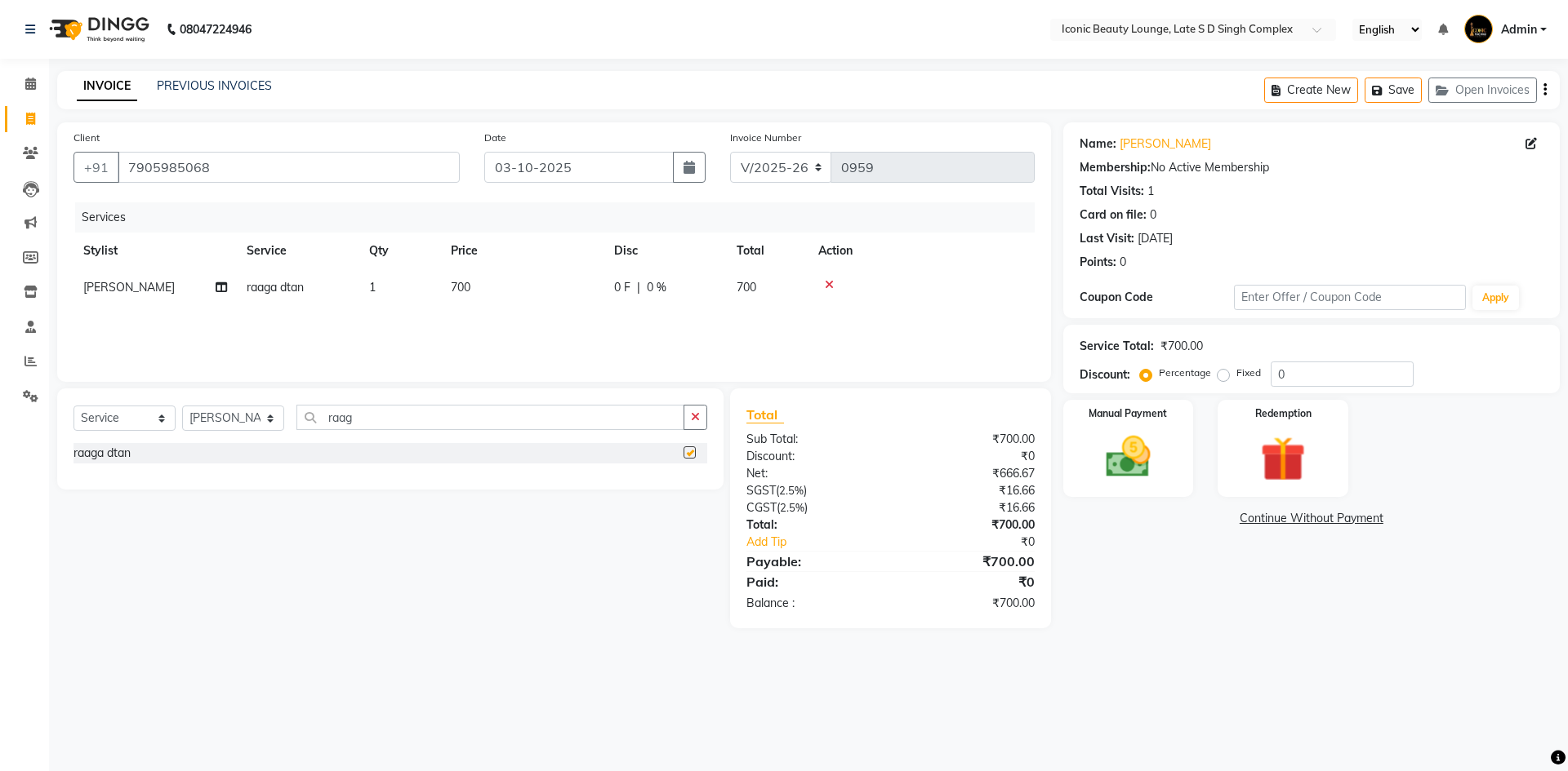
click at [690, 456] on label at bounding box center [690, 453] width 13 height 13
click at [690, 456] on input "checkbox" at bounding box center [689, 454] width 11 height 11
click at [694, 451] on label at bounding box center [690, 453] width 13 height 13
click at [694, 451] on input "checkbox" at bounding box center [689, 454] width 11 height 11
checkbox input "false"
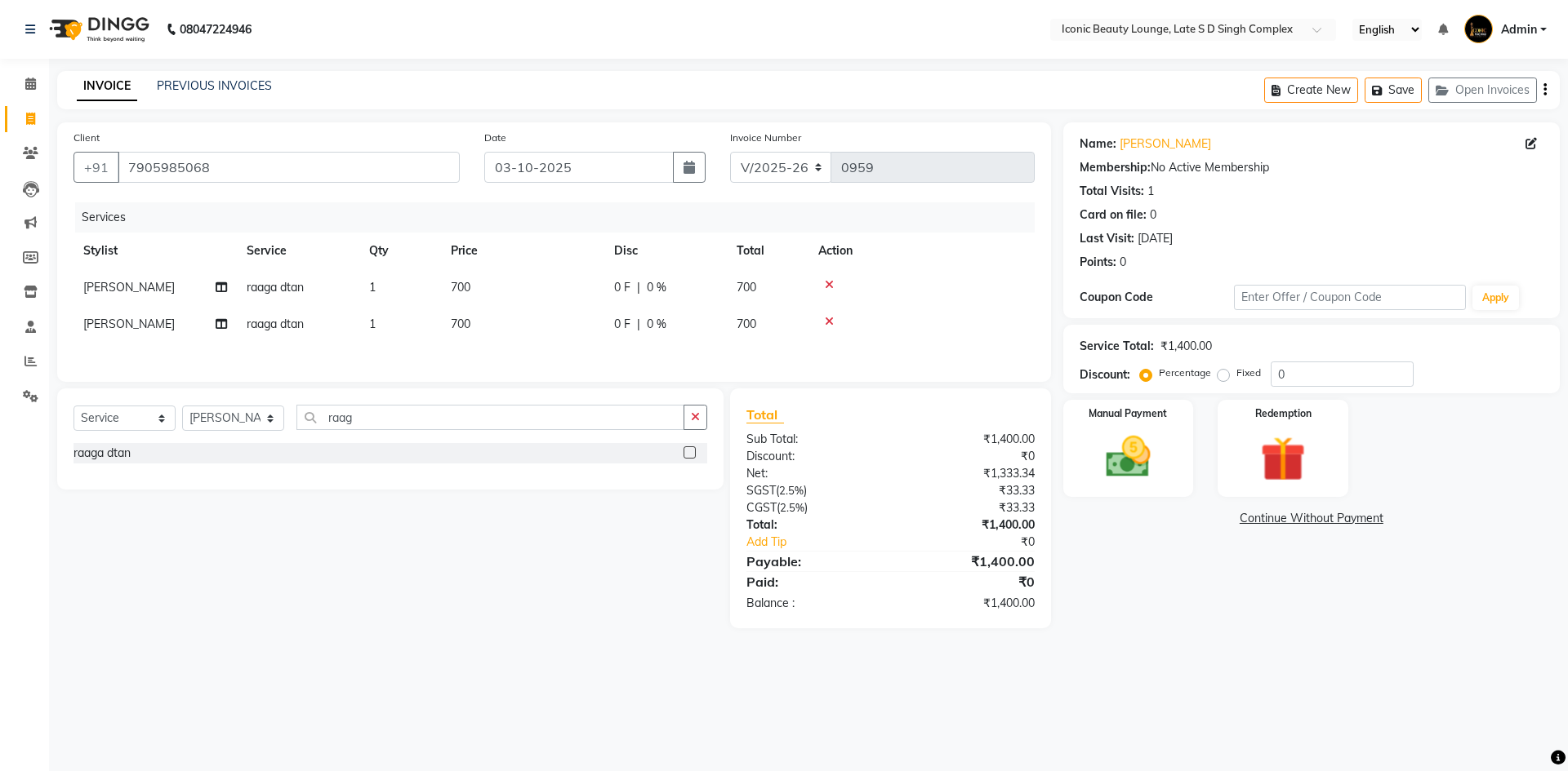
click at [665, 293] on span "0 %" at bounding box center [656, 287] width 20 height 17
select select "50976"
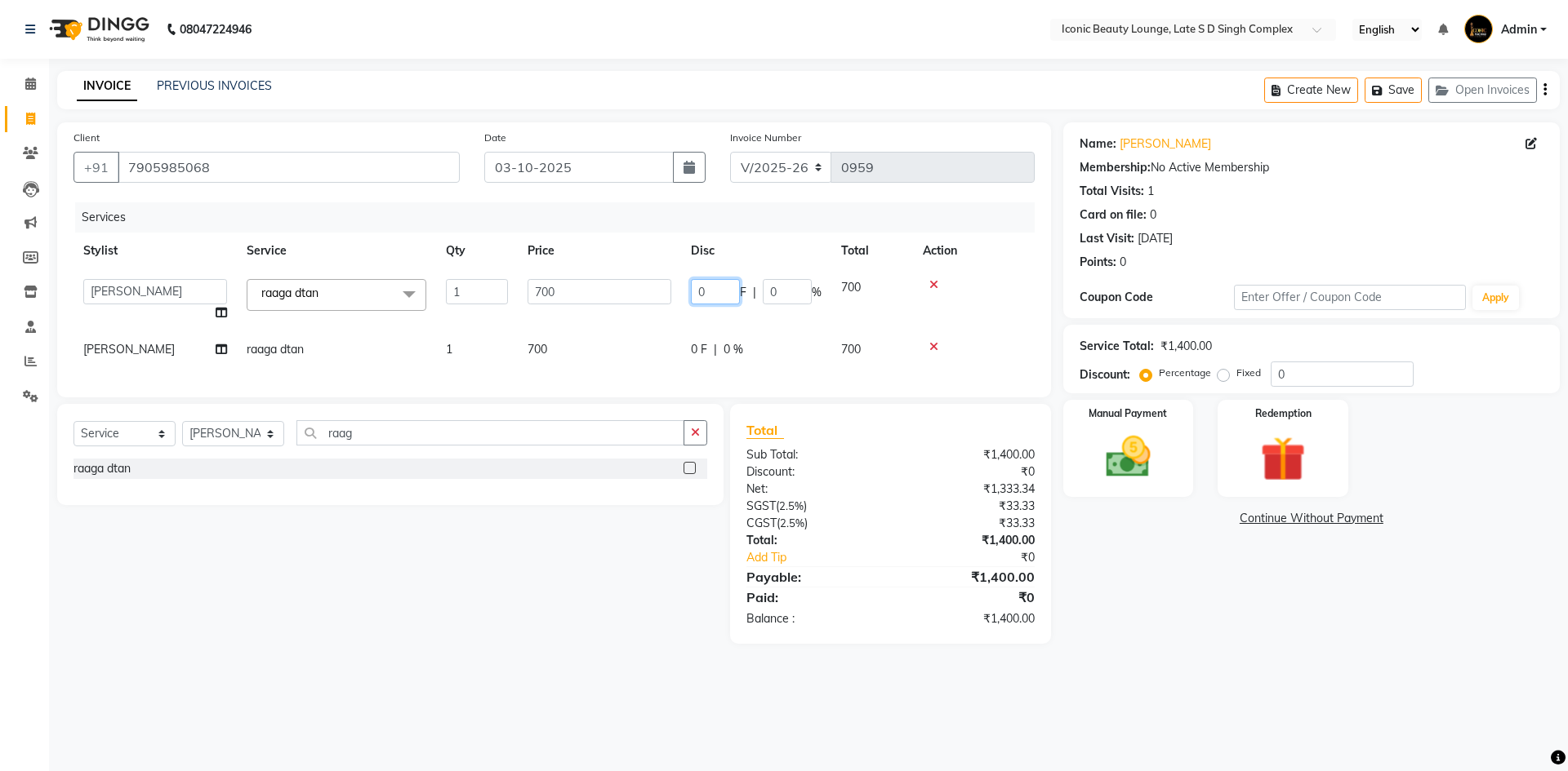
click at [704, 296] on input "0" at bounding box center [715, 292] width 49 height 25
type input "200"
click at [694, 336] on td "0 F | 0 %" at bounding box center [756, 350] width 150 height 37
select select "50976"
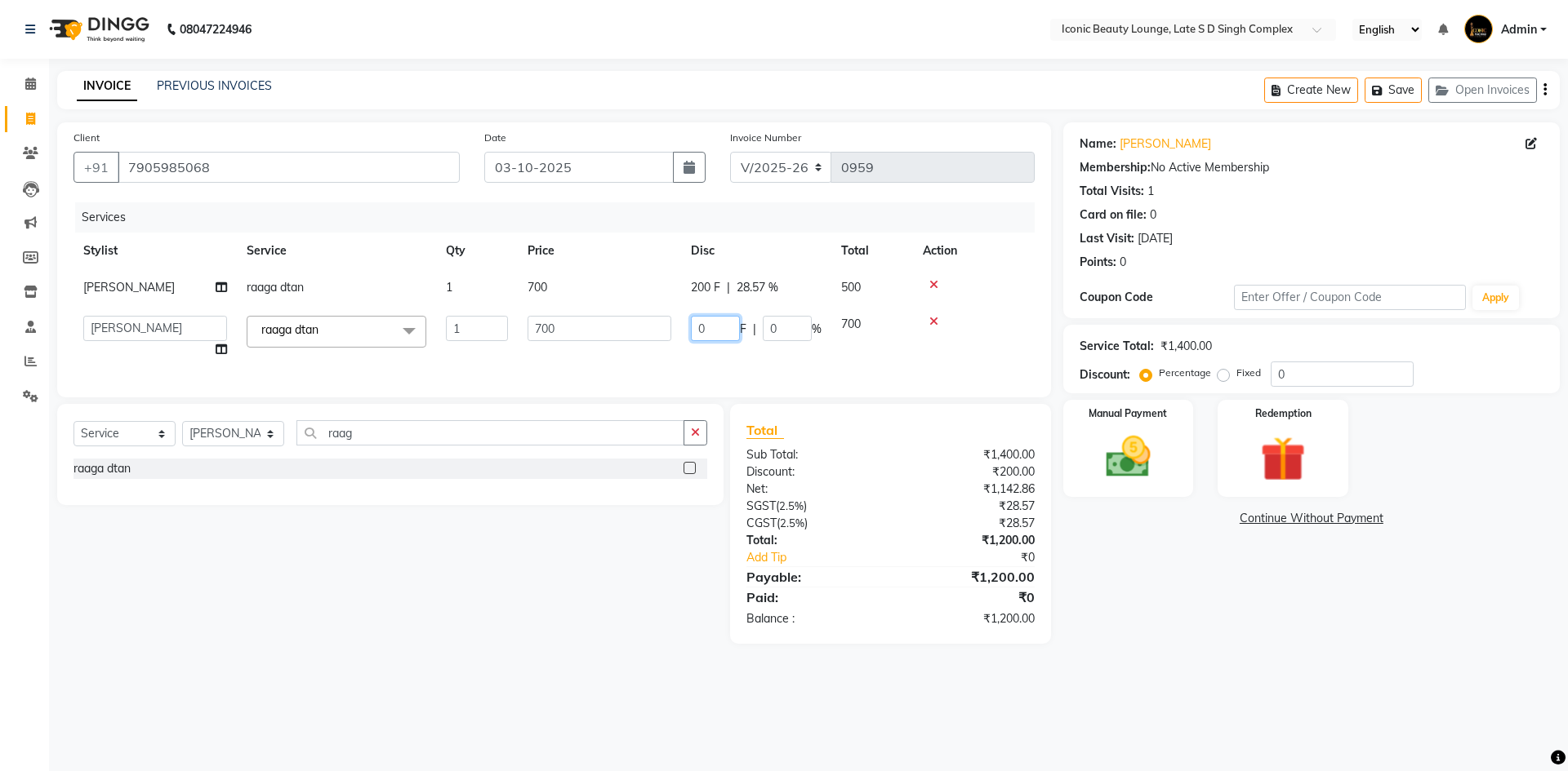
click at [694, 336] on input "0" at bounding box center [715, 328] width 49 height 25
type input "200"
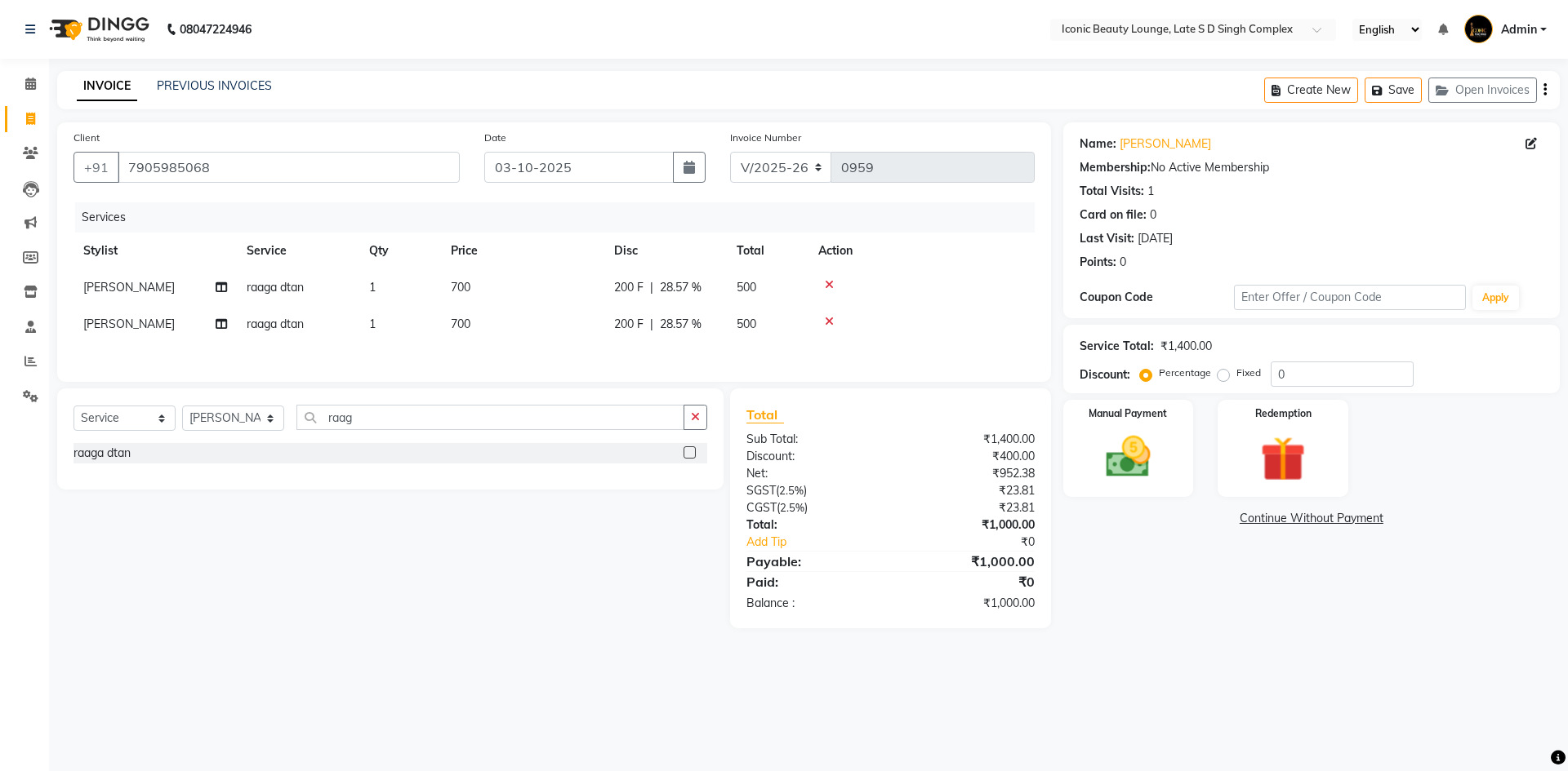
click at [951, 506] on div "Total Sub Total: ₹1,400.00 Discount: ₹400.00 Net: ₹952.38 SGST ( 2.5% ) ₹23.81 …" at bounding box center [890, 508] width 288 height 207
click at [1169, 445] on div "Manual Payment" at bounding box center [1128, 448] width 136 height 100
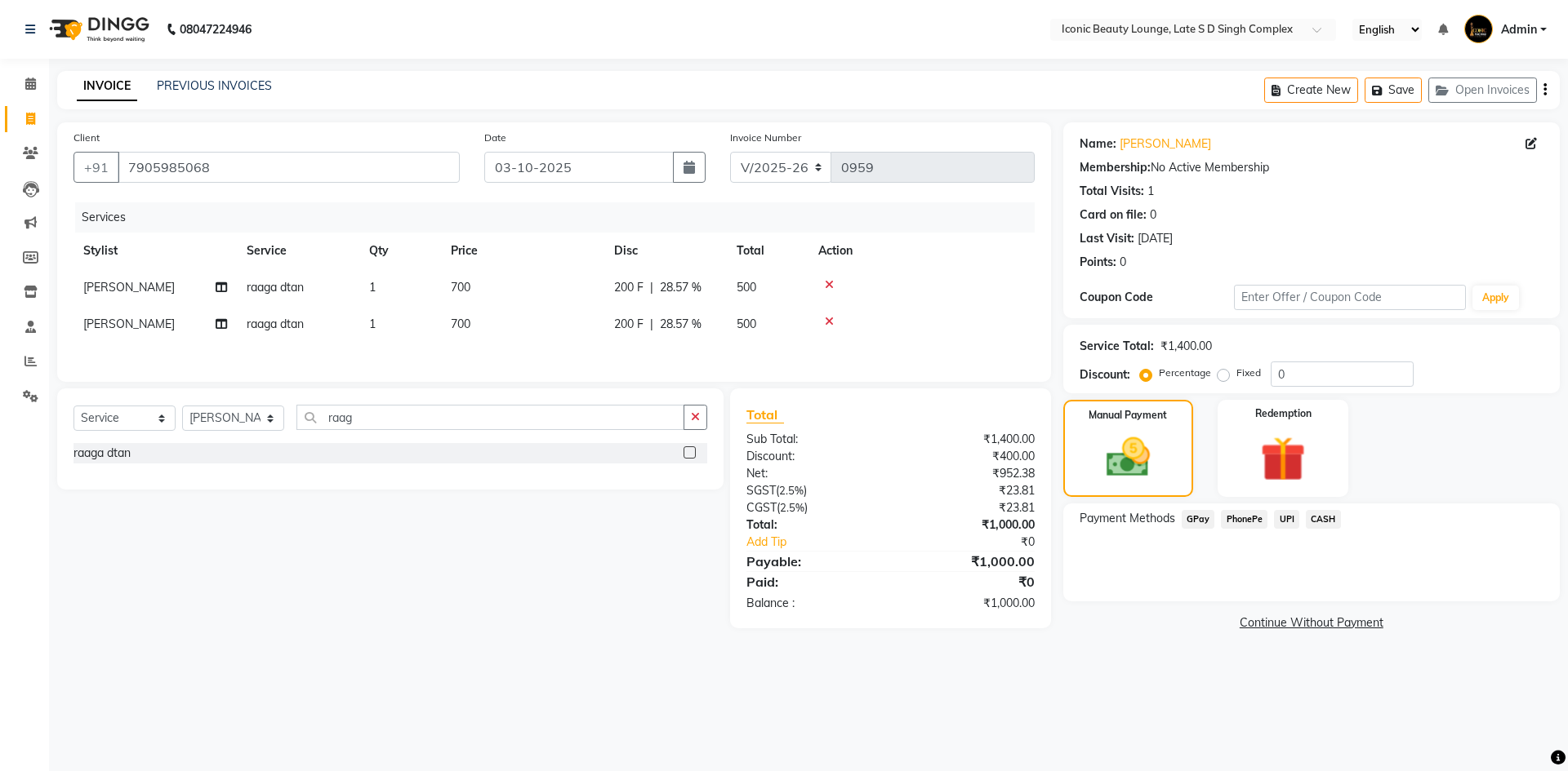
click at [1287, 518] on span "UPI" at bounding box center [1286, 519] width 25 height 19
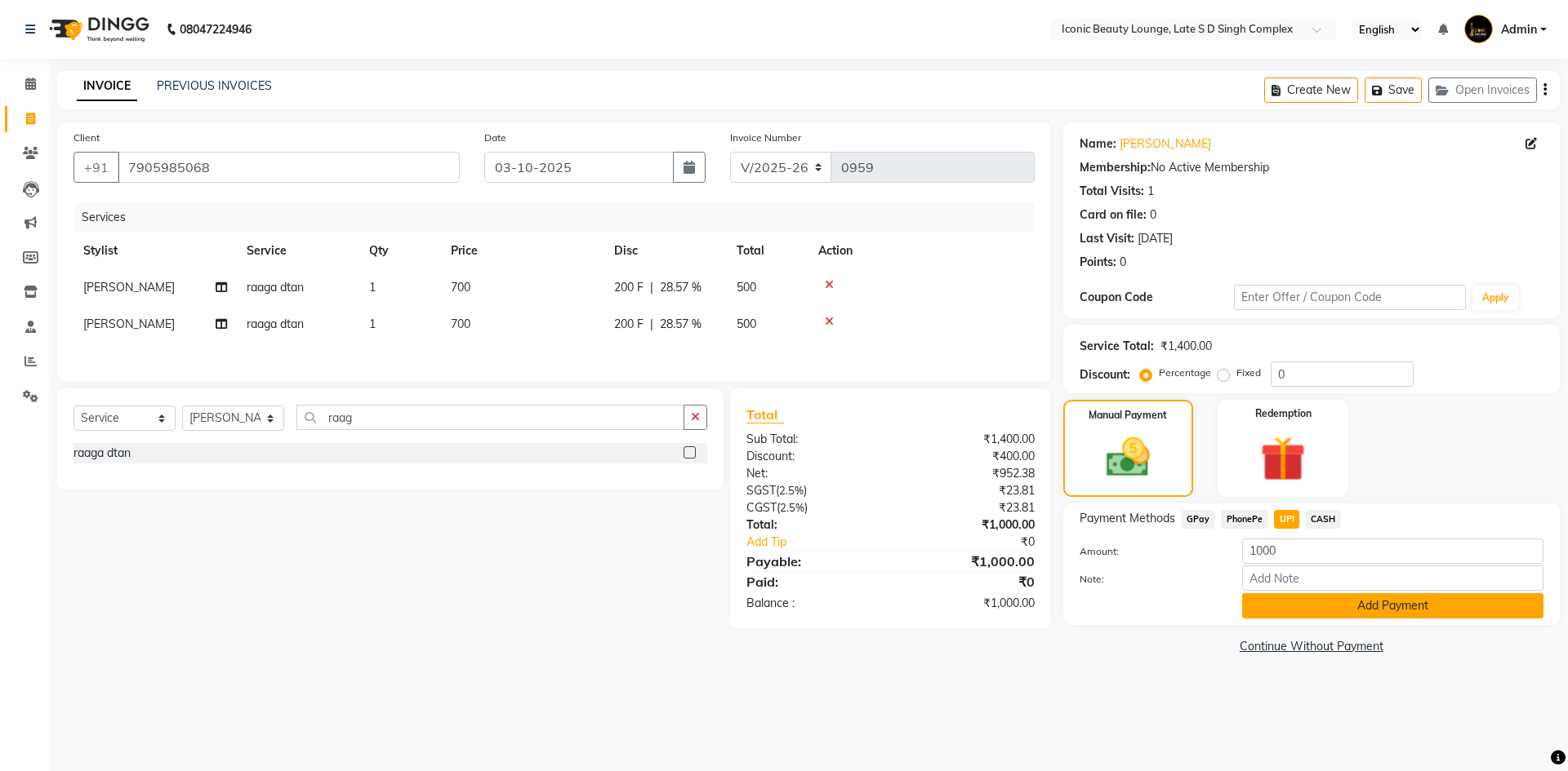
click at [1310, 612] on button "Add Payment" at bounding box center [1392, 606] width 301 height 25
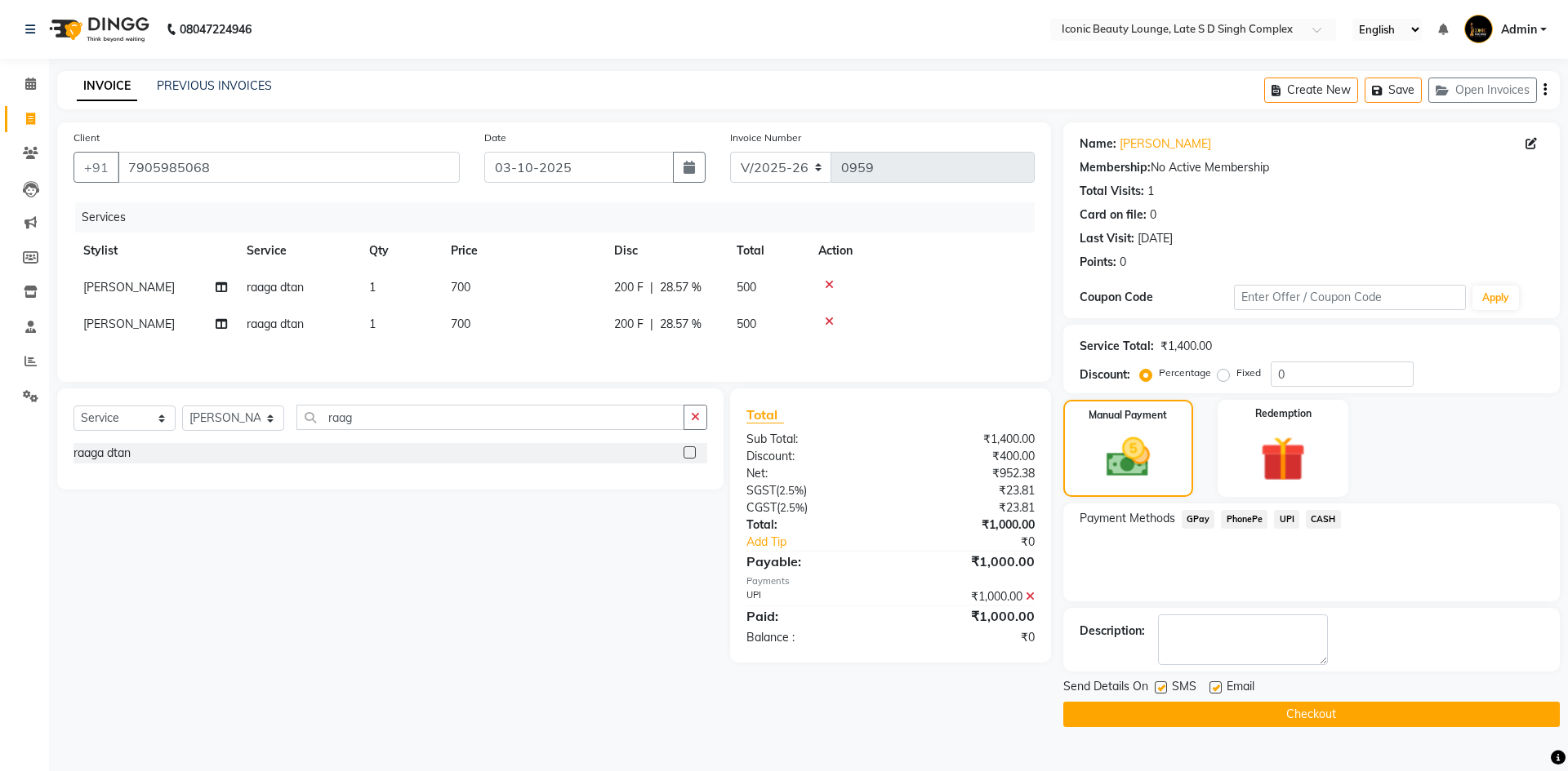
click at [1328, 715] on button "Checkout" at bounding box center [1311, 714] width 496 height 25
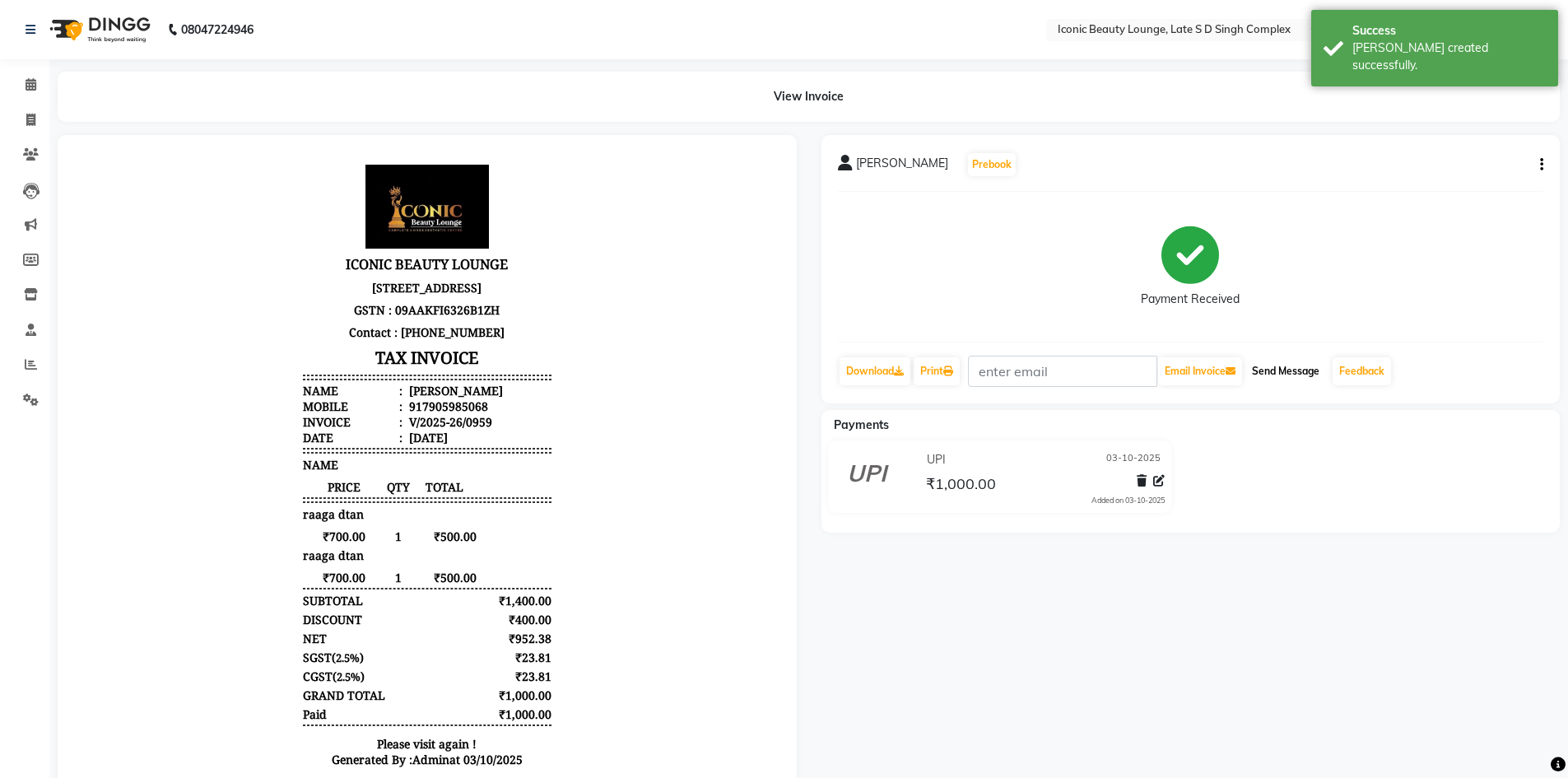
click at [1269, 373] on button "Send Message" at bounding box center [1285, 371] width 80 height 28
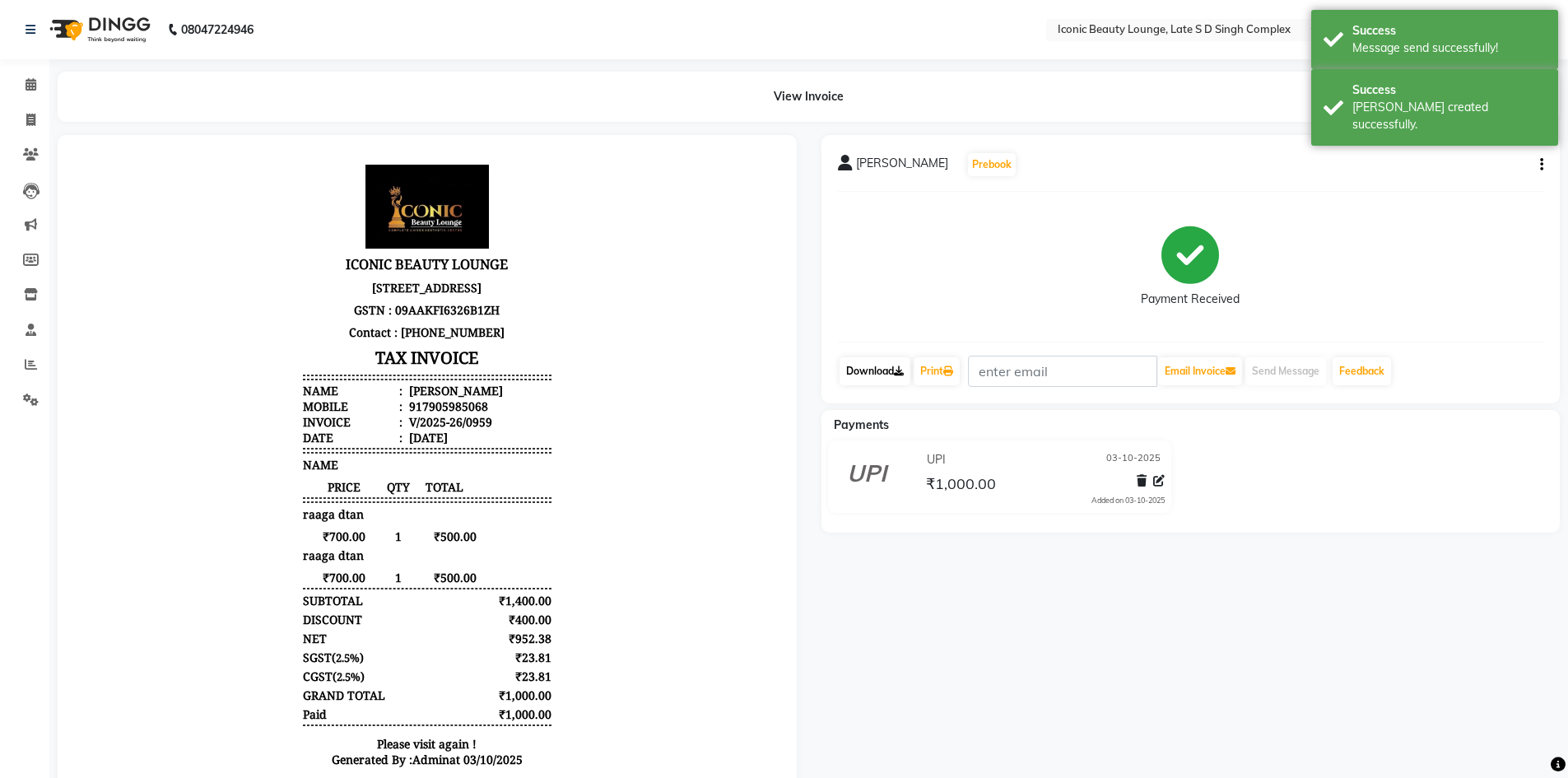
click at [885, 372] on link "Download" at bounding box center [875, 371] width 71 height 28
click at [923, 374] on link "Print" at bounding box center [936, 371] width 46 height 28
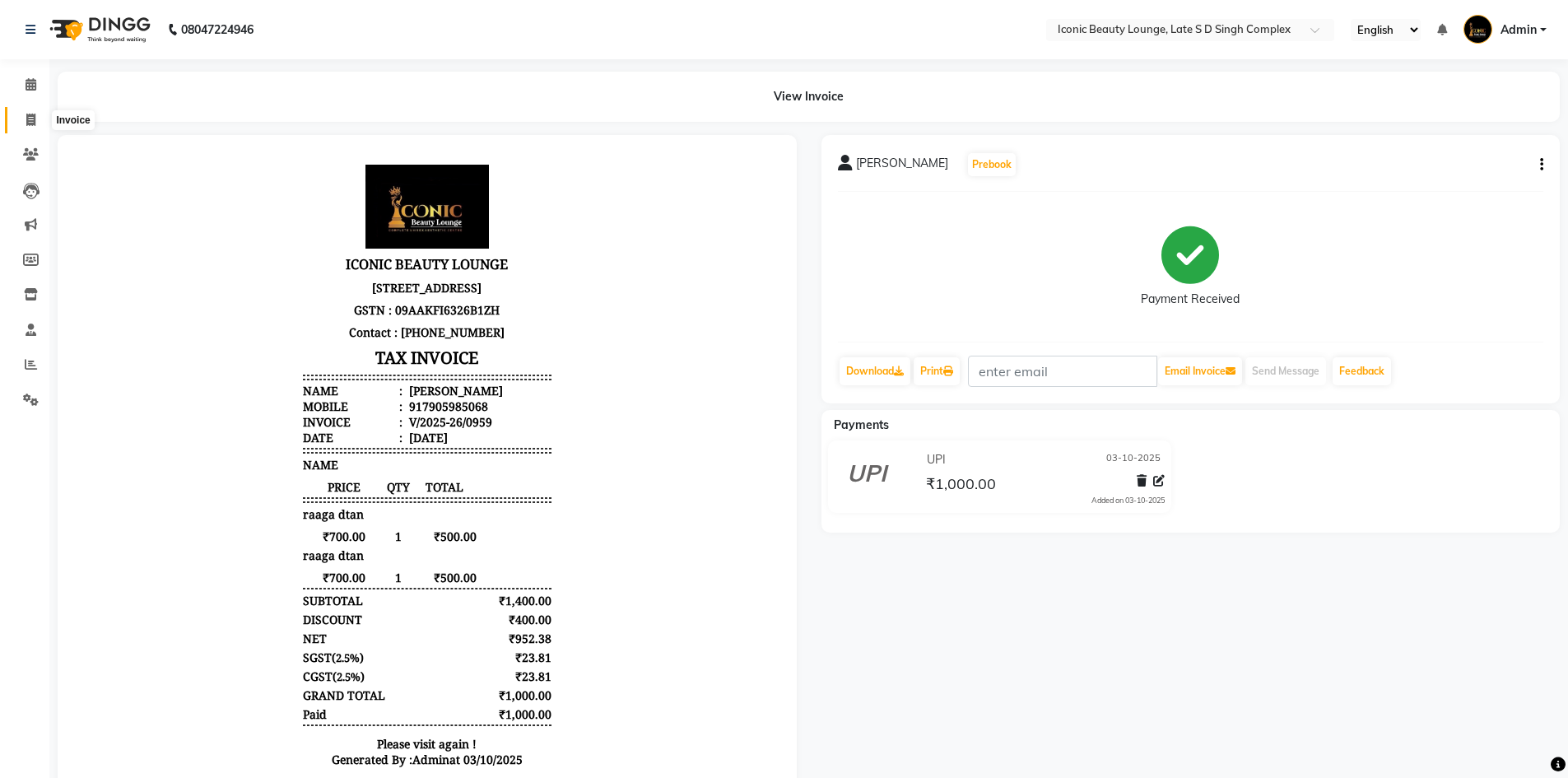
click at [23, 109] on link "Invoice" at bounding box center [24, 120] width 39 height 27
select select "service"
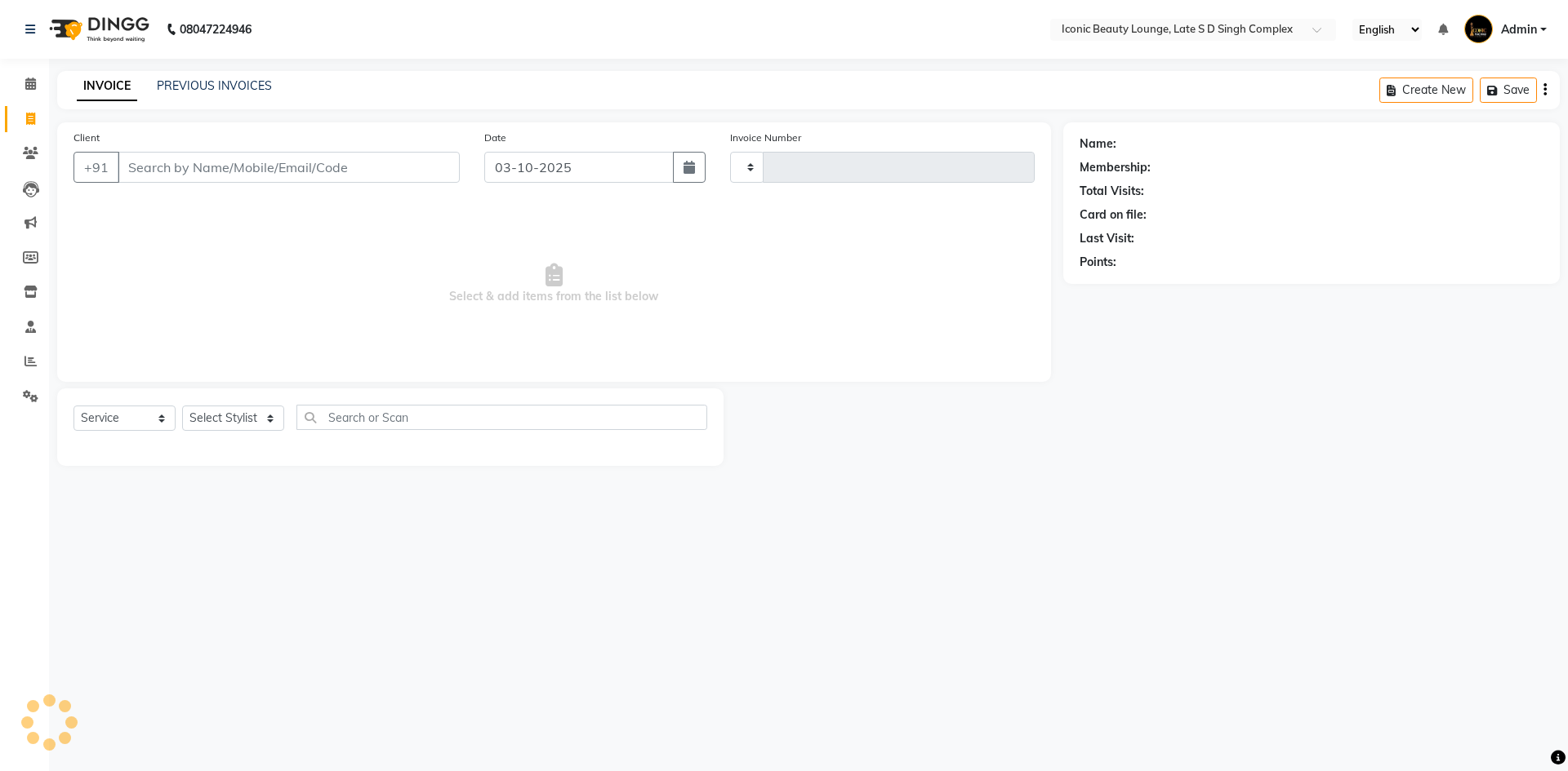
type input "0960"
select select "6614"
click at [207, 87] on link "PREVIOUS INVOICES" at bounding box center [213, 86] width 115 height 14
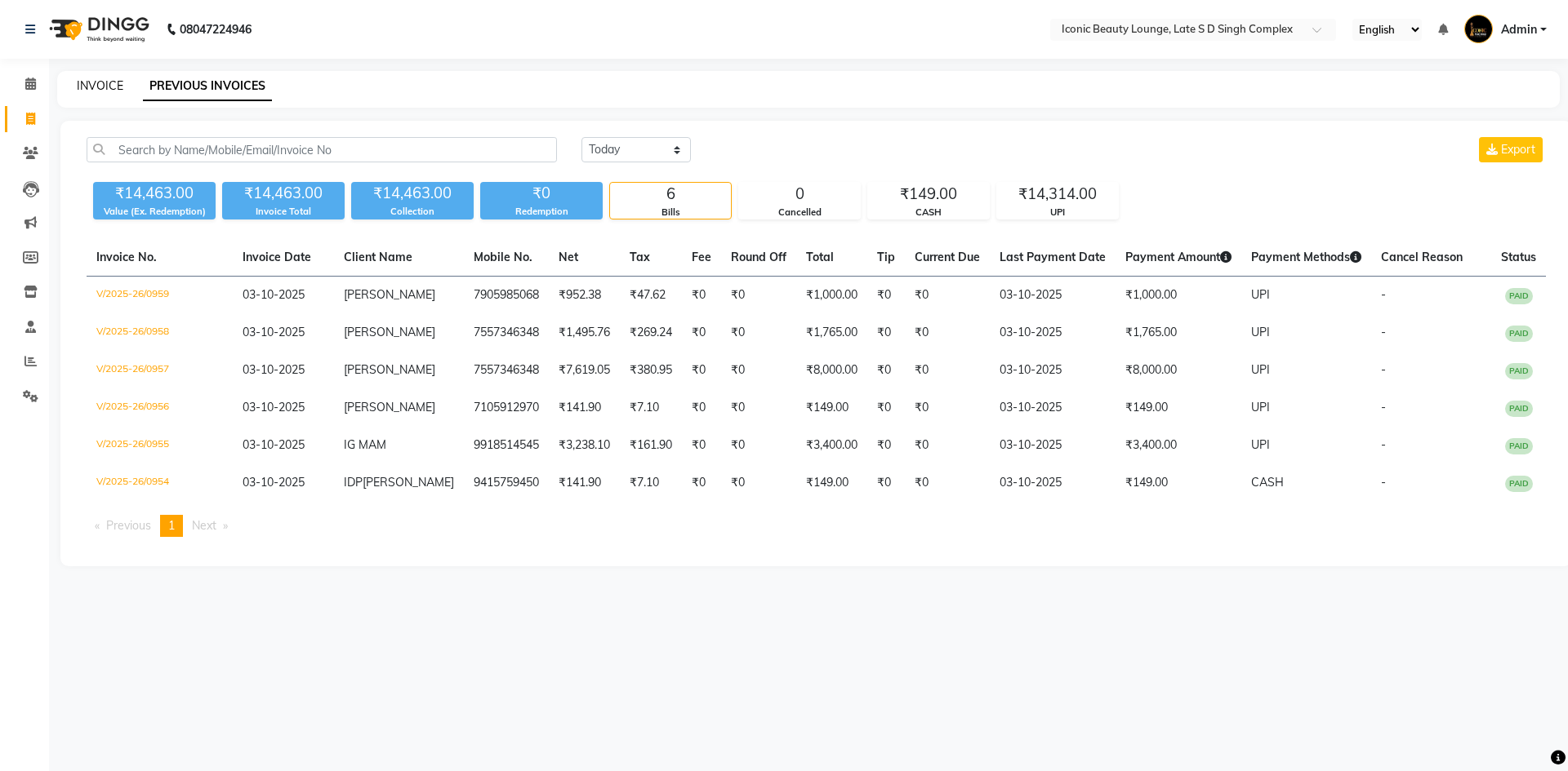
click at [92, 80] on link "INVOICE" at bounding box center [99, 86] width 46 height 14
select select "service"
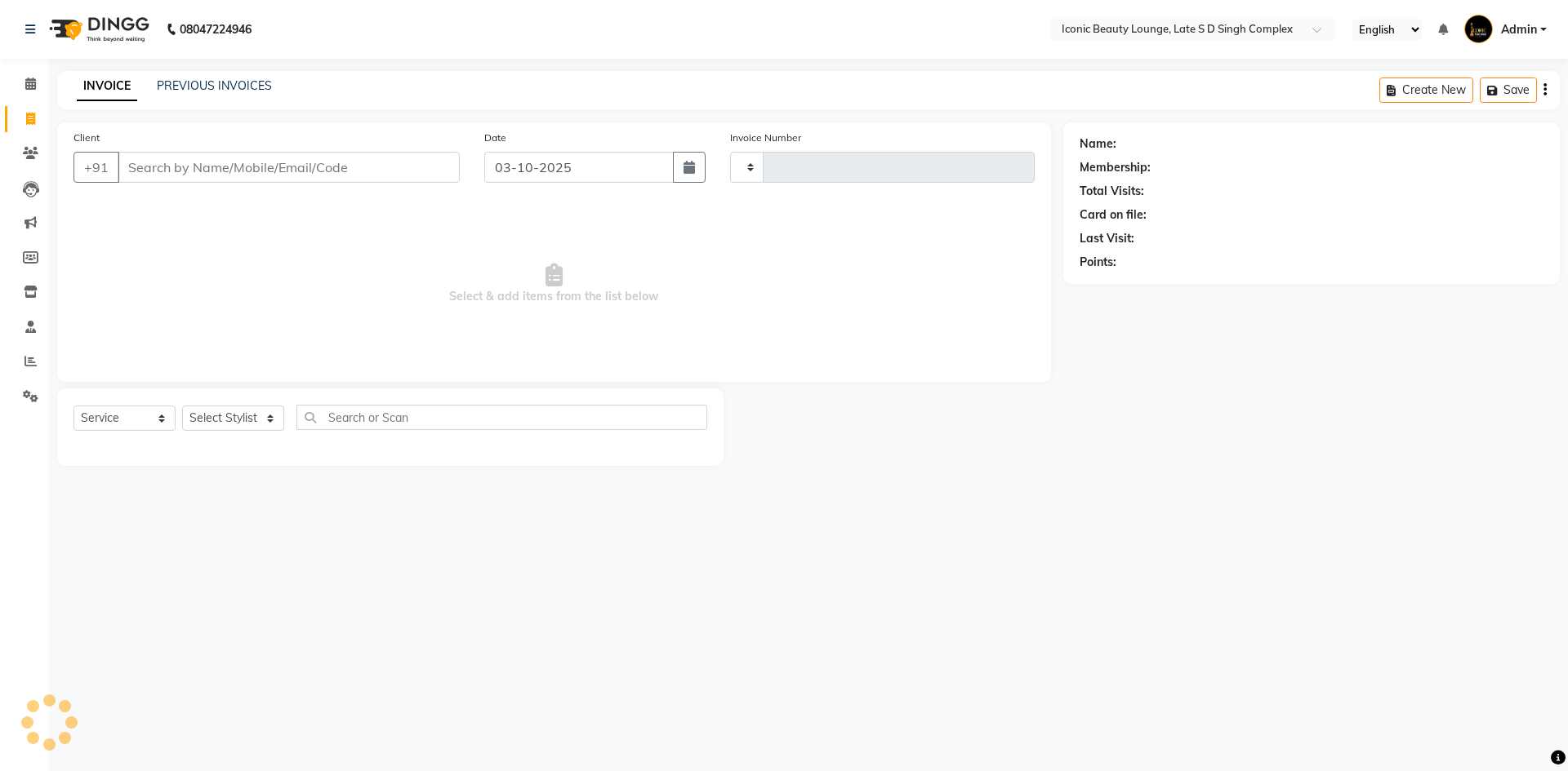
type input "0960"
select select "6614"
click at [185, 90] on link "PREVIOUS INVOICES" at bounding box center [213, 86] width 115 height 14
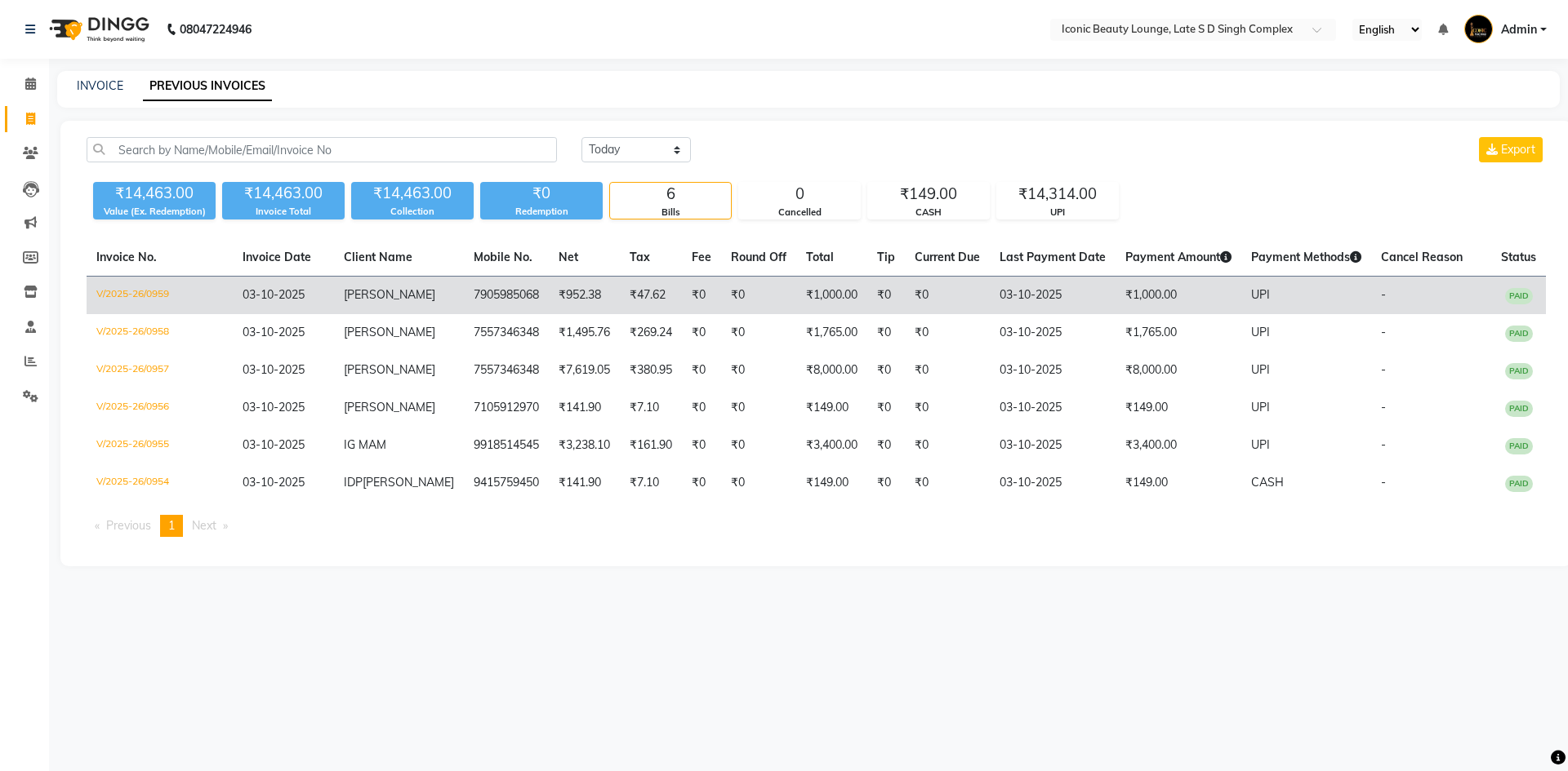
click at [567, 307] on td "₹952.38" at bounding box center [584, 296] width 71 height 38
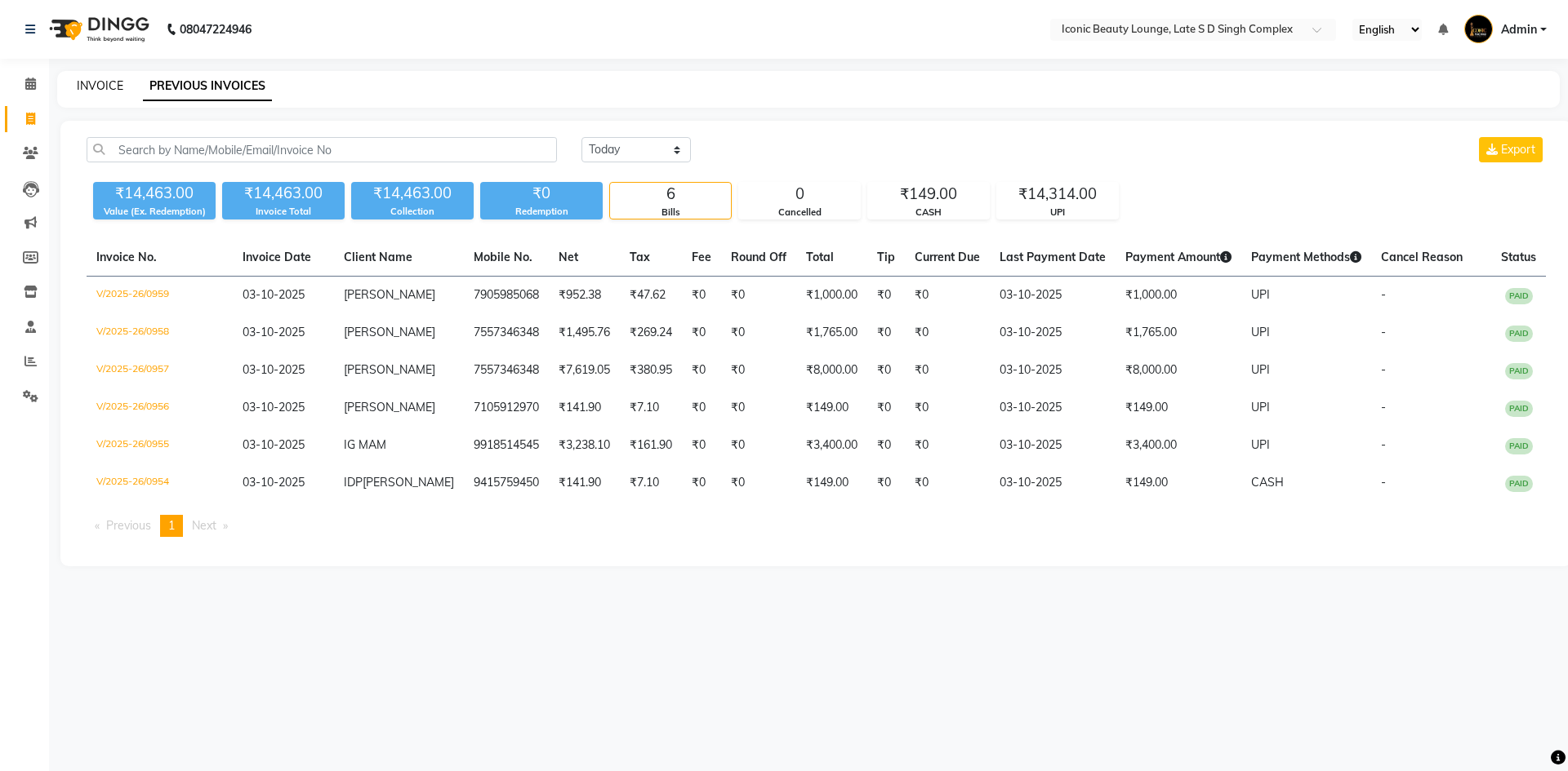
click at [86, 84] on link "INVOICE" at bounding box center [99, 86] width 46 height 14
select select "service"
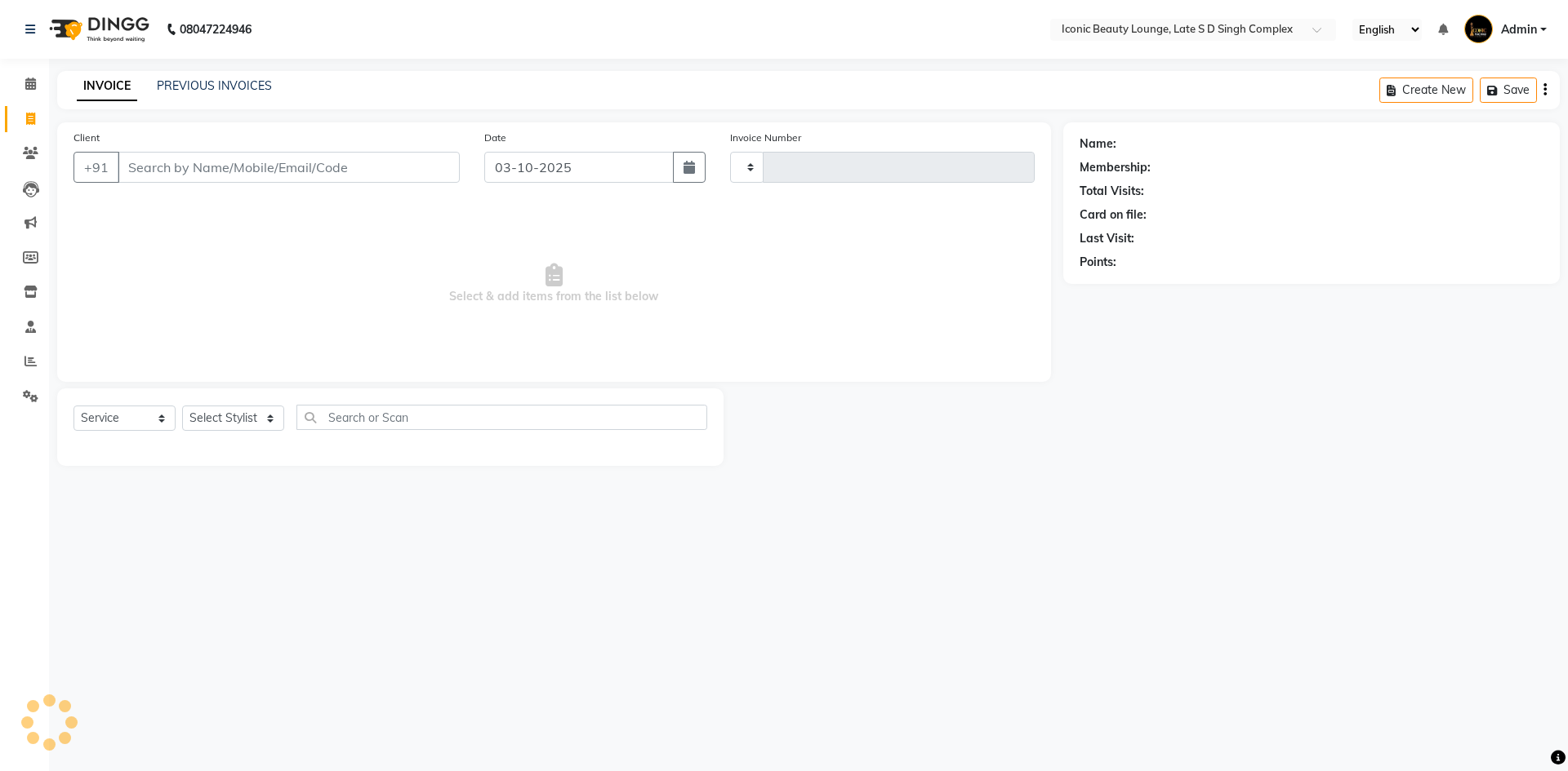
type input "0960"
select select "6614"
click at [194, 188] on div "Client +91" at bounding box center [267, 163] width 411 height 67
click at [188, 173] on input "Client" at bounding box center [288, 167] width 342 height 31
type input "d"
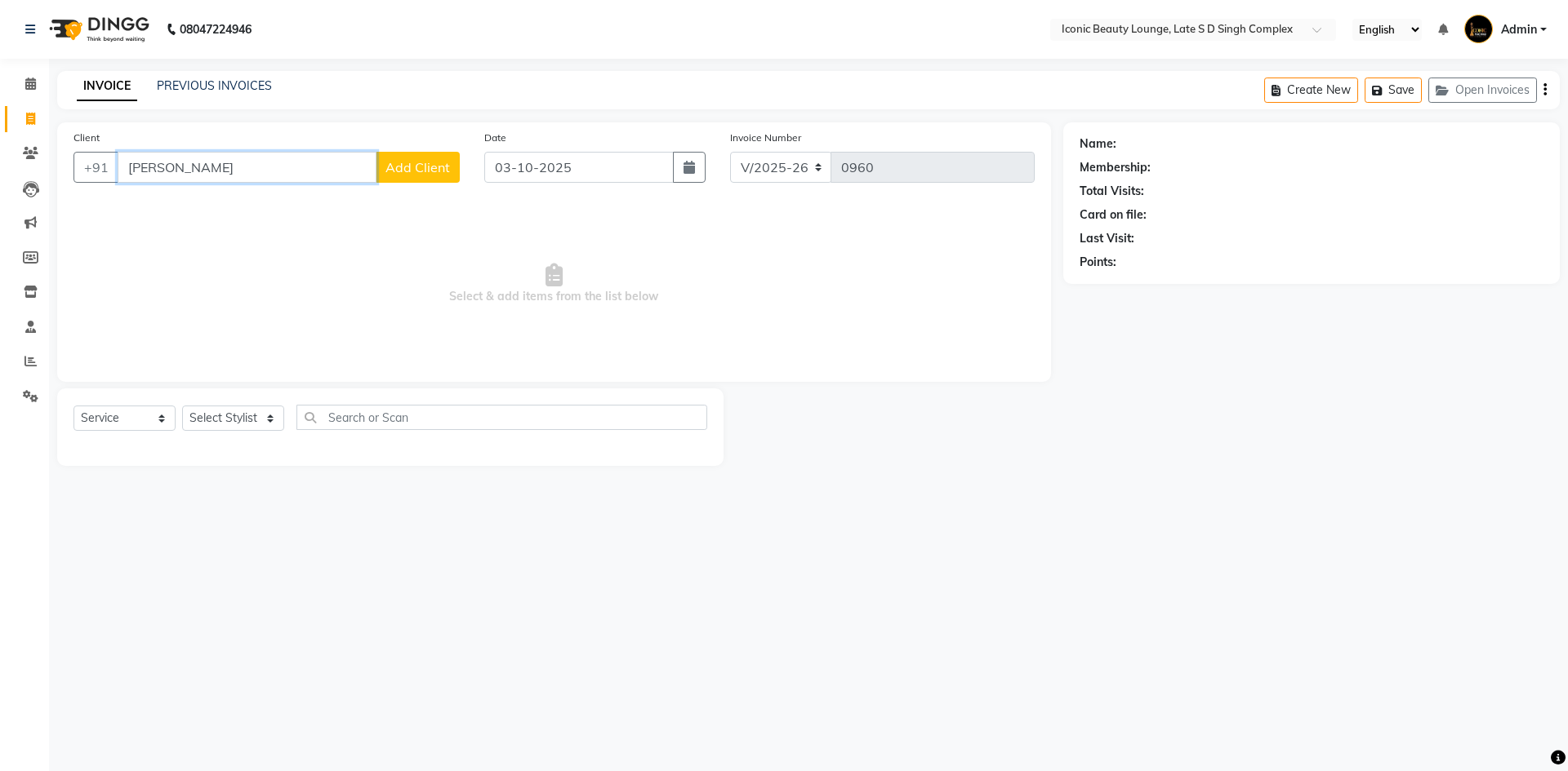
type input "shalu pandey"
click at [390, 172] on span "Add Client" at bounding box center [417, 167] width 64 height 16
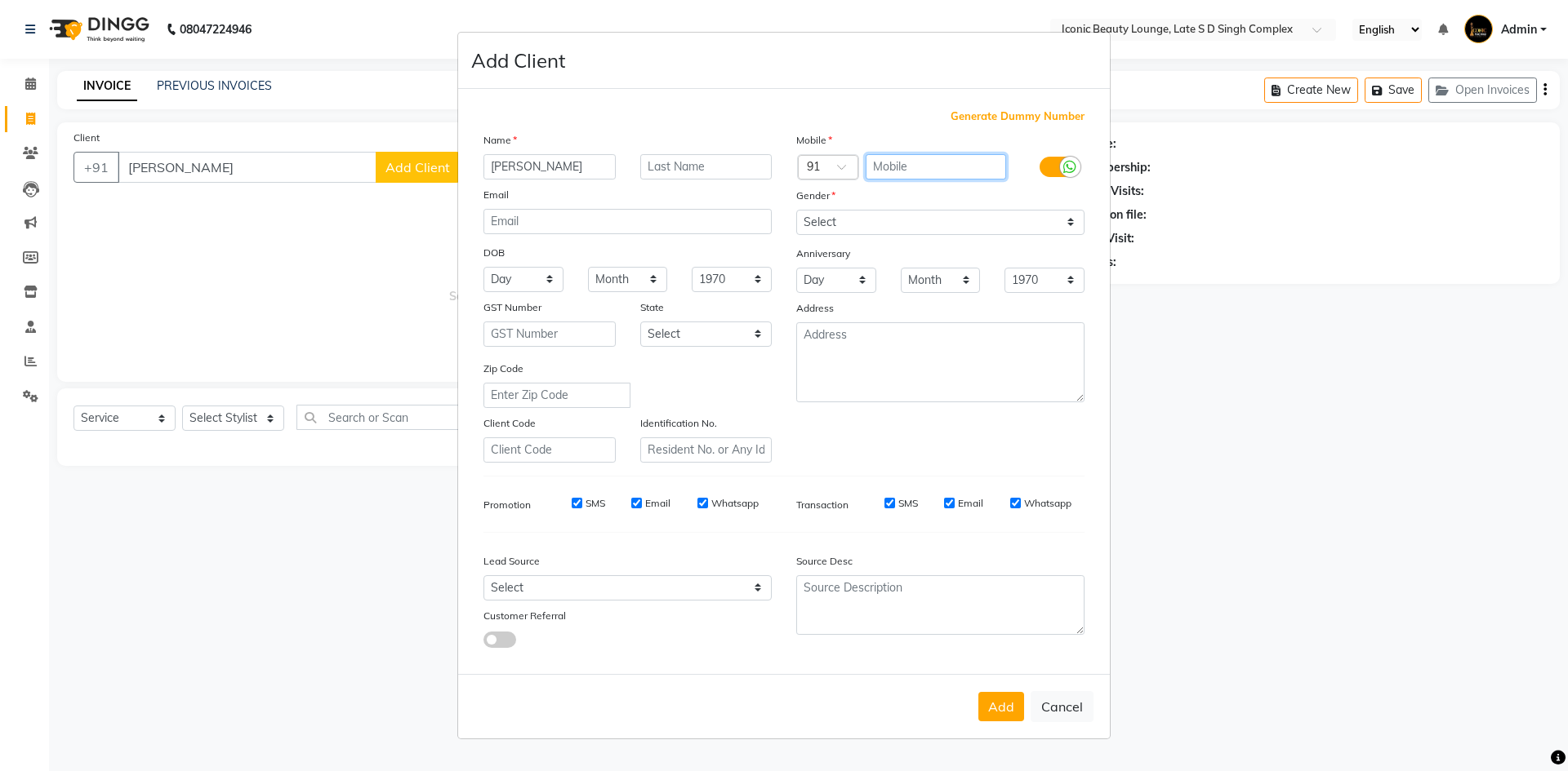
click at [926, 165] on input "text" at bounding box center [936, 167] width 141 height 25
type input "9129783802"
click at [884, 230] on select "Select Male Female Other Prefer Not To Say" at bounding box center [940, 222] width 288 height 25
click at [884, 223] on select "Select Male Female Other Prefer Not To Say" at bounding box center [940, 222] width 288 height 25
click at [877, 222] on select "Select Male Female Other Prefer Not To Say" at bounding box center [940, 222] width 288 height 25
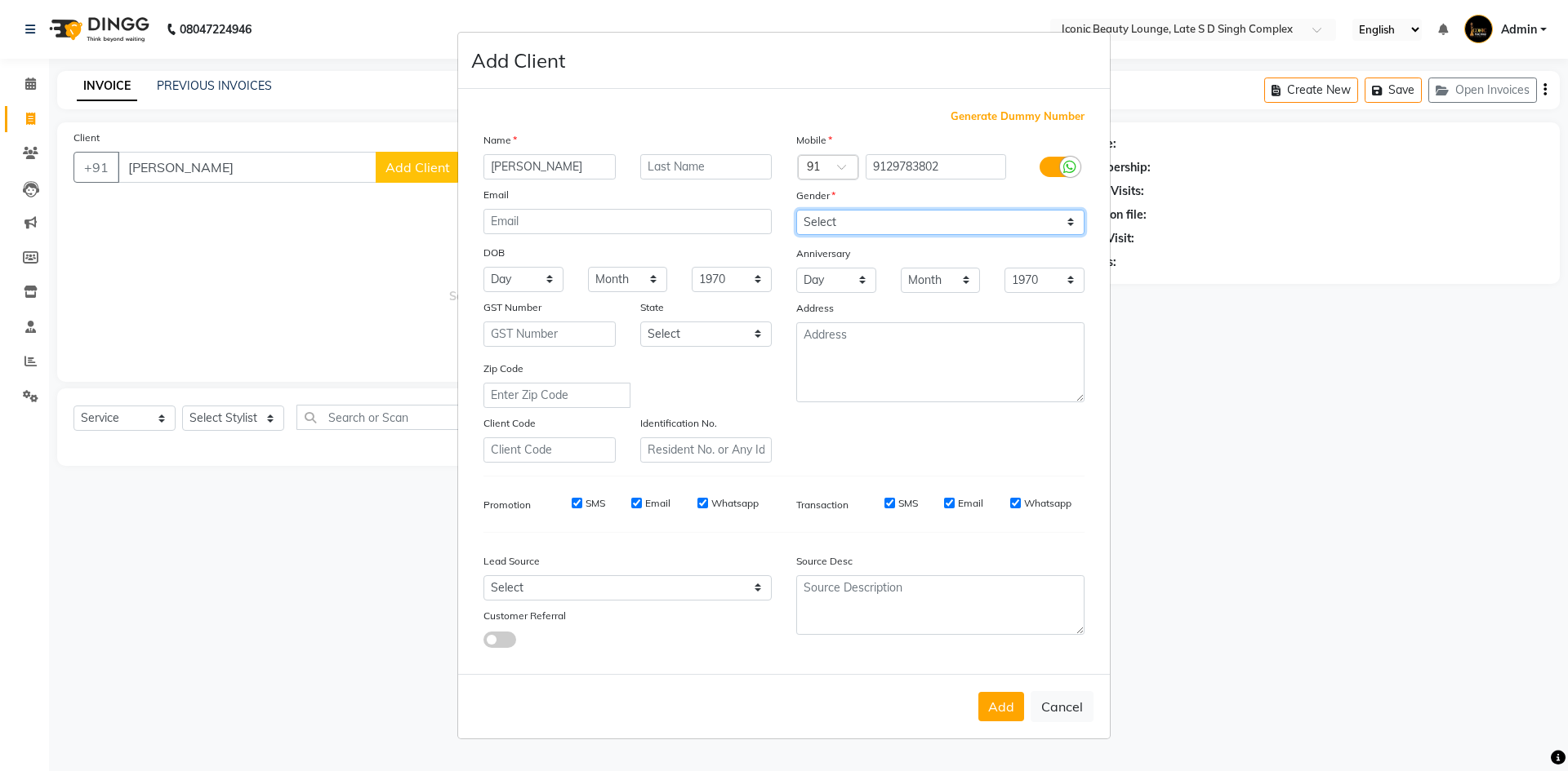
select select "female"
click at [796, 210] on select "Select Male Female Other Prefer Not To Say" at bounding box center [940, 222] width 288 height 25
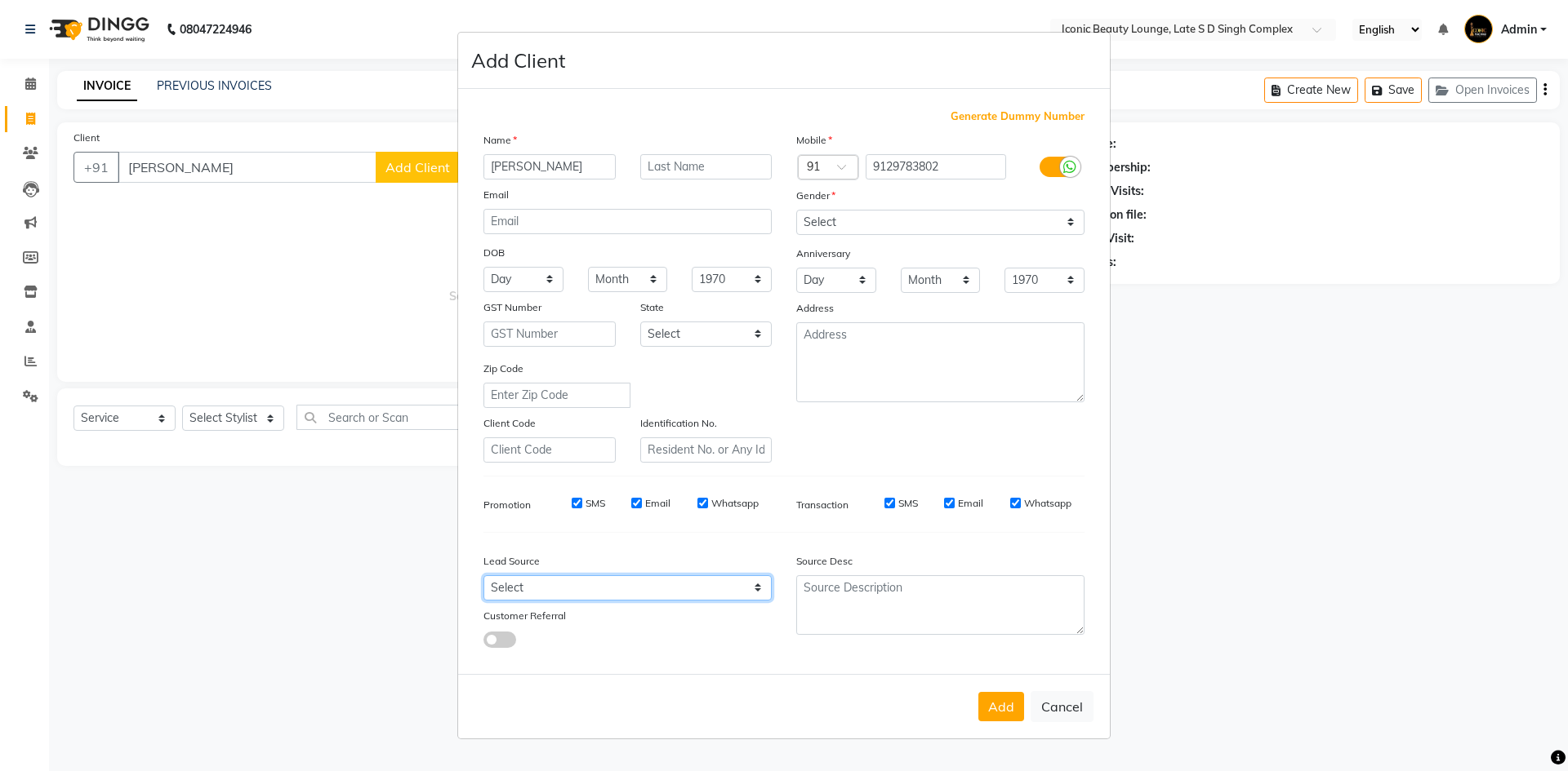
click at [676, 580] on select "Select Walk-in Referral Internet Friend Word of Mouth Advertisement Facebook Ju…" at bounding box center [628, 588] width 288 height 25
select select "46862"
click at [484, 576] on select "Select Walk-in Referral Internet Friend Word of Mouth Advertisement Facebook Ju…" at bounding box center [628, 588] width 288 height 25
click at [1012, 698] on button "Add" at bounding box center [1001, 707] width 46 height 30
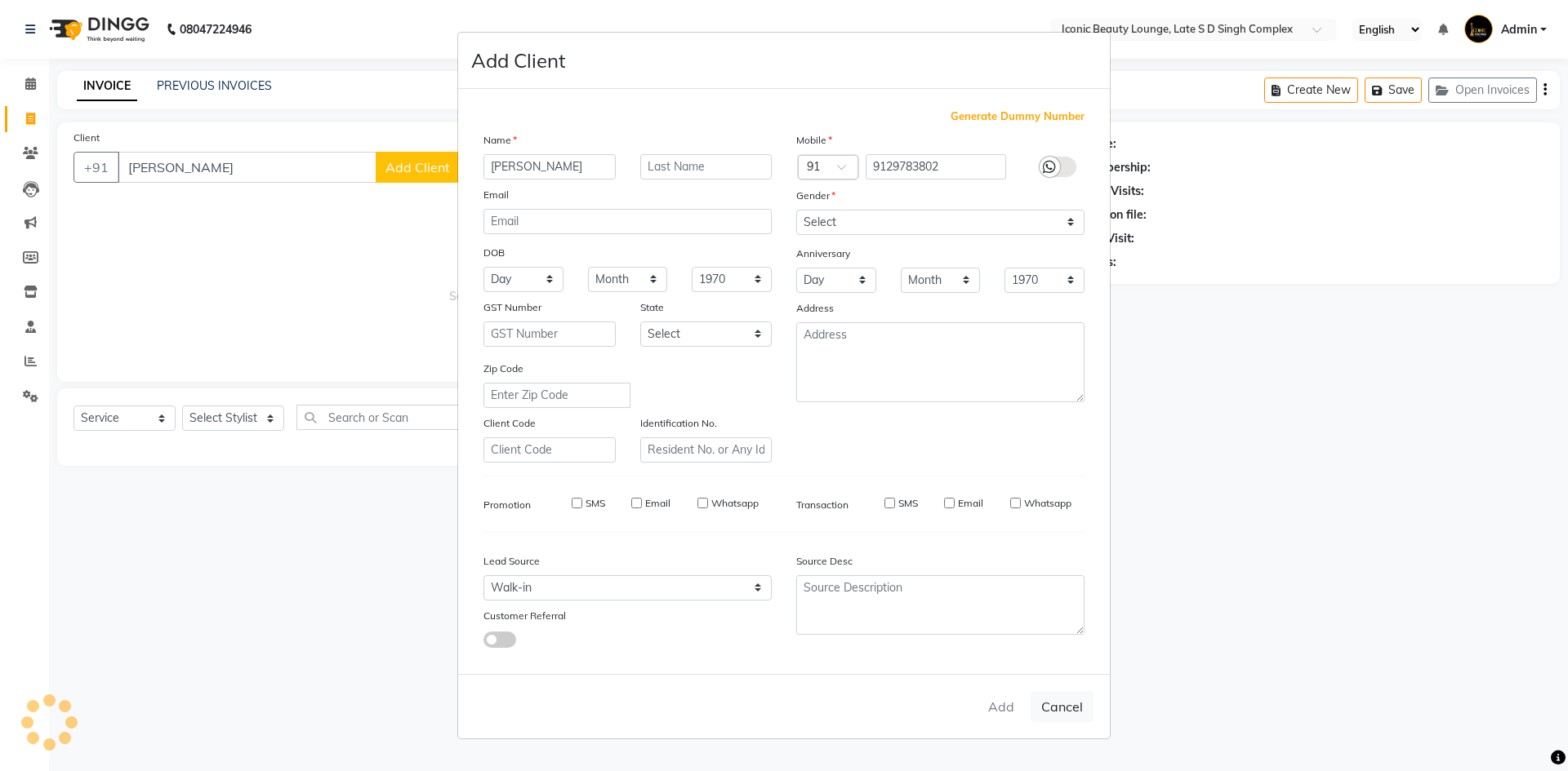
type input "9129783802"
select select
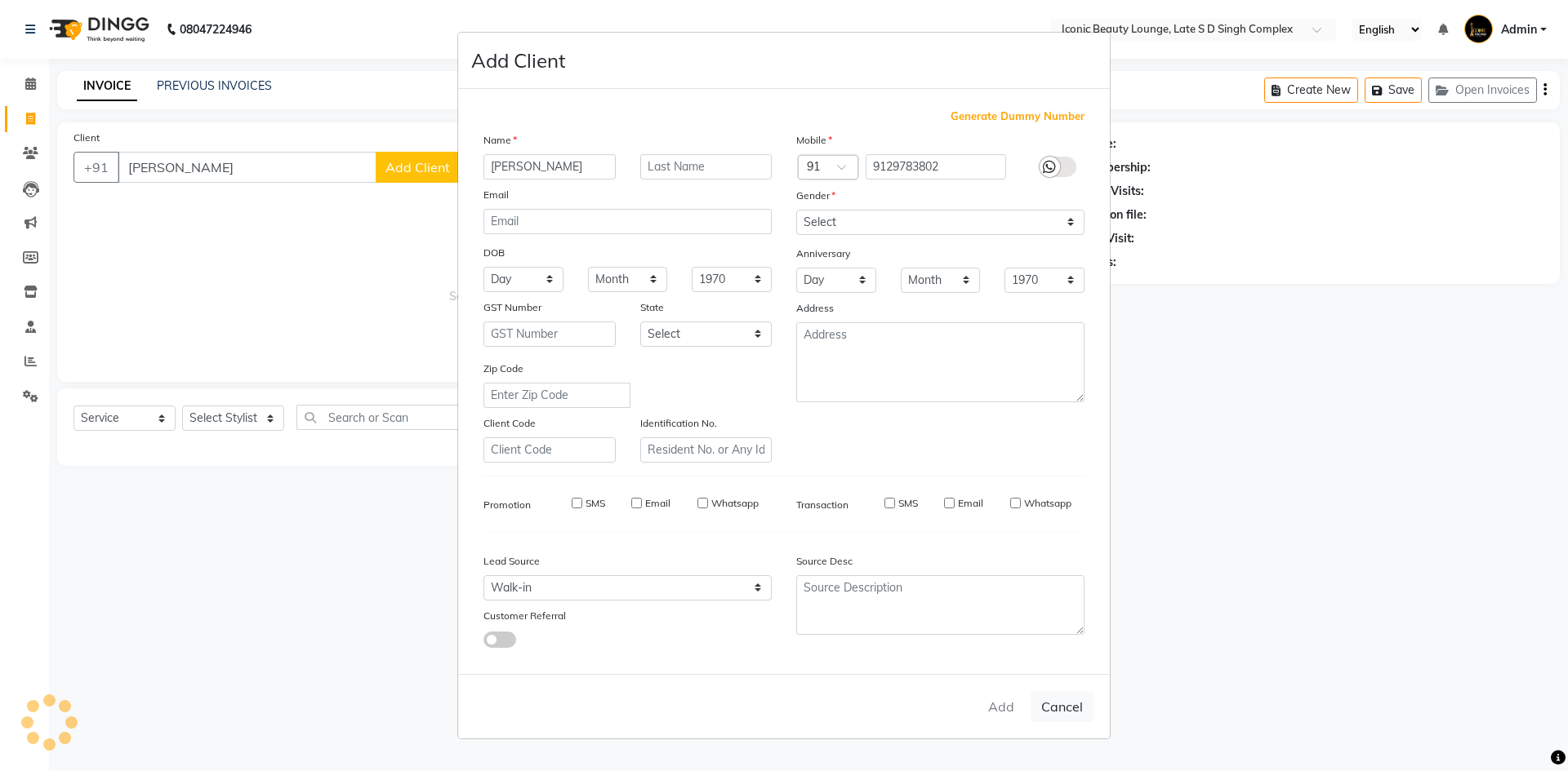
select select
checkbox input "false"
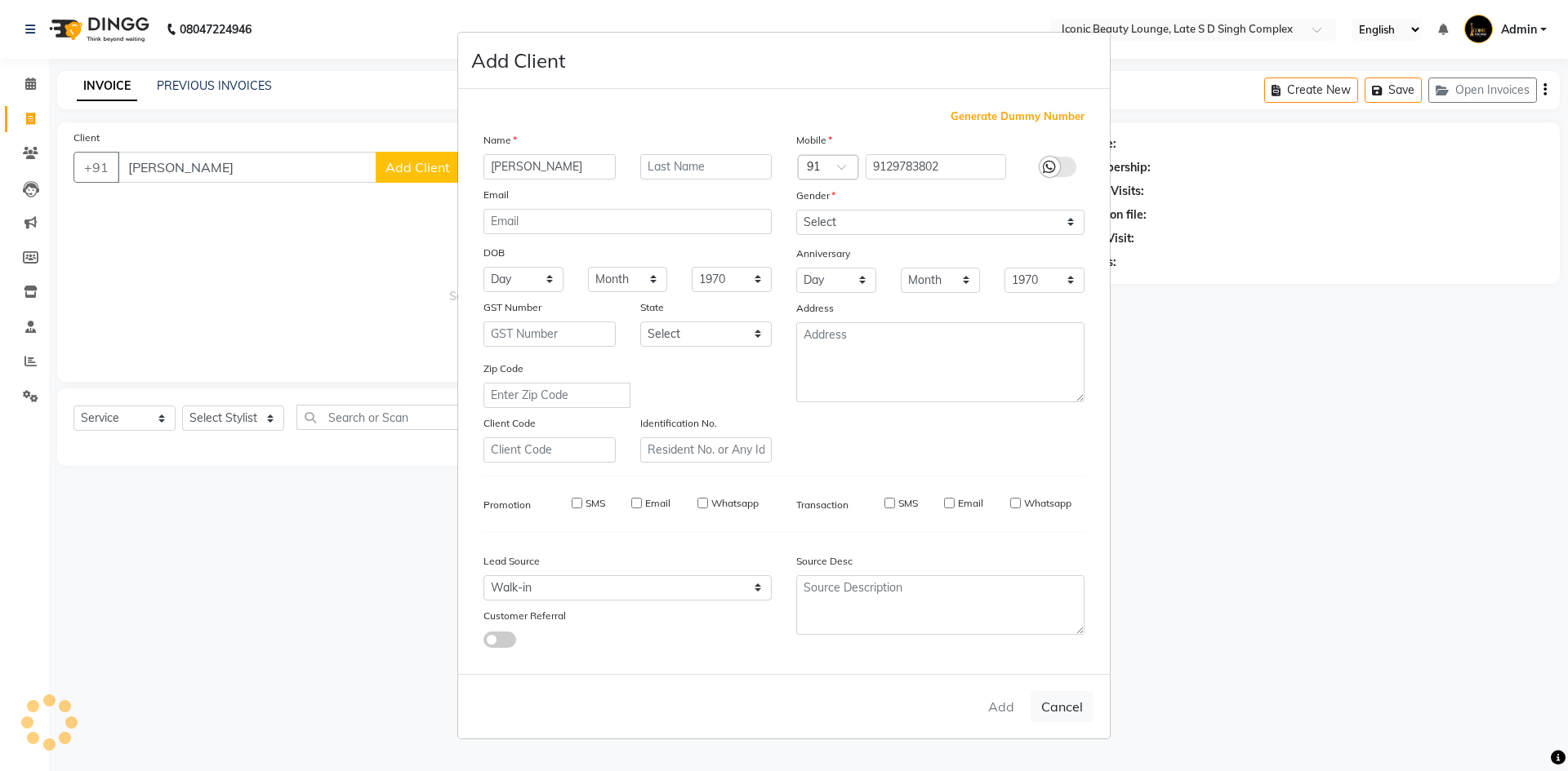
checkbox input "false"
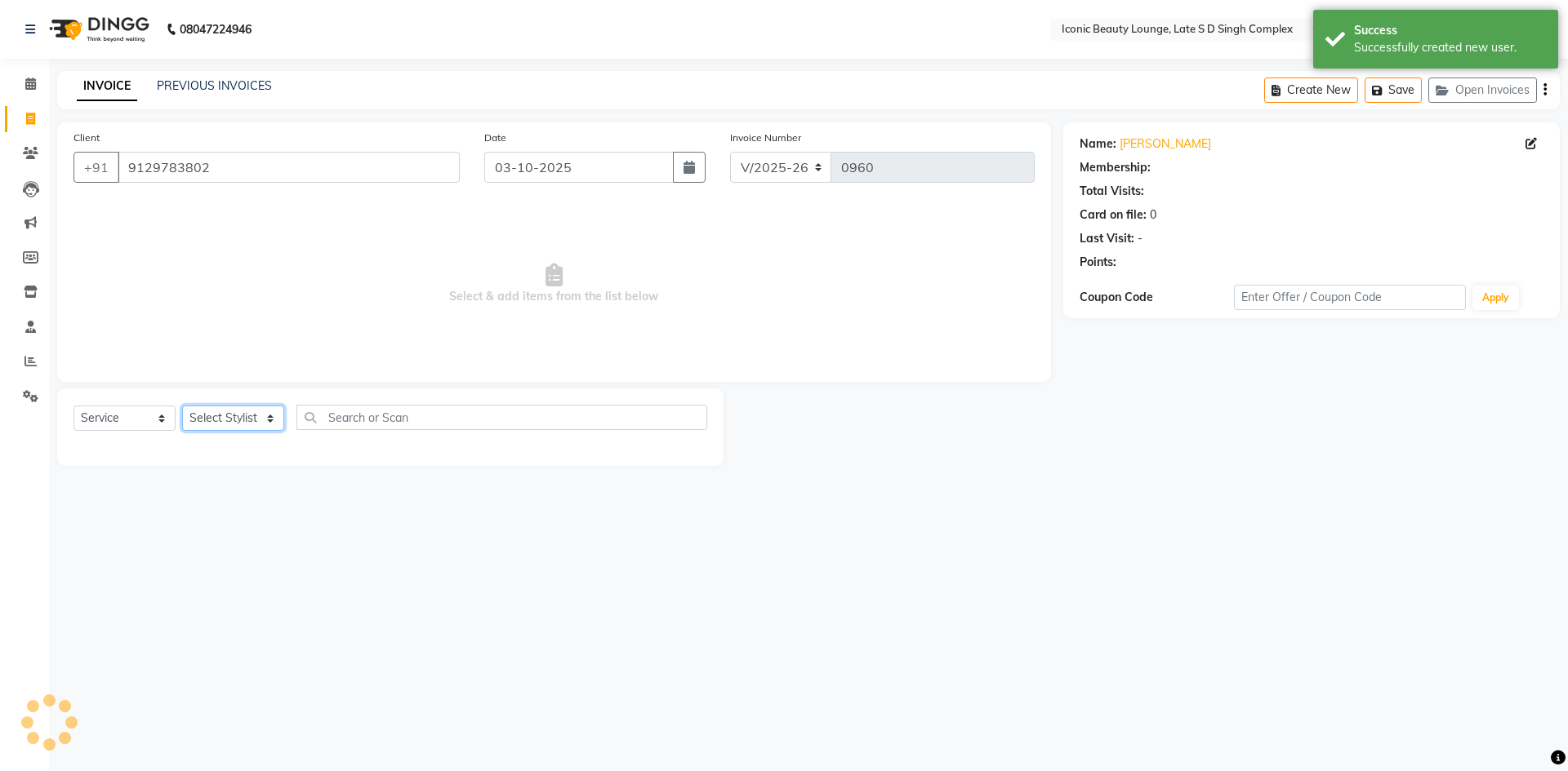
click at [243, 417] on select "Select Stylist Aashu Fatima Neelam neha Priyanka Singh Sakib Tanu Jaiswal" at bounding box center [232, 418] width 102 height 25
select select "50974"
click at [182, 406] on select "Select Stylist Aashu Fatima Neelam neha Priyanka Singh Sakib Tanu Jaiswal" at bounding box center [232, 418] width 102 height 25
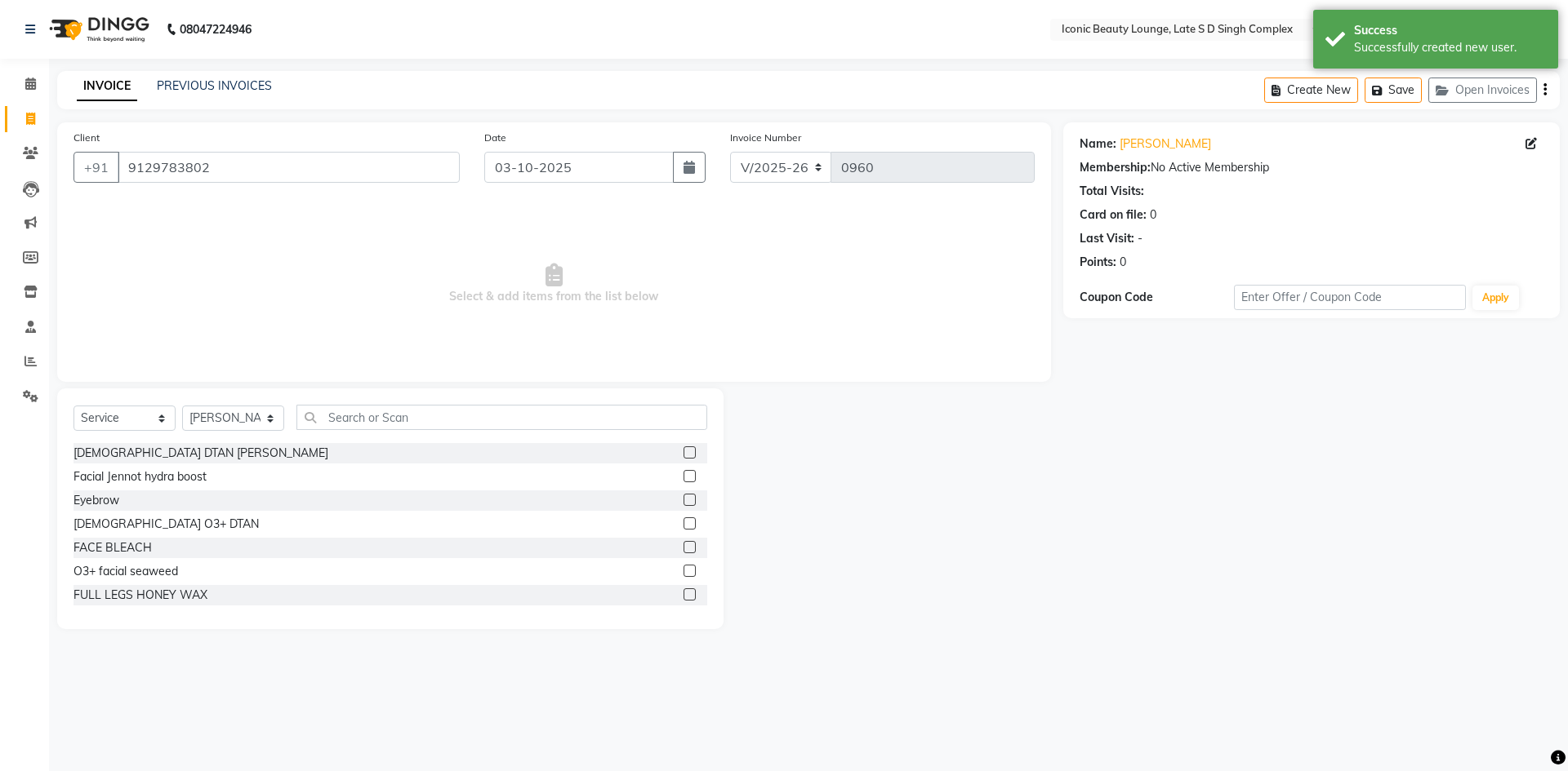
click at [591, 389] on div "Select Service Product Membership Package Voucher Prepaid Gift Card Select Styl…" at bounding box center [390, 509] width 666 height 240
click at [591, 405] on input "text" at bounding box center [502, 418] width 411 height 25
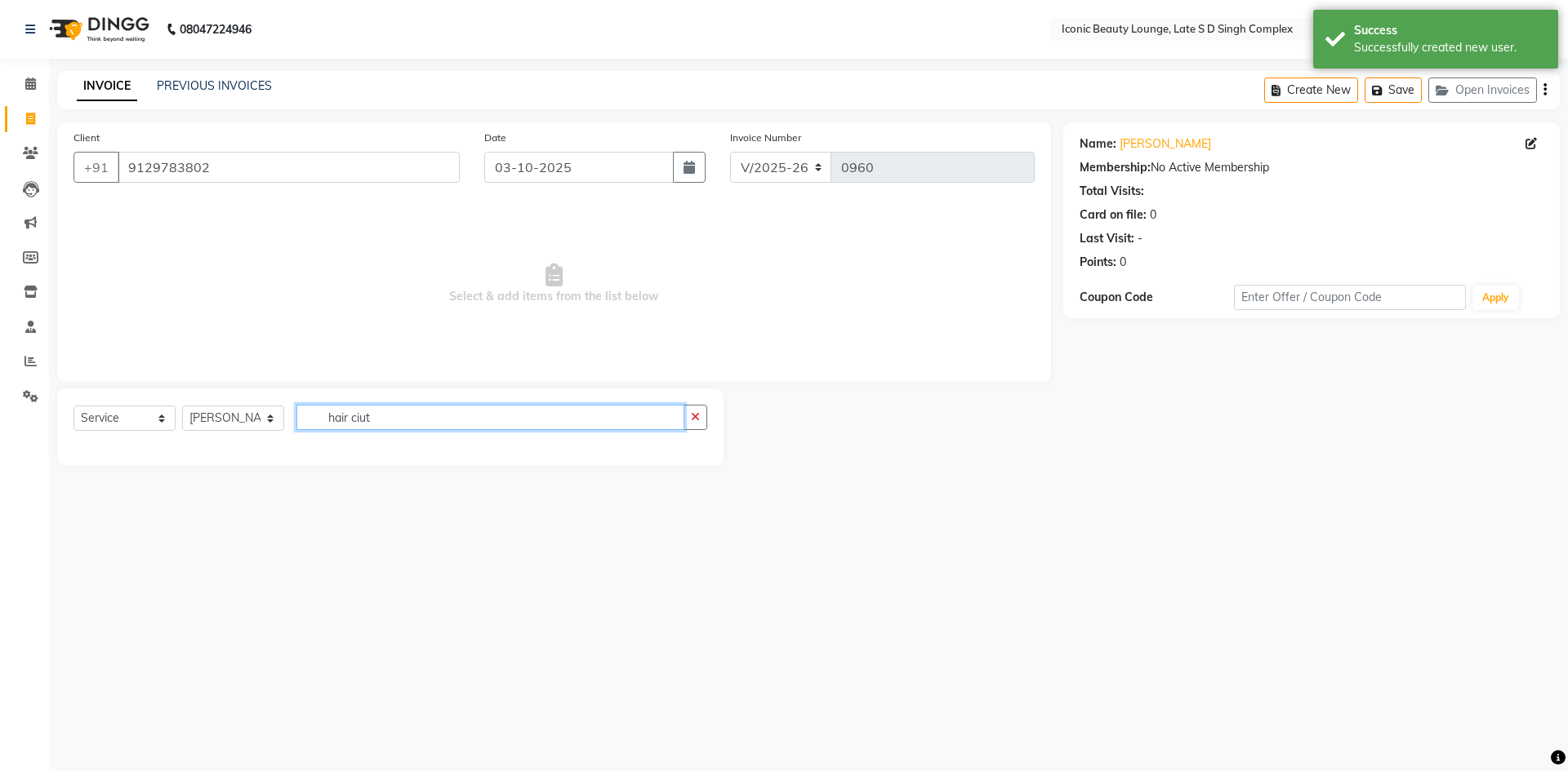
click at [360, 420] on input "hair ciut" at bounding box center [490, 418] width 388 height 25
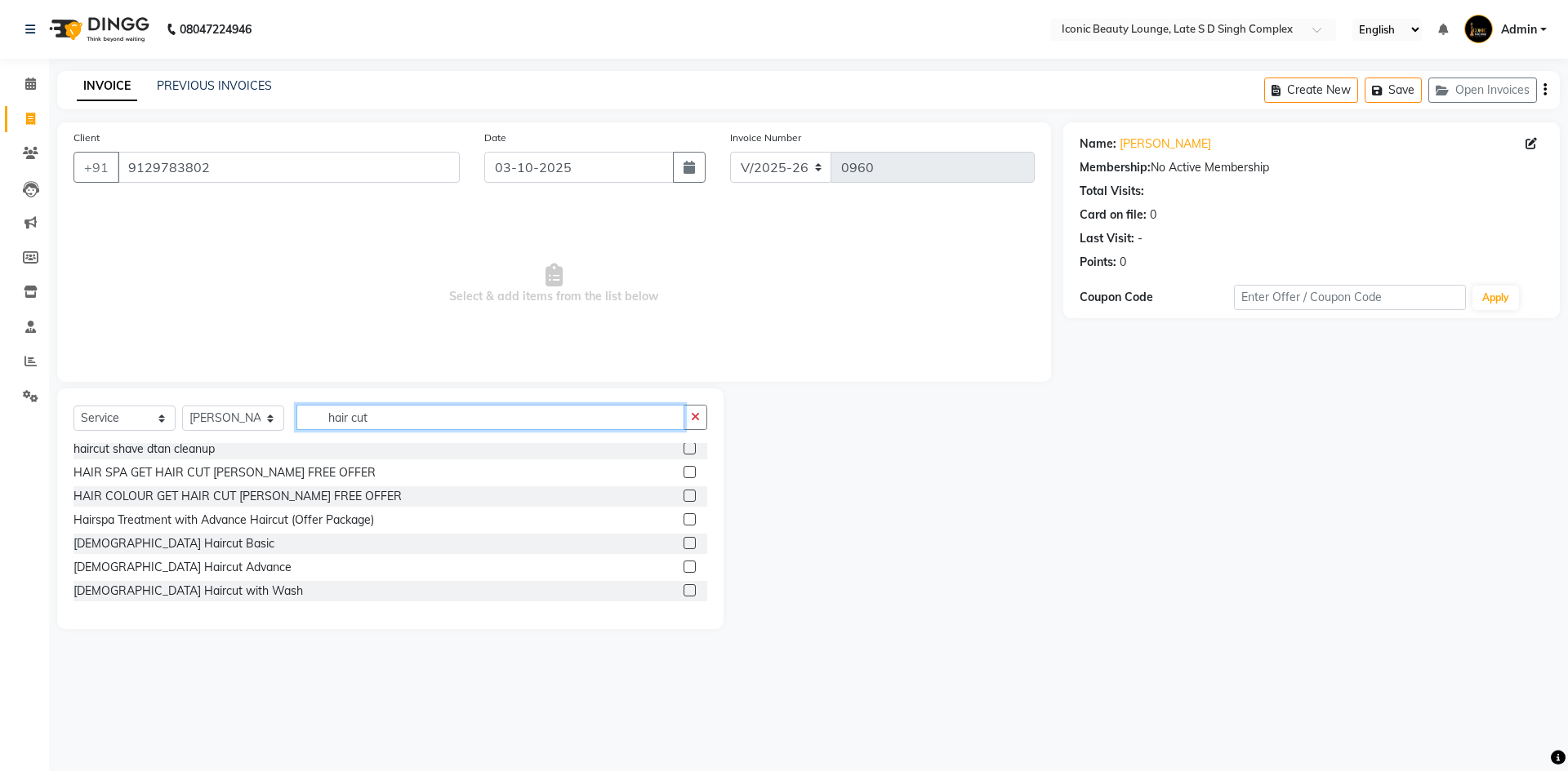
scroll to position [164, 0]
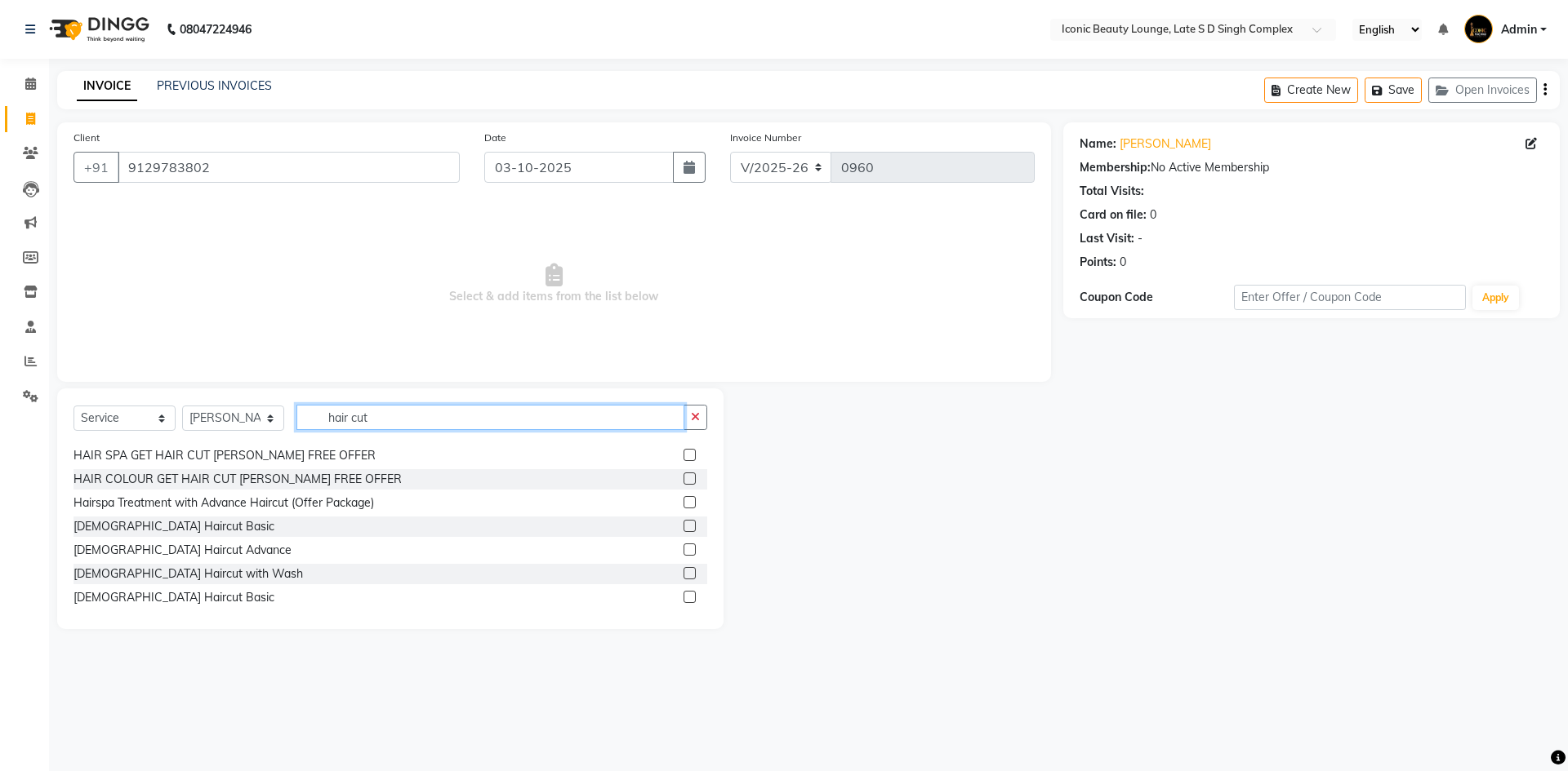
type input "hair cut"
click at [684, 548] on label at bounding box center [690, 550] width 13 height 13
click at [684, 548] on input "checkbox" at bounding box center [689, 550] width 11 height 11
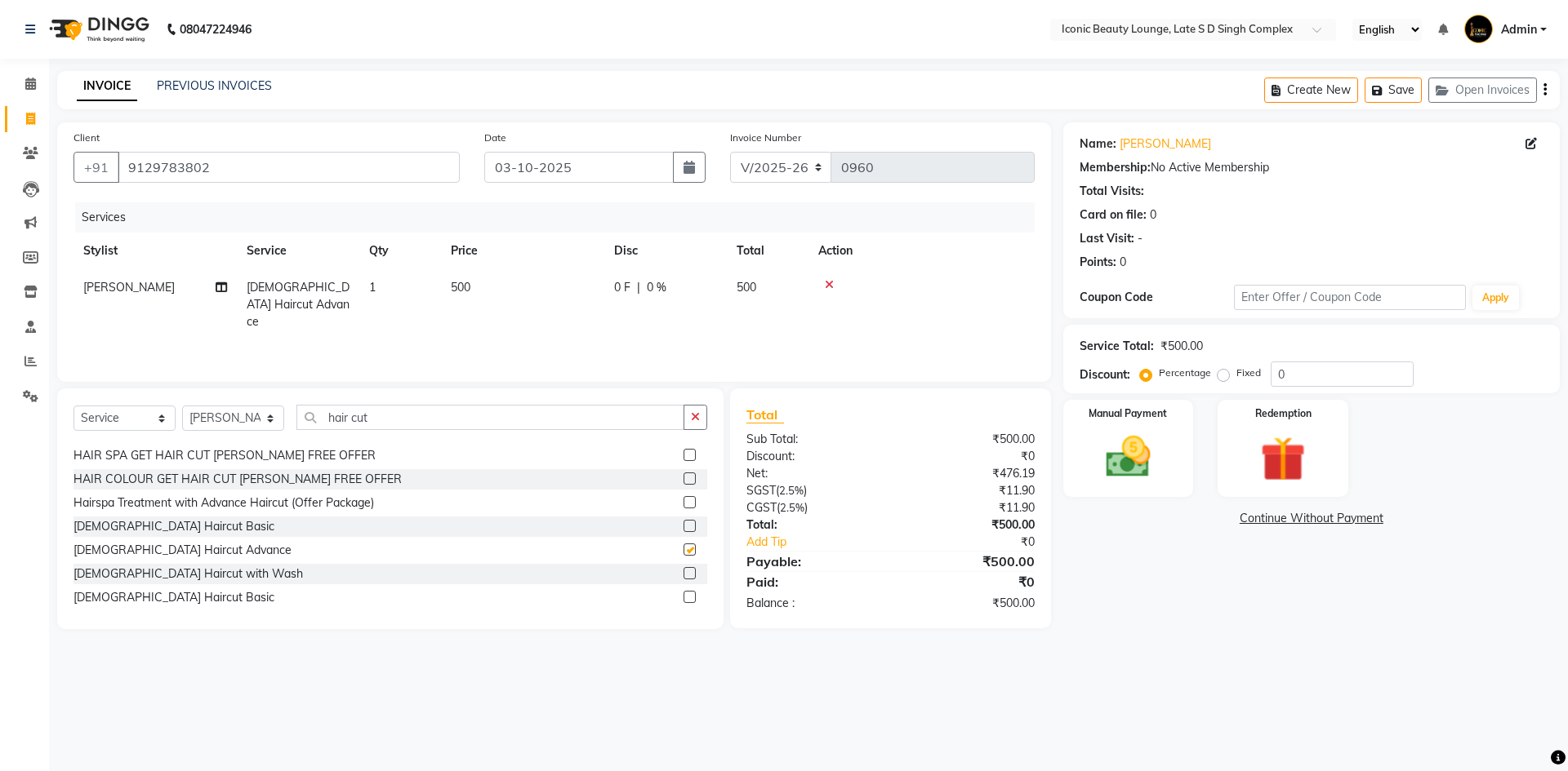
checkbox input "false"
click at [1167, 431] on div "Manual Payment" at bounding box center [1128, 448] width 136 height 100
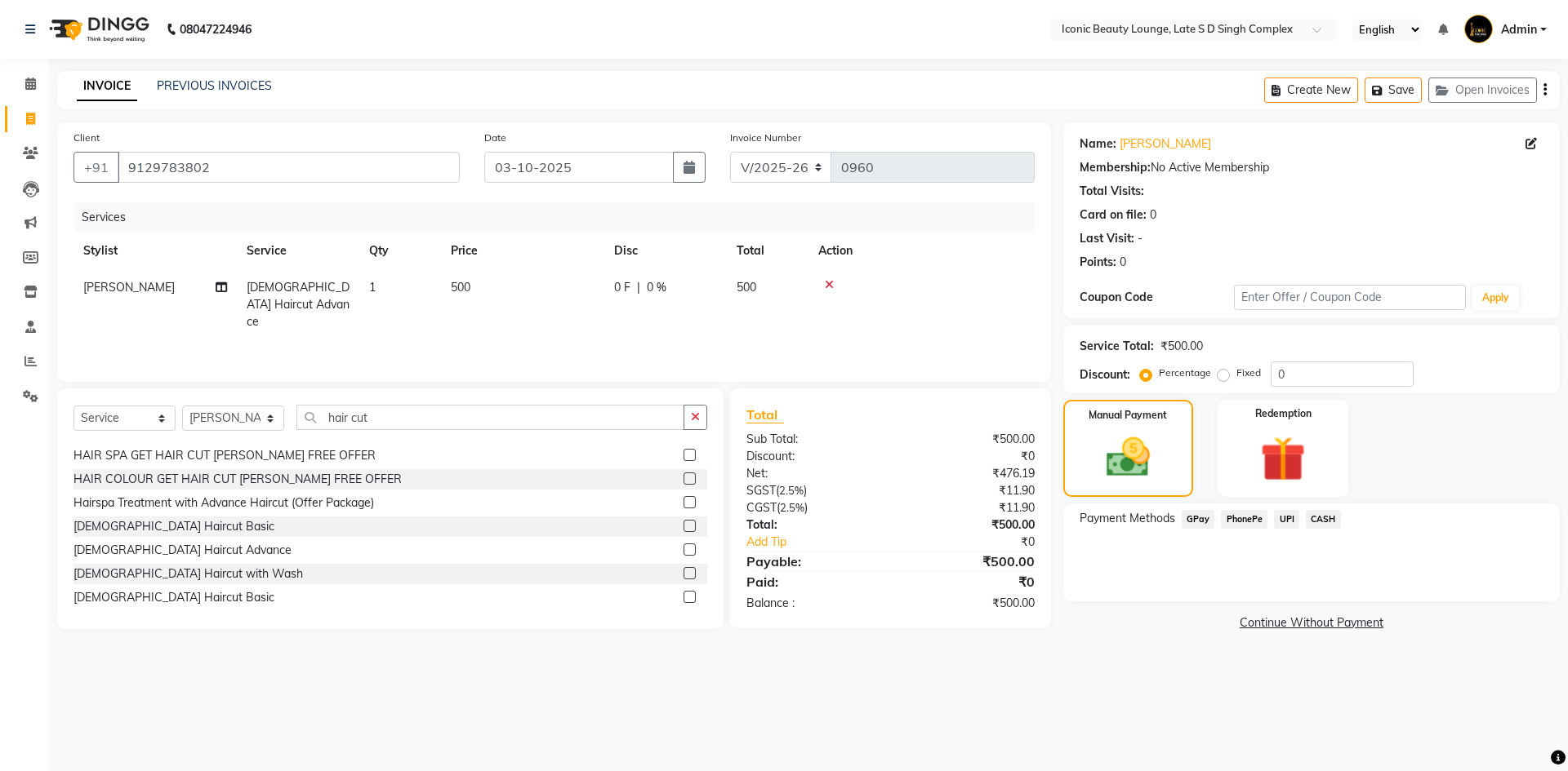
click at [1236, 379] on label "Fixed" at bounding box center [1248, 372] width 24 height 14
click at [1222, 379] on input "Fixed" at bounding box center [1226, 372] width 12 height 12
radio input "true"
click at [1277, 517] on span "UPI" at bounding box center [1286, 519] width 25 height 19
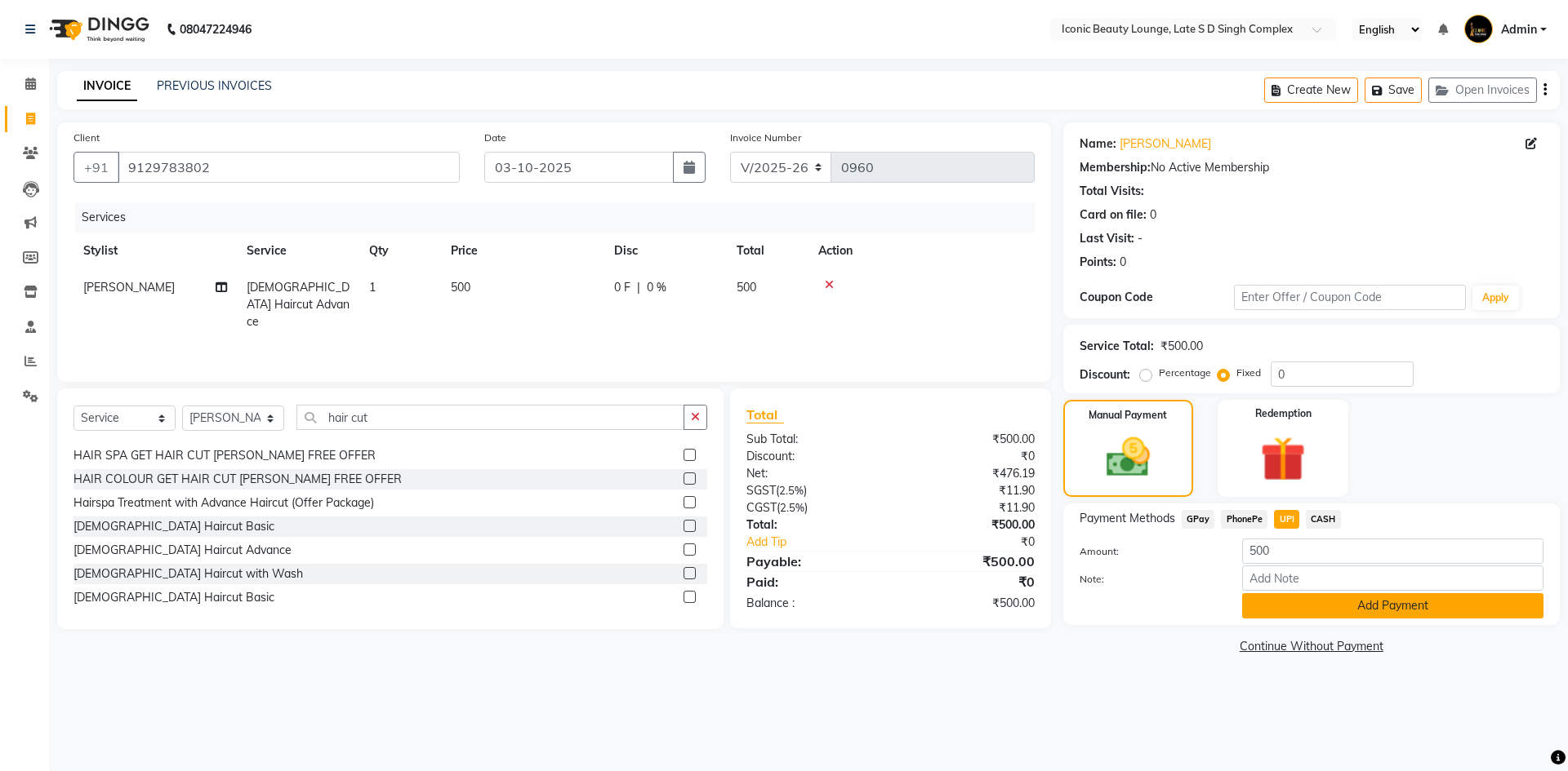
click at [1289, 609] on button "Add Payment" at bounding box center [1392, 606] width 301 height 25
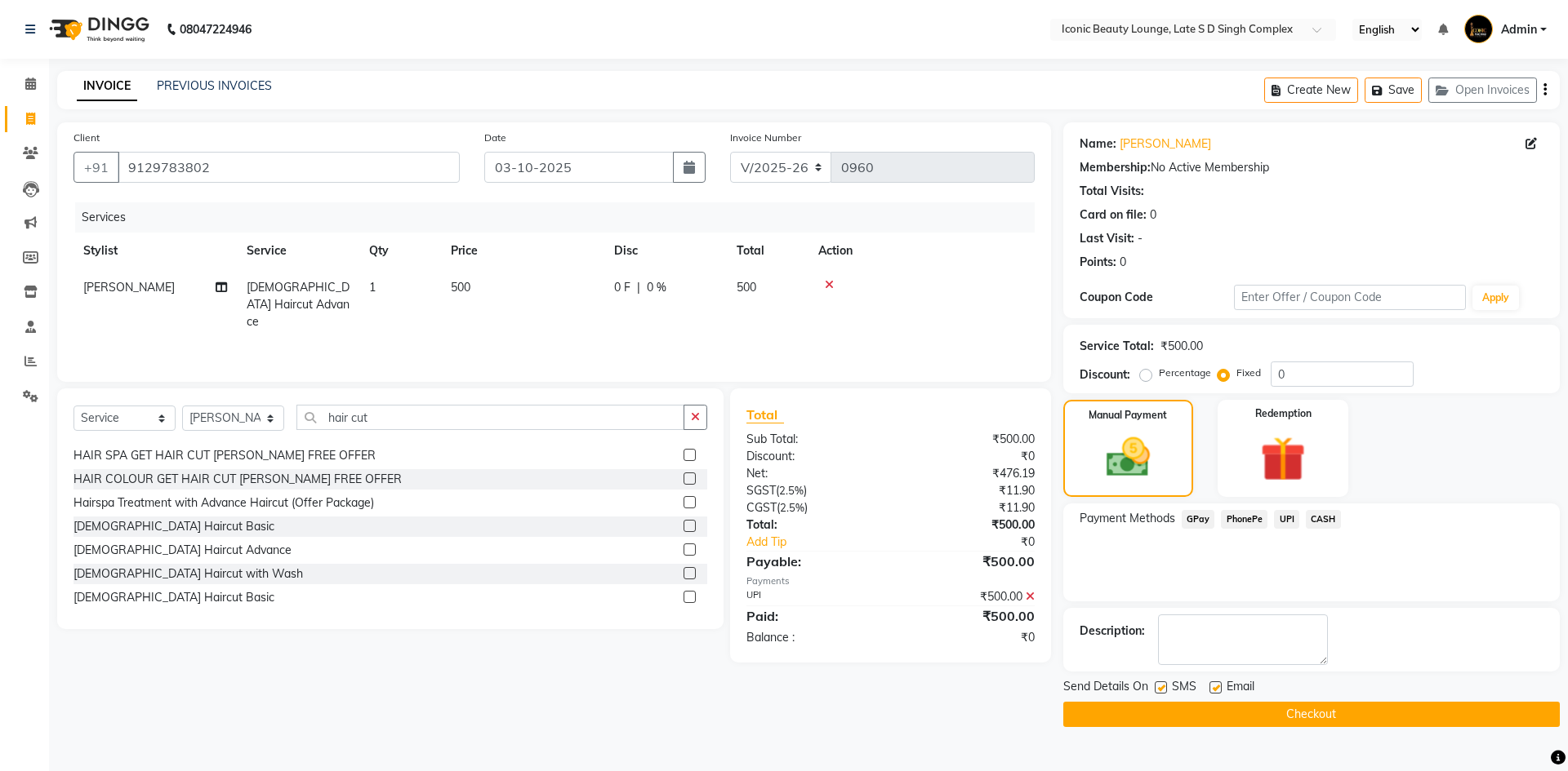
click at [1310, 703] on button "Checkout" at bounding box center [1311, 714] width 496 height 25
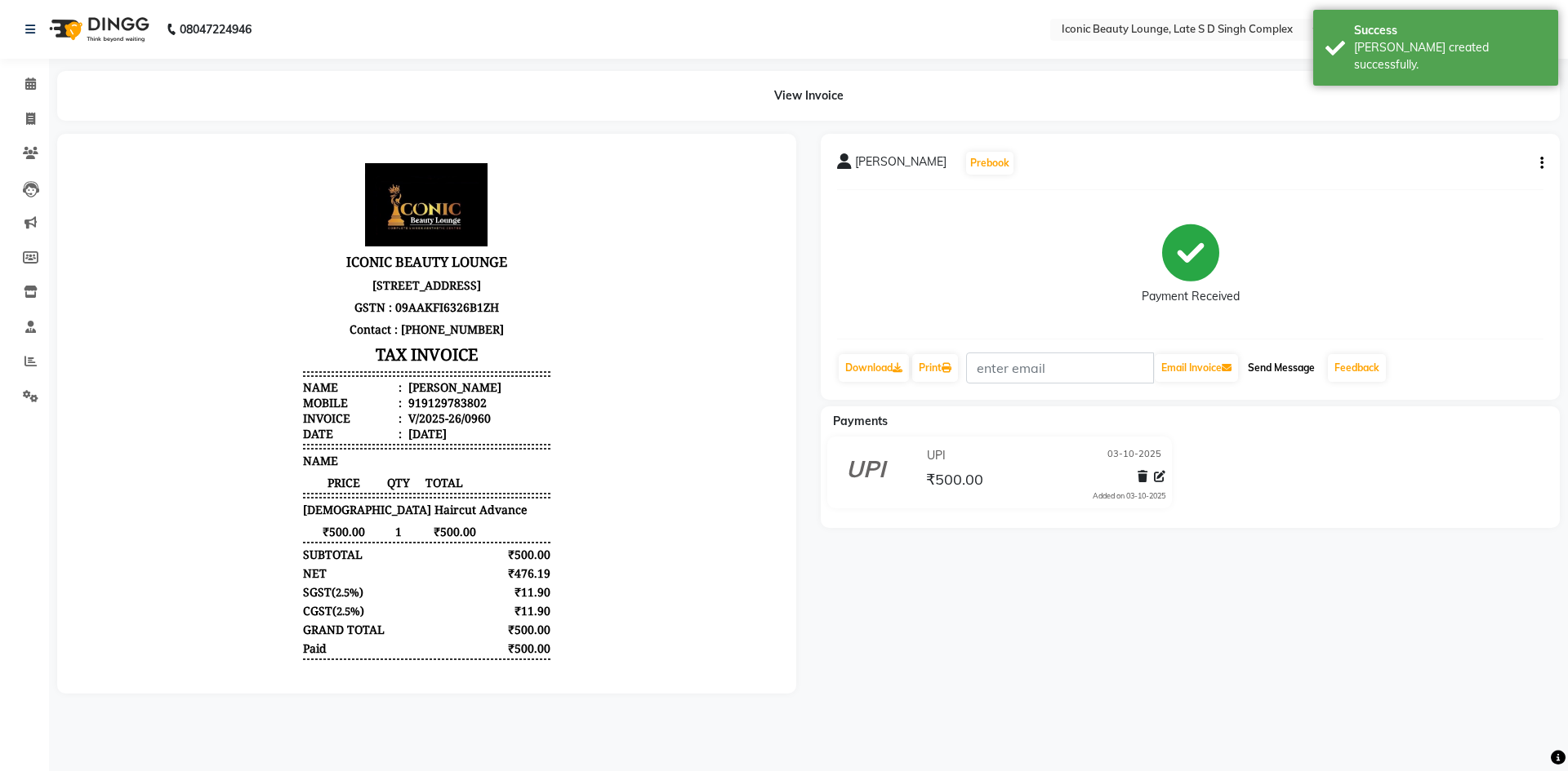
click at [1300, 362] on button "Send Message" at bounding box center [1280, 368] width 80 height 28
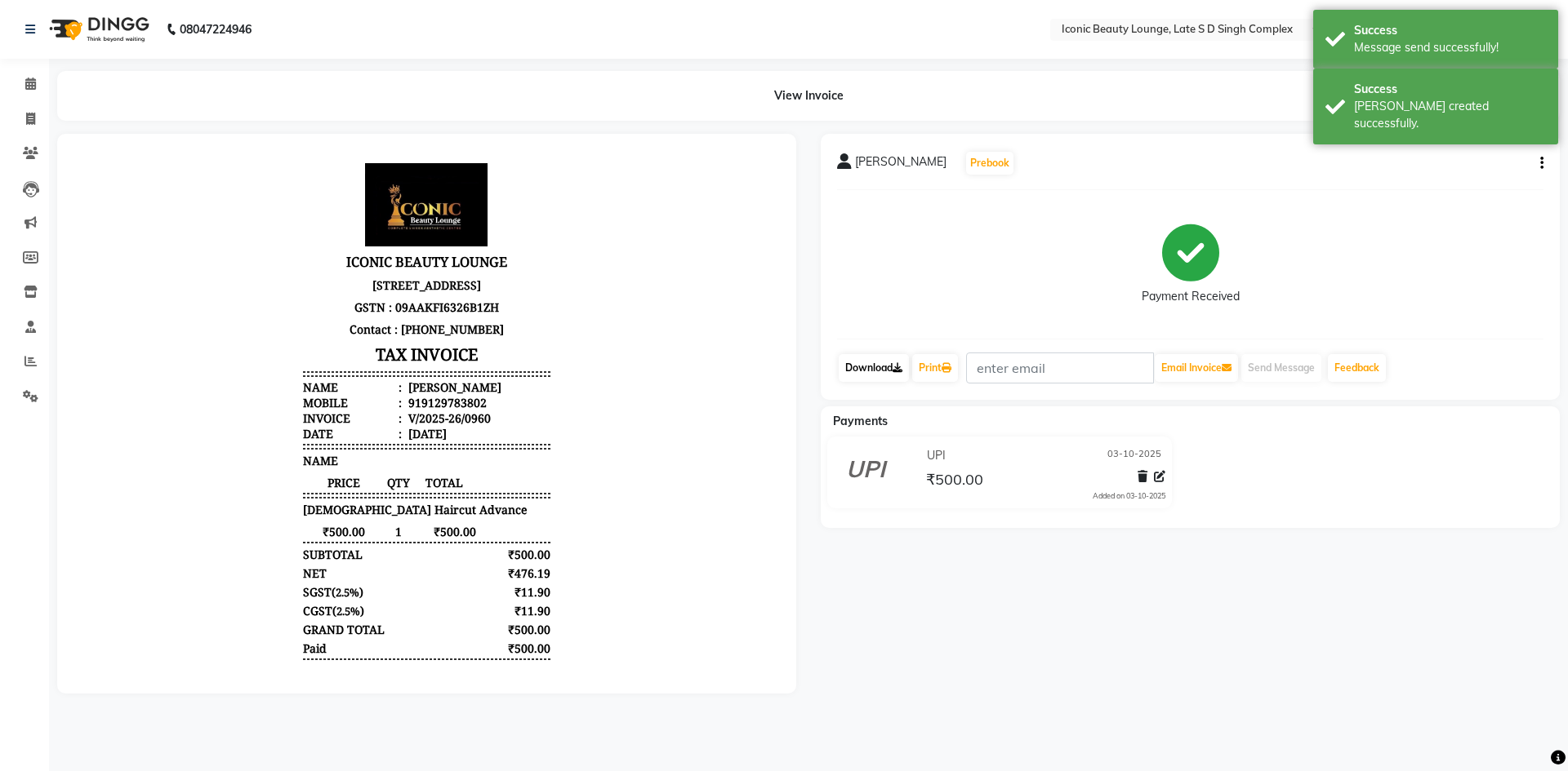
click at [884, 365] on link "Download" at bounding box center [874, 368] width 71 height 28
click at [920, 370] on link "Print" at bounding box center [935, 368] width 46 height 28
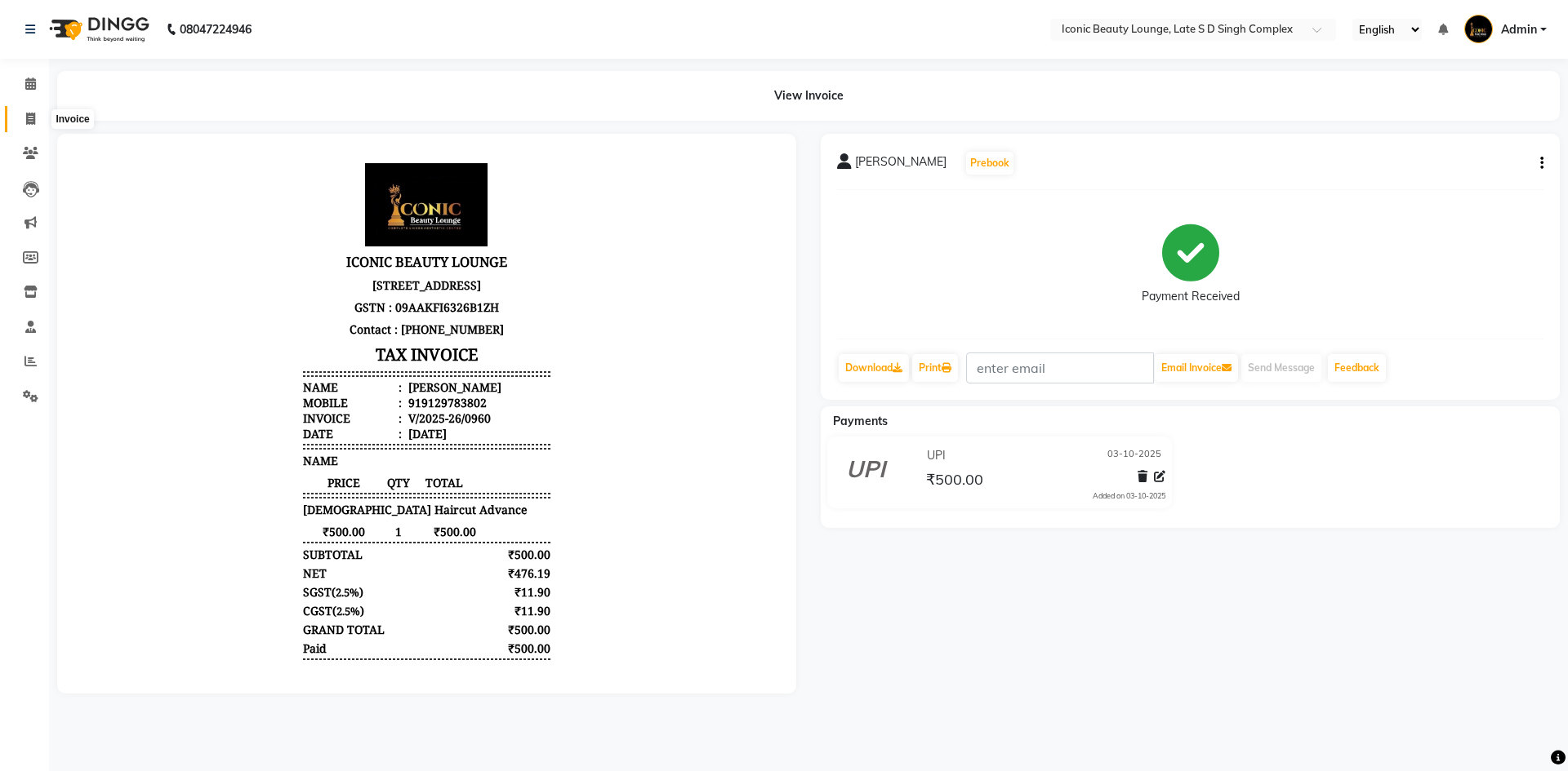
click at [39, 120] on span at bounding box center [31, 119] width 29 height 19
select select "service"
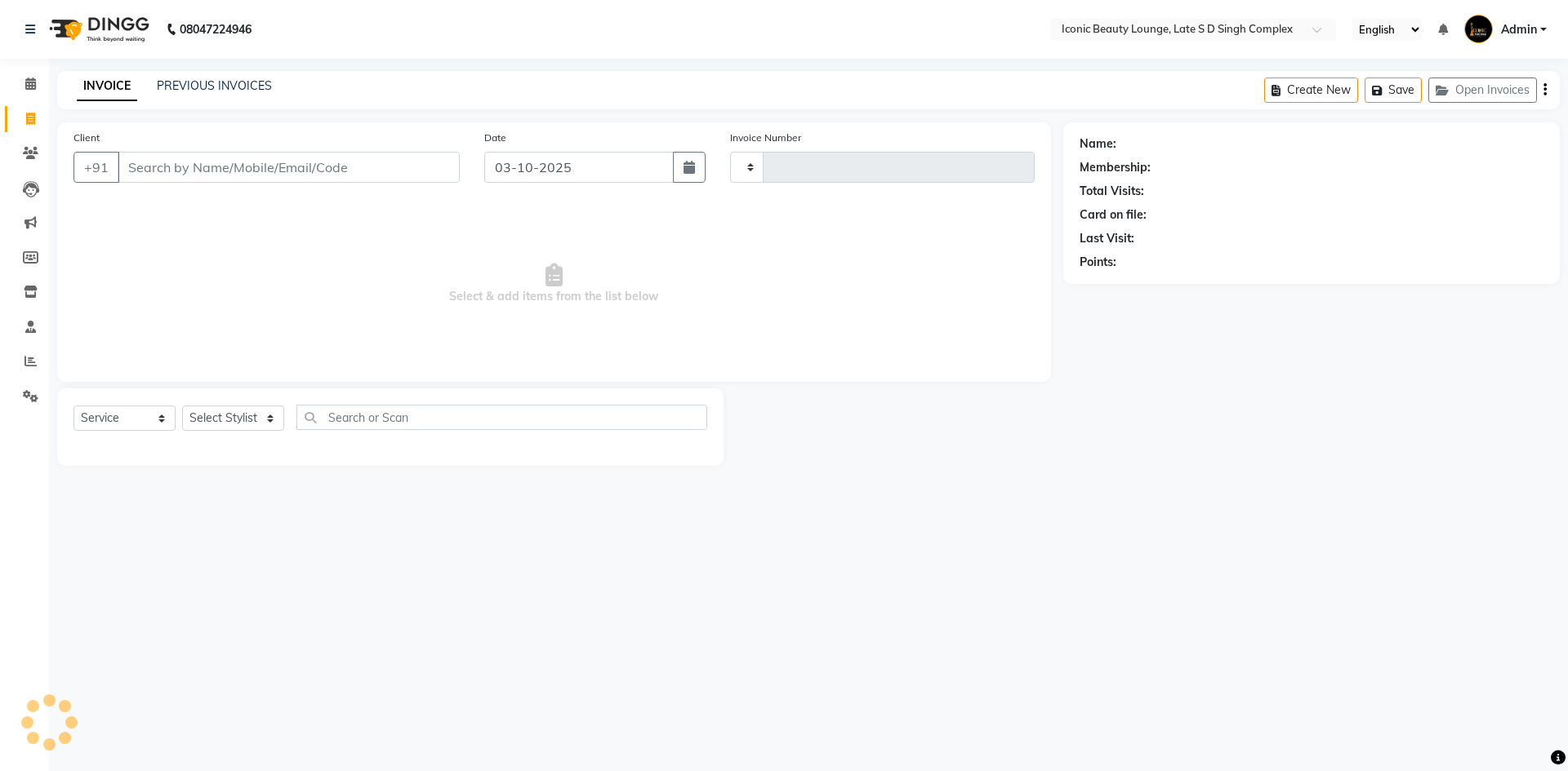
type input "0961"
select select "6614"
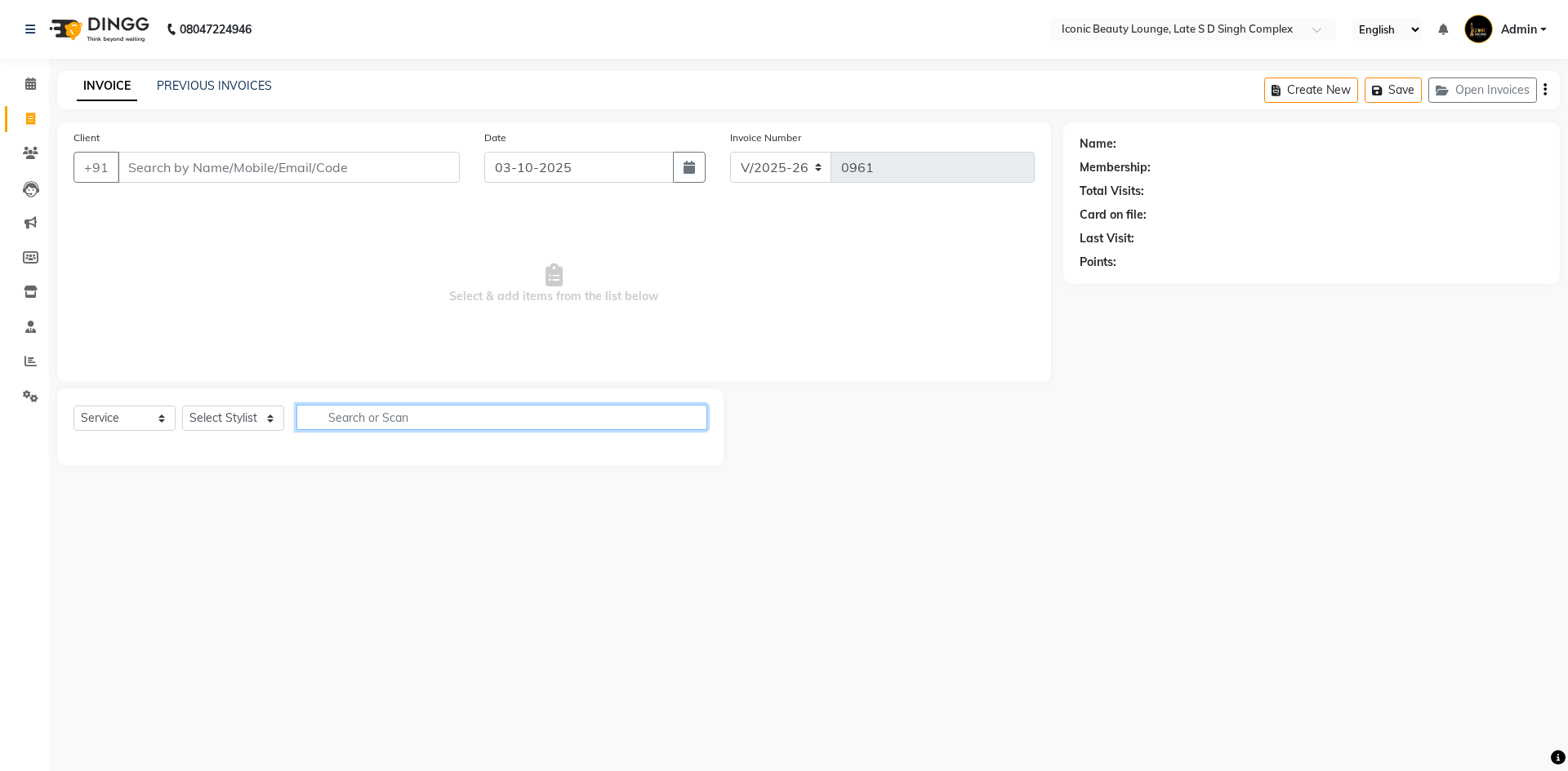
click at [412, 414] on input "text" at bounding box center [502, 418] width 411 height 25
type input "full"
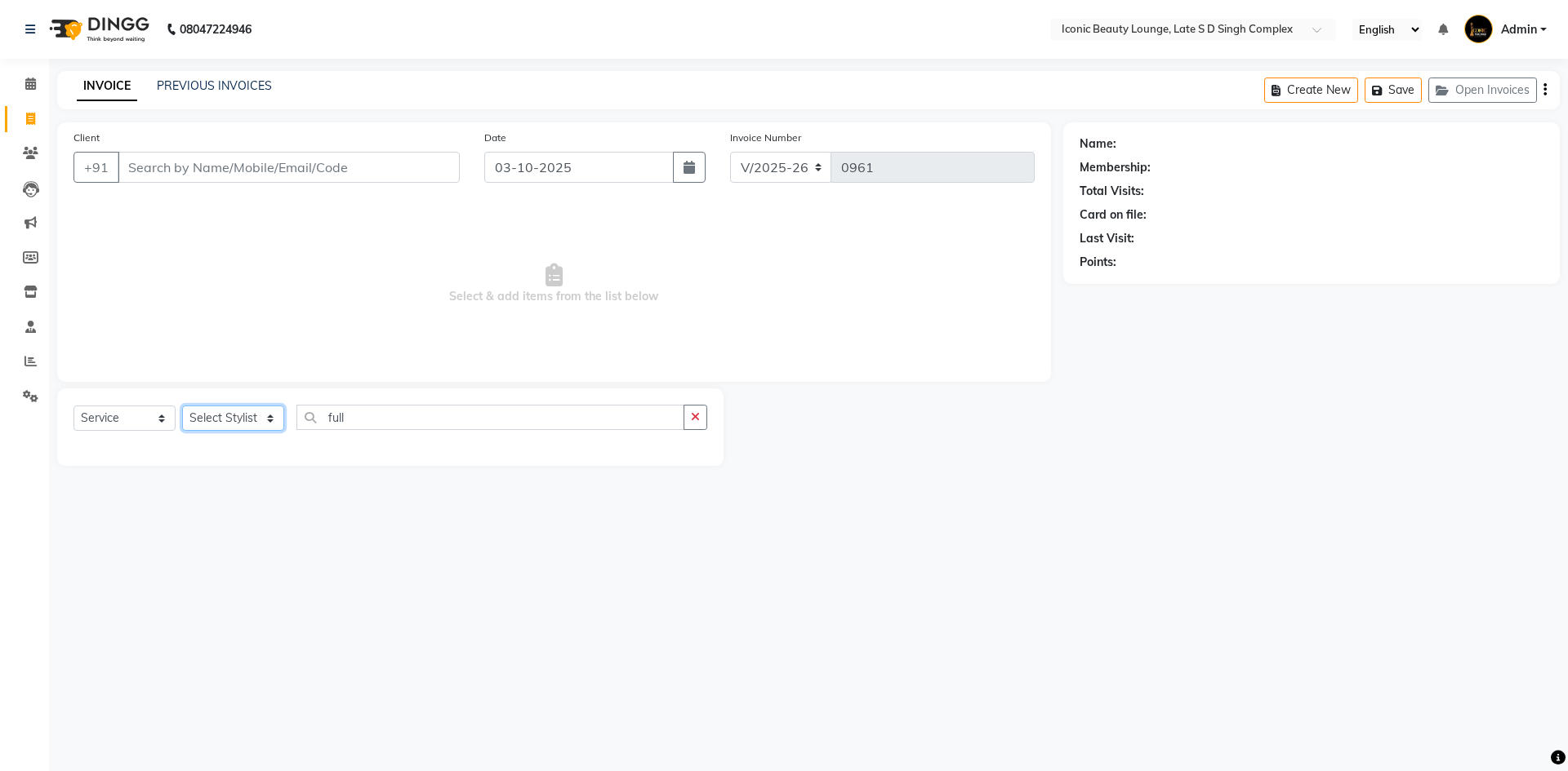
click at [213, 418] on select "Select Stylist Aashu Fatima Neelam neha Priyanka Singh Sakib Tanu Jaiswal" at bounding box center [232, 418] width 102 height 25
select select "50974"
click at [182, 406] on select "Select Stylist Aashu Fatima Neelam neha Priyanka Singh Sakib Tanu Jaiswal" at bounding box center [232, 418] width 102 height 25
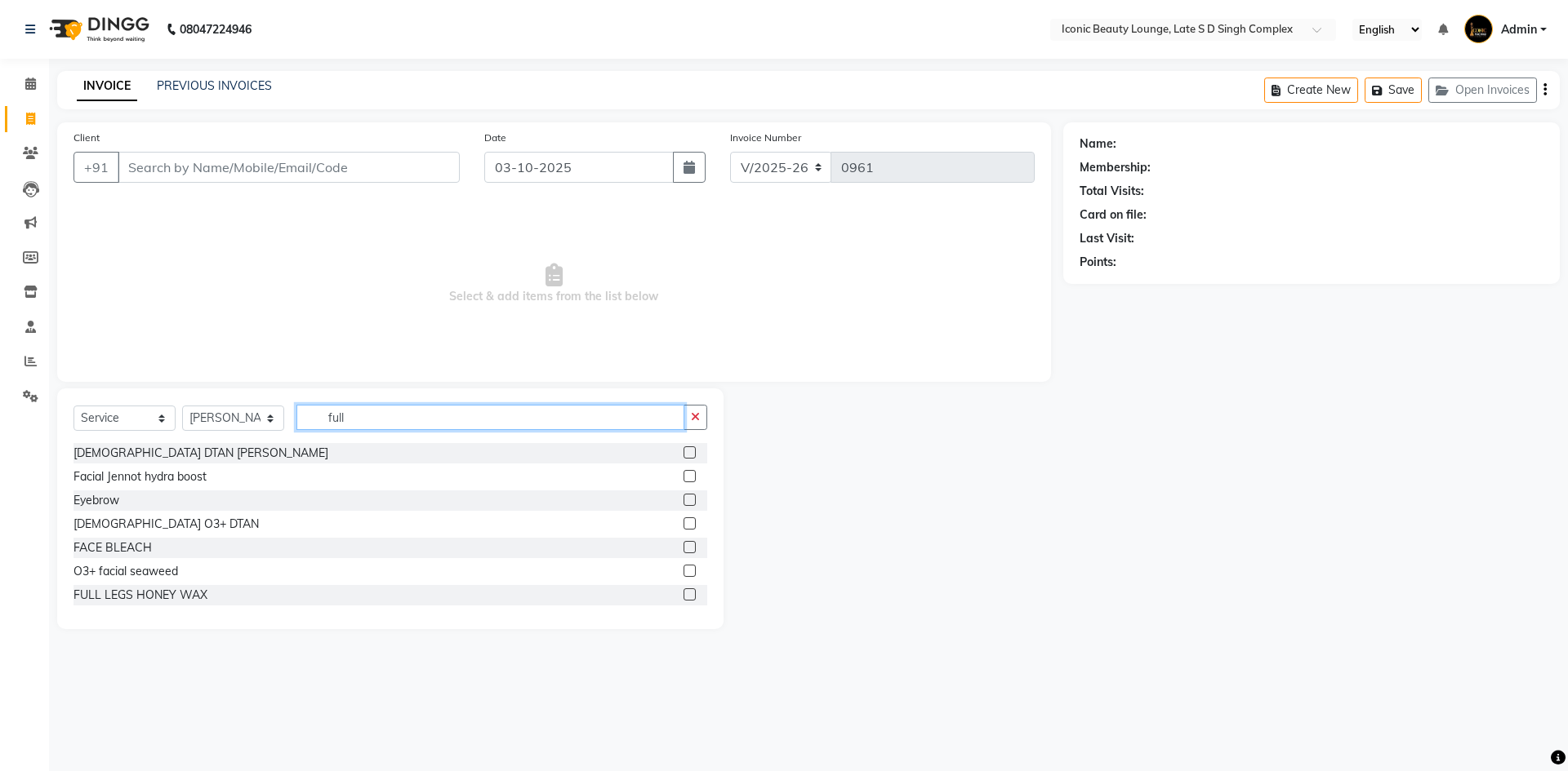
click at [433, 416] on input "full" at bounding box center [490, 418] width 388 height 25
type input "f"
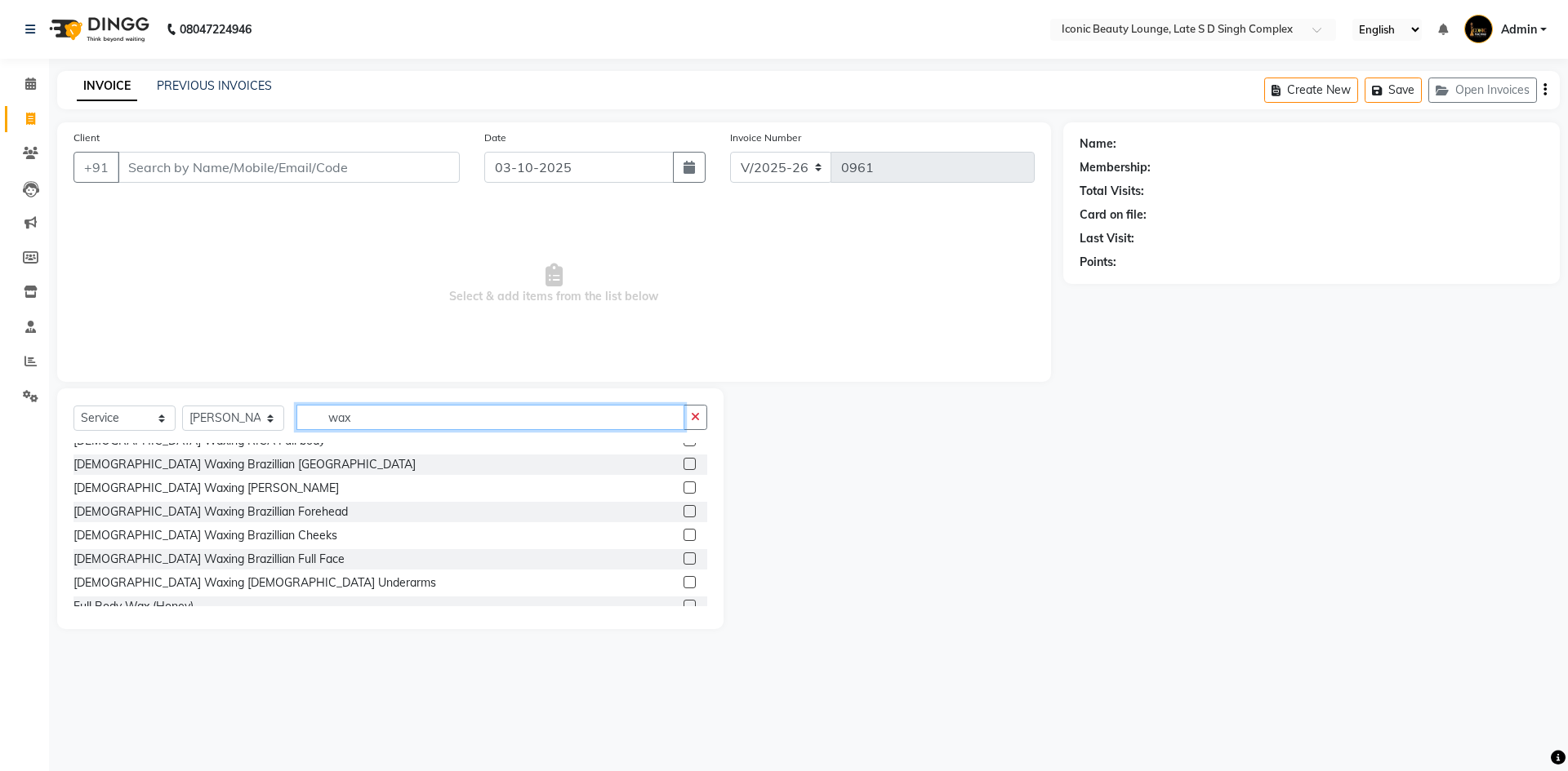
scroll to position [405, 0]
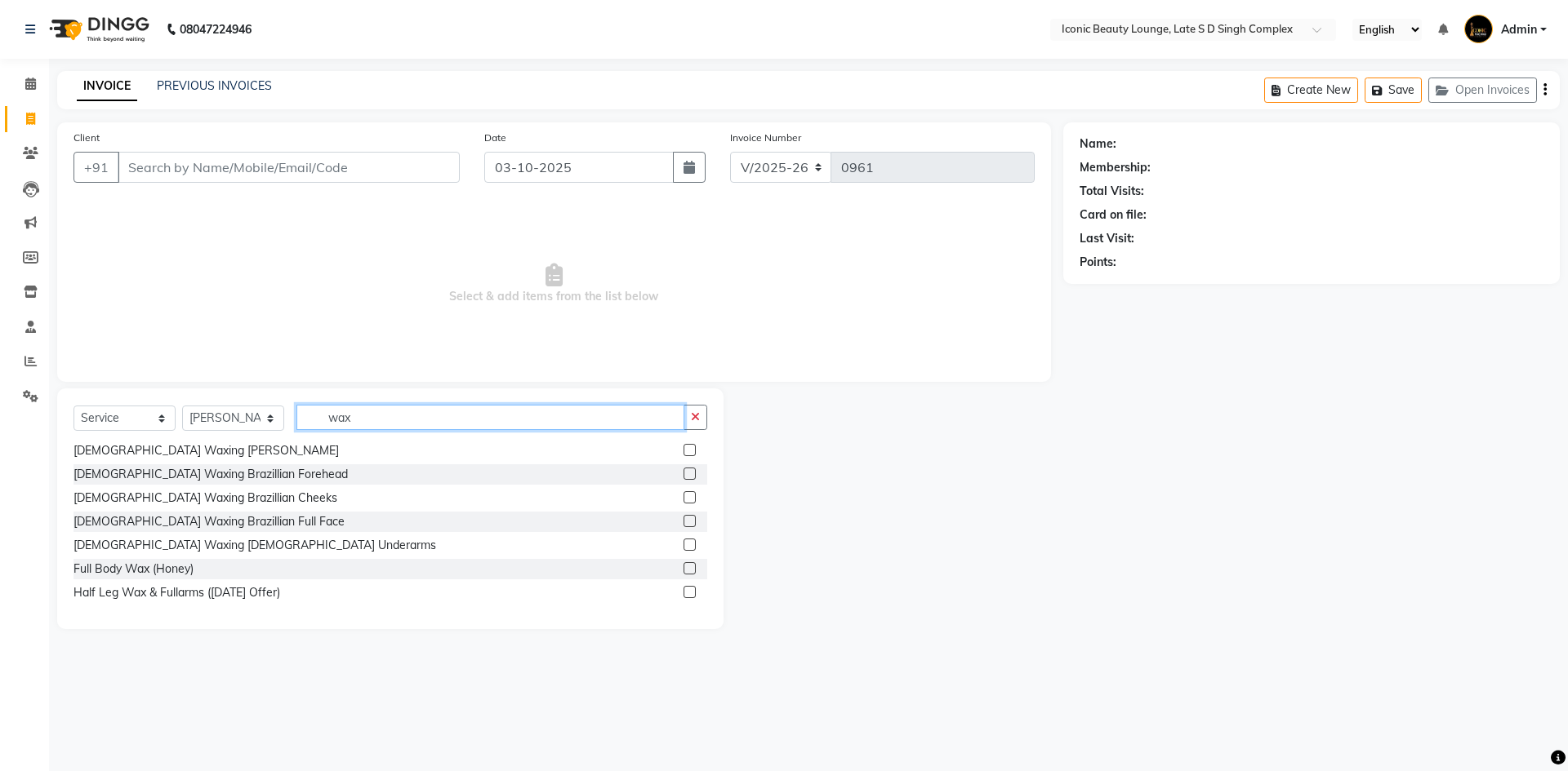
type input "wax"
click at [684, 515] on label at bounding box center [690, 522] width 13 height 13
click at [684, 517] on input "checkbox" at bounding box center [689, 522] width 11 height 11
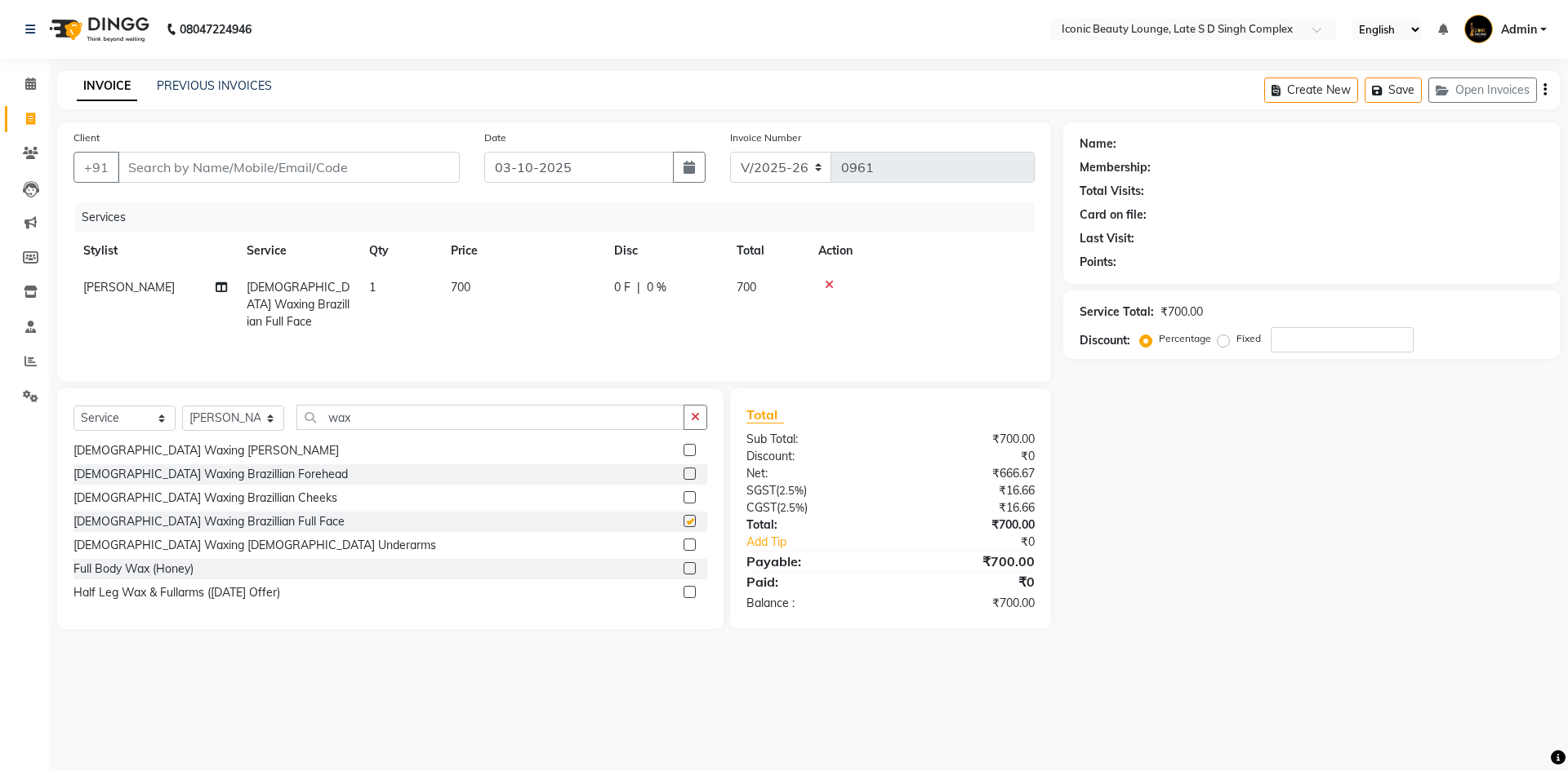
checkbox input "false"
click at [699, 426] on button "button" at bounding box center [695, 418] width 24 height 25
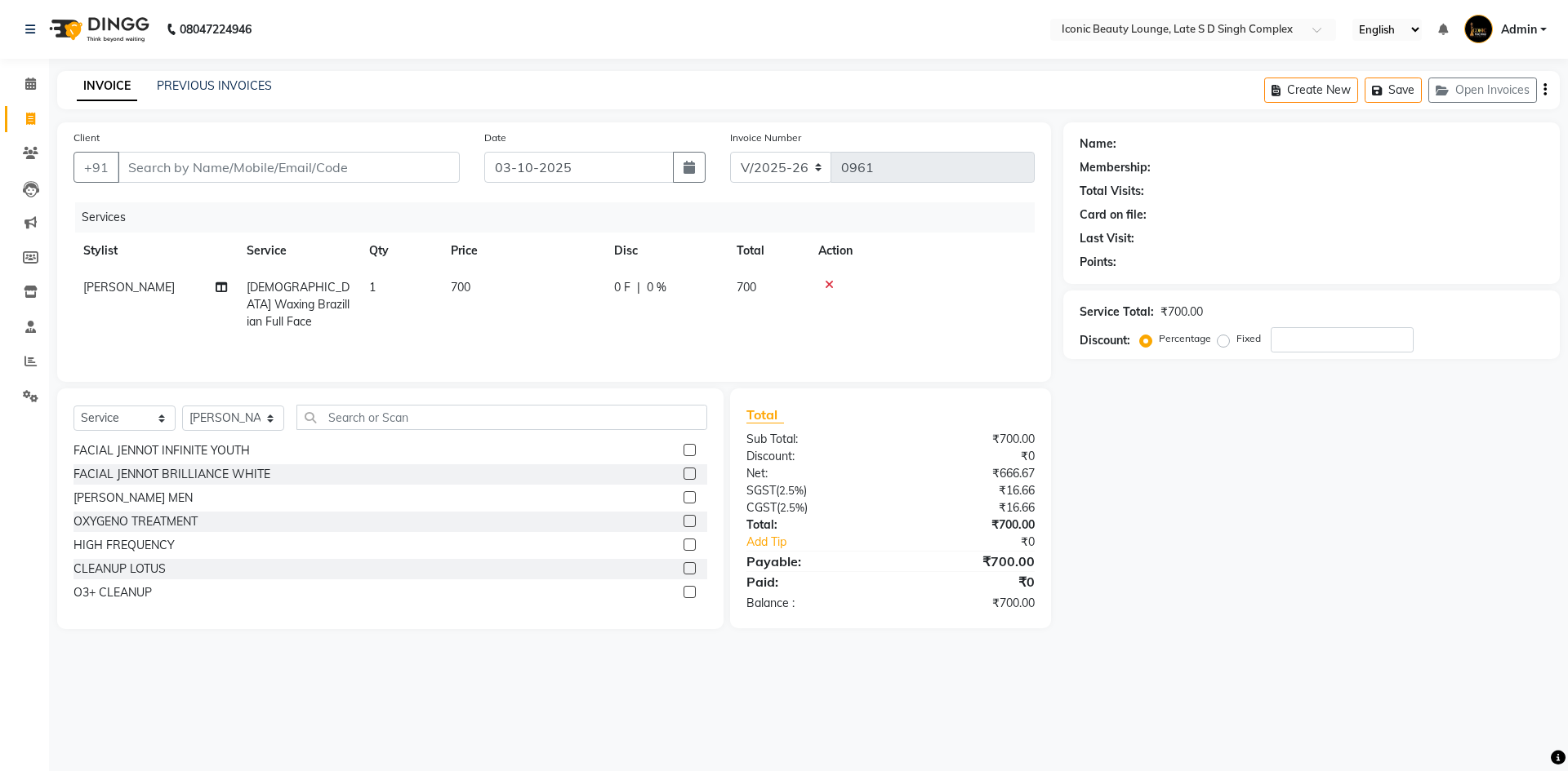
click at [825, 287] on icon at bounding box center [829, 285] width 9 height 12
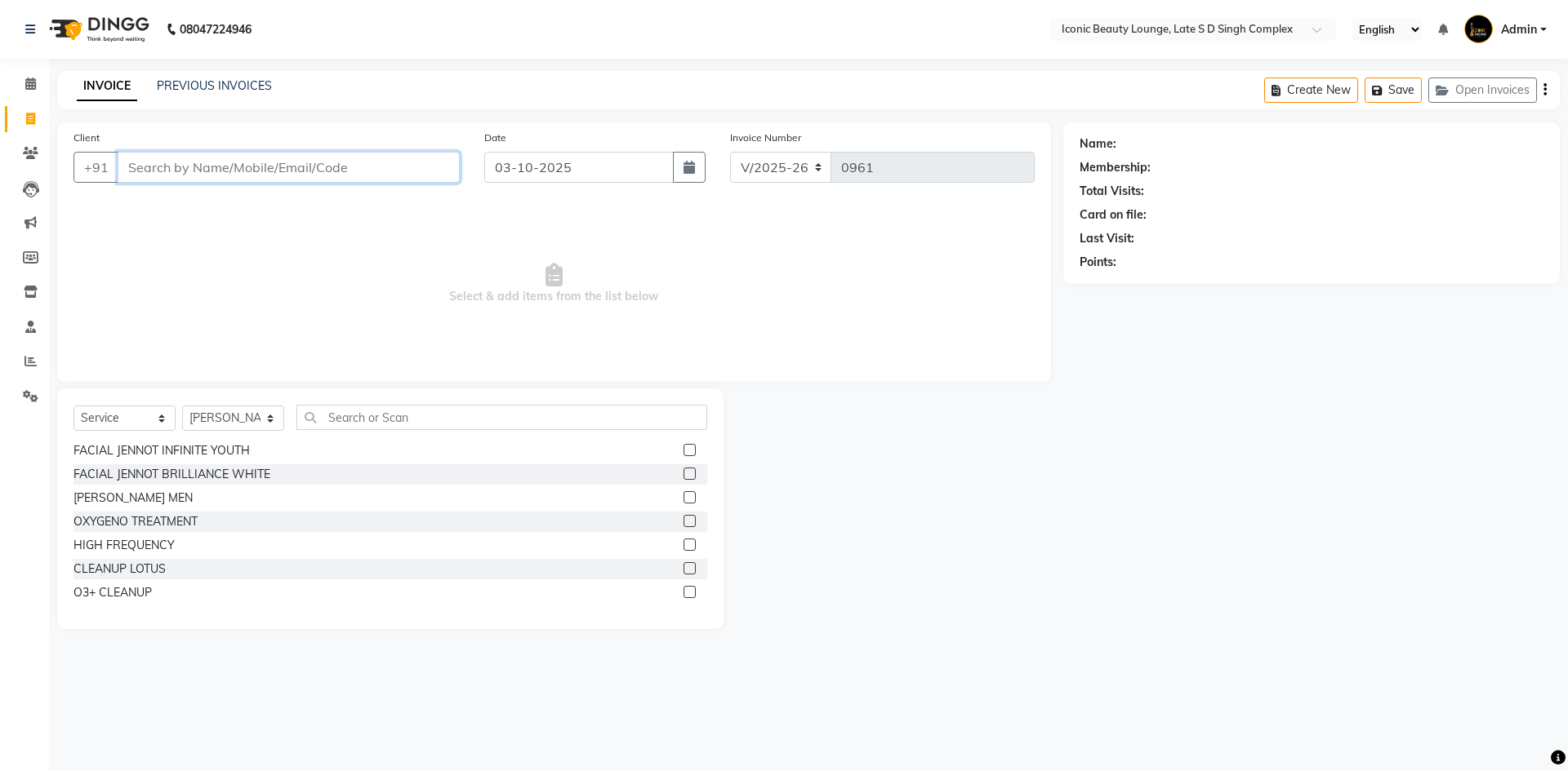
click at [319, 159] on input "Client" at bounding box center [288, 167] width 342 height 31
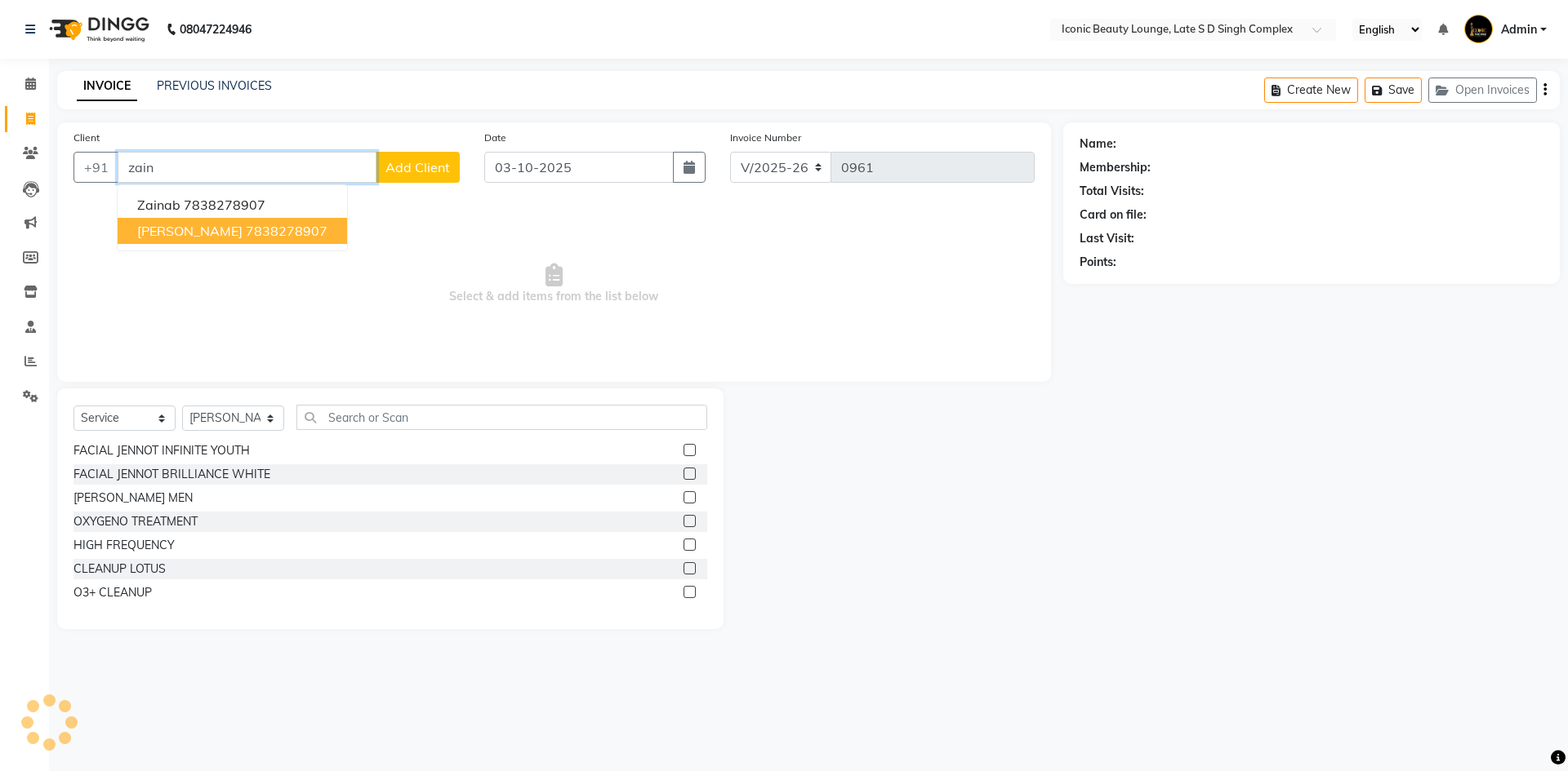
click at [197, 226] on span "zaianb khan" at bounding box center [190, 230] width 105 height 16
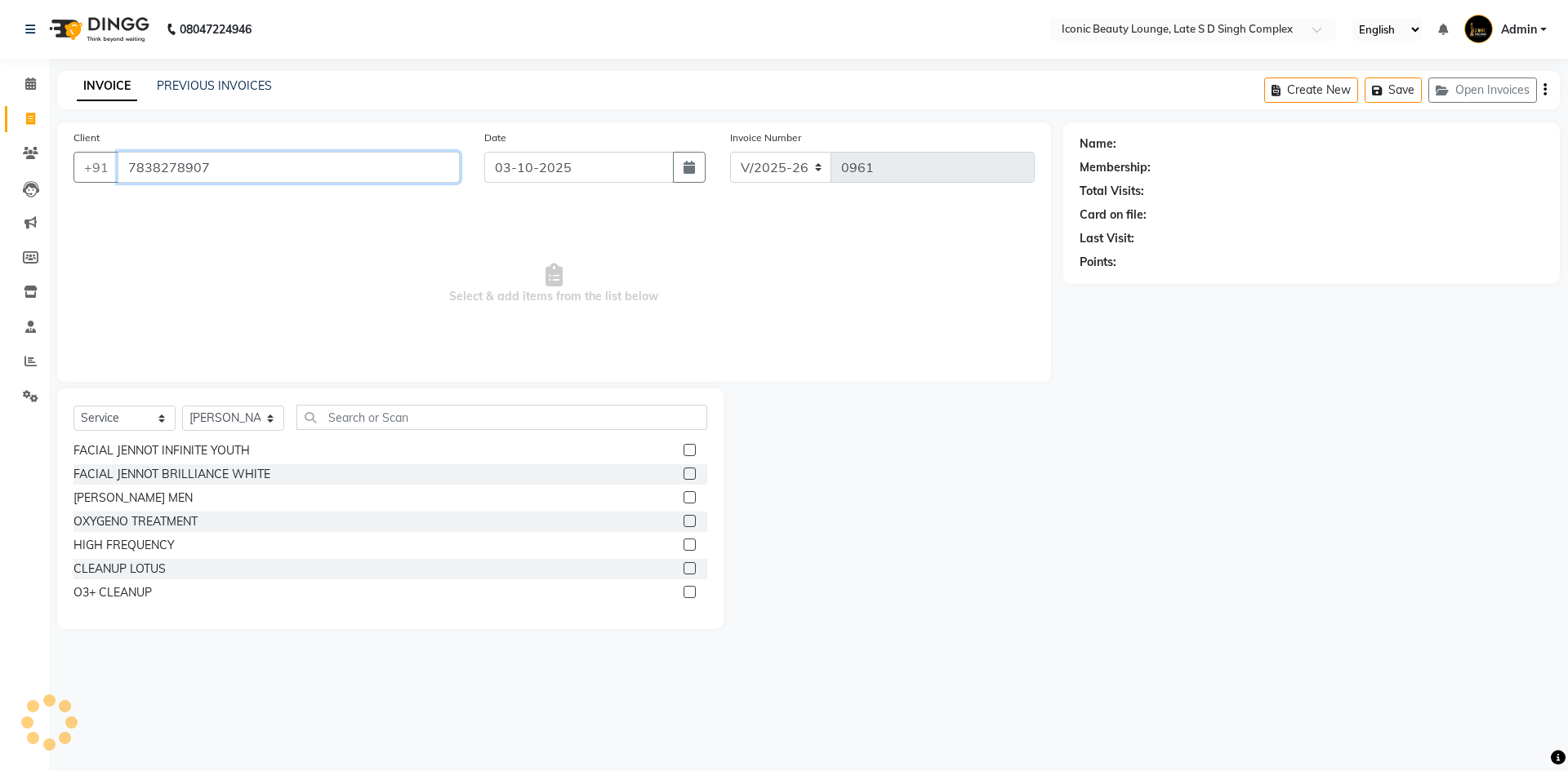
type input "7838278907"
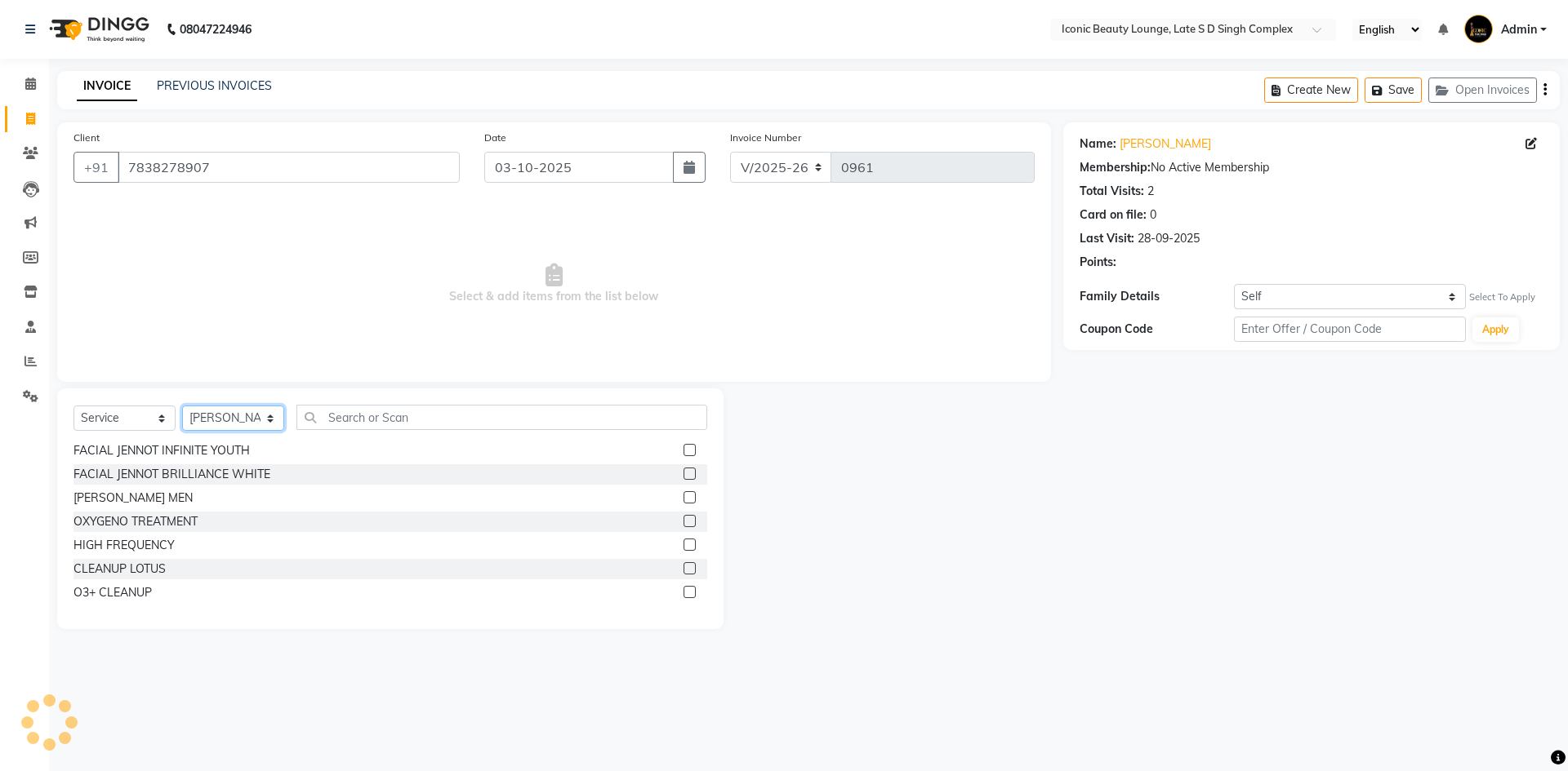
drag, startPoint x: 264, startPoint y: 416, endPoint x: 261, endPoint y: 426, distance: 10.4
click at [264, 416] on select "Select Stylist Aashu Fatima Neelam neha Priyanka Singh Sakib Tanu Jaiswal" at bounding box center [232, 418] width 102 height 25
select select "58605"
click at [182, 406] on select "Select Stylist Aashu Fatima Neelam neha Priyanka Singh Sakib Tanu Jaiswal" at bounding box center [232, 418] width 102 height 25
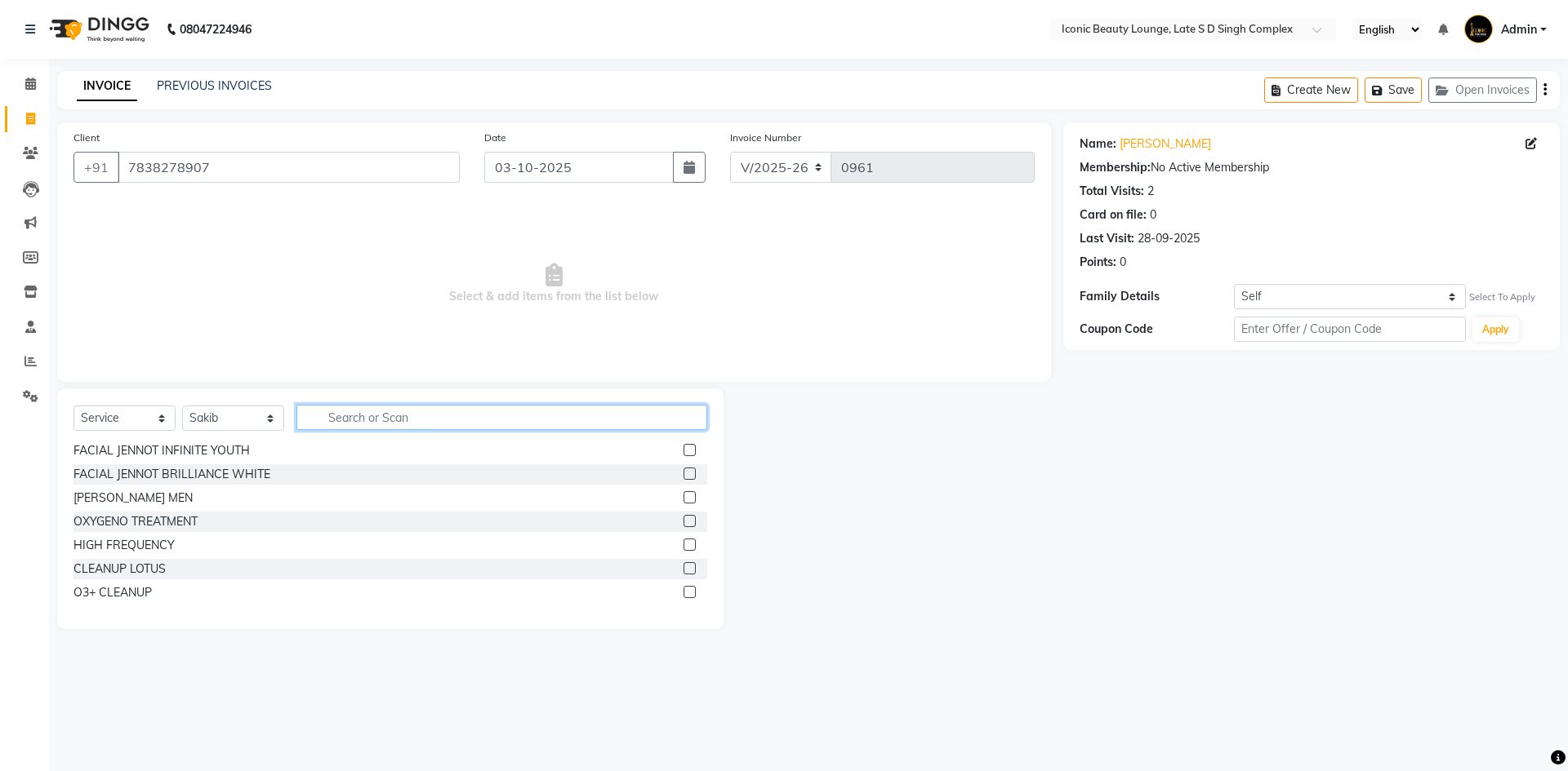
click at [408, 422] on input "text" at bounding box center [502, 418] width 411 height 25
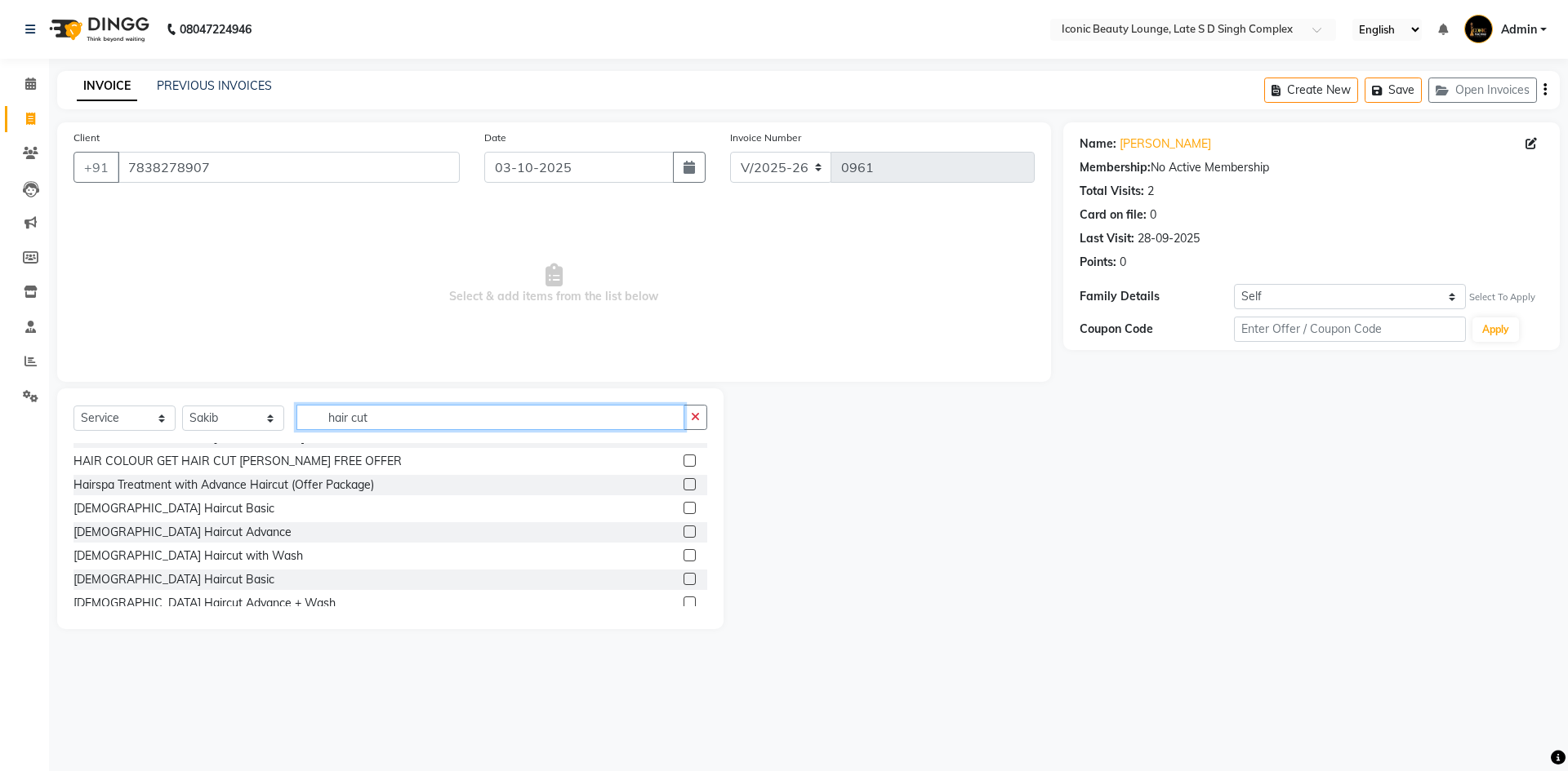
scroll to position [245, 0]
type input "hair cut"
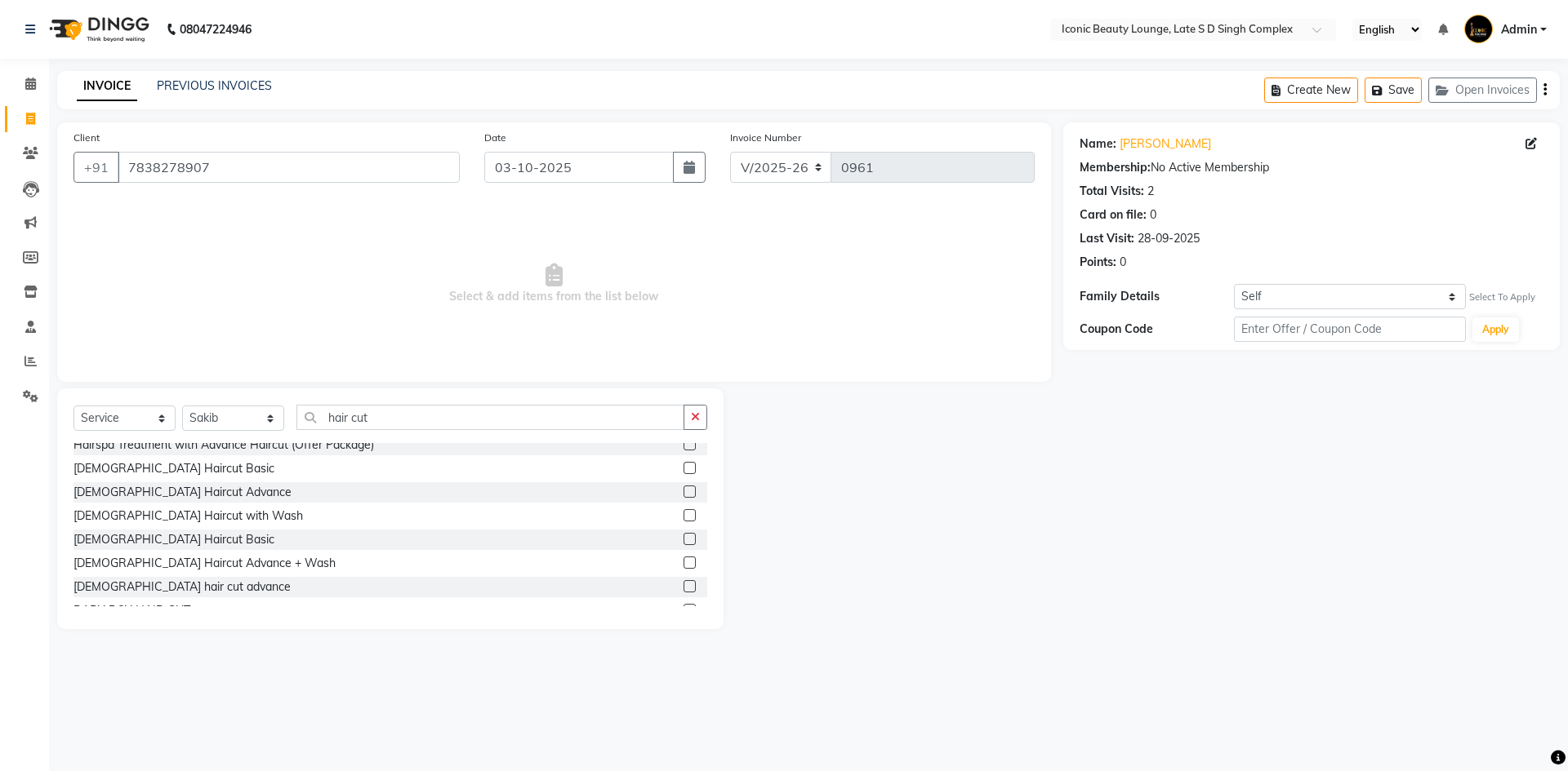
click at [684, 541] on label at bounding box center [690, 540] width 13 height 13
click at [684, 541] on input "checkbox" at bounding box center [689, 540] width 11 height 11
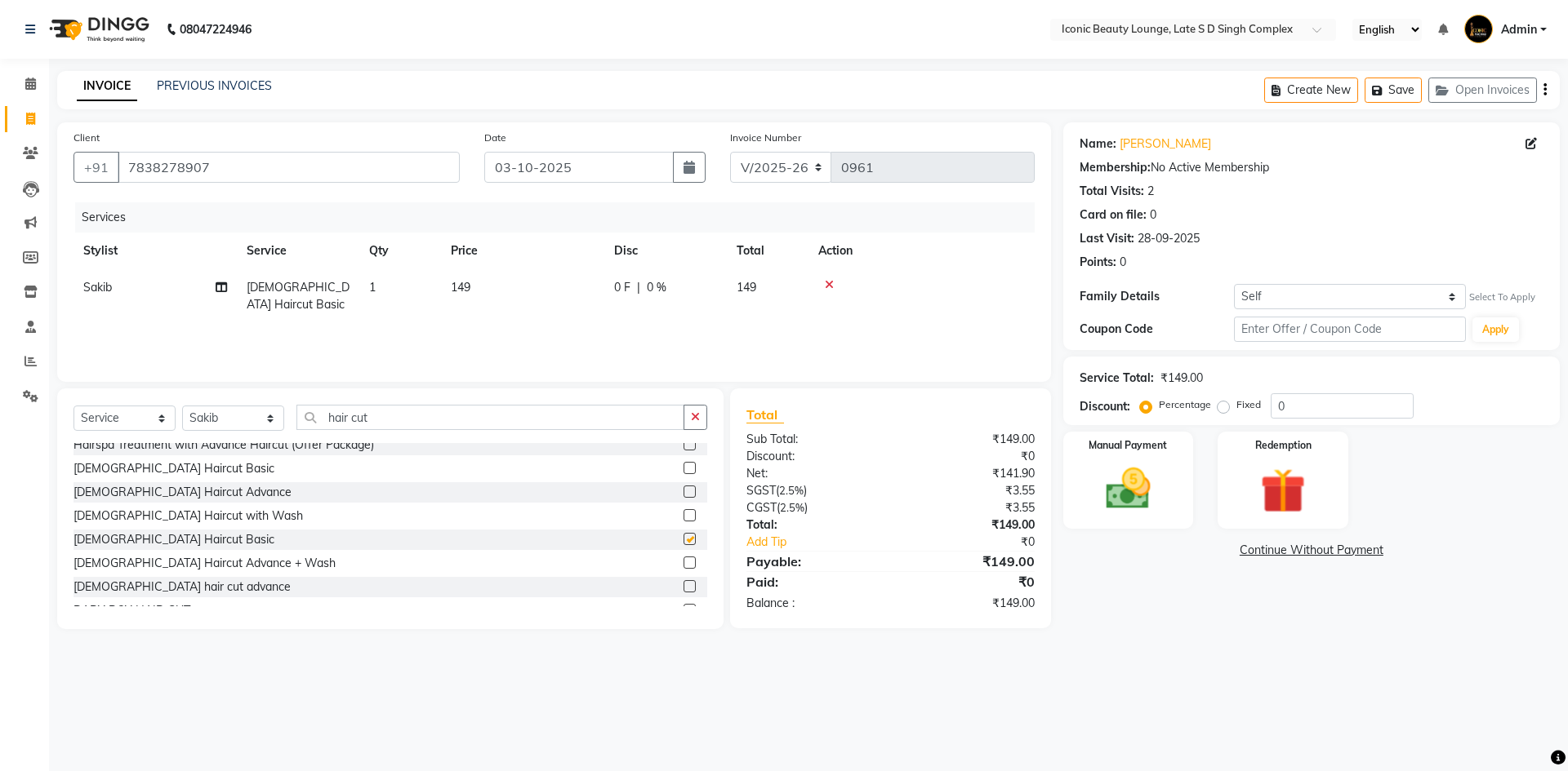
checkbox input "false"
click at [704, 424] on button "button" at bounding box center [695, 418] width 24 height 25
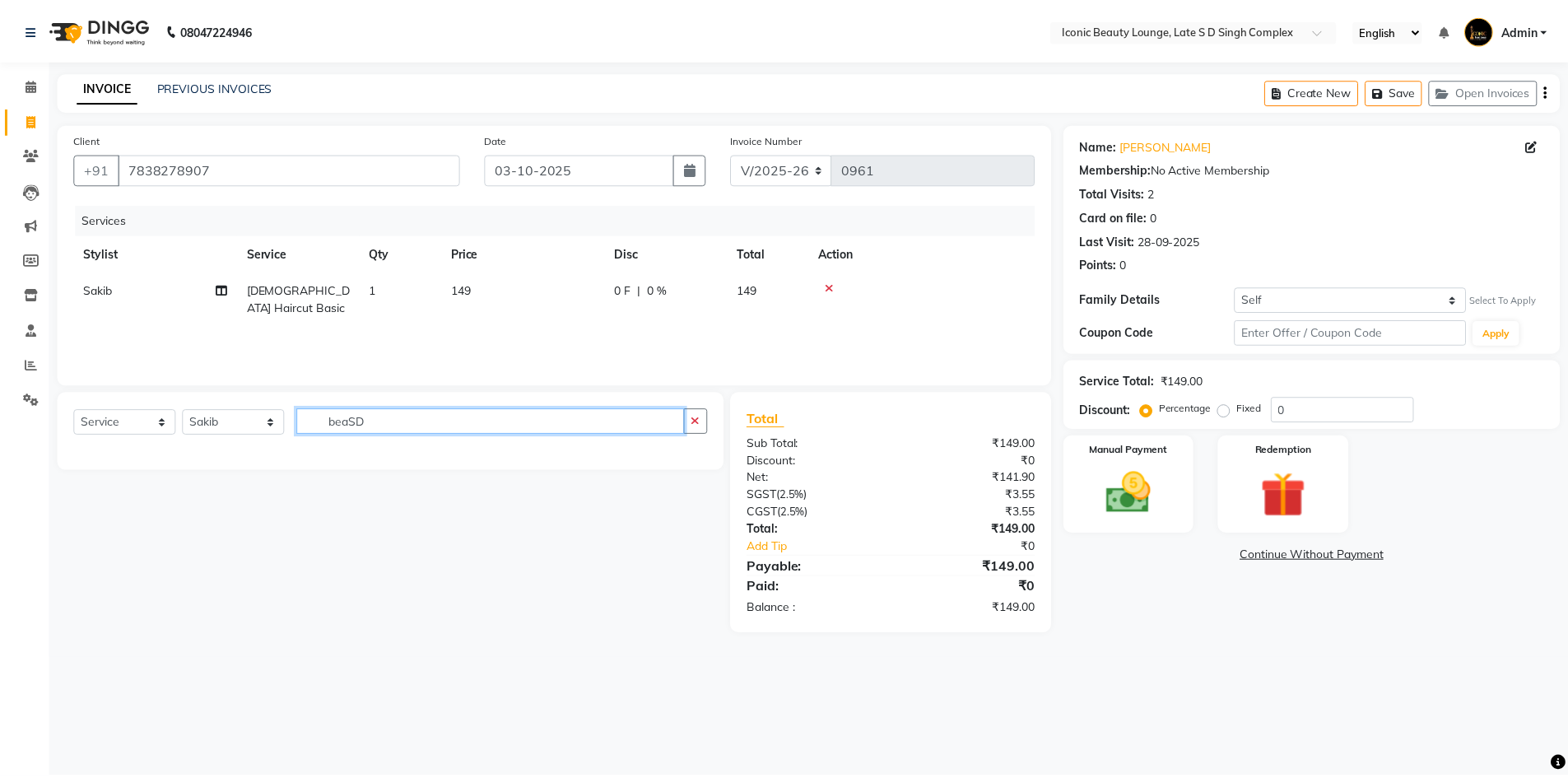
scroll to position [0, 0]
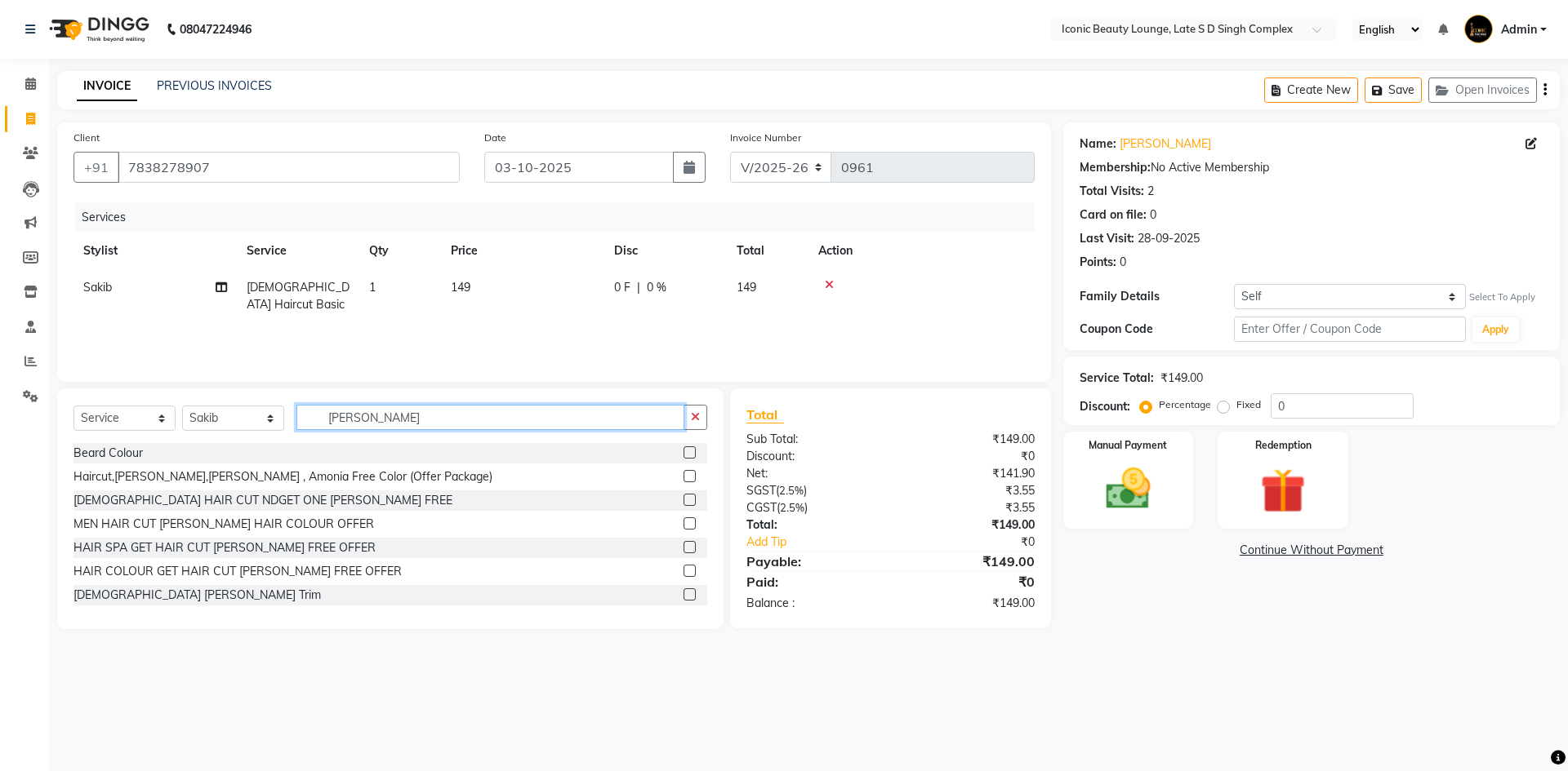
type input "beaRD"
click at [684, 594] on label at bounding box center [690, 595] width 13 height 13
click at [684, 594] on input "checkbox" at bounding box center [689, 596] width 11 height 11
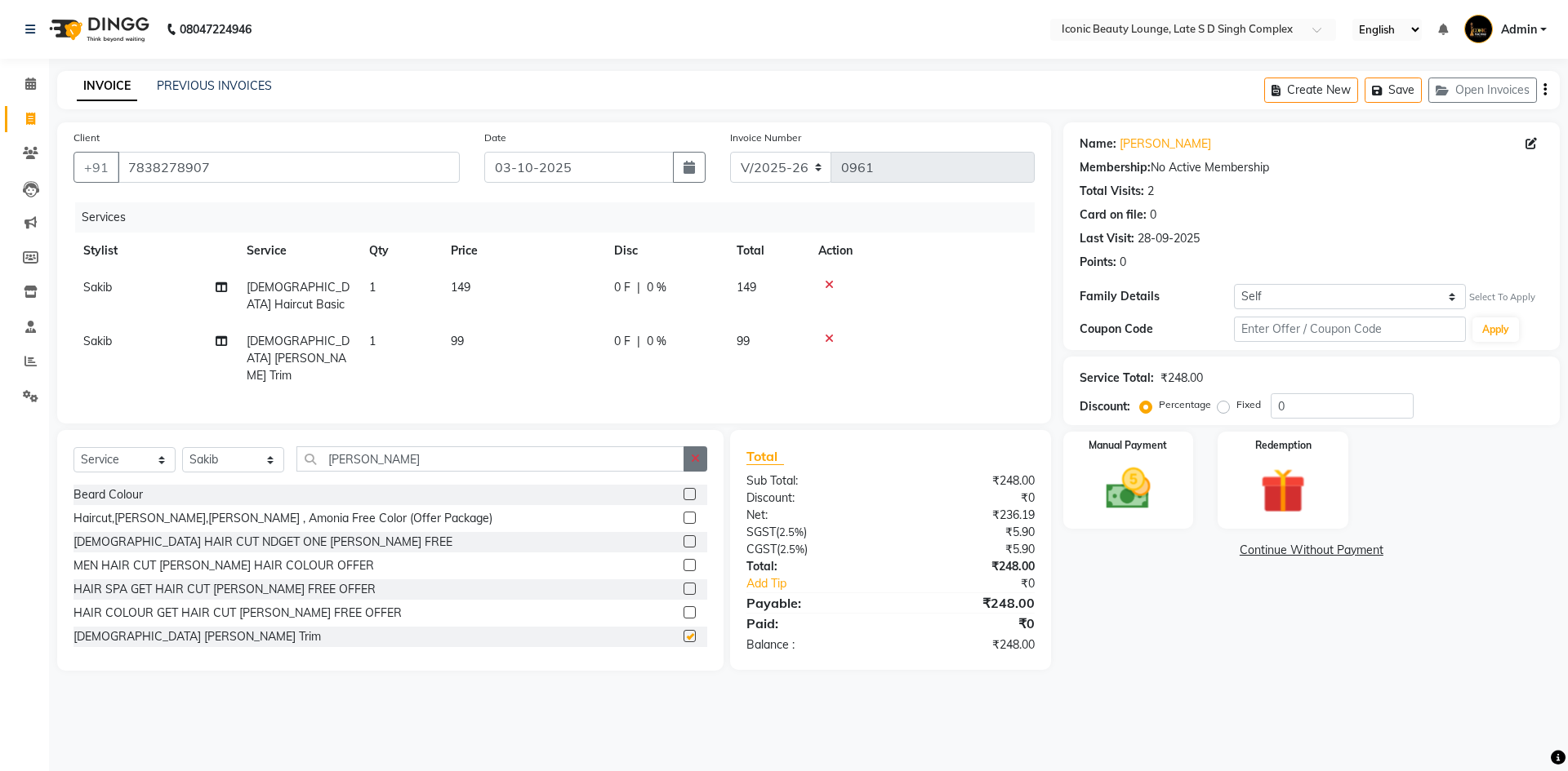
checkbox input "false"
click at [704, 430] on div "Select Service Product Membership Package Voucher Prepaid Gift Card Select Styl…" at bounding box center [390, 550] width 666 height 240
click at [696, 453] on icon "button" at bounding box center [695, 458] width 9 height 12
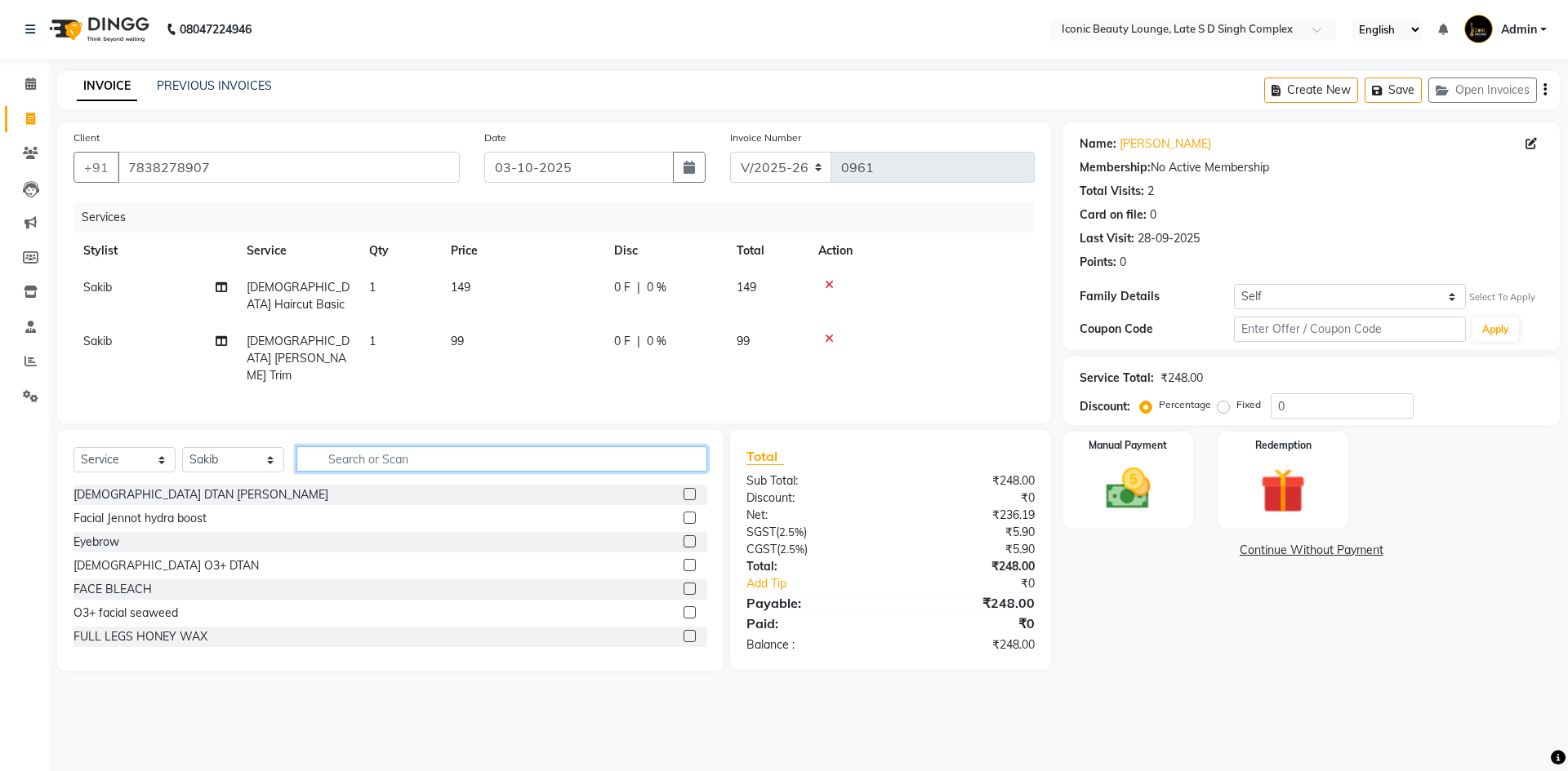
click at [691, 447] on input "text" at bounding box center [502, 459] width 411 height 25
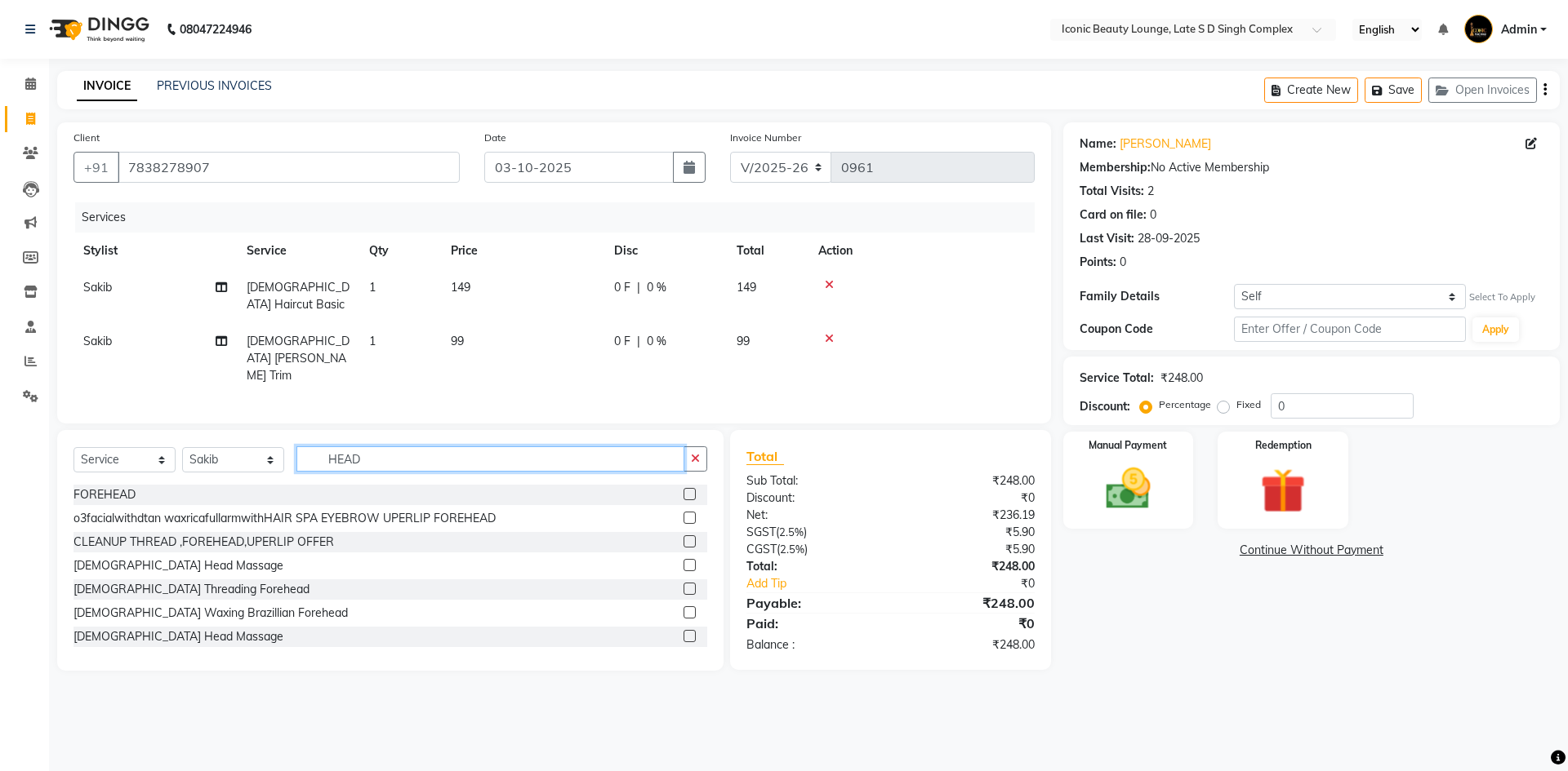
type input "HEAD"
click at [684, 630] on label at bounding box center [690, 636] width 13 height 13
click at [684, 632] on input "checkbox" at bounding box center [689, 637] width 11 height 11
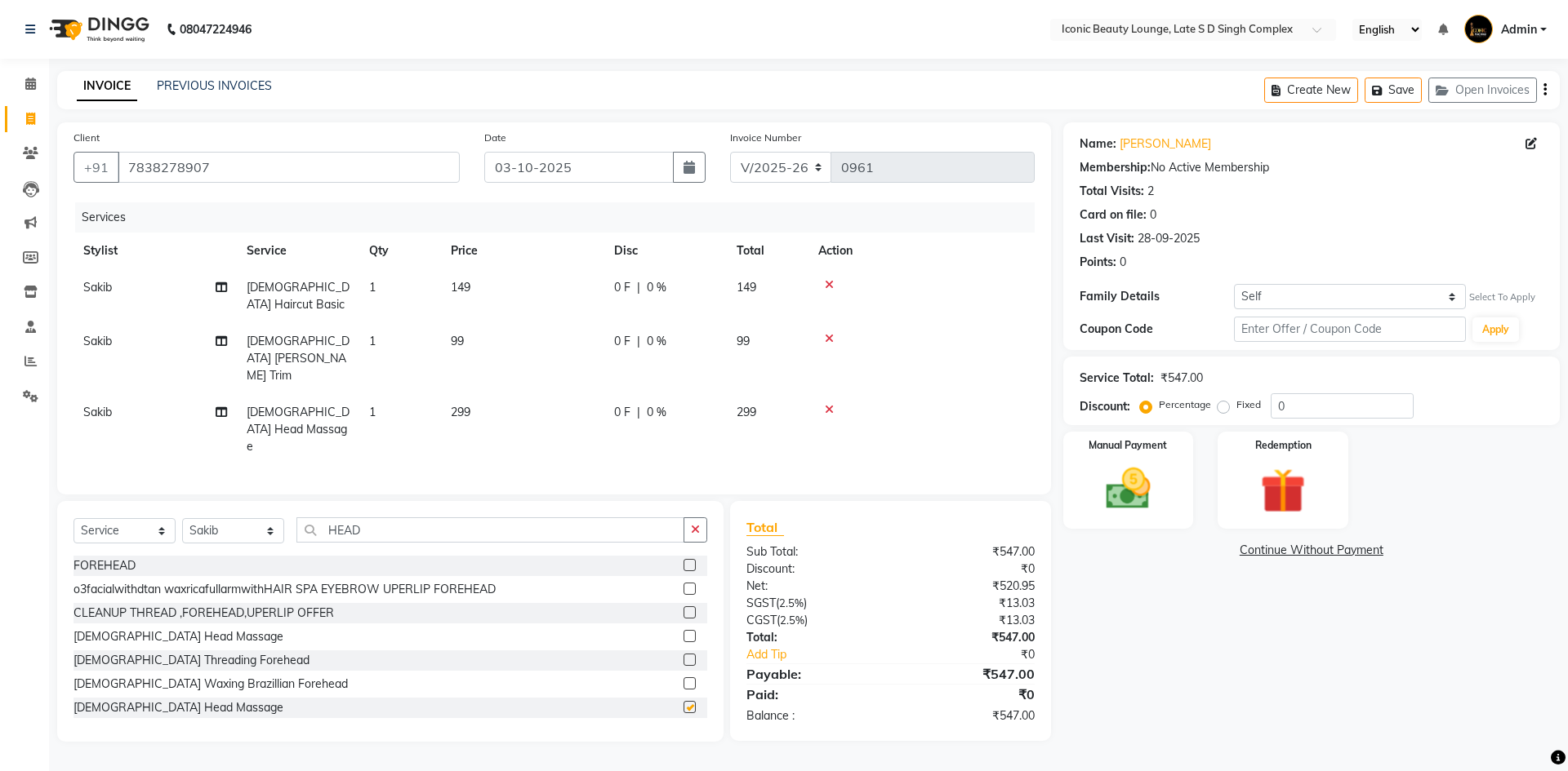
checkbox input "false"
click at [594, 394] on td "299" at bounding box center [523, 429] width 164 height 71
select select "58605"
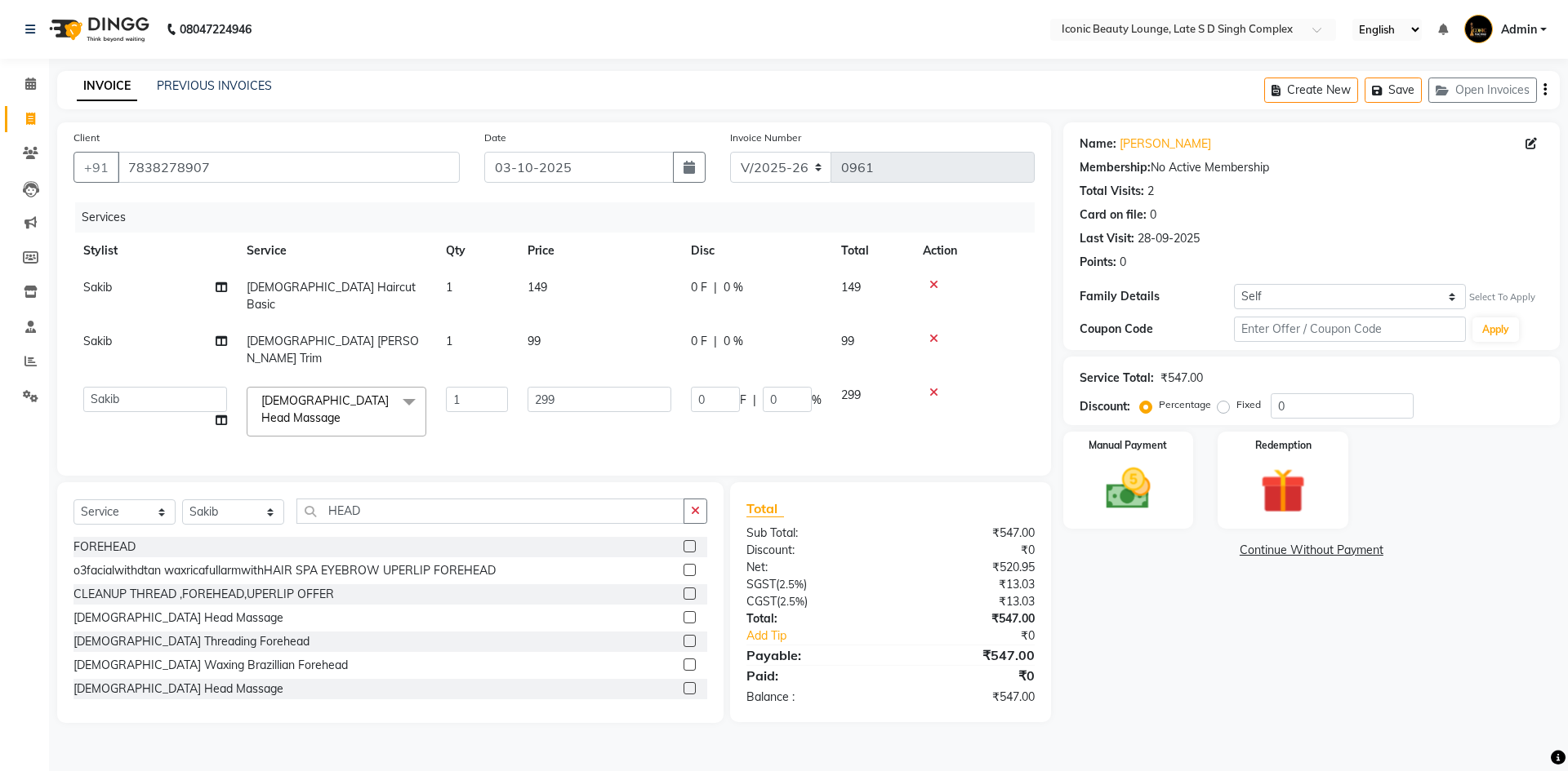
click at [574, 324] on td "99" at bounding box center [599, 351] width 164 height 54
select select "58605"
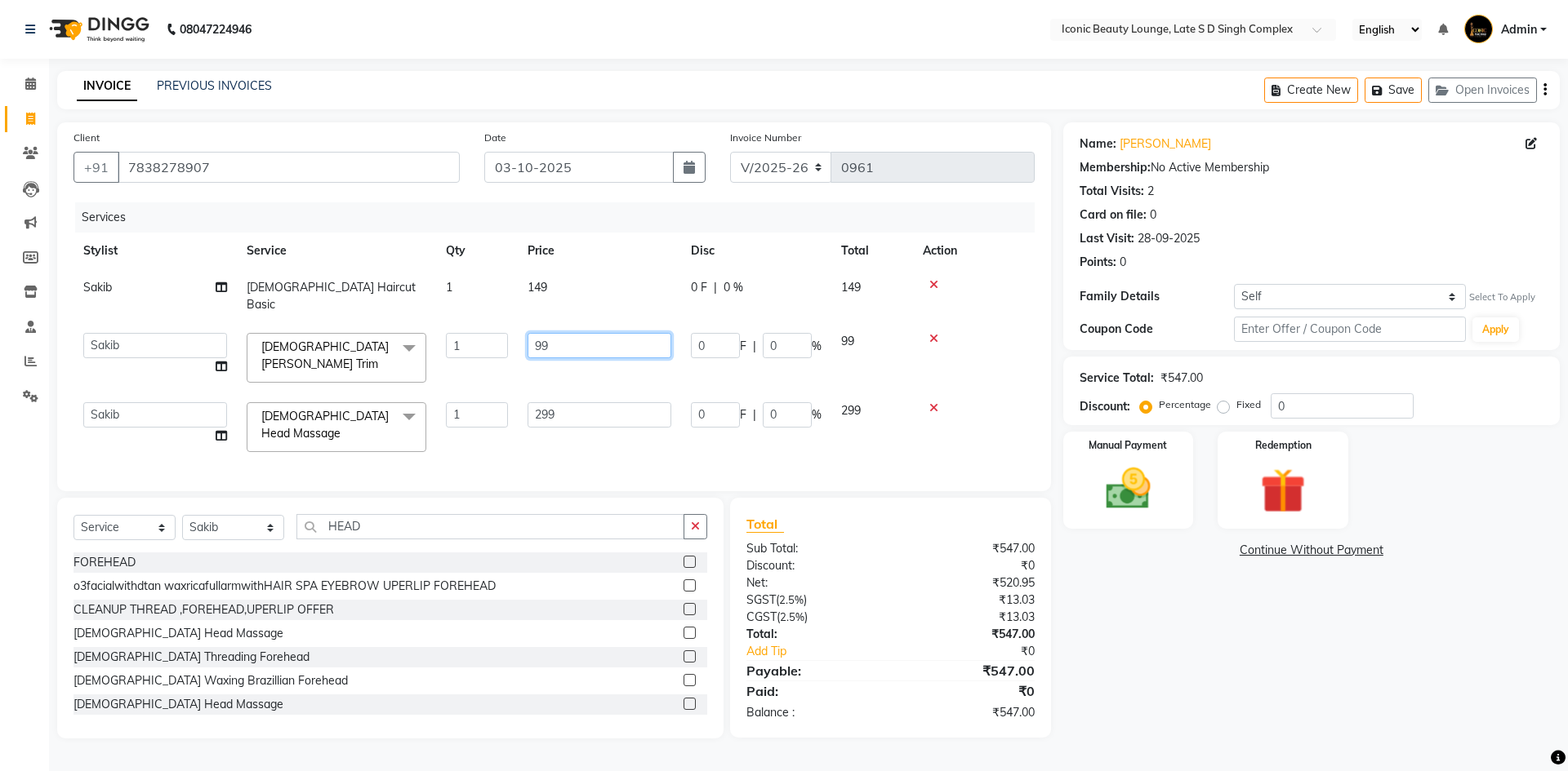
click at [588, 333] on input "99" at bounding box center [599, 345] width 144 height 25
type input "9"
type input "100"
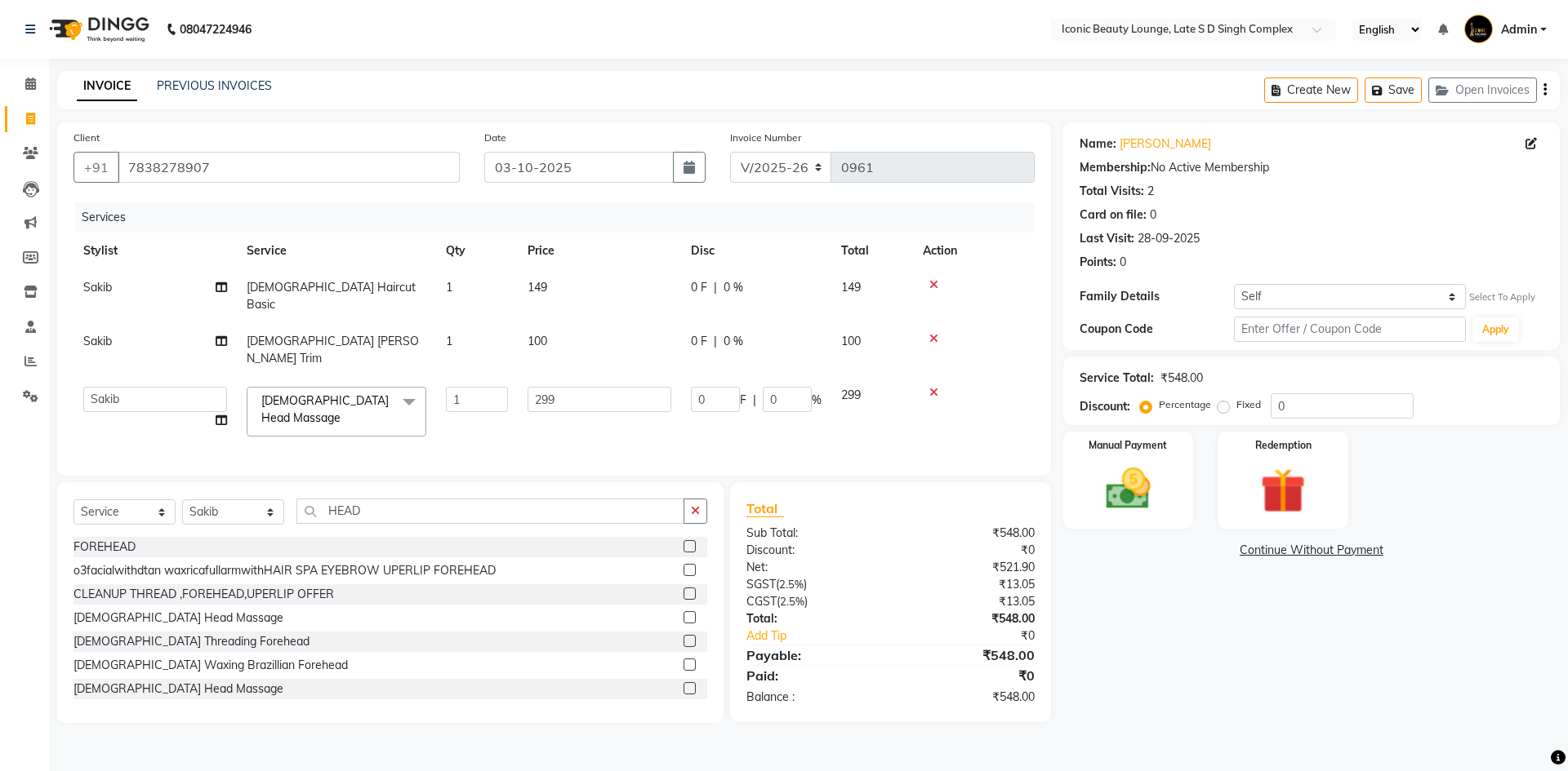
click at [587, 292] on td "149" at bounding box center [599, 296] width 164 height 54
select select "58605"
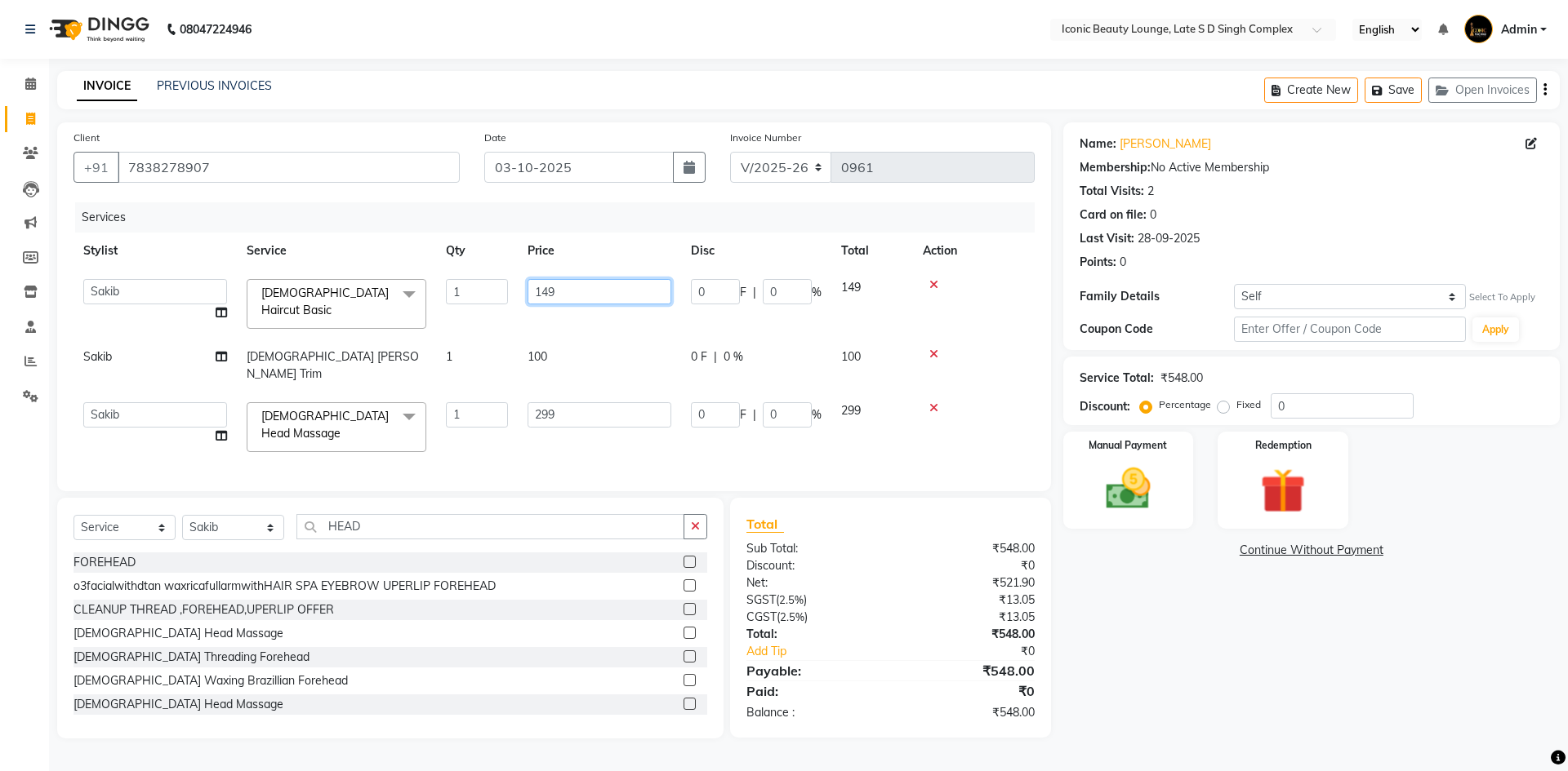
click at [587, 292] on input "149" at bounding box center [599, 292] width 144 height 25
type input "150"
drag, startPoint x: 597, startPoint y: 377, endPoint x: 600, endPoint y: 391, distance: 14.3
click at [600, 392] on td "299" at bounding box center [599, 427] width 164 height 70
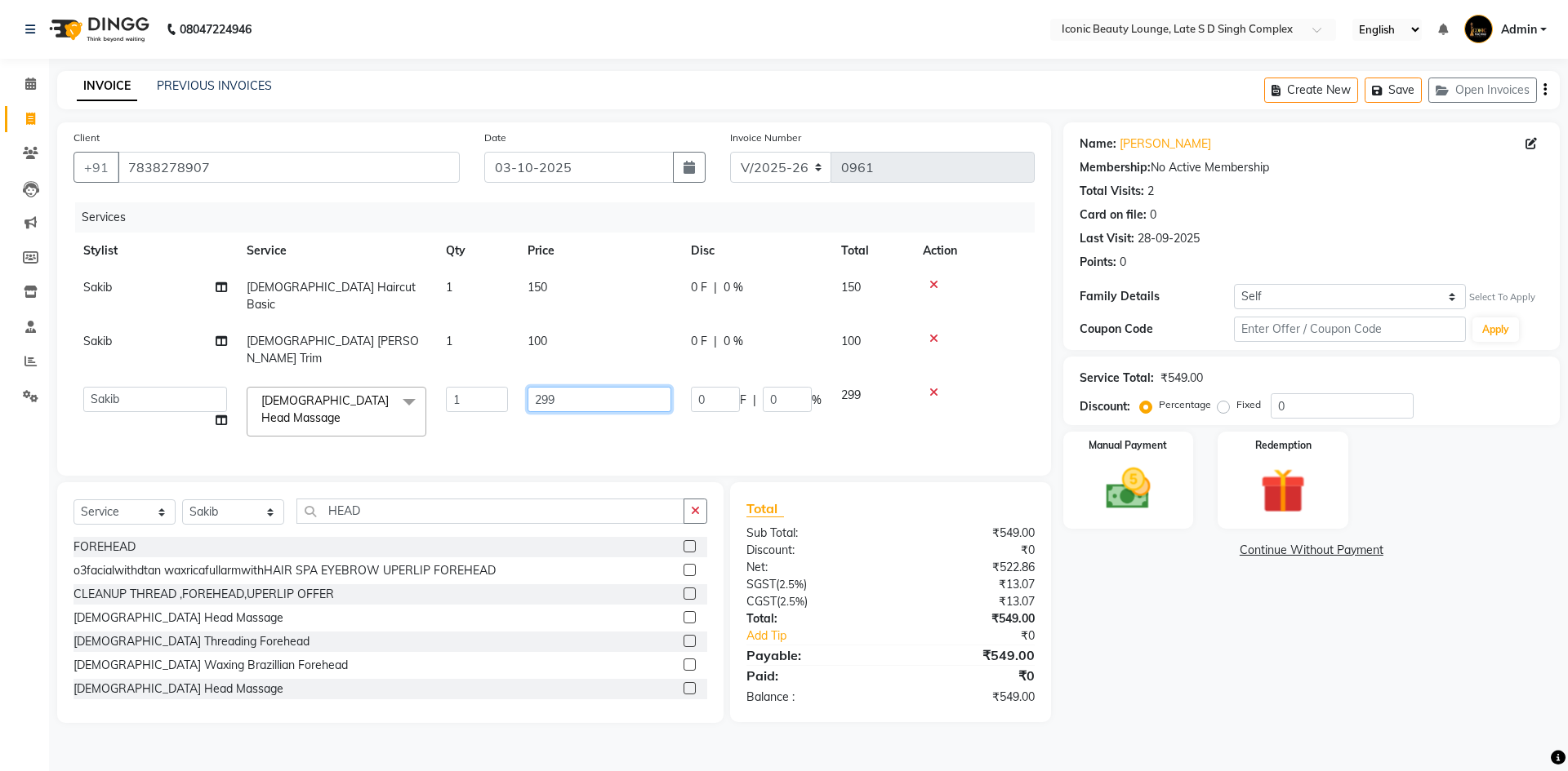
click at [600, 387] on input "299" at bounding box center [599, 400] width 144 height 25
type input "2"
type input "300"
click at [696, 499] on button "button" at bounding box center [695, 512] width 24 height 25
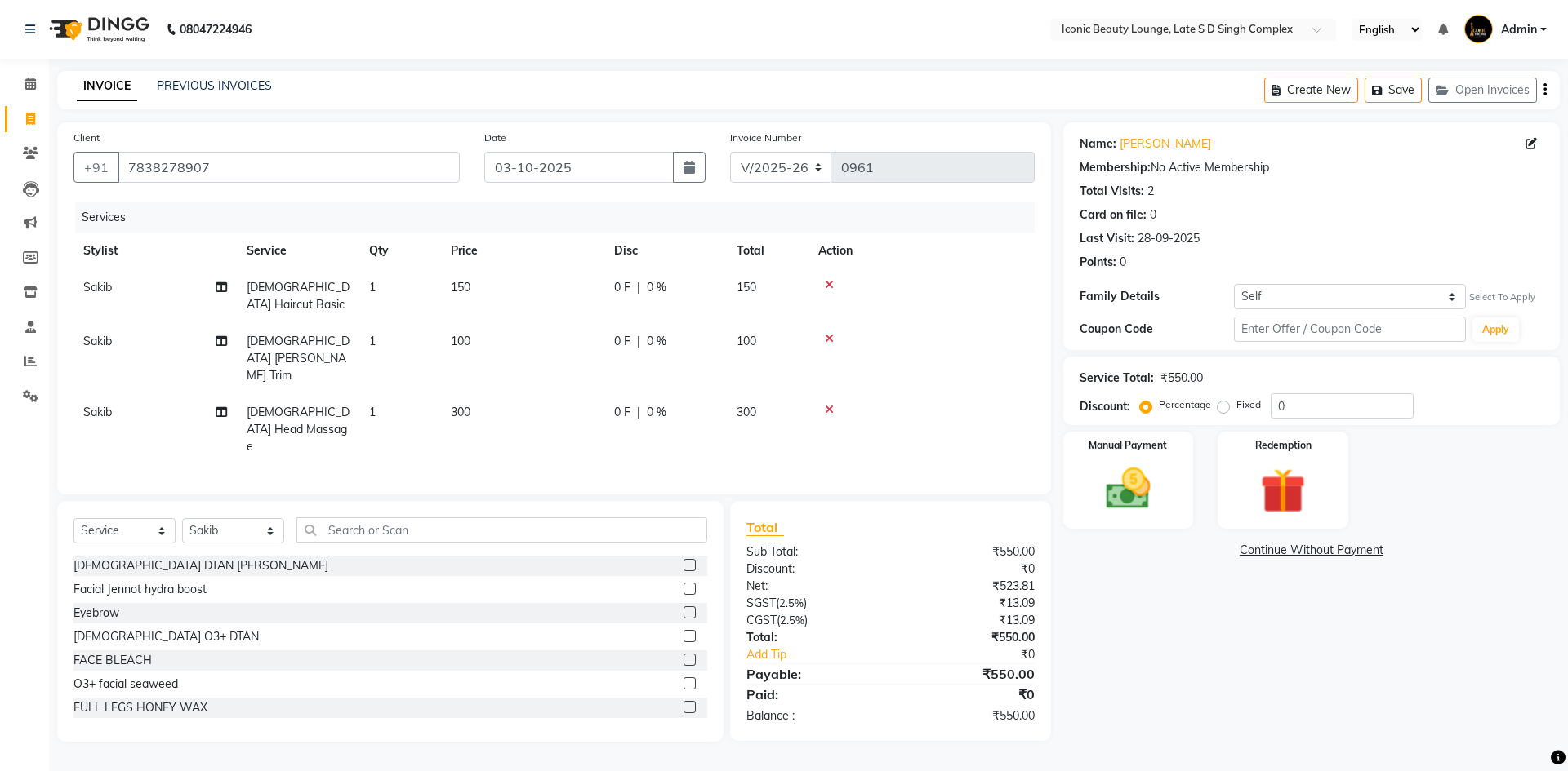
click at [628, 404] on span "0 F" at bounding box center [622, 412] width 16 height 17
select select "58605"
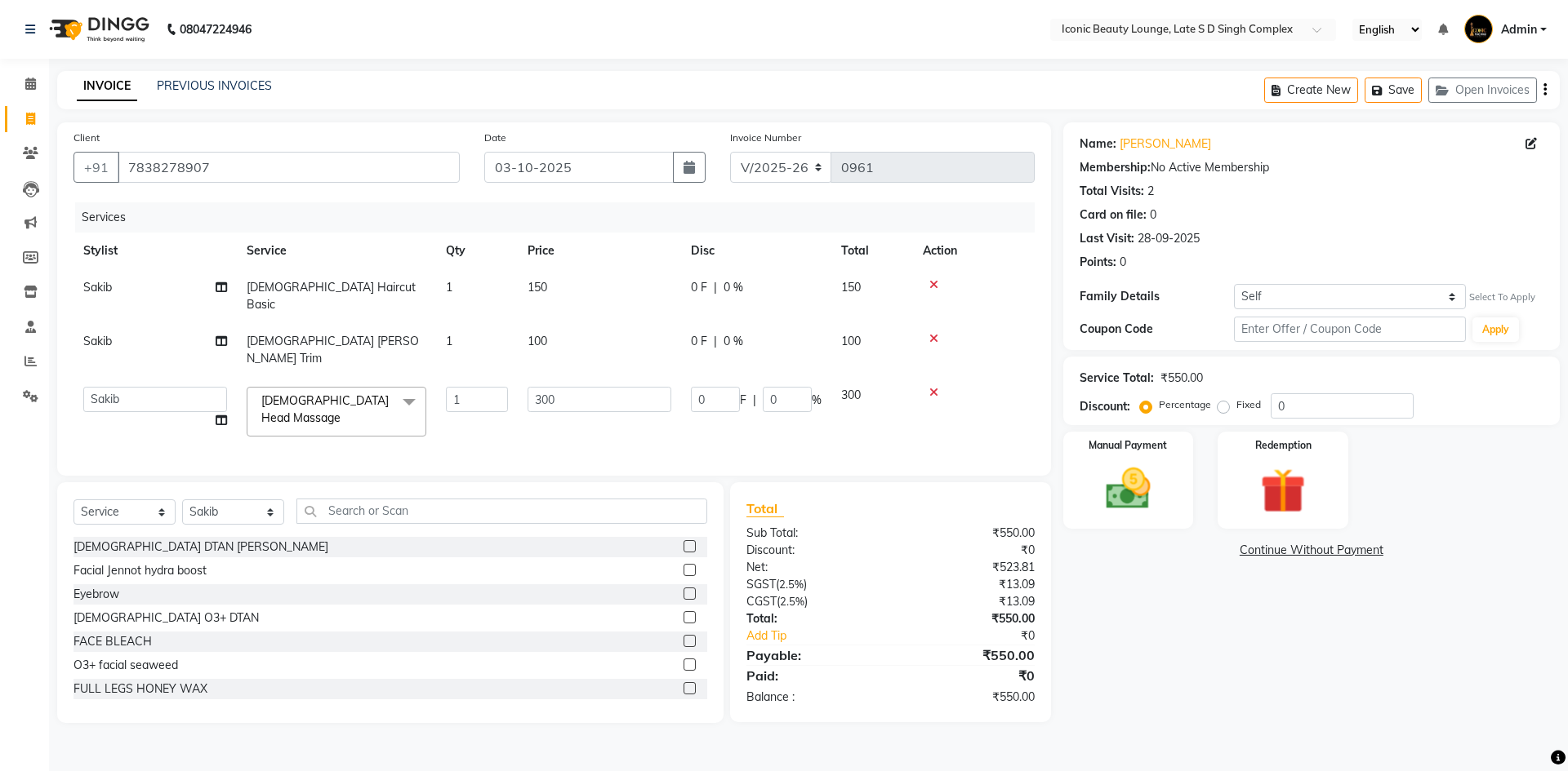
click at [929, 333] on div at bounding box center [973, 338] width 102 height 12
click at [931, 333] on icon at bounding box center [933, 338] width 9 height 12
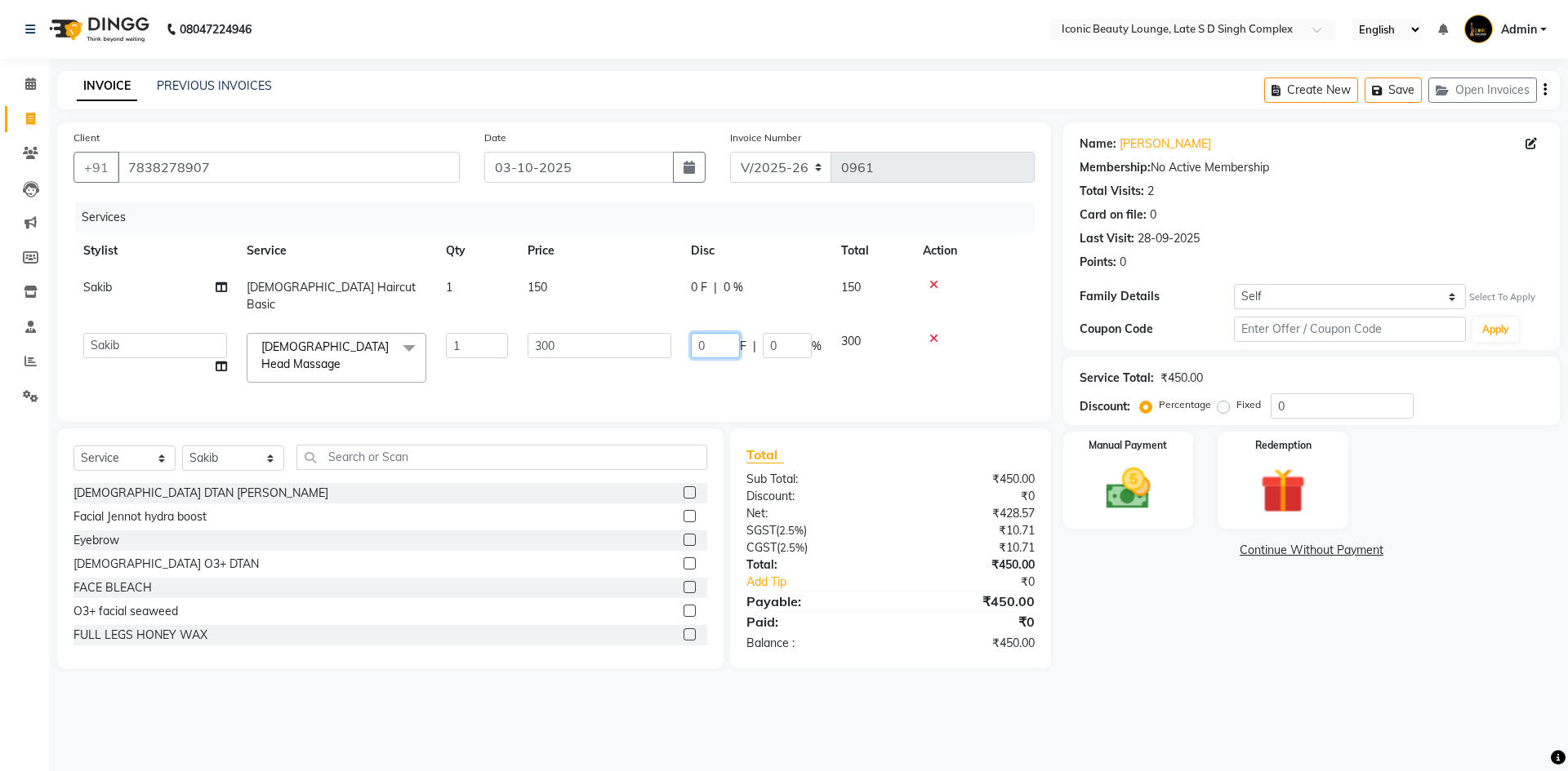
click at [728, 333] on input "0" at bounding box center [715, 345] width 49 height 25
type input "50"
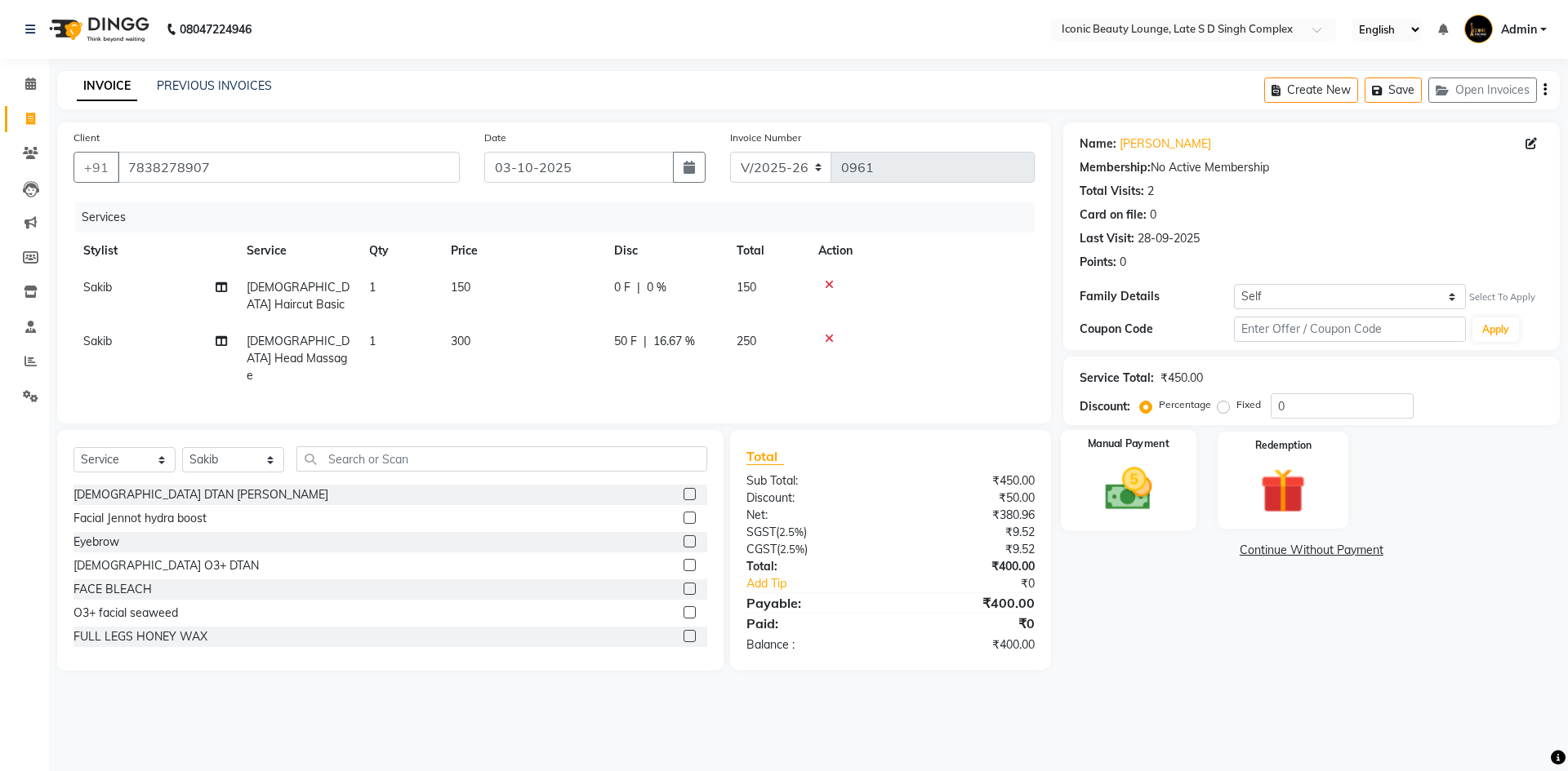
click at [1109, 483] on img at bounding box center [1128, 489] width 76 height 54
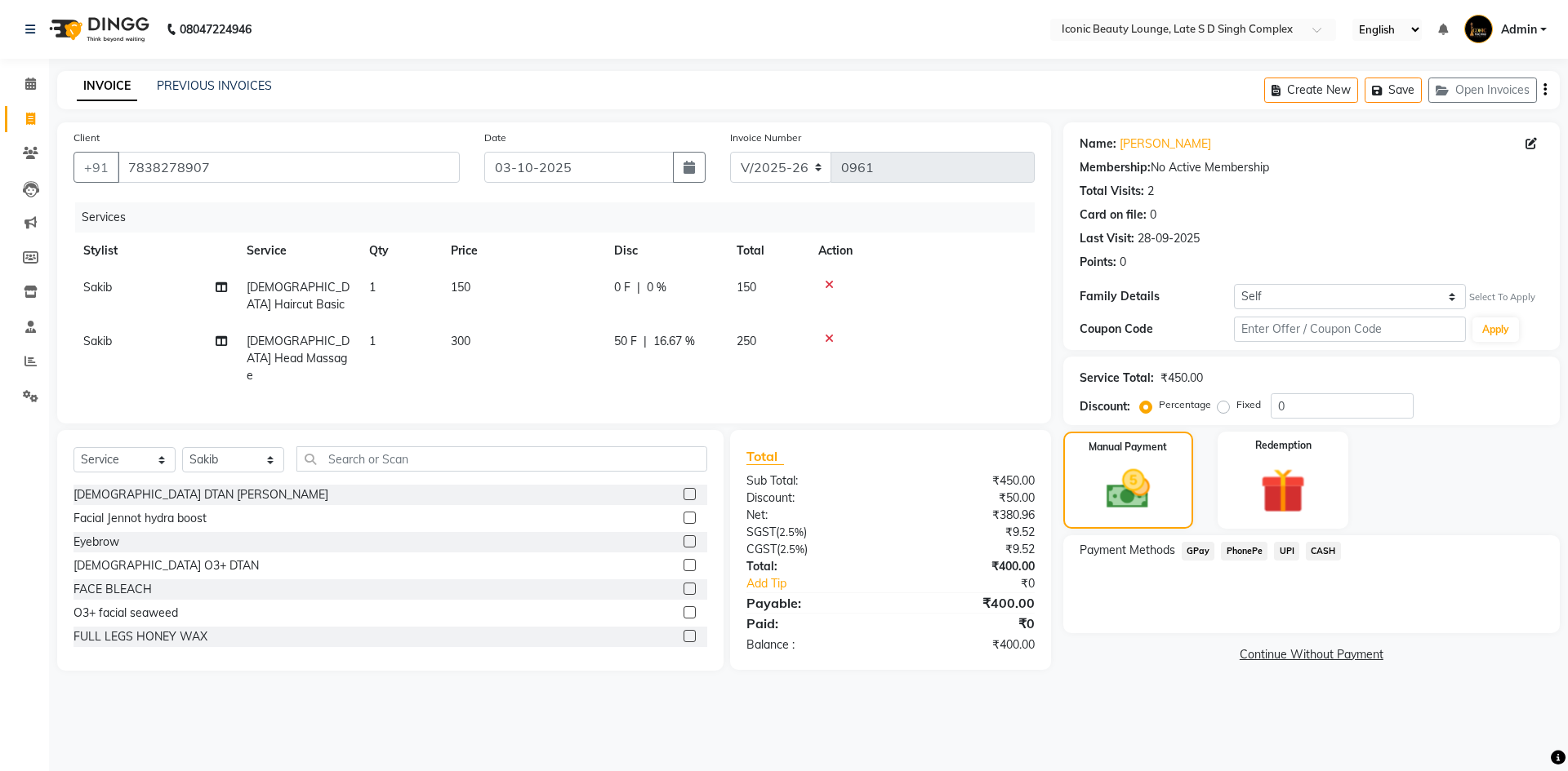
click at [1327, 550] on span "CASH" at bounding box center [1323, 551] width 35 height 19
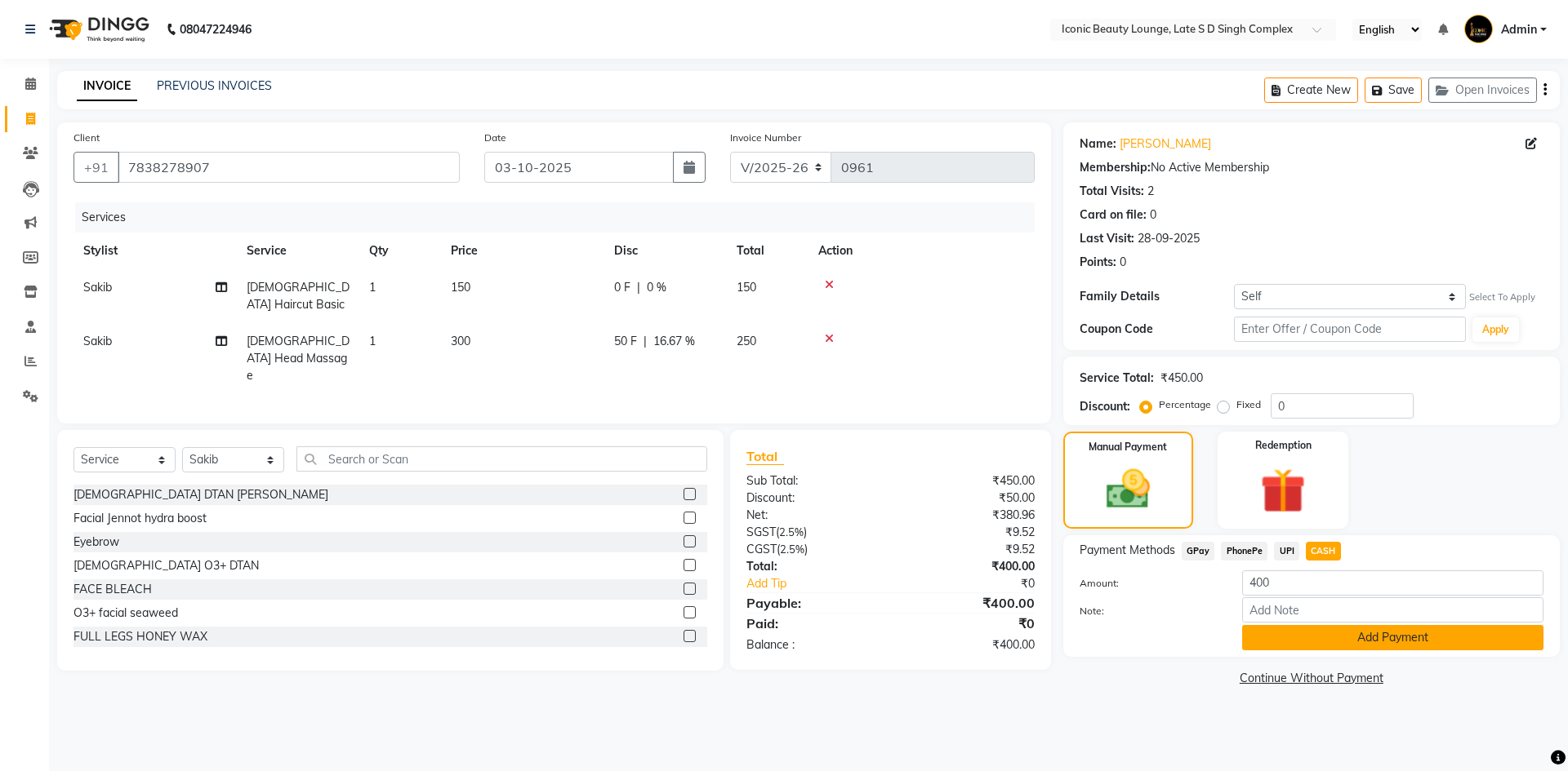
click at [1326, 630] on button "Add Payment" at bounding box center [1392, 638] width 301 height 25
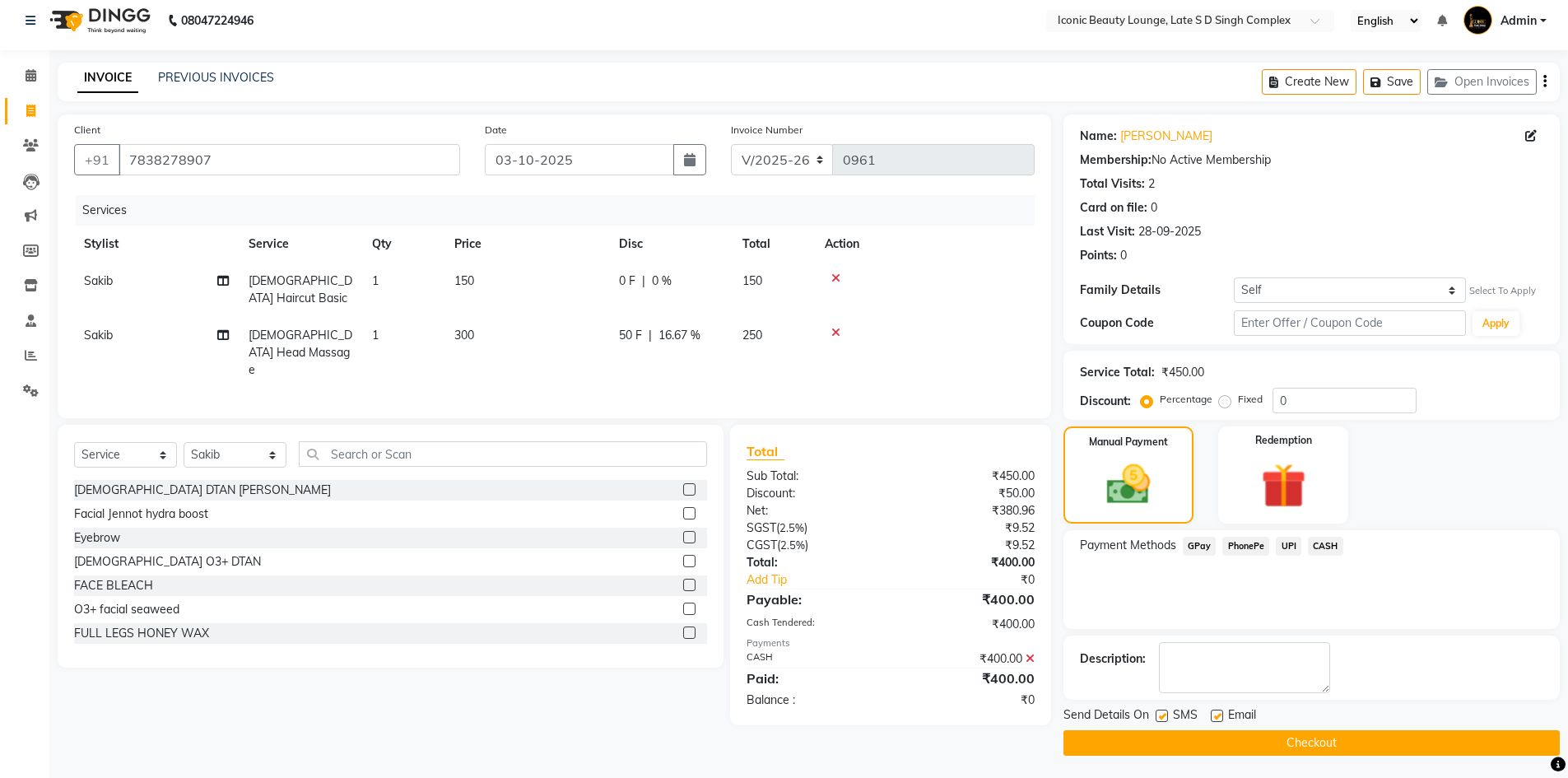
scroll to position [12, 0]
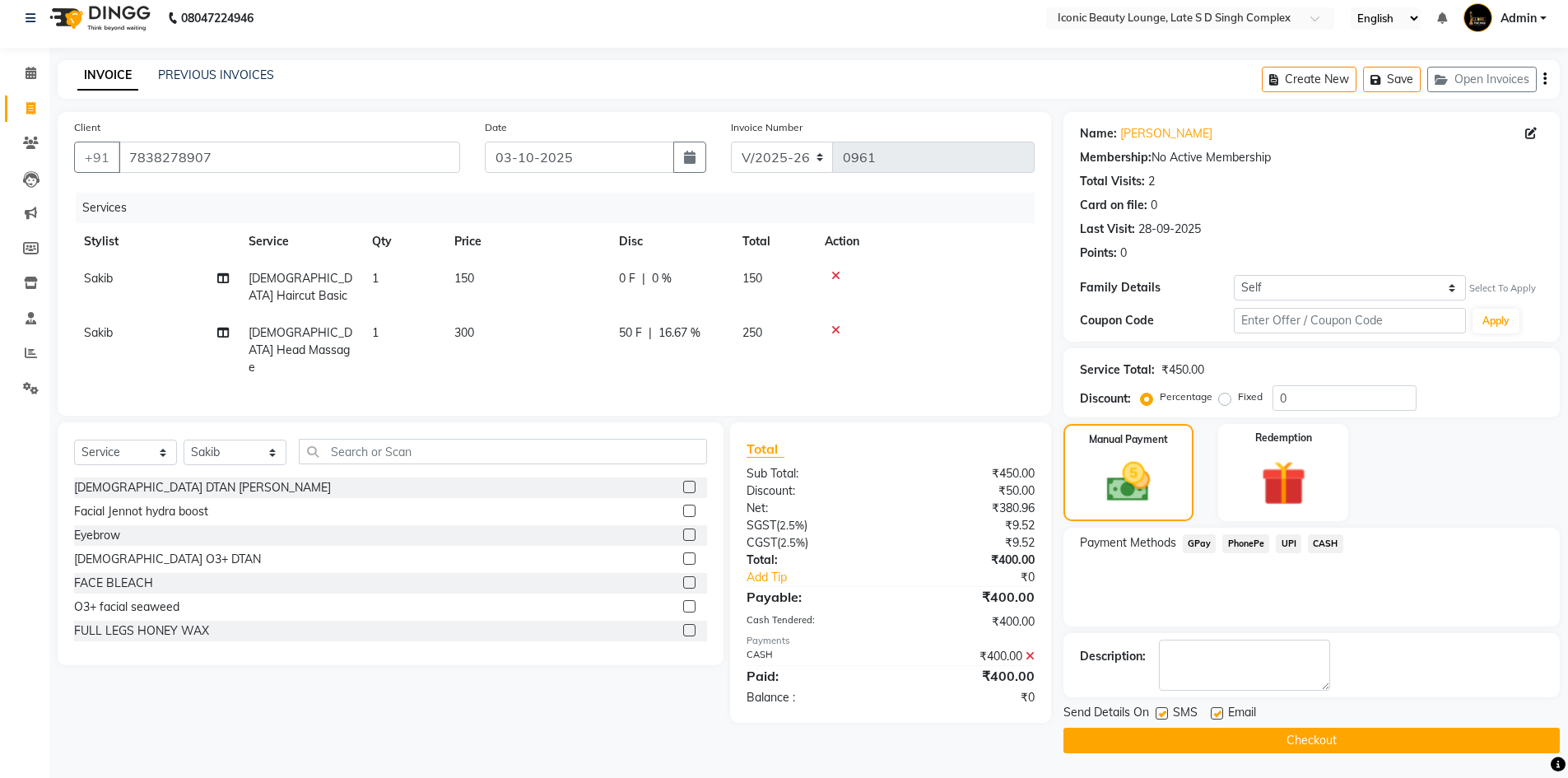
drag, startPoint x: 1350, startPoint y: 727, endPoint x: 1352, endPoint y: 742, distance: 15.1
click at [1352, 736] on button "Checkout" at bounding box center [1312, 741] width 496 height 26
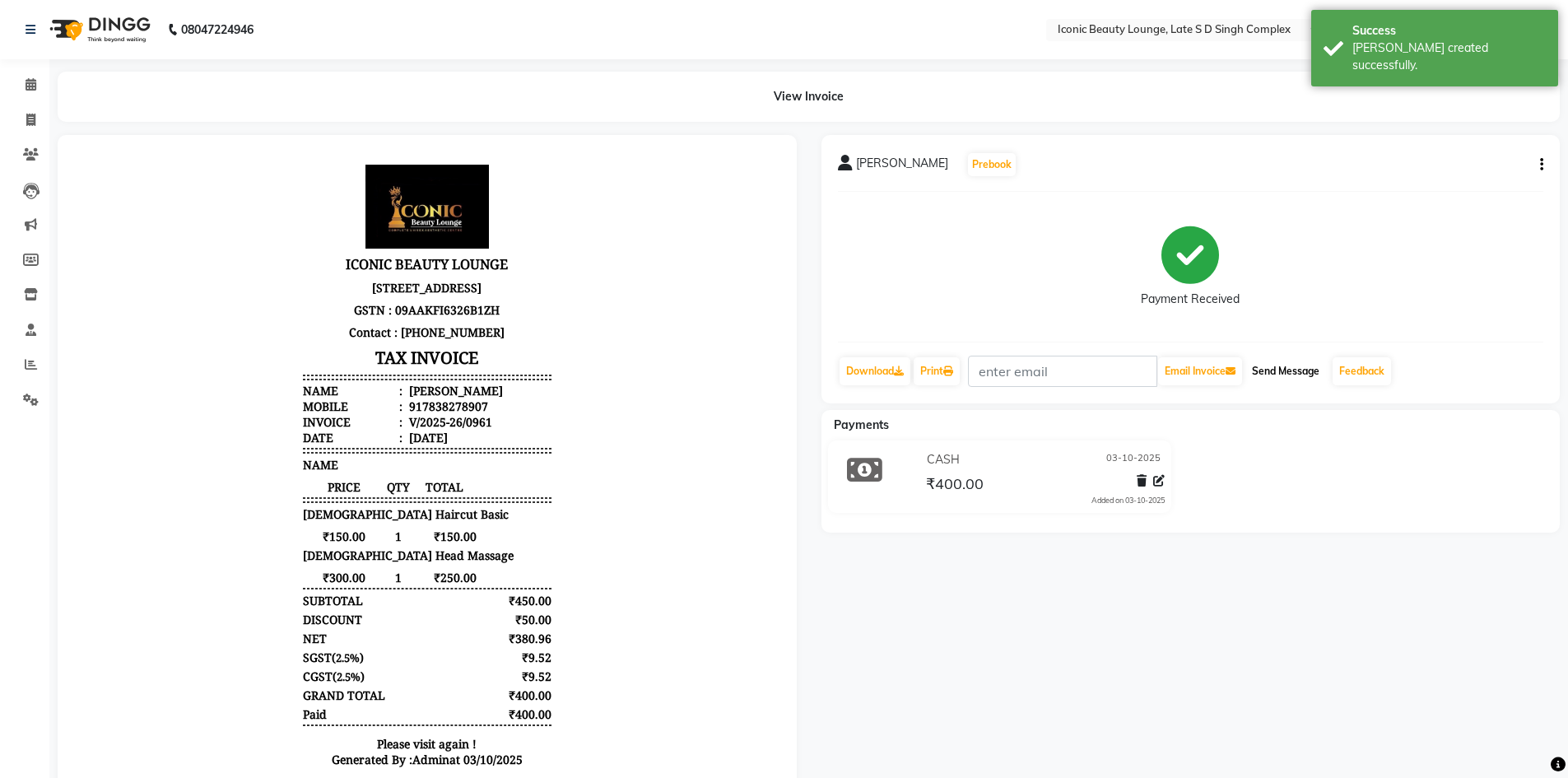
click at [1305, 373] on button "Send Message" at bounding box center [1285, 371] width 80 height 28
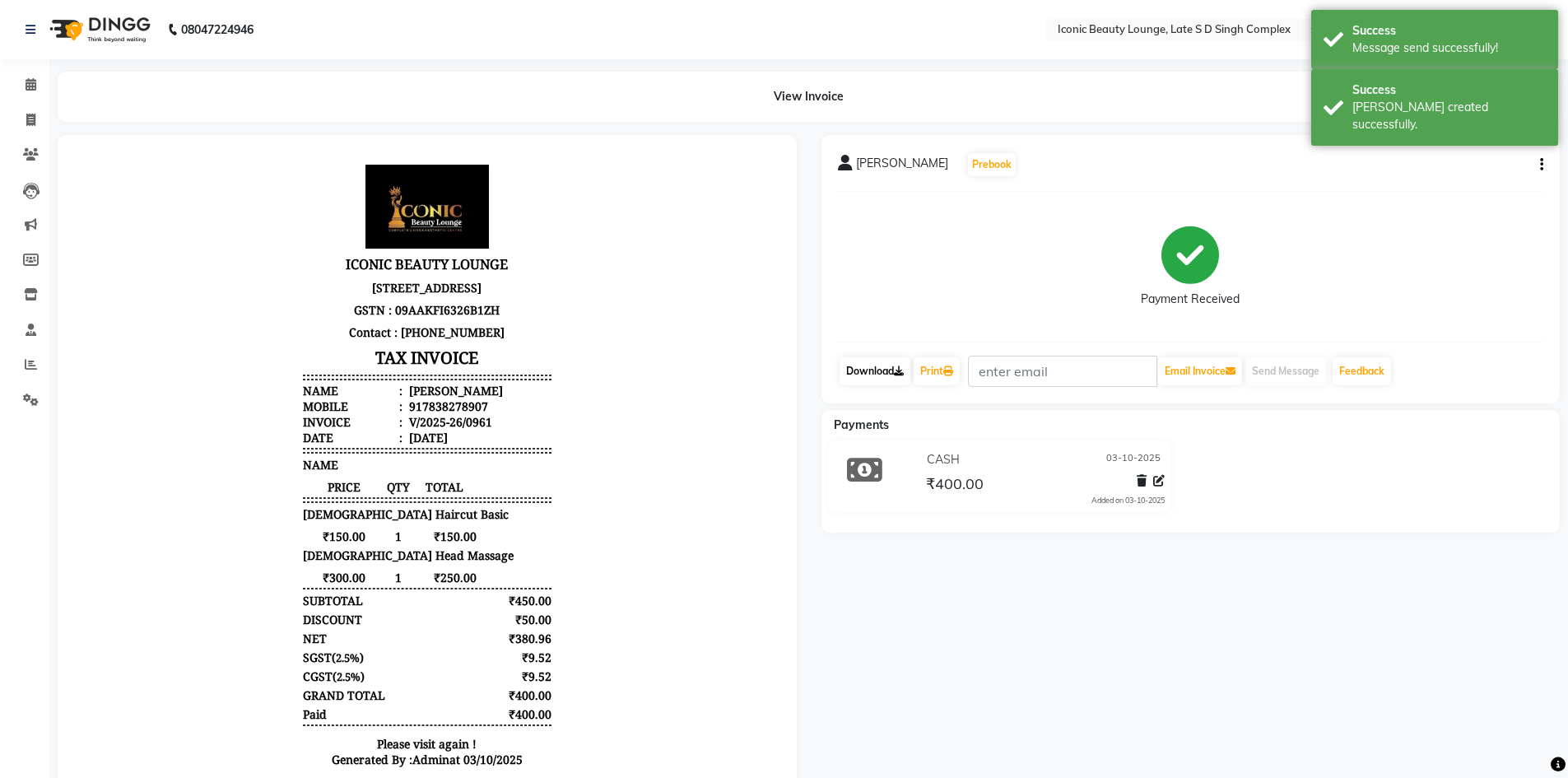
click at [868, 376] on link "Download" at bounding box center [875, 371] width 71 height 28
click at [948, 365] on link "Print" at bounding box center [936, 371] width 46 height 28
click at [28, 122] on icon at bounding box center [31, 120] width 9 height 13
select select "service"
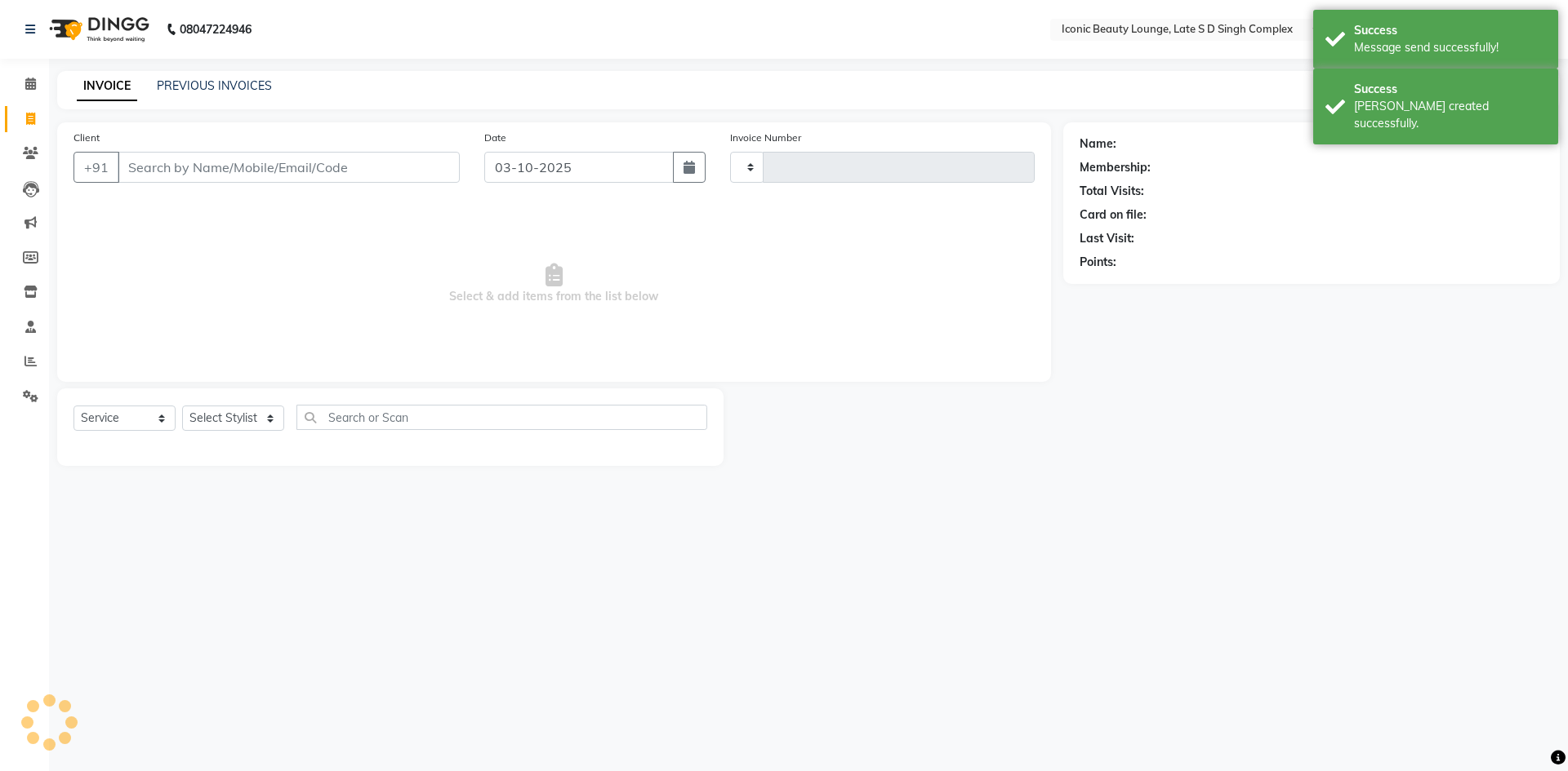
type input "0962"
select select "6614"
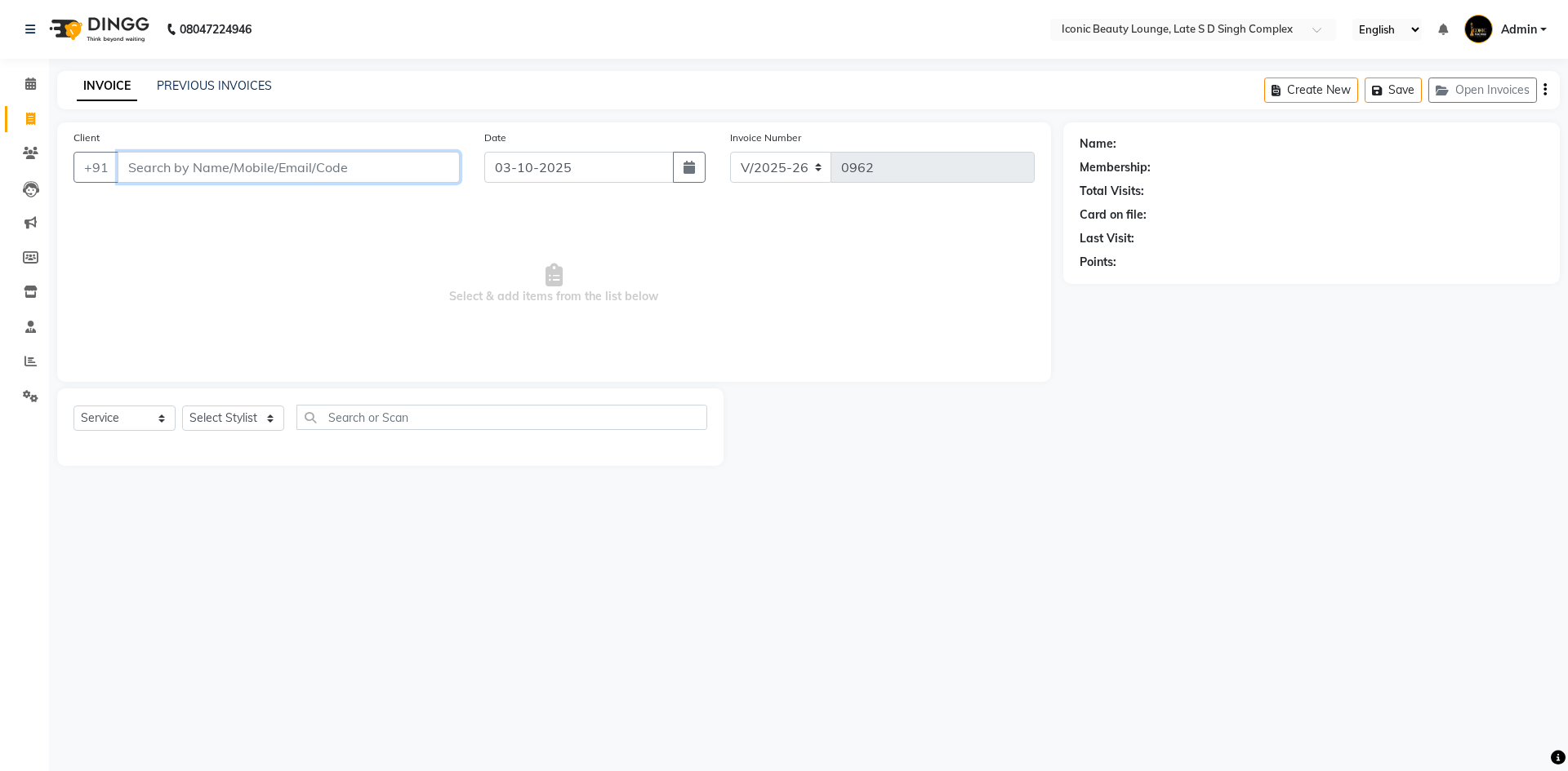
click at [199, 154] on input "Client" at bounding box center [288, 167] width 342 height 31
click at [199, 156] on input "Client" at bounding box center [288, 167] width 342 height 31
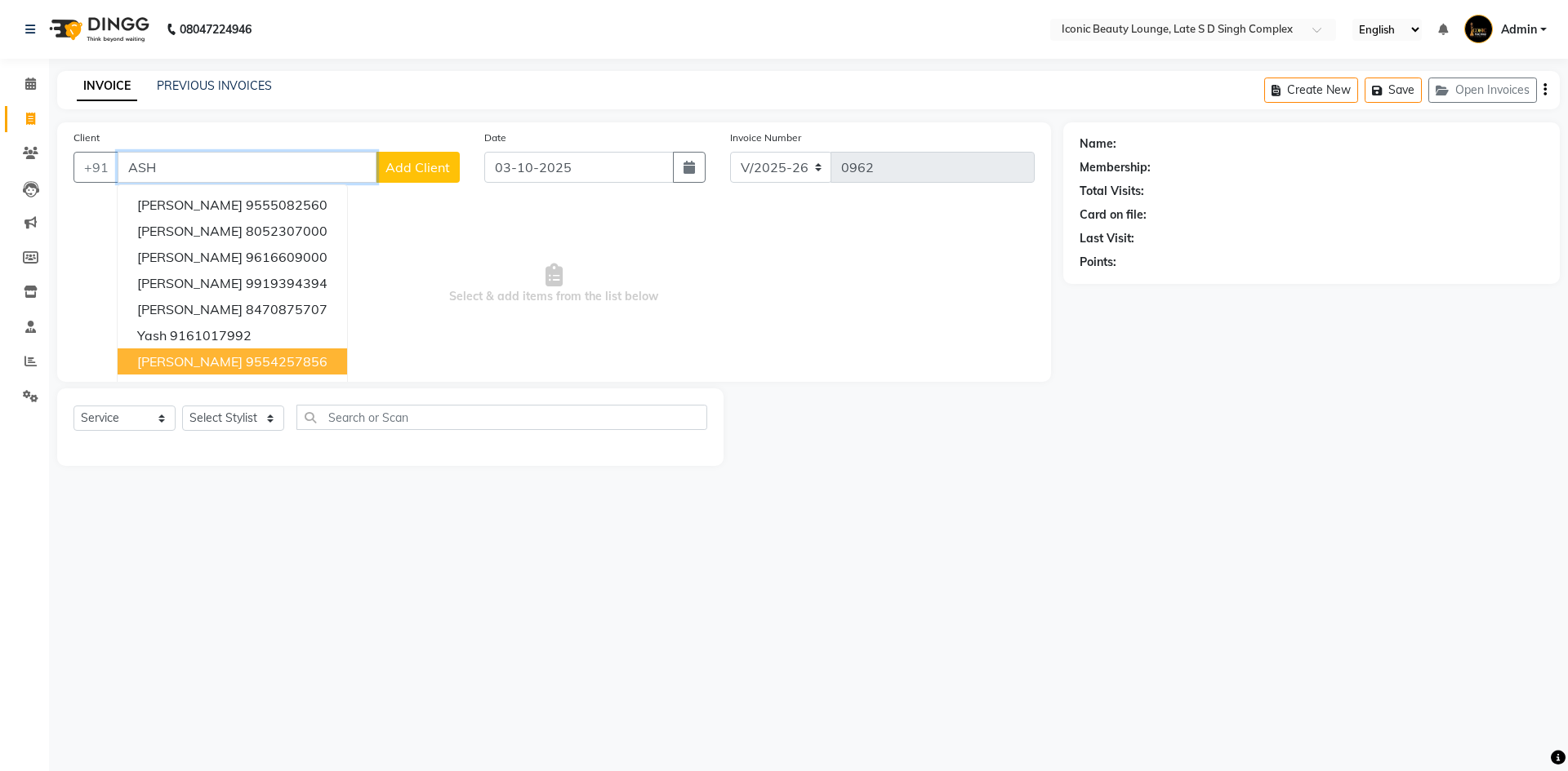
click at [256, 367] on ngb-highlight "9554257856" at bounding box center [287, 362] width 81 height 16
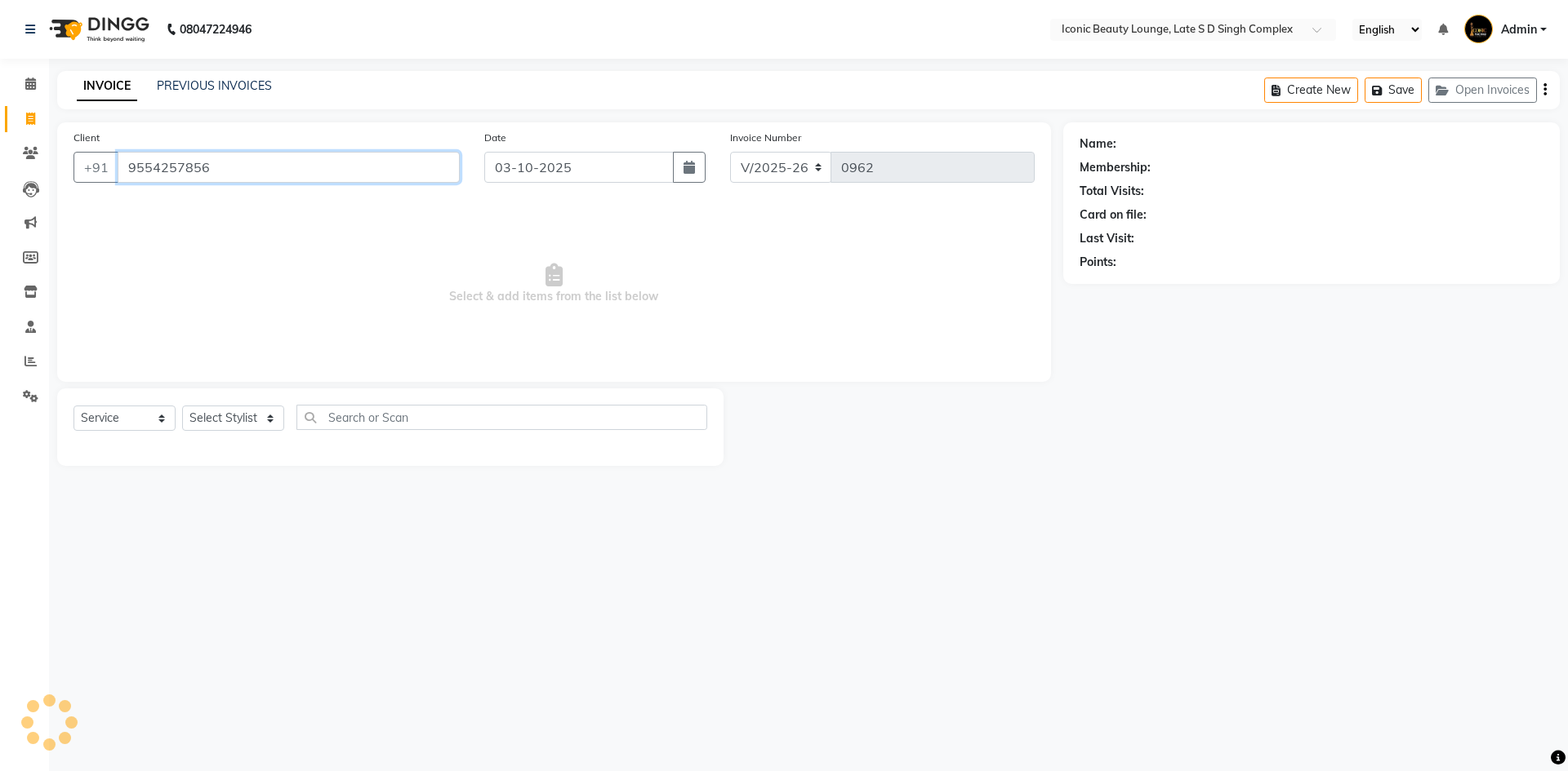
type input "9554257856"
click at [248, 426] on select "Select Stylist Aashu Fatima Neelam neha Priyanka Singh Sakib Tanu Jaiswal" at bounding box center [232, 418] width 102 height 25
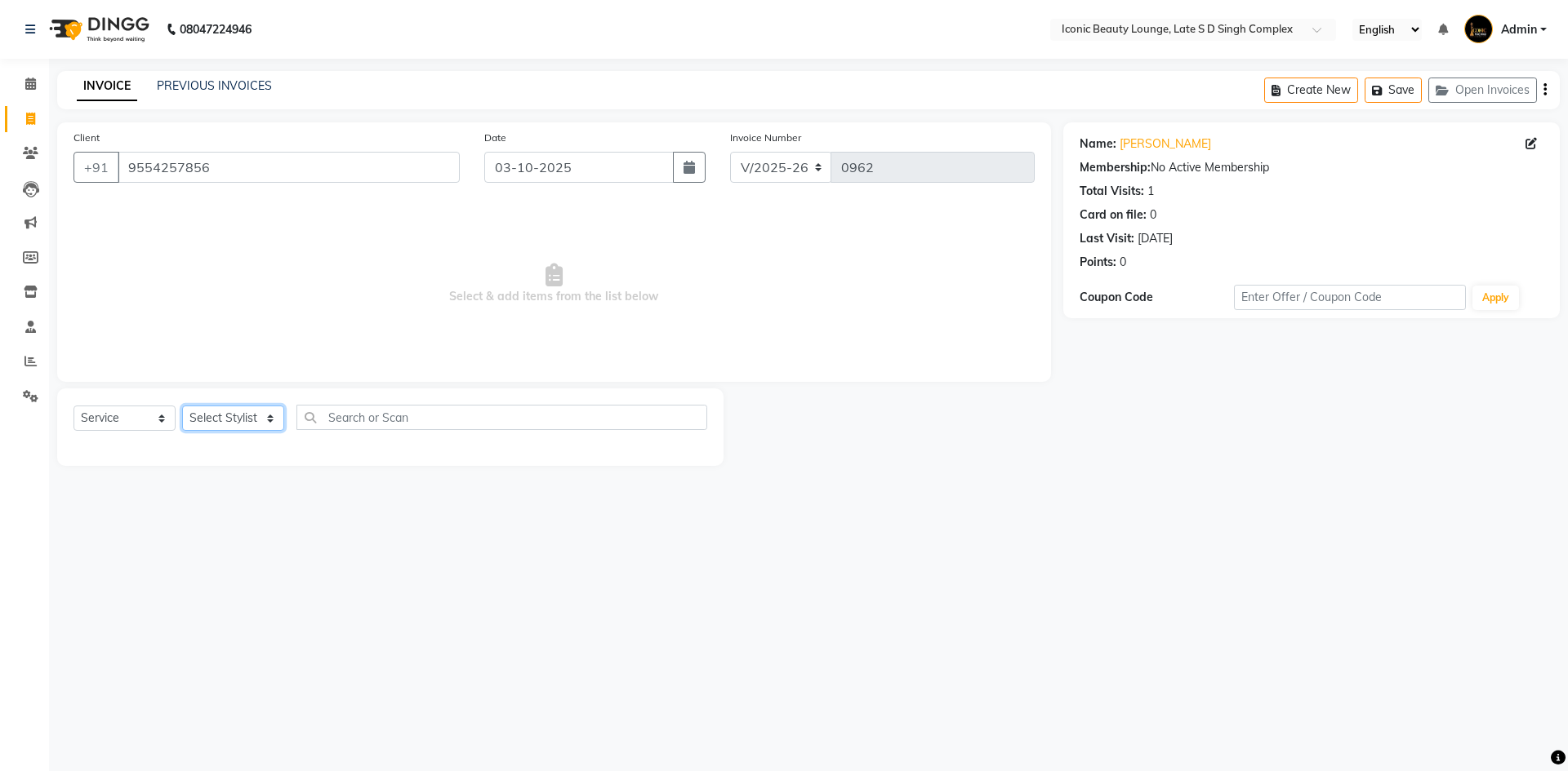
select select "50976"
click at [182, 406] on select "Select Stylist Aashu Fatima Neelam neha Priyanka Singh Sakib Tanu Jaiswal" at bounding box center [232, 418] width 102 height 25
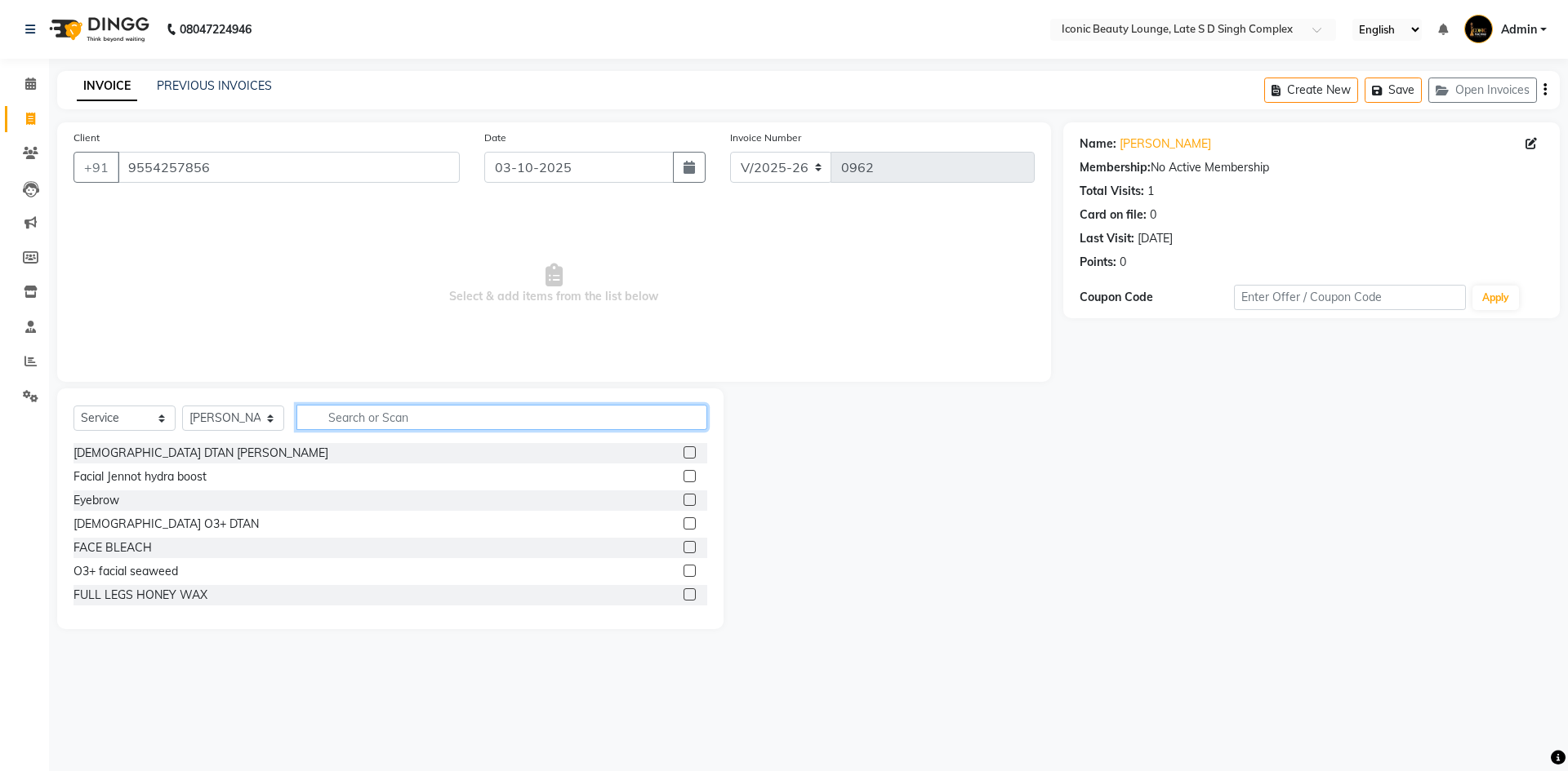
click at [415, 421] on input "text" at bounding box center [502, 418] width 411 height 25
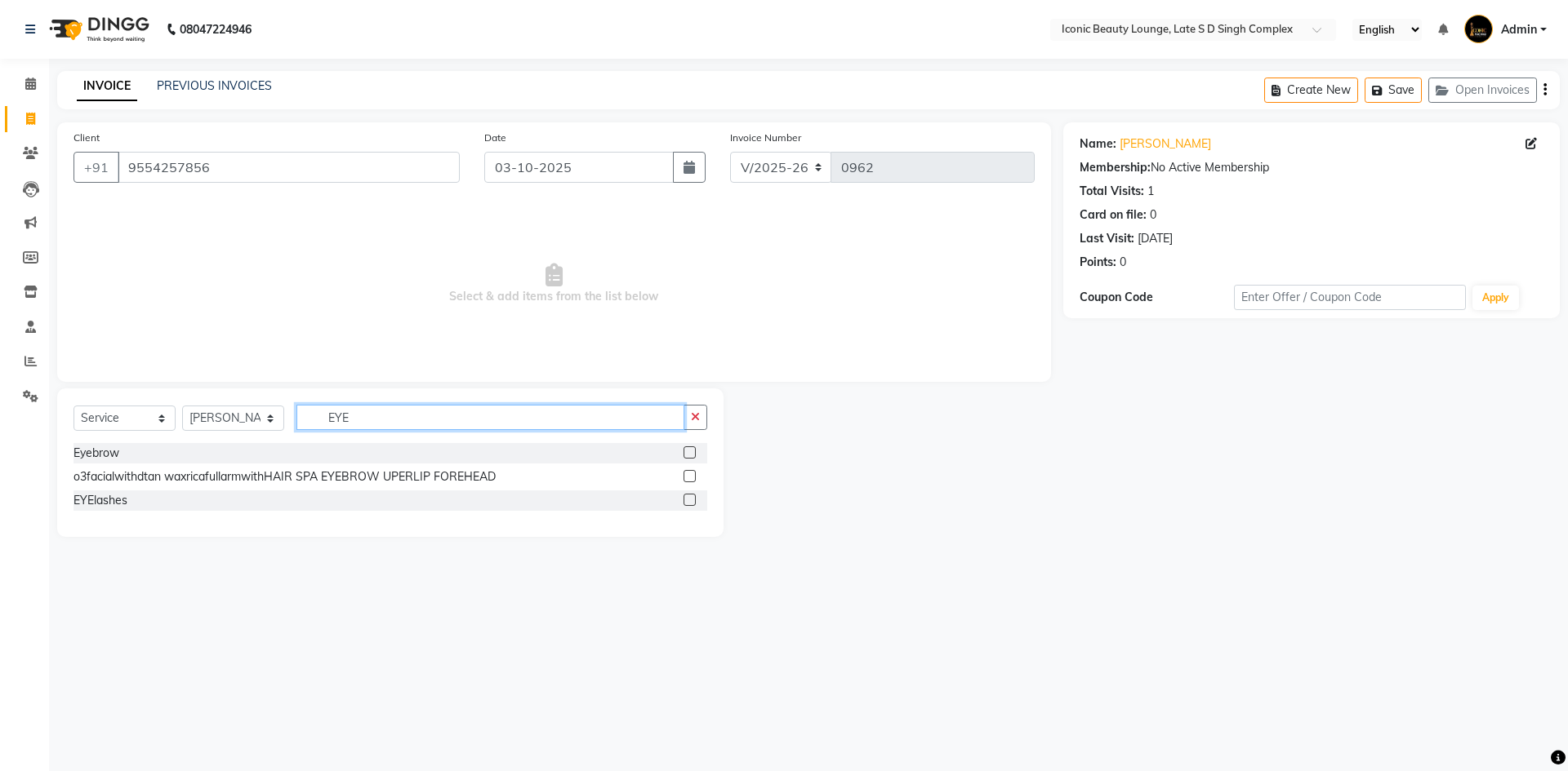
type input "EYE"
click at [687, 449] on label at bounding box center [690, 453] width 13 height 13
click at [687, 449] on input "checkbox" at bounding box center [689, 454] width 11 height 11
checkbox input "true"
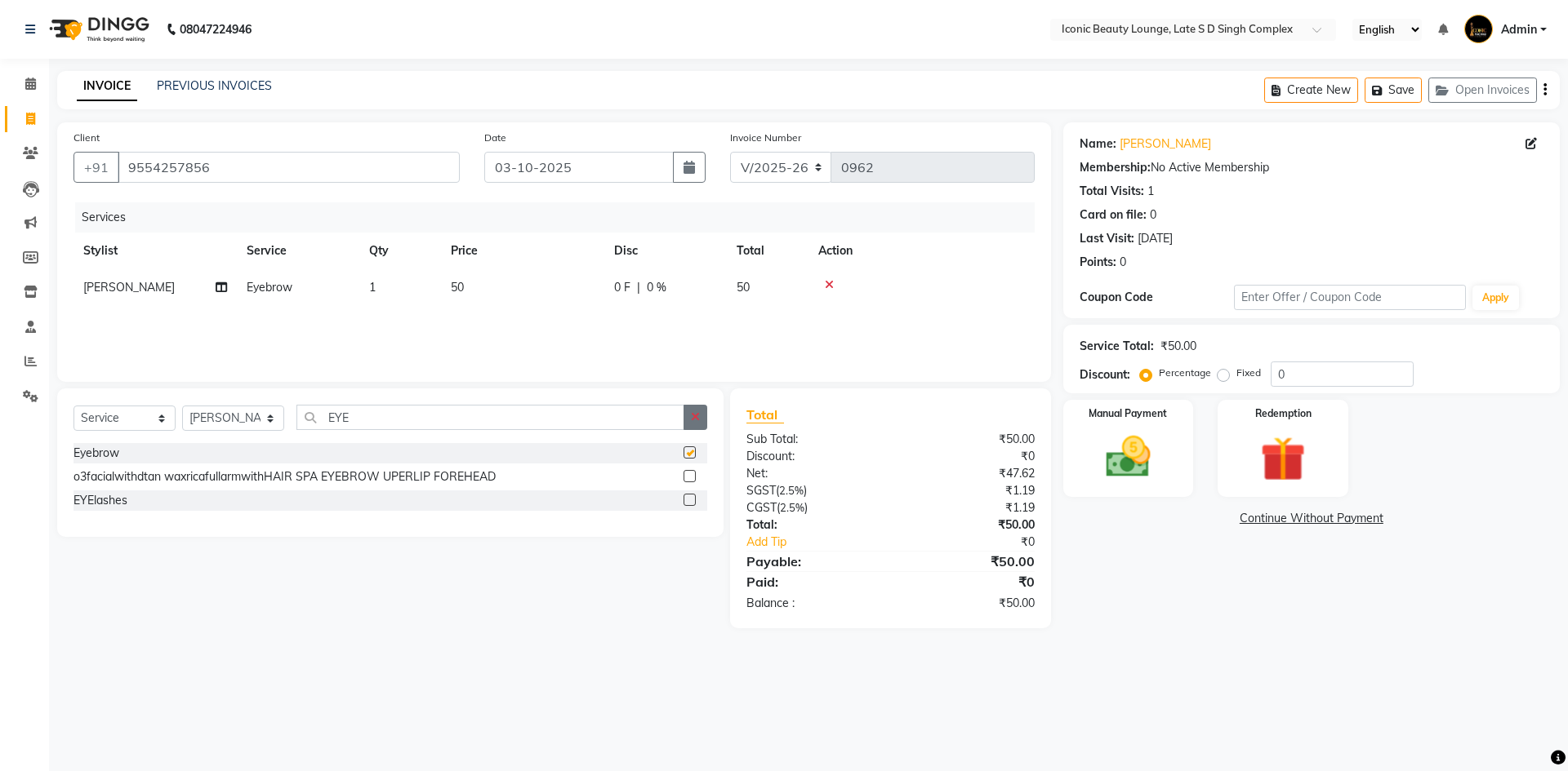
click at [689, 423] on button "button" at bounding box center [695, 418] width 24 height 25
checkbox input "false"
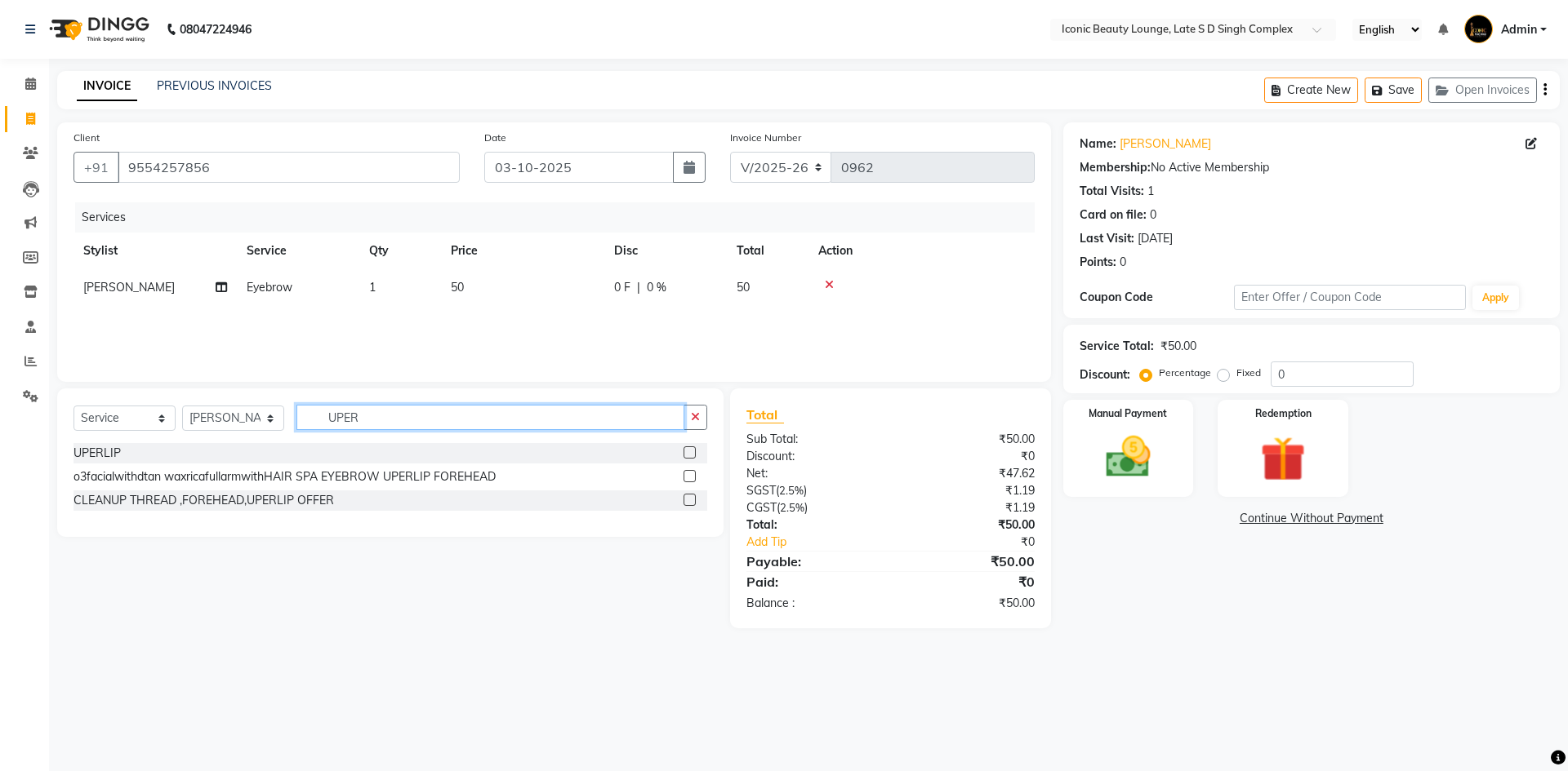
type input "UPER"
click at [686, 453] on label at bounding box center [690, 453] width 13 height 13
click at [686, 453] on input "checkbox" at bounding box center [689, 454] width 11 height 11
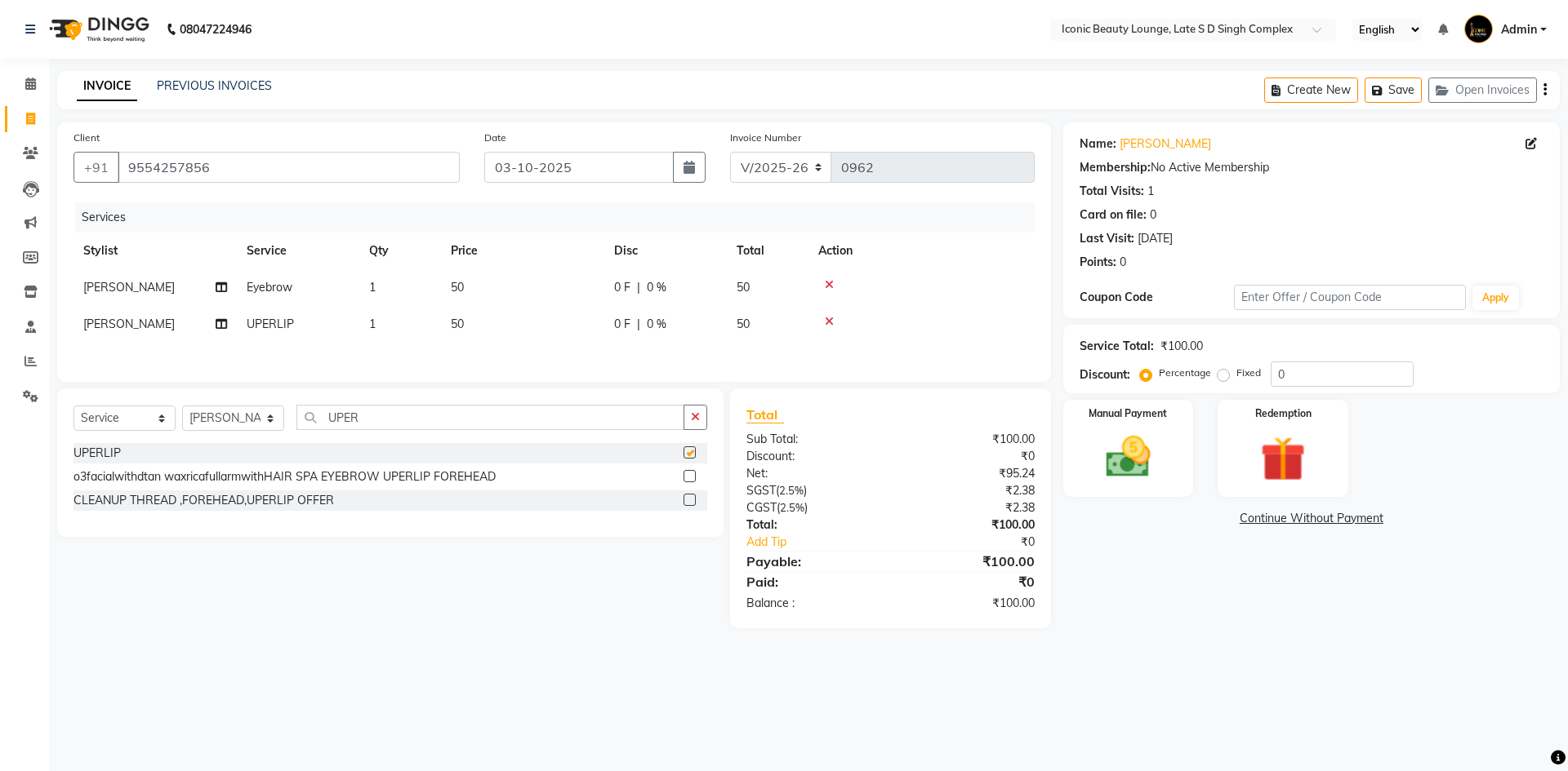
checkbox input "false"
click at [1236, 378] on label "Fixed" at bounding box center [1248, 372] width 24 height 14
click at [1221, 378] on input "Fixed" at bounding box center [1226, 372] width 12 height 12
radio input "true"
click at [1147, 435] on img at bounding box center [1128, 457] width 76 height 54
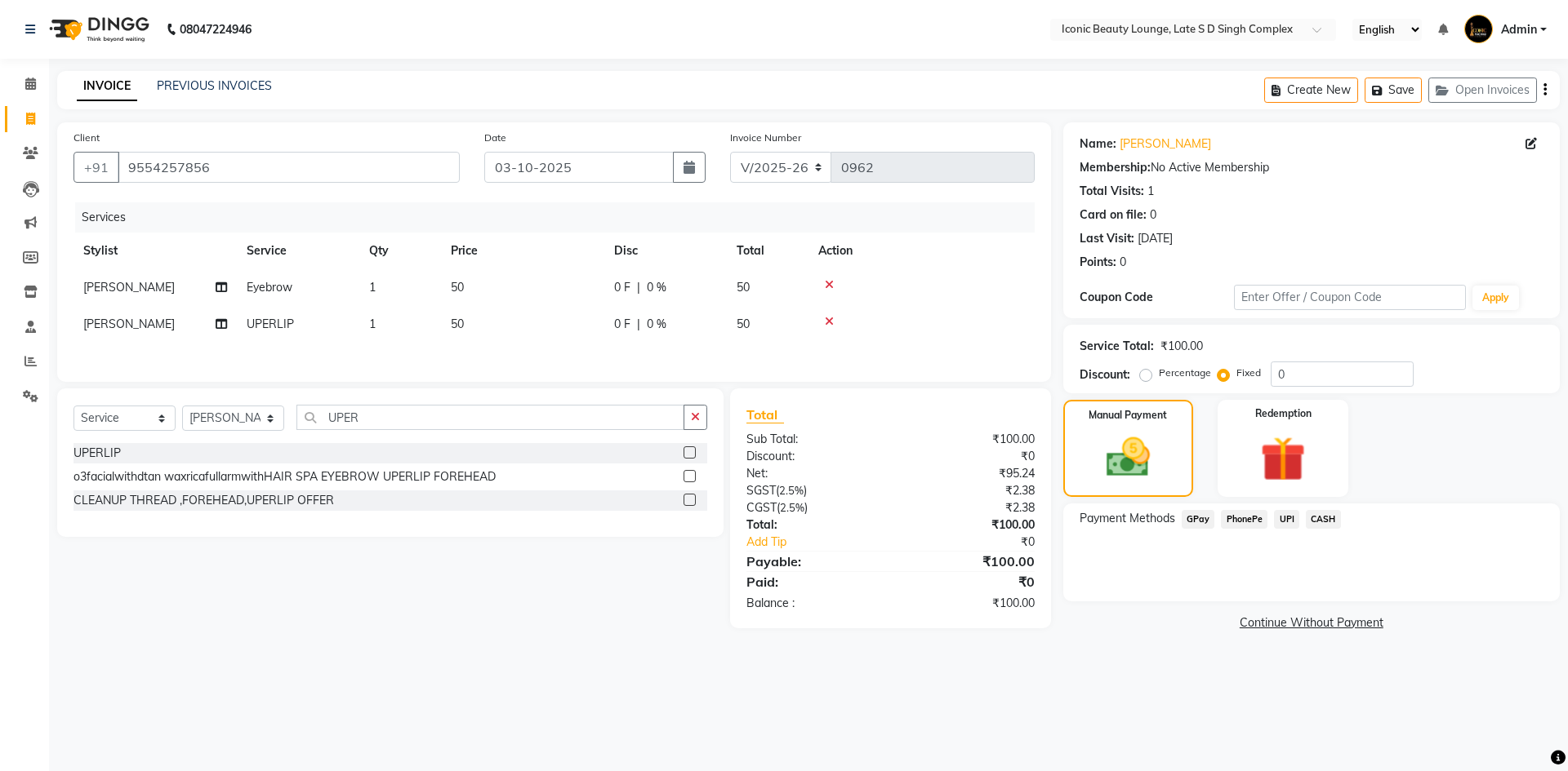
drag, startPoint x: 1281, startPoint y: 517, endPoint x: 1295, endPoint y: 533, distance: 21.3
click at [1288, 520] on span "UPI" at bounding box center [1286, 519] width 25 height 19
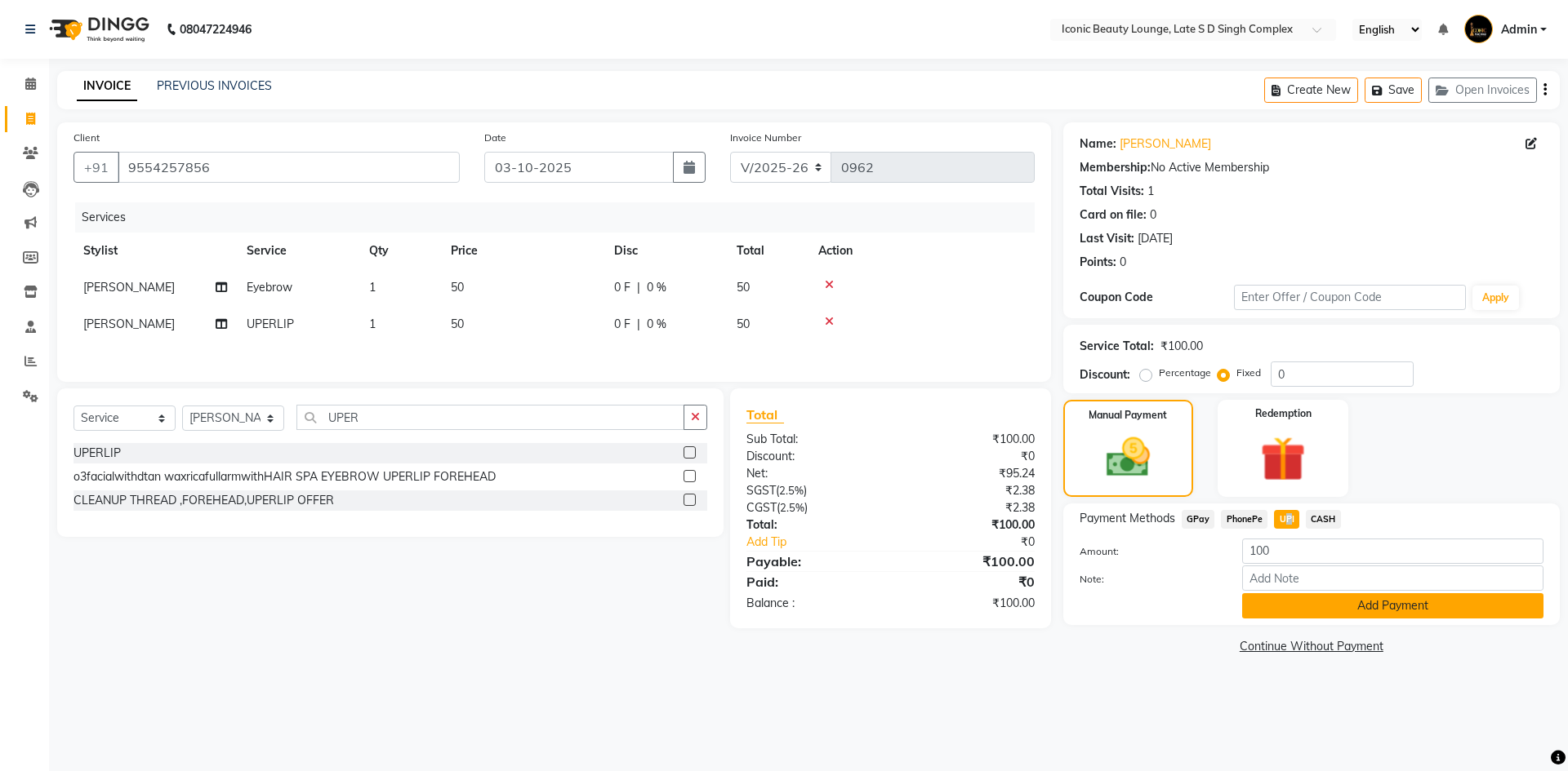
click at [1306, 606] on button "Add Payment" at bounding box center [1392, 606] width 301 height 25
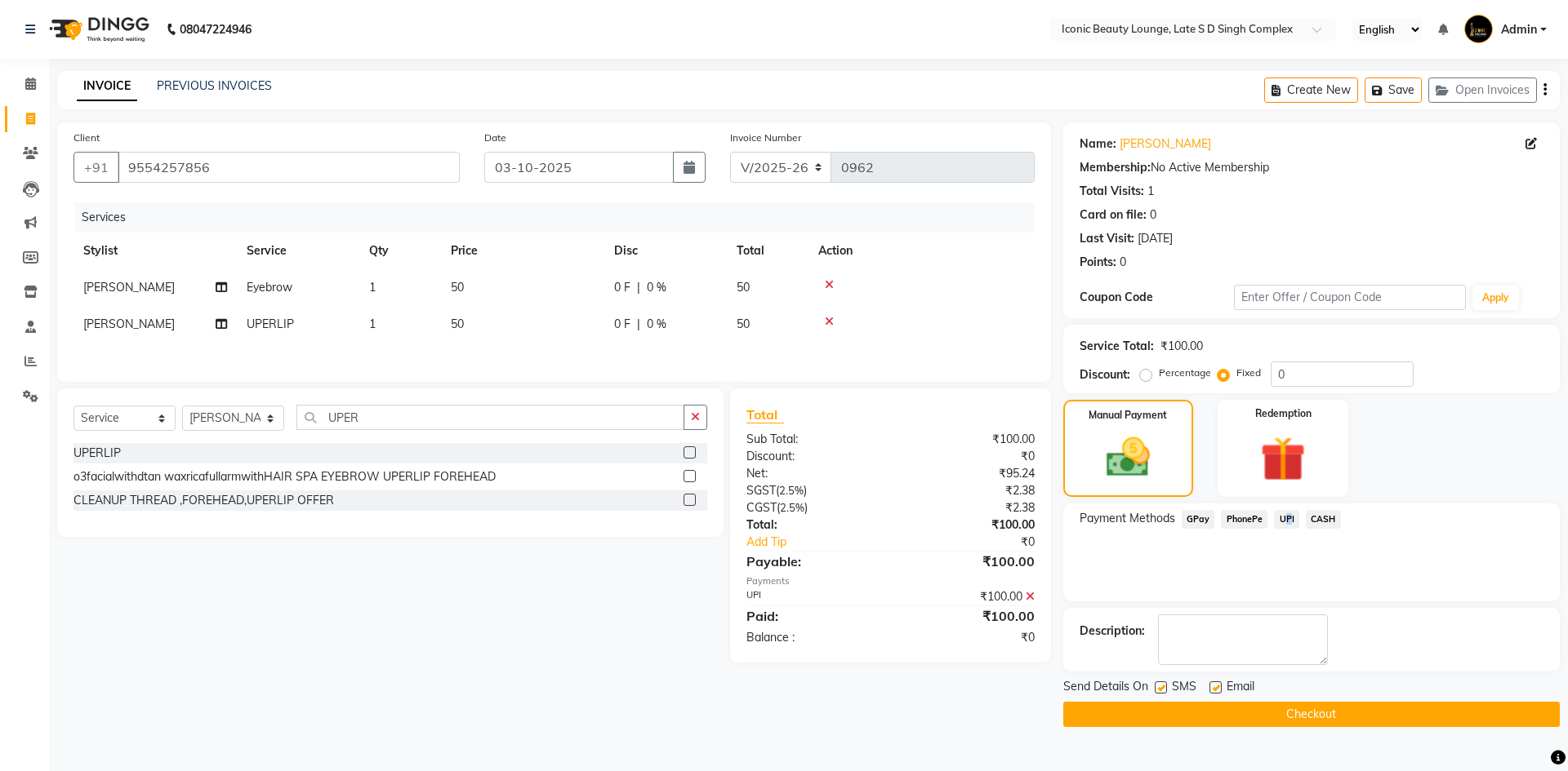
drag, startPoint x: 1287, startPoint y: 703, endPoint x: 1290, endPoint y: 718, distance: 15.3
click at [1289, 714] on button "Checkout" at bounding box center [1311, 714] width 496 height 25
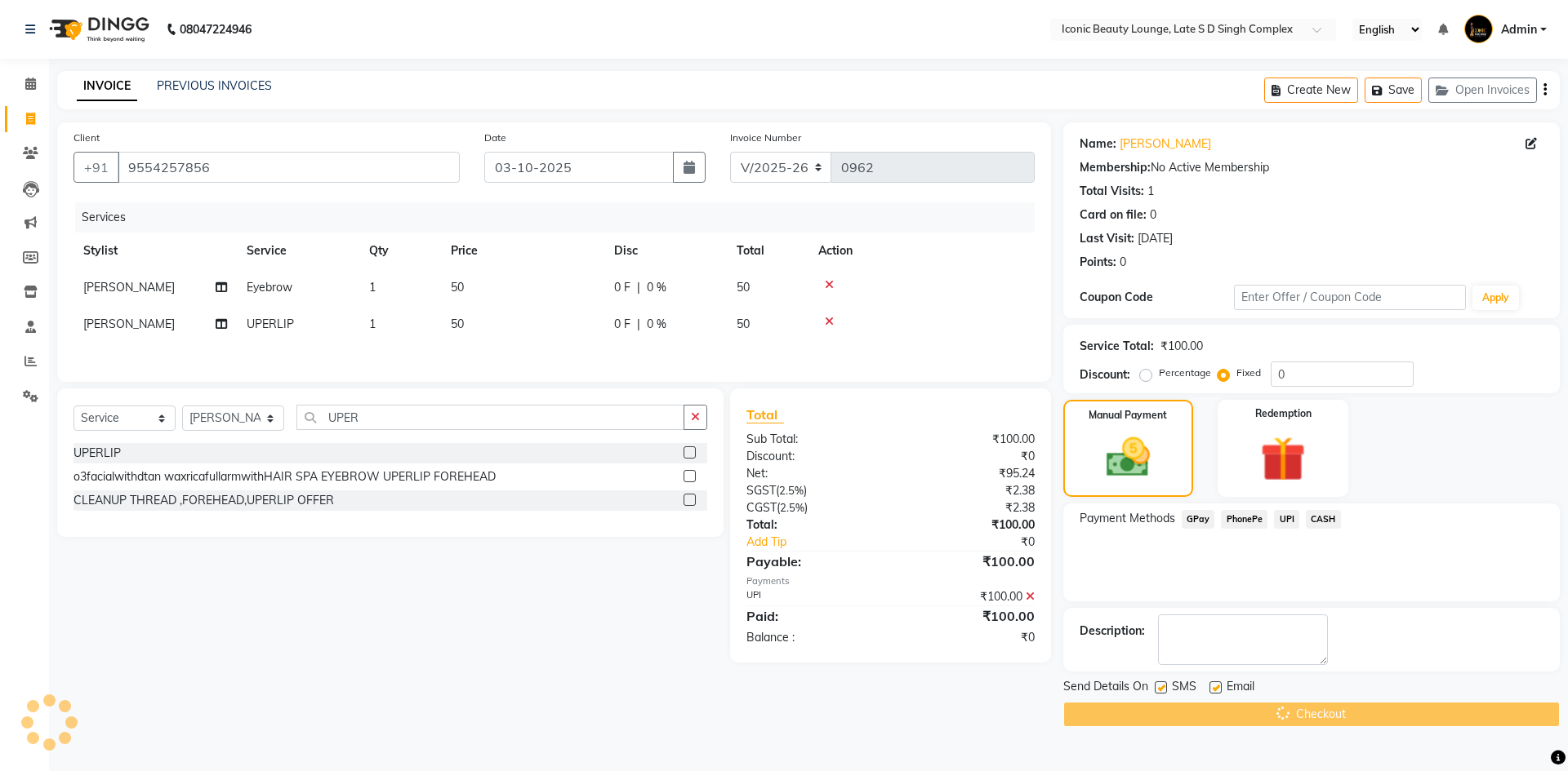
click at [1279, 719] on div "Checkout" at bounding box center [1311, 714] width 496 height 25
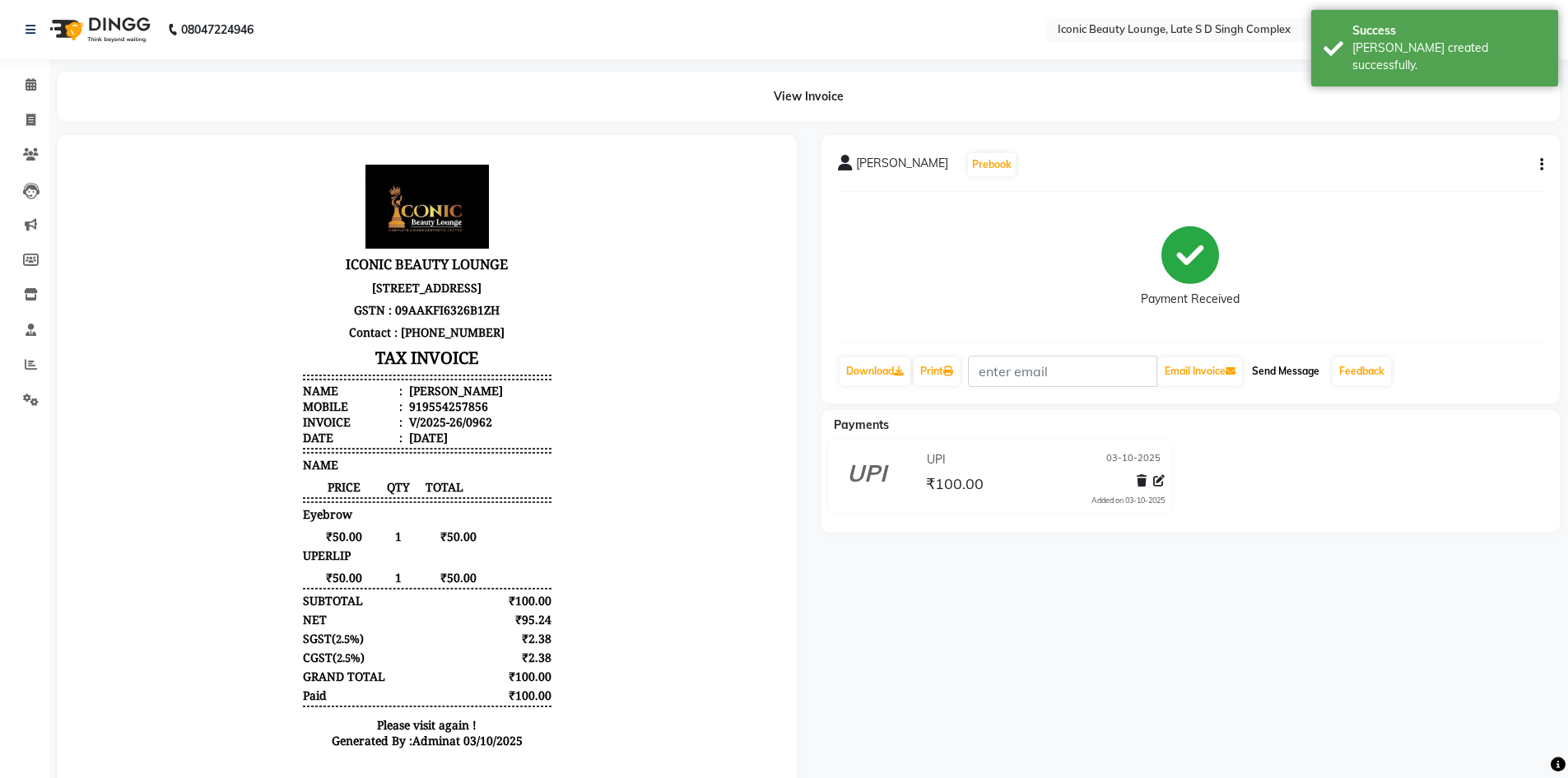
click at [1293, 367] on button "Send Message" at bounding box center [1285, 371] width 80 height 28
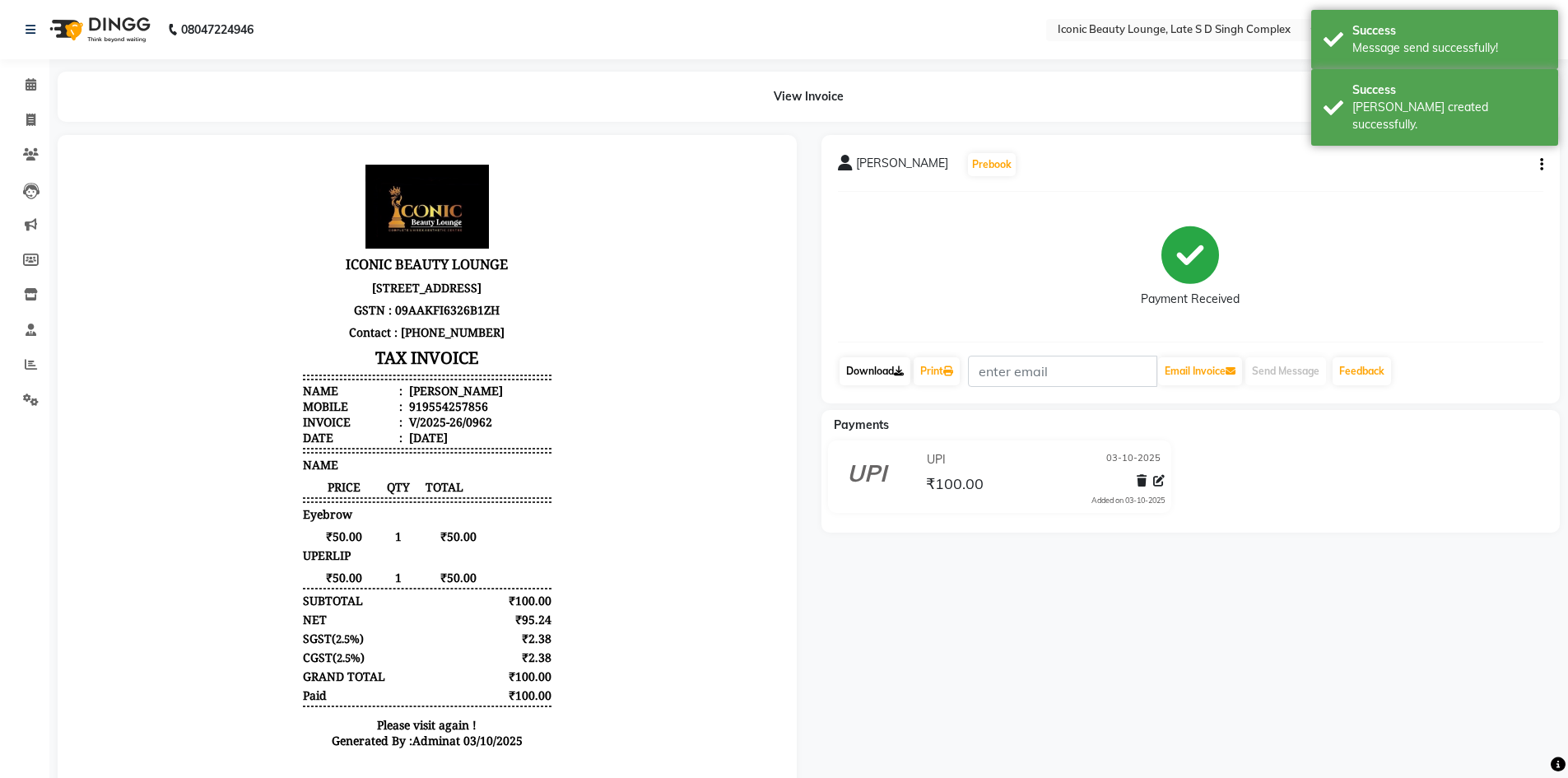
click at [866, 371] on link "Download" at bounding box center [875, 371] width 71 height 28
click at [933, 363] on link "Print" at bounding box center [936, 371] width 46 height 28
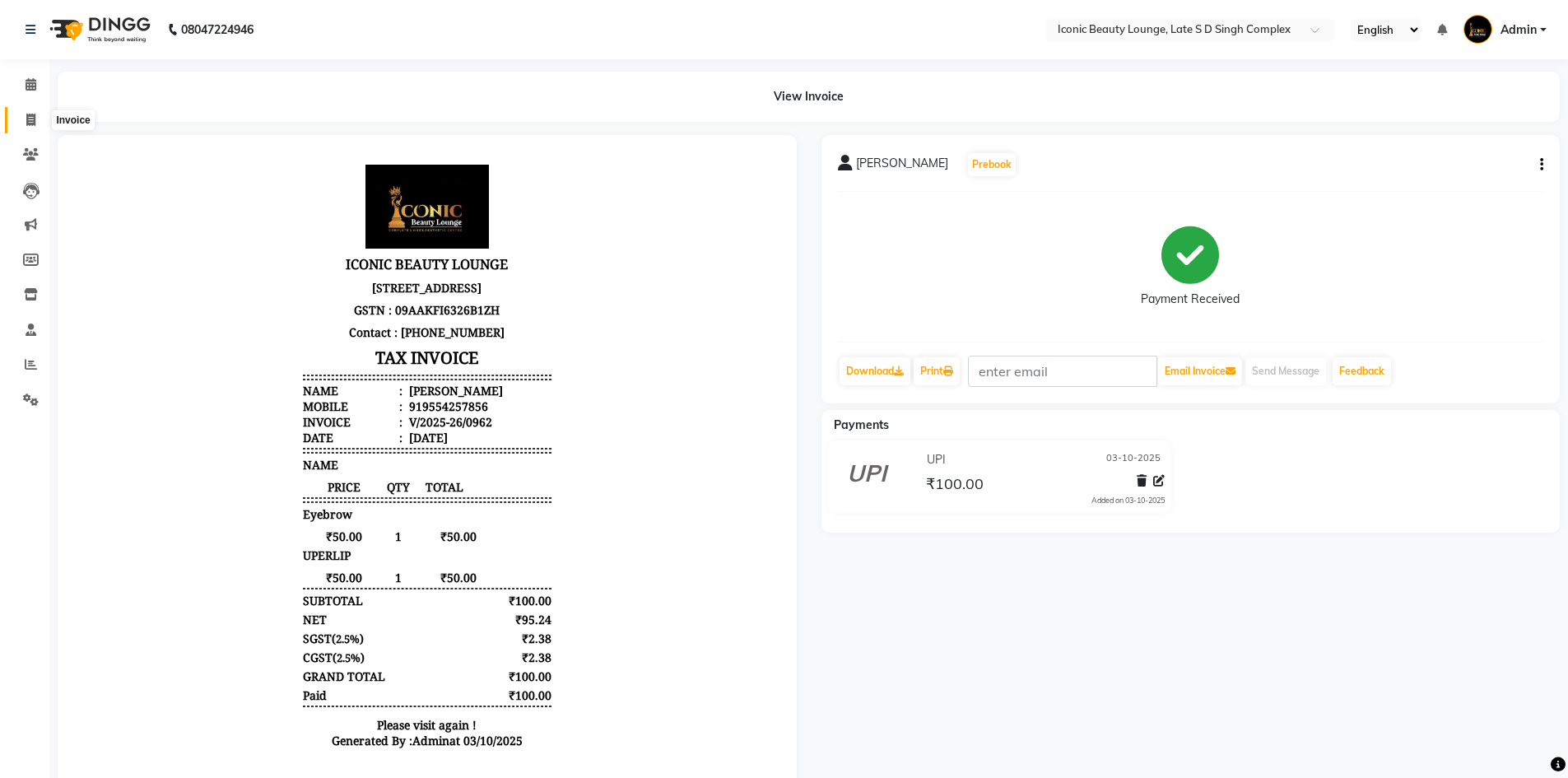
click at [23, 111] on span at bounding box center [31, 120] width 29 height 19
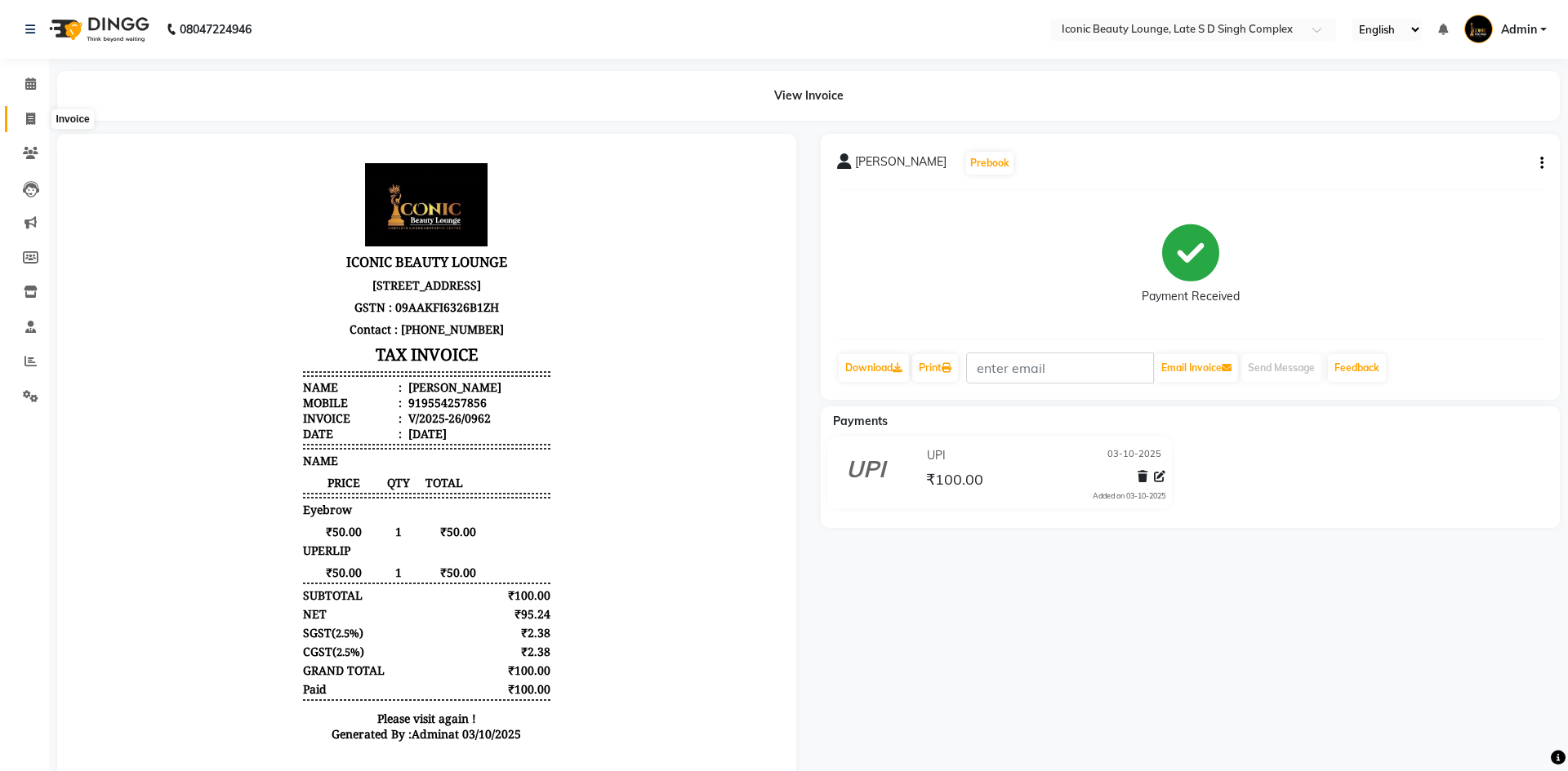
select select "service"
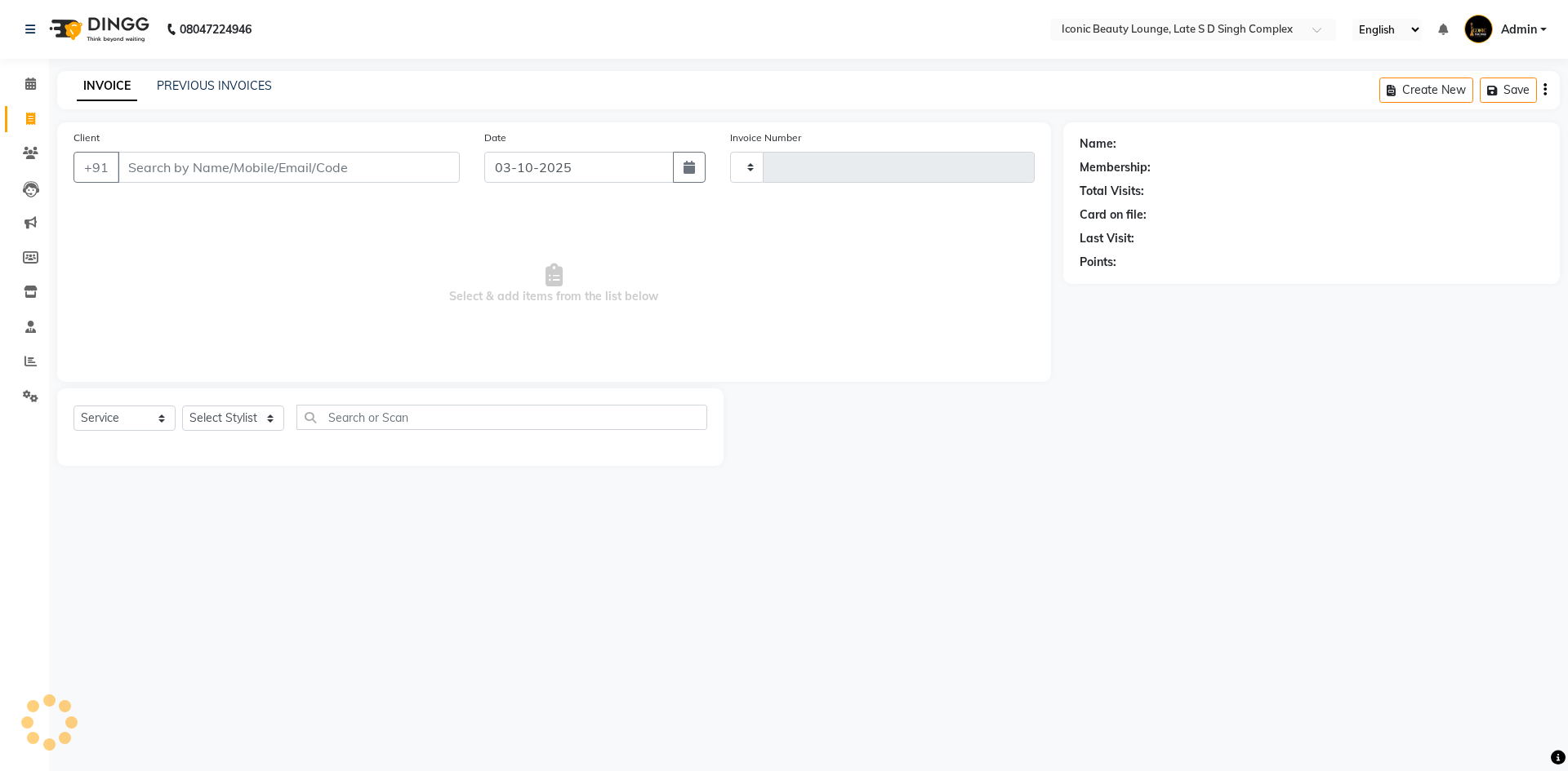
type input "0963"
select select "6614"
click at [201, 80] on link "PREVIOUS INVOICES" at bounding box center [213, 86] width 115 height 14
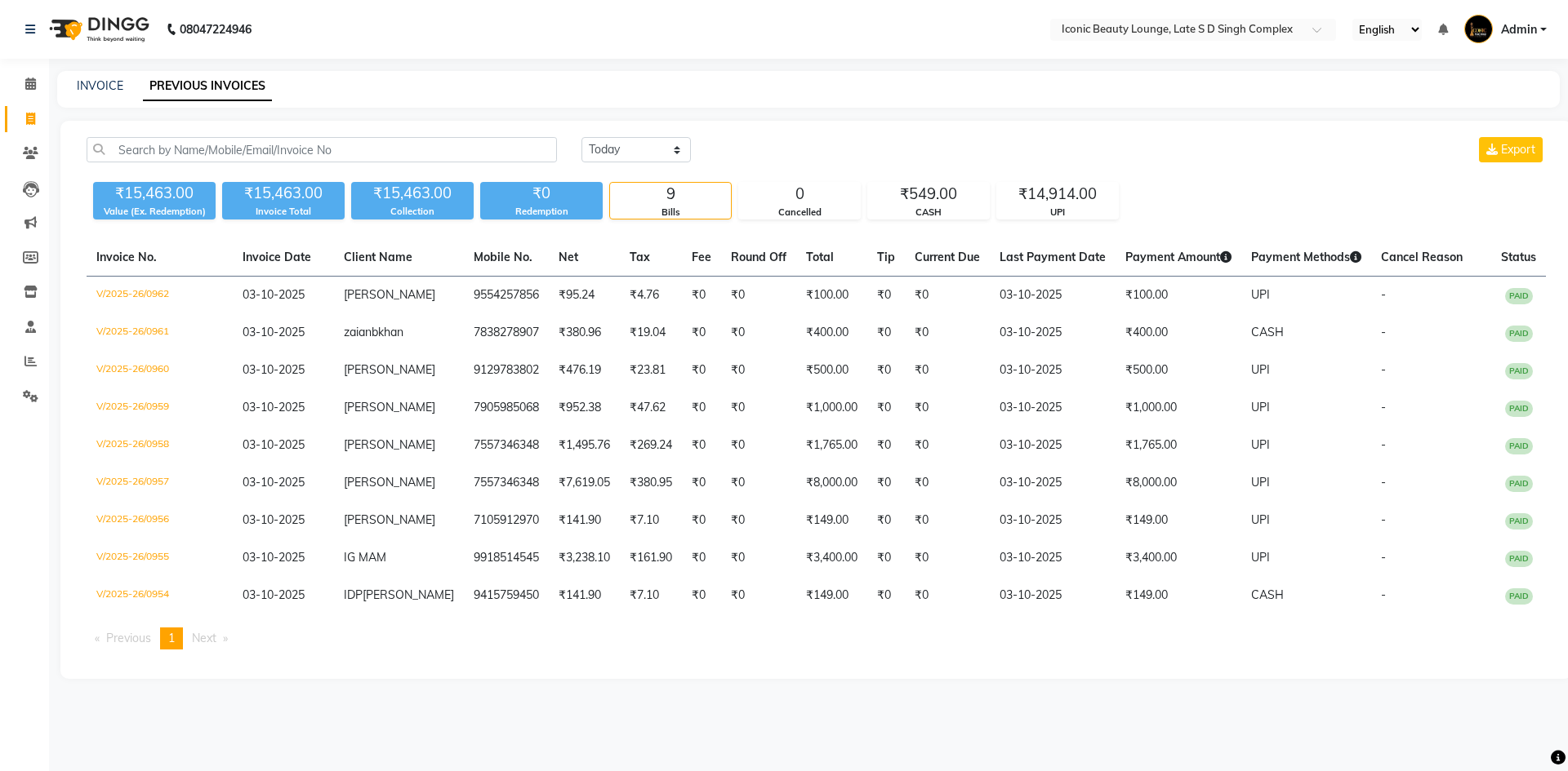
click at [236, 85] on link "PREVIOUS INVOICES" at bounding box center [207, 86] width 129 height 30
click at [97, 85] on link "INVOICE" at bounding box center [99, 86] width 46 height 14
select select "service"
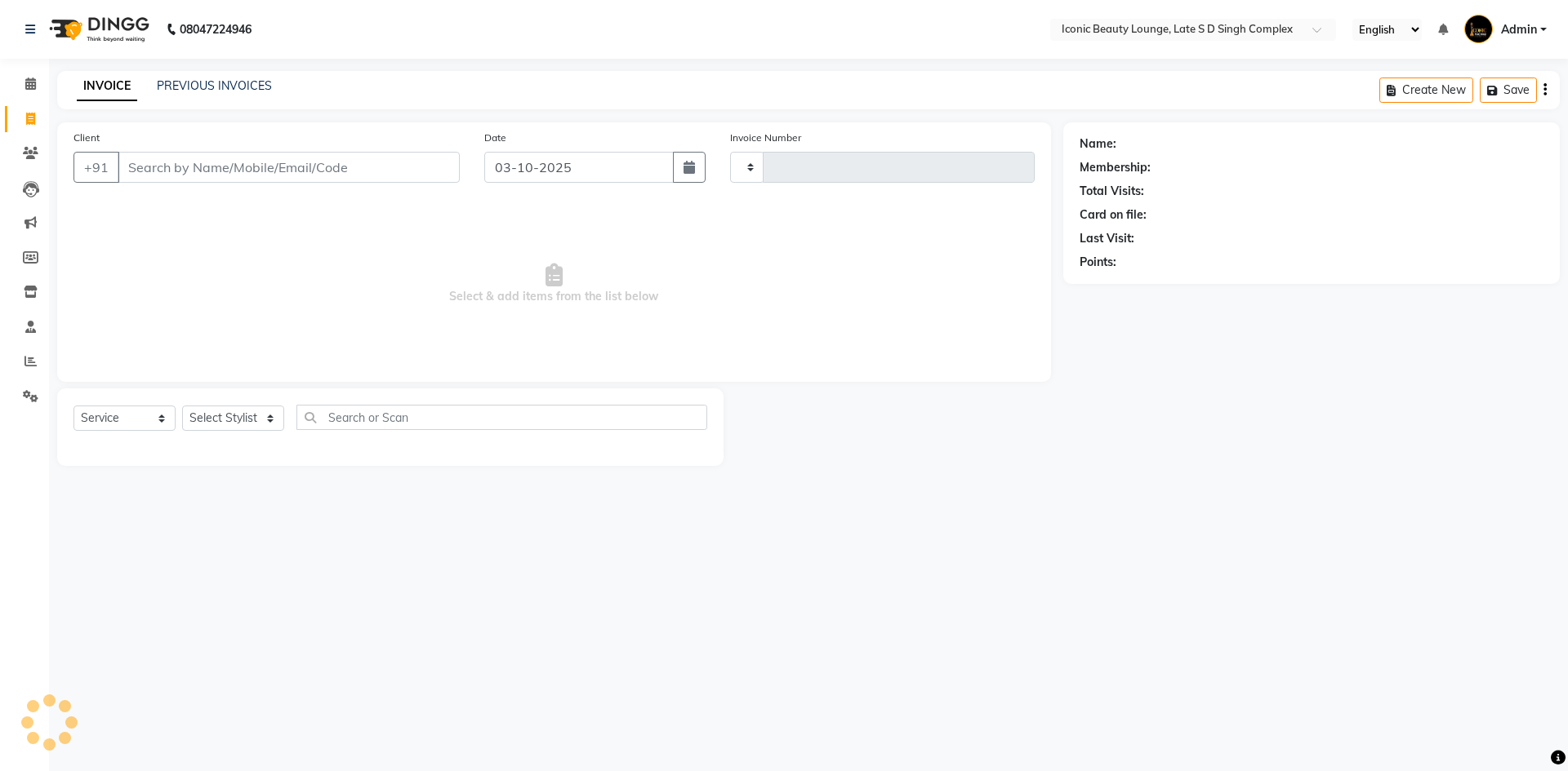
type input "0963"
select select "6614"
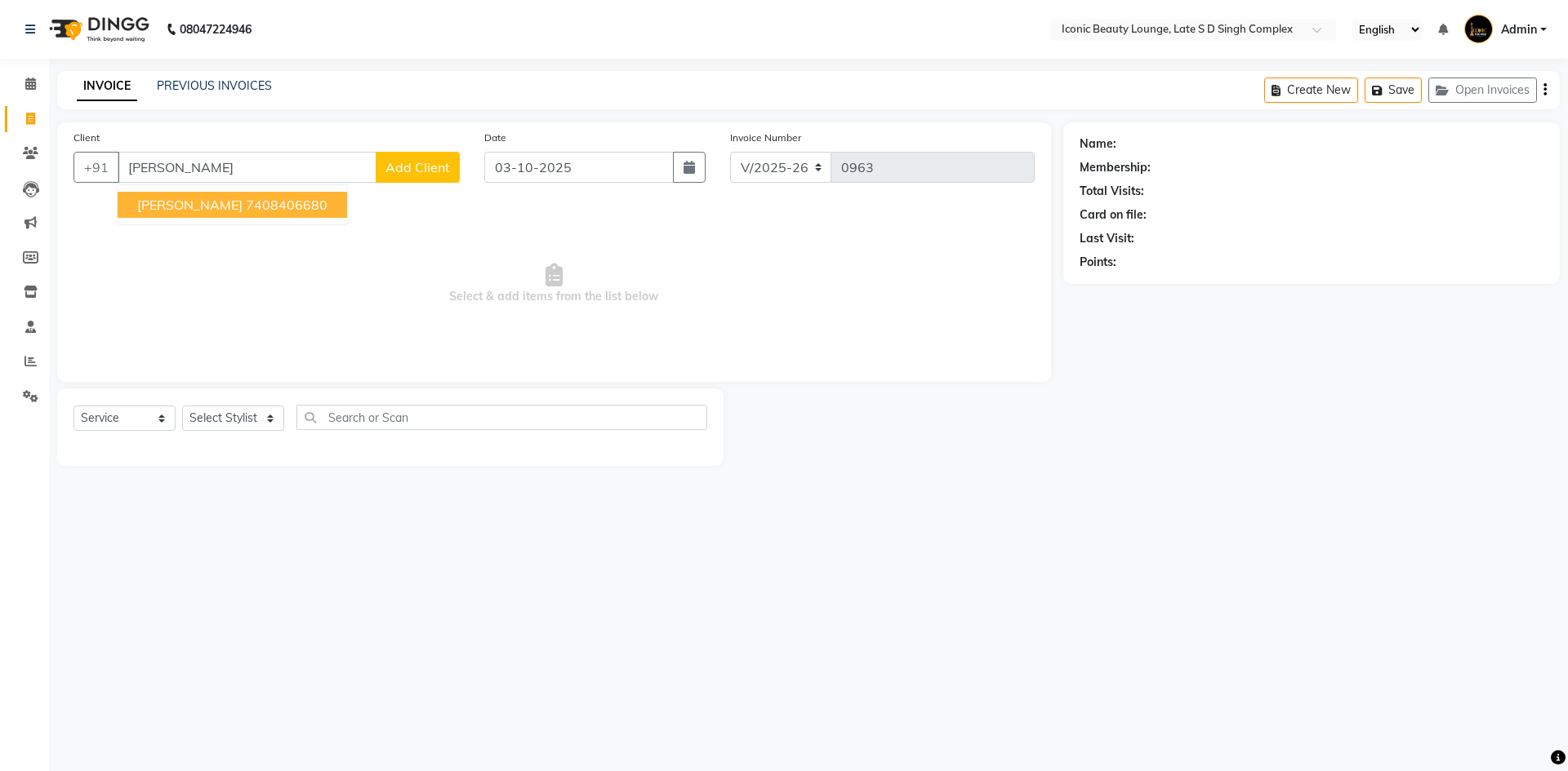
click at [197, 202] on span "Omkar Singh" at bounding box center [190, 205] width 105 height 16
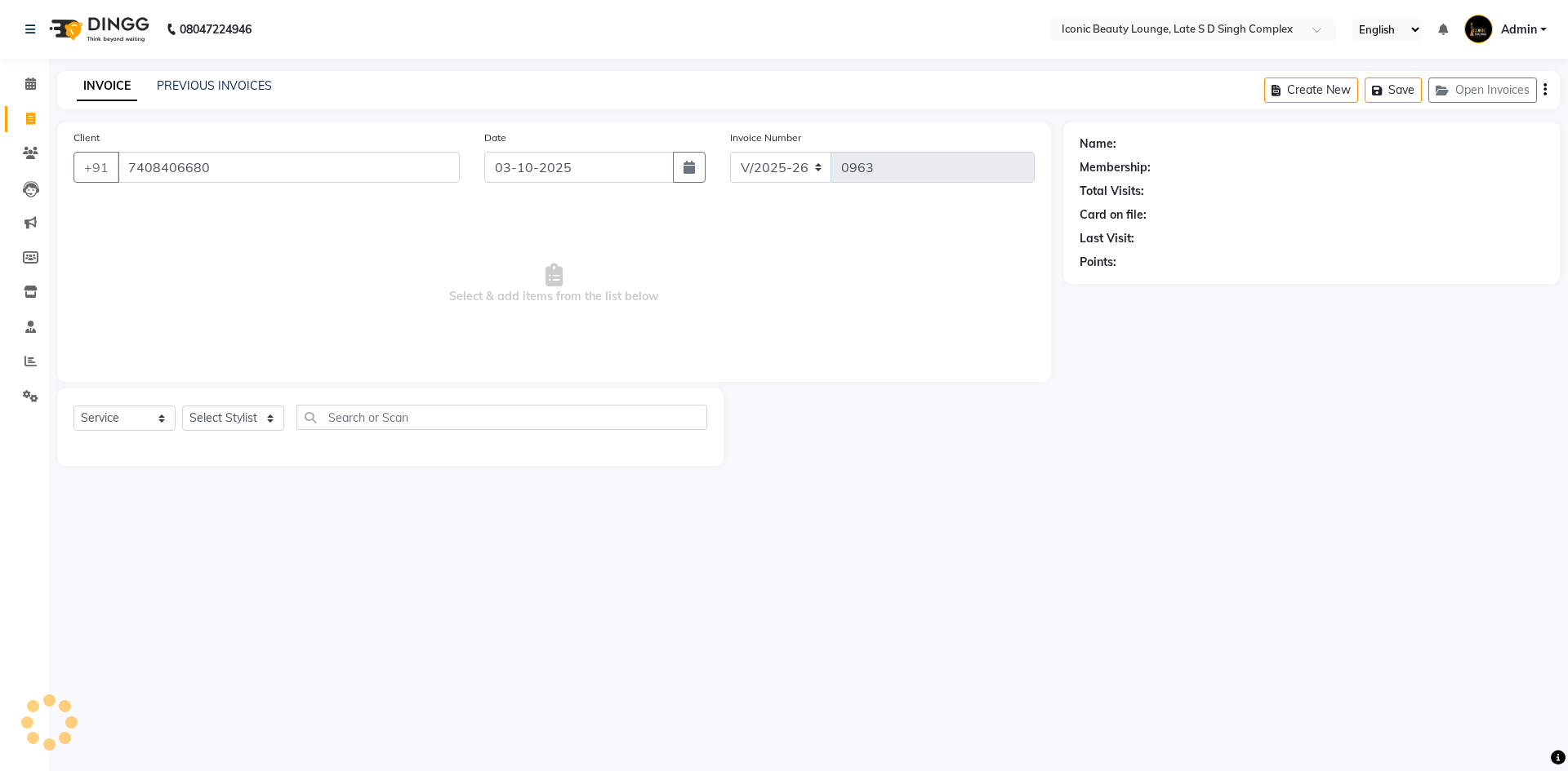
type input "7408406680"
click at [223, 418] on select "Select Stylist Aashu Fatima Neelam neha Priyanka Singh Sakib Tanu Jaiswal" at bounding box center [232, 418] width 102 height 25
select select "50976"
click at [182, 406] on select "Select Stylist Aashu Fatima Neelam neha Priyanka Singh Sakib Tanu Jaiswal" at bounding box center [232, 418] width 102 height 25
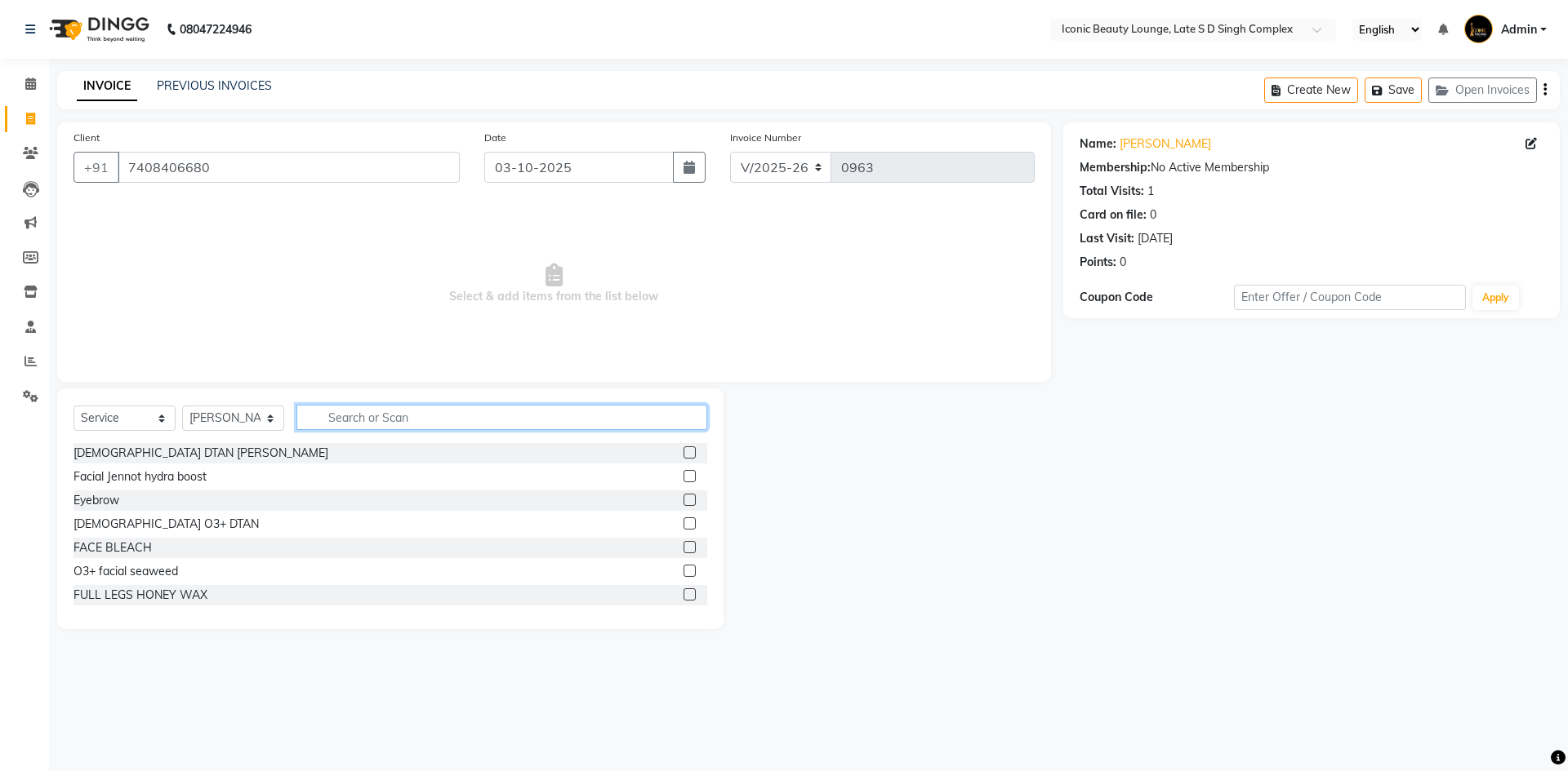
click at [439, 413] on input "text" at bounding box center [502, 418] width 411 height 25
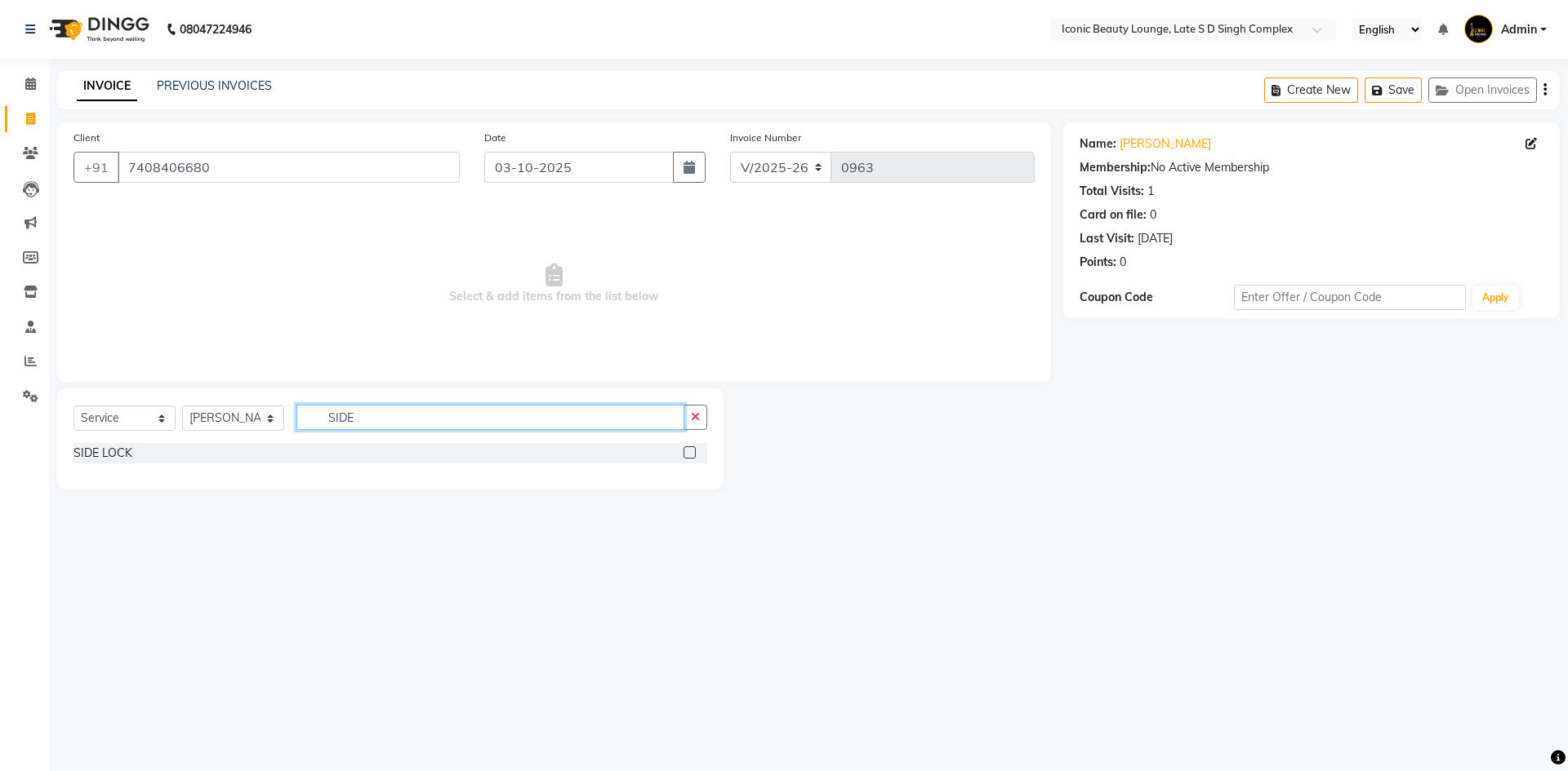
type input "SIDE"
click at [685, 453] on label at bounding box center [690, 453] width 13 height 13
click at [685, 453] on input "checkbox" at bounding box center [689, 454] width 11 height 11
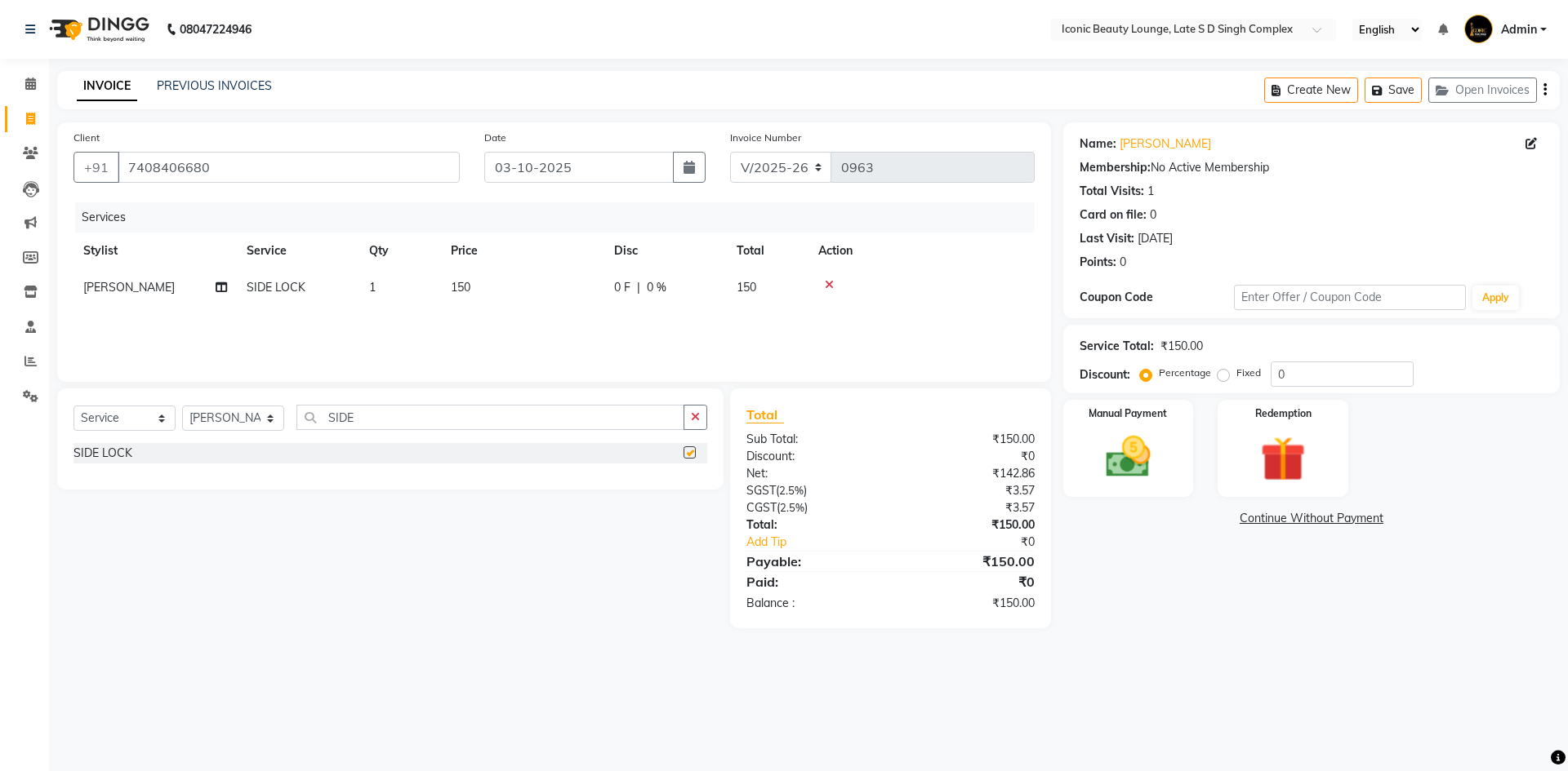
checkbox input "false"
click at [707, 413] on button "button" at bounding box center [695, 418] width 24 height 25
type input "WAX CHI"
click at [693, 453] on label at bounding box center [690, 453] width 13 height 13
click at [693, 453] on input "checkbox" at bounding box center [689, 454] width 11 height 11
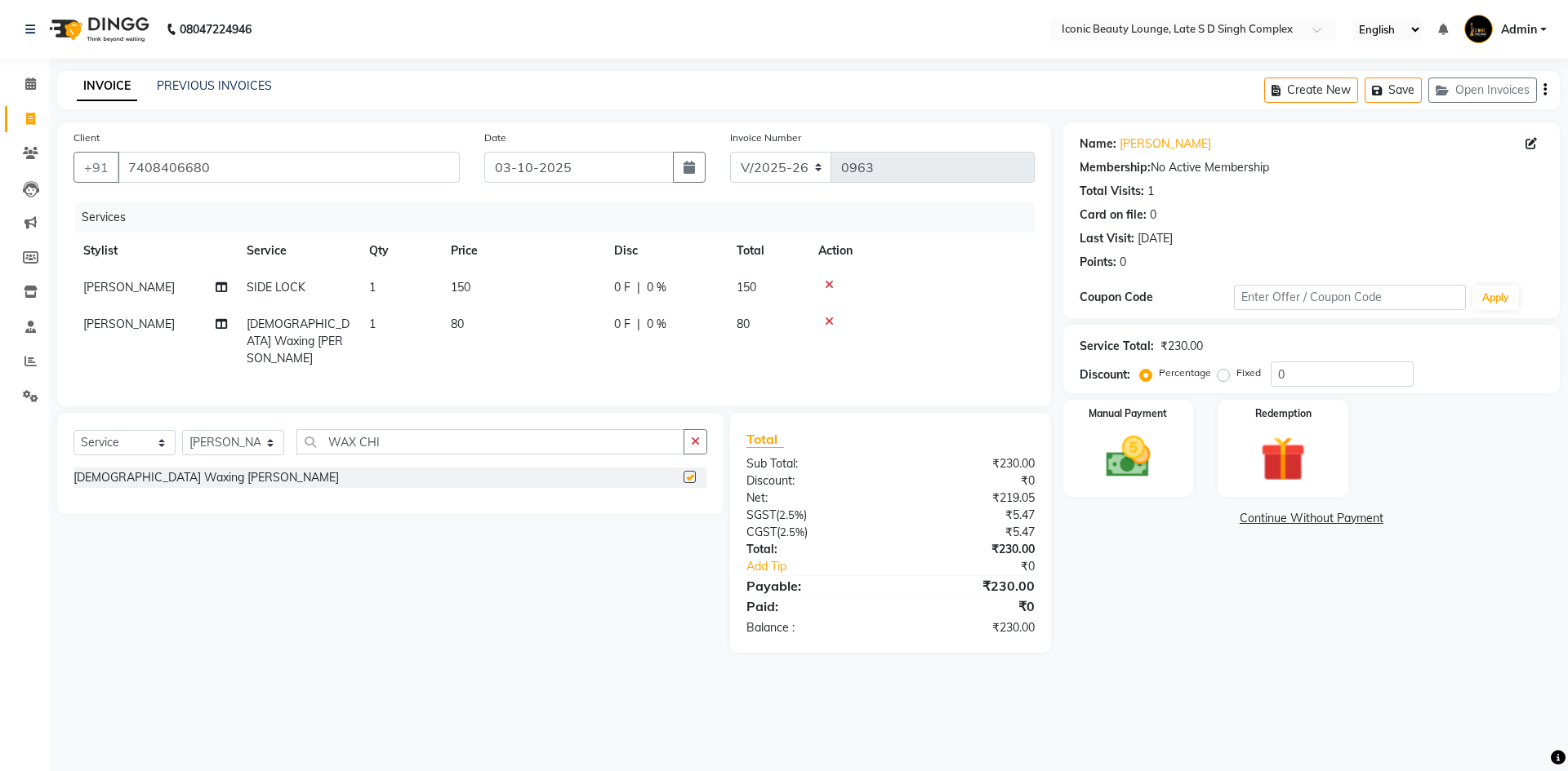
checkbox input "false"
click at [1236, 376] on label "Fixed" at bounding box center [1248, 372] width 24 height 14
click at [1221, 376] on input "Fixed" at bounding box center [1226, 372] width 12 height 12
radio input "true"
click at [1167, 456] on div "Manual Payment" at bounding box center [1128, 448] width 136 height 100
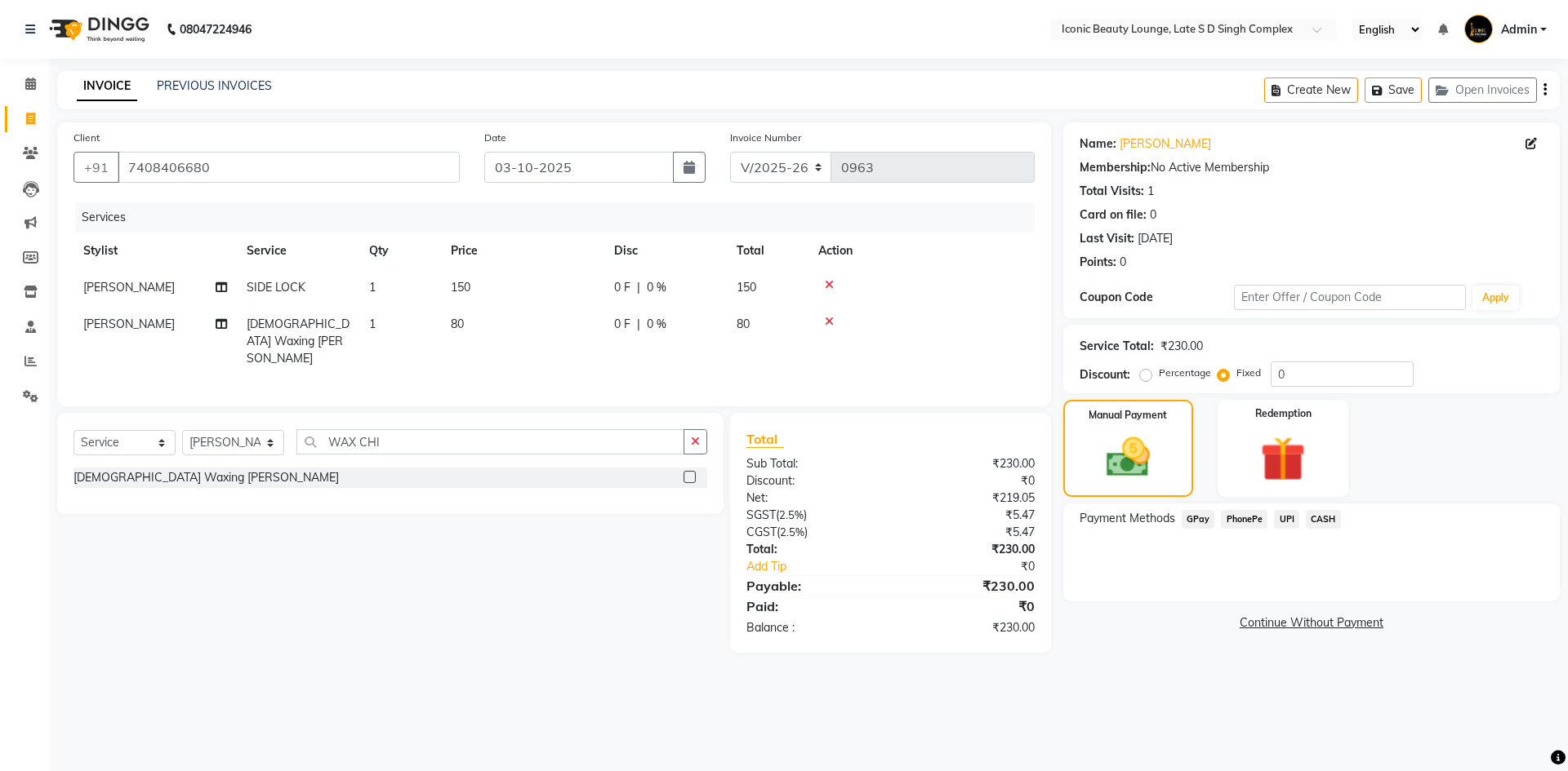
drag, startPoint x: 1322, startPoint y: 511, endPoint x: 1321, endPoint y: 523, distance: 12.0
click at [1322, 516] on span "CASH" at bounding box center [1323, 519] width 35 height 19
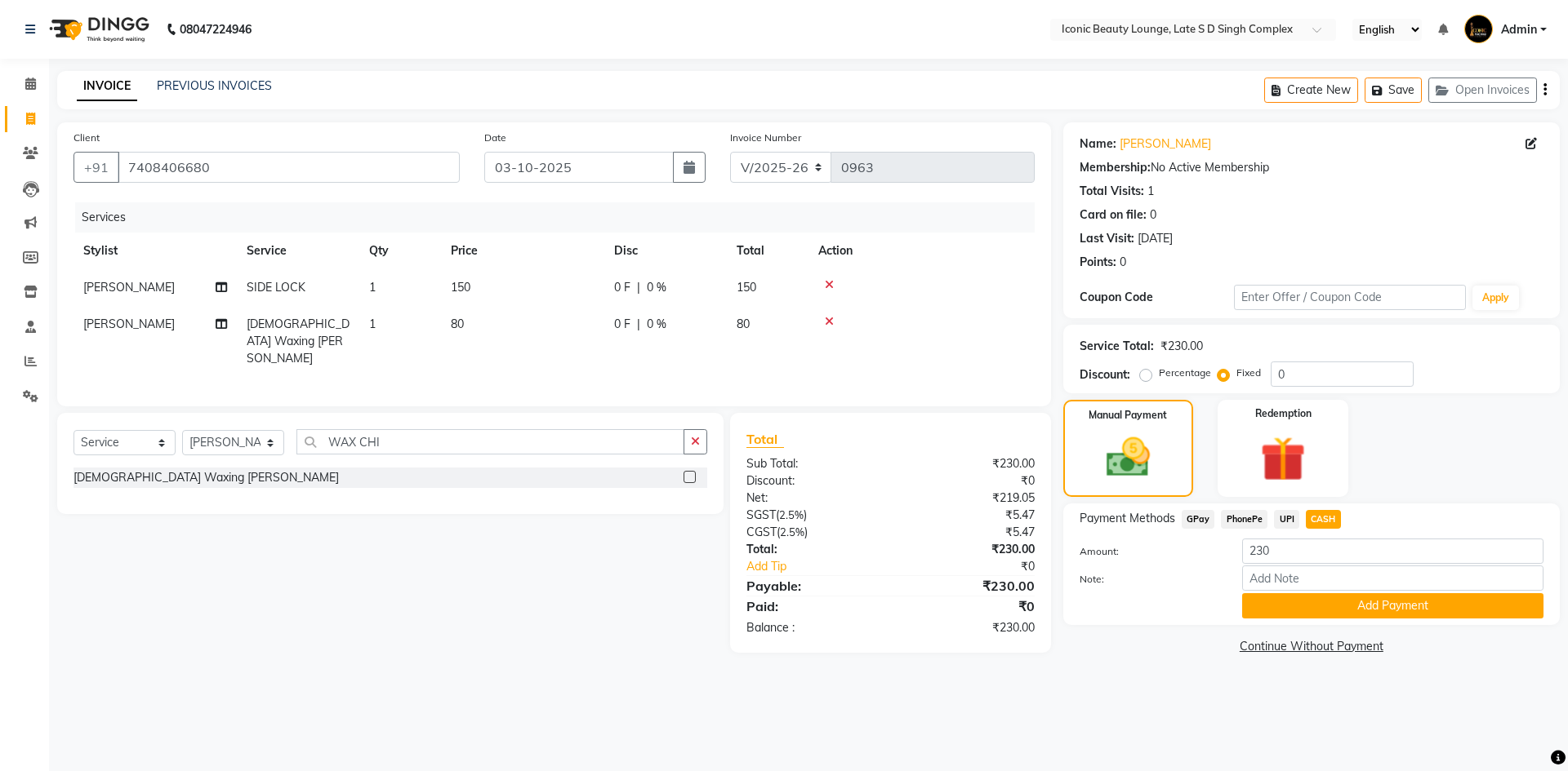
click at [1306, 621] on div "Payment Methods GPay PhonePe UPI CASH Amount: 230 Note: Add Payment" at bounding box center [1311, 564] width 496 height 122
click at [1306, 611] on button "Add Payment" at bounding box center [1392, 606] width 301 height 25
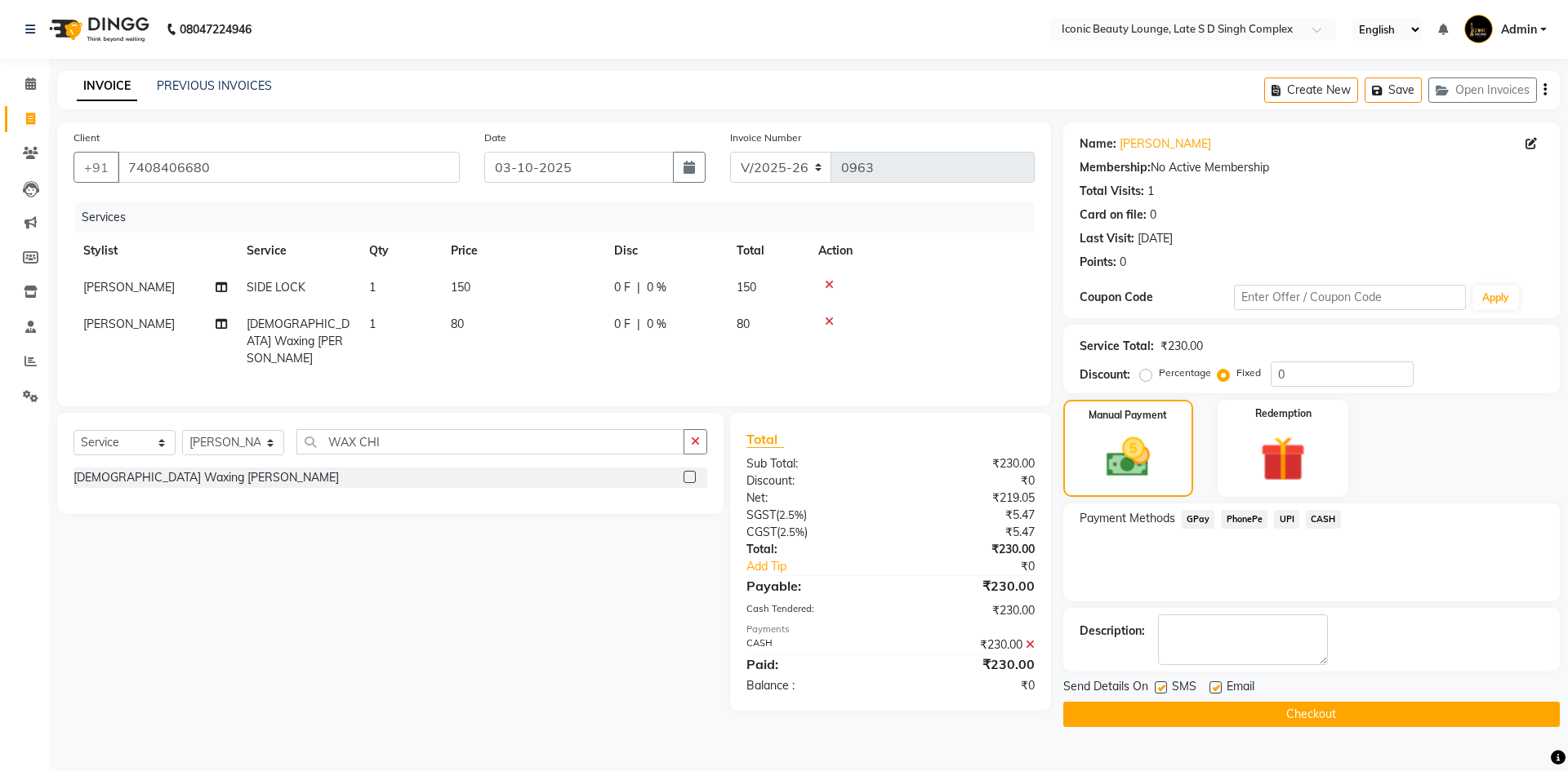
drag, startPoint x: 1331, startPoint y: 703, endPoint x: 1337, endPoint y: 714, distance: 12.5
click at [1337, 714] on button "Checkout" at bounding box center [1311, 714] width 496 height 25
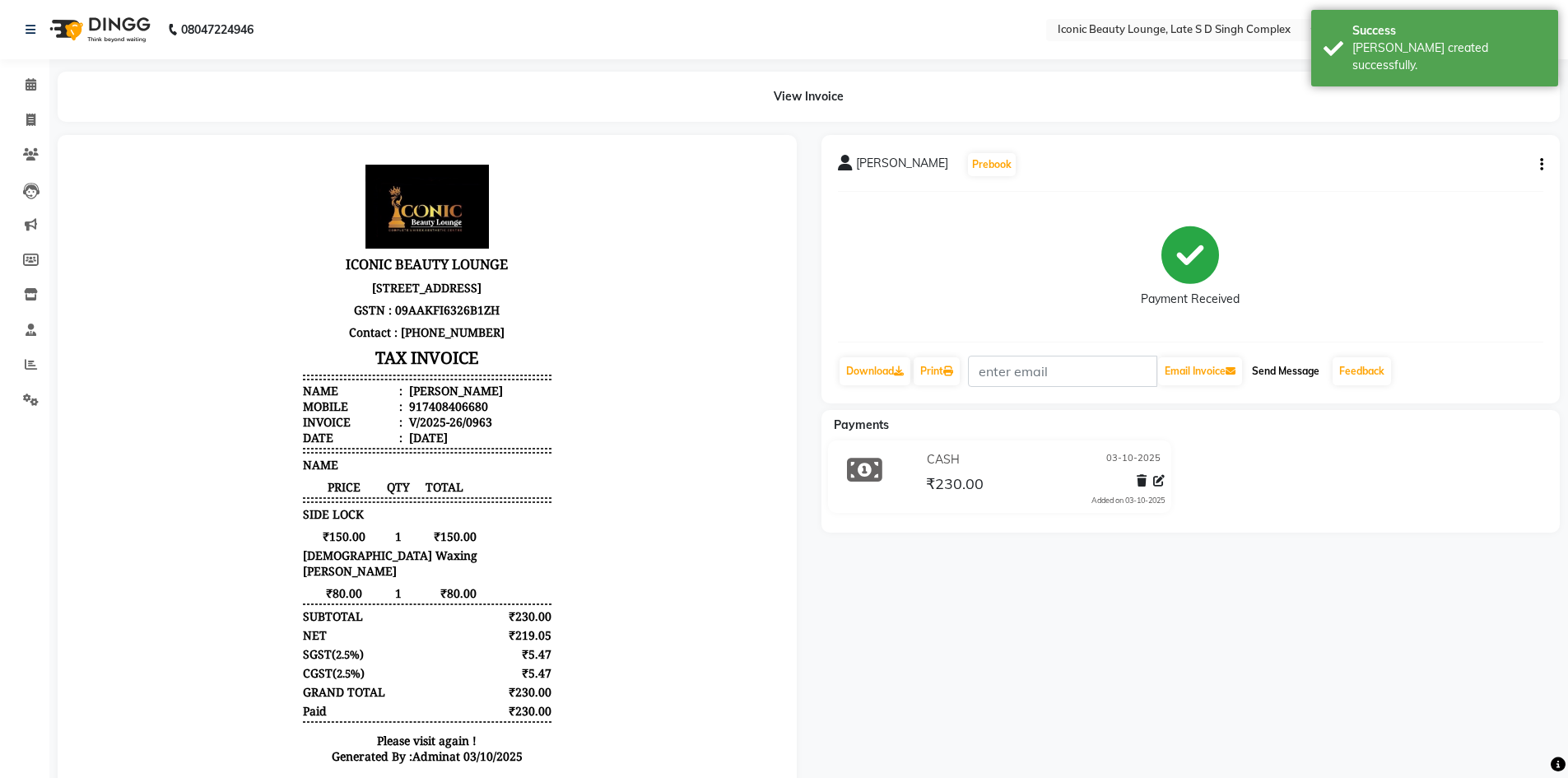
click at [1298, 368] on button "Send Message" at bounding box center [1285, 371] width 80 height 28
click at [903, 368] on icon at bounding box center [899, 371] width 10 height 10
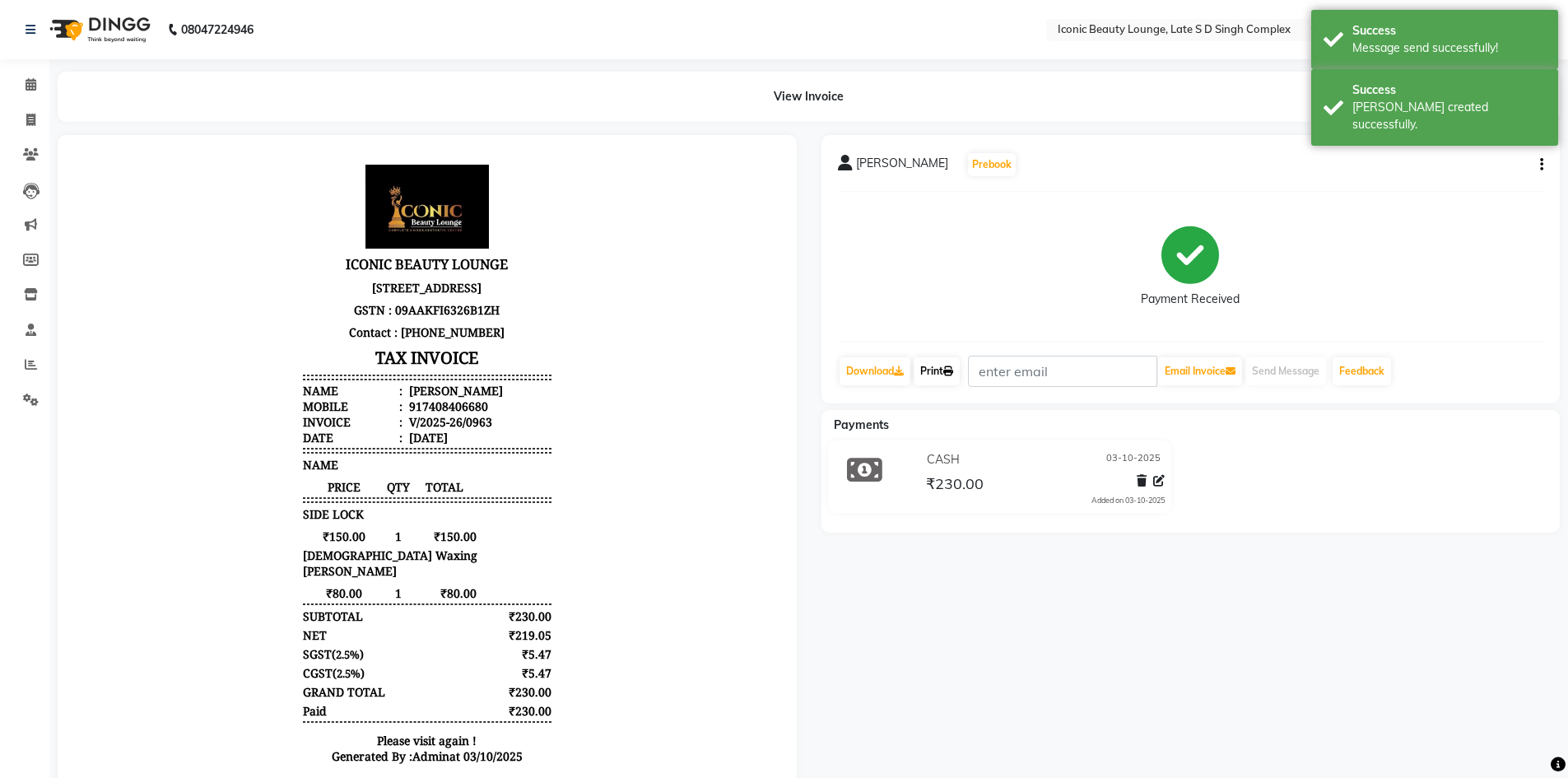
click at [934, 369] on link "Print" at bounding box center [936, 371] width 46 height 28
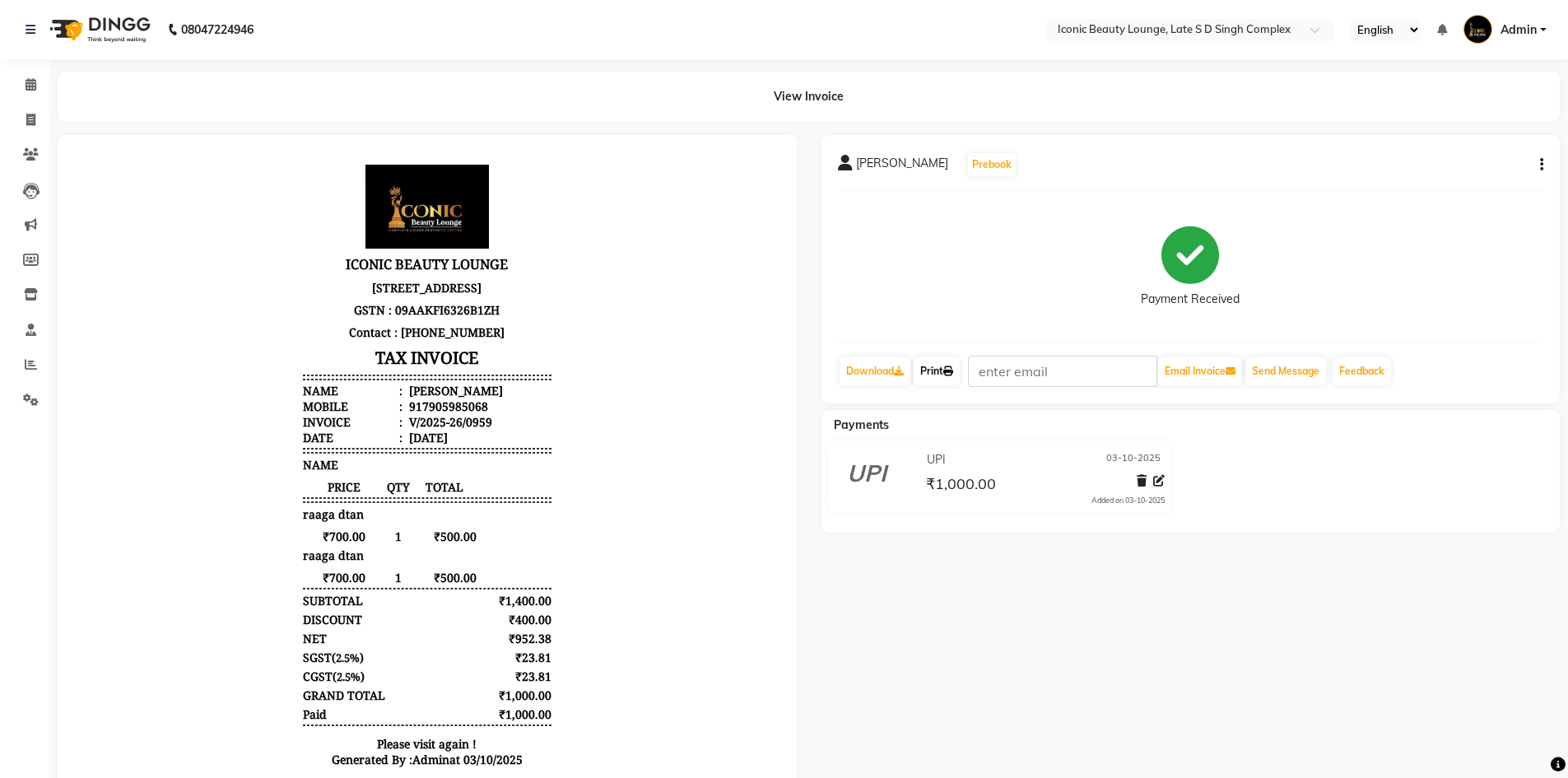
click at [933, 362] on link "Print" at bounding box center [936, 371] width 46 height 28
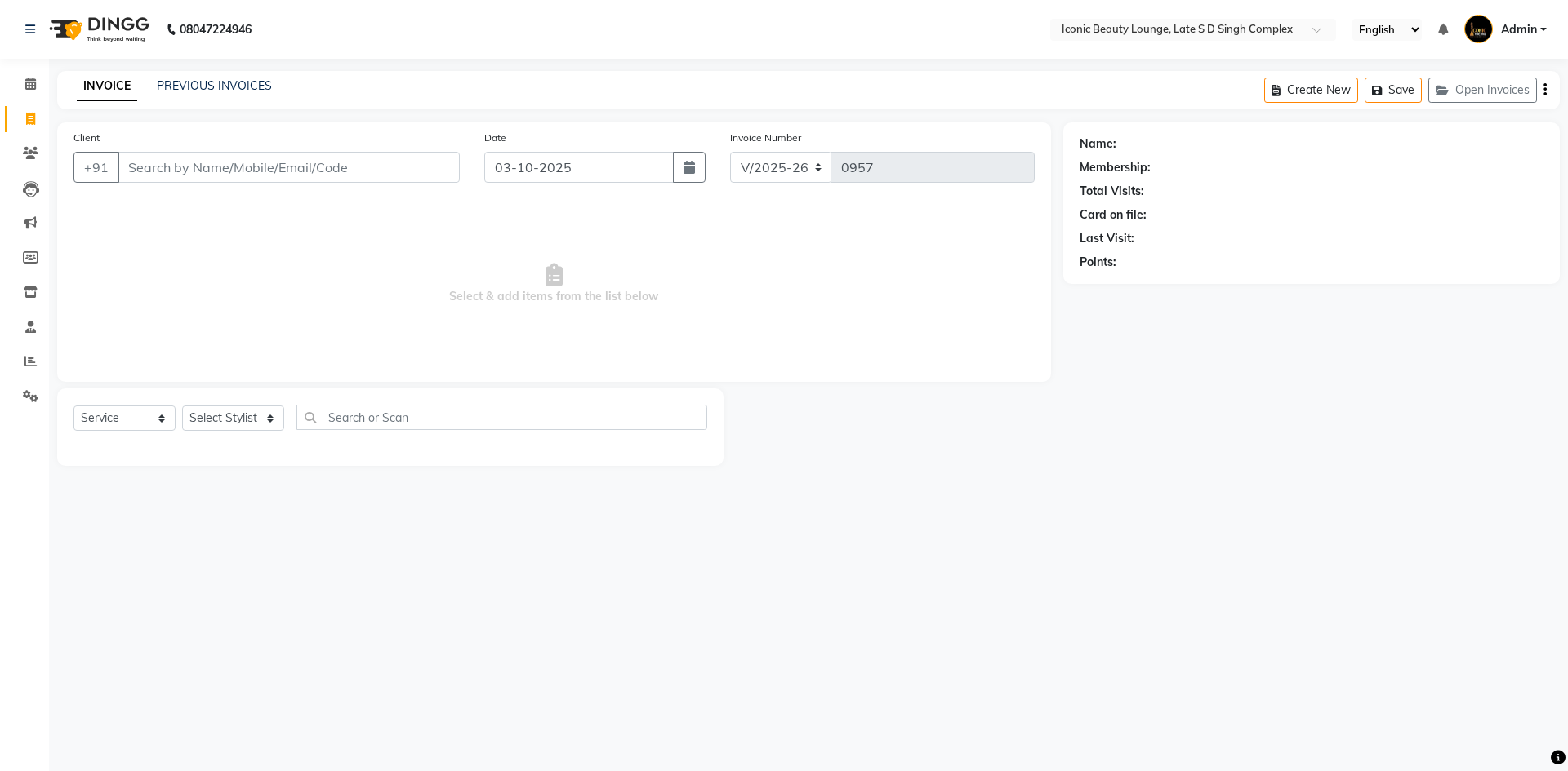
select select "6614"
select select "service"
click at [182, 84] on link "PREVIOUS INVOICES" at bounding box center [213, 86] width 115 height 14
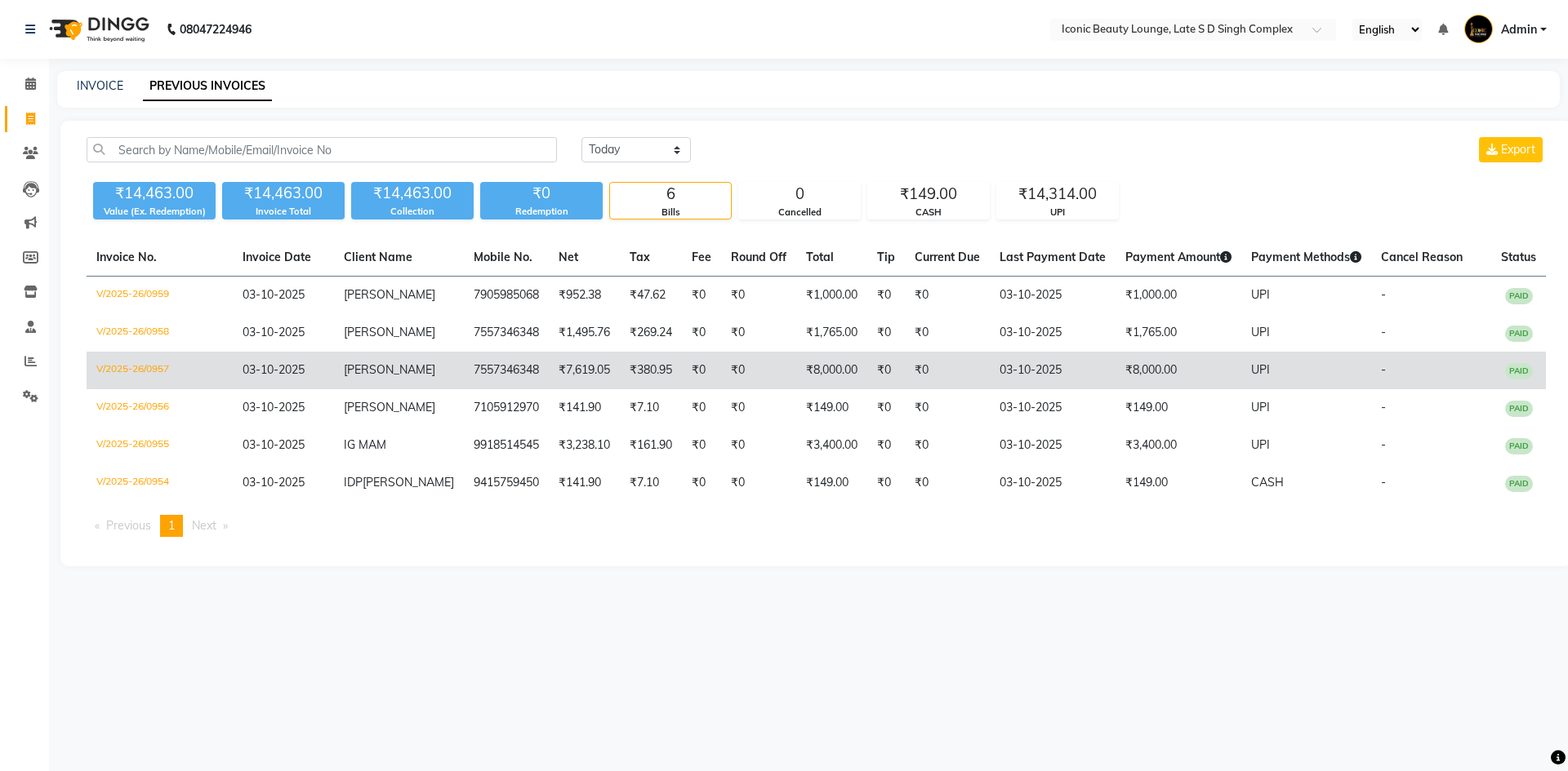
click at [316, 382] on td "03-10-2025" at bounding box center [283, 371] width 101 height 38
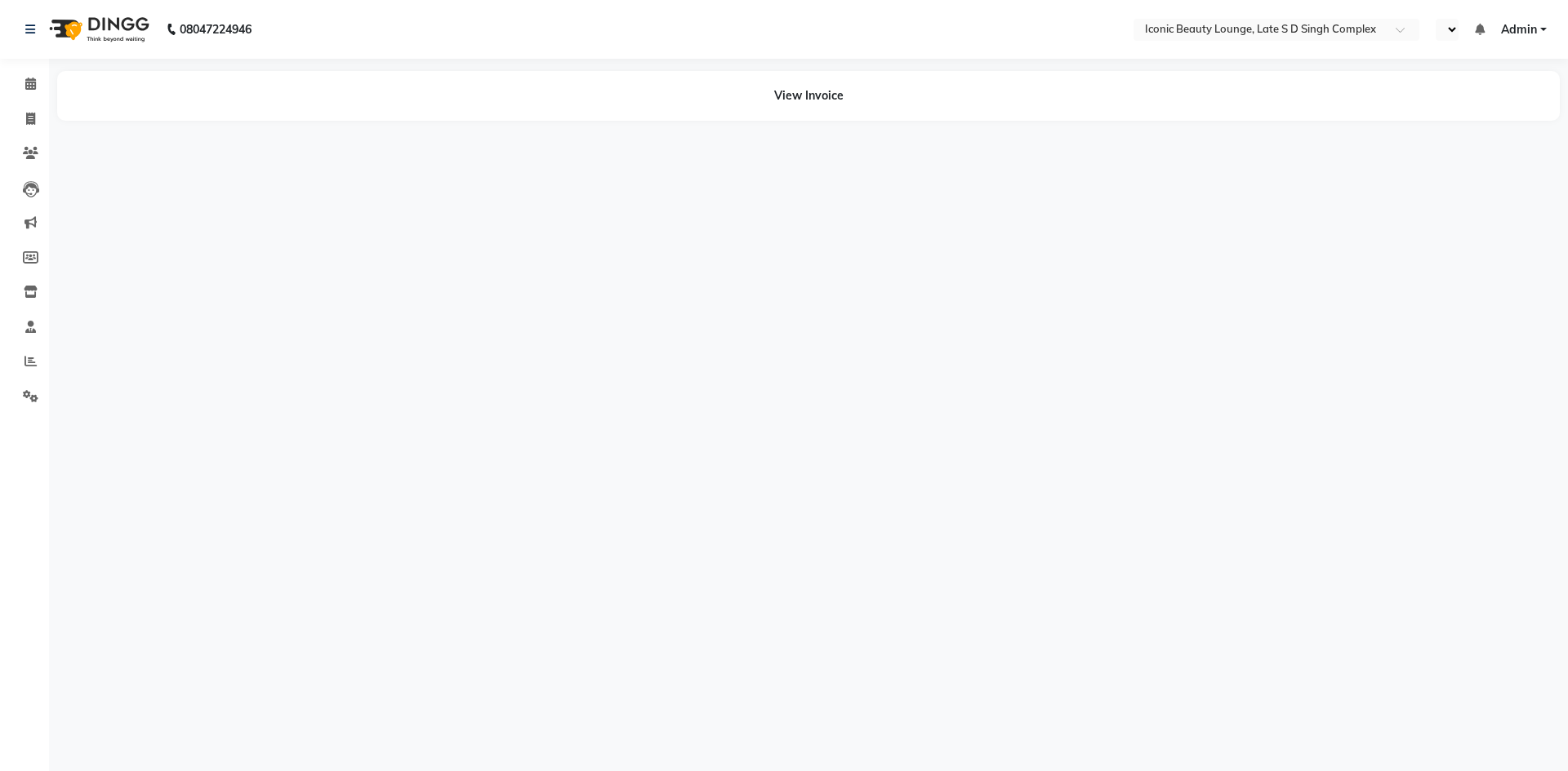
select select "en"
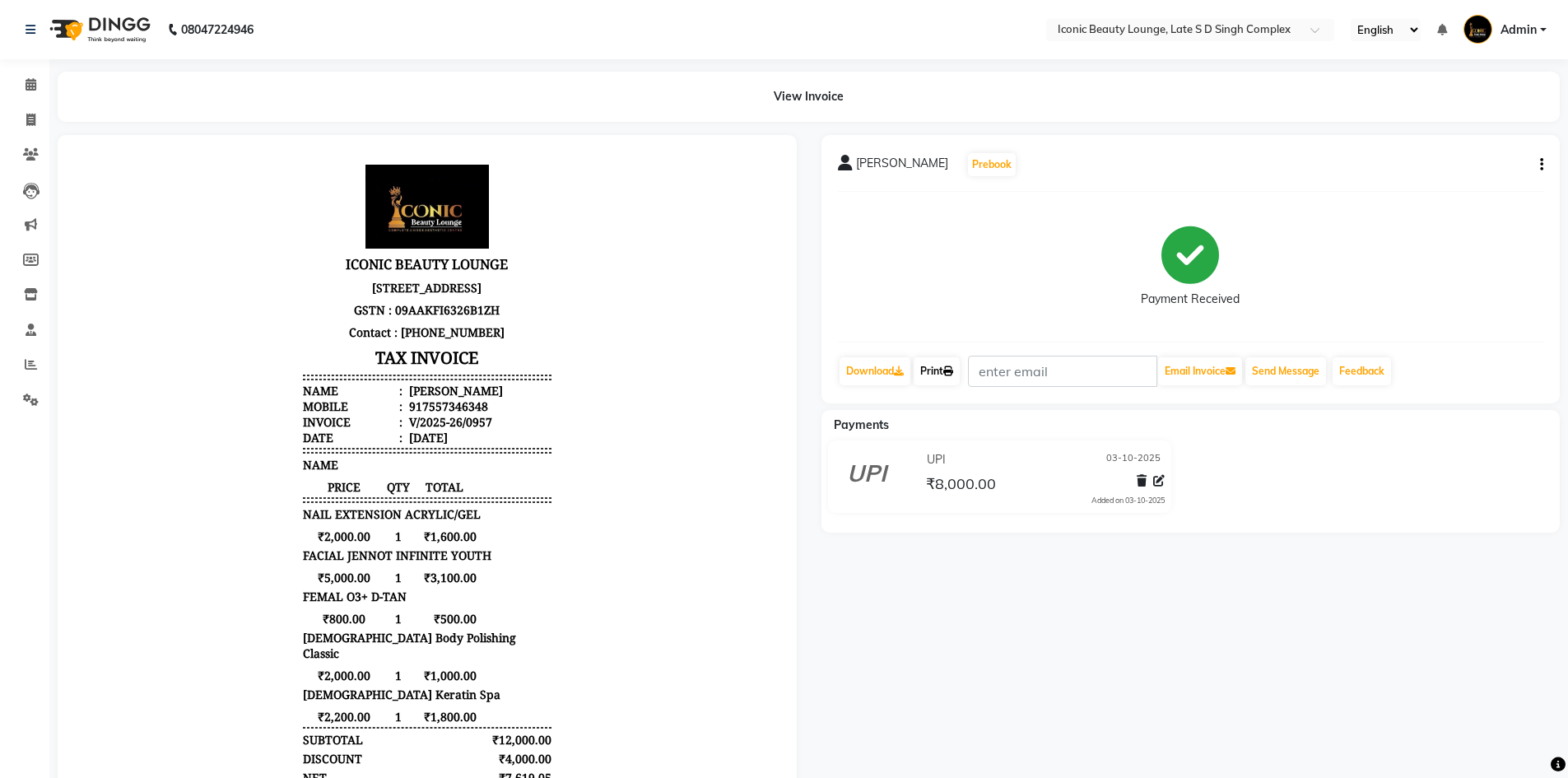
click at [953, 378] on link "Print" at bounding box center [936, 371] width 46 height 28
click at [33, 107] on link "Invoice" at bounding box center [24, 120] width 39 height 27
select select "service"
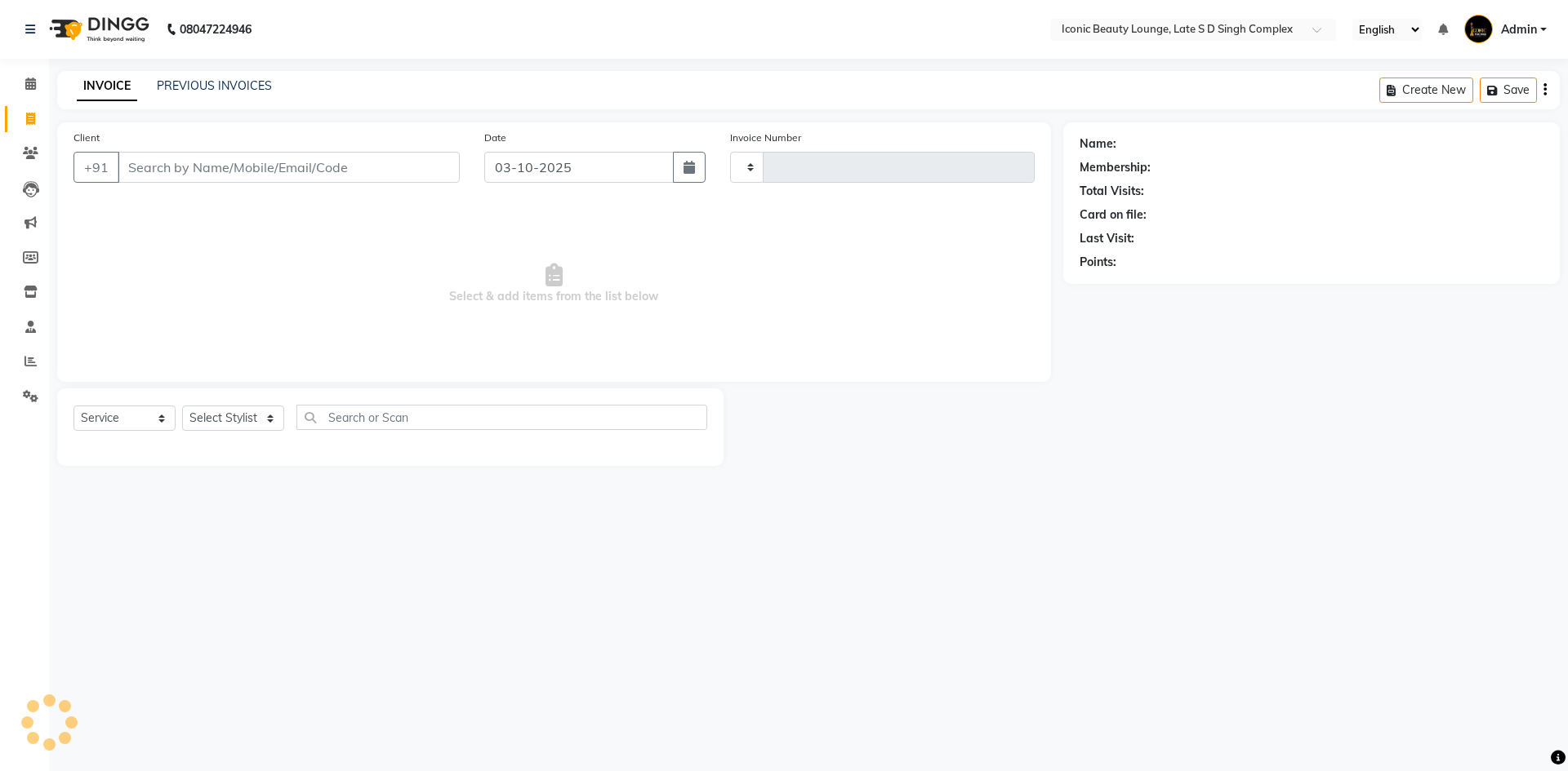
type input "0960"
select select "6614"
click at [222, 89] on link "PREVIOUS INVOICES" at bounding box center [213, 86] width 115 height 14
